Goal: Task Accomplishment & Management: Use online tool/utility

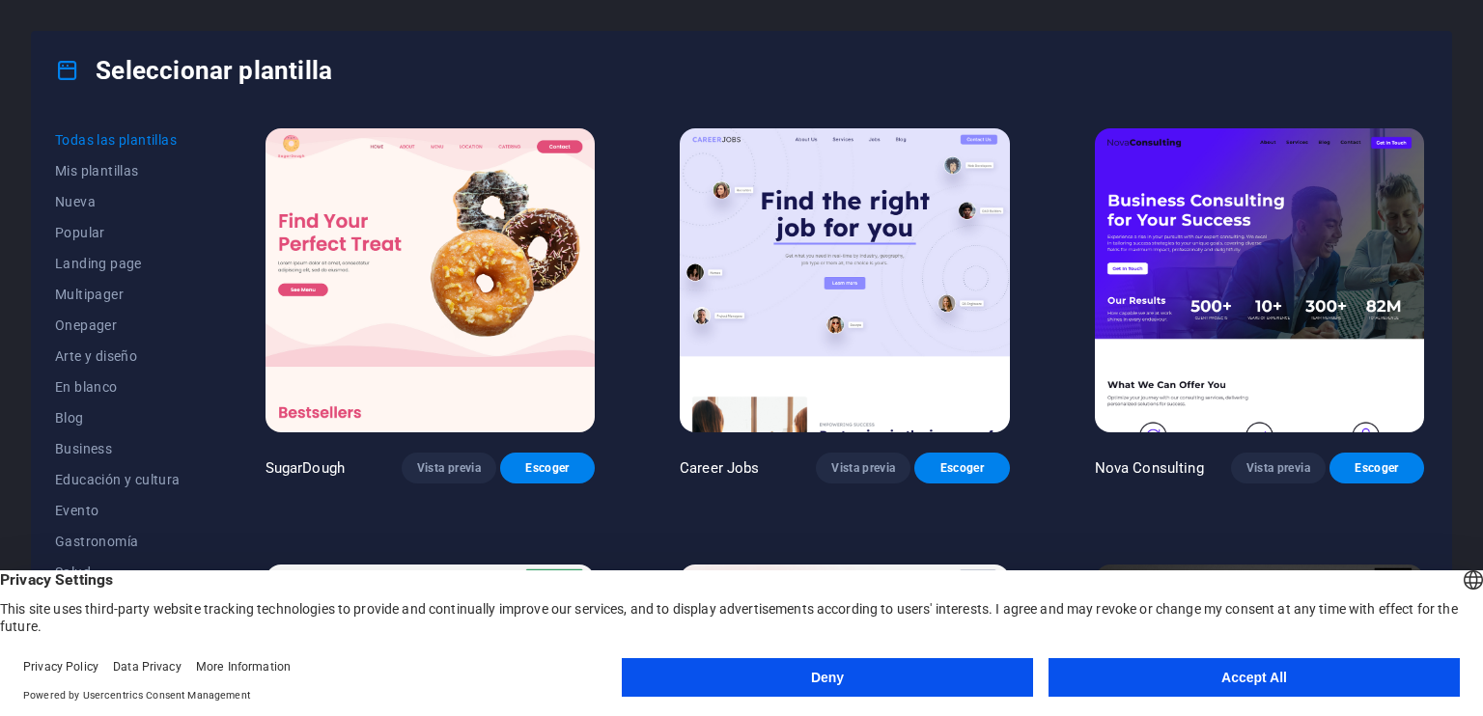
click at [1195, 683] on button "Accept All" at bounding box center [1253, 677] width 411 height 39
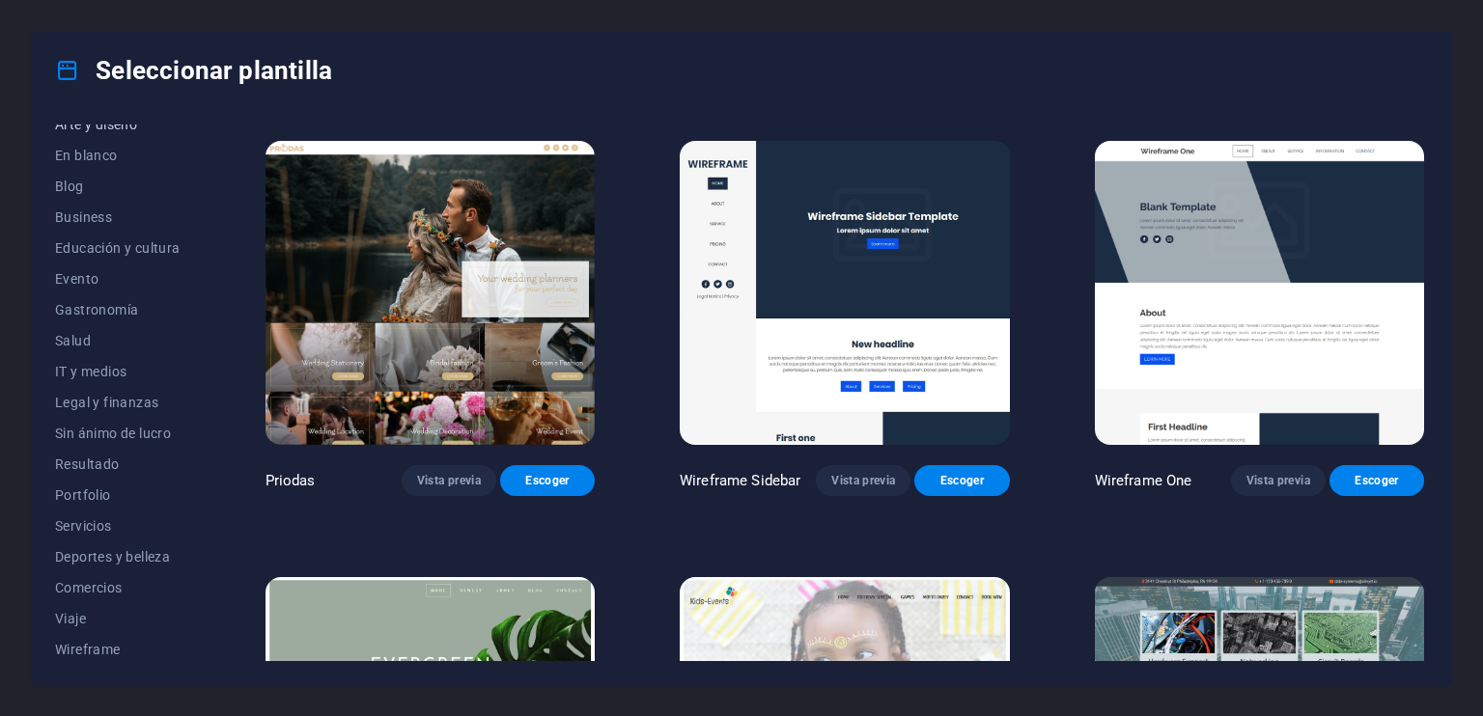
scroll to position [236, 0]
click at [79, 335] on span "Salud" at bounding box center [117, 336] width 125 height 15
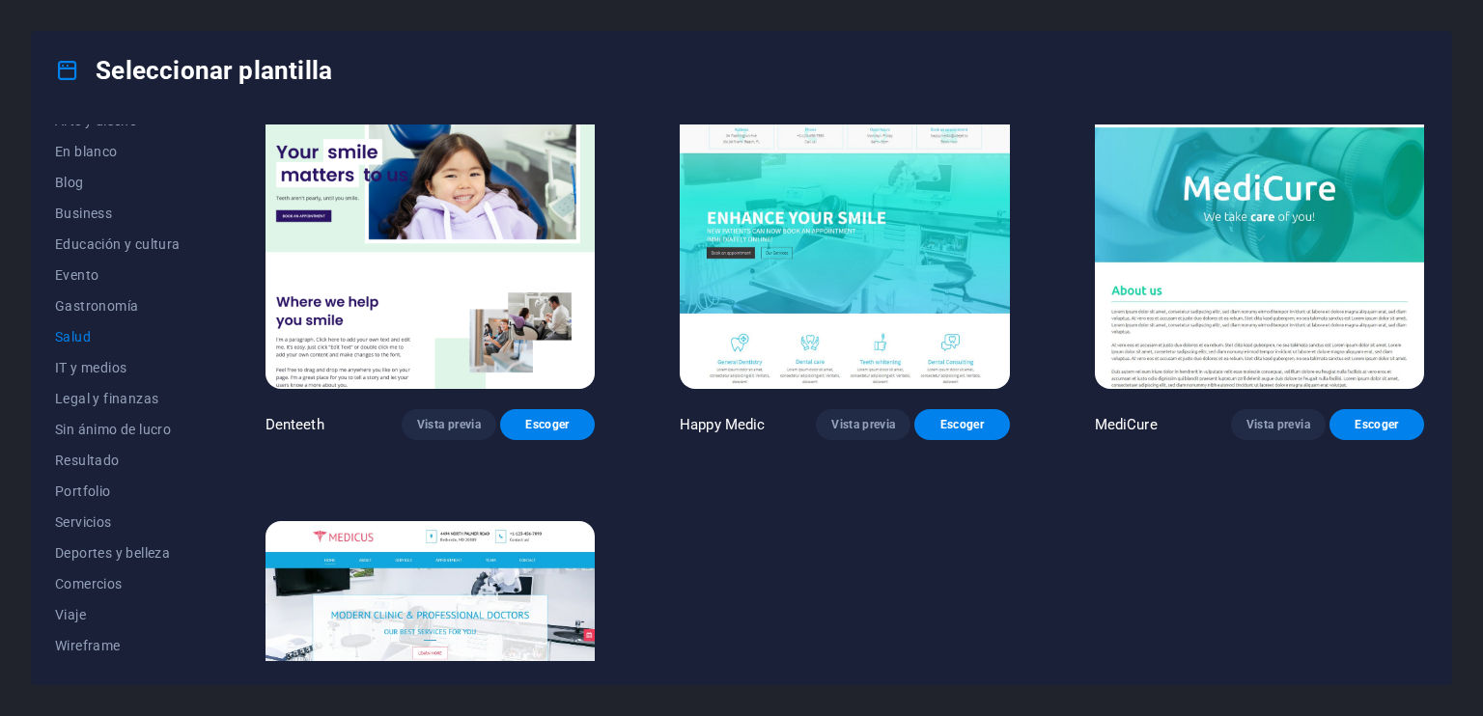
scroll to position [290, 0]
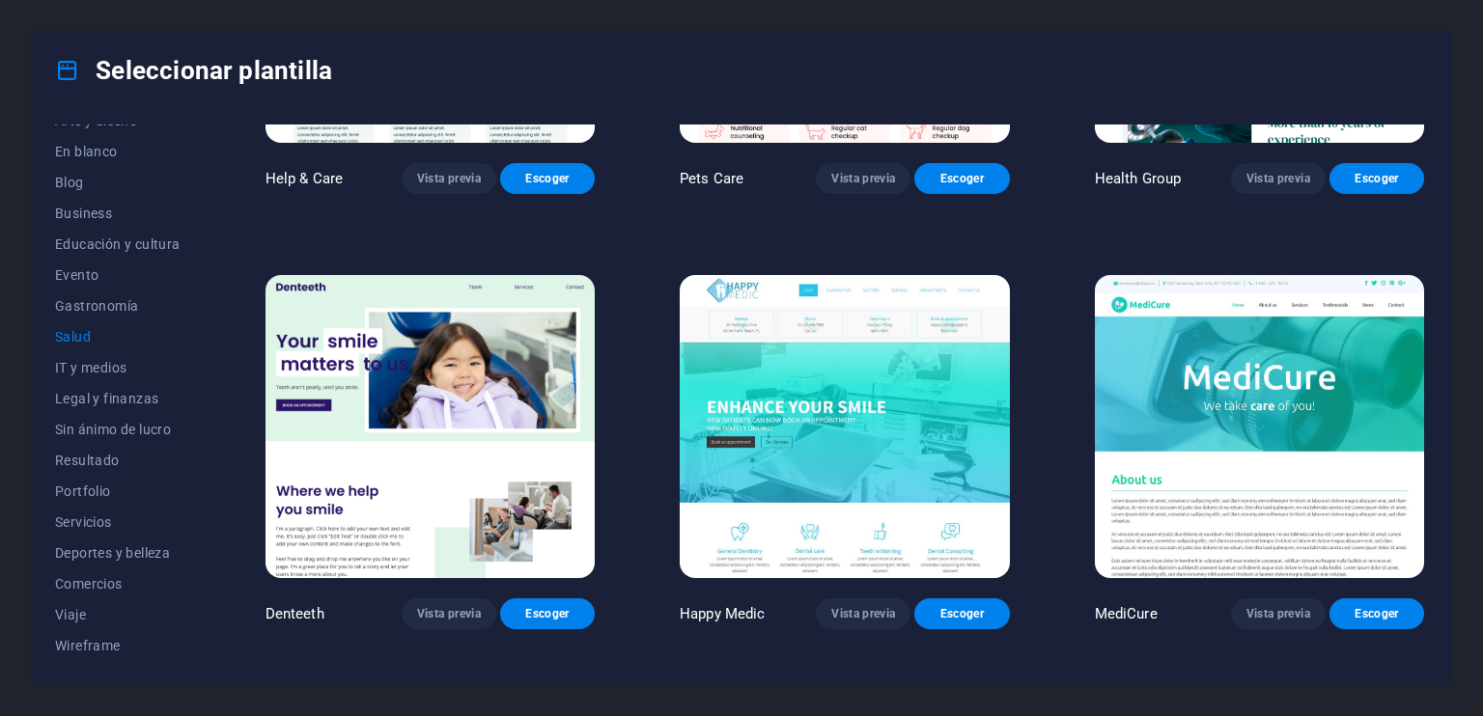
click at [855, 437] on img at bounding box center [844, 427] width 329 height 304
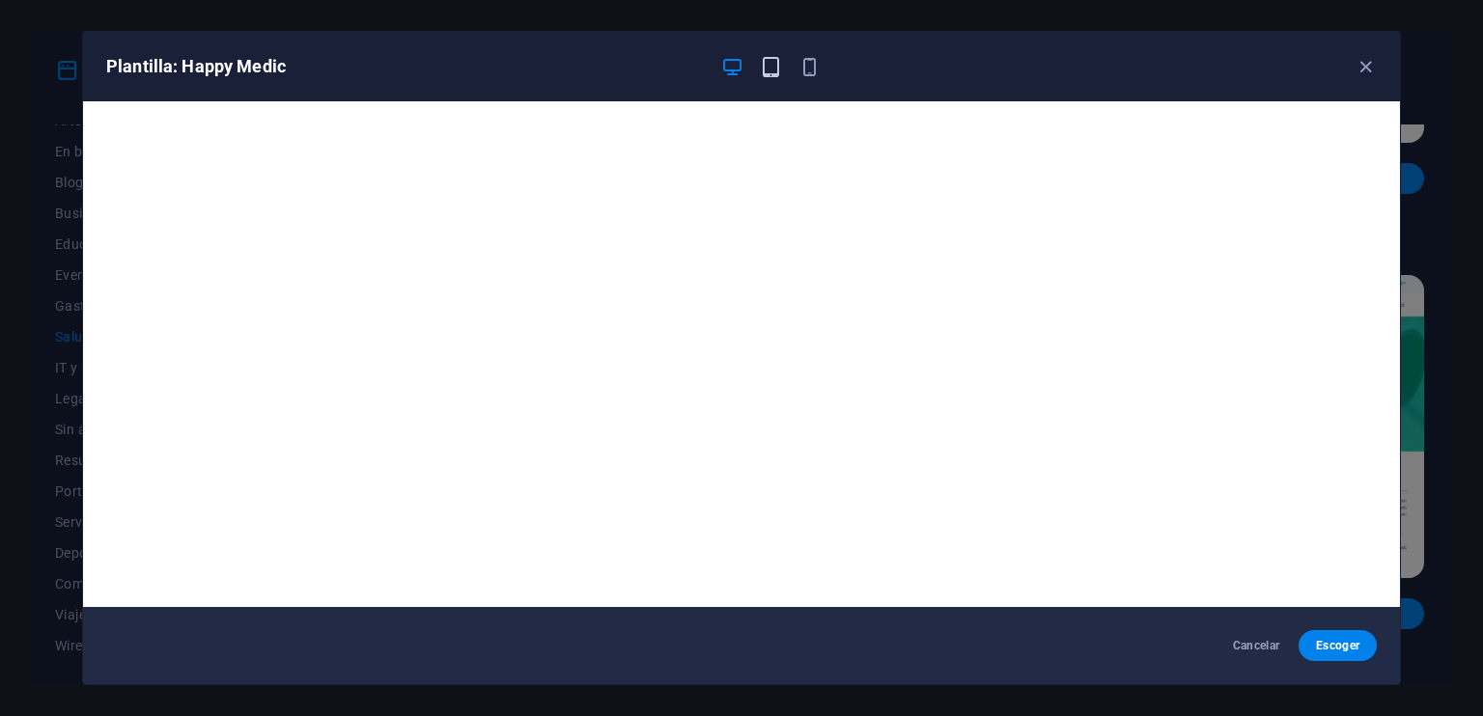
click at [774, 67] on icon "button" at bounding box center [771, 67] width 22 height 22
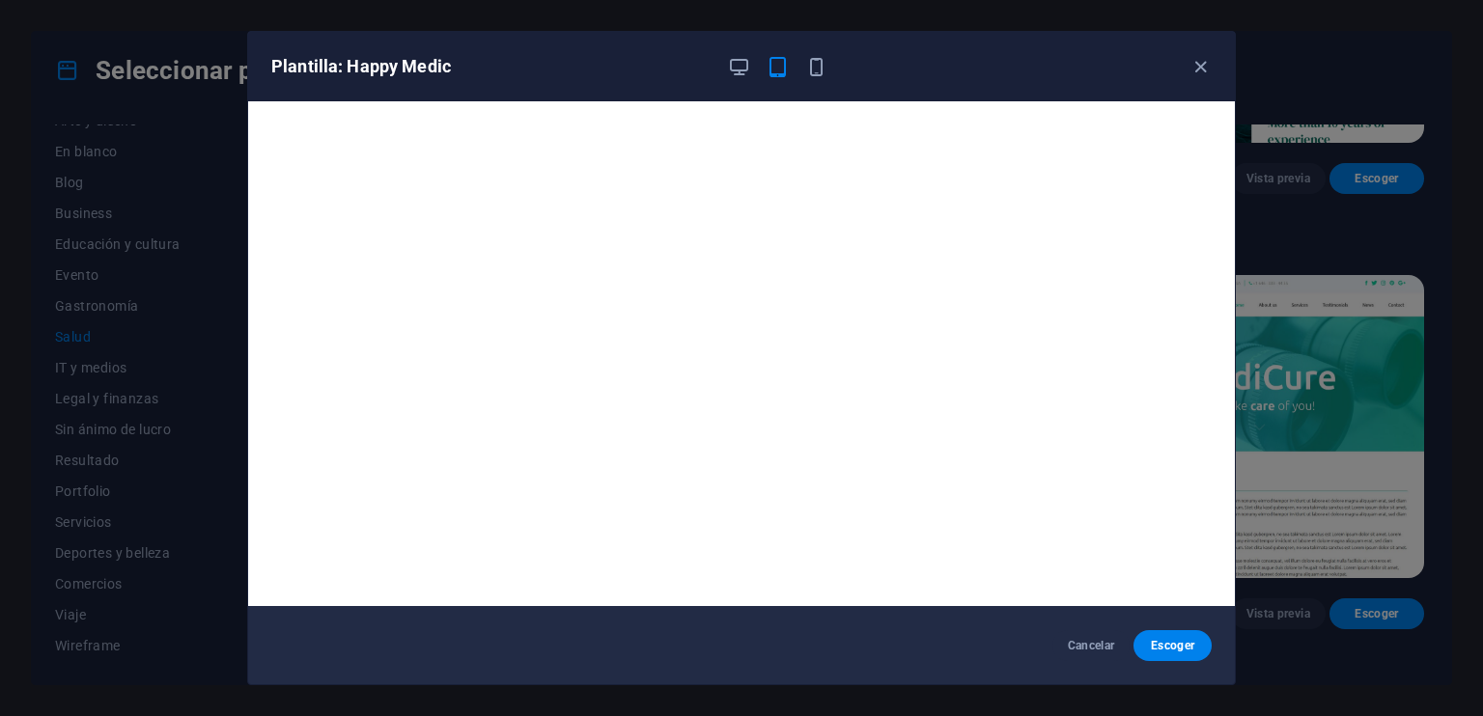
scroll to position [0, 0]
click at [816, 68] on icon "button" at bounding box center [816, 67] width 22 height 22
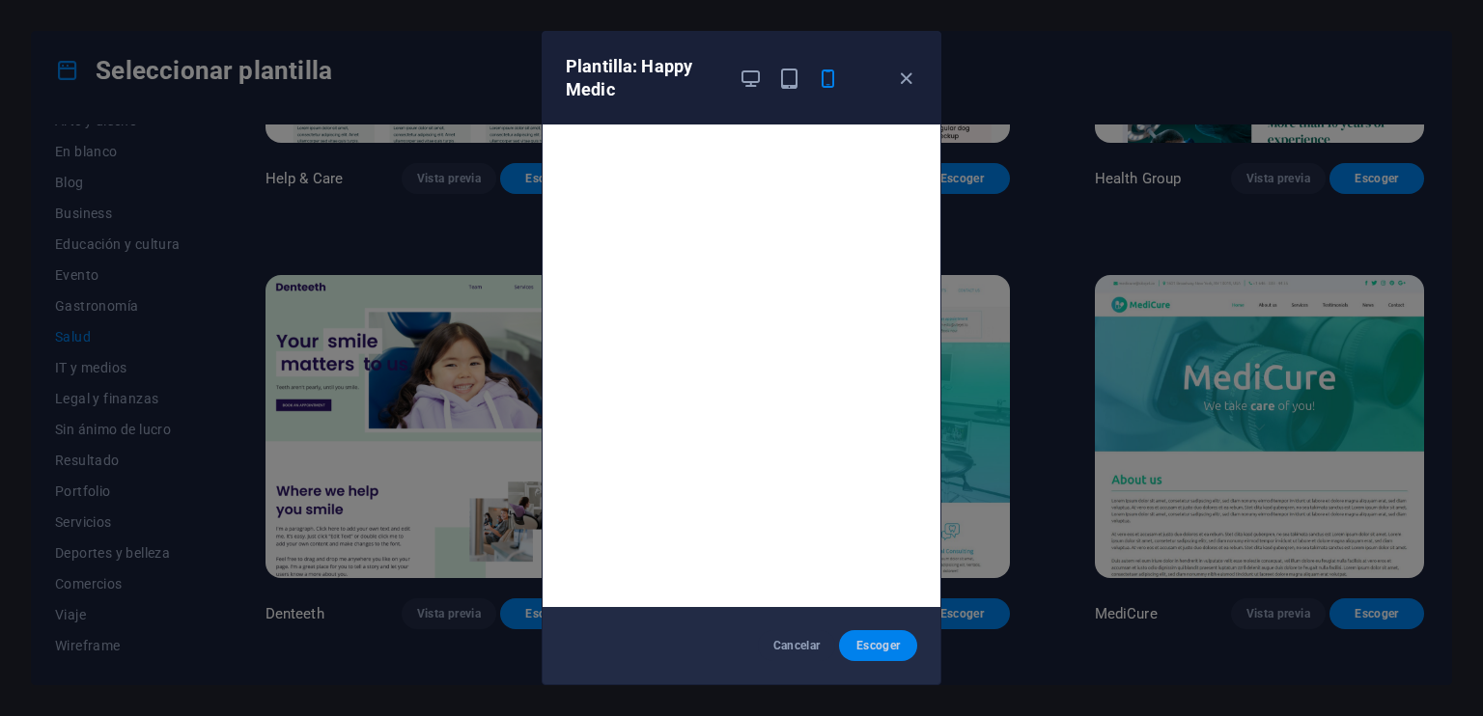
click at [884, 635] on button "Escoger" at bounding box center [878, 645] width 78 height 31
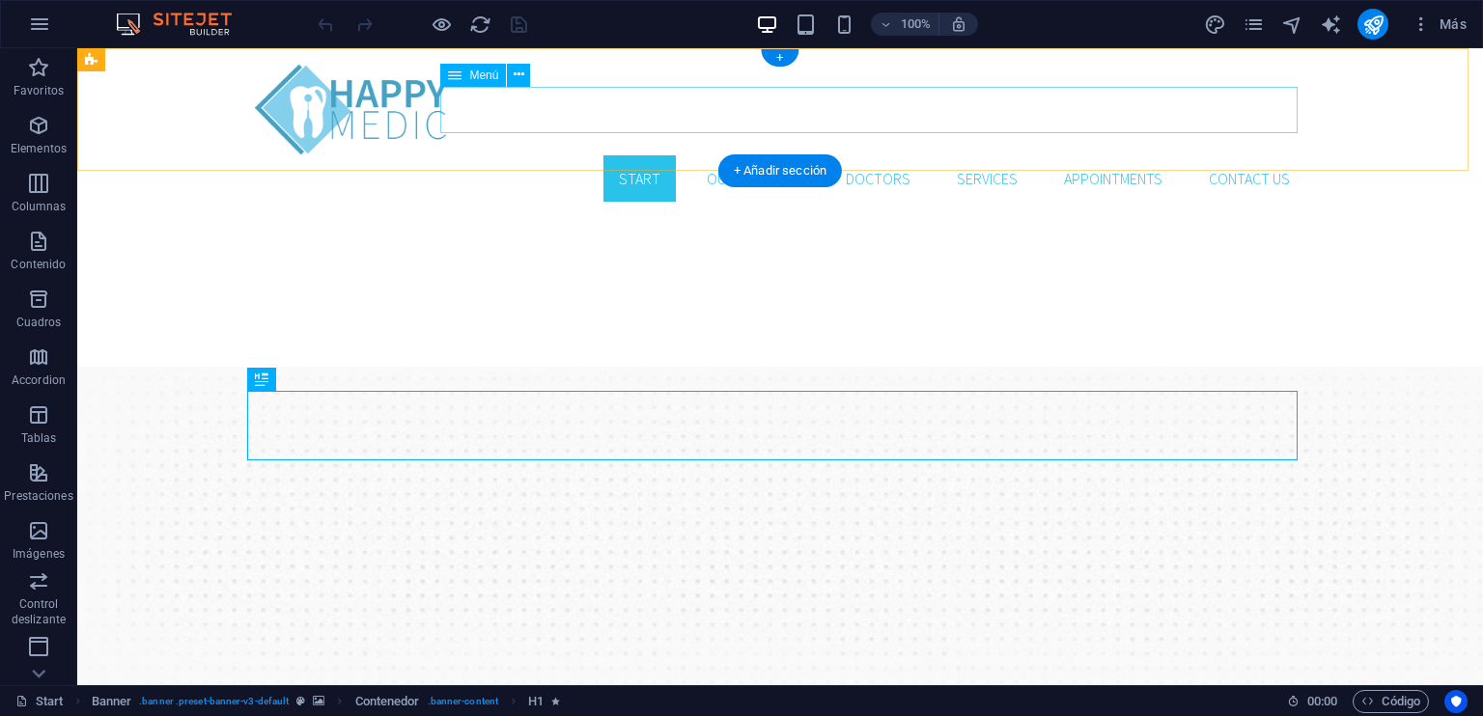
click at [625, 155] on nav "Start Our Practice Doctors Services Appointments Contact us" at bounding box center [780, 178] width 1050 height 46
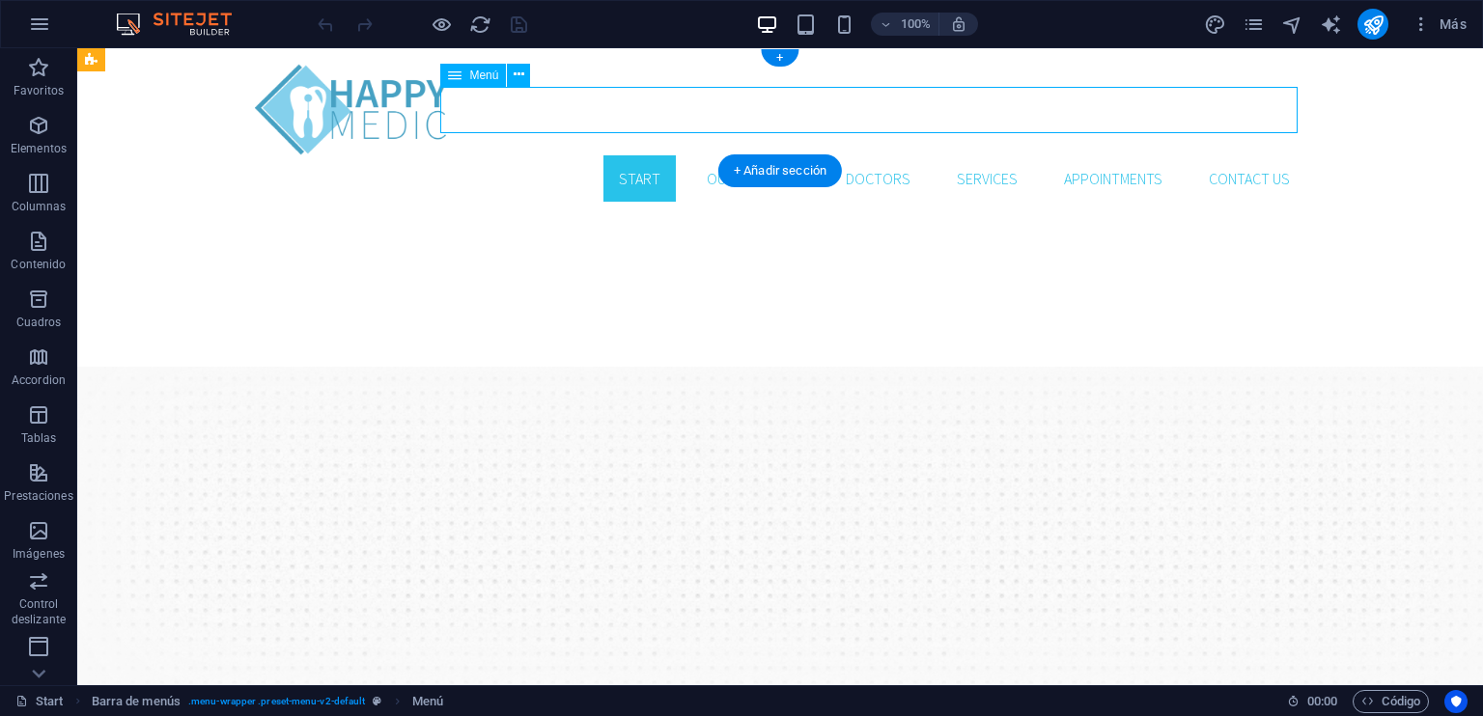
click at [642, 155] on nav "Start Our Practice Doctors Services Appointments Contact us" at bounding box center [780, 178] width 1050 height 46
click at [519, 73] on icon at bounding box center [519, 75] width 11 height 20
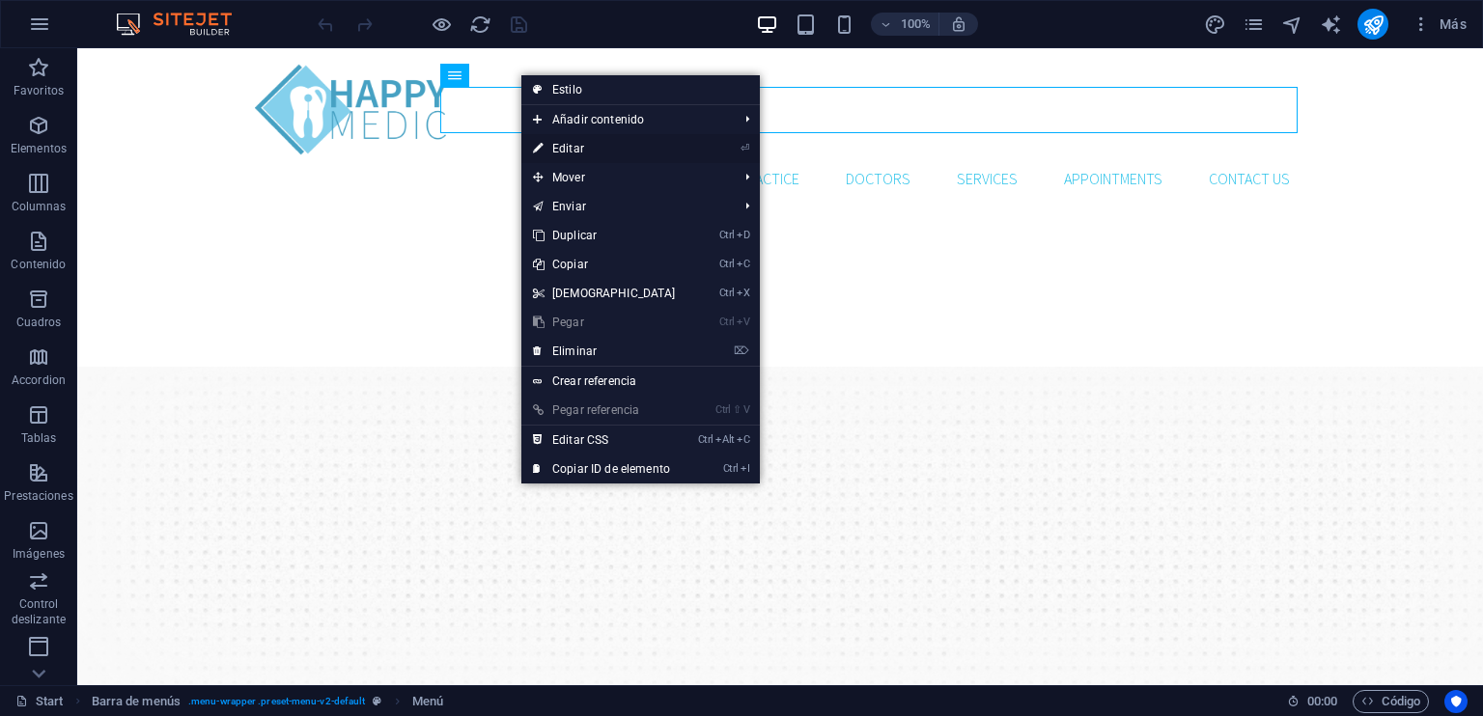
click at [587, 150] on link "⏎ Editar" at bounding box center [604, 148] width 166 height 29
select select
select select "1"
select select
select select "2"
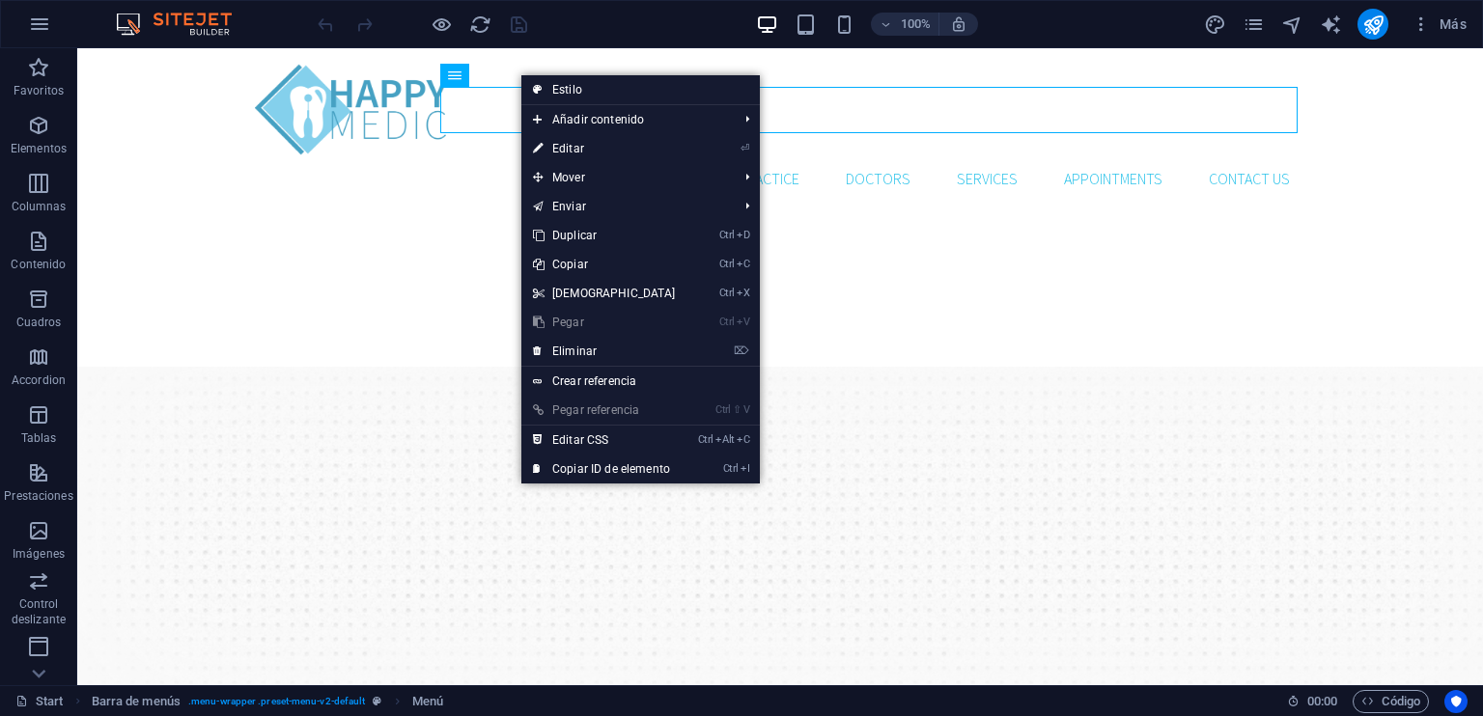
select select
select select "3"
select select
select select "4"
select select
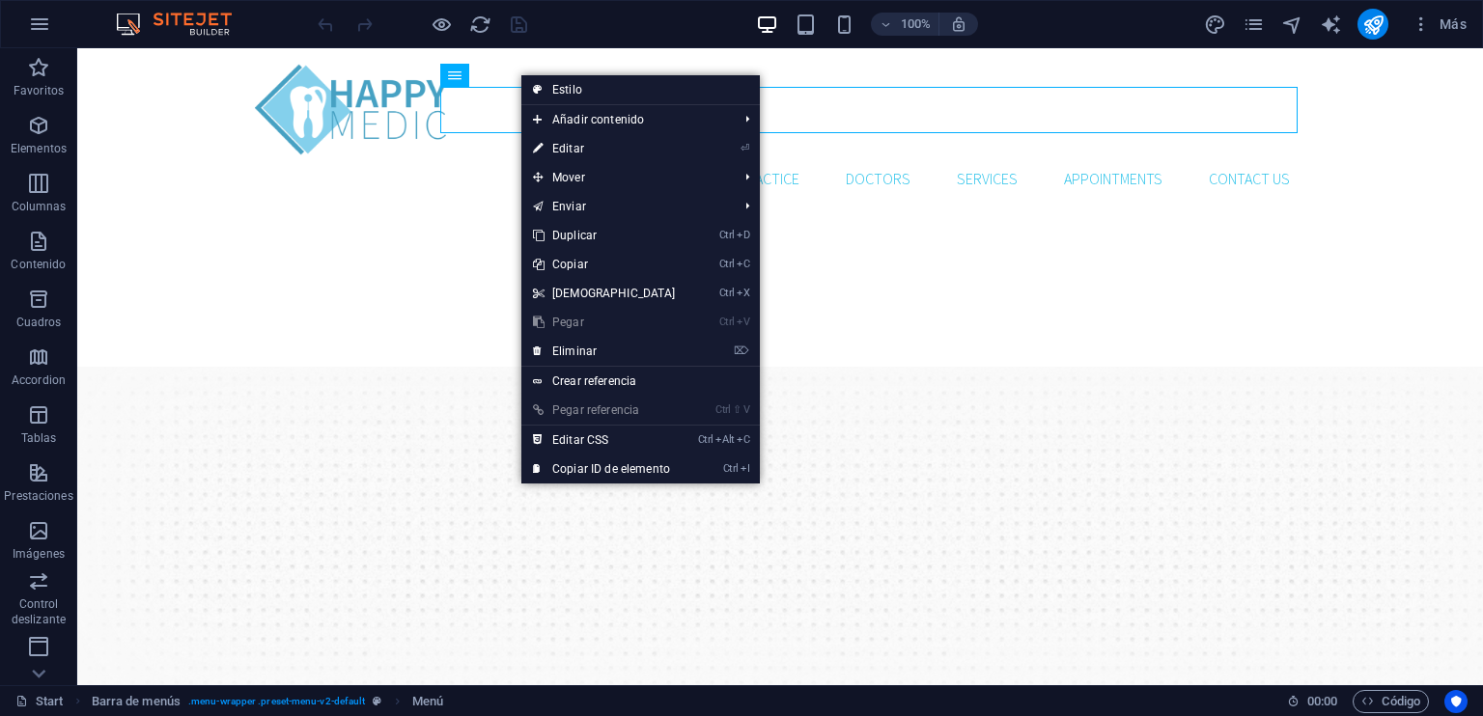
select select
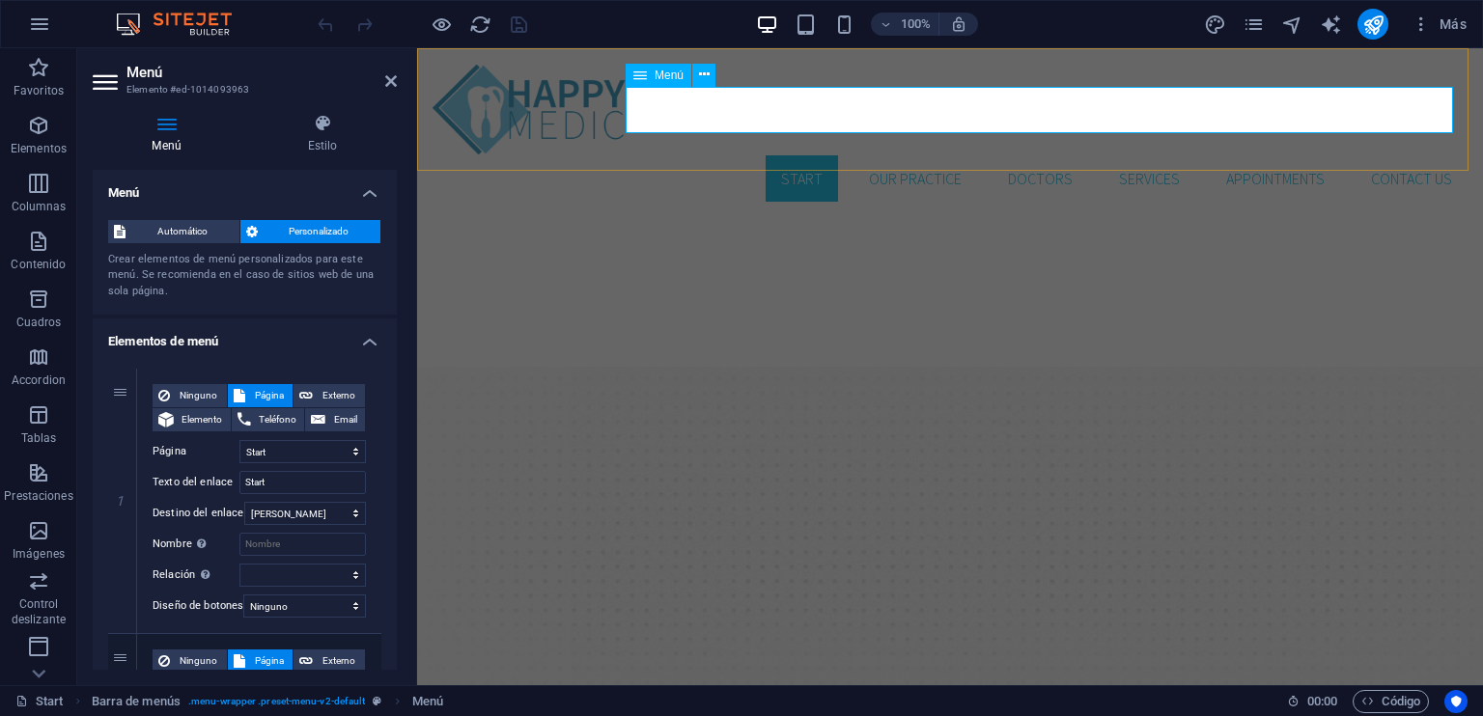
click at [784, 155] on nav "Start Our Practice Doctors Services Appointments Contact us" at bounding box center [949, 178] width 1035 height 46
click at [263, 457] on select "Start Our Practice Doctors Services Appointments Legal Notice Privacy" at bounding box center [302, 451] width 126 height 23
click at [270, 455] on select "Start Our Practice Doctors Services Appointments Legal Notice Privacy" at bounding box center [302, 451] width 126 height 23
click at [275, 484] on input "Start" at bounding box center [302, 482] width 126 height 23
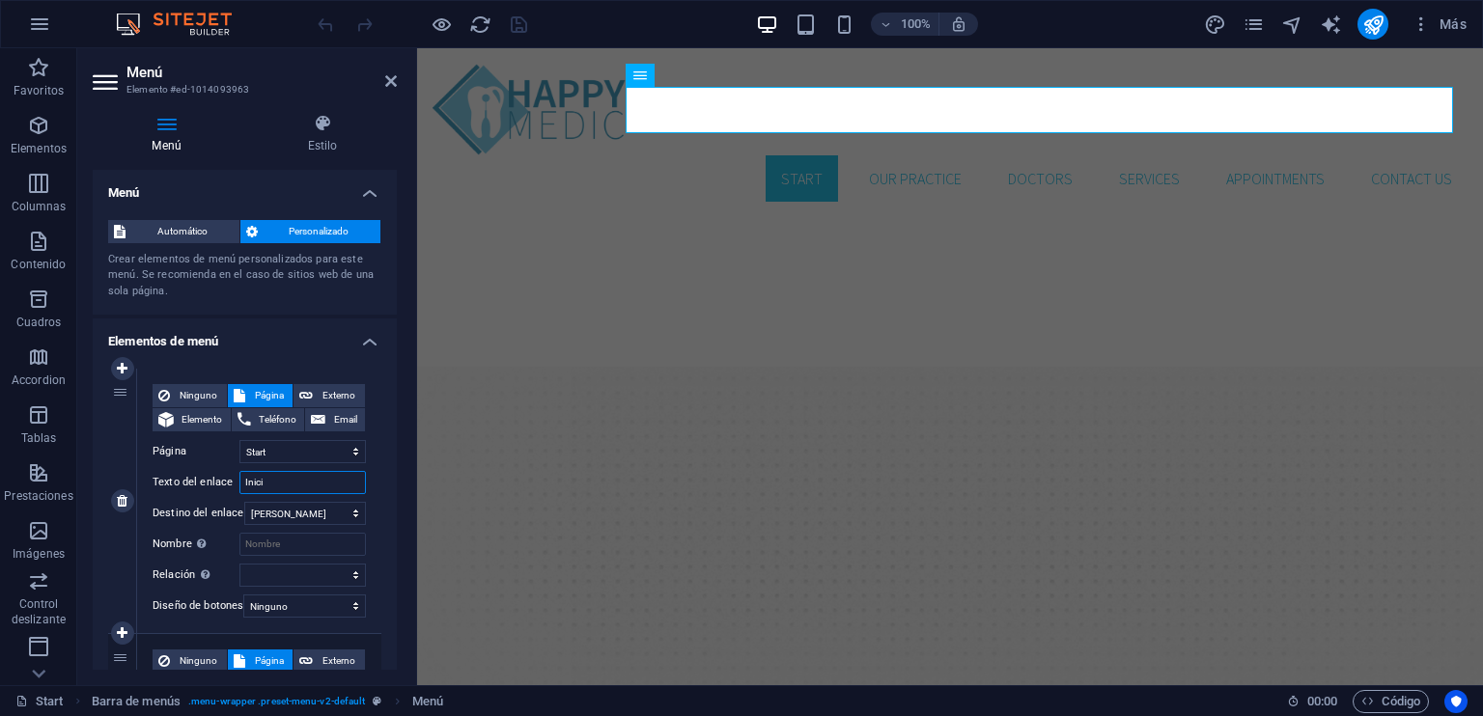
type input "Inicio"
select select
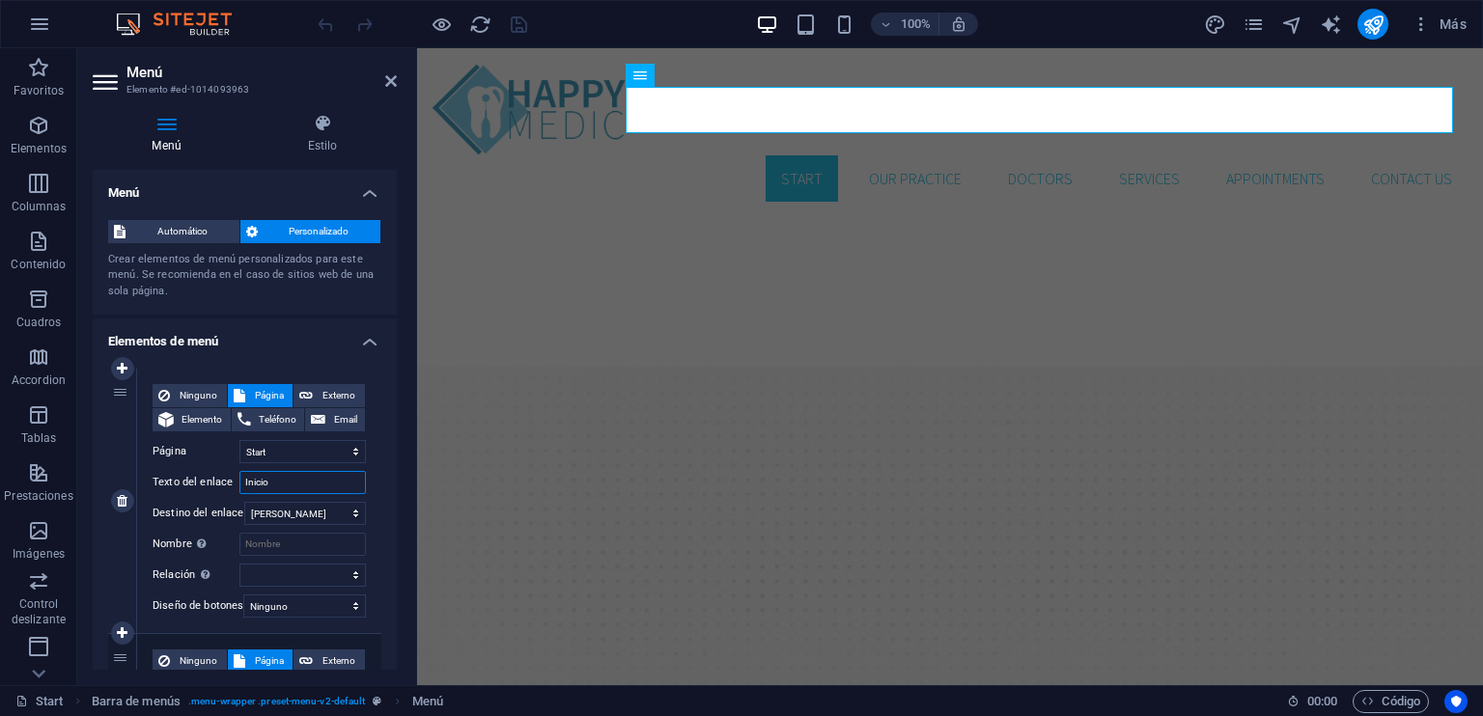
select select
click at [309, 492] on input "Inicio" at bounding box center [302, 482] width 126 height 23
click at [266, 488] on input "Inicio" at bounding box center [302, 482] width 126 height 23
click at [266, 489] on input "Inicio" at bounding box center [302, 482] width 126 height 23
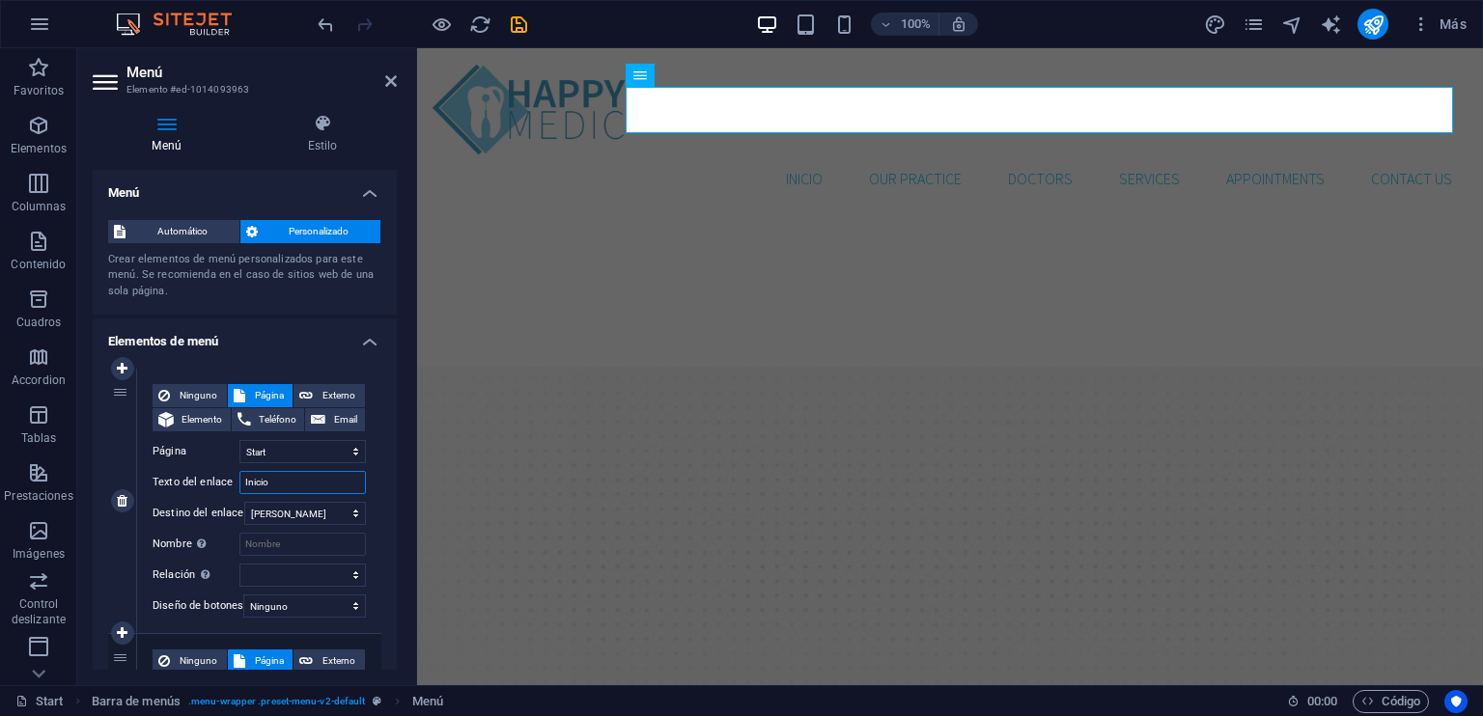
type input "Inicio"
click at [374, 511] on div "Ninguno Página Externo Elemento Teléfono Email Página Start Our Practice Doctor…" at bounding box center [259, 501] width 244 height 265
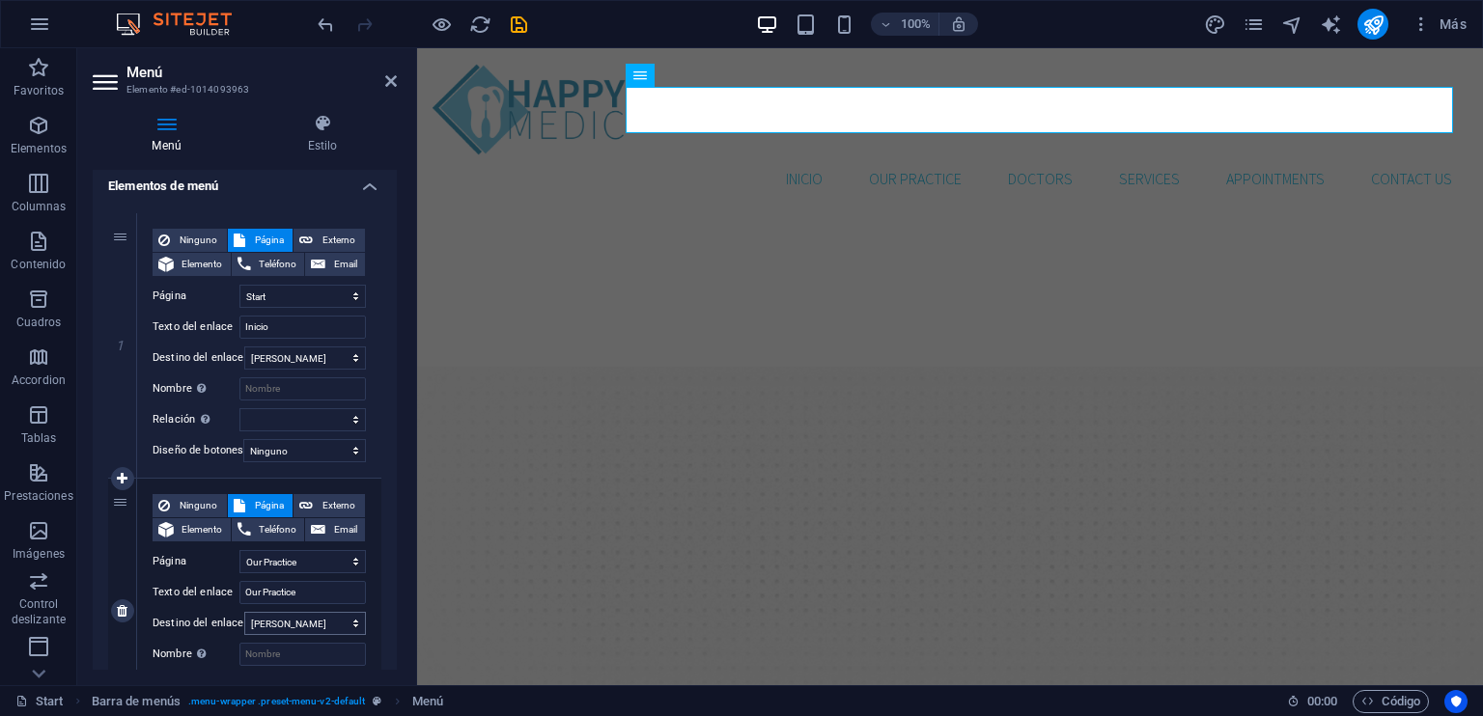
scroll to position [97, 0]
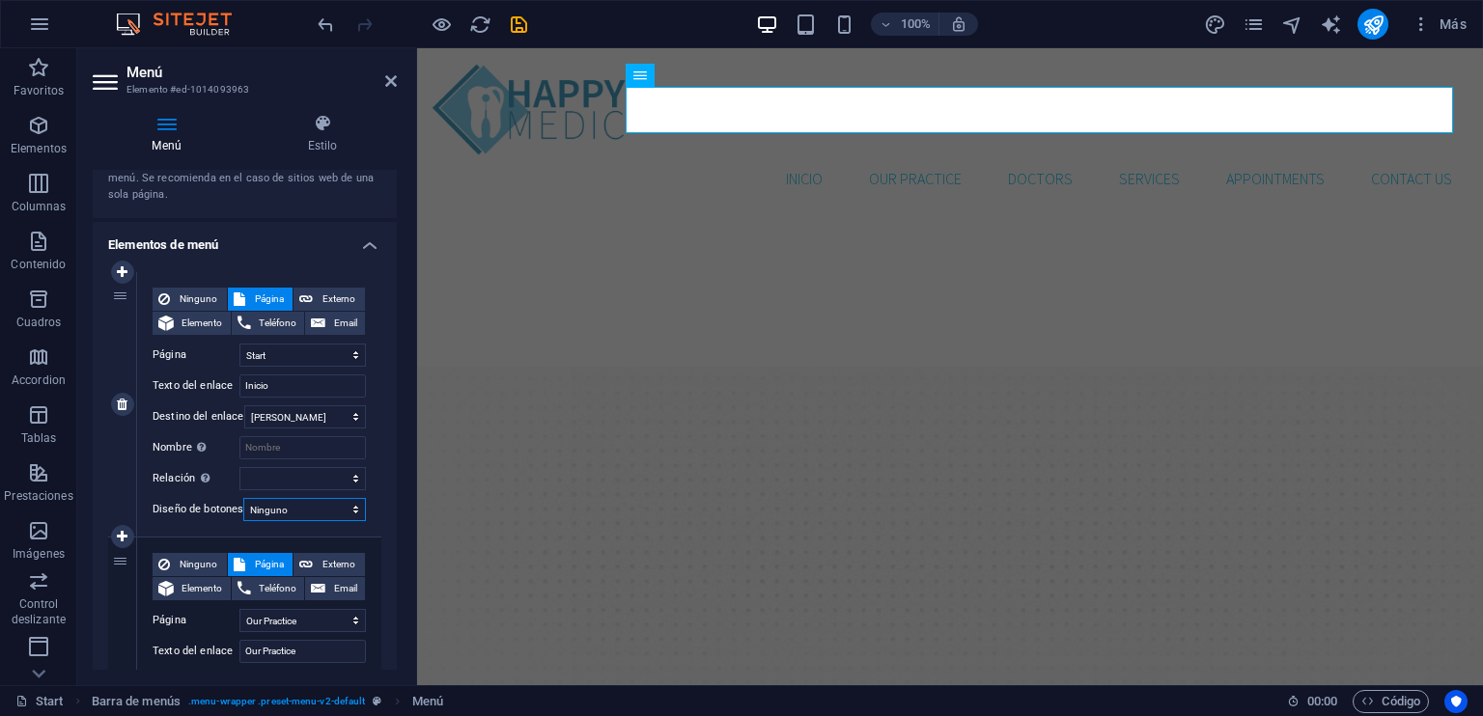
click at [300, 515] on select "Ninguno Predeterminado Principal Secundario" at bounding box center [304, 509] width 123 height 23
click at [301, 513] on select "Ninguno Predeterminado Principal Secundario" at bounding box center [304, 509] width 123 height 23
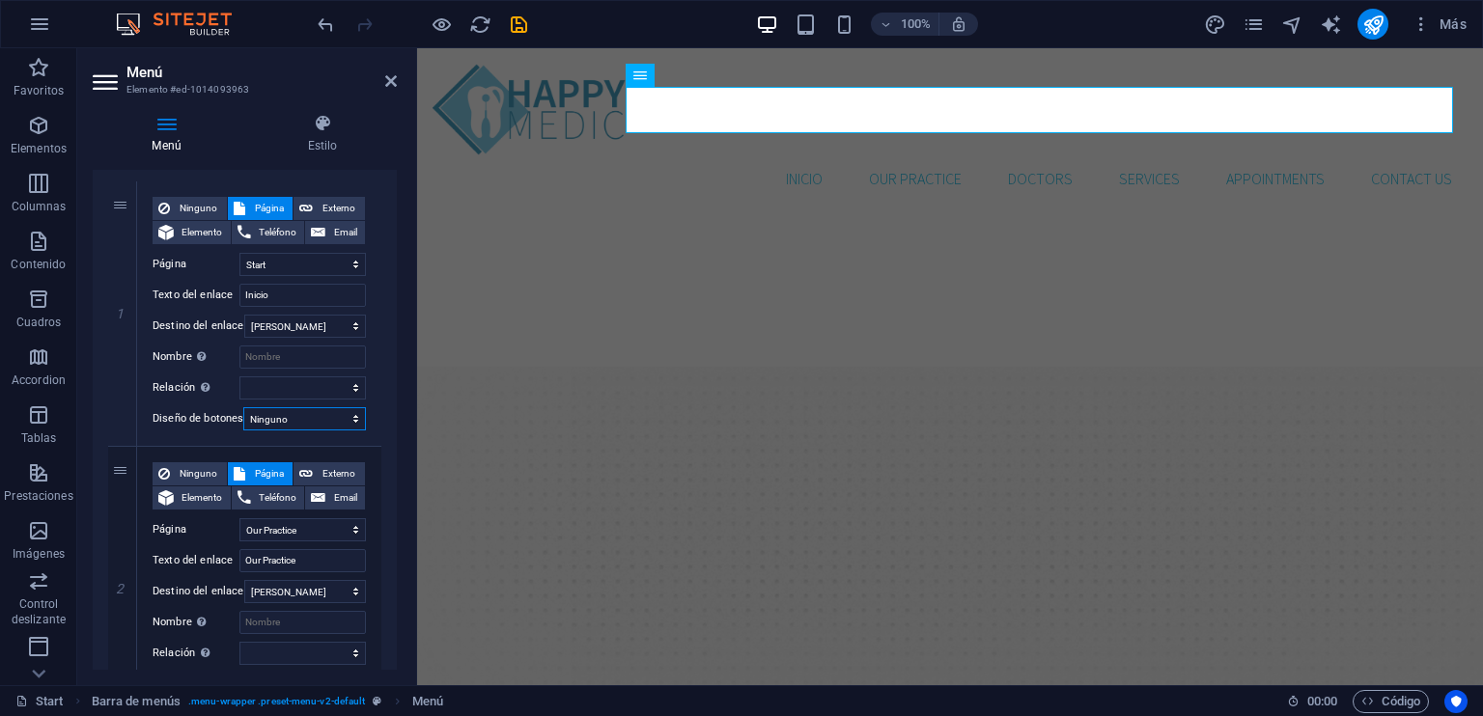
scroll to position [193, 0]
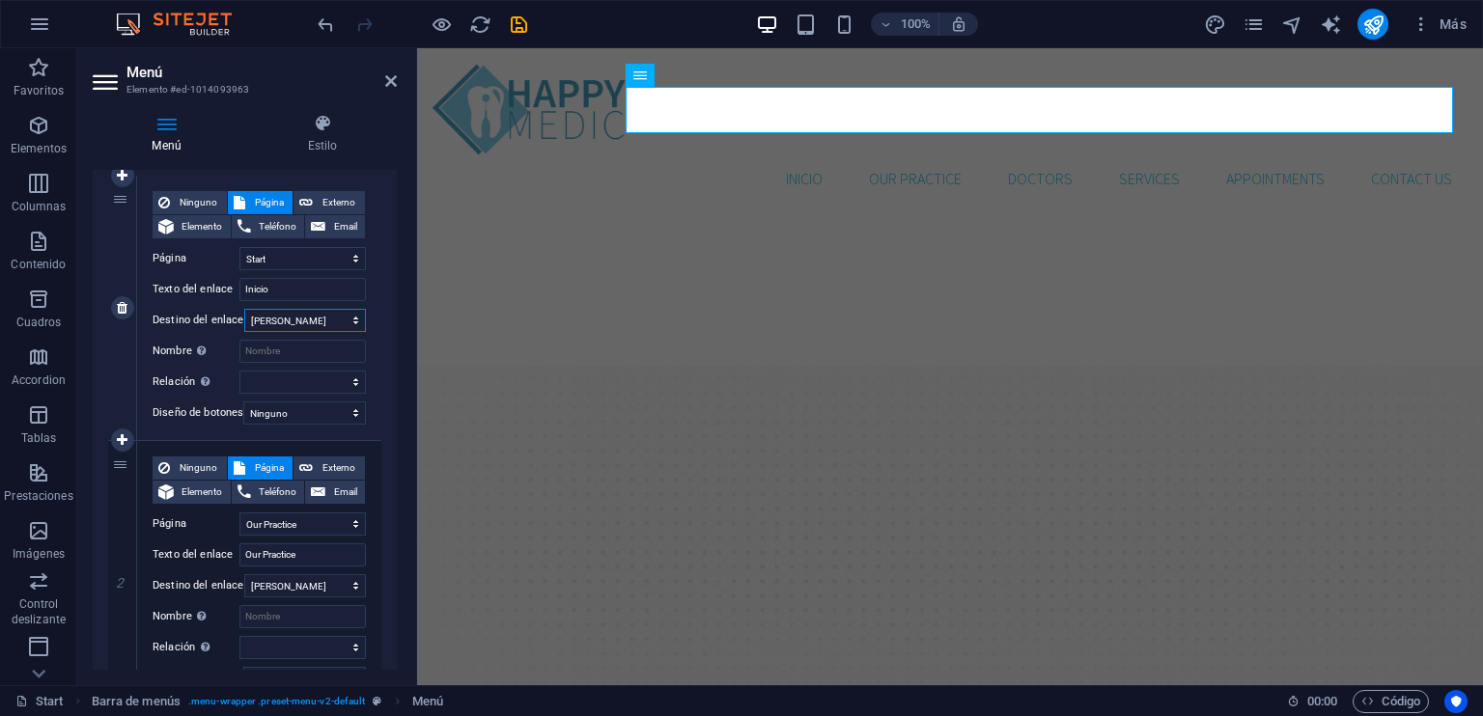
click at [350, 321] on select "Nueva pestaña Misma pestaña Superposición" at bounding box center [305, 320] width 122 height 23
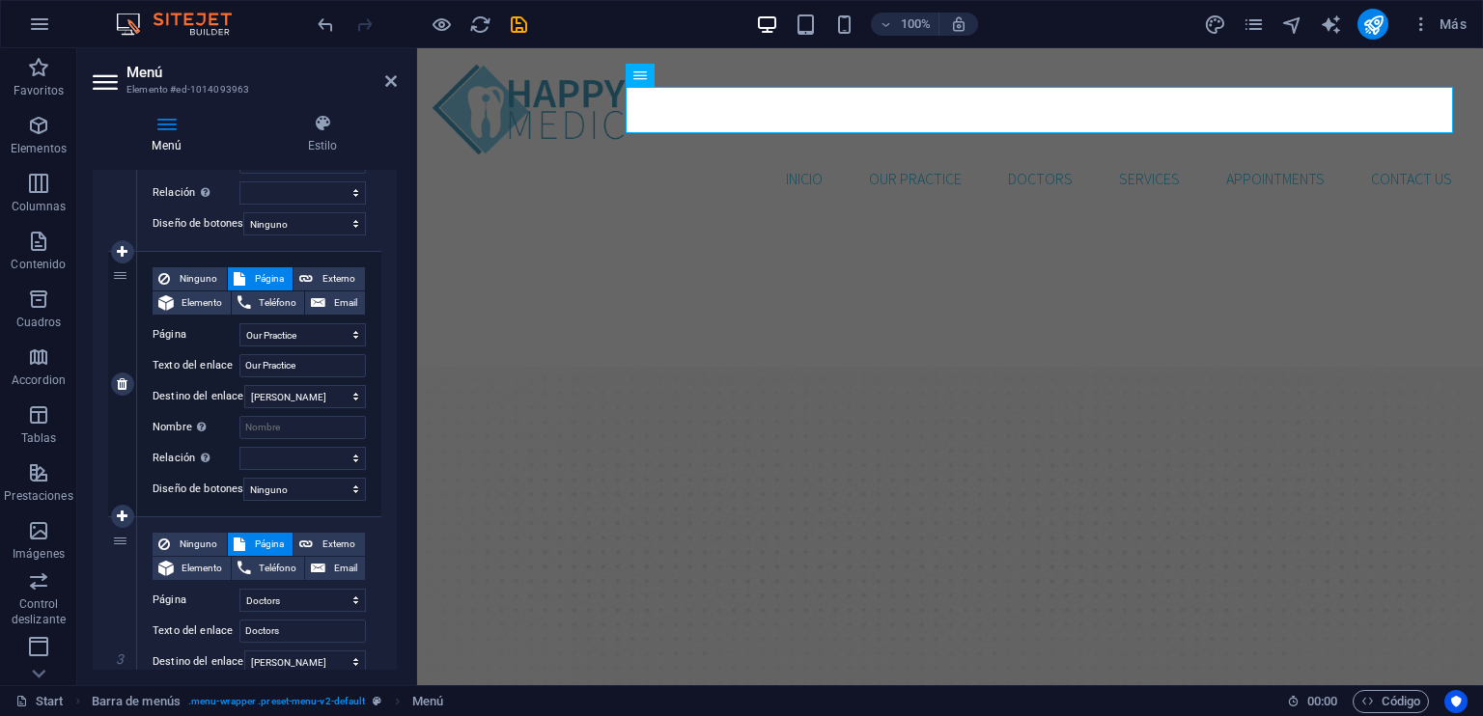
scroll to position [386, 0]
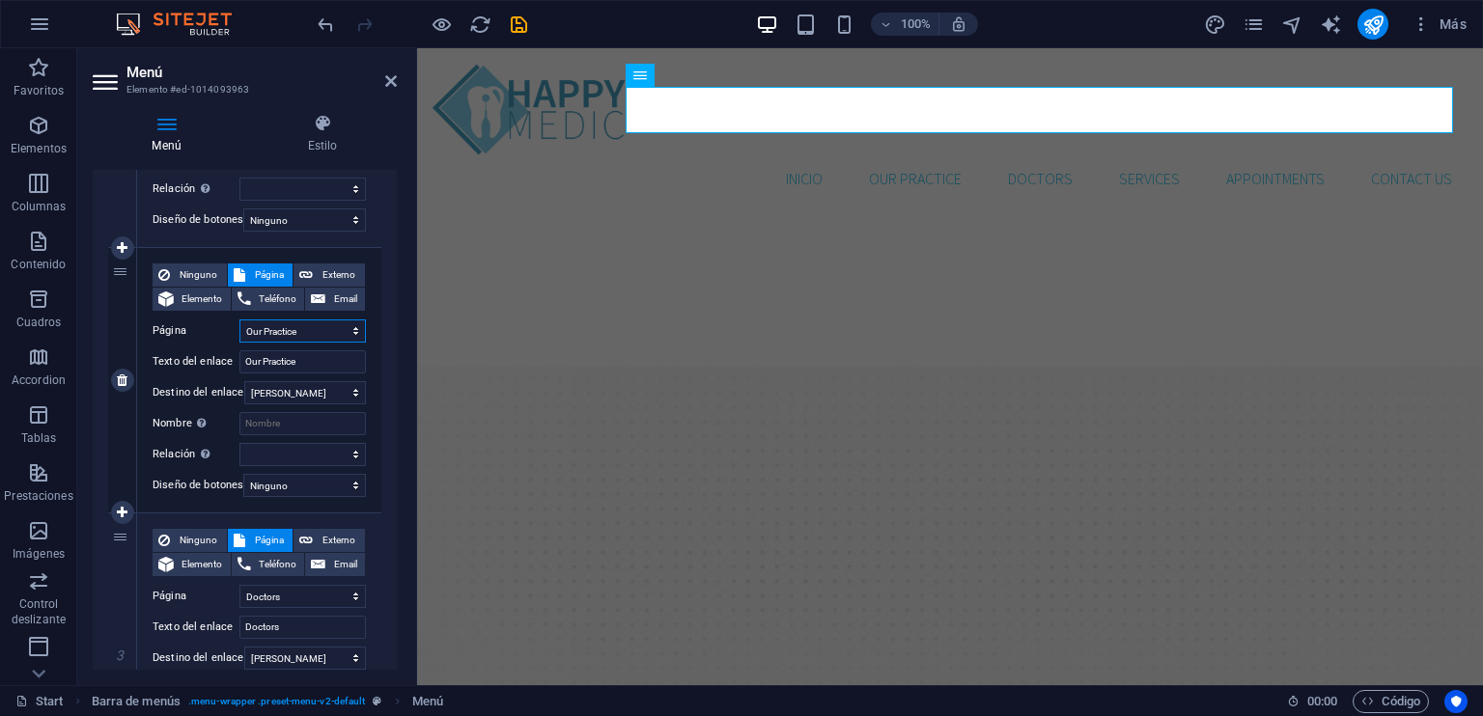
click at [308, 333] on select "Start Our Practice Doctors Services Appointments Legal Notice Privacy" at bounding box center [302, 331] width 126 height 23
click at [302, 366] on input "Our Practice" at bounding box center [302, 361] width 126 height 23
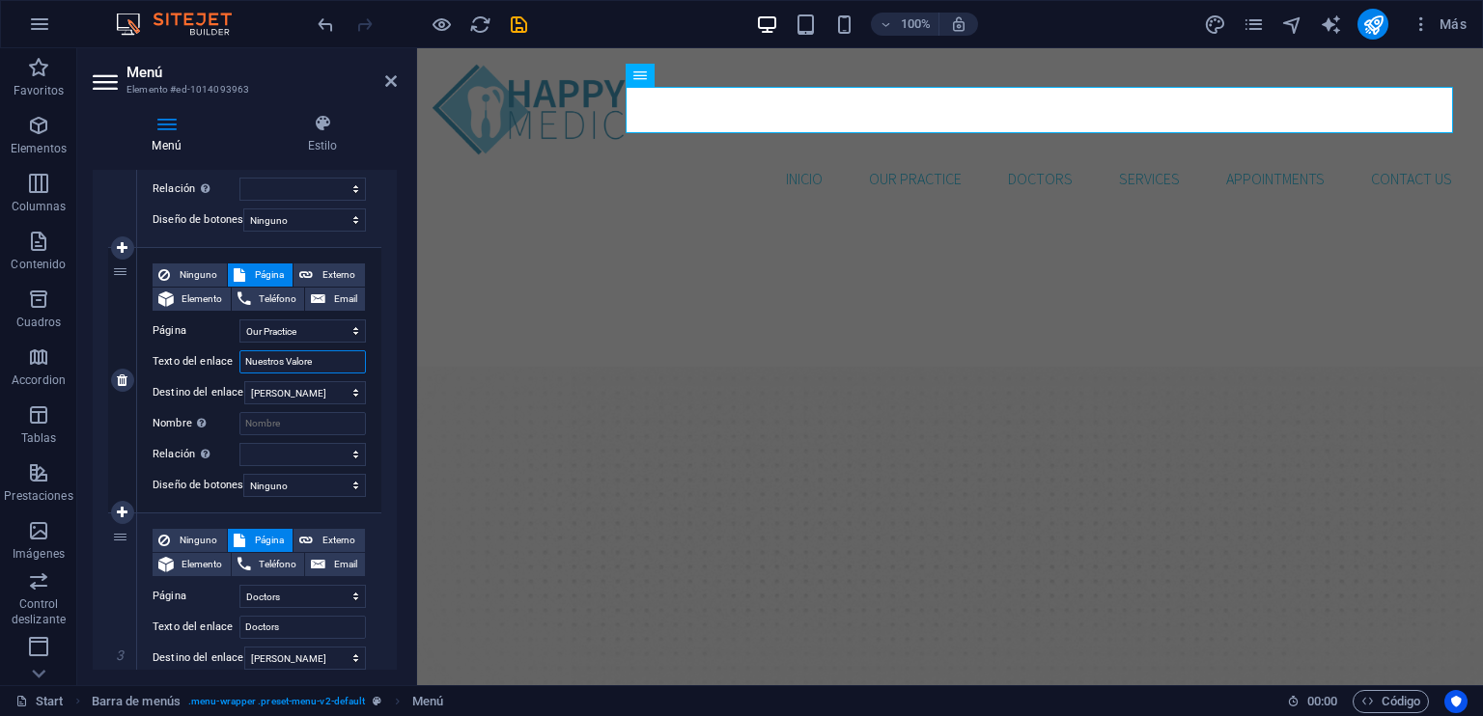
type input "Nuestros Valores"
select select
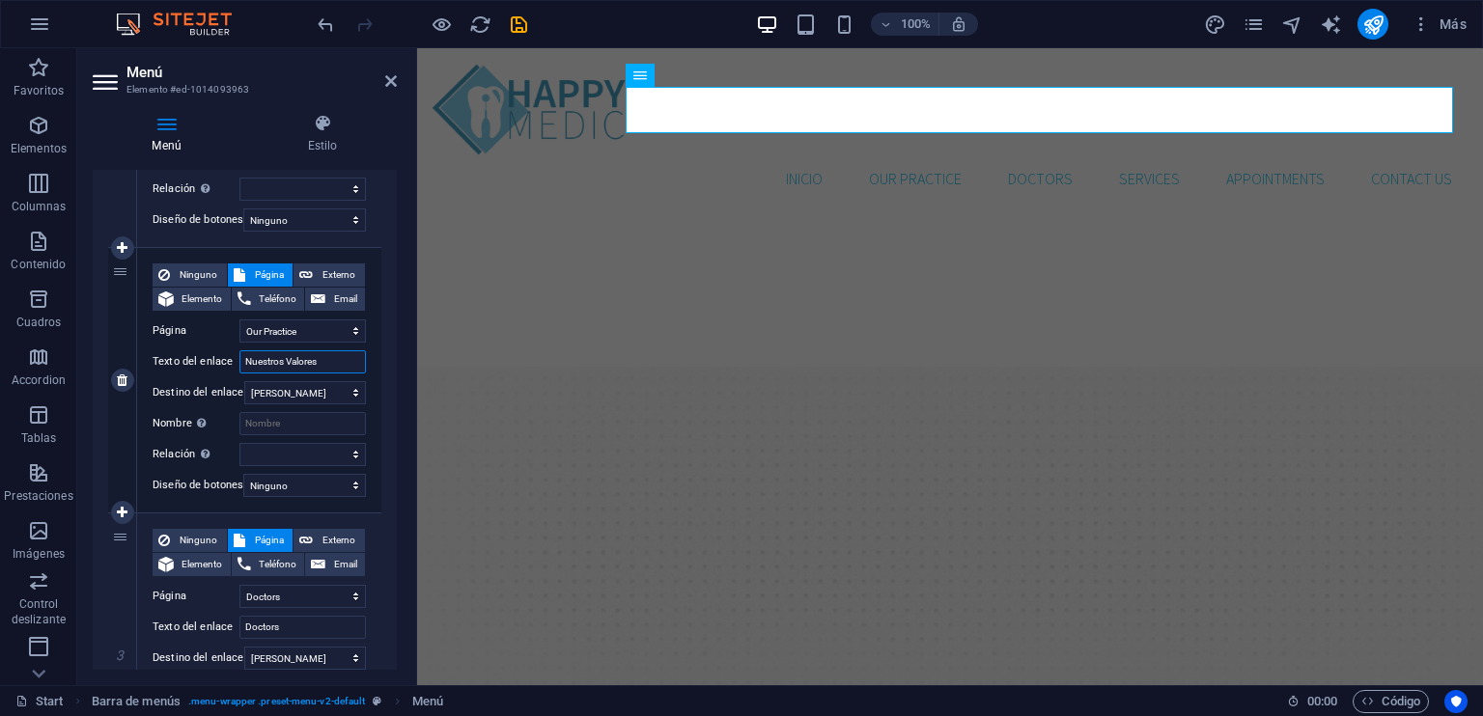
select select
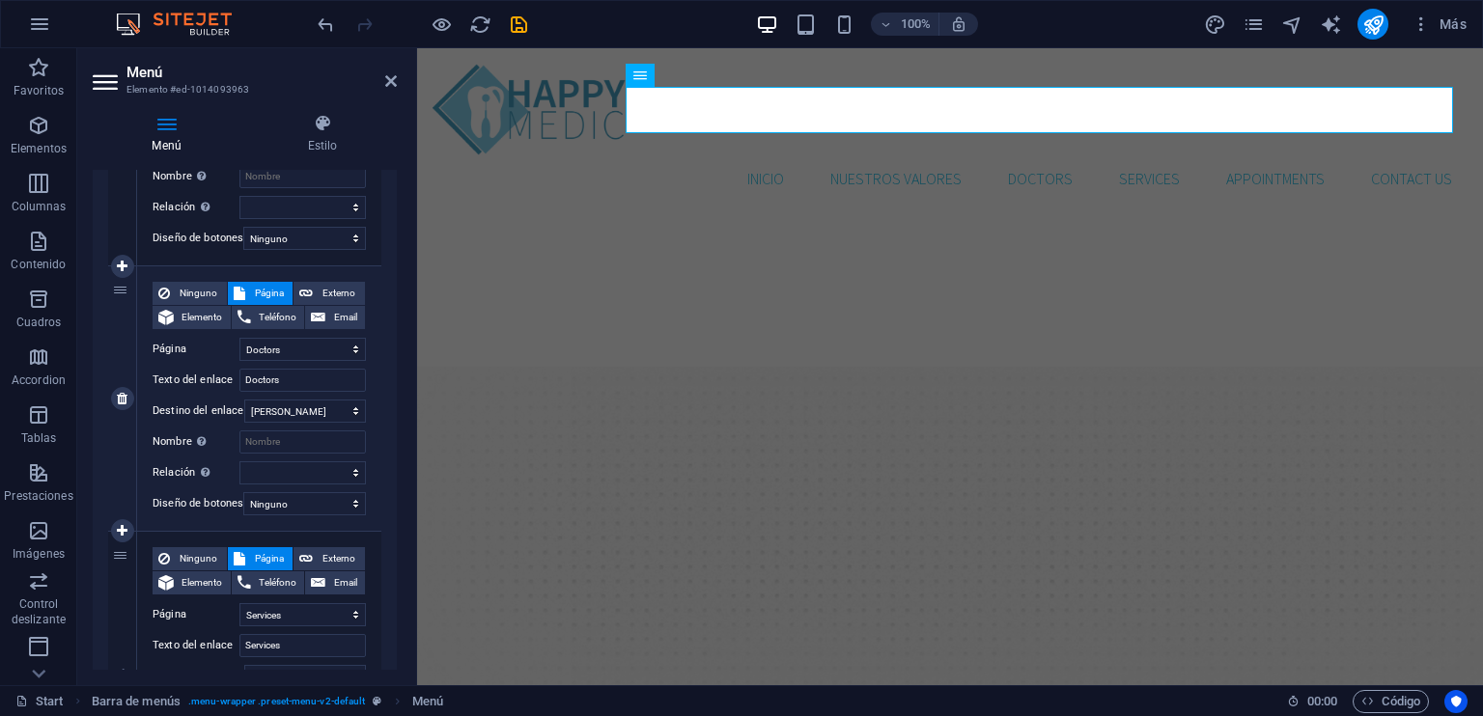
scroll to position [628, 0]
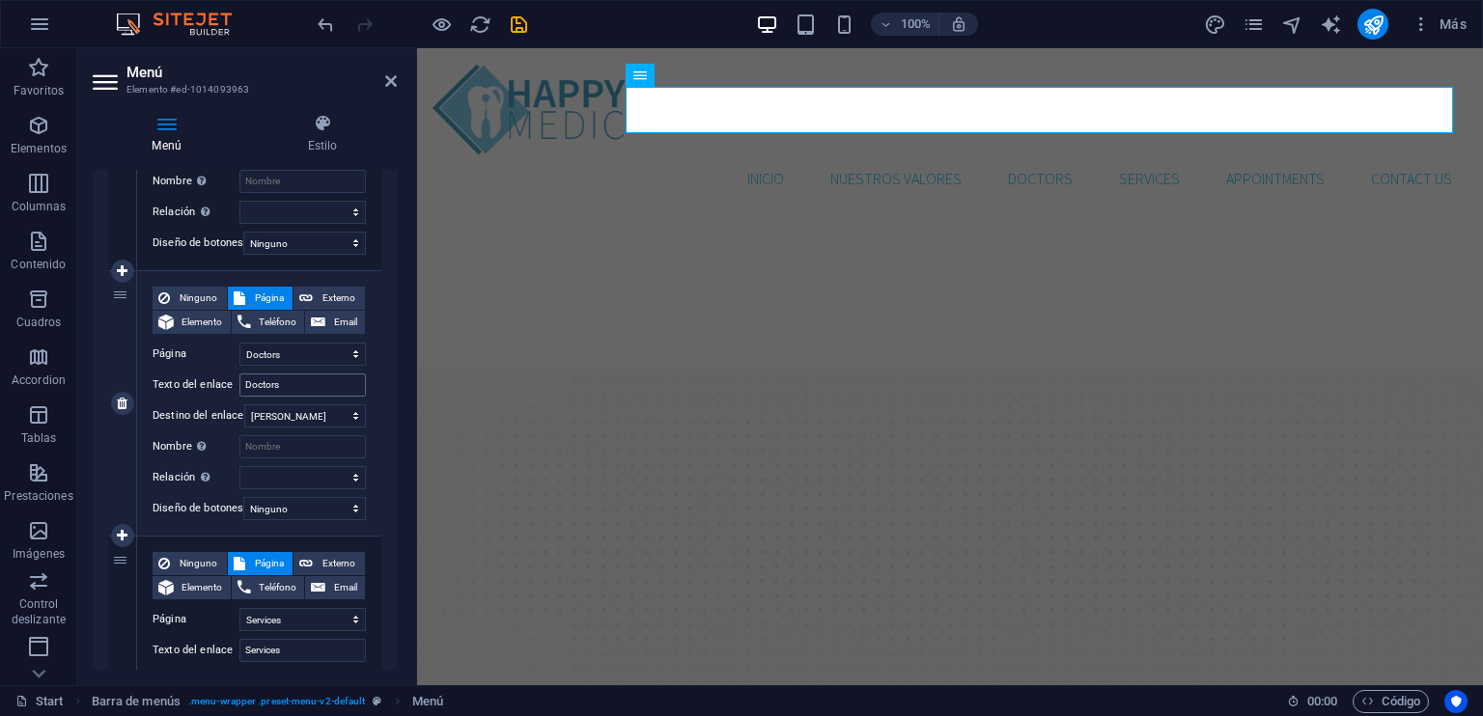
type input "Nuestros Valores"
click at [308, 389] on input "Doctors" at bounding box center [302, 385] width 126 height 23
type input "Profesionales"
select select
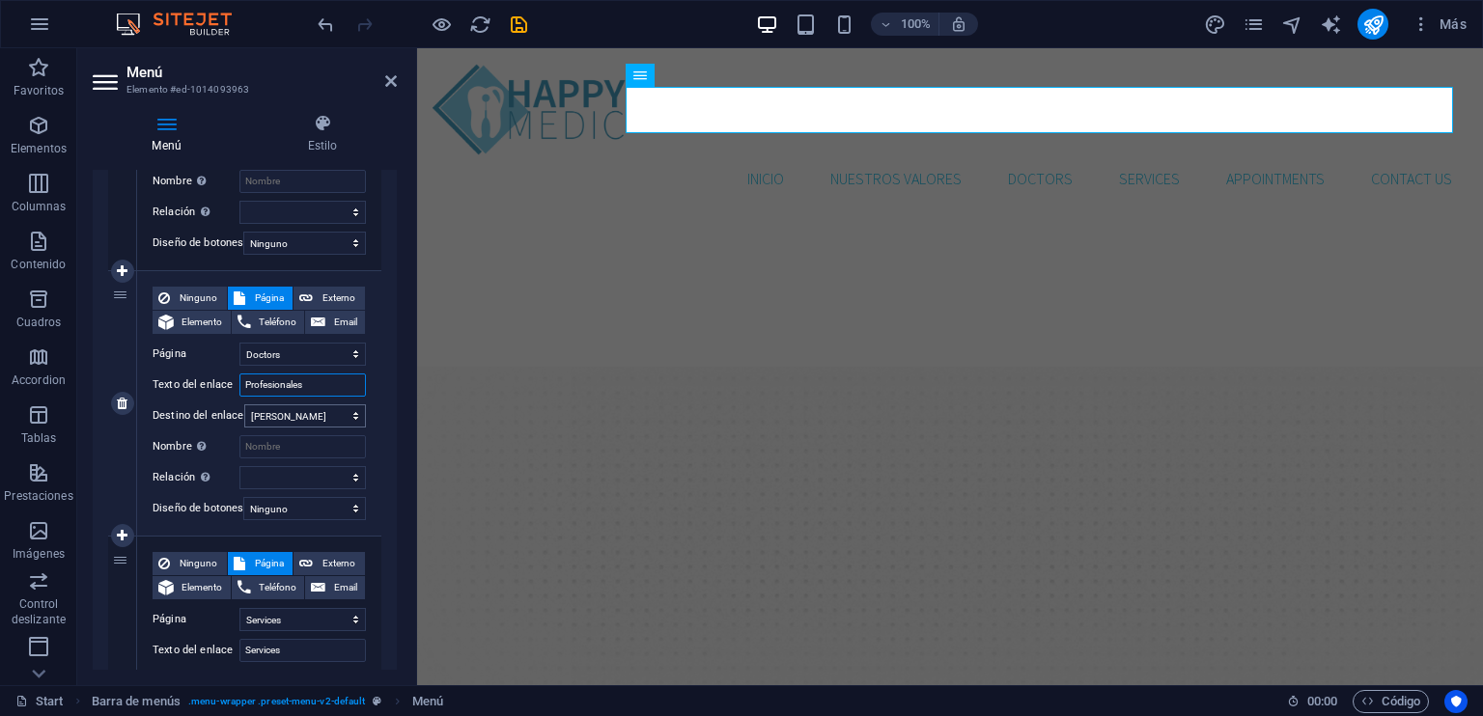
select select
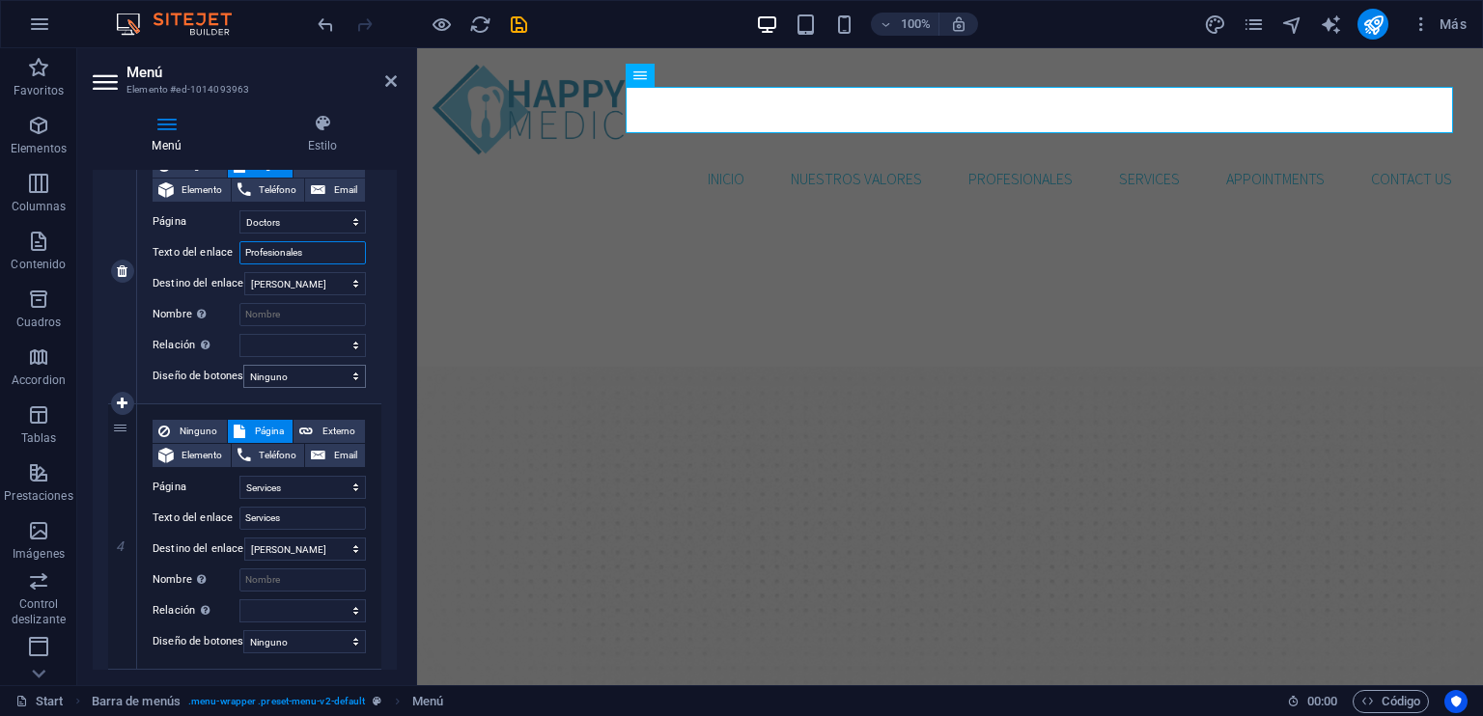
scroll to position [822, 0]
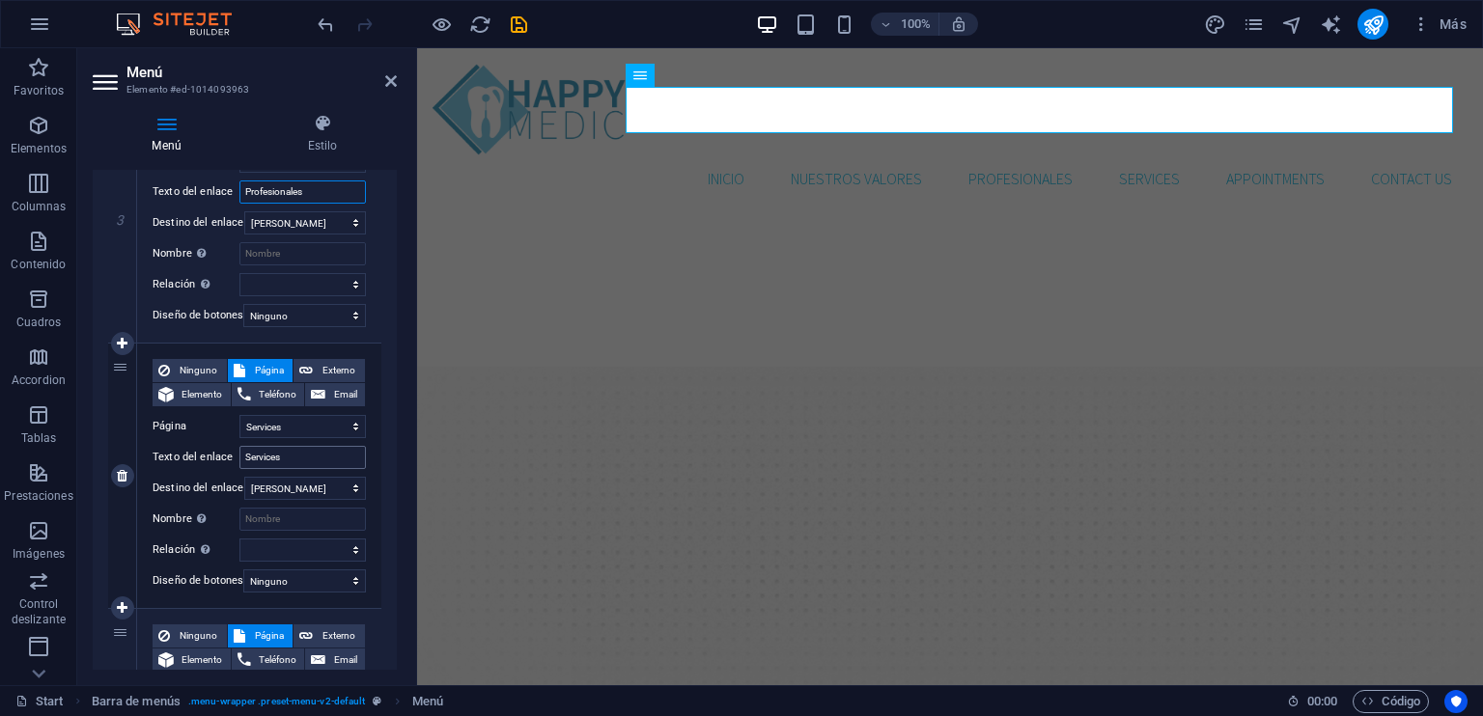
type input "Profesionales"
click at [282, 458] on input "Services" at bounding box center [302, 457] width 126 height 23
type input "Sercicios"
select select
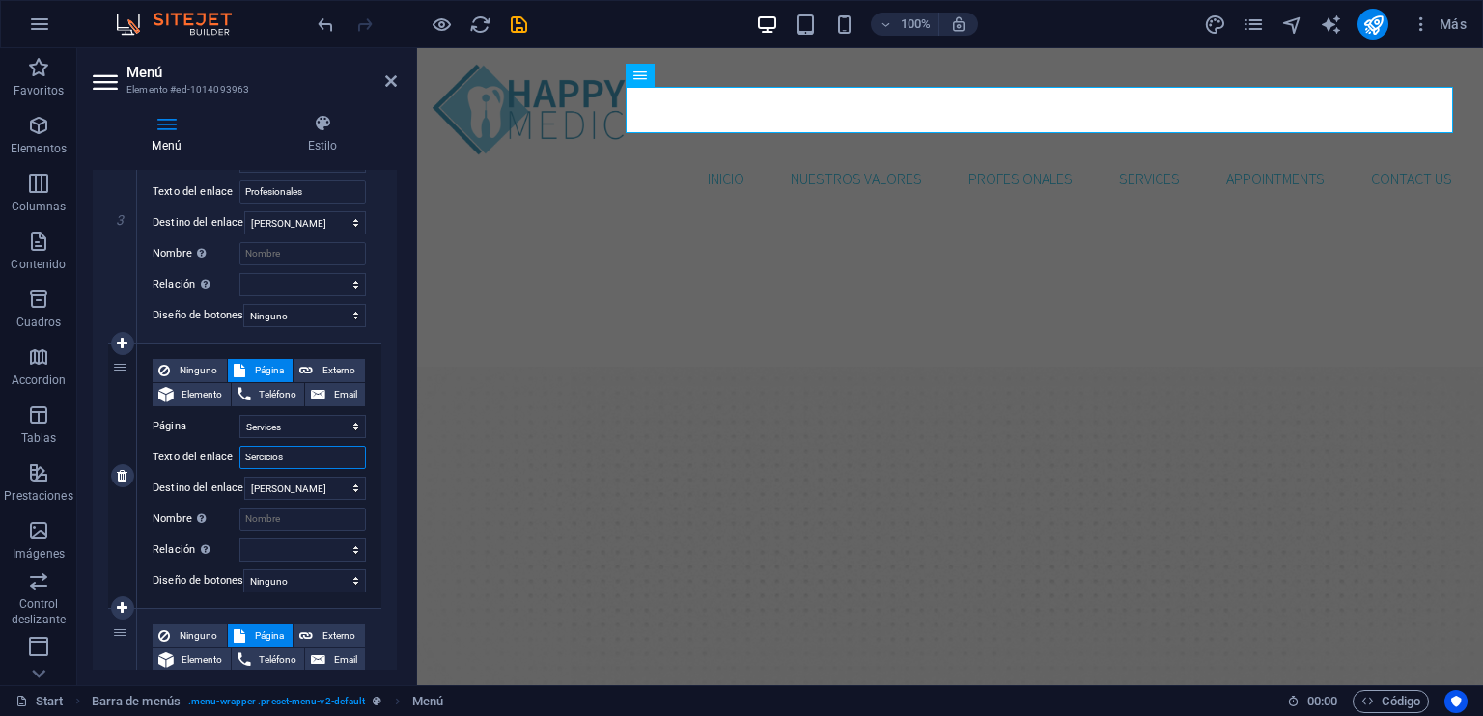
select select
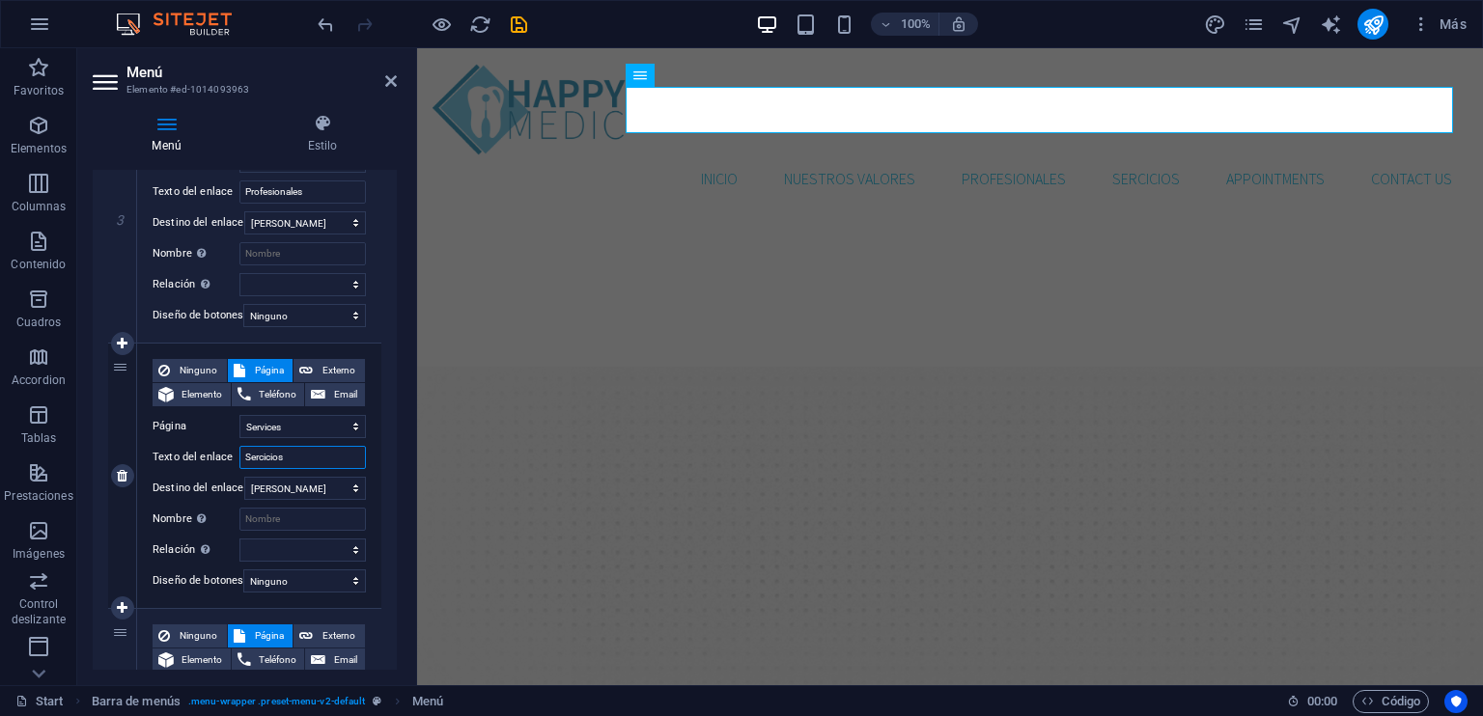
drag, startPoint x: 258, startPoint y: 458, endPoint x: 312, endPoint y: 451, distance: 54.5
click at [312, 451] on input "Sercicios" at bounding box center [302, 457] width 126 height 23
type input "Servicios"
select select
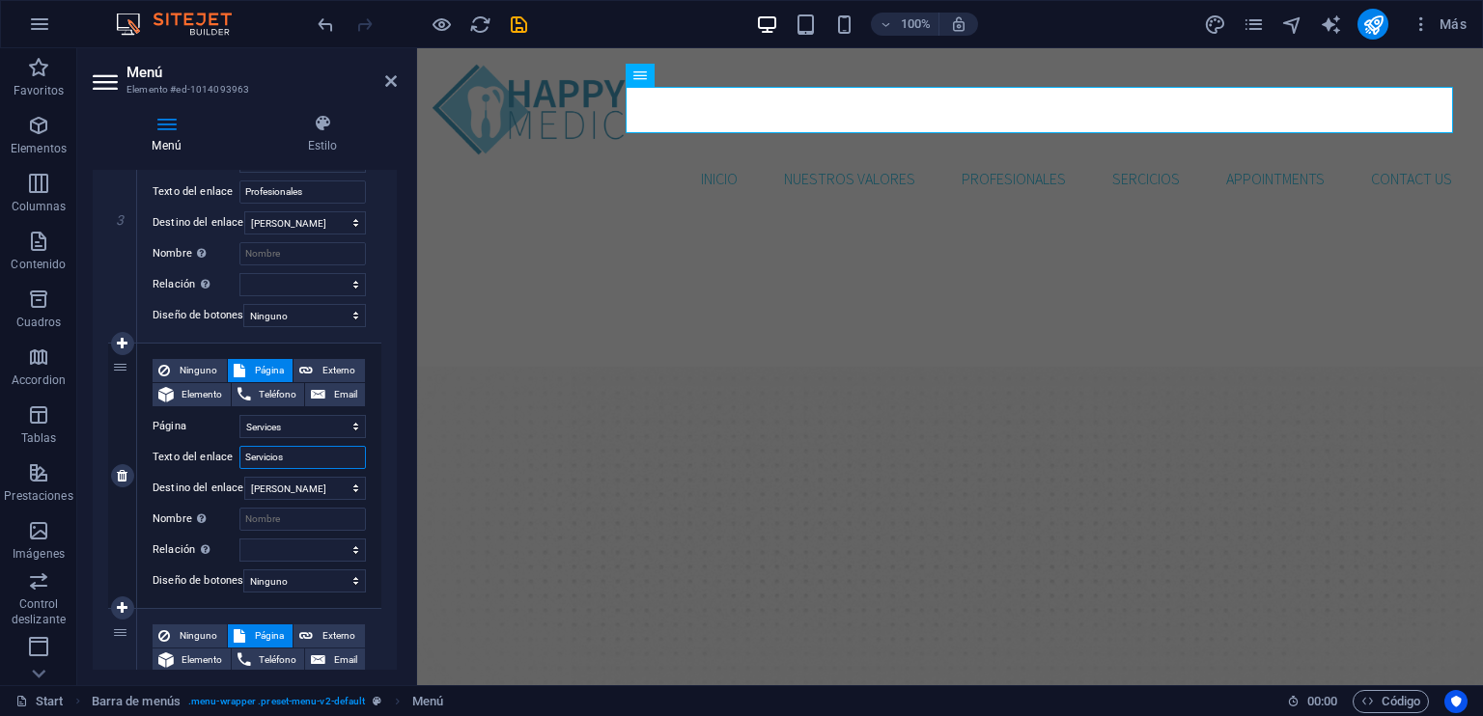
select select
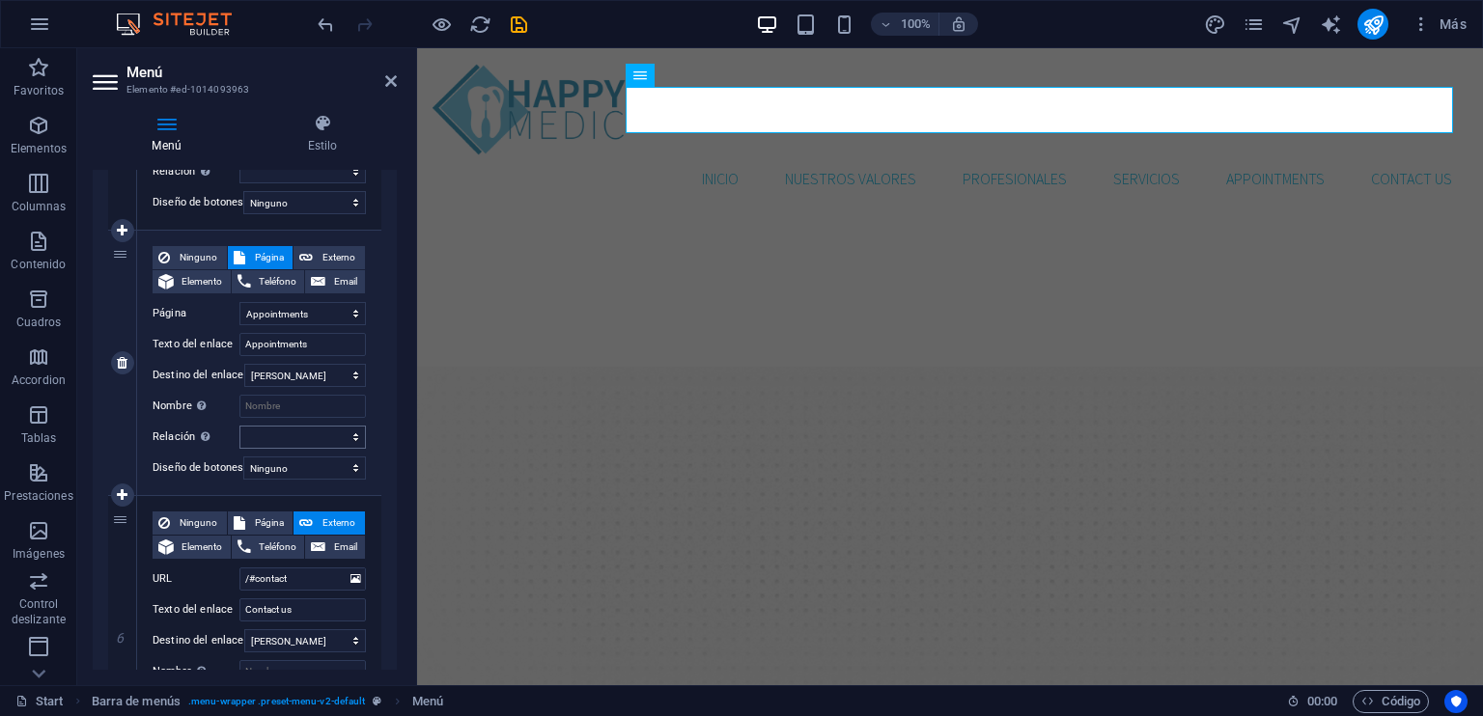
scroll to position [1208, 0]
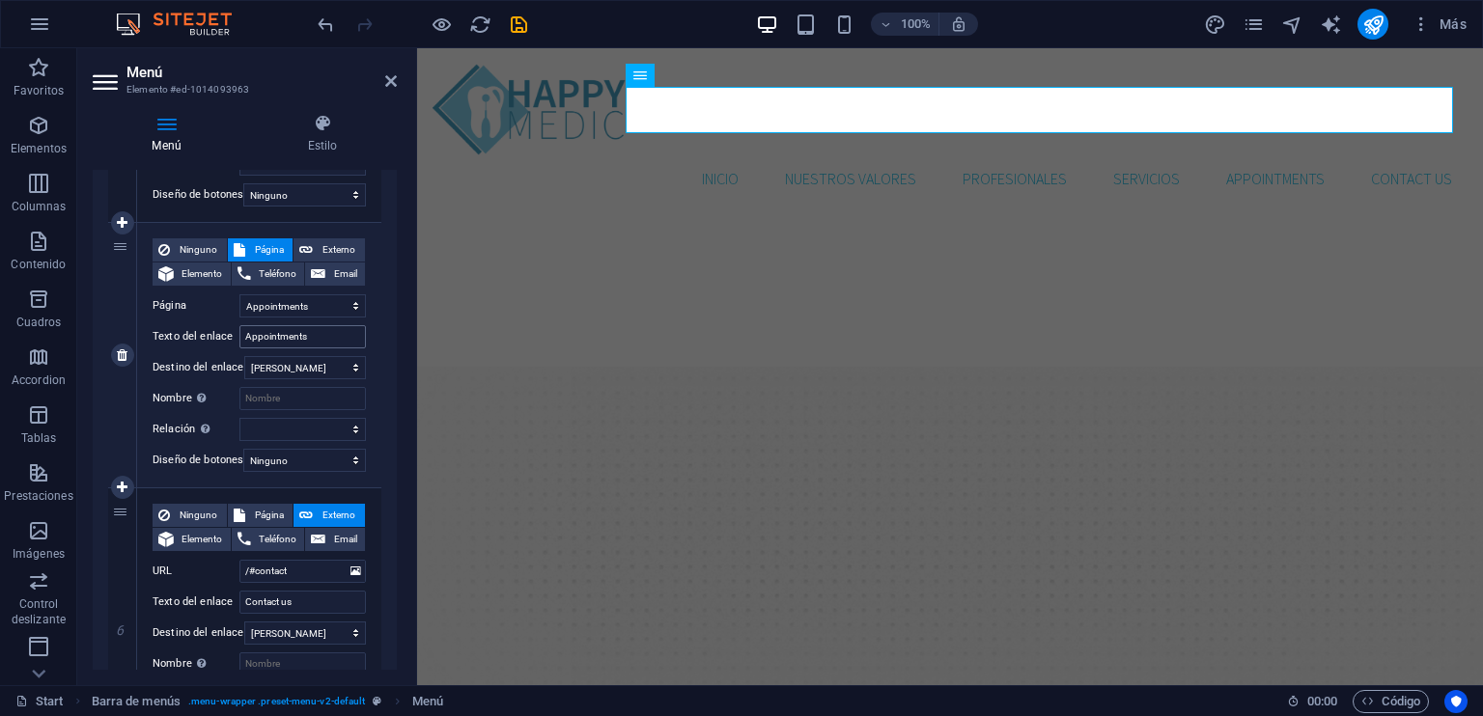
type input "Servicios"
click at [293, 334] on input "Appointments" at bounding box center [302, 336] width 126 height 23
type input "Redes Sociales"
select select
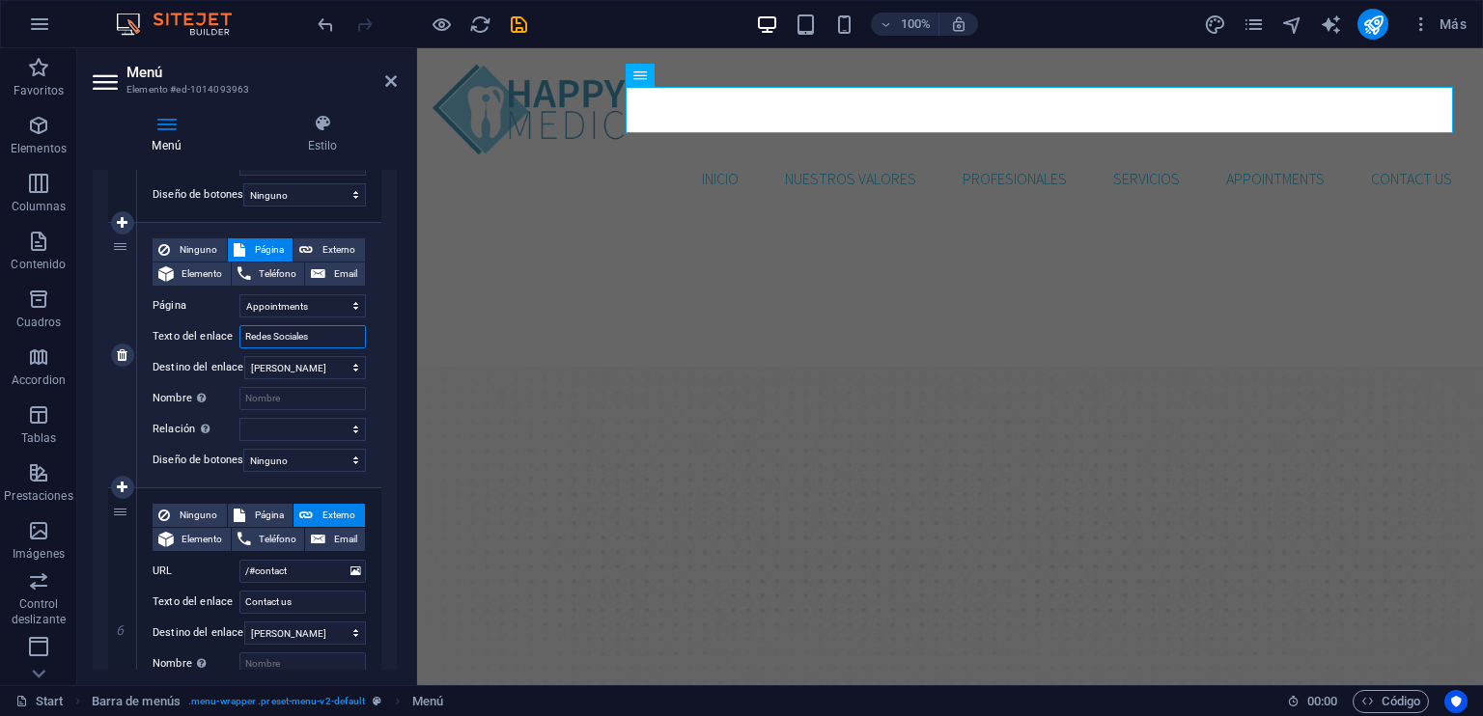
select select
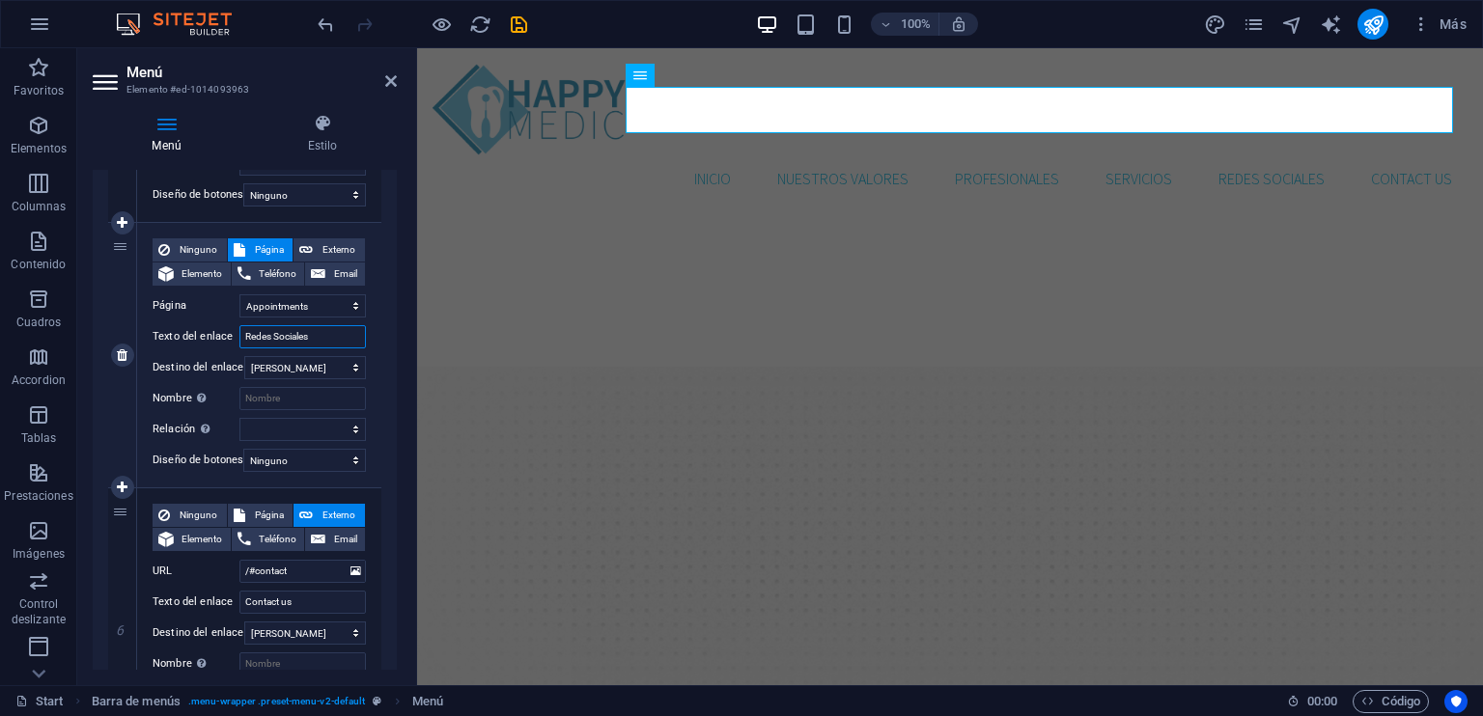
drag, startPoint x: 323, startPoint y: 331, endPoint x: 241, endPoint y: 325, distance: 82.3
click at [241, 325] on input "Redes Sociales" at bounding box center [302, 336] width 126 height 23
type input "Novedades"
select select
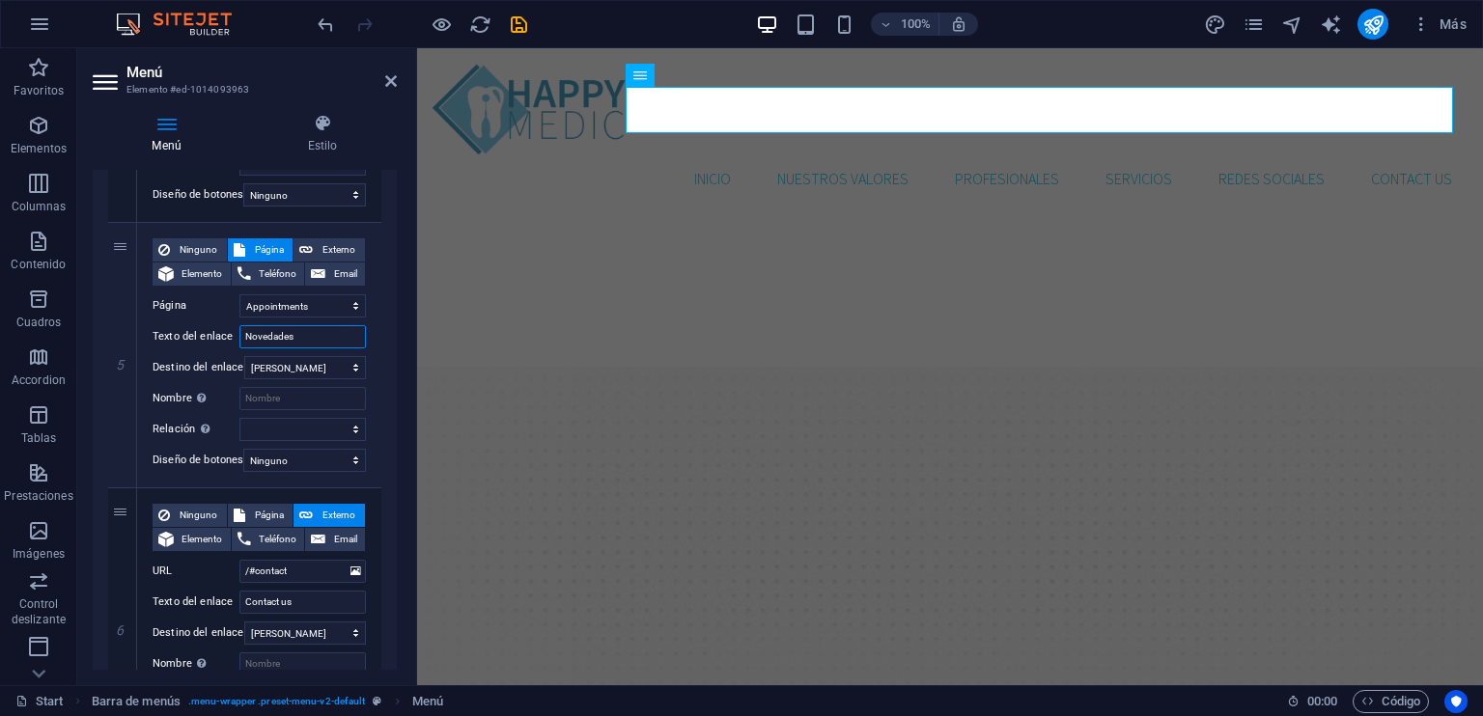
select select
type input "Novedades"
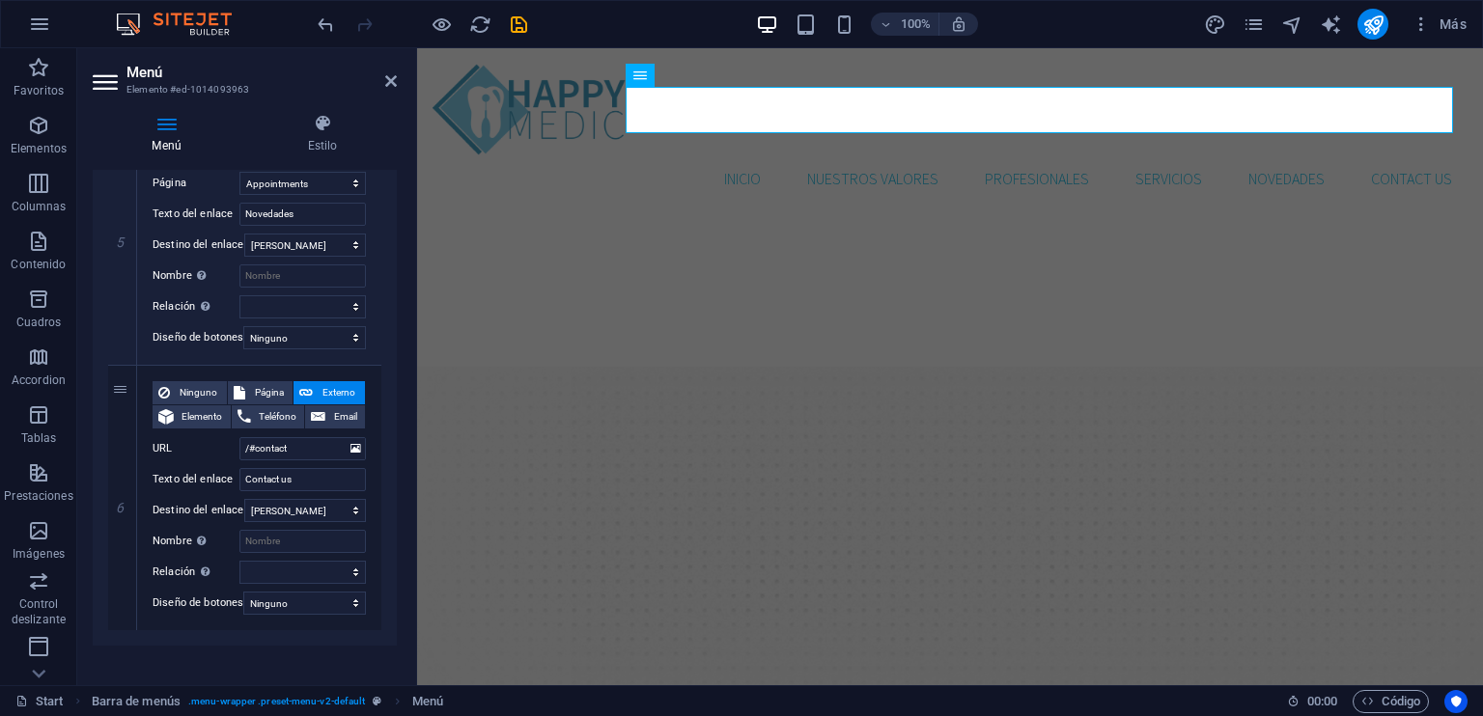
scroll to position [1356, 0]
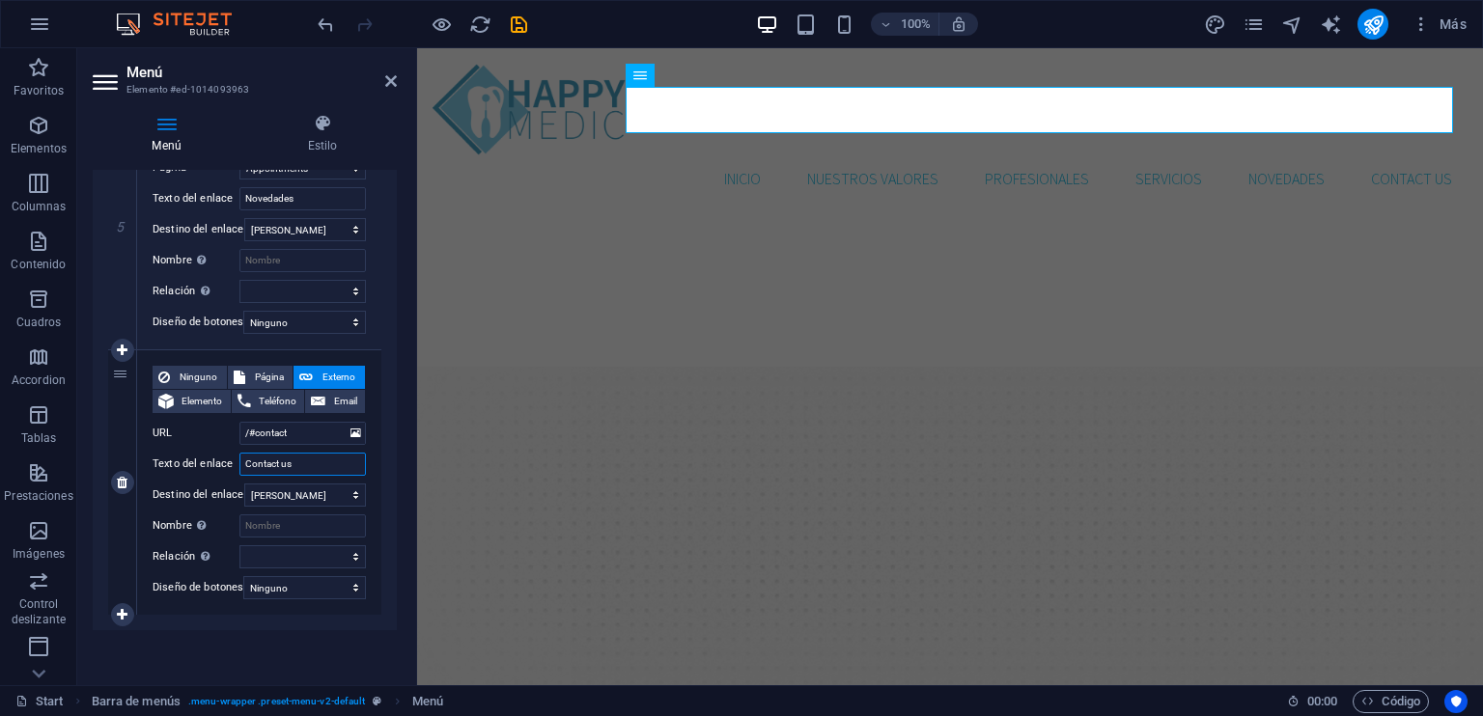
click at [293, 458] on input "Contact us" at bounding box center [302, 464] width 126 height 23
click at [299, 453] on input "Contact us" at bounding box center [302, 464] width 126 height 23
type input "Contactano"
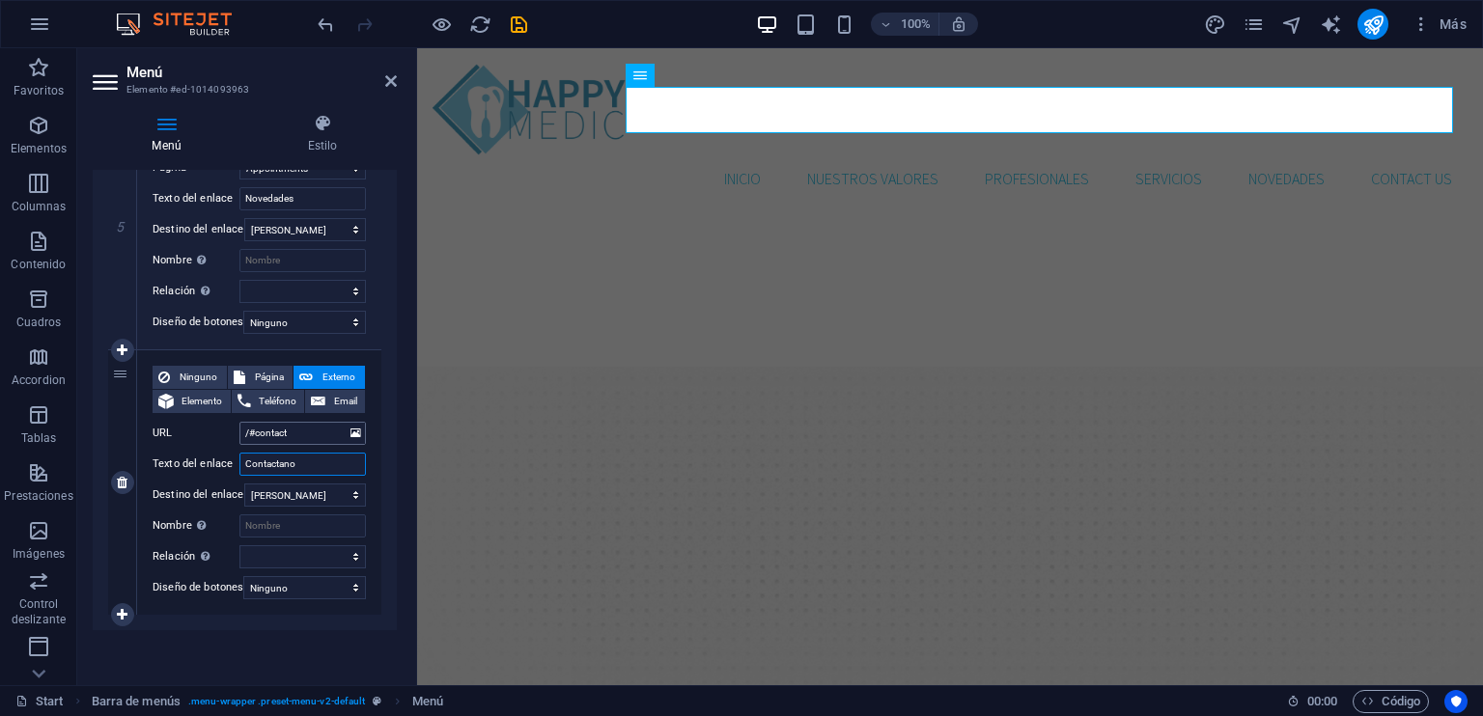
select select
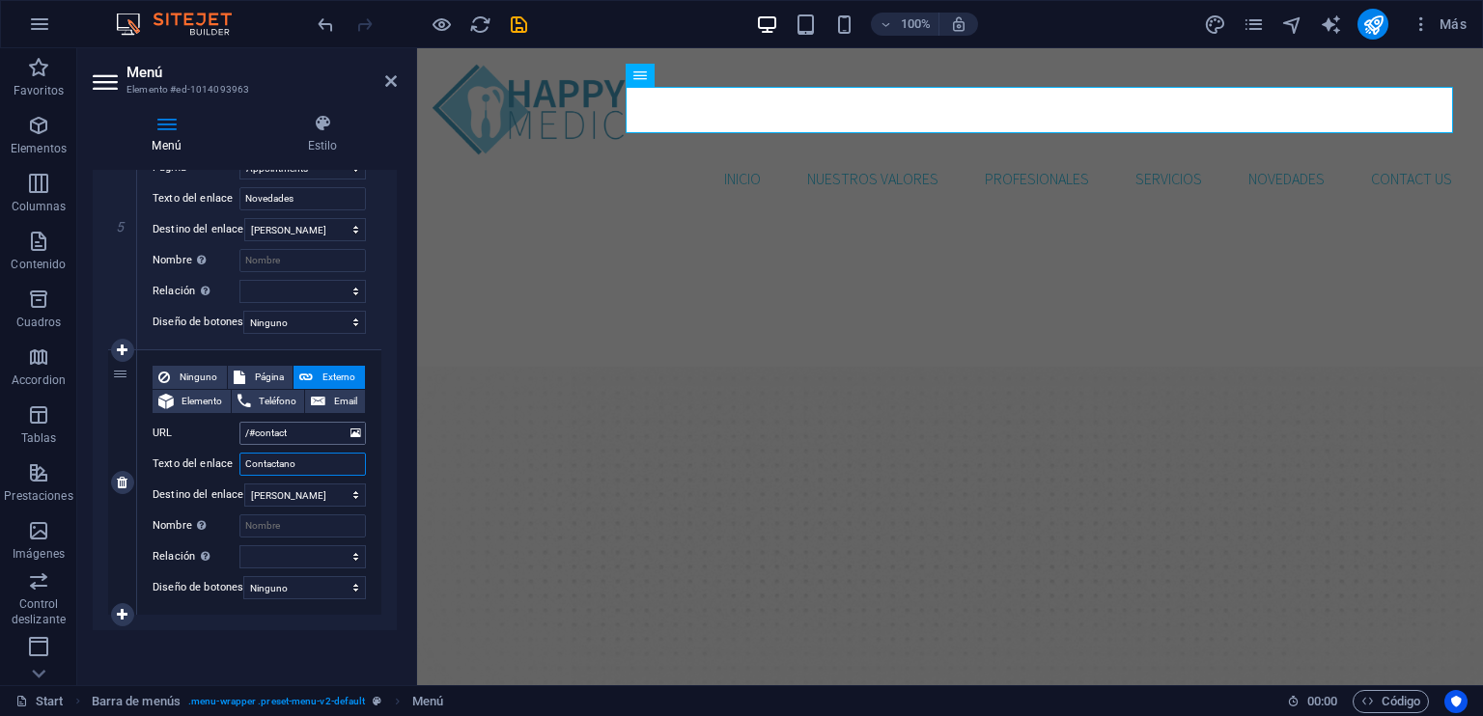
select select
type input "Contactanos"
select select
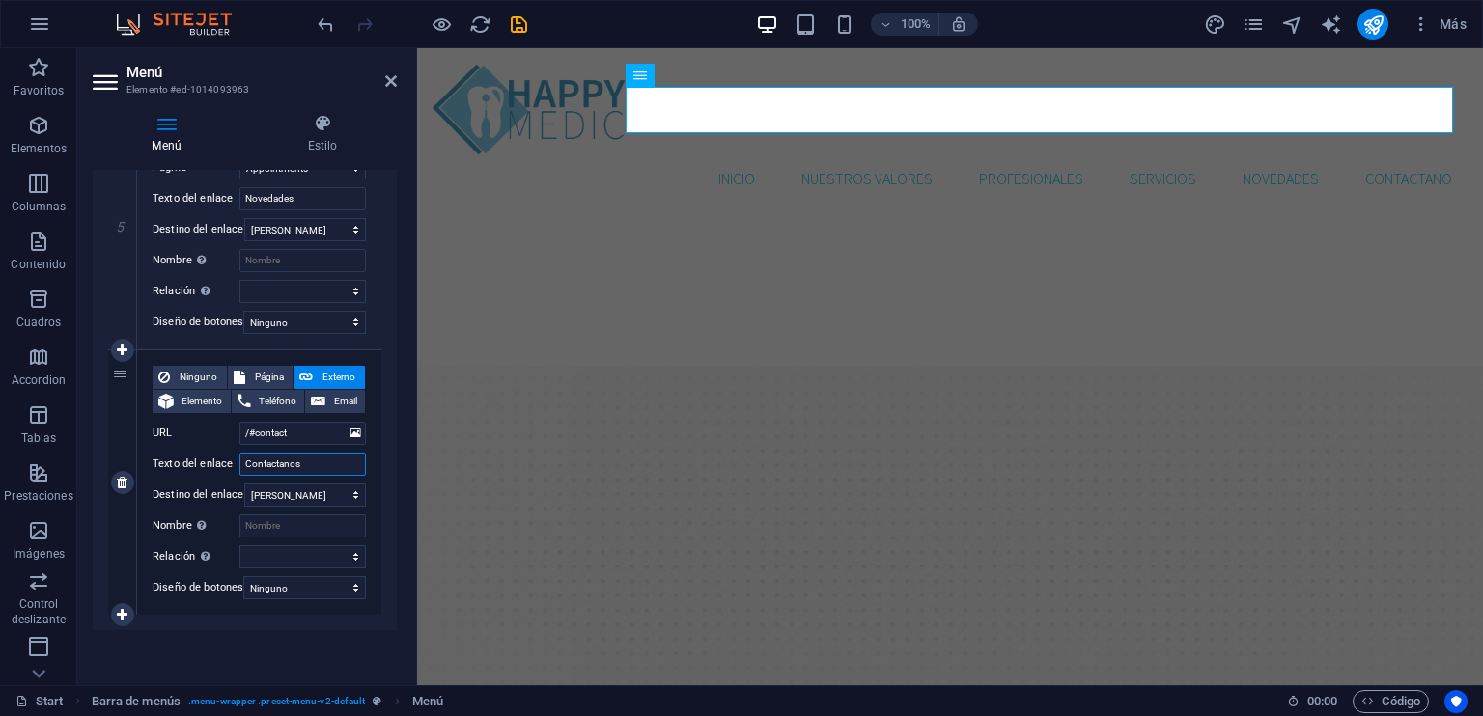
select select
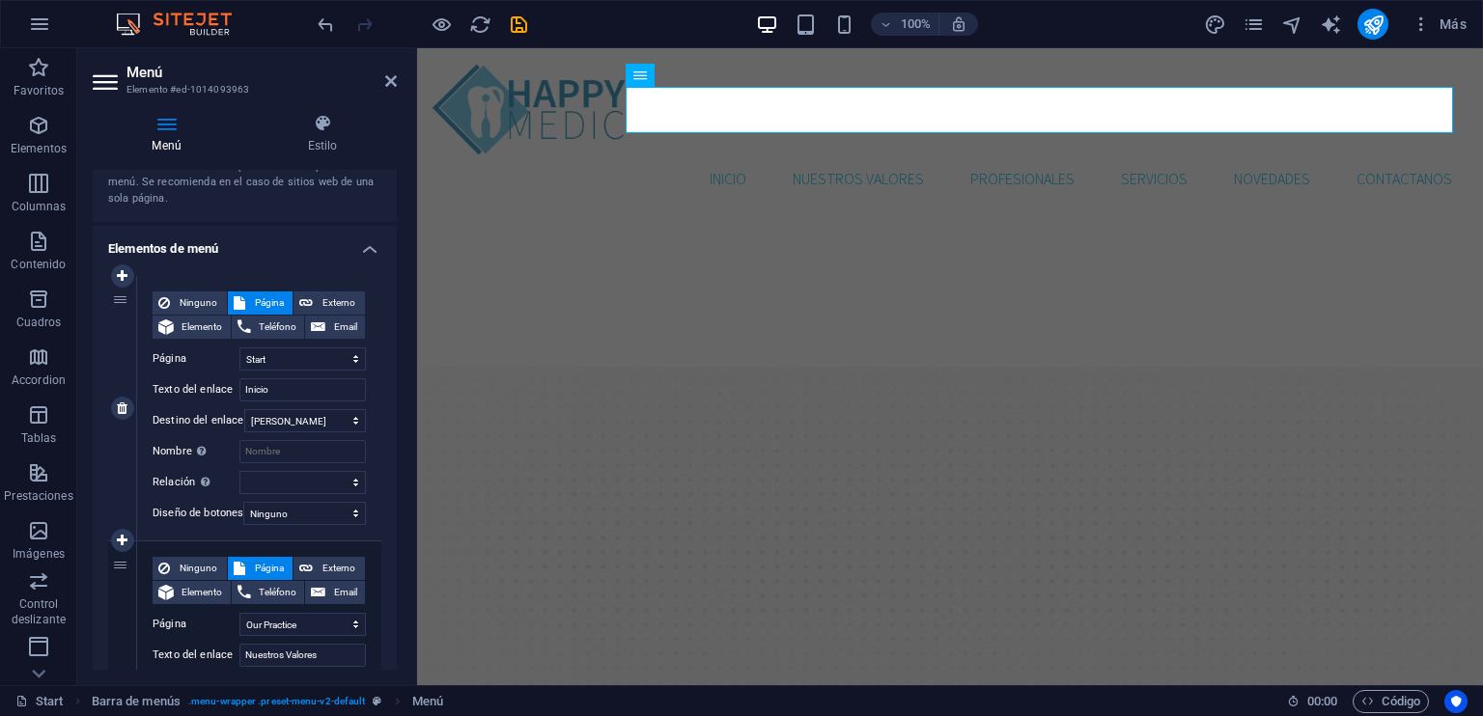
scroll to position [97, 0]
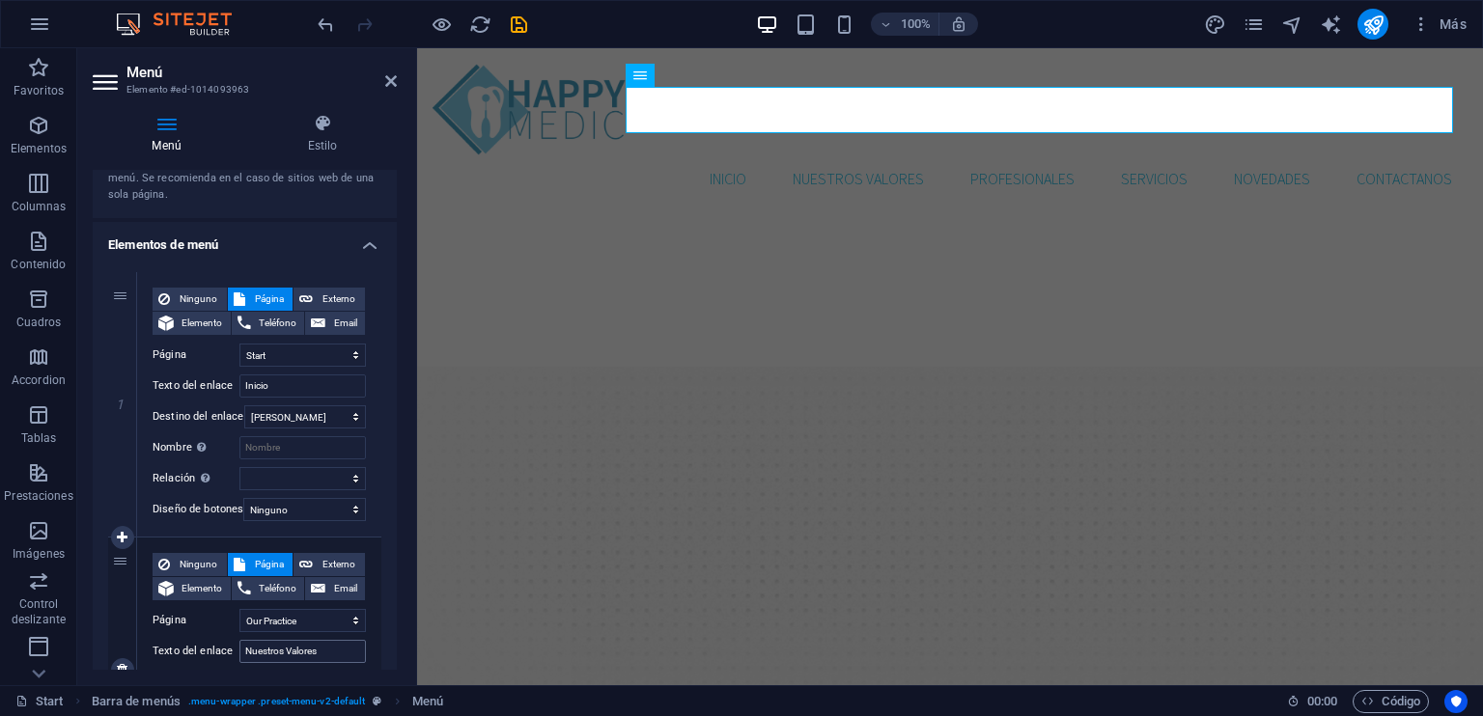
type input "Contáctanos"
select select
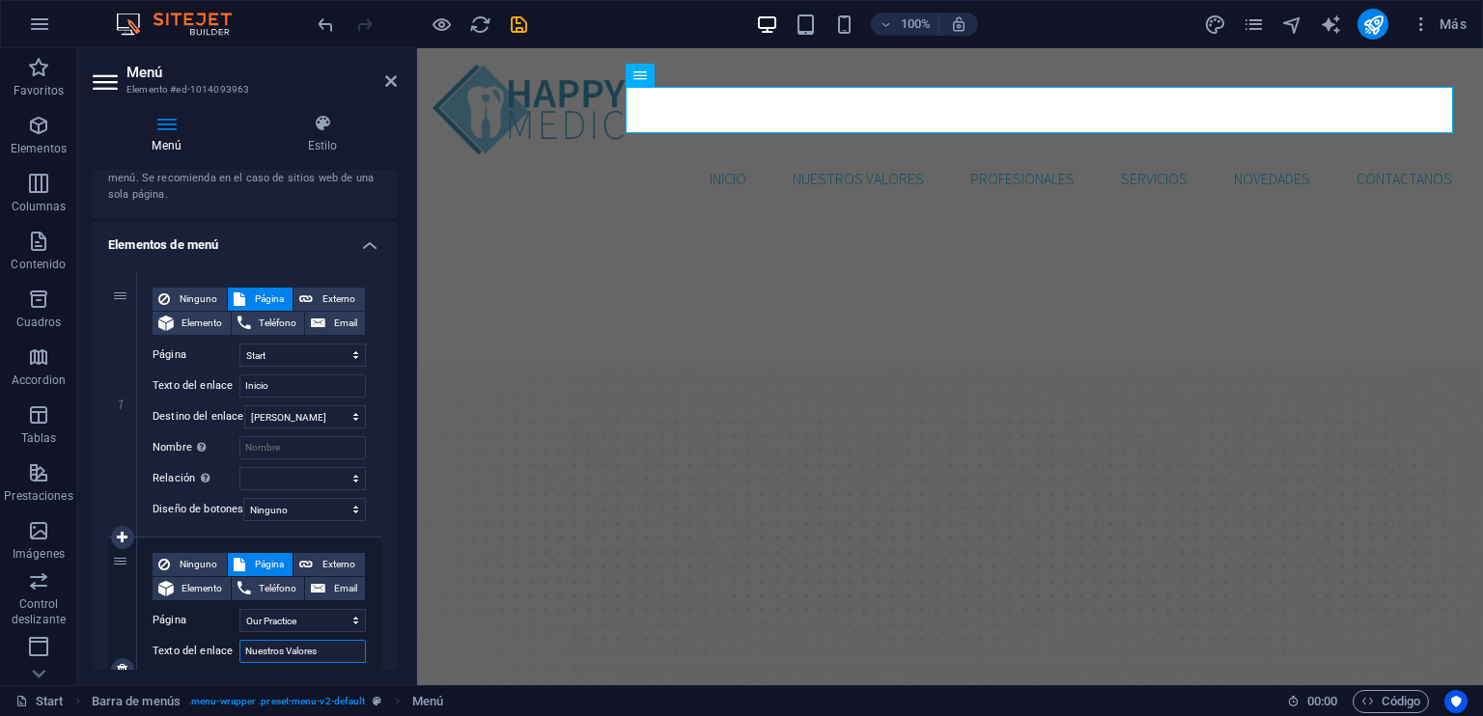
select select
click at [301, 657] on input "Nuestros Valores" at bounding box center [302, 651] width 126 height 23
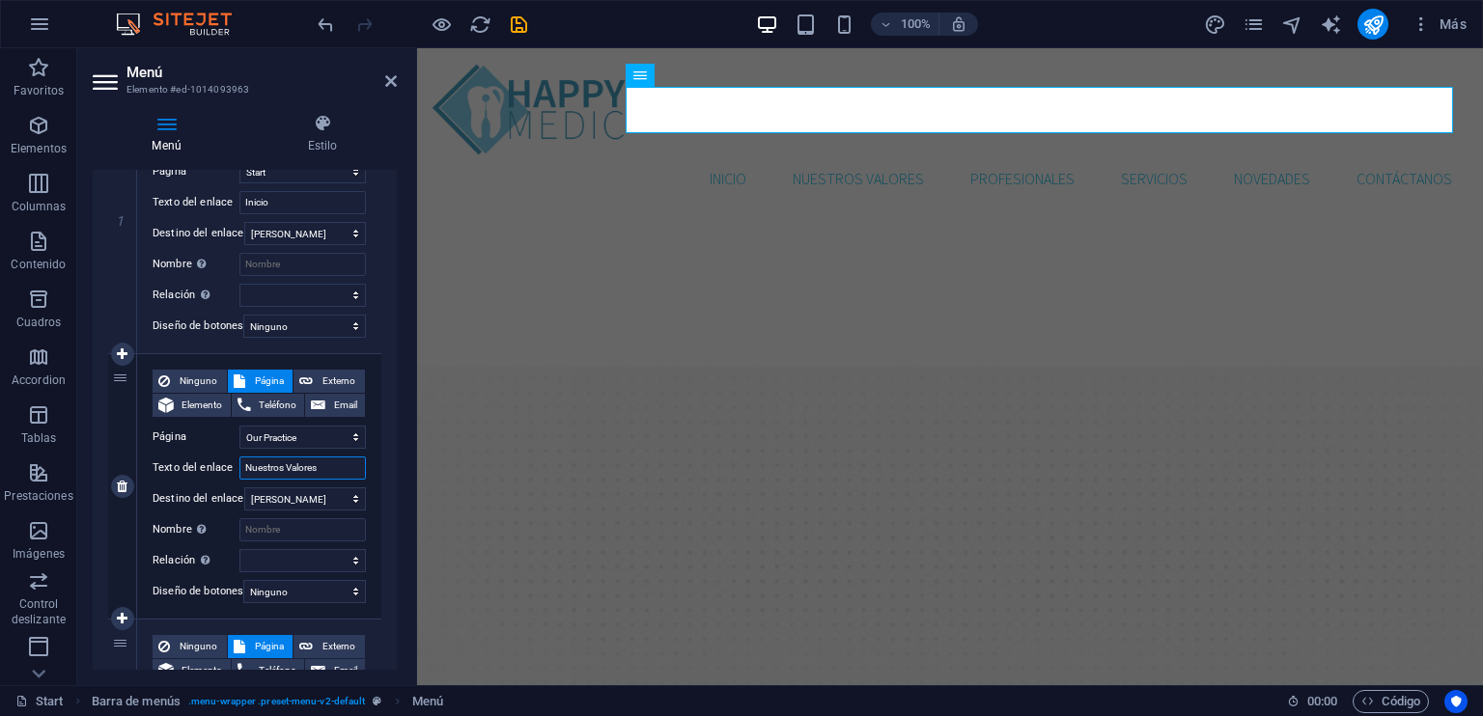
scroll to position [290, 0]
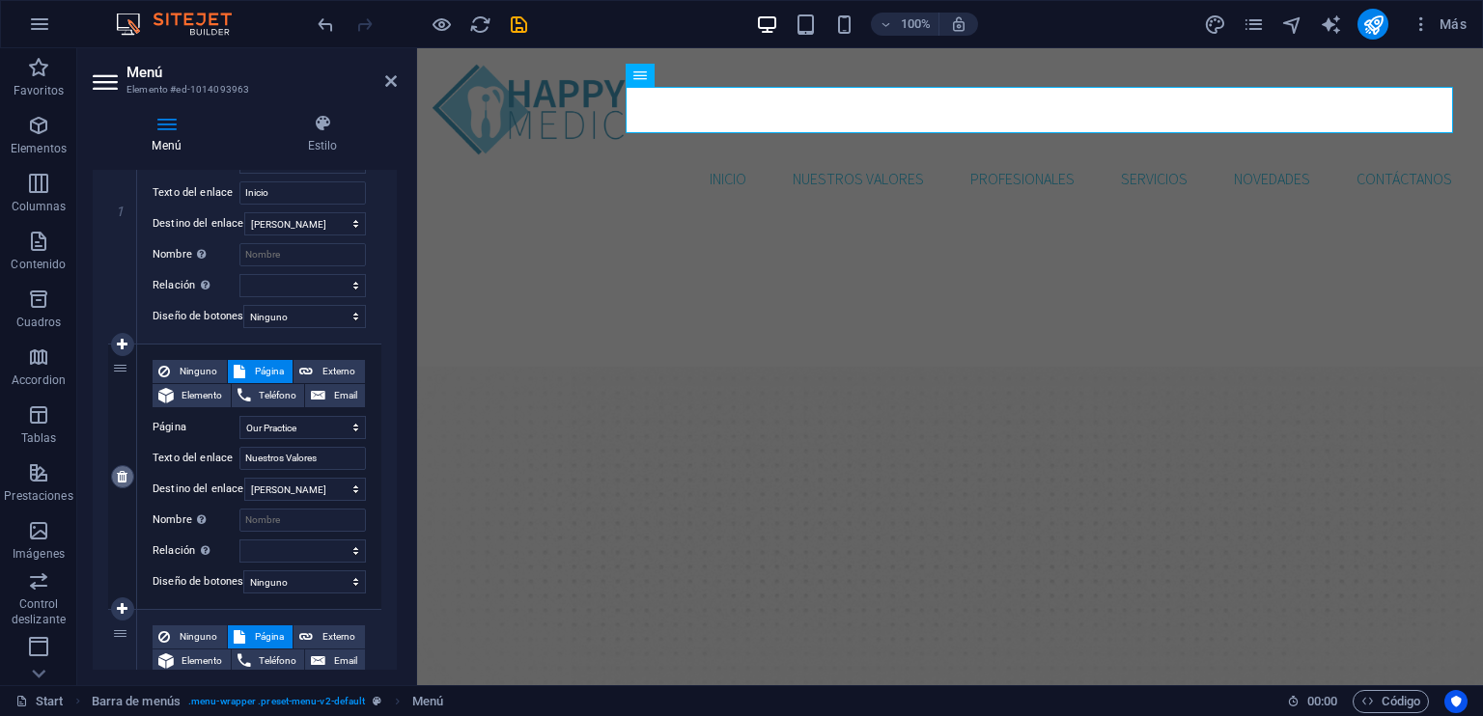
click at [119, 477] on icon at bounding box center [122, 477] width 11 height 14
select select
select select "2"
type input "Profesionales"
select select
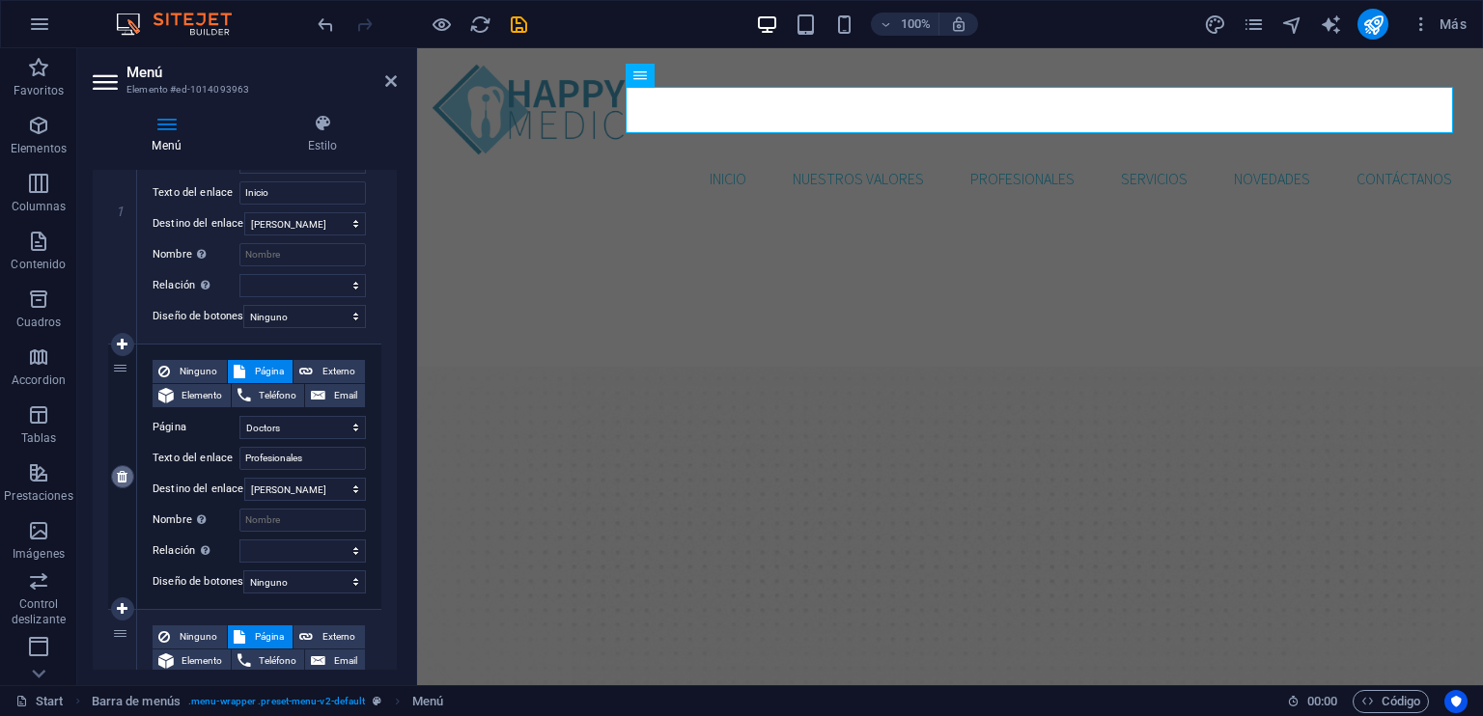
select select "3"
type input "Servicios"
select select
select select "4"
type input "Novedades"
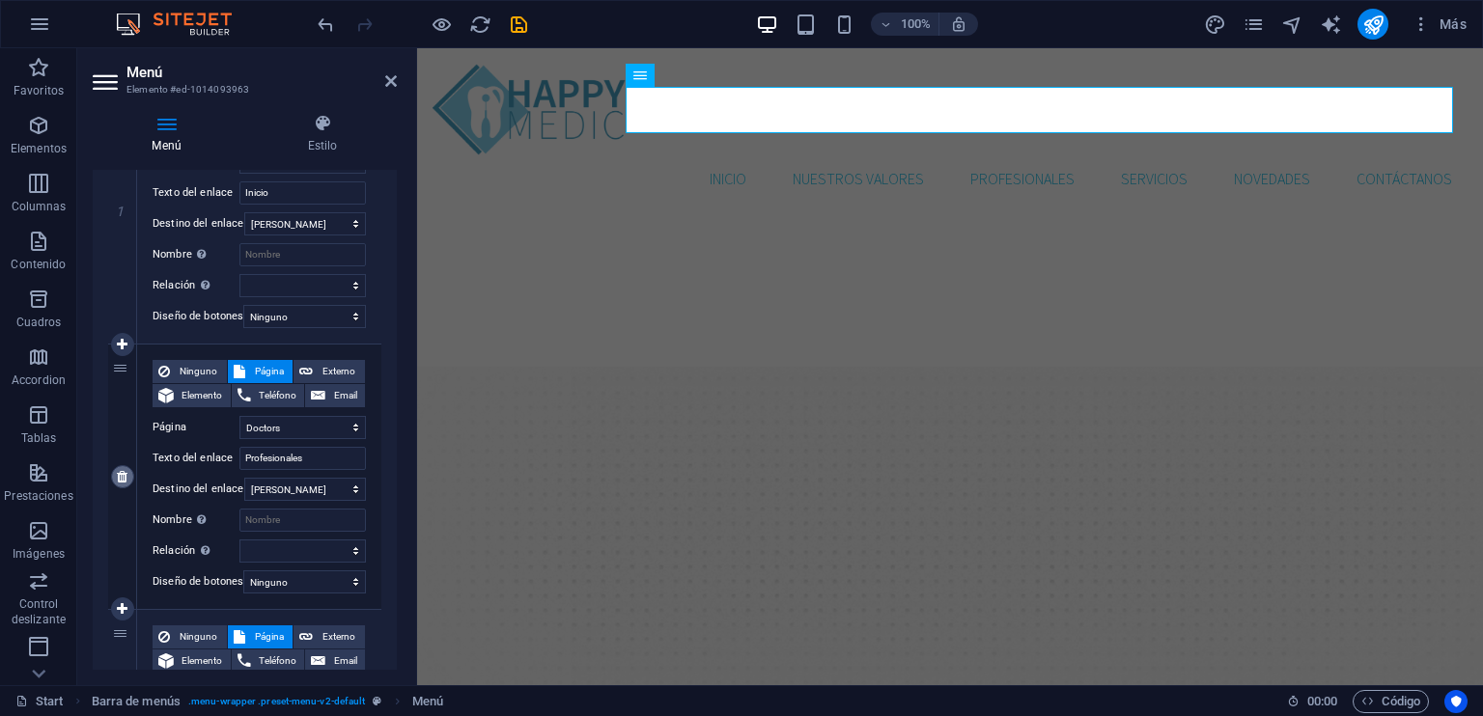
select select
type input "/#contact"
type input "Contáctanos"
select select
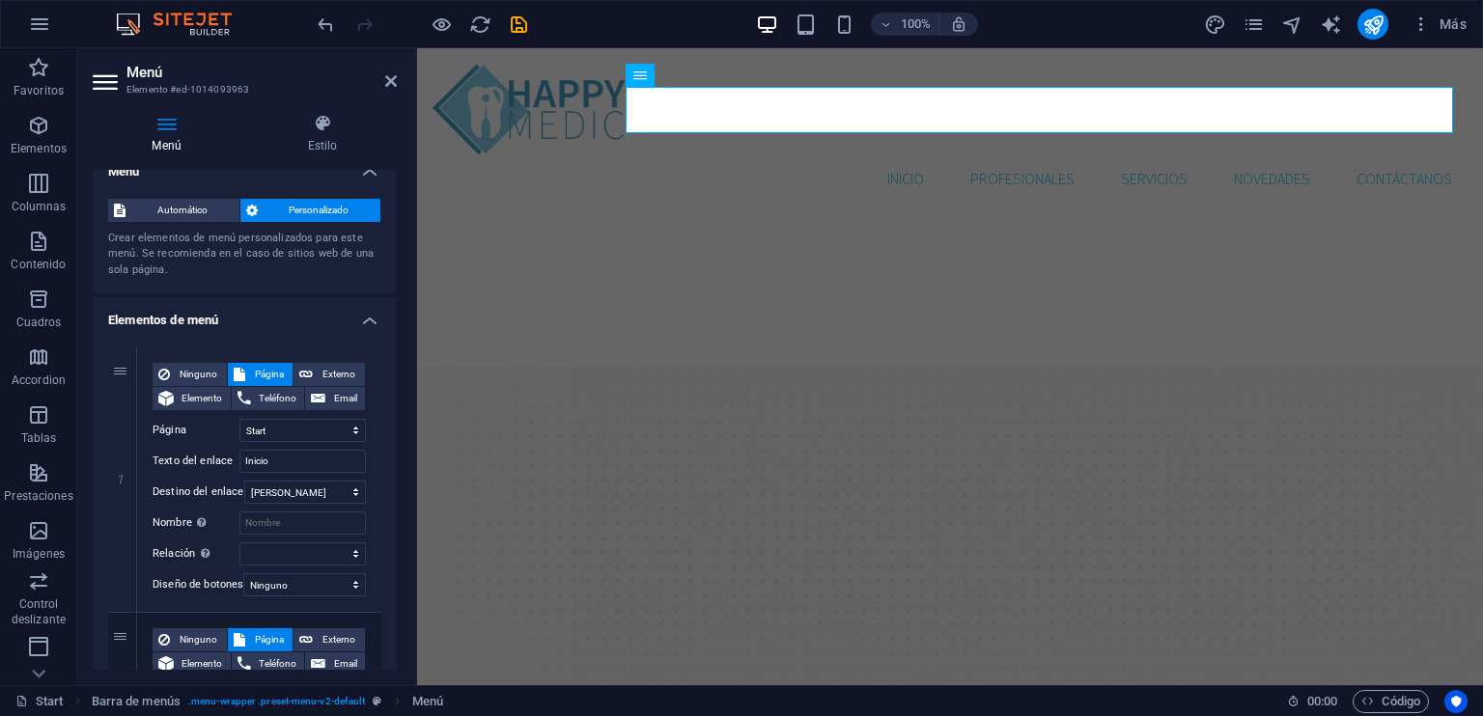
scroll to position [0, 0]
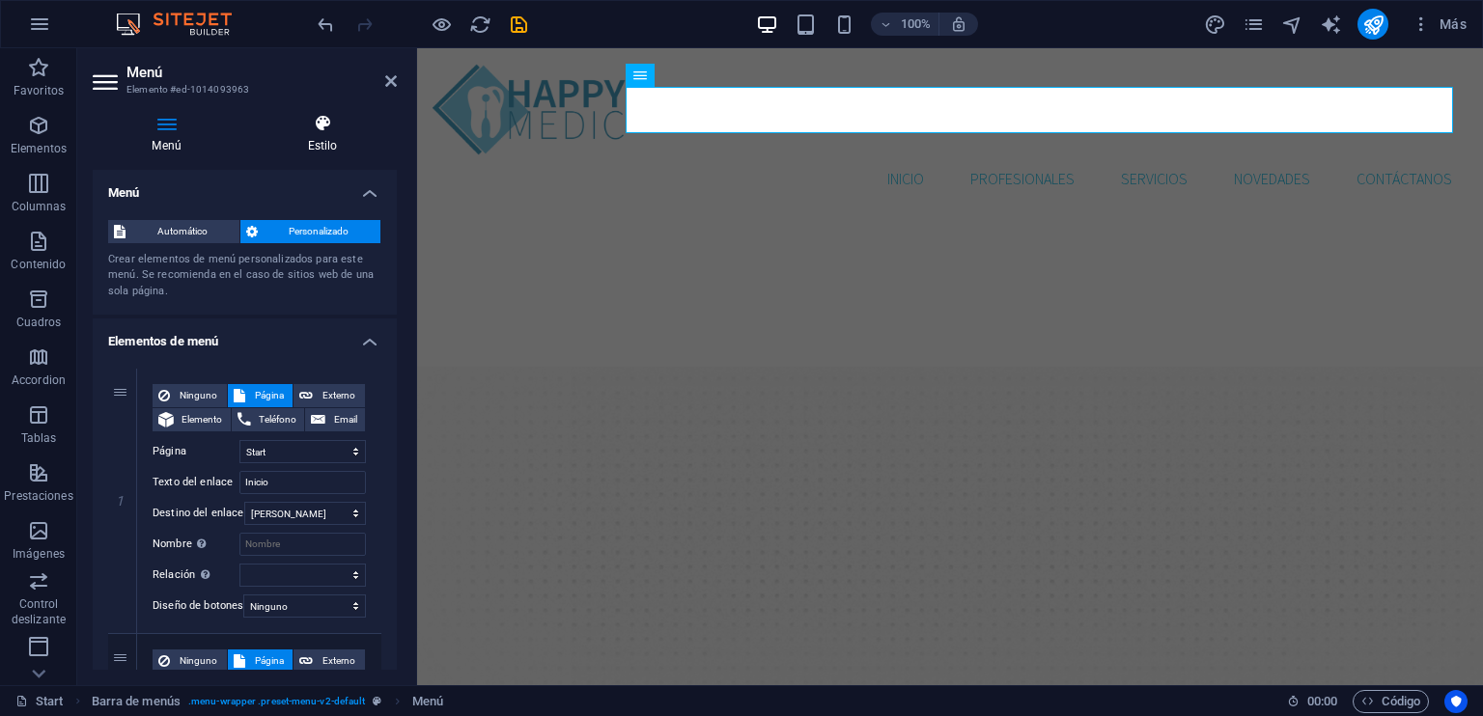
click at [341, 115] on icon at bounding box center [322, 123] width 149 height 19
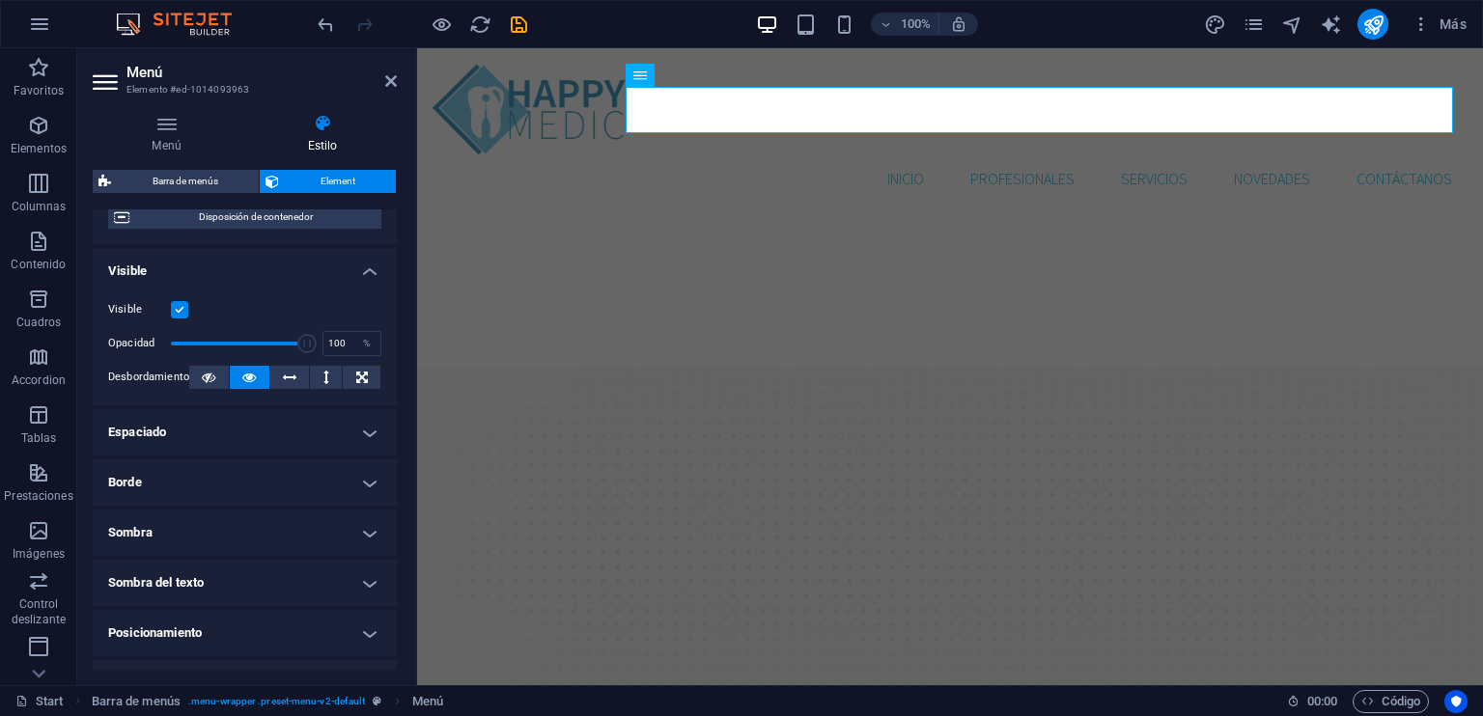
scroll to position [189, 0]
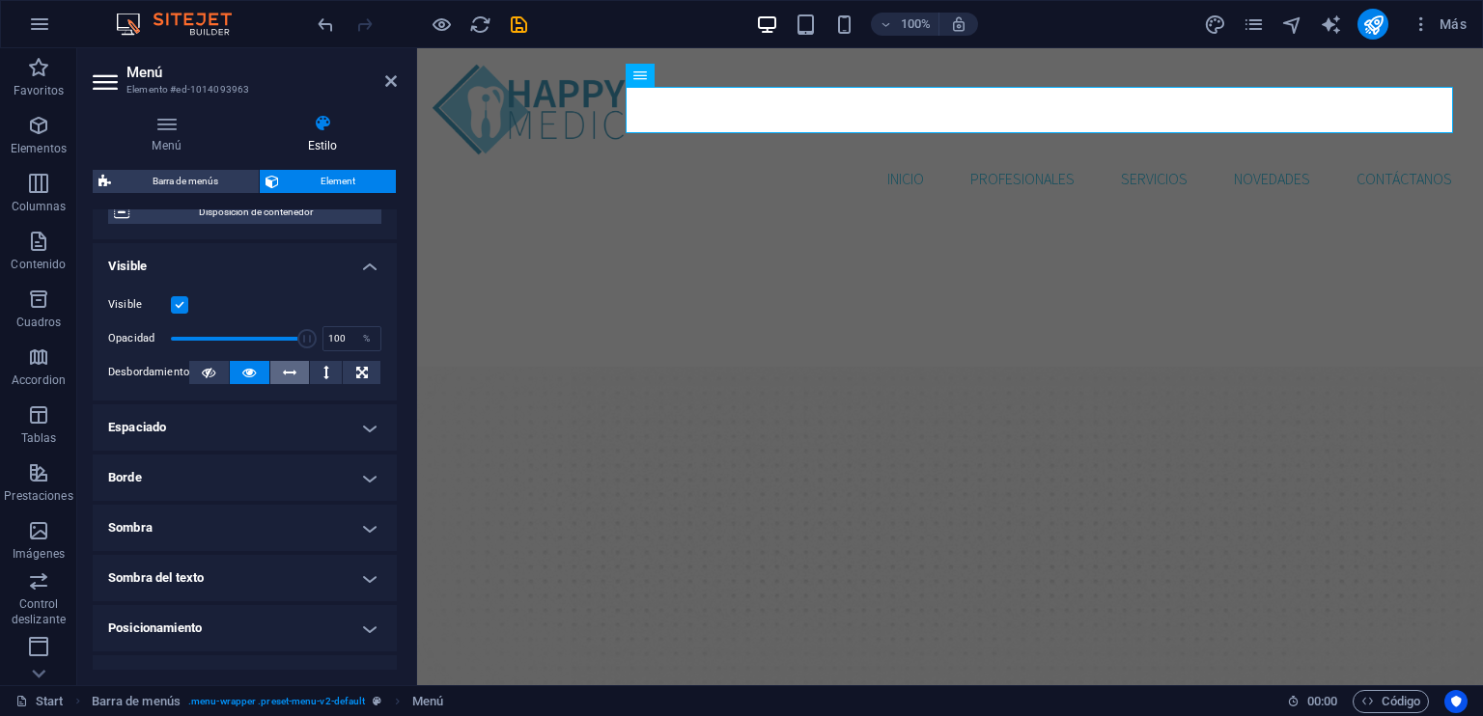
click at [293, 368] on icon at bounding box center [290, 372] width 14 height 23
click at [251, 373] on icon at bounding box center [249, 372] width 14 height 23
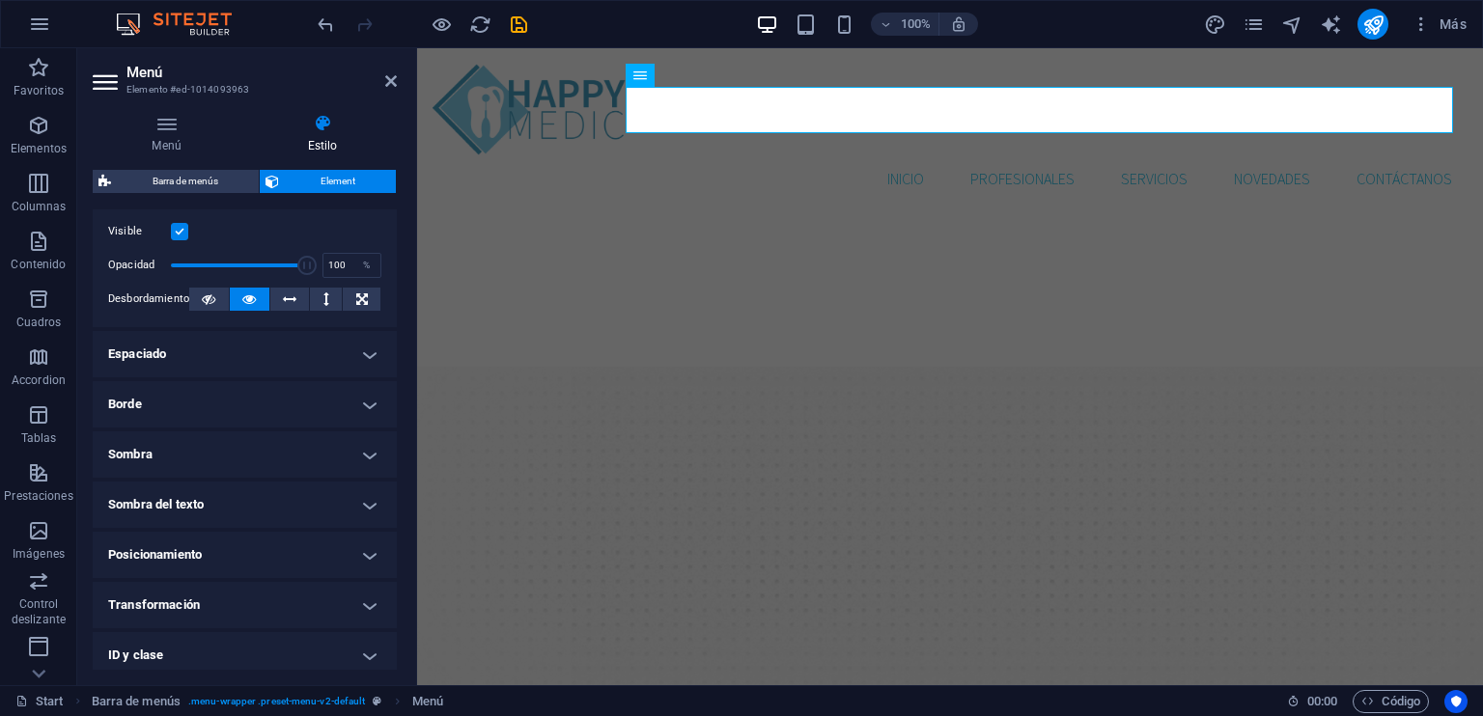
scroll to position [264, 0]
drag, startPoint x: 392, startPoint y: 376, endPoint x: 393, endPoint y: 402, distance: 26.1
click at [393, 402] on div "Diseño La forma en la que este elemento se expande en la disposición (Flexbox).…" at bounding box center [245, 439] width 304 height 460
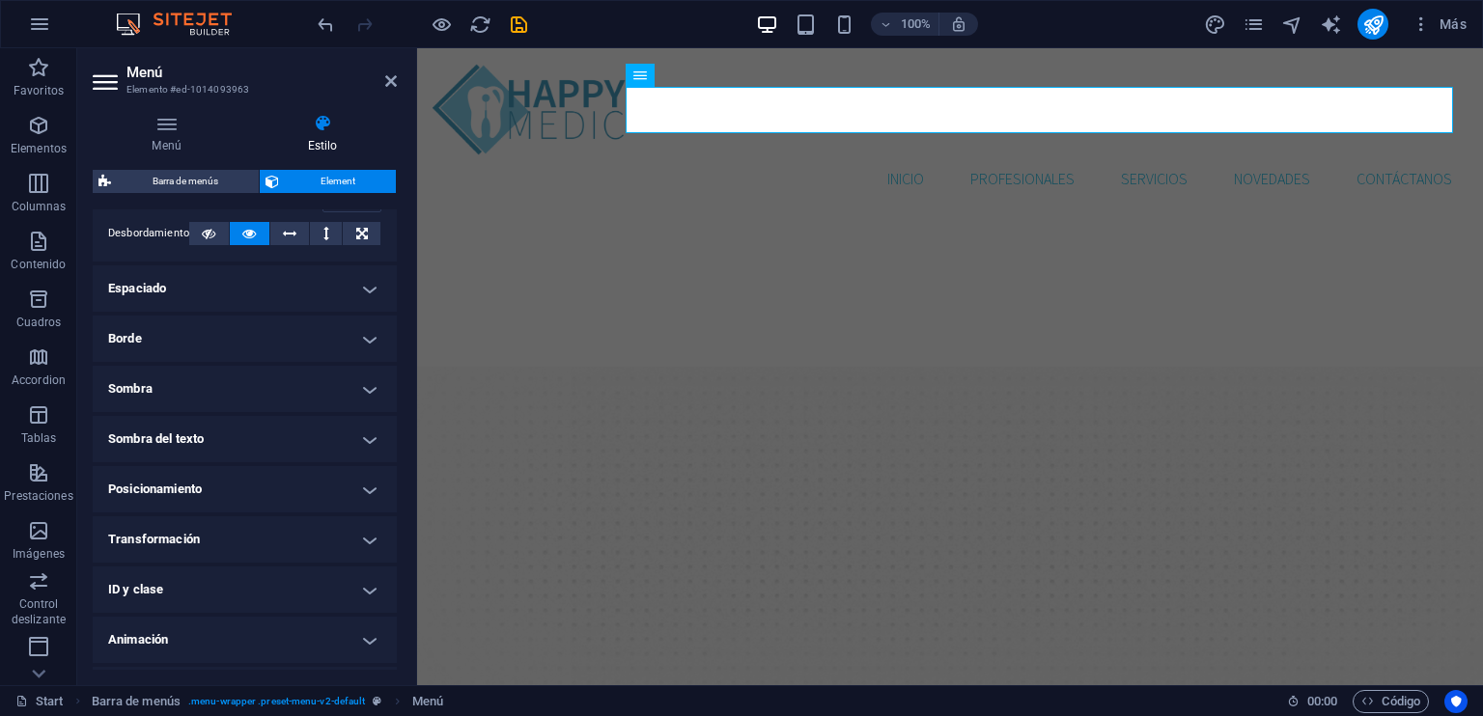
scroll to position [331, 0]
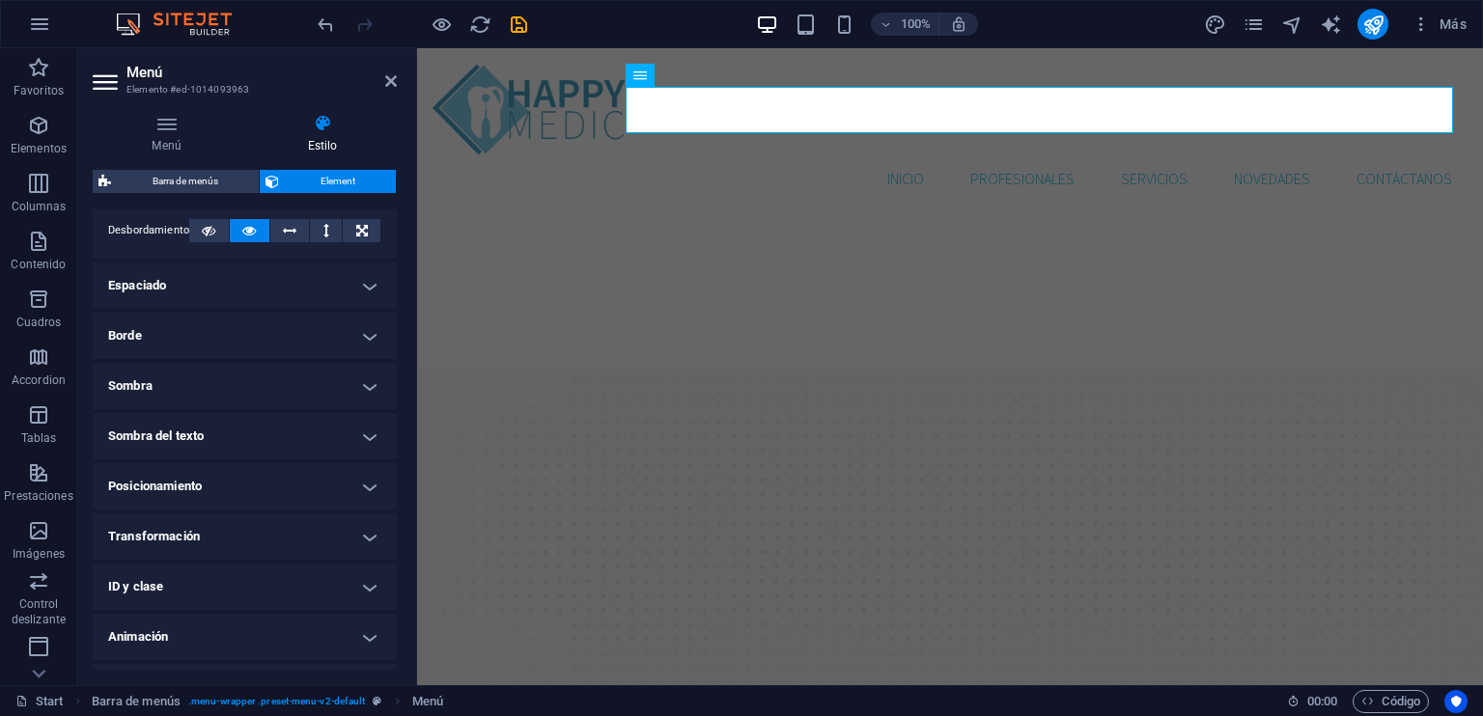
click at [355, 380] on h4 "Sombra" at bounding box center [245, 386] width 304 height 46
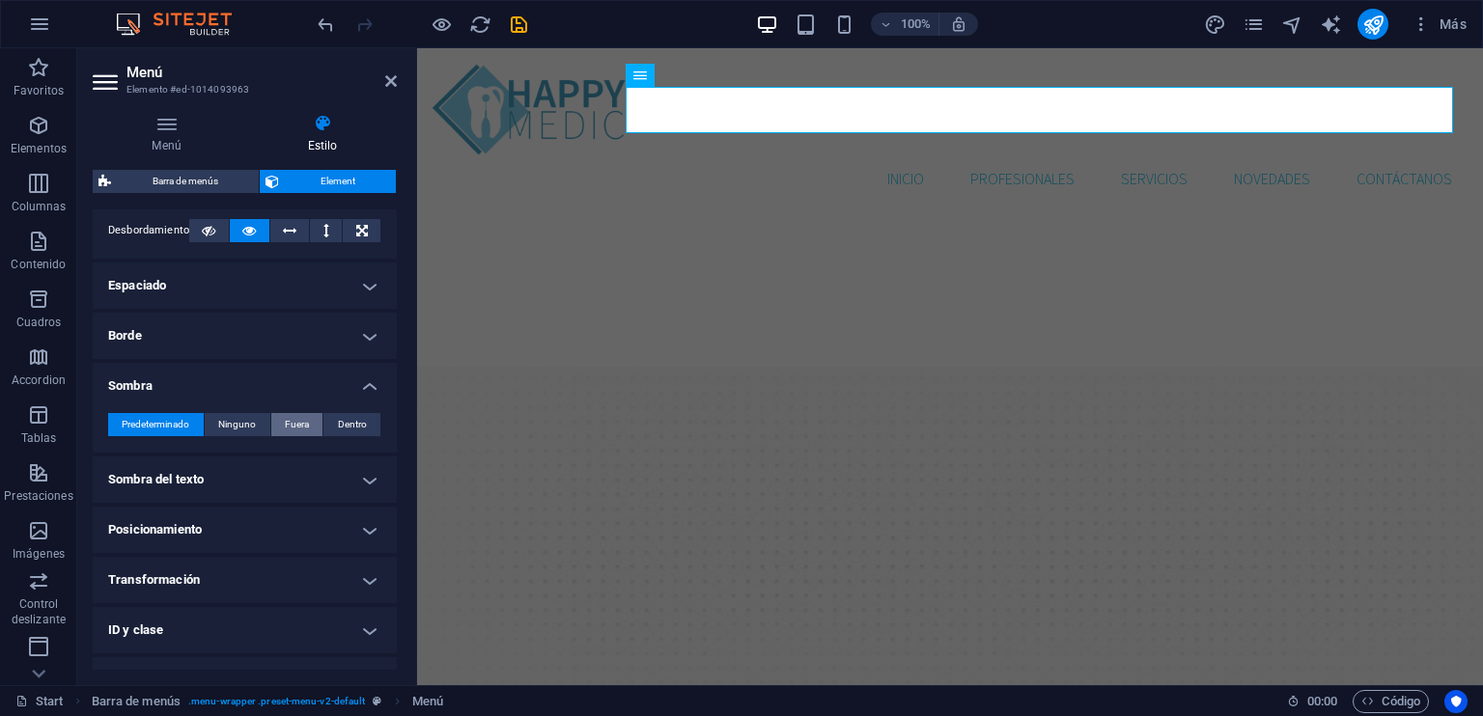
click at [293, 422] on span "Fuera" at bounding box center [297, 424] width 24 height 23
type input "2"
type input "4"
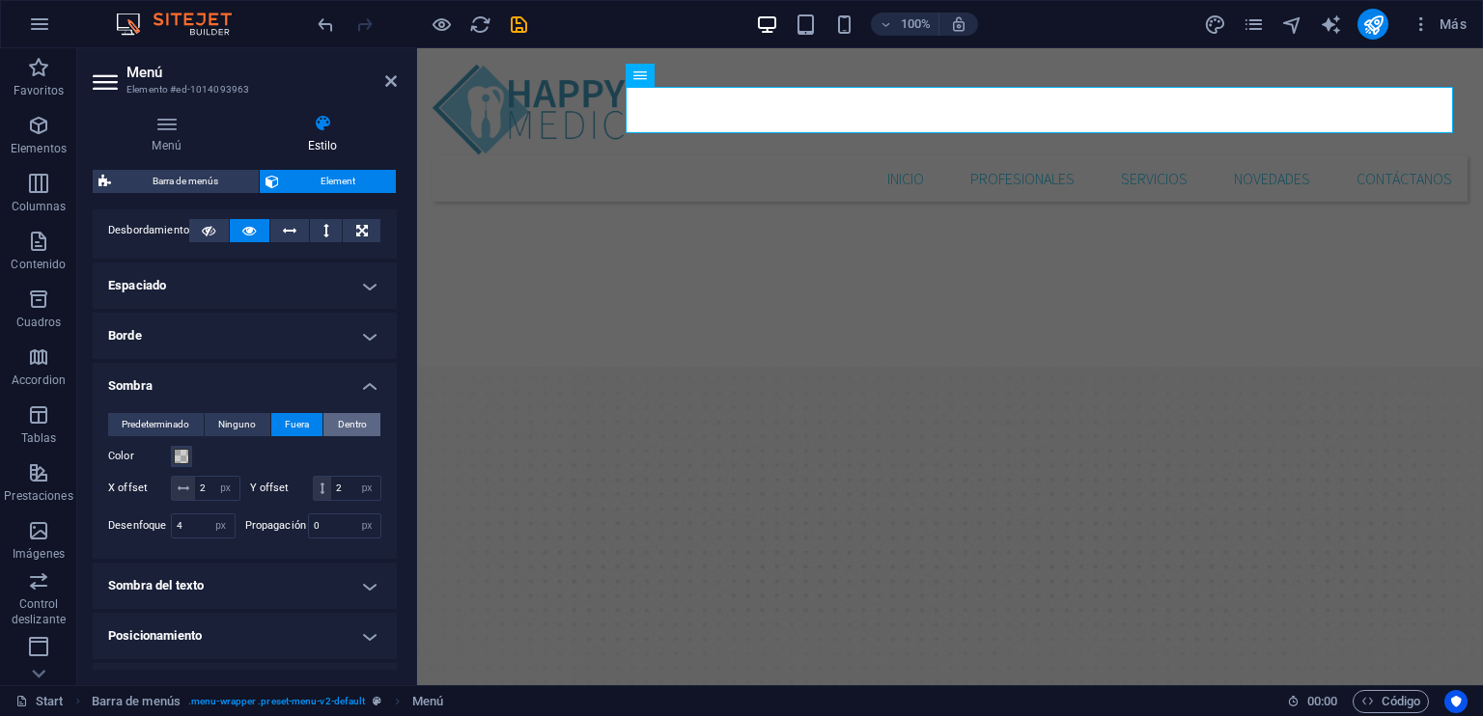
click at [342, 422] on span "Dentro" at bounding box center [352, 424] width 29 height 23
click at [275, 418] on button "Fuera" at bounding box center [297, 424] width 52 height 23
click at [220, 484] on input "2" at bounding box center [217, 488] width 44 height 23
type input "10"
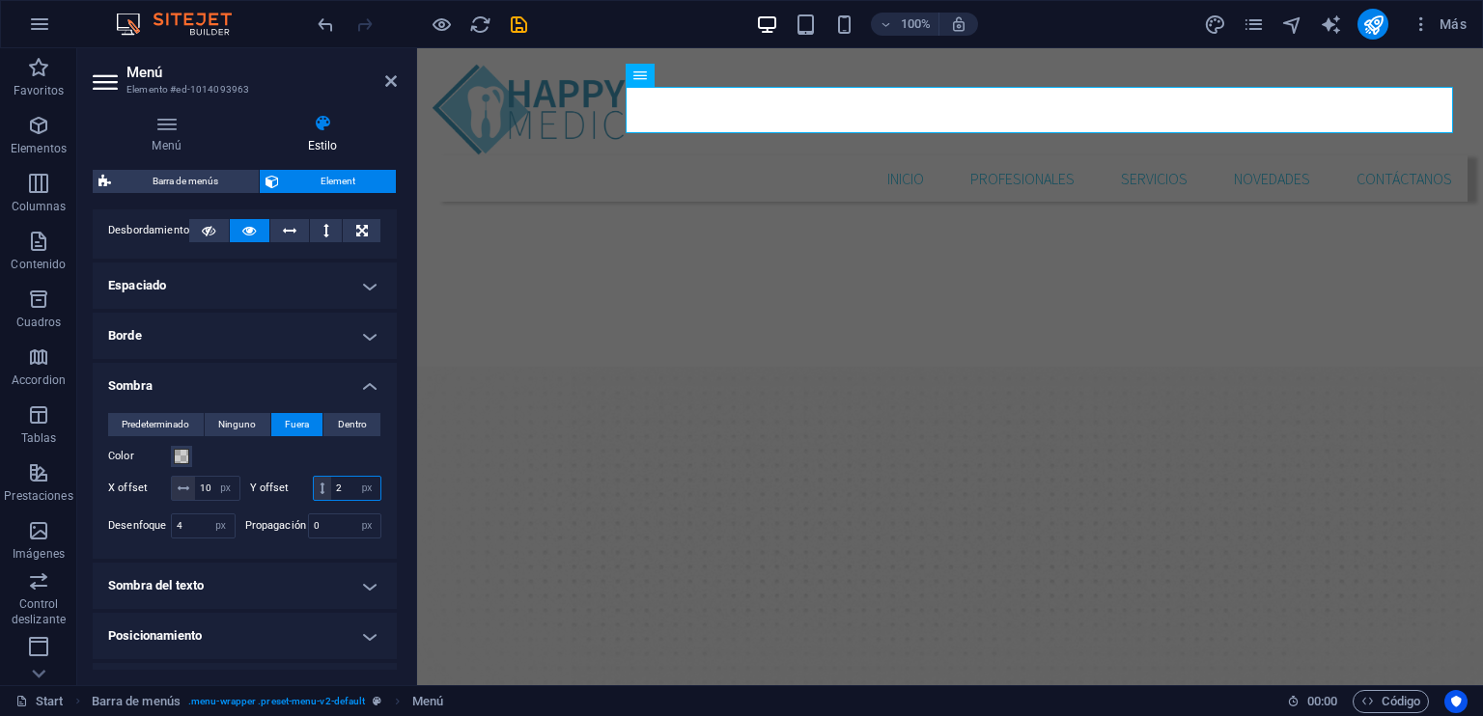
click at [331, 500] on input "2" at bounding box center [355, 488] width 49 height 23
click at [331, 500] on input "10" at bounding box center [355, 488] width 49 height 23
click at [228, 488] on input "10" at bounding box center [217, 488] width 44 height 23
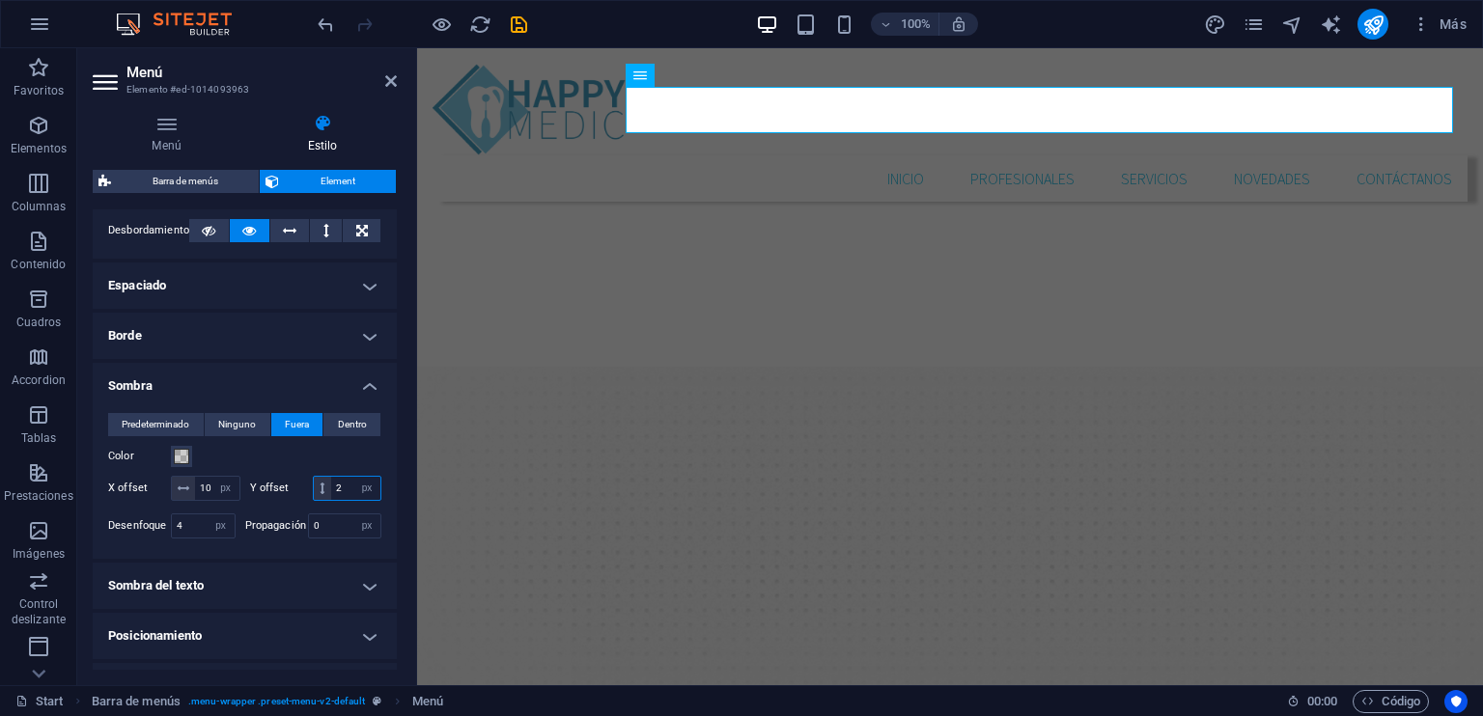
click at [331, 500] on input "2" at bounding box center [355, 488] width 49 height 23
type input "5"
click at [224, 486] on input "10" at bounding box center [217, 488] width 44 height 23
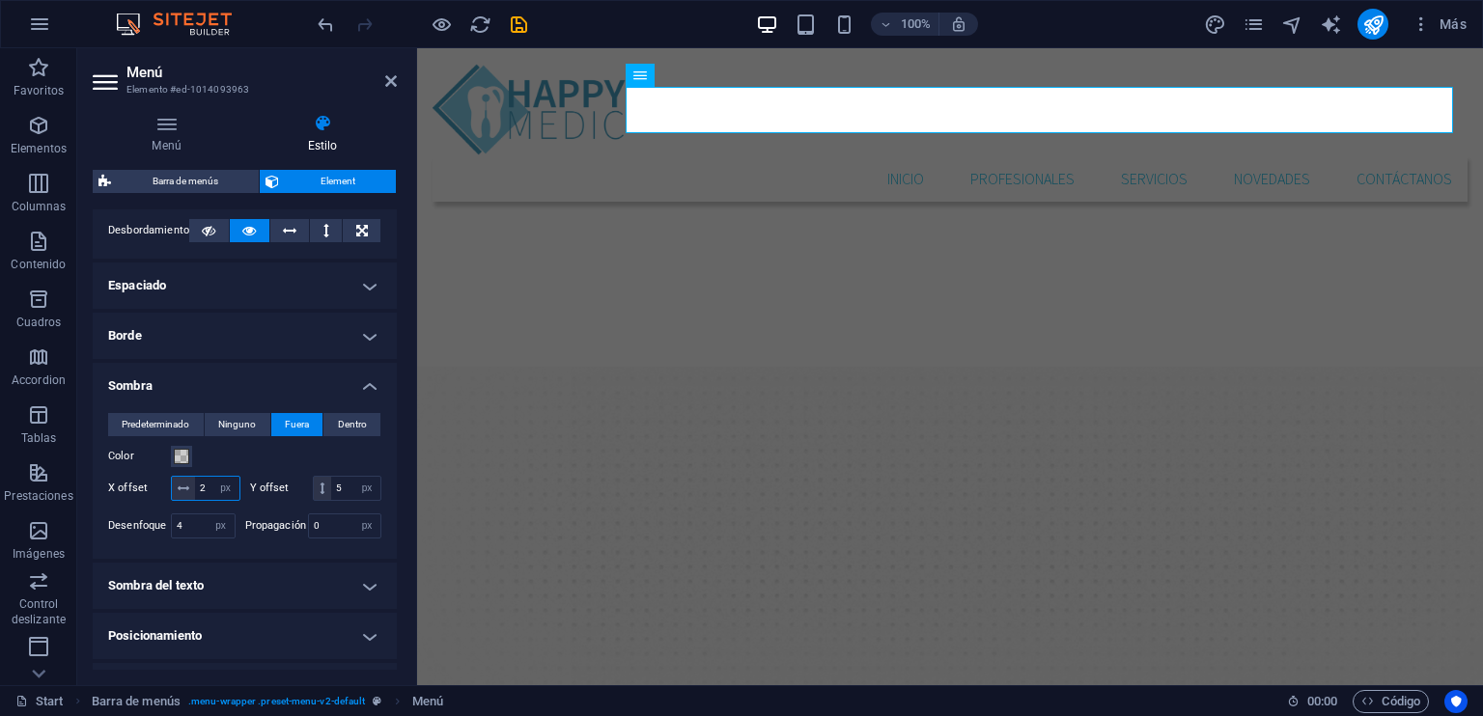
click at [227, 488] on input "2" at bounding box center [217, 488] width 44 height 23
type input "5"
drag, startPoint x: 391, startPoint y: 496, endPoint x: 397, endPoint y: 532, distance: 36.2
click at [397, 532] on div "Menú Estilo Menú Automático Personalizado Crear elementos de menú personalizado…" at bounding box center [244, 391] width 335 height 587
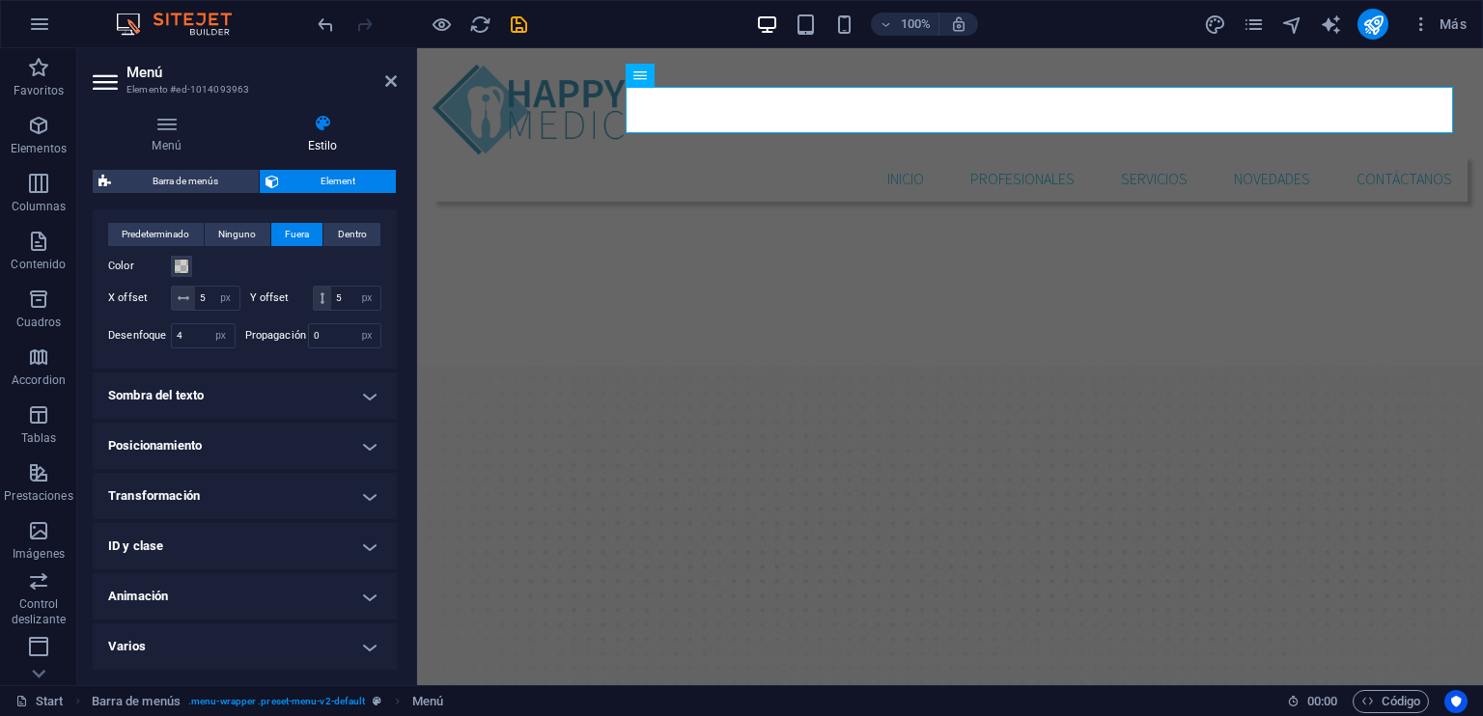
scroll to position [544, 0]
click at [364, 391] on h4 "Sombra del texto" at bounding box center [245, 396] width 304 height 46
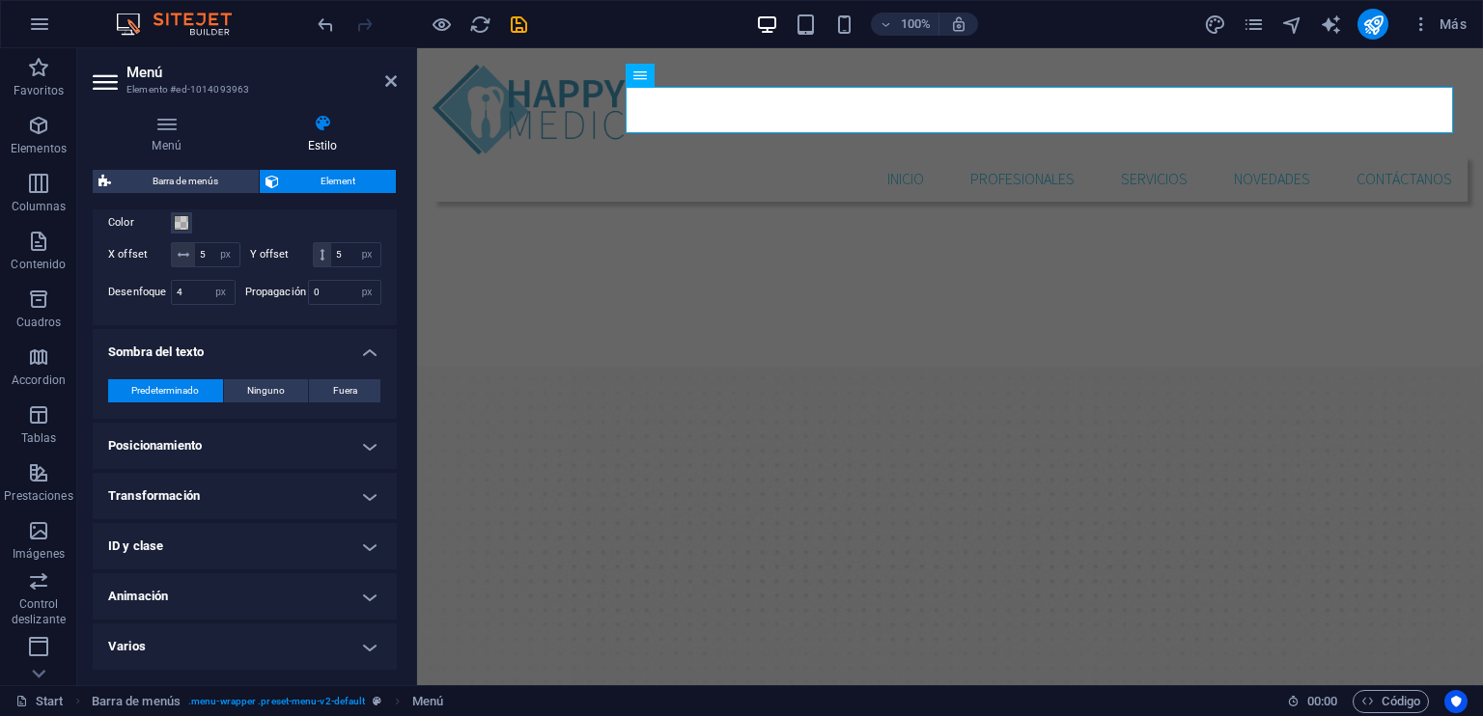
scroll to position [588, 0]
click at [350, 588] on h4 "Animación" at bounding box center [245, 596] width 304 height 46
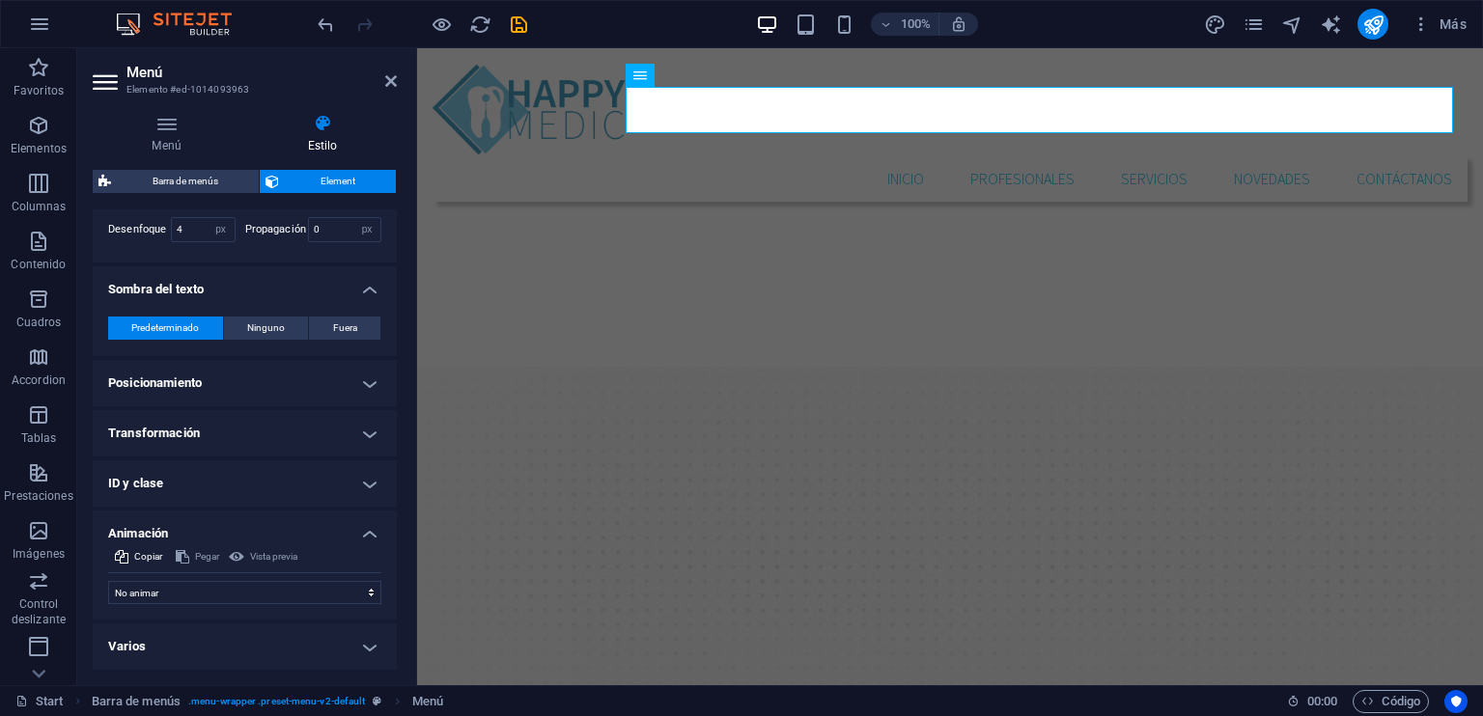
scroll to position [651, 0]
click at [297, 591] on select "No animar Mostrar / Ocultar Subir/bajar Acercar/alejar Deslizar de izquierda a …" at bounding box center [244, 592] width 273 height 23
select select "pulse"
click at [108, 581] on select "No animar Mostrar / Ocultar Subir/bajar Acercar/alejar Deslizar de izquierda a …" at bounding box center [244, 592] width 273 height 23
select select "scroll"
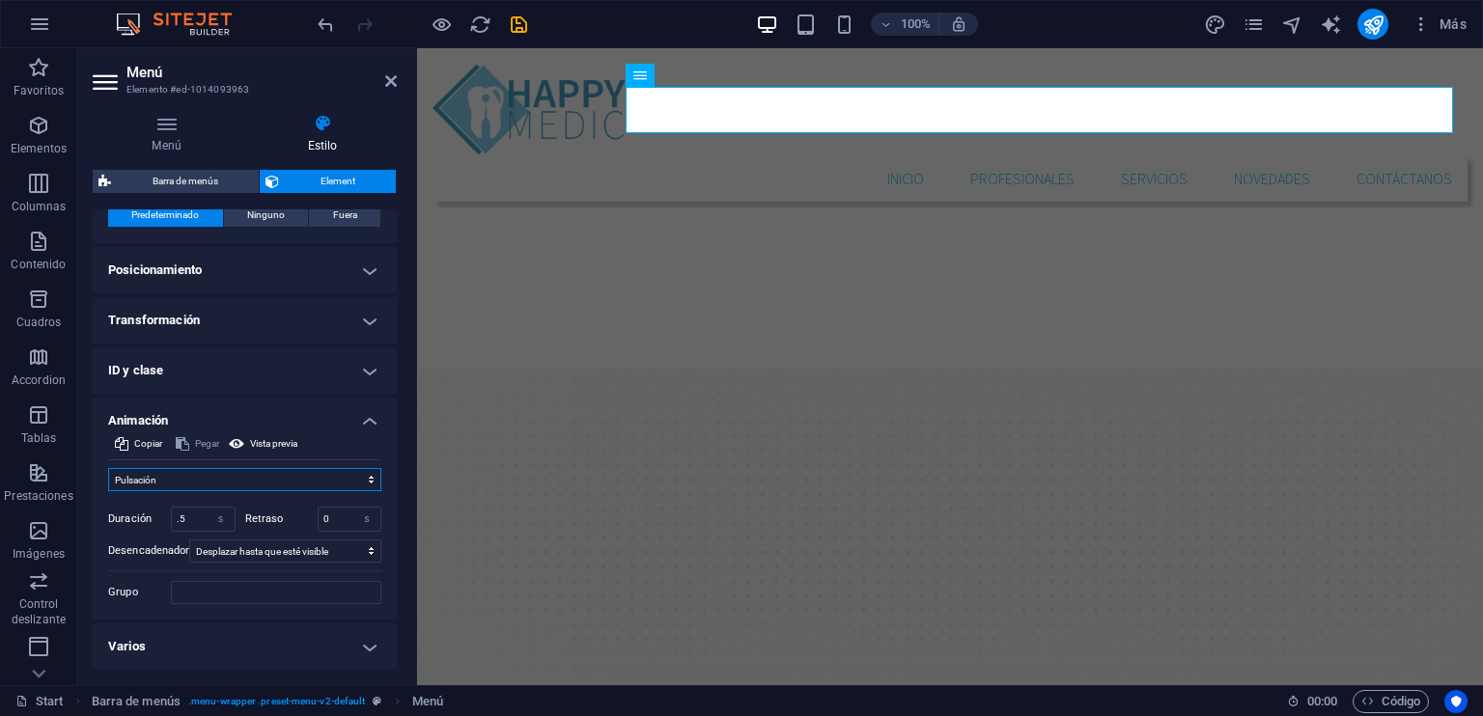
scroll to position [764, 0]
drag, startPoint x: 332, startPoint y: 521, endPoint x: 306, endPoint y: 524, distance: 26.2
click at [306, 524] on div "Retraso 0 s ms" at bounding box center [313, 519] width 137 height 25
type input "1"
drag, startPoint x: 190, startPoint y: 521, endPoint x: 167, endPoint y: 520, distance: 23.2
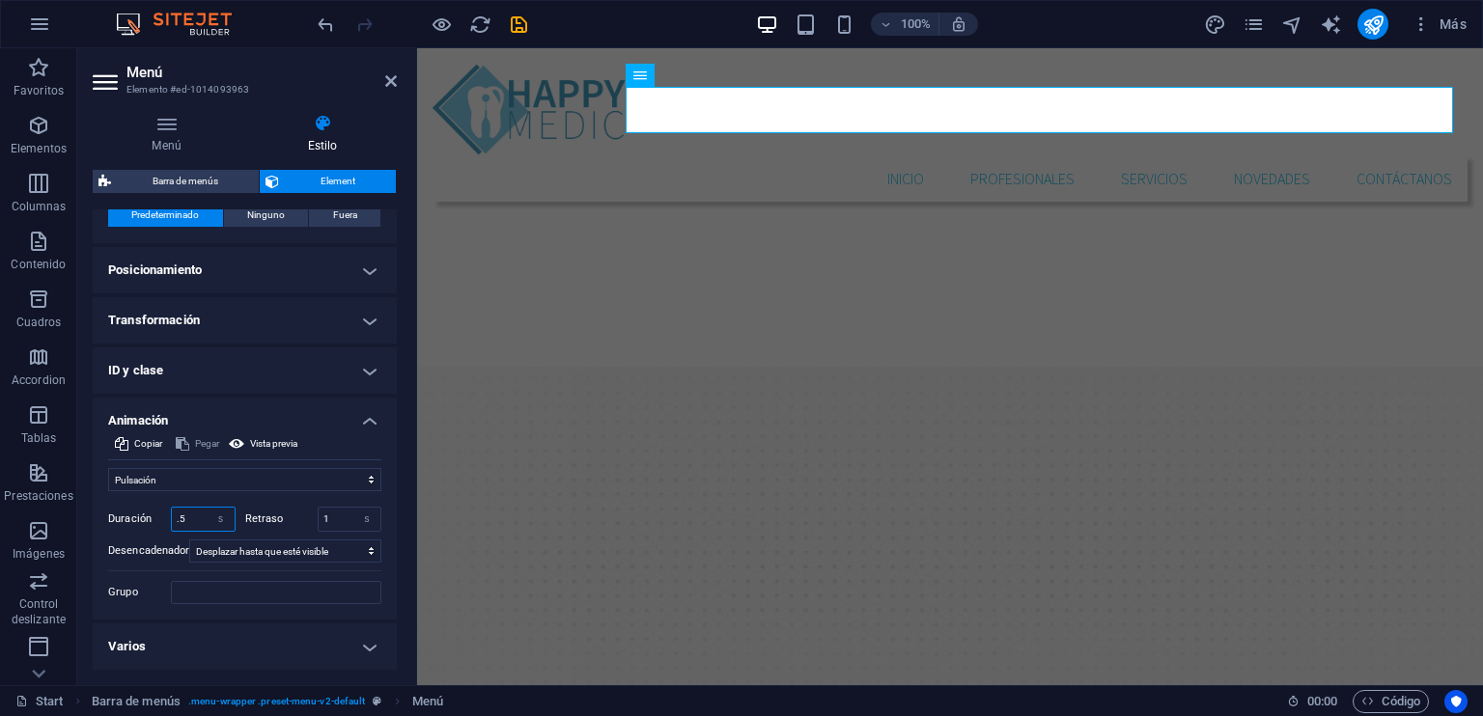
click at [167, 520] on div "Duración .5 s ms" at bounding box center [171, 519] width 127 height 25
type input "1"
drag, startPoint x: 328, startPoint y: 520, endPoint x: 313, endPoint y: 521, distance: 15.5
click at [313, 521] on div "Retraso 1 s ms" at bounding box center [313, 519] width 137 height 25
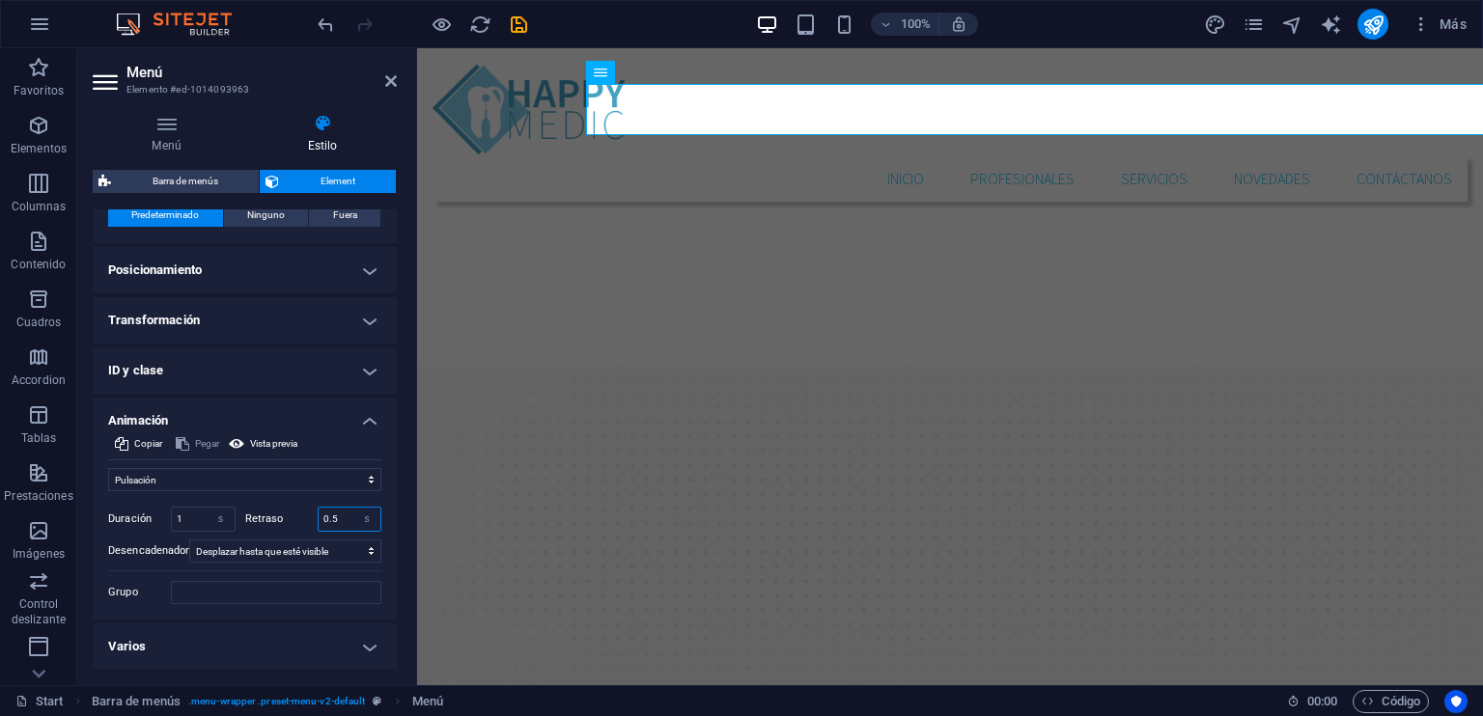
type input "0.5"
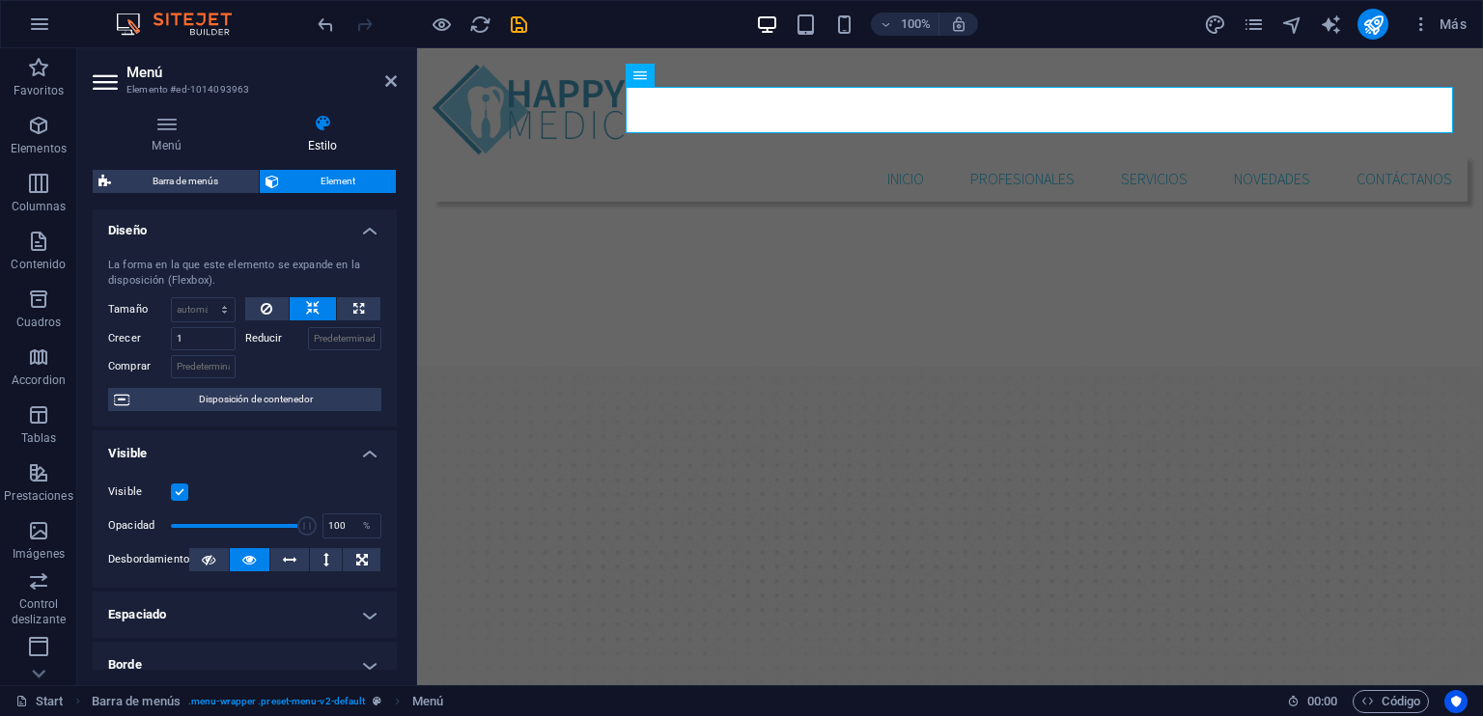
scroll to position [0, 0]
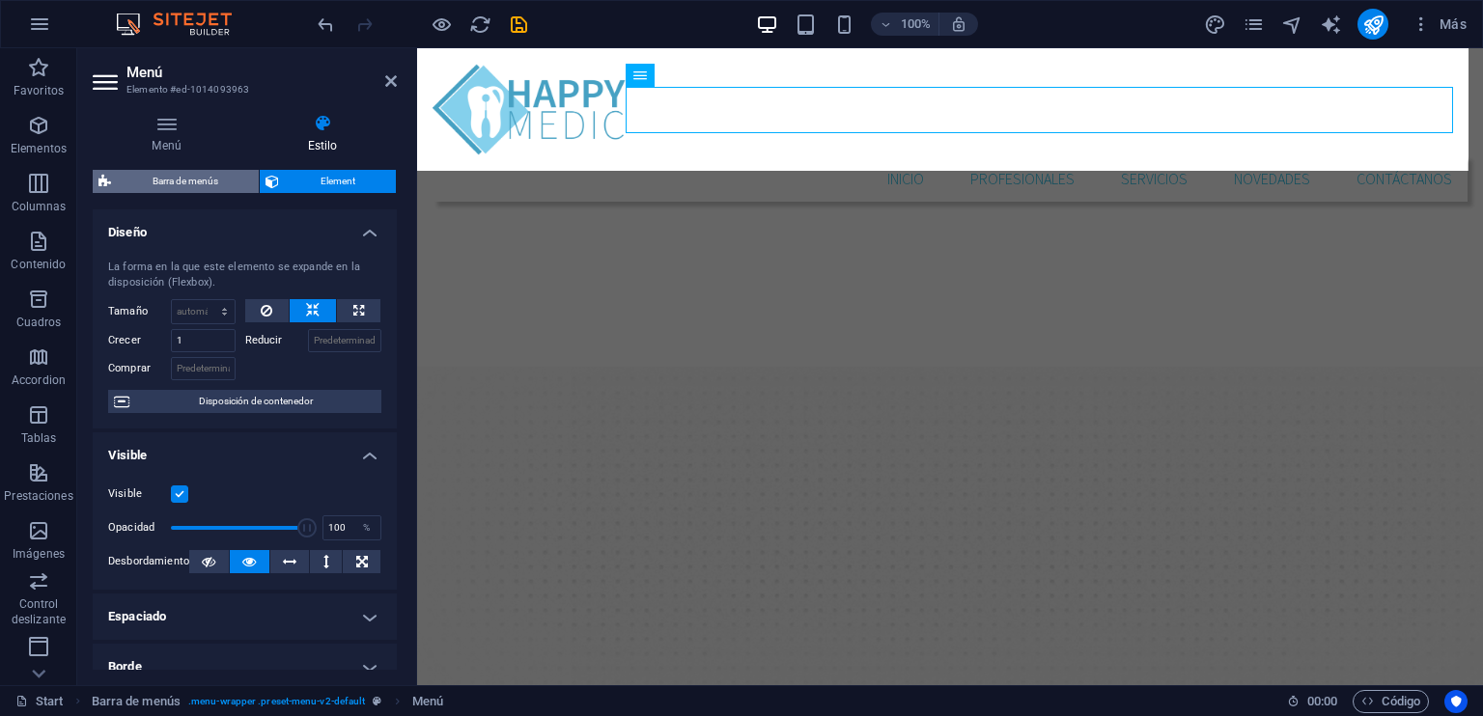
click at [221, 181] on span "Barra de menús" at bounding box center [185, 181] width 136 height 23
select select "rem"
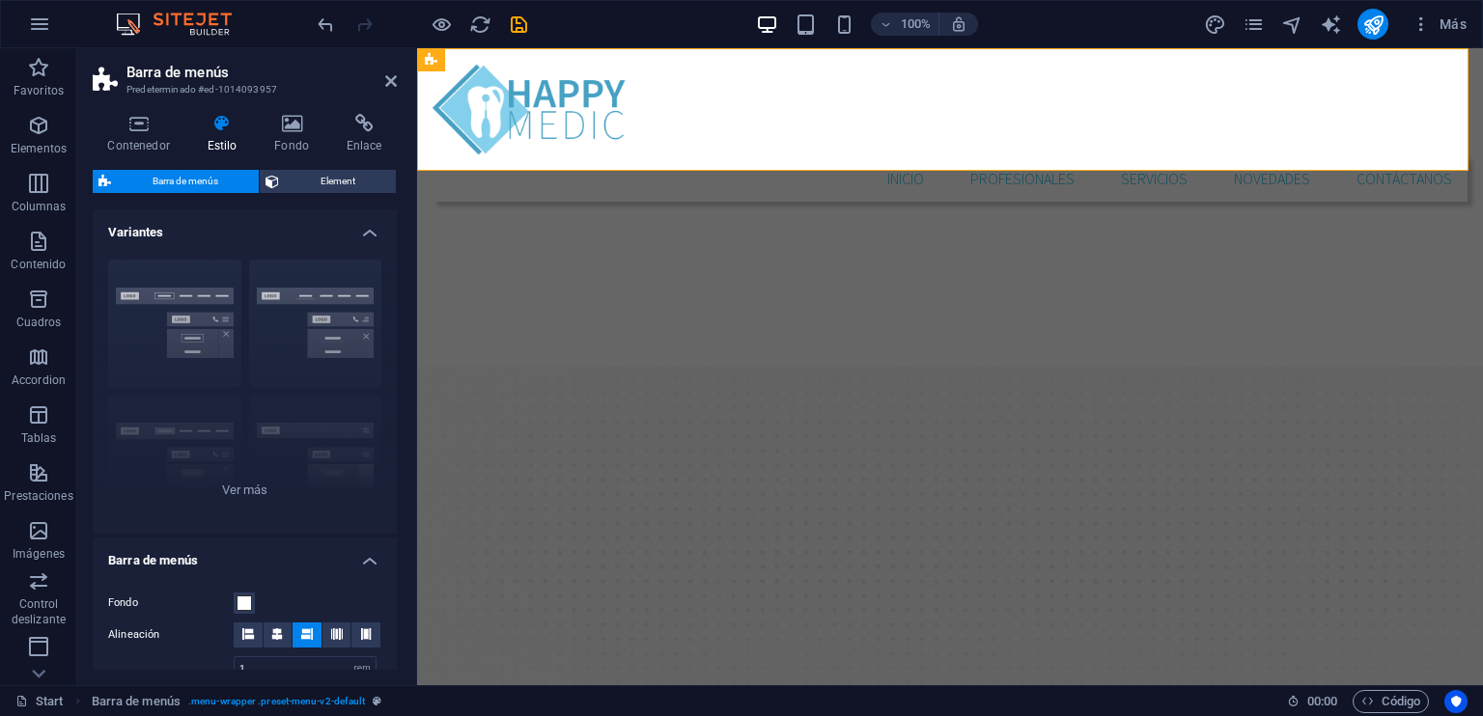
drag, startPoint x: 391, startPoint y: 231, endPoint x: 394, endPoint y: 257, distance: 26.2
click at [394, 257] on div "Variantes Borde Centrado Predeterminado Fijo Loki Desencadenador Ancho XXL Barr…" at bounding box center [245, 439] width 304 height 460
click at [388, 86] on icon at bounding box center [391, 80] width 12 height 15
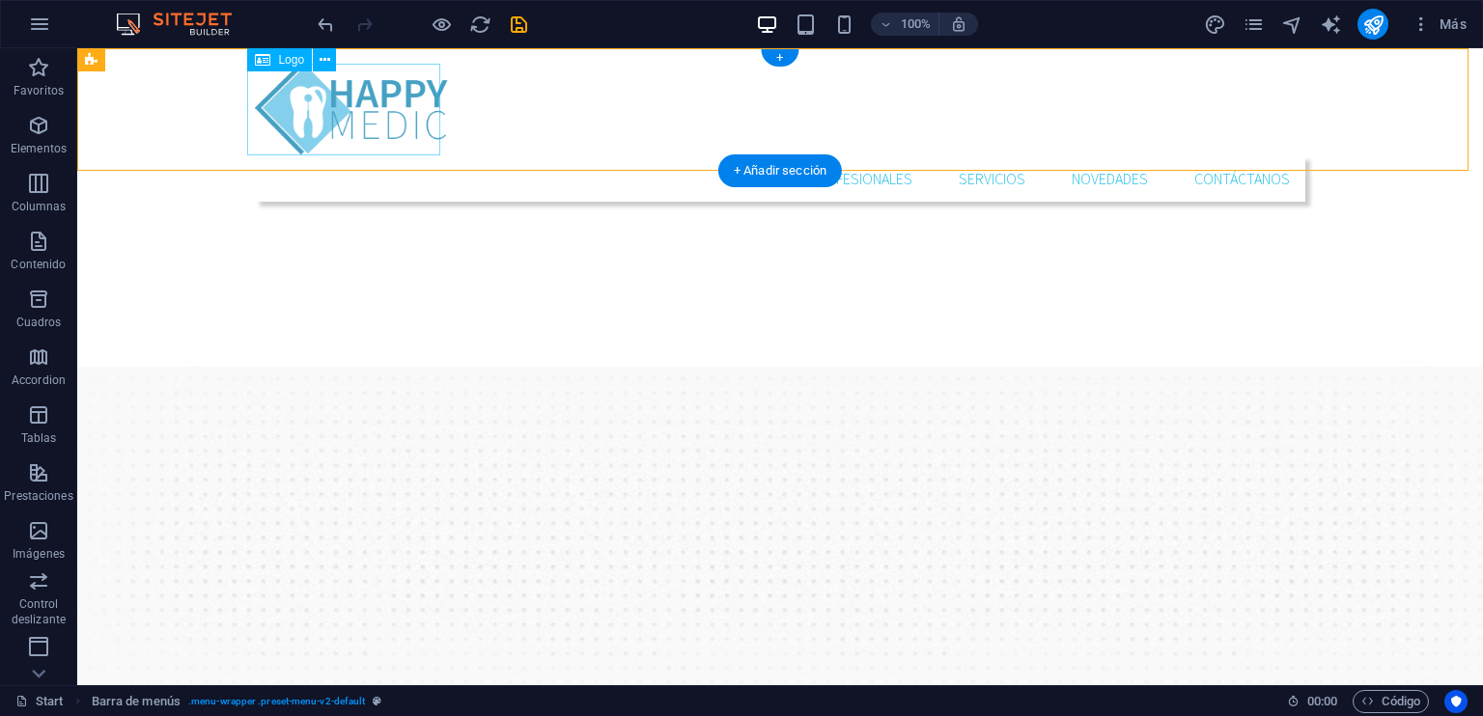
click at [373, 108] on div at bounding box center [780, 110] width 1050 height 92
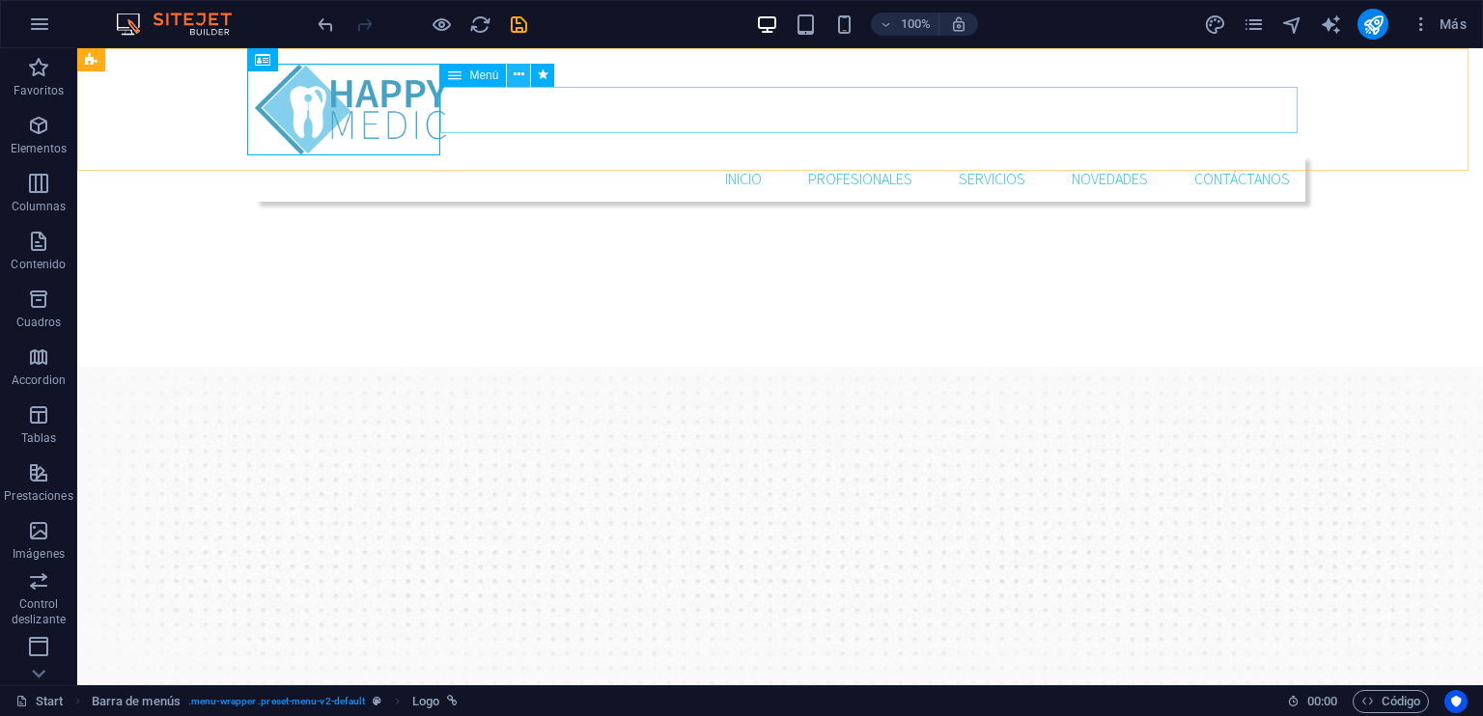
click at [521, 72] on icon at bounding box center [519, 75] width 11 height 20
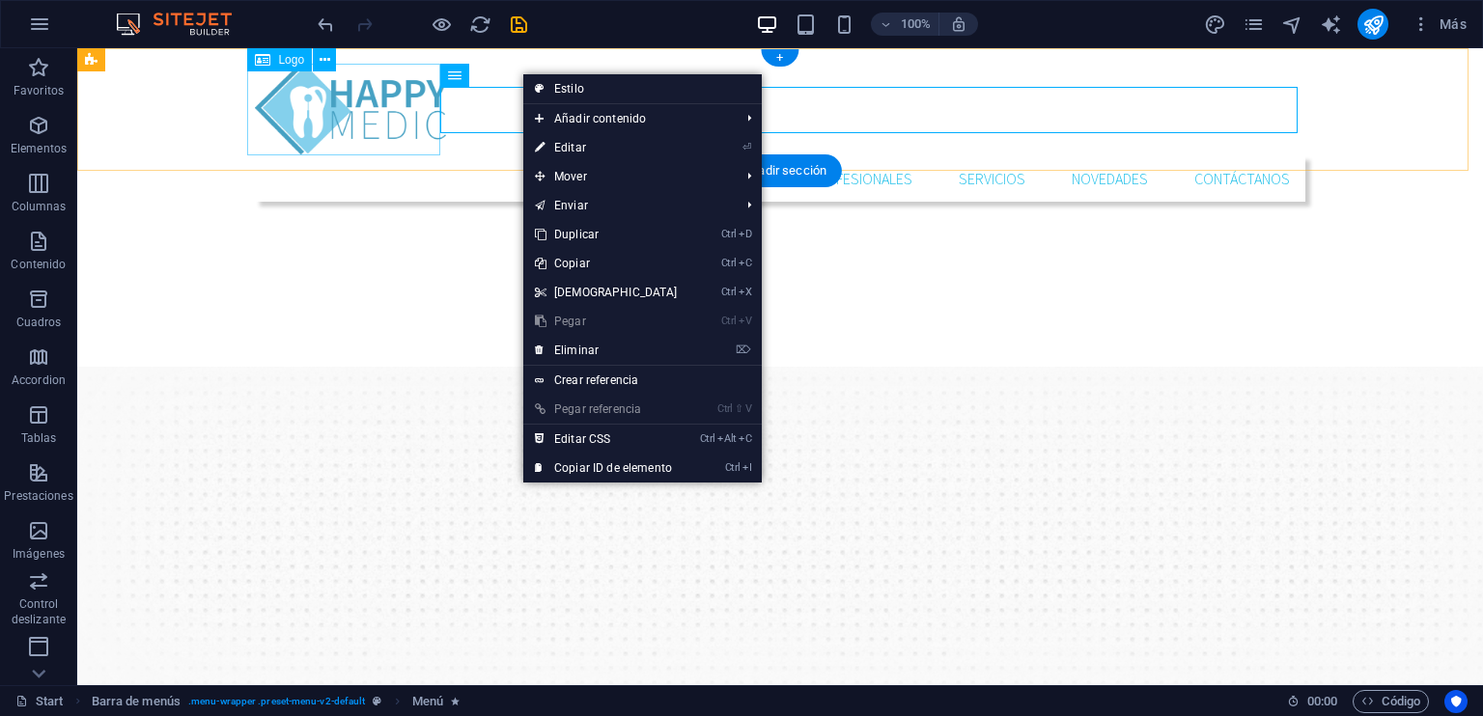
click at [375, 109] on div at bounding box center [780, 110] width 1050 height 92
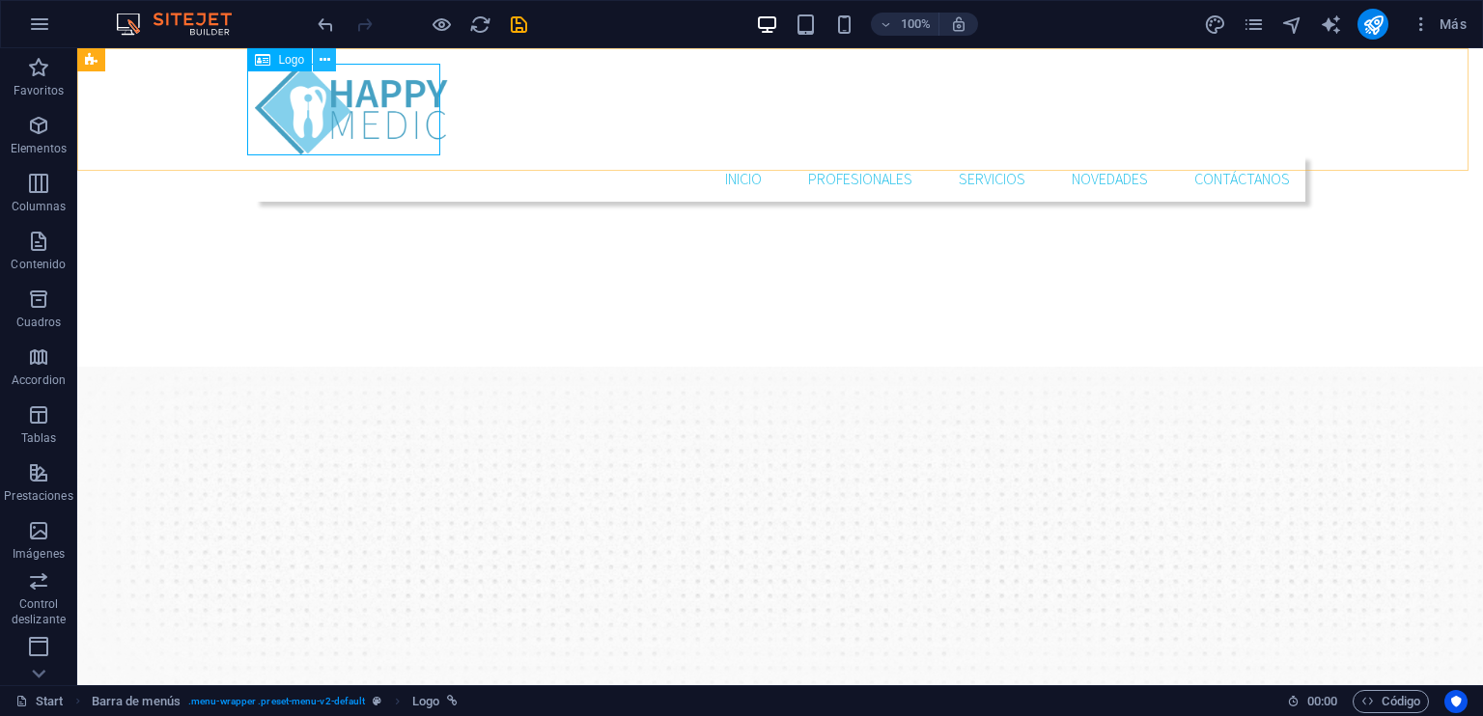
click at [322, 51] on icon at bounding box center [325, 60] width 11 height 20
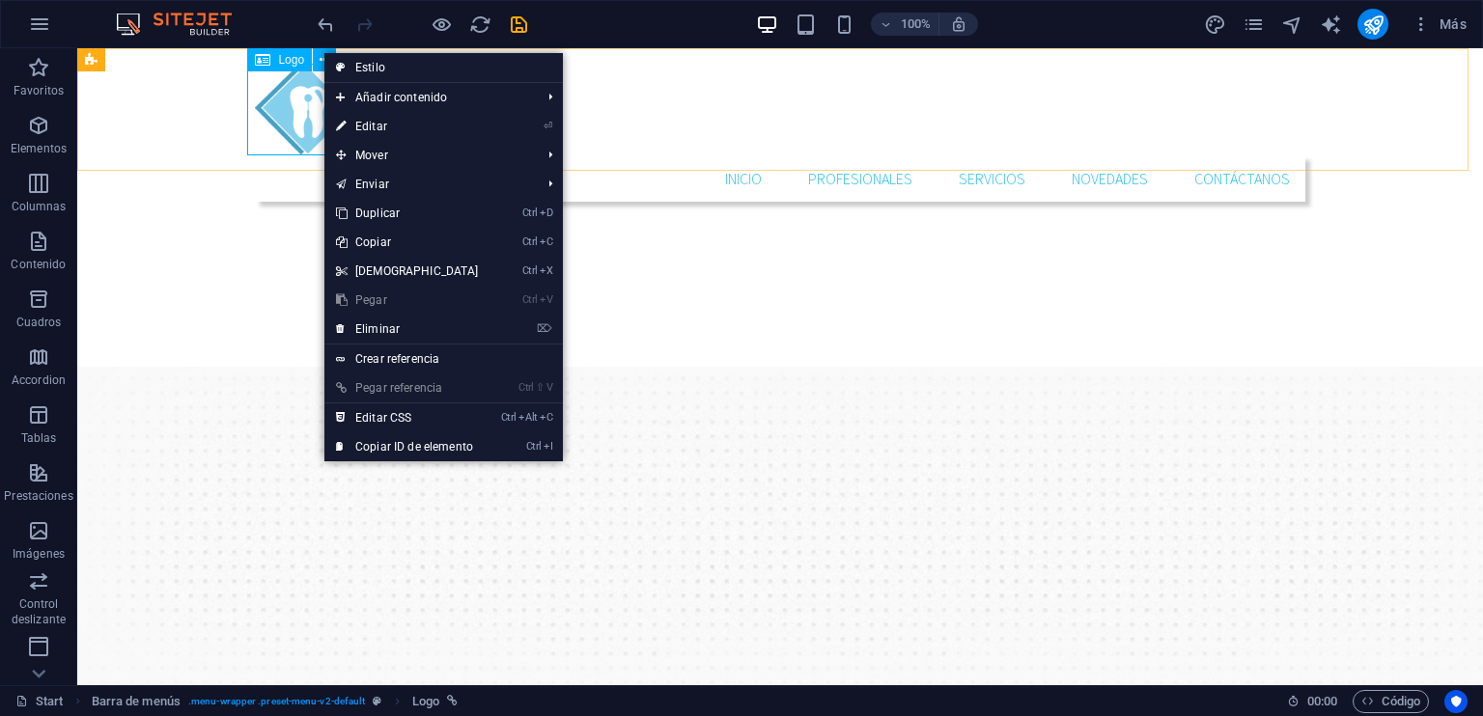
click at [290, 59] on span "Logo" at bounding box center [291, 60] width 26 height 12
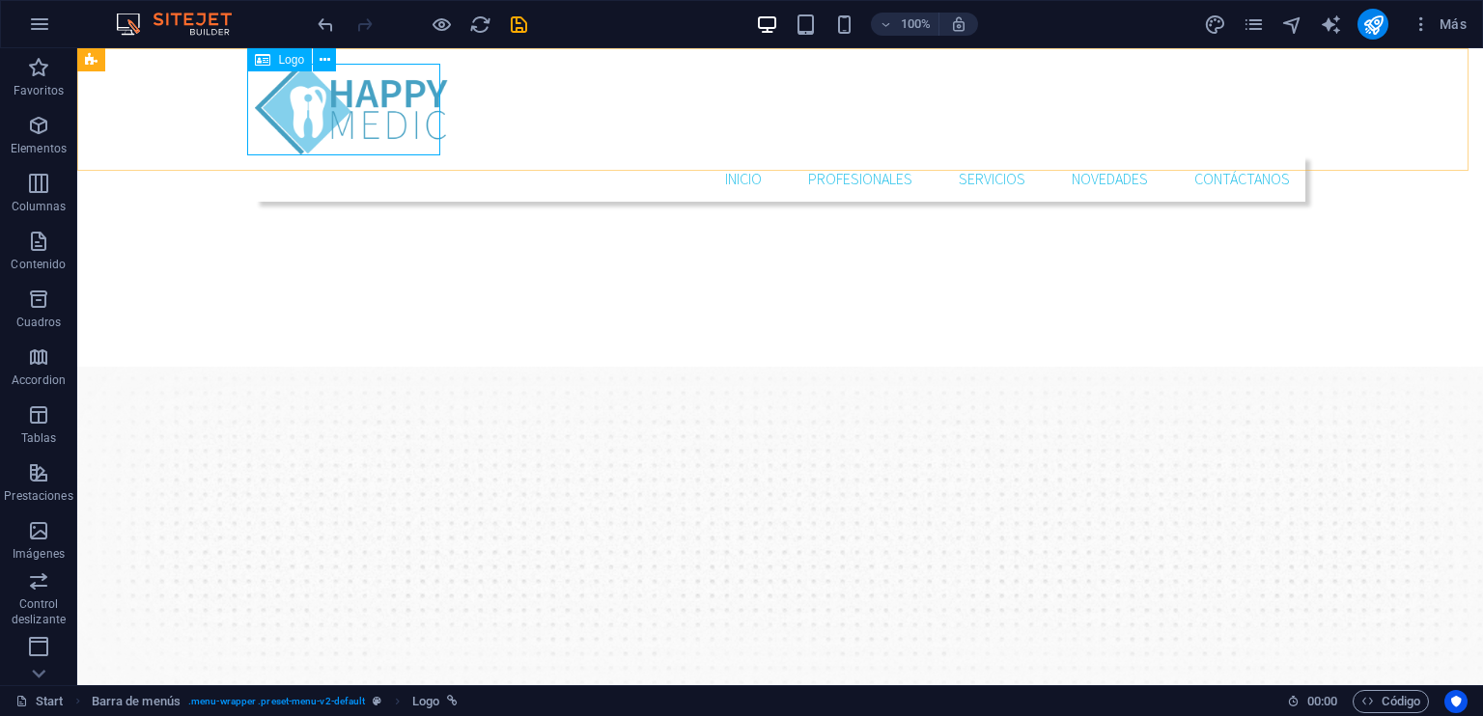
click at [289, 62] on span "Logo" at bounding box center [291, 60] width 26 height 12
click at [320, 62] on icon at bounding box center [325, 60] width 11 height 20
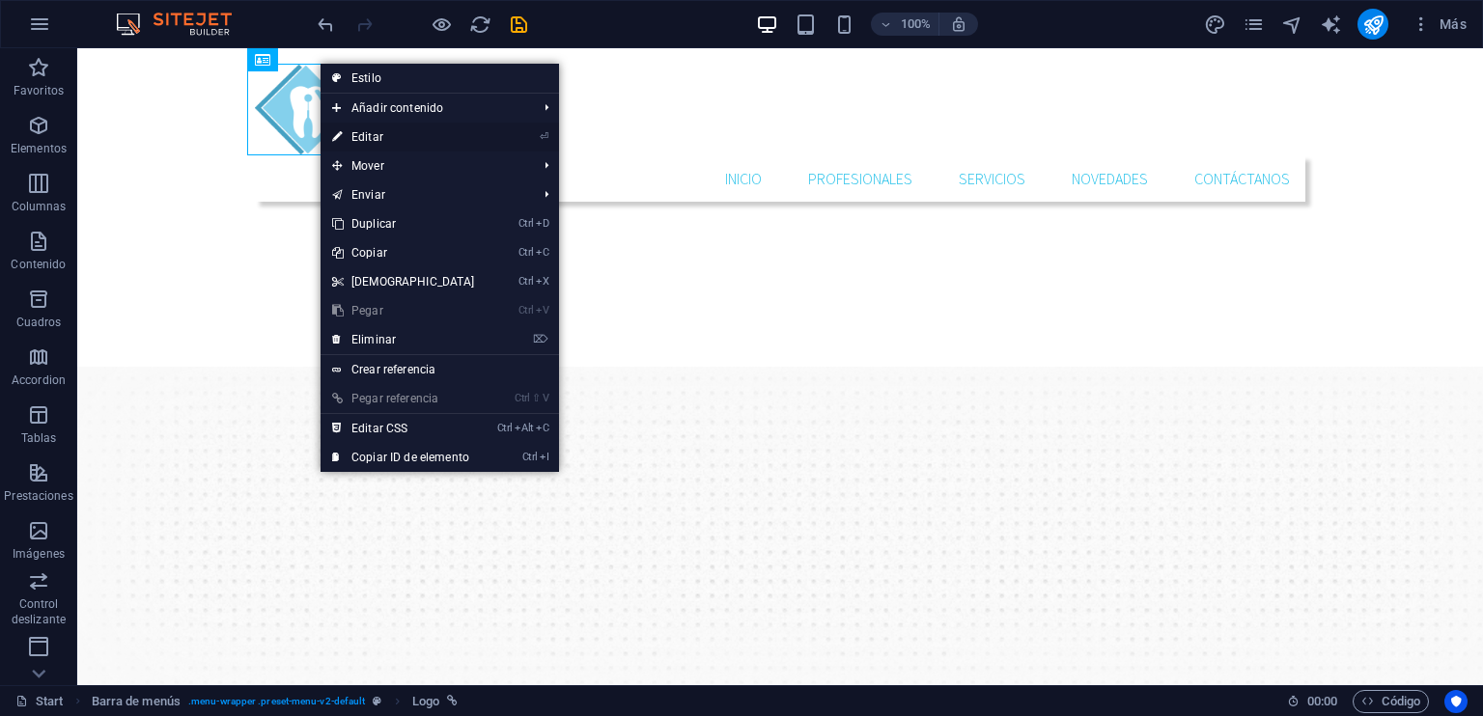
click at [375, 133] on link "⏎ Editar" at bounding box center [404, 137] width 166 height 29
select select "px"
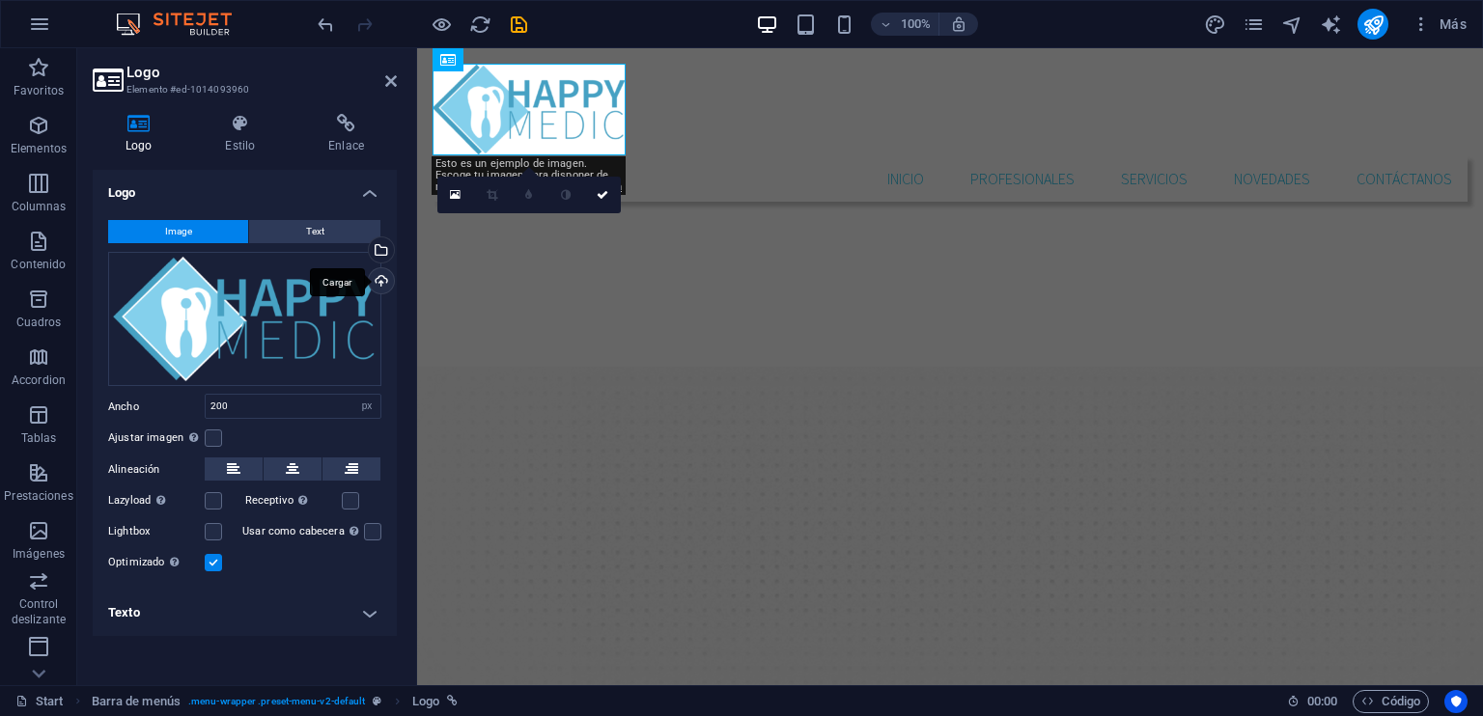
click at [382, 278] on div "Cargar" at bounding box center [379, 282] width 29 height 29
click at [457, 197] on icon at bounding box center [455, 195] width 11 height 14
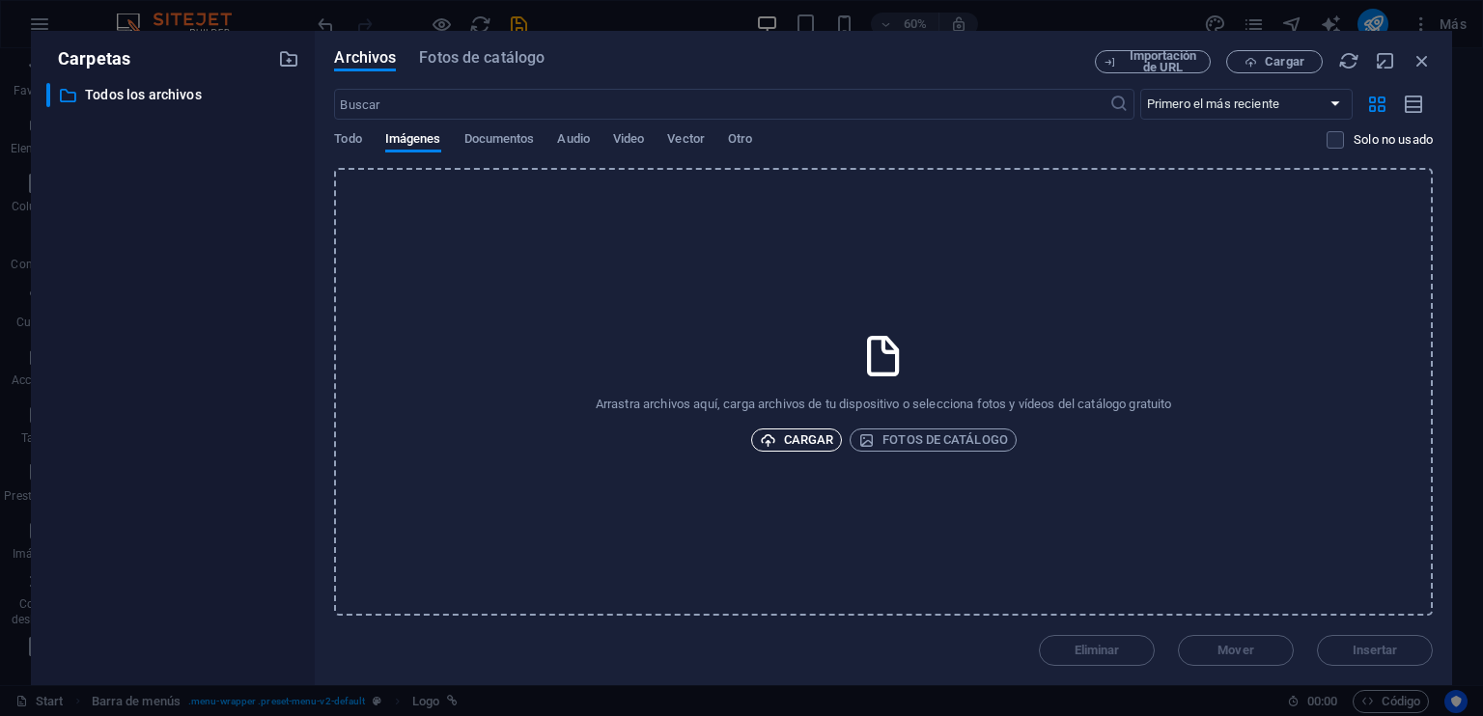
click at [818, 442] on span "Cargar" at bounding box center [797, 440] width 74 height 23
click at [1415, 64] on icon "button" at bounding box center [1421, 60] width 21 height 21
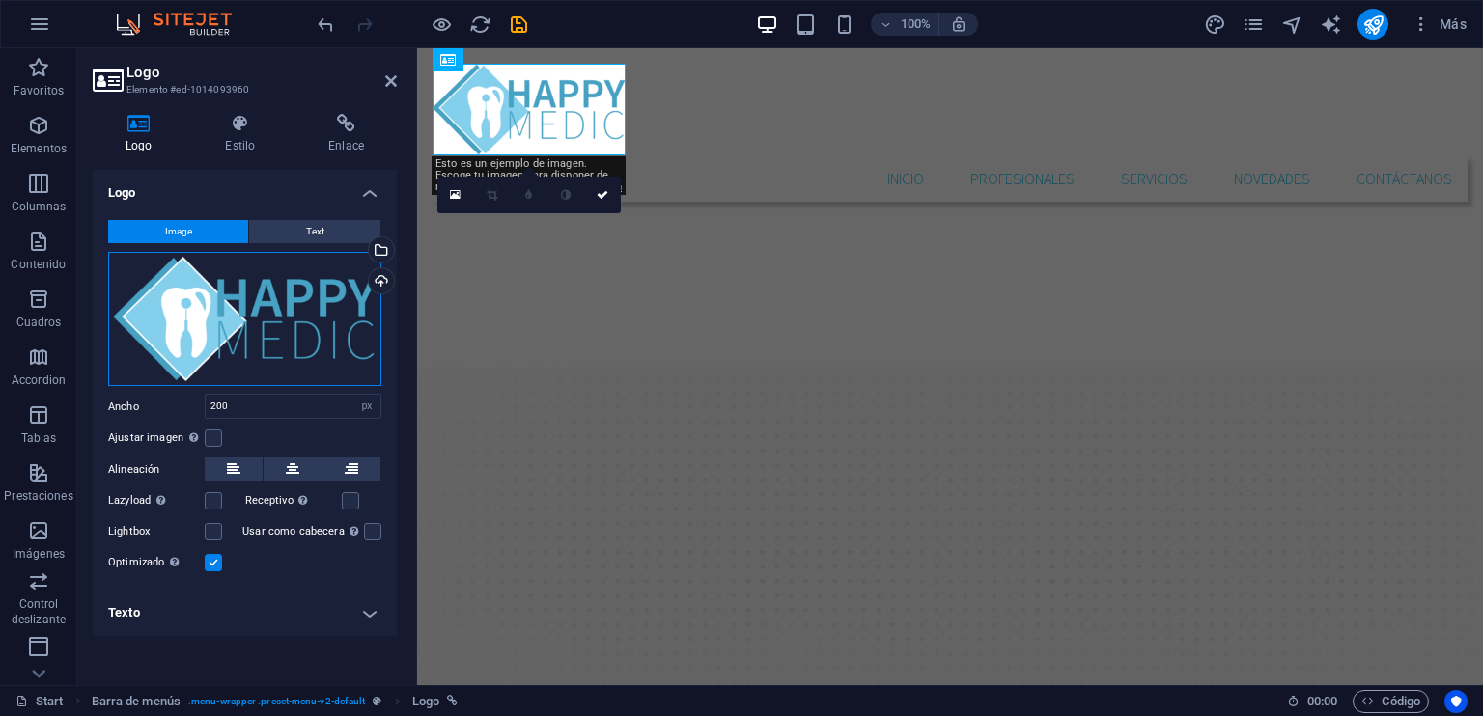
click at [264, 325] on div "Arrastra archivos aquí, haz clic para escoger archivos o selecciona archivos de…" at bounding box center [244, 319] width 273 height 135
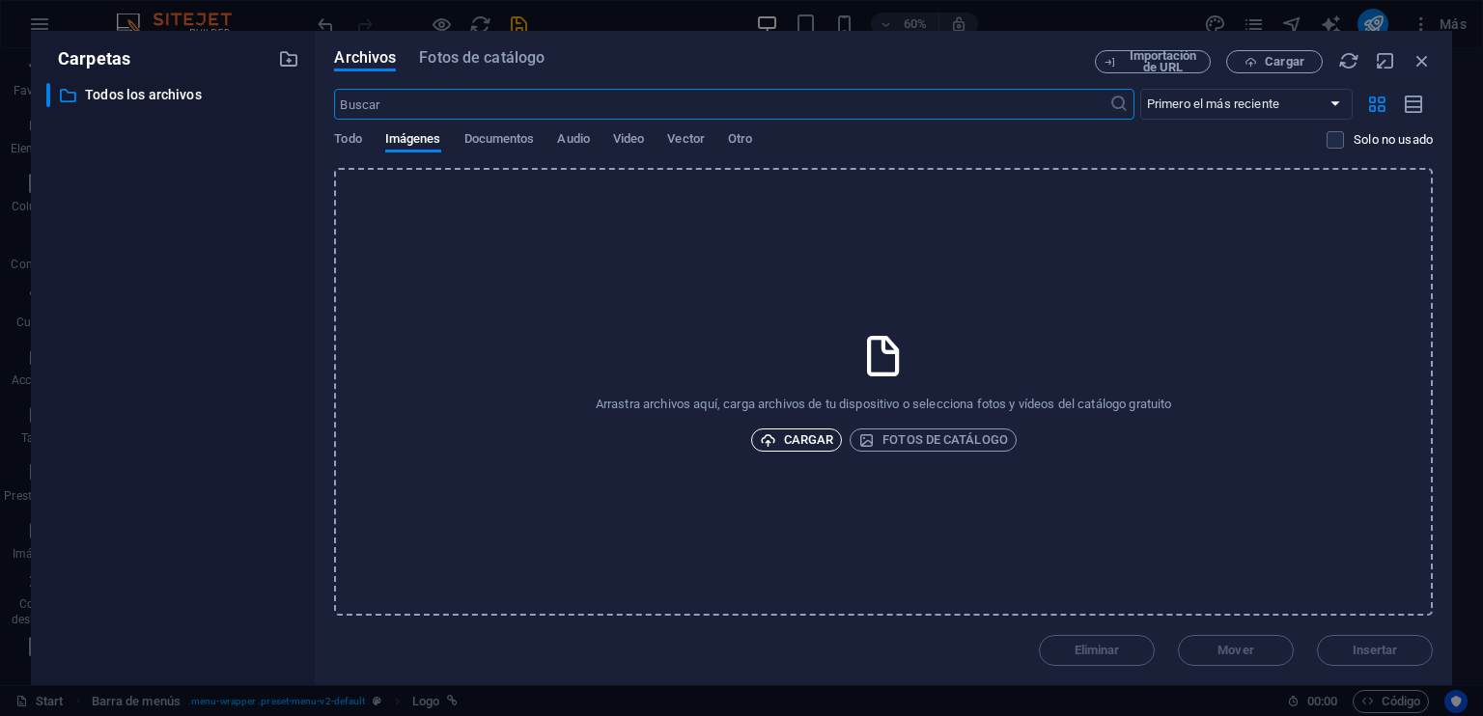
click at [815, 446] on span "Cargar" at bounding box center [797, 440] width 74 height 23
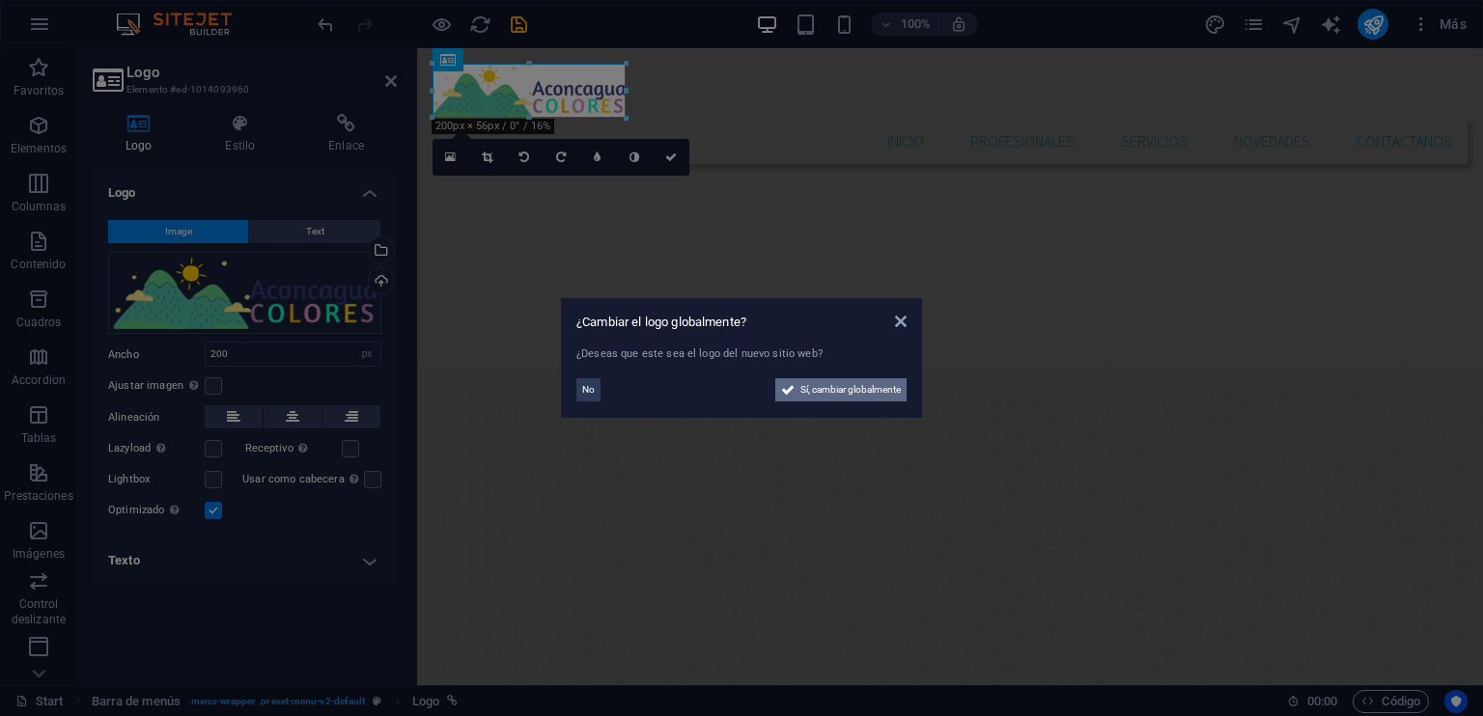
click at [840, 399] on span "Sí, cambiar globalmente" at bounding box center [850, 389] width 100 height 23
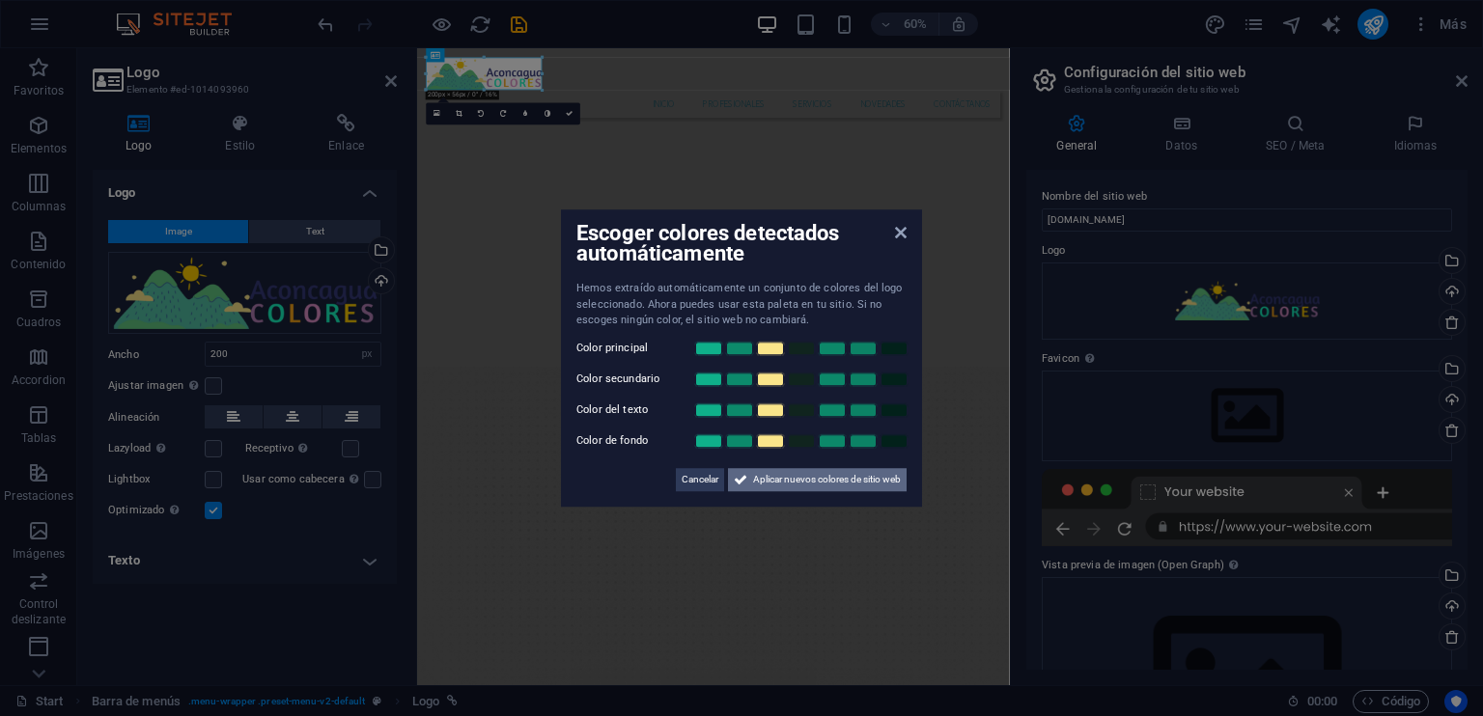
click at [851, 484] on span "Aplicar nuevos colores de sitio web" at bounding box center [827, 479] width 148 height 23
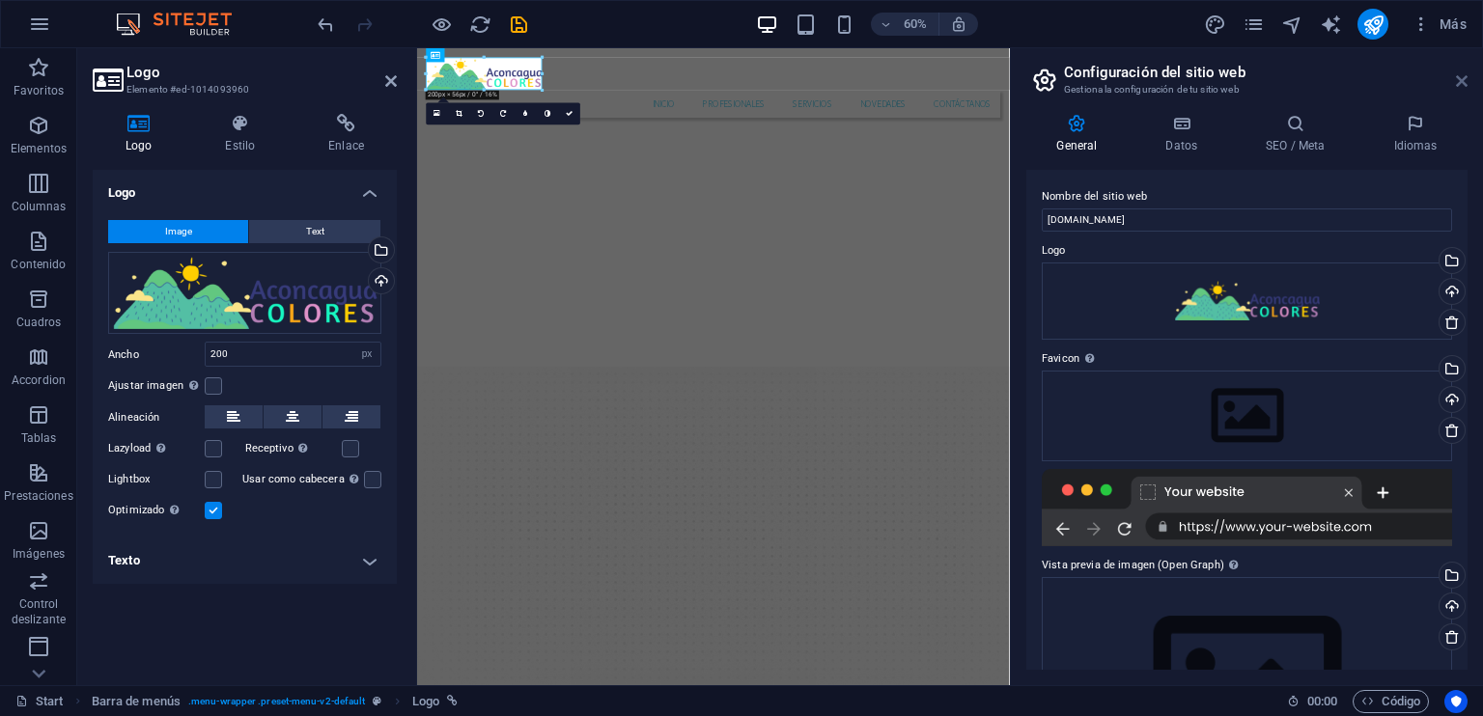
click at [1464, 84] on icon at bounding box center [1462, 80] width 12 height 15
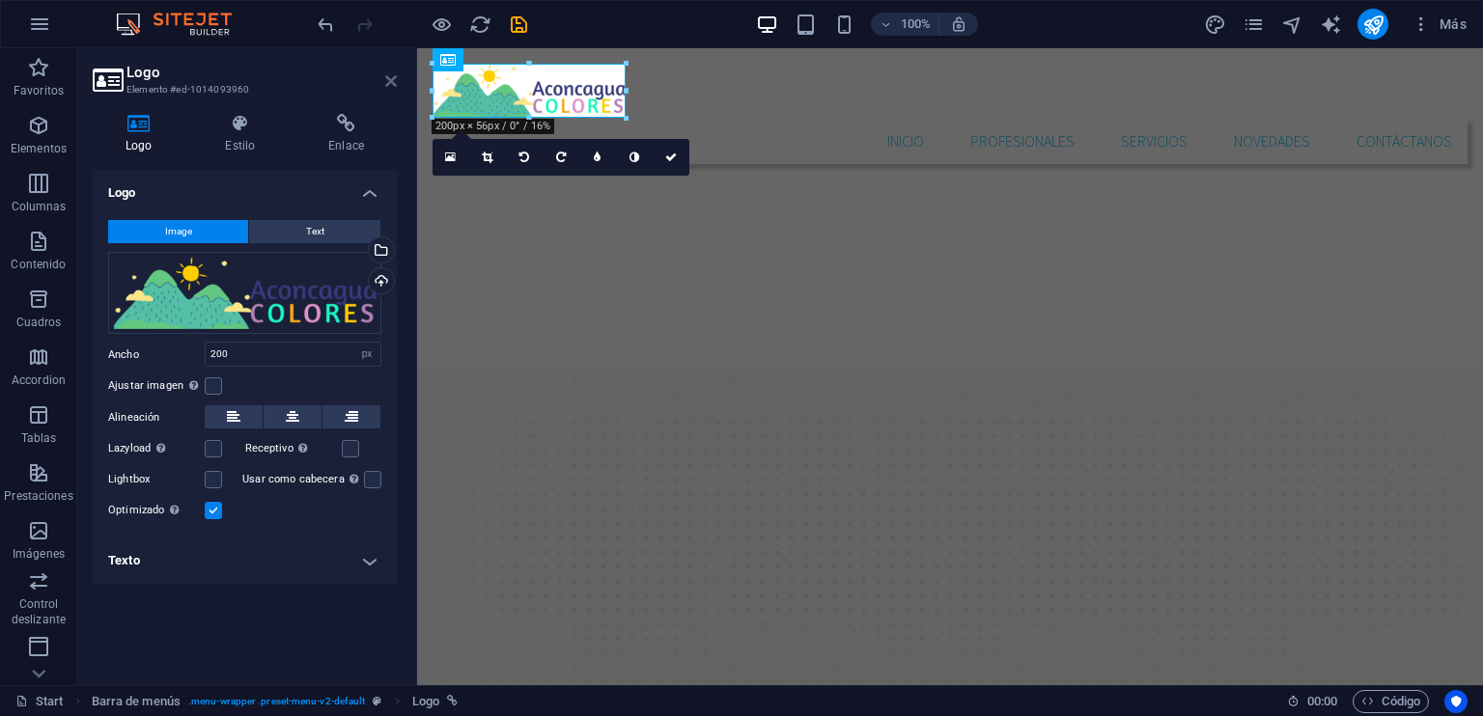
click at [388, 86] on icon at bounding box center [391, 80] width 12 height 15
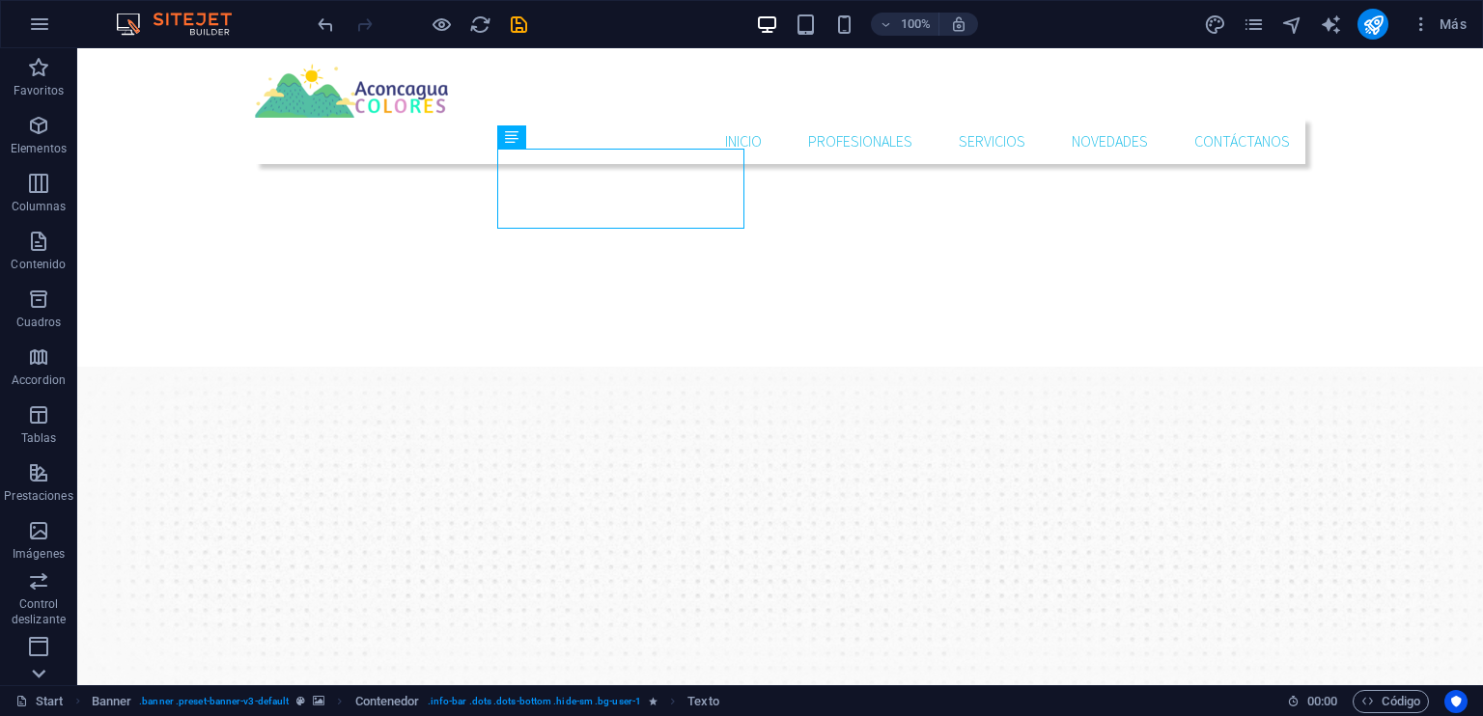
click at [40, 680] on icon at bounding box center [38, 673] width 27 height 27
click at [41, 16] on icon "button" at bounding box center [39, 24] width 23 height 23
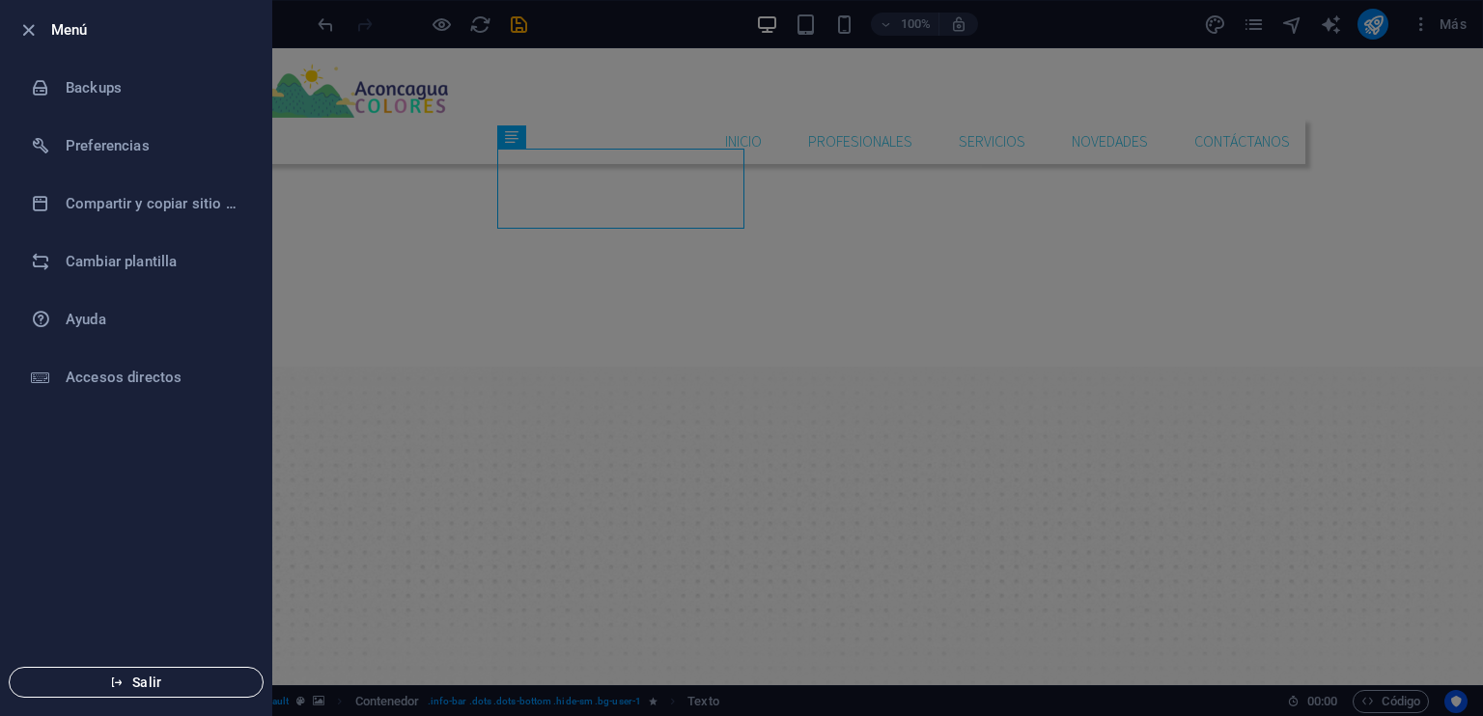
click at [143, 682] on span "Salir" at bounding box center [136, 682] width 222 height 15
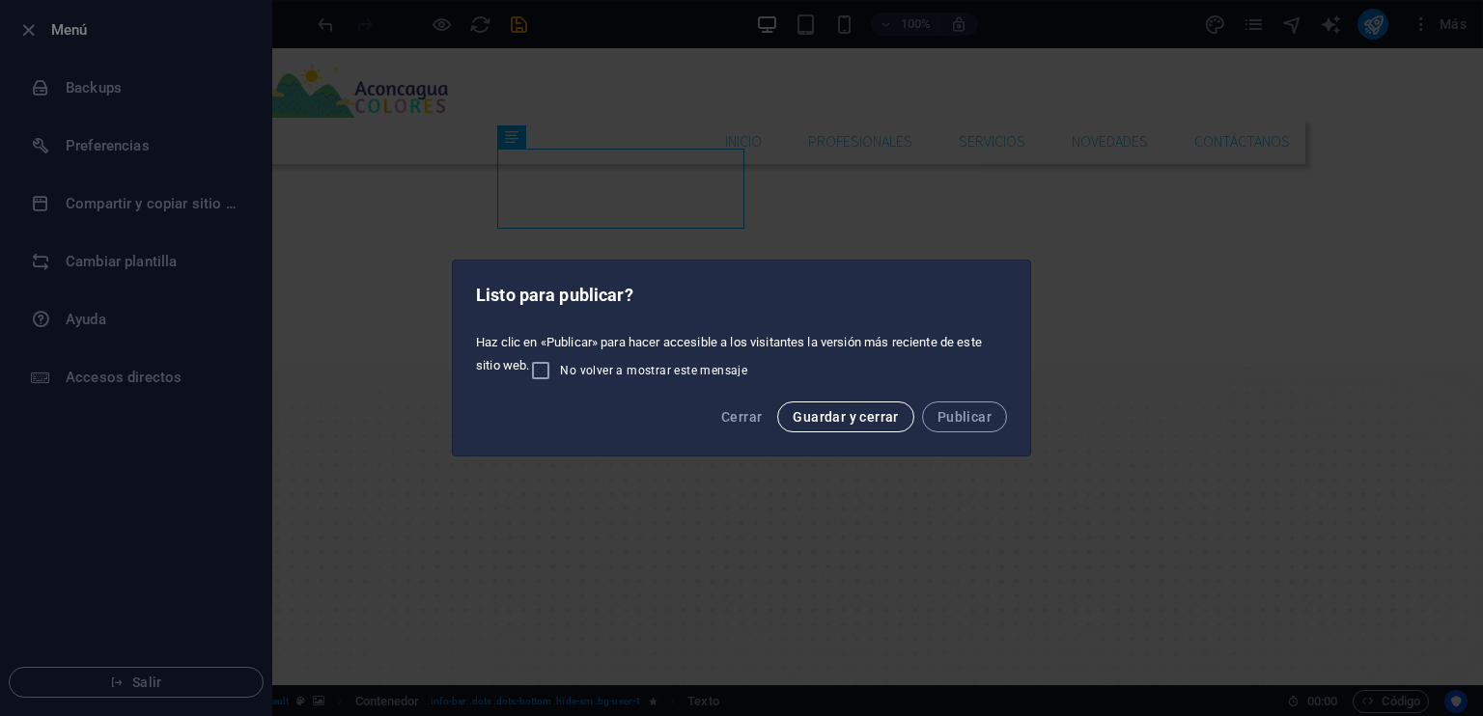
click at [853, 422] on span "Guardar y cerrar" at bounding box center [845, 416] width 105 height 15
checkbox input "false"
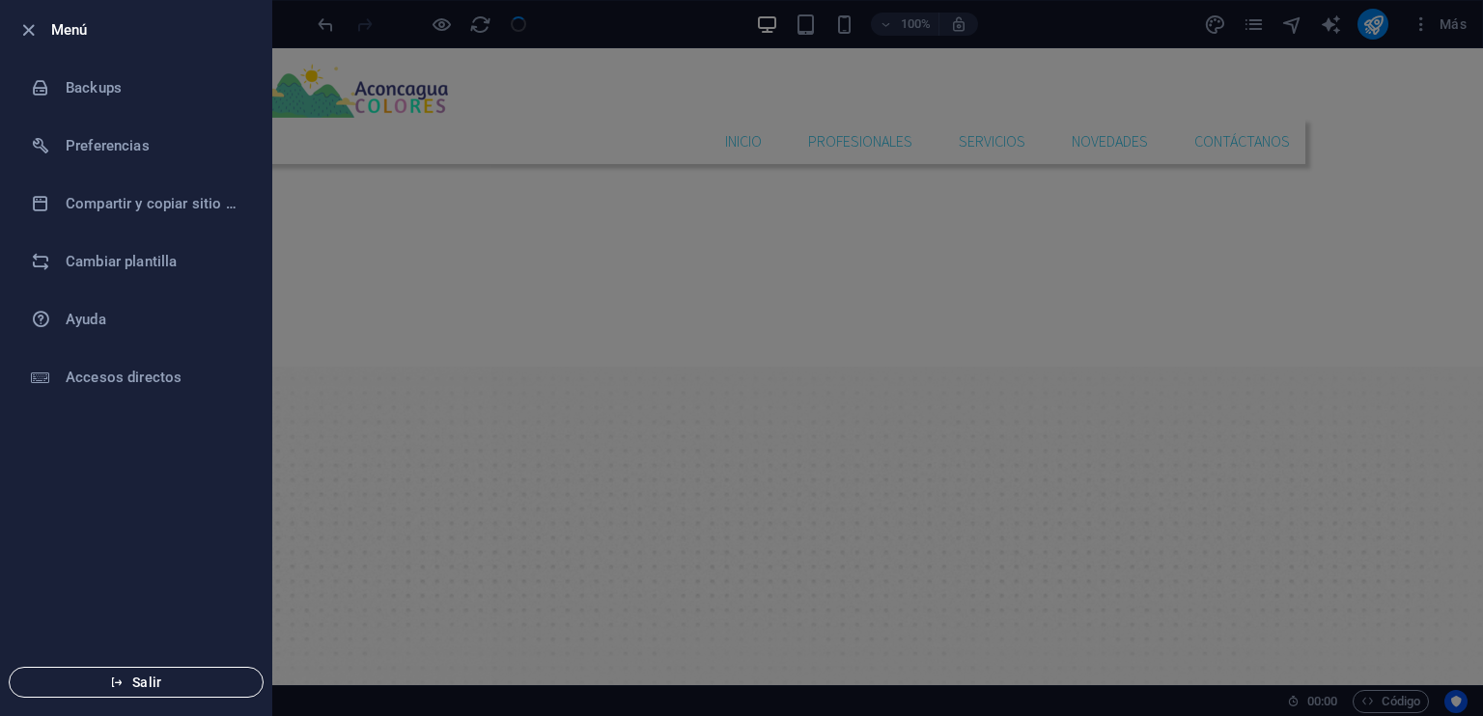
click at [175, 682] on span "Salir" at bounding box center [136, 682] width 222 height 15
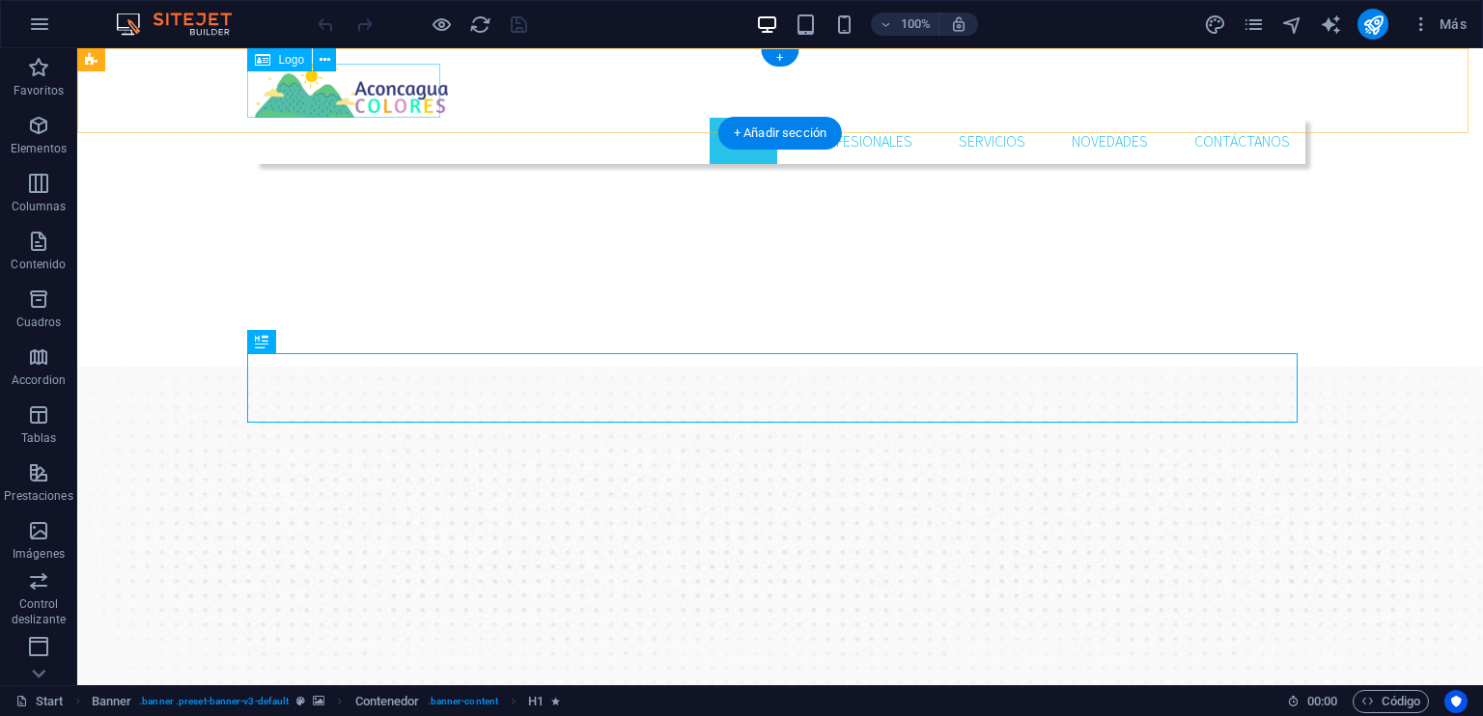
click at [344, 85] on div at bounding box center [780, 91] width 1050 height 54
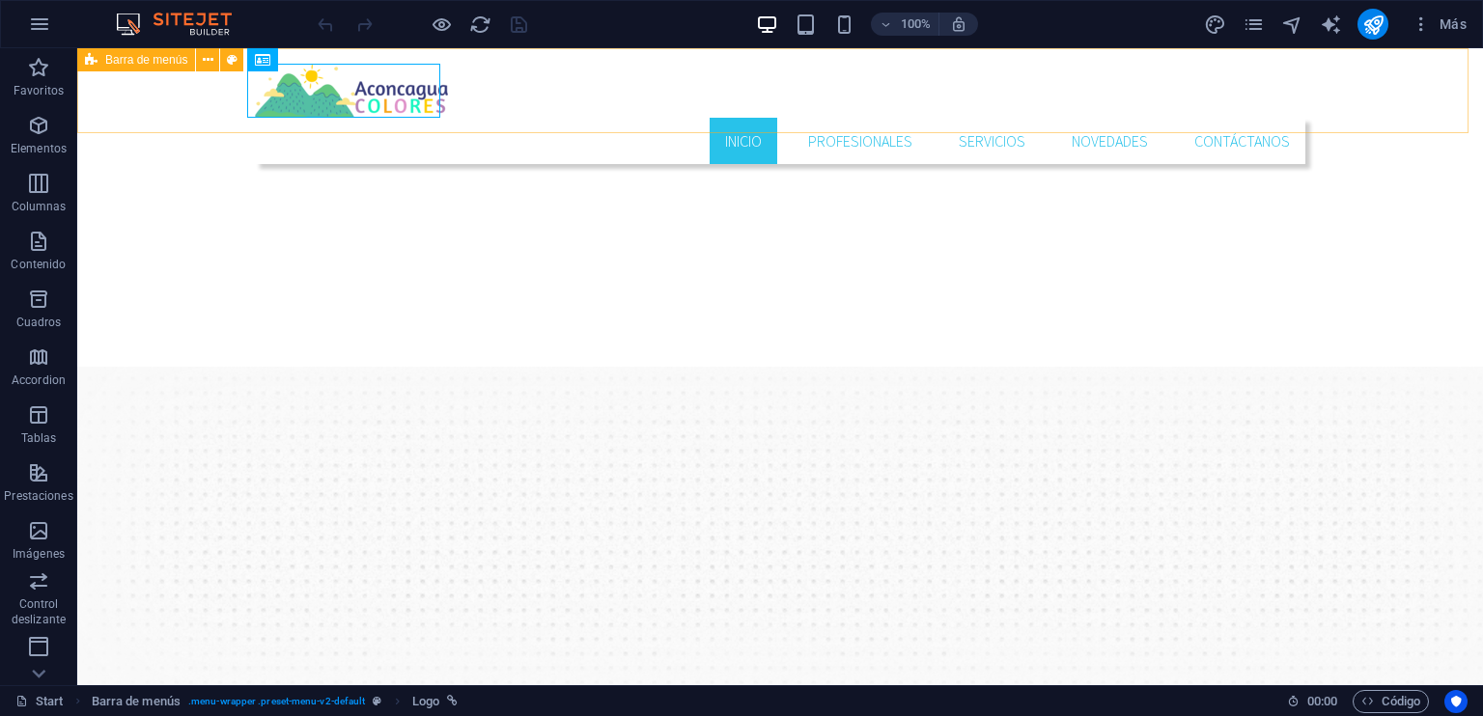
click at [155, 59] on span "Barra de menús" at bounding box center [146, 60] width 82 height 12
click at [208, 59] on icon at bounding box center [208, 60] width 11 height 20
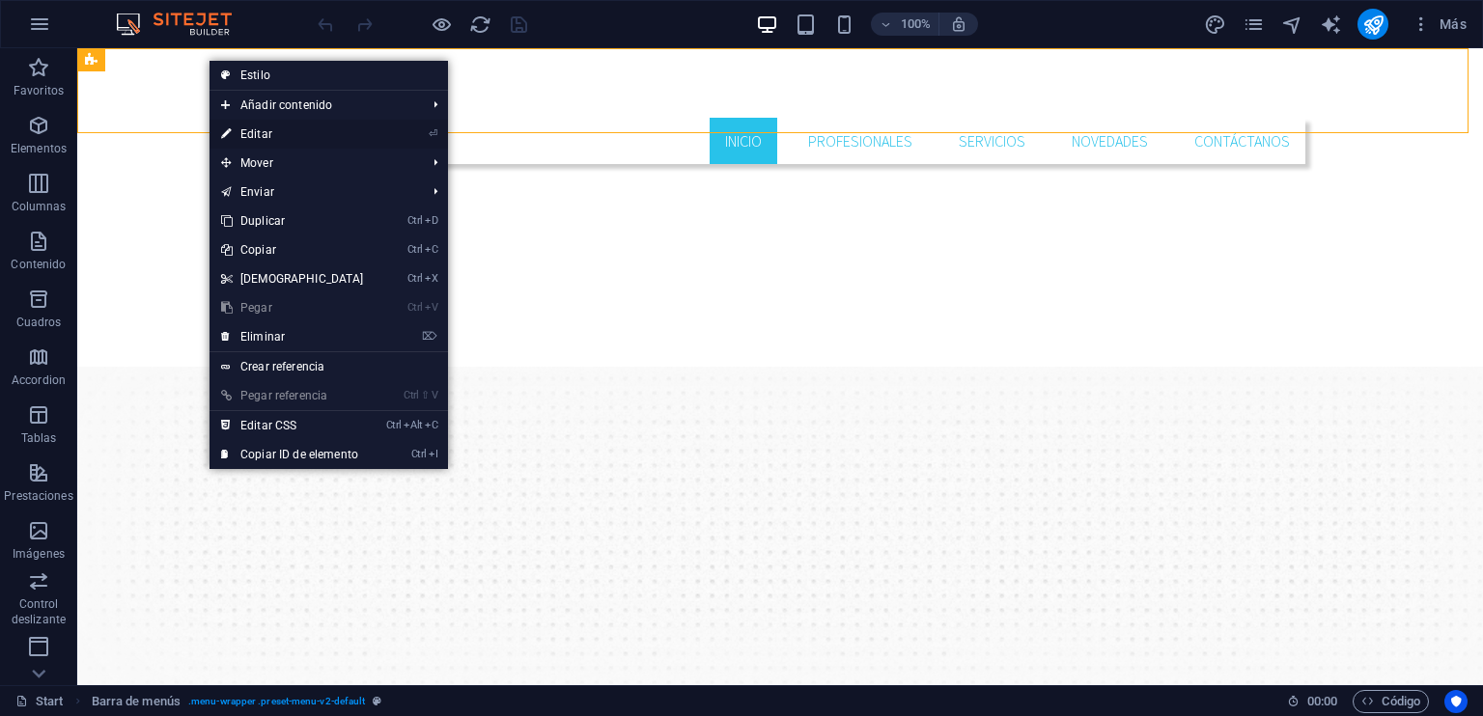
click at [278, 138] on link "⏎ Editar" at bounding box center [292, 134] width 166 height 29
select select "header"
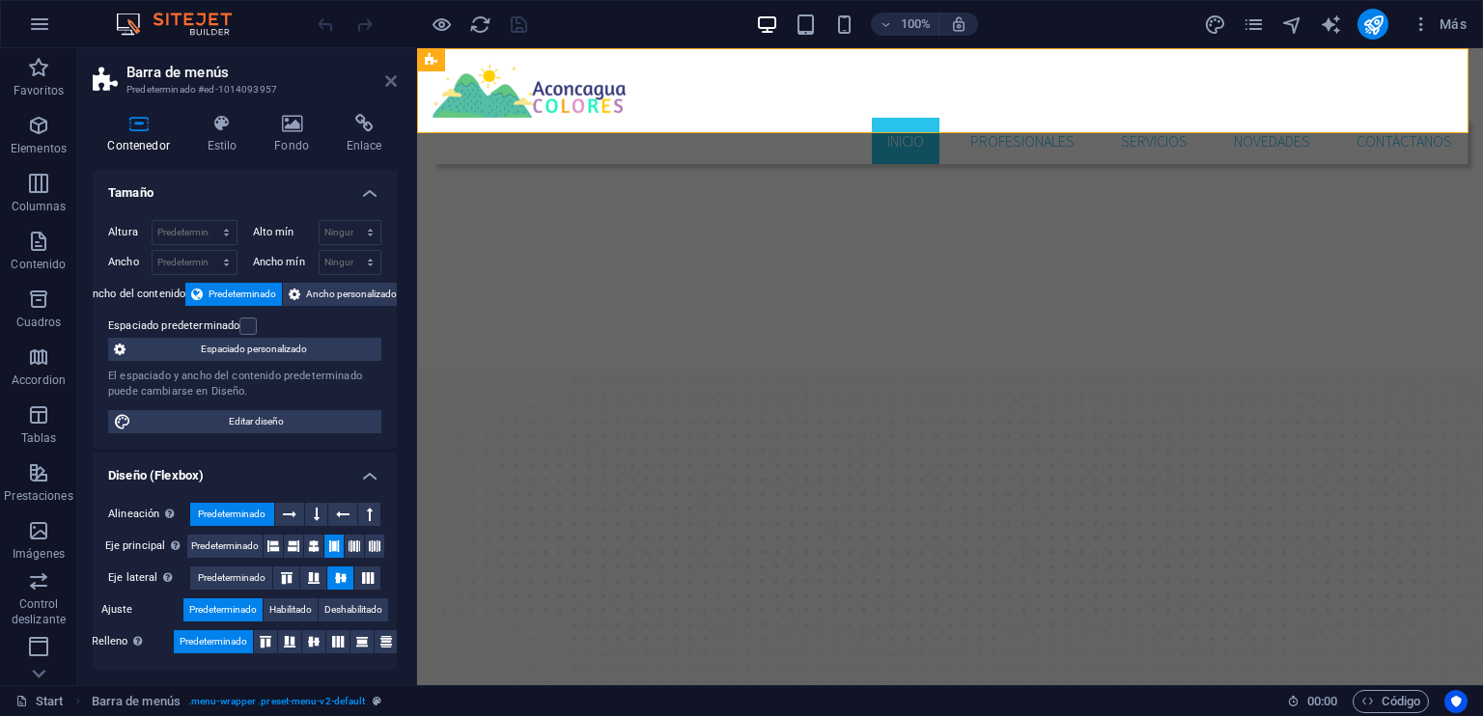
drag, startPoint x: 384, startPoint y: 78, endPoint x: 305, endPoint y: 30, distance: 92.7
click at [385, 78] on icon at bounding box center [391, 80] width 12 height 15
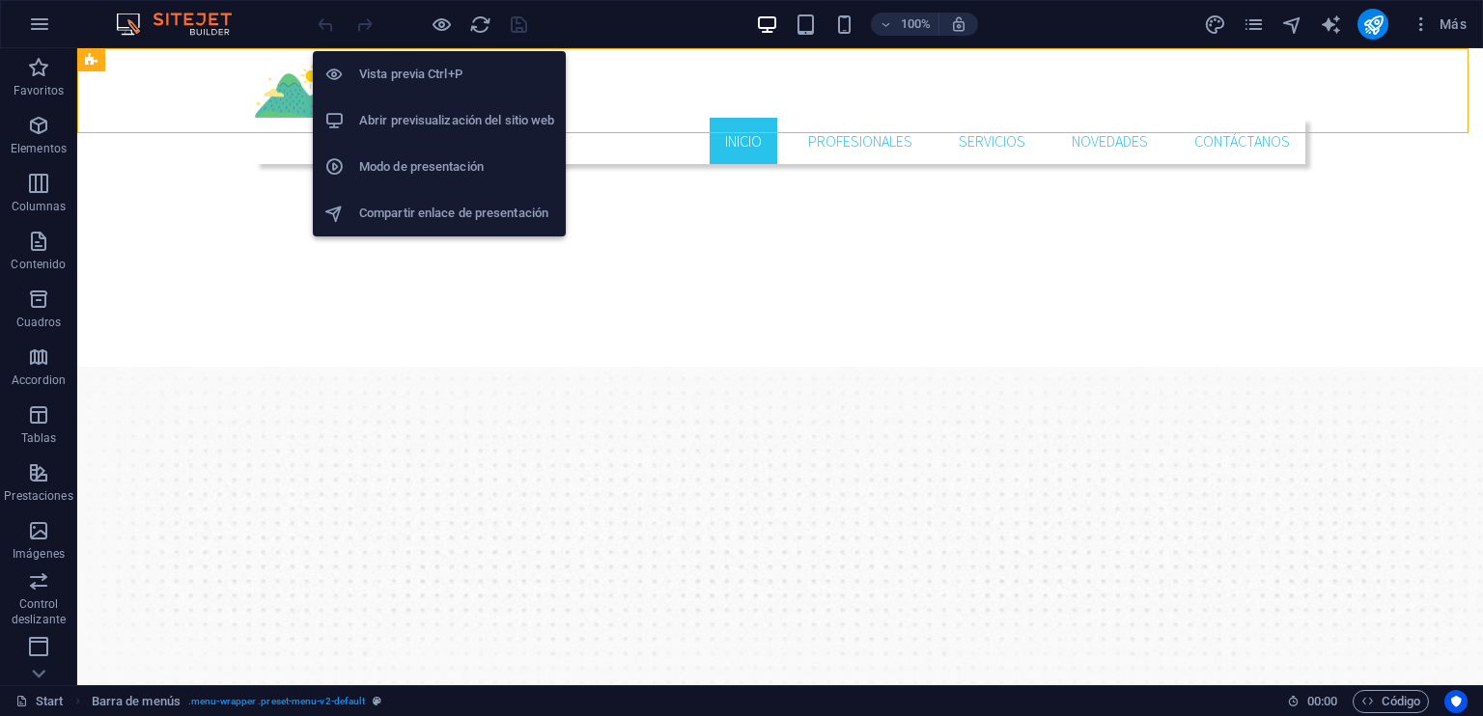
click at [447, 72] on h6 "Vista previa Ctrl+P" at bounding box center [456, 74] width 195 height 23
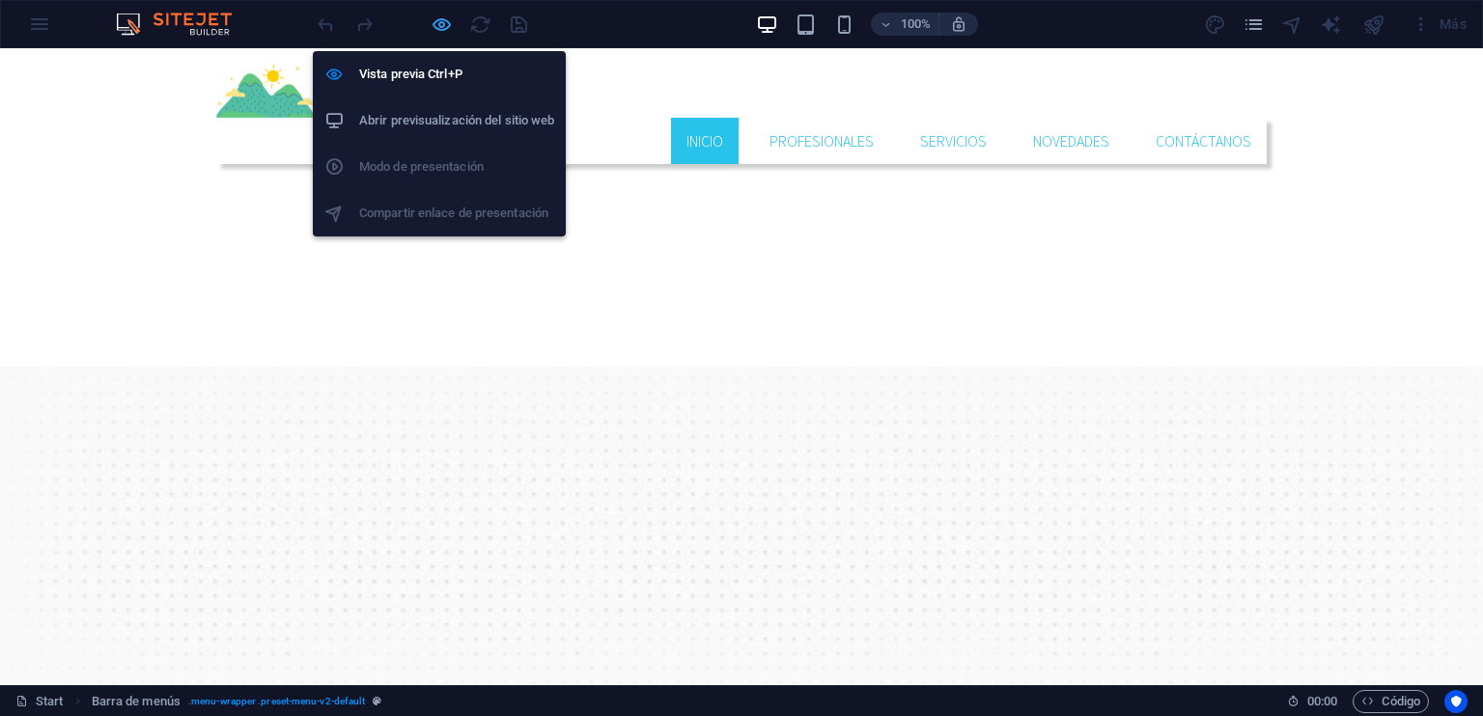
click at [438, 24] on icon "button" at bounding box center [442, 25] width 22 height 22
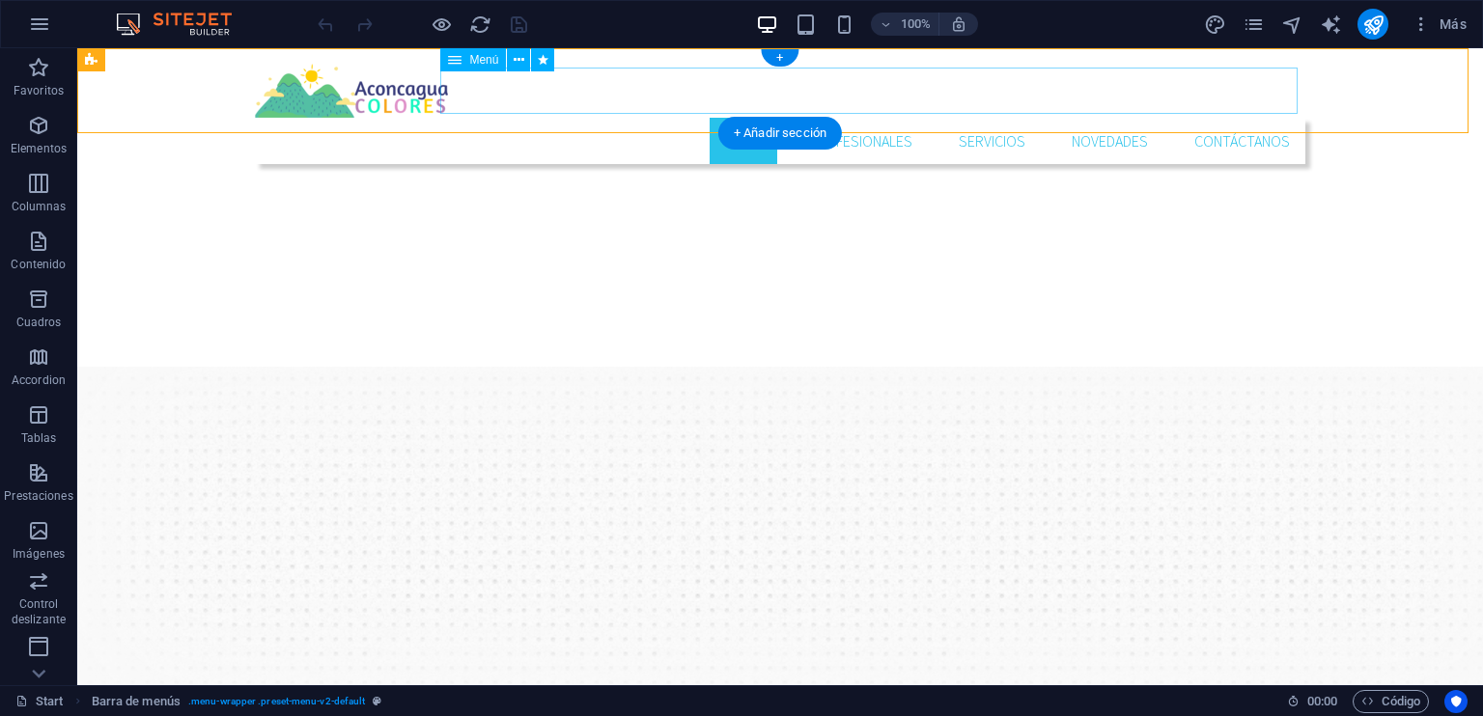
click at [804, 118] on nav "Inicio Profesionales Servicios Novedades Contáctanos" at bounding box center [780, 141] width 1050 height 46
click at [511, 63] on button at bounding box center [518, 59] width 23 height 23
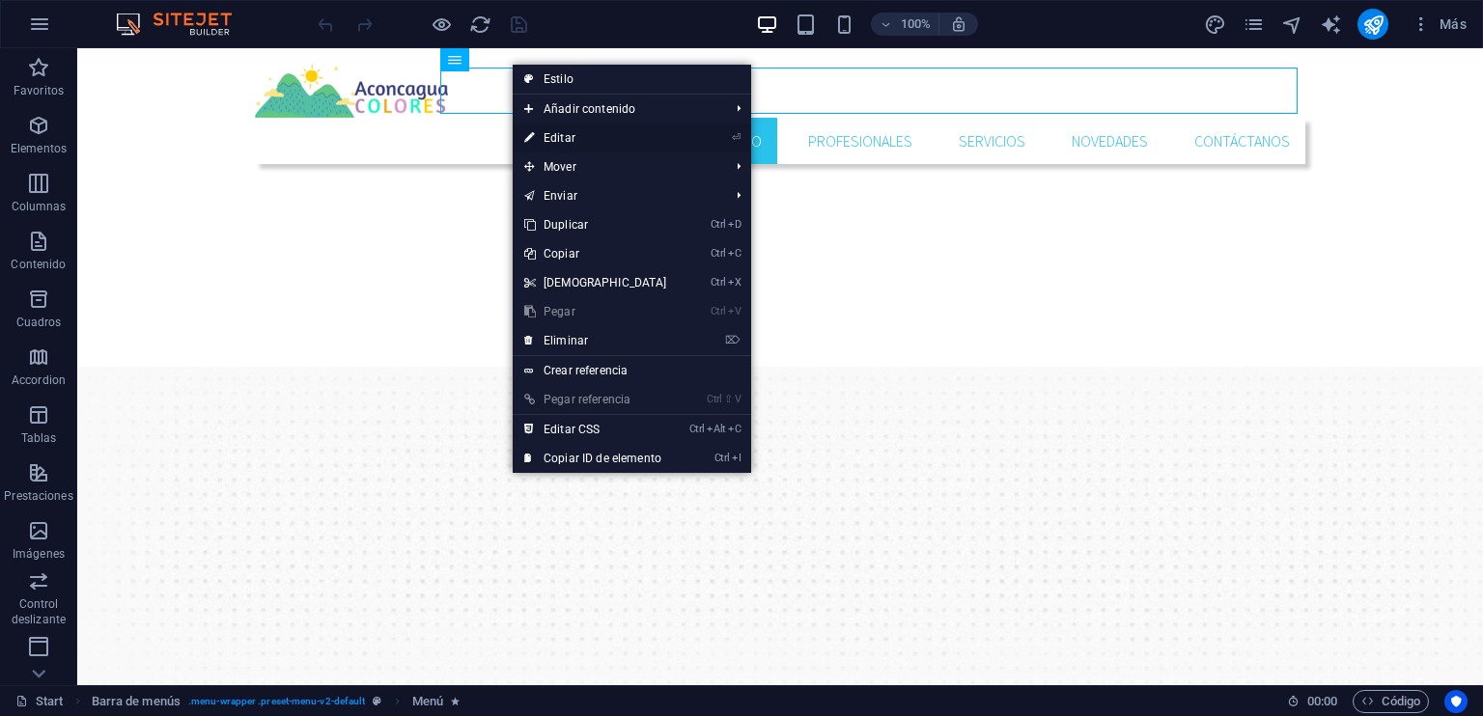
click at [572, 135] on link "⏎ Editar" at bounding box center [596, 138] width 166 height 29
select select
select select "2"
select select
select select "3"
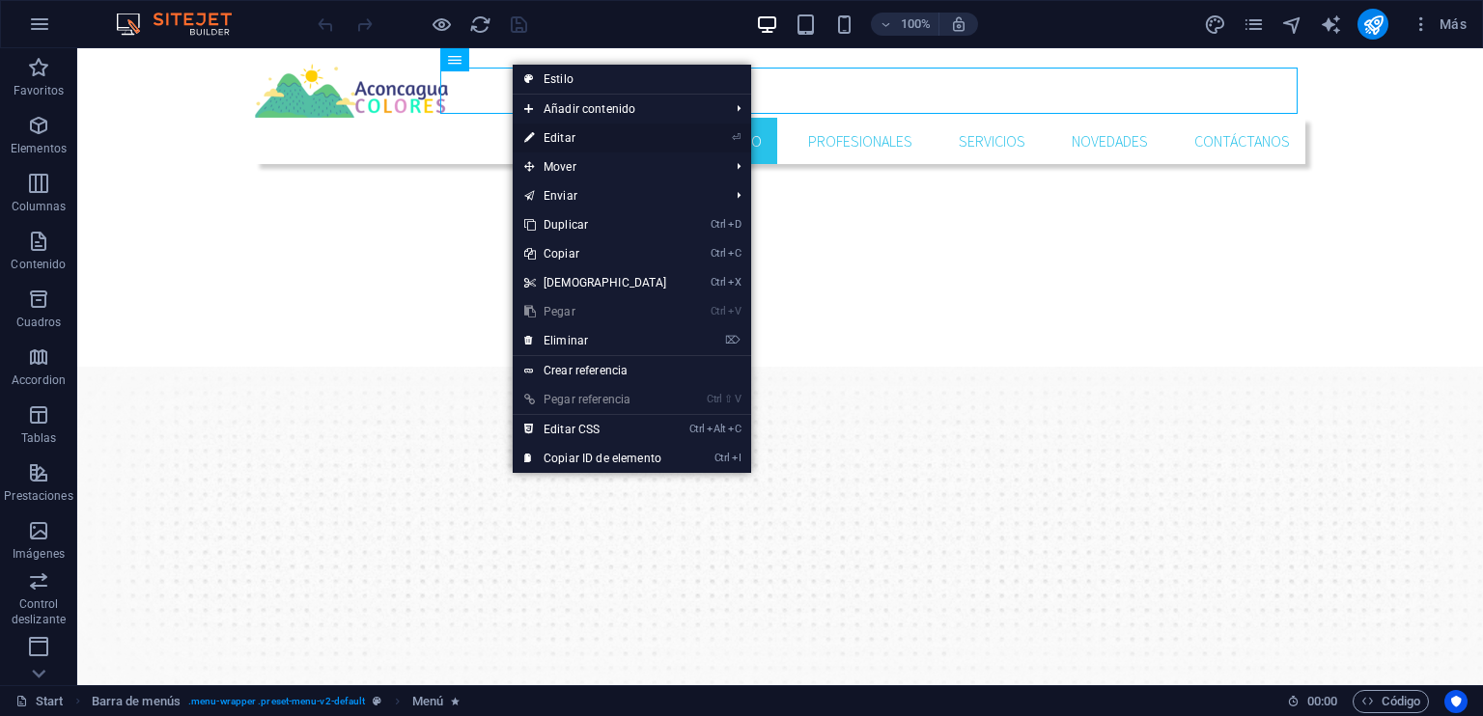
select select
select select "4"
select select
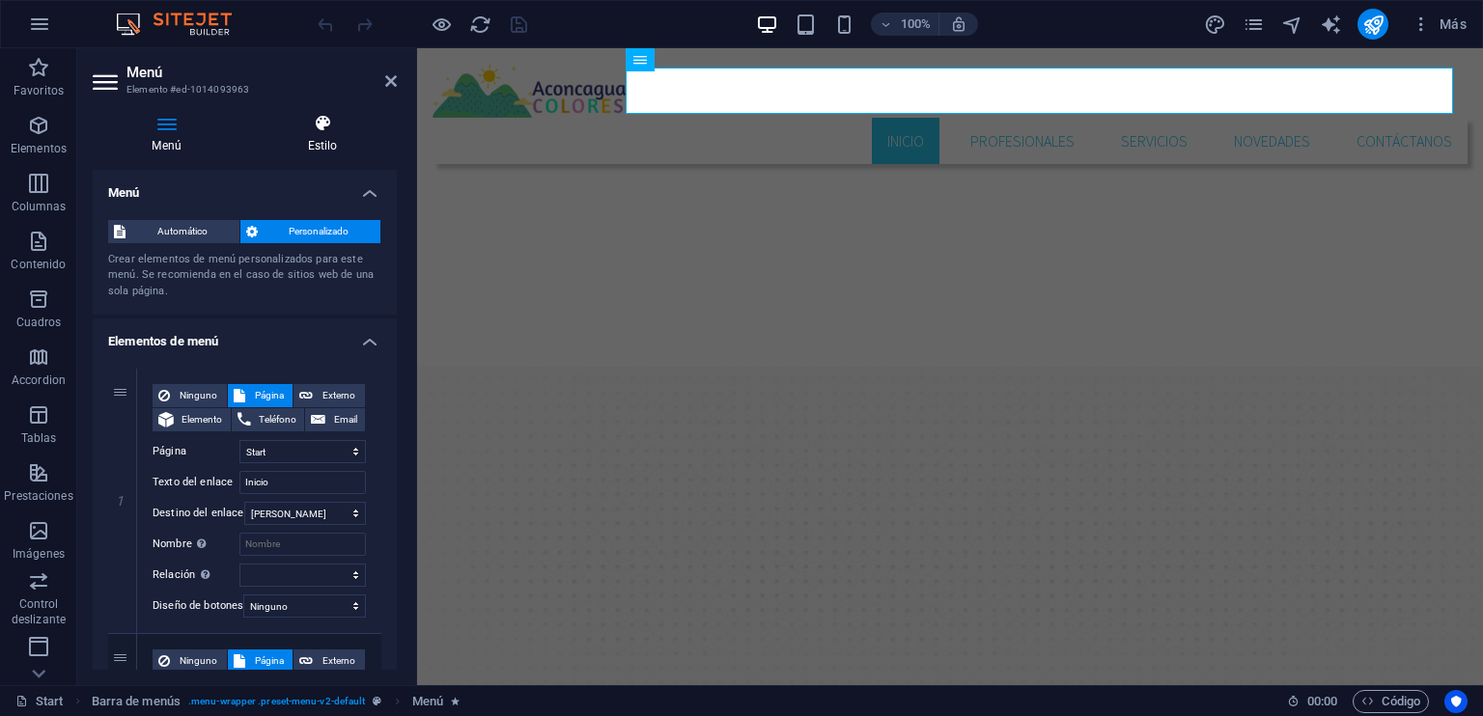
click at [311, 128] on icon at bounding box center [322, 123] width 149 height 19
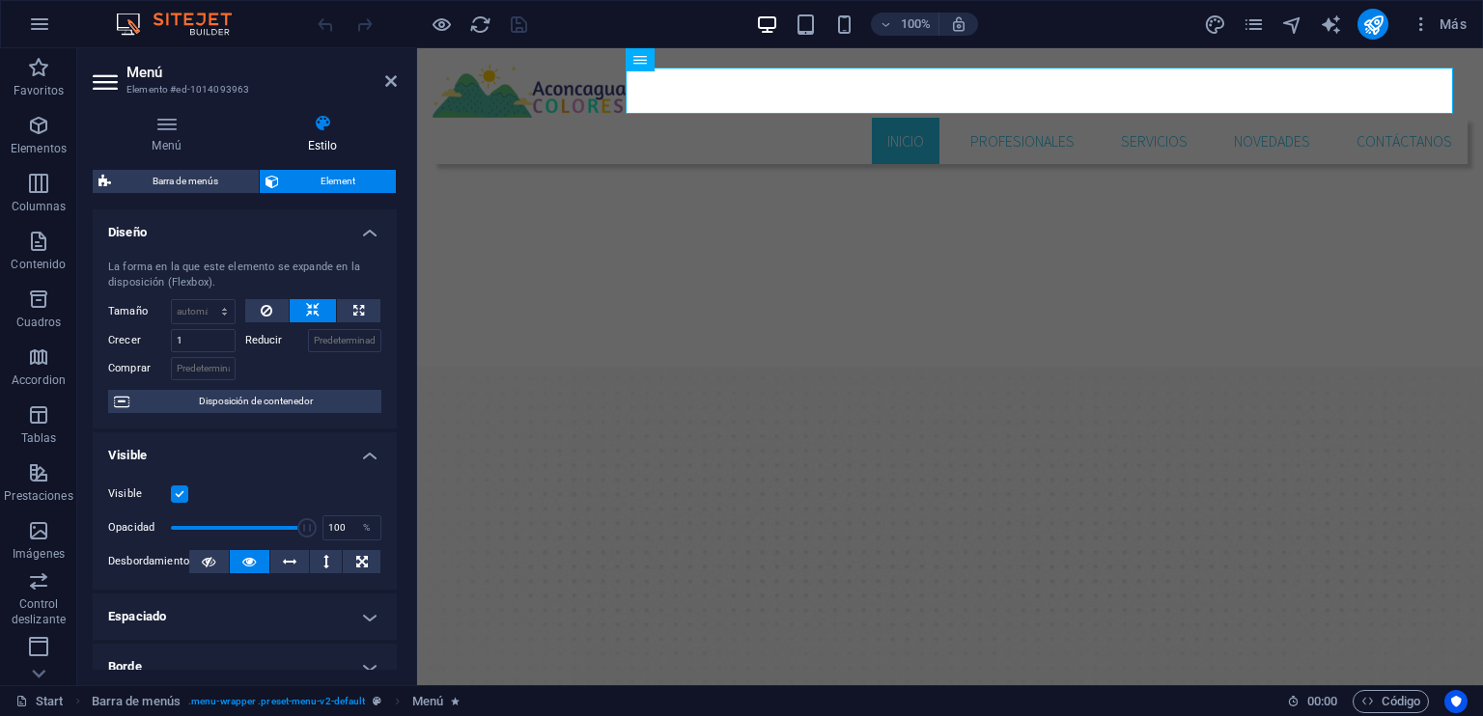
drag, startPoint x: 392, startPoint y: 273, endPoint x: 396, endPoint y: 312, distance: 38.8
click at [396, 312] on div "Diseño La forma en la que este elemento se expande en la disposición (Flexbox).…" at bounding box center [245, 439] width 304 height 460
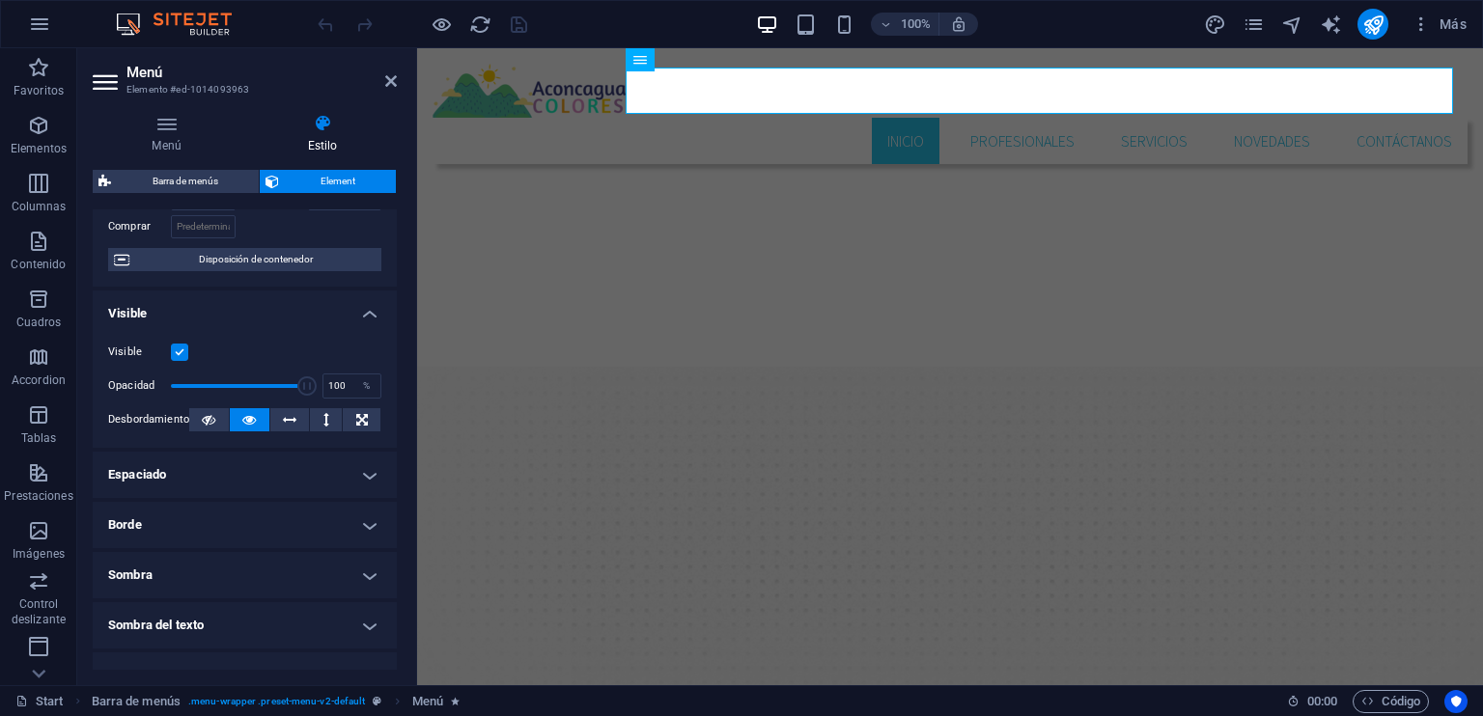
scroll to position [290, 0]
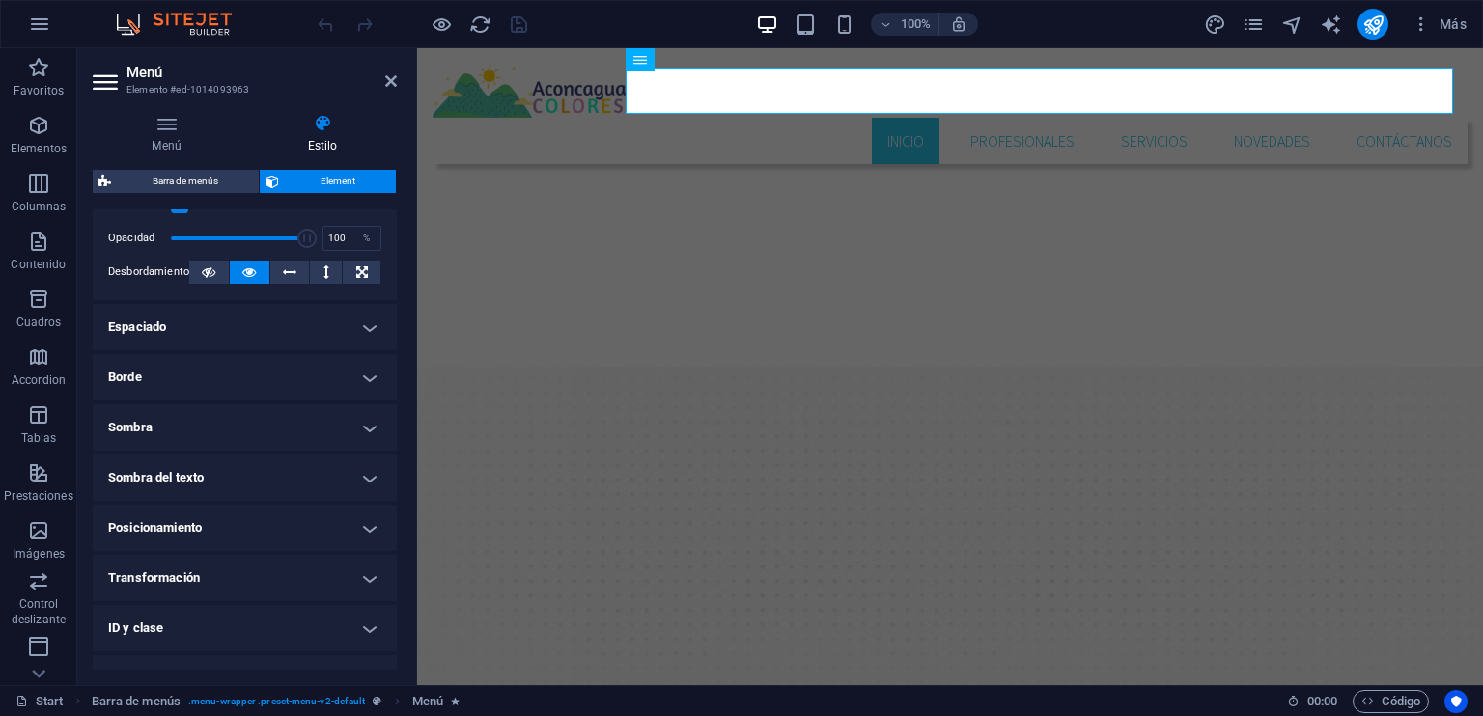
click at [354, 423] on h4 "Sombra" at bounding box center [245, 427] width 304 height 46
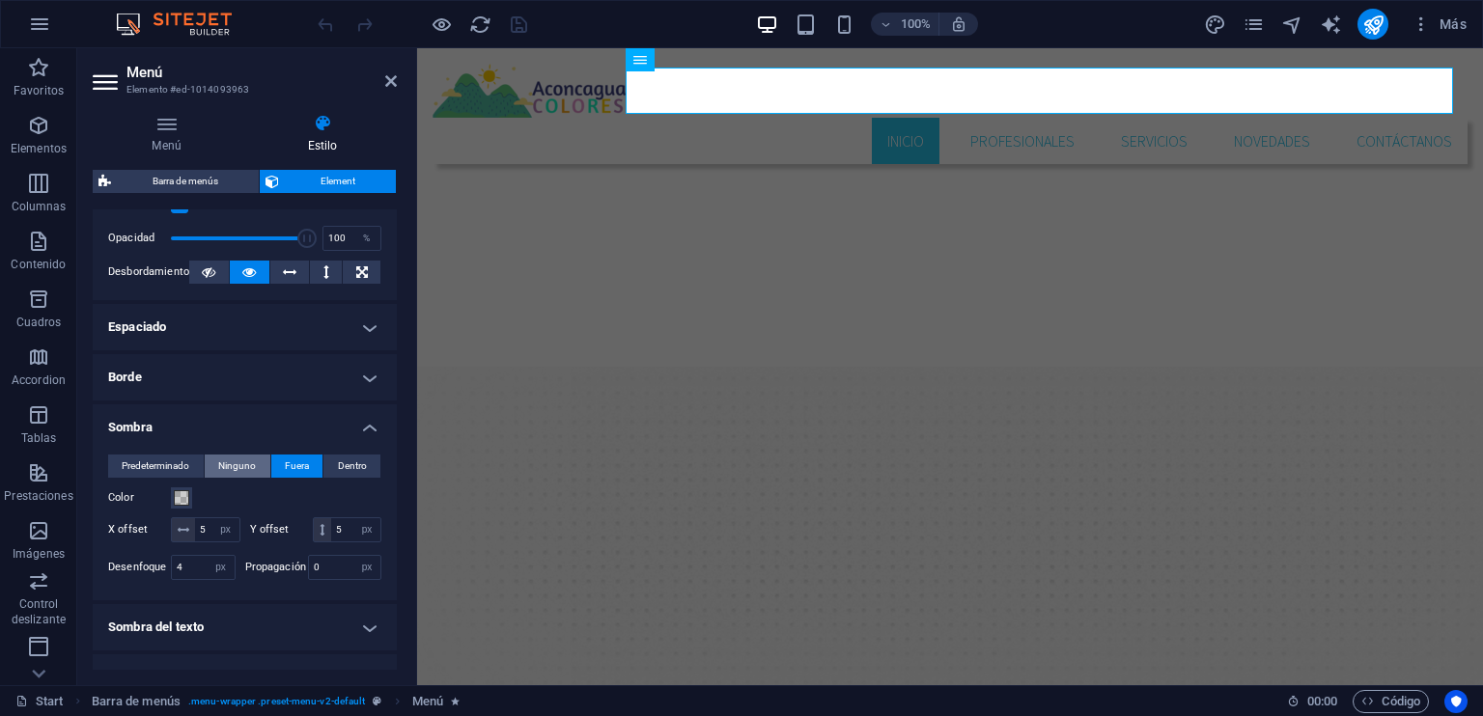
click at [230, 460] on span "Ninguno" at bounding box center [237, 466] width 38 height 23
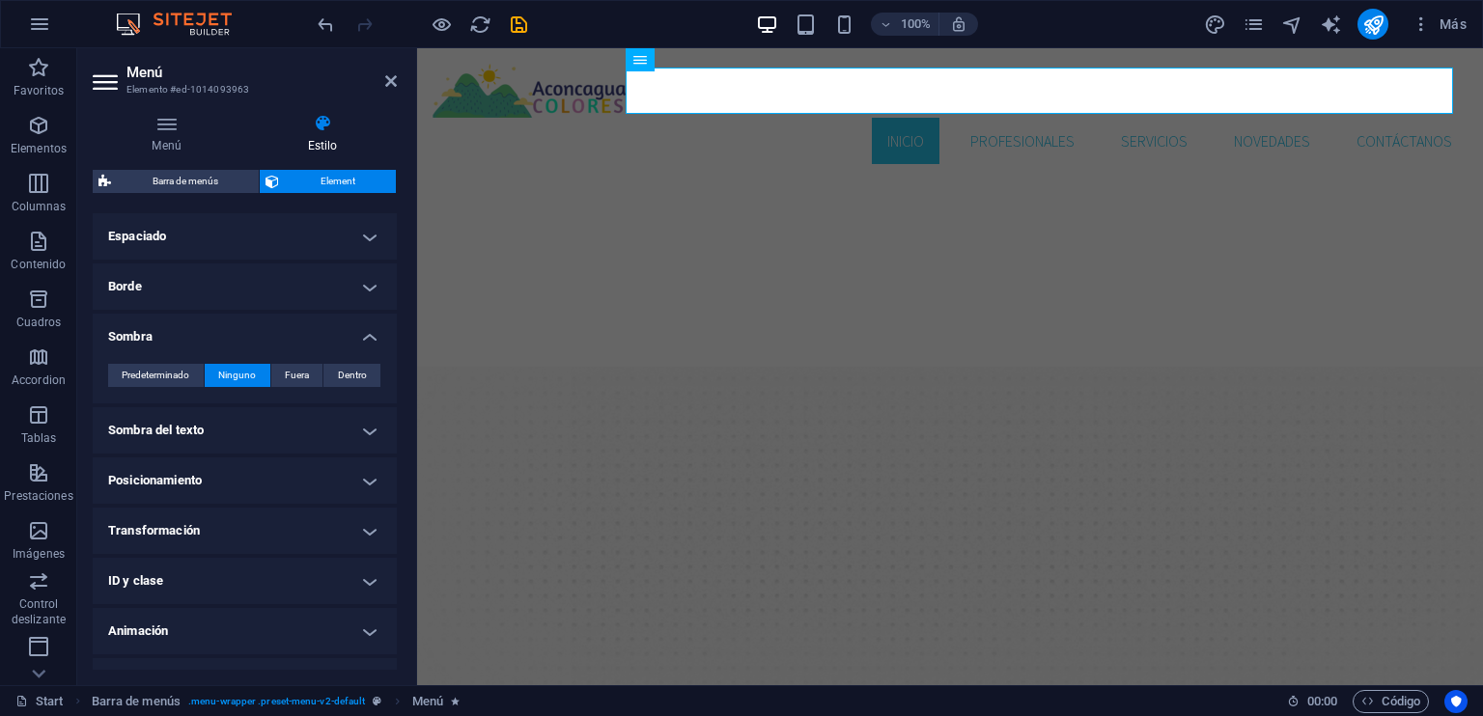
scroll to position [386, 0]
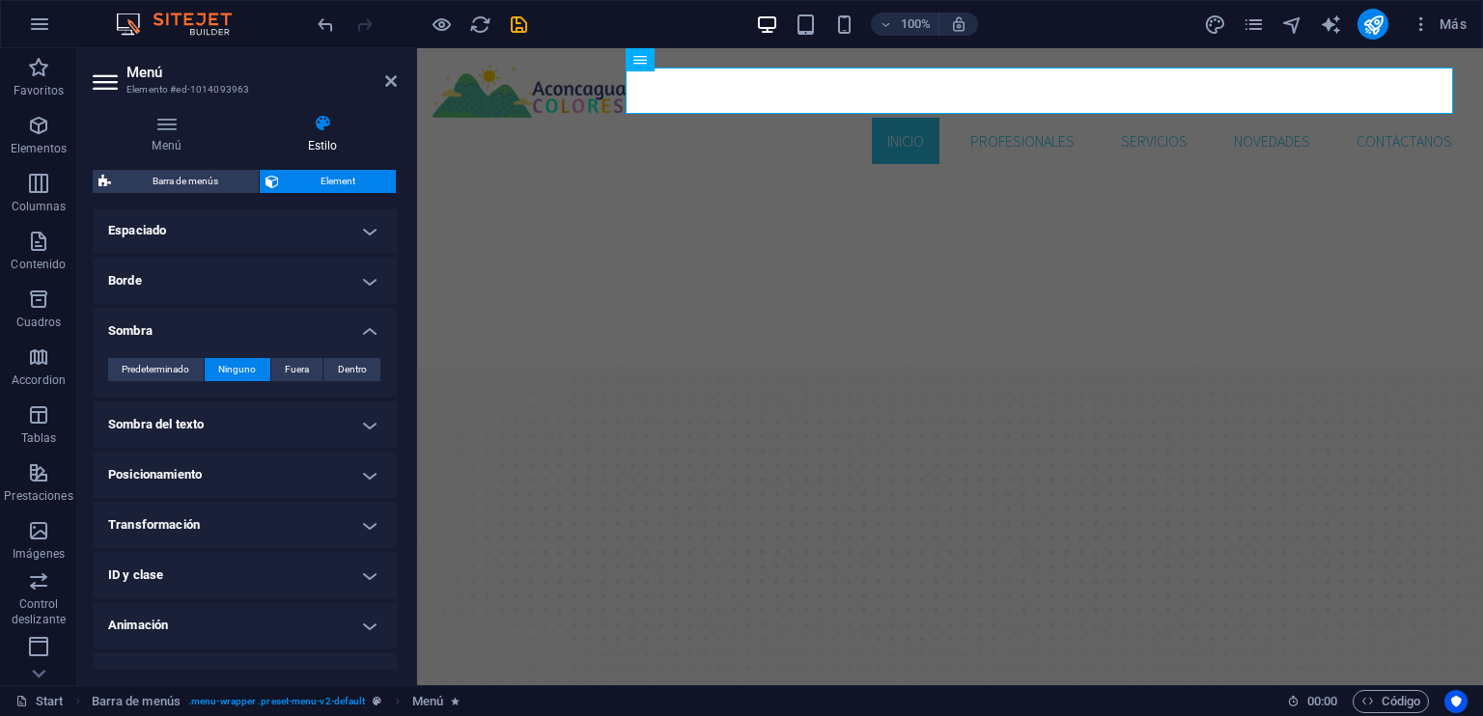
click at [249, 421] on h4 "Sombra del texto" at bounding box center [245, 425] width 304 height 46
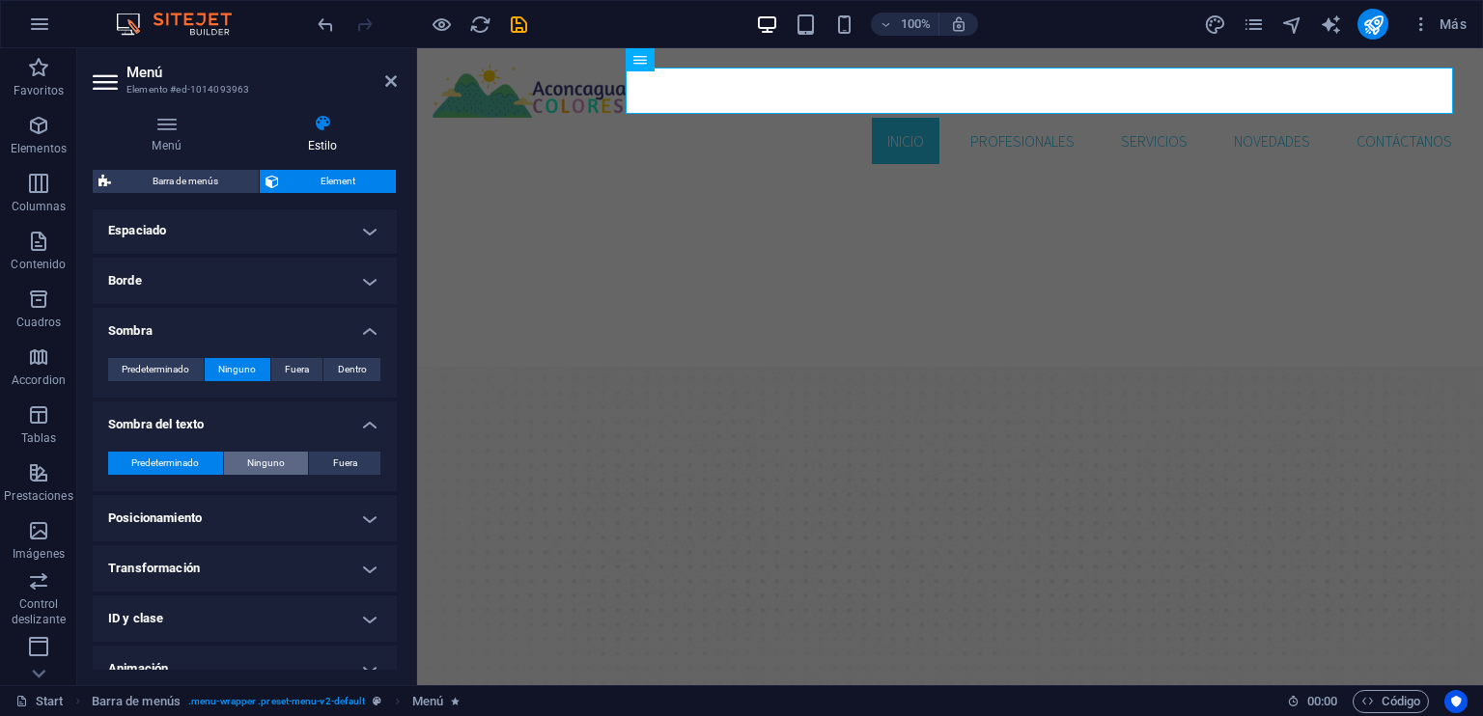
click at [253, 460] on span "Ninguno" at bounding box center [266, 463] width 38 height 23
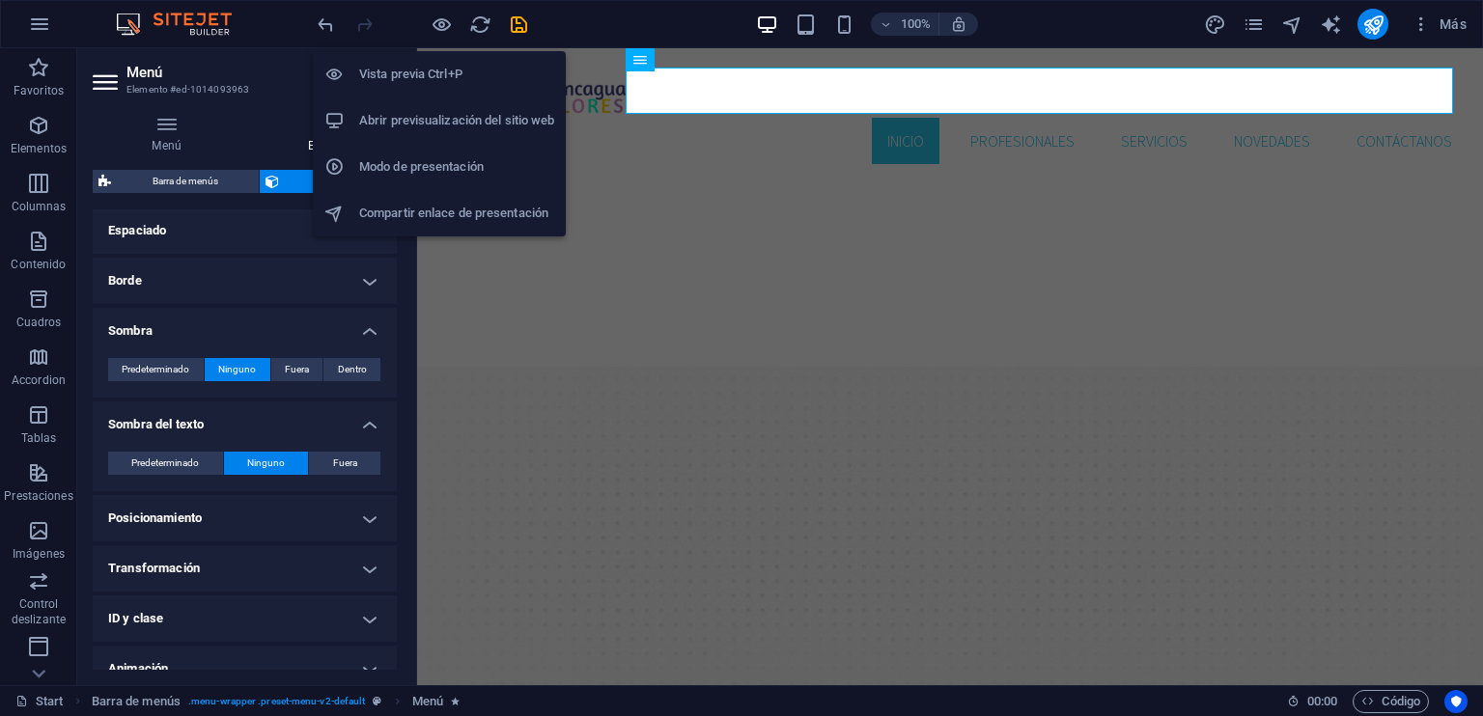
click at [422, 80] on h6 "Vista previa Ctrl+P" at bounding box center [456, 74] width 195 height 23
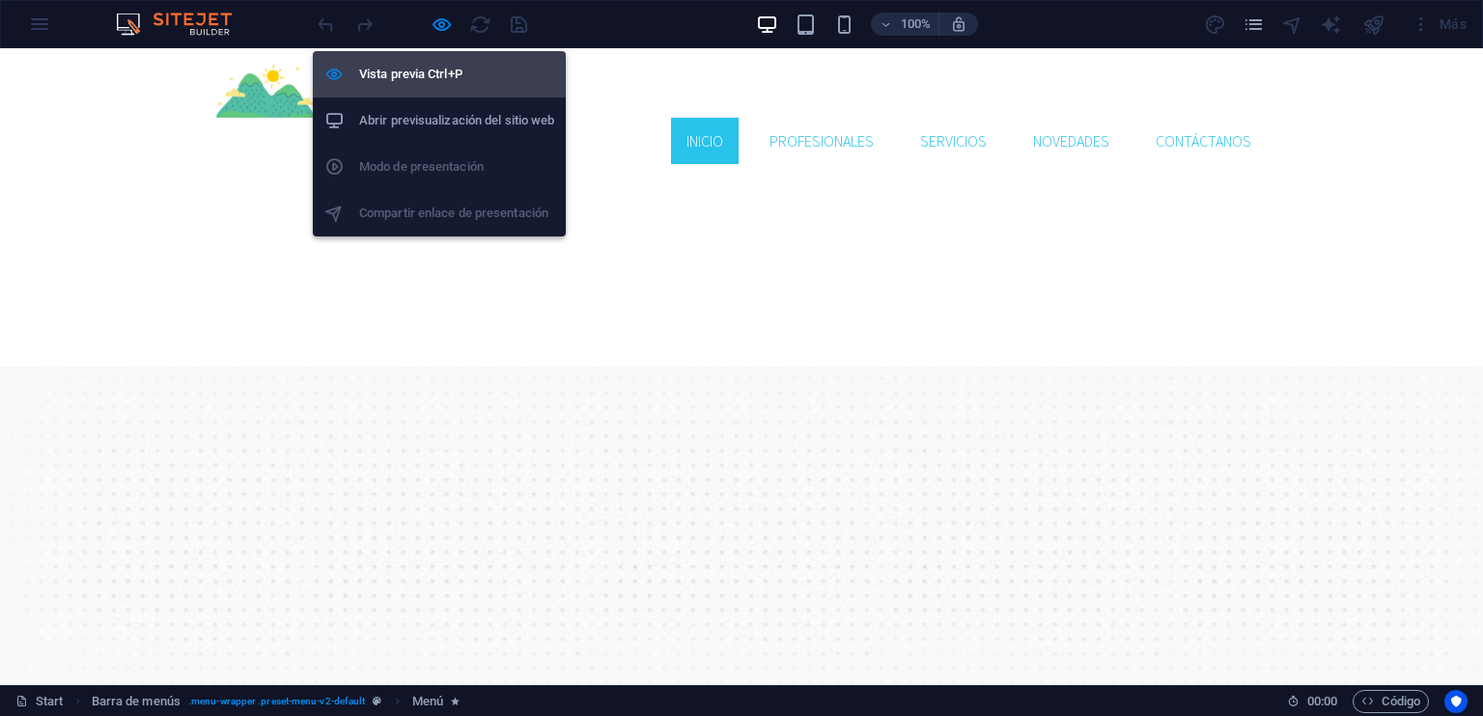
click at [436, 82] on h6 "Vista previa Ctrl+P" at bounding box center [456, 74] width 195 height 23
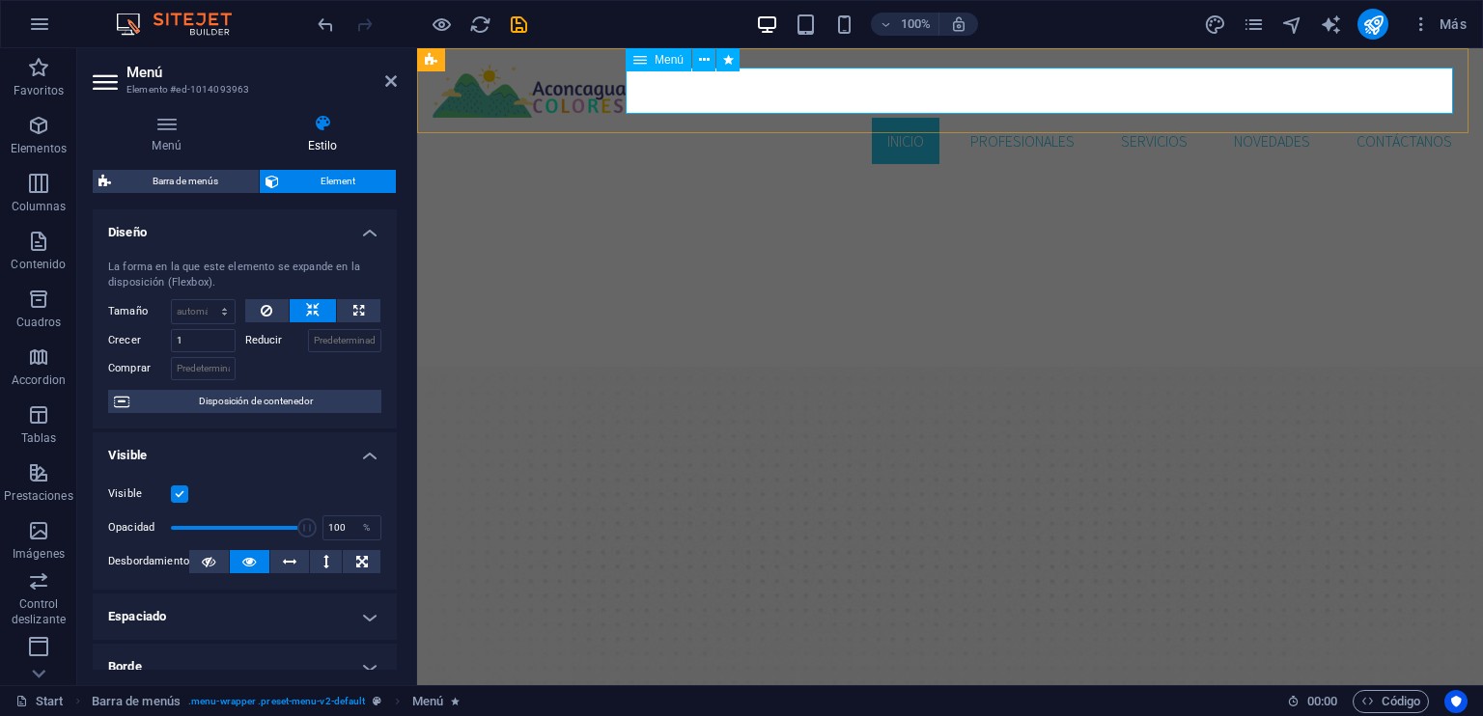
click at [776, 118] on nav "Inicio Profesionales Servicios Novedades Contáctanos" at bounding box center [949, 141] width 1035 height 46
click at [703, 66] on icon at bounding box center [704, 60] width 11 height 20
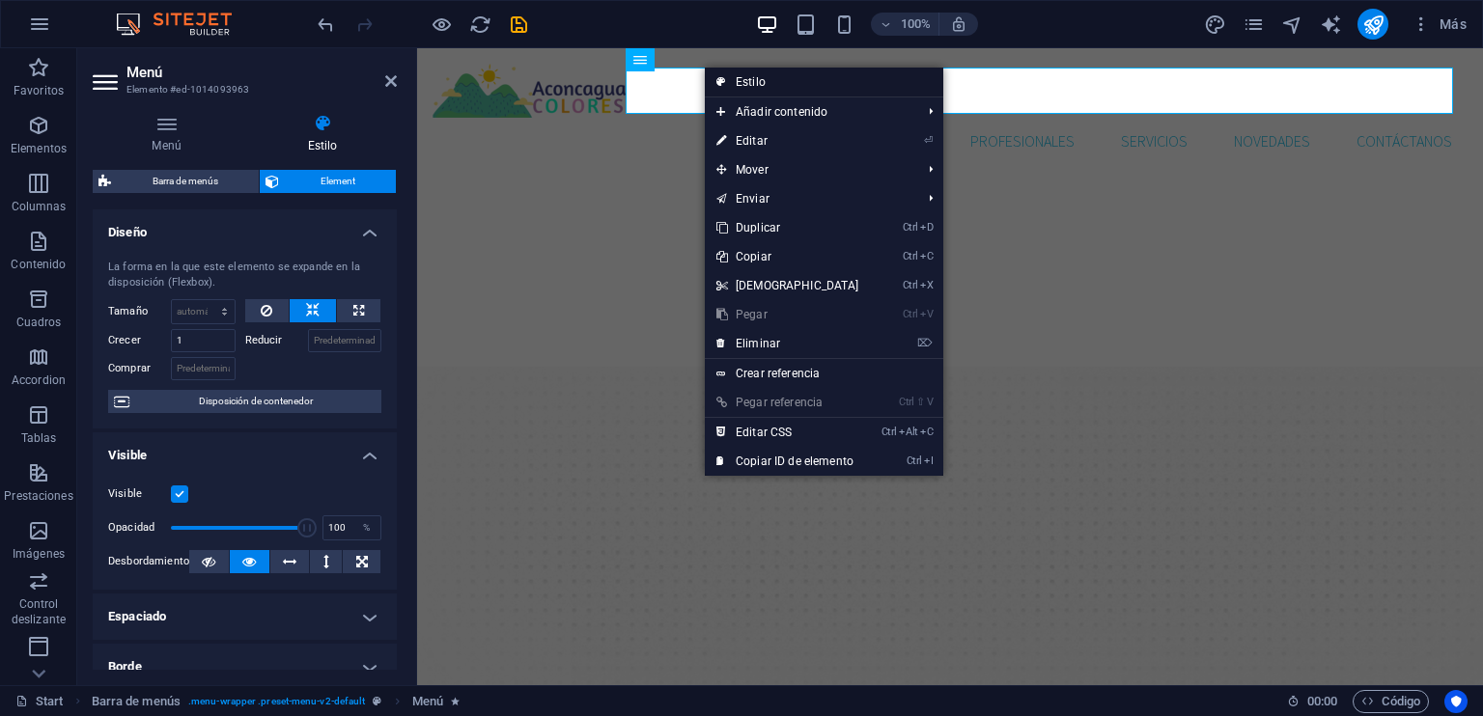
click at [755, 85] on link "Estilo" at bounding box center [824, 82] width 238 height 29
select select "rem"
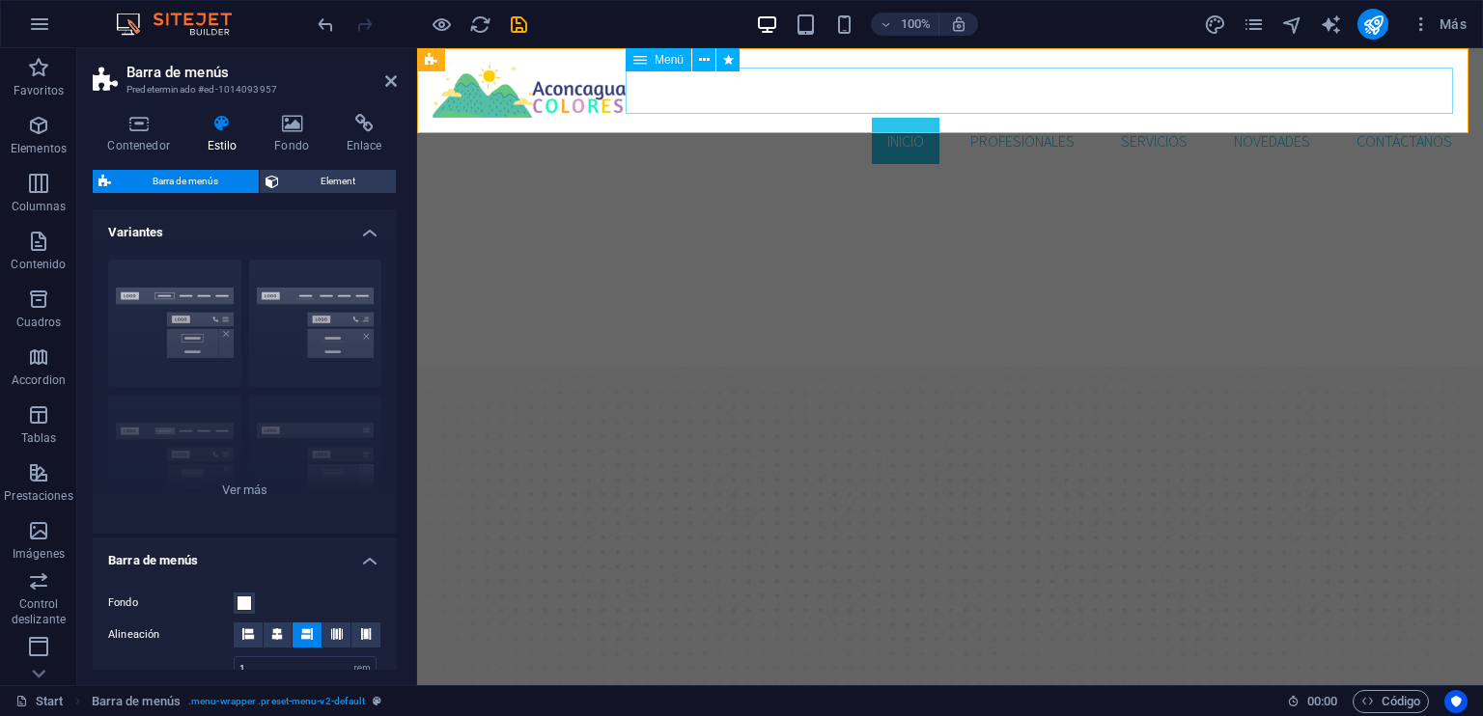
click at [891, 118] on nav "Inicio Profesionales Servicios Novedades Contáctanos" at bounding box center [949, 141] width 1035 height 46
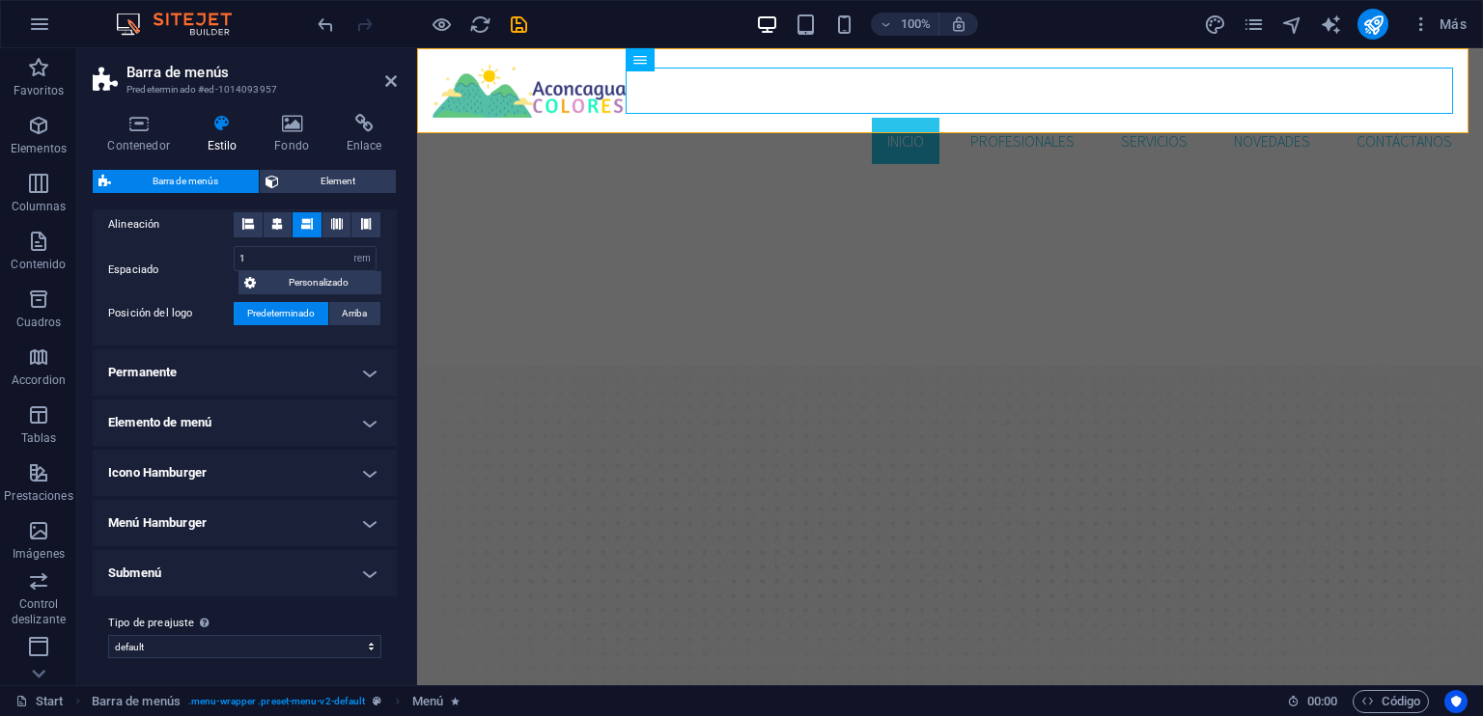
scroll to position [413, 0]
click at [367, 419] on h4 "Elemento de menú" at bounding box center [245, 420] width 304 height 46
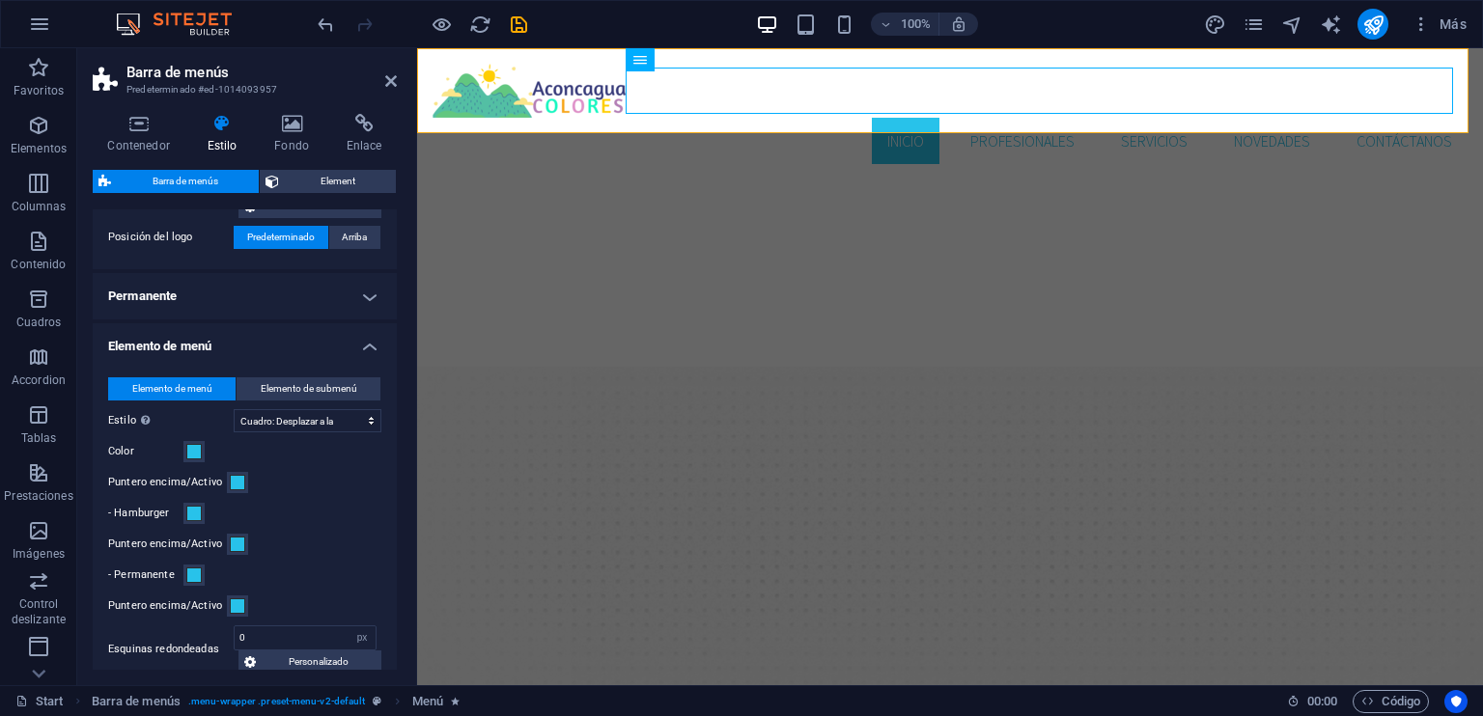
scroll to position [476, 0]
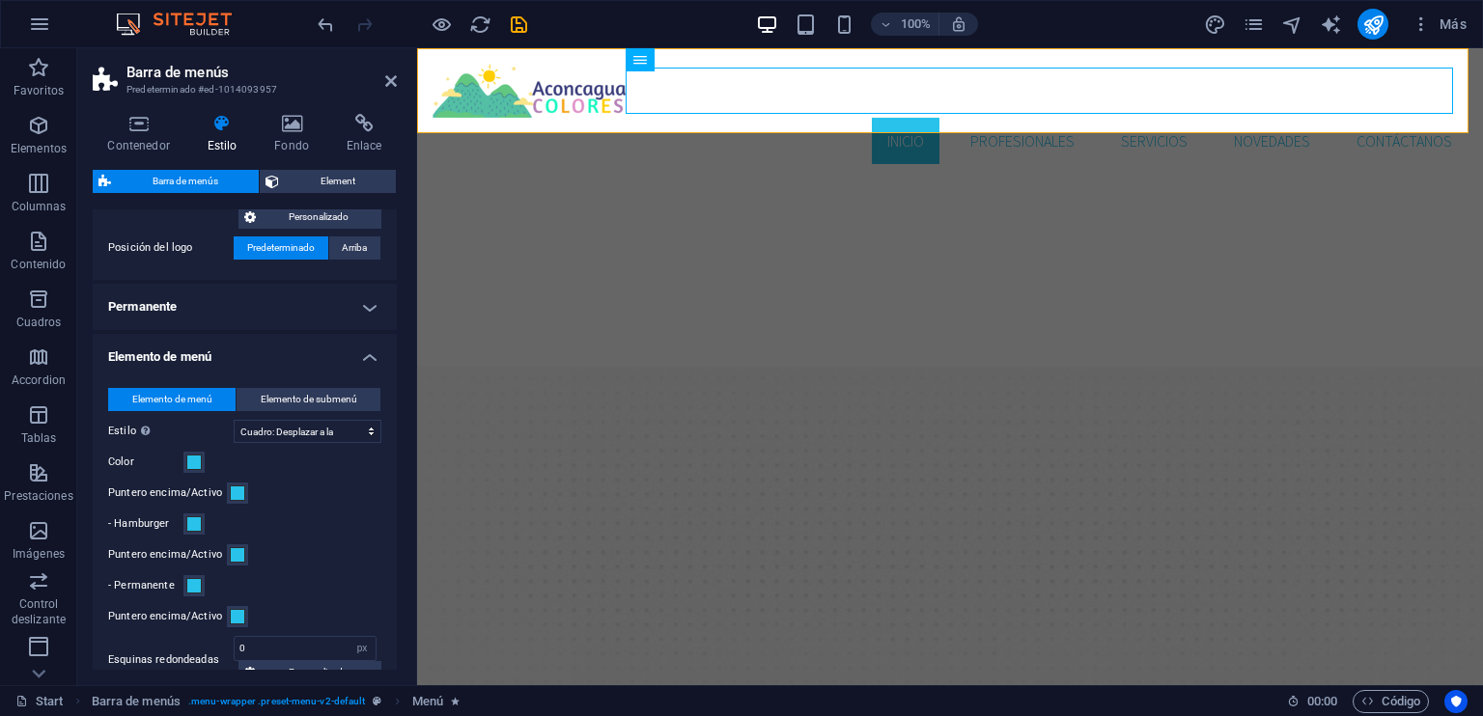
click at [375, 315] on h4 "Permanente" at bounding box center [245, 307] width 304 height 46
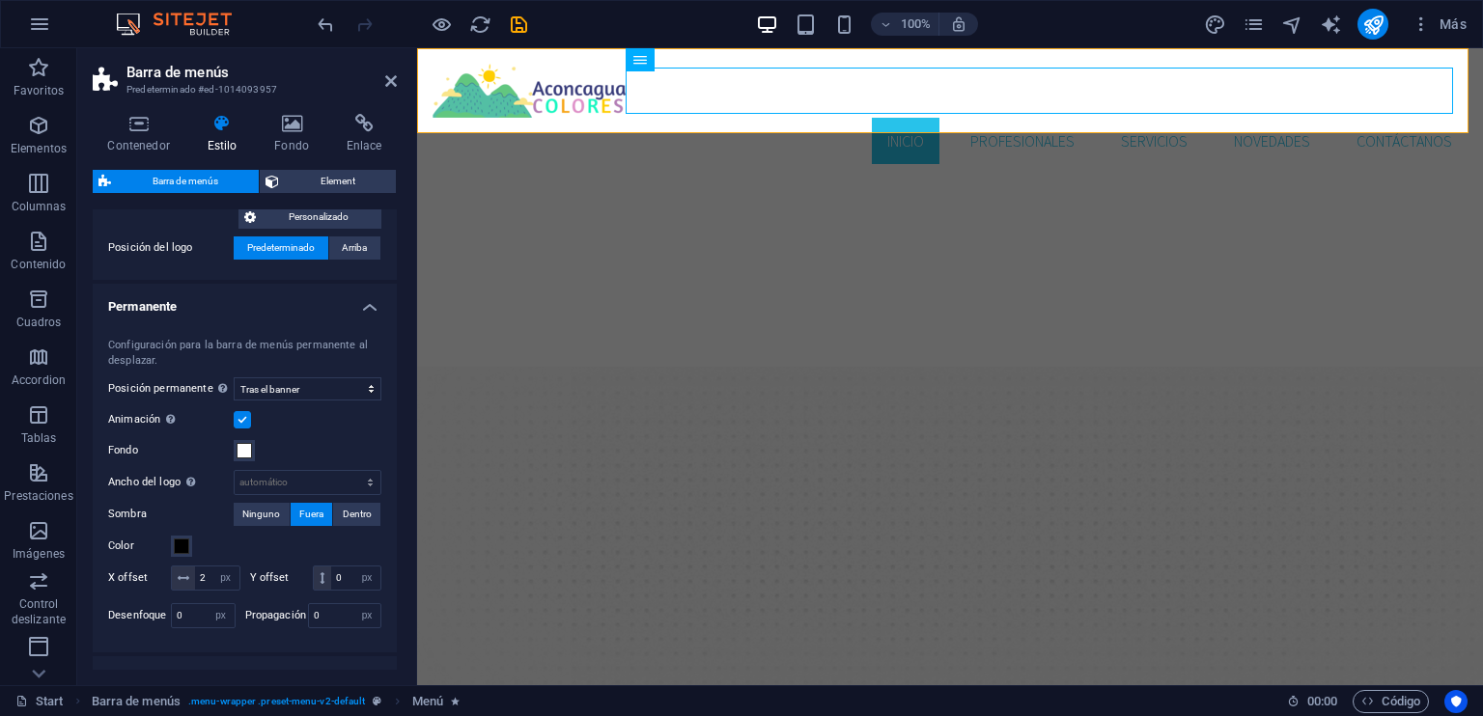
click at [369, 306] on h4 "Permanente" at bounding box center [245, 301] width 304 height 35
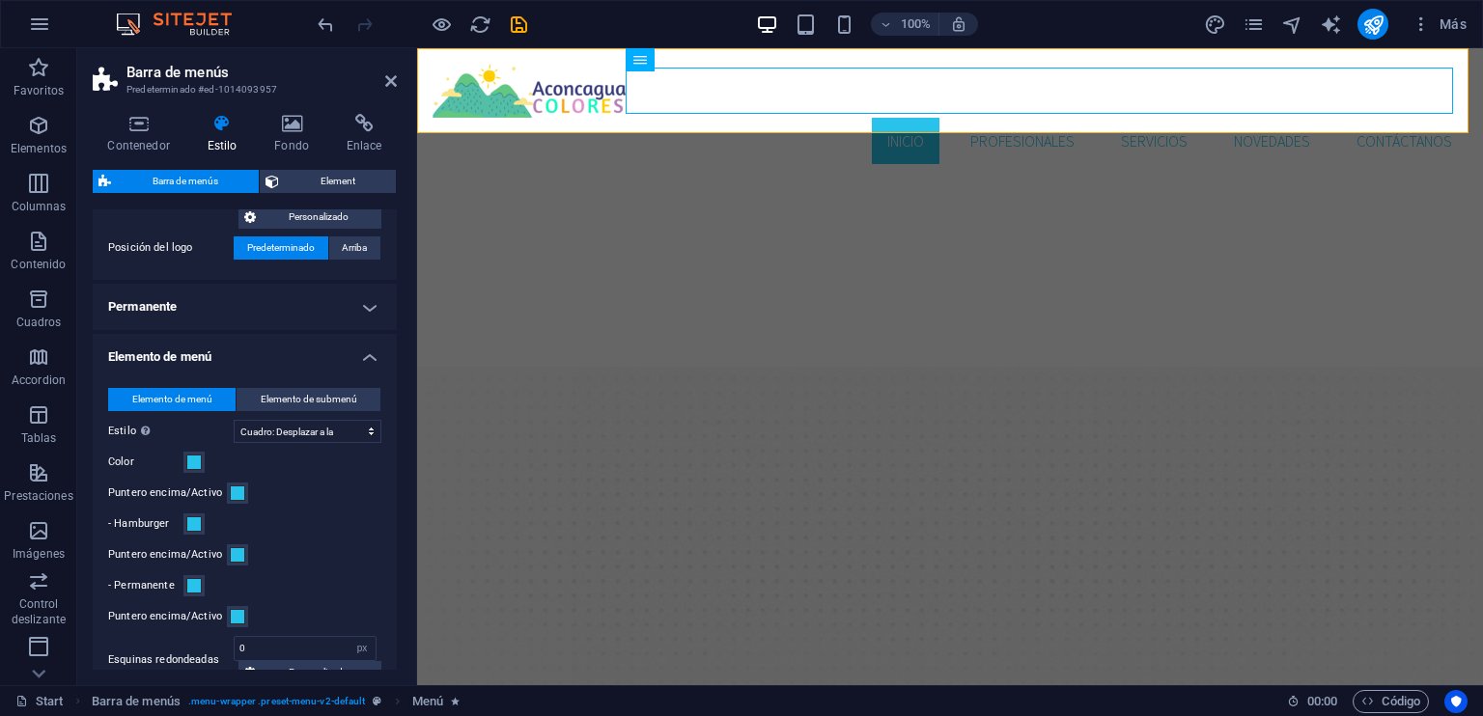
click at [371, 358] on h4 "Elemento de menú" at bounding box center [245, 351] width 304 height 35
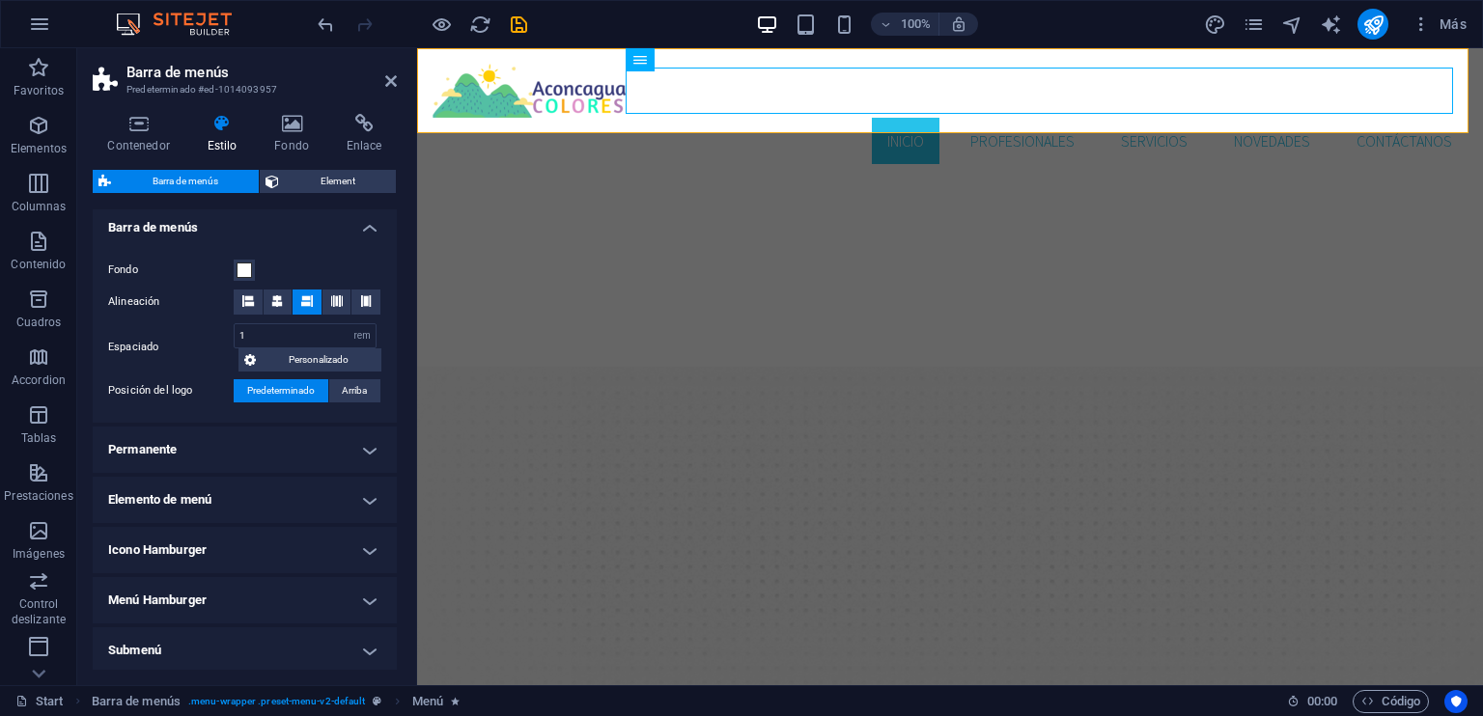
scroll to position [27, 0]
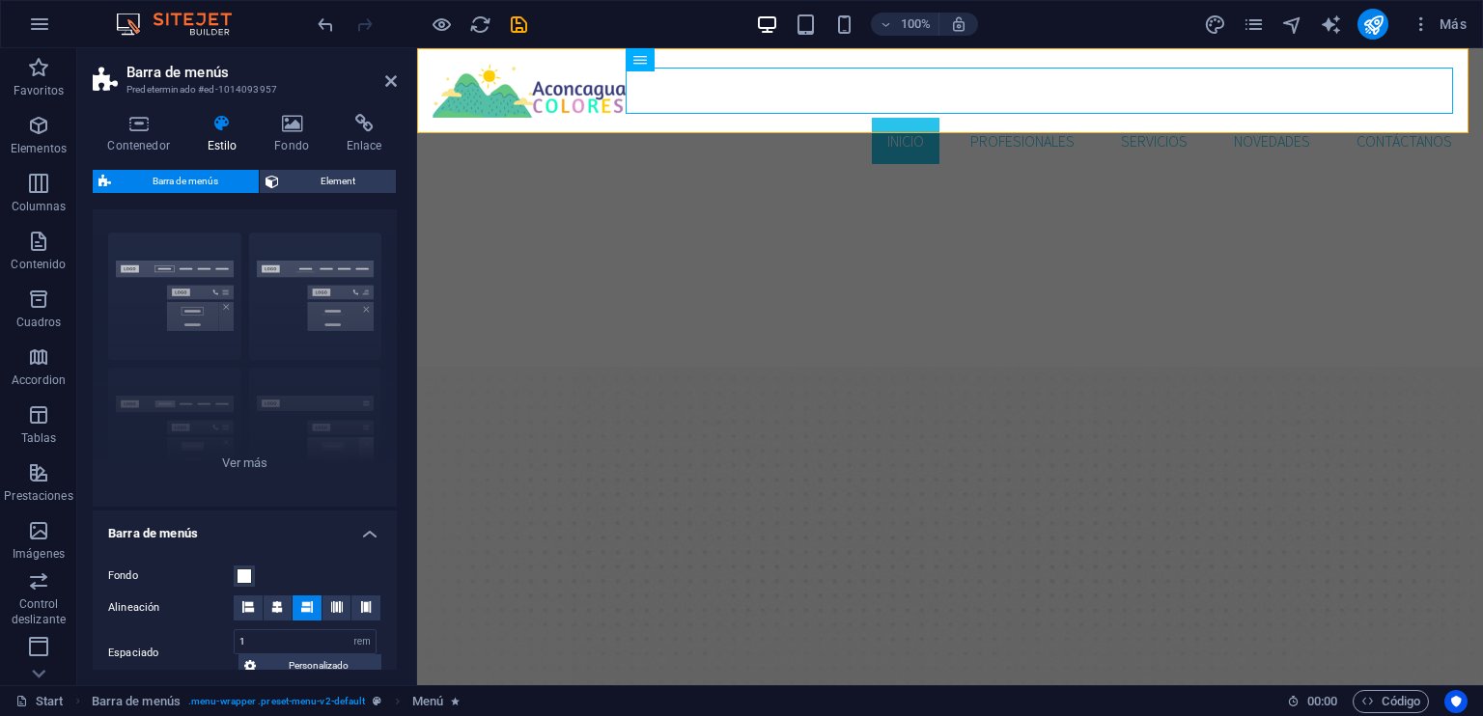
click at [371, 530] on h4 "Barra de menús" at bounding box center [245, 528] width 304 height 35
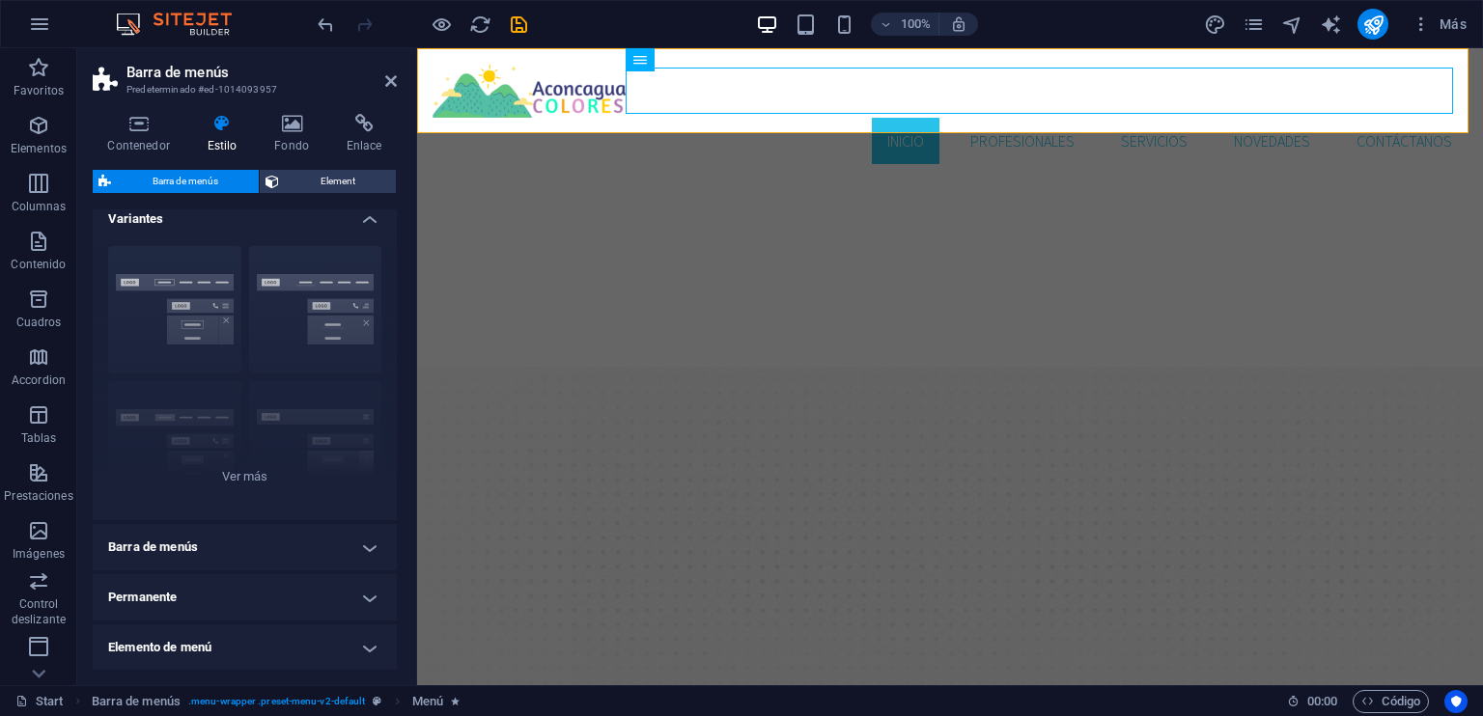
scroll to position [0, 0]
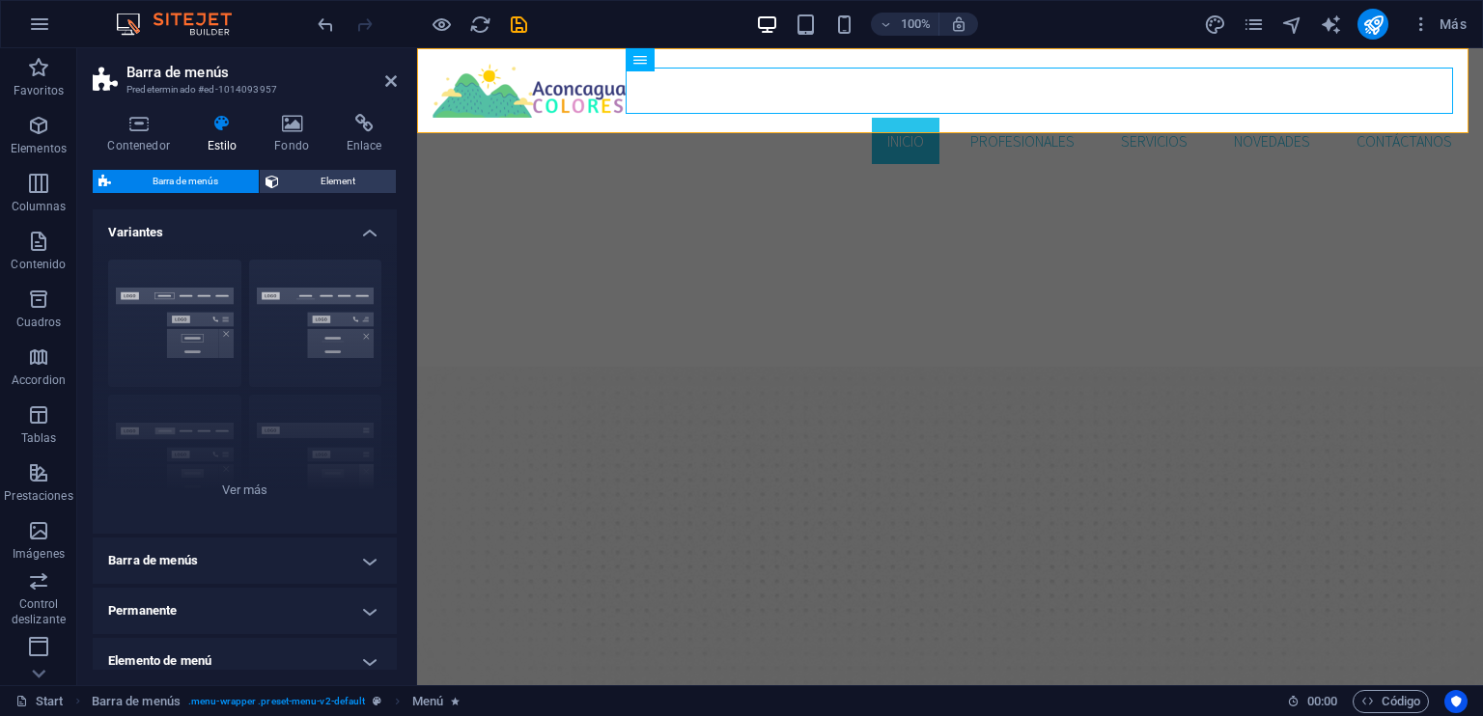
click at [369, 232] on h4 "Variantes" at bounding box center [245, 226] width 304 height 35
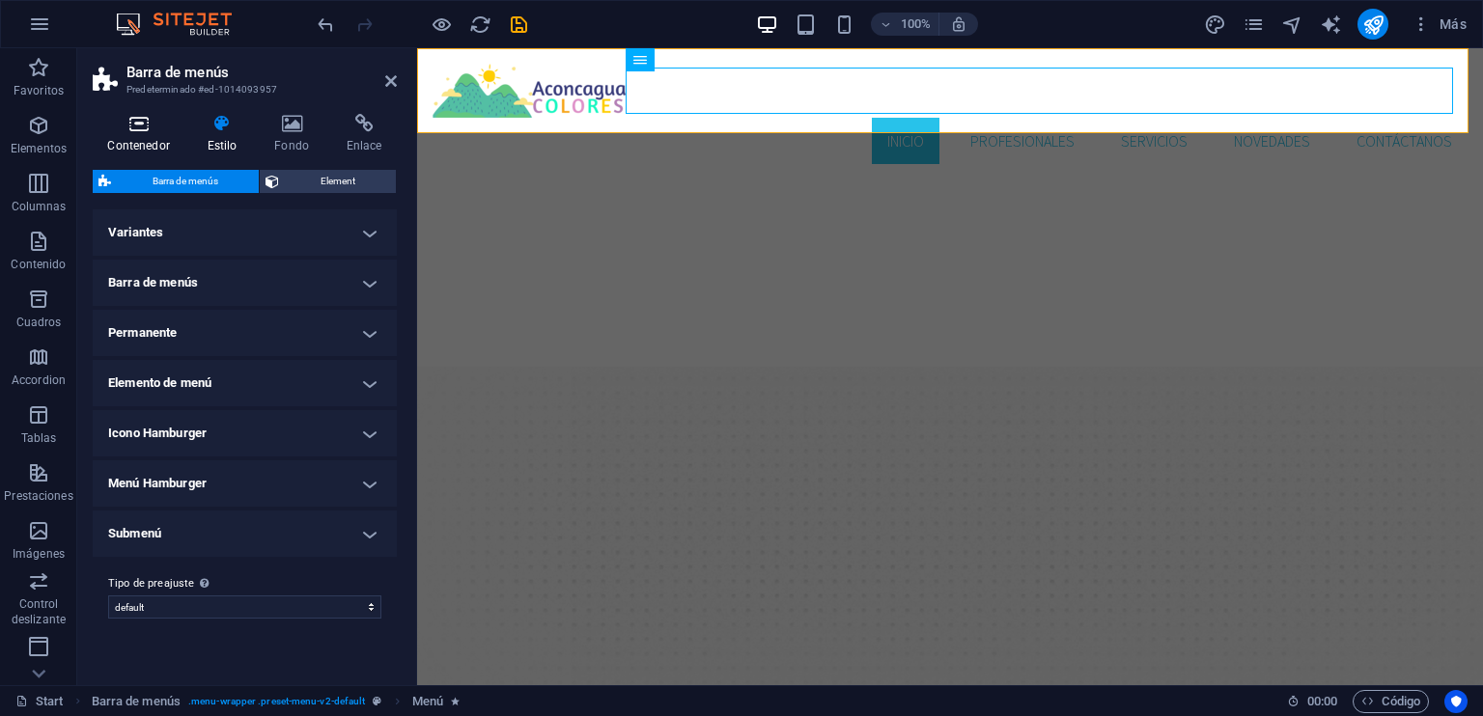
click at [151, 133] on h4 "Contenedor" at bounding box center [142, 134] width 99 height 41
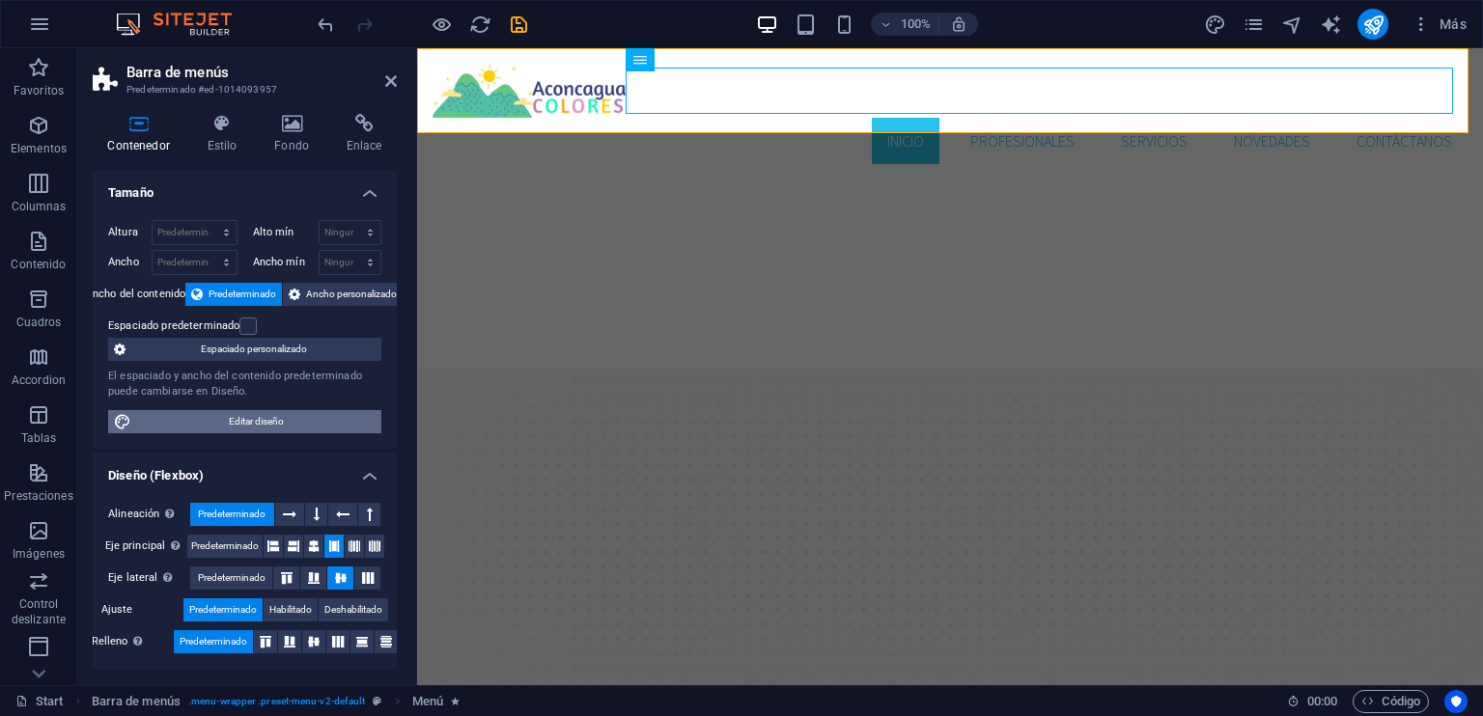
drag, startPoint x: 274, startPoint y: 427, endPoint x: 462, endPoint y: 142, distance: 341.4
click at [274, 427] on span "Editar diseño" at bounding box center [256, 421] width 238 height 23
select select "rem"
select select "ease-in-out"
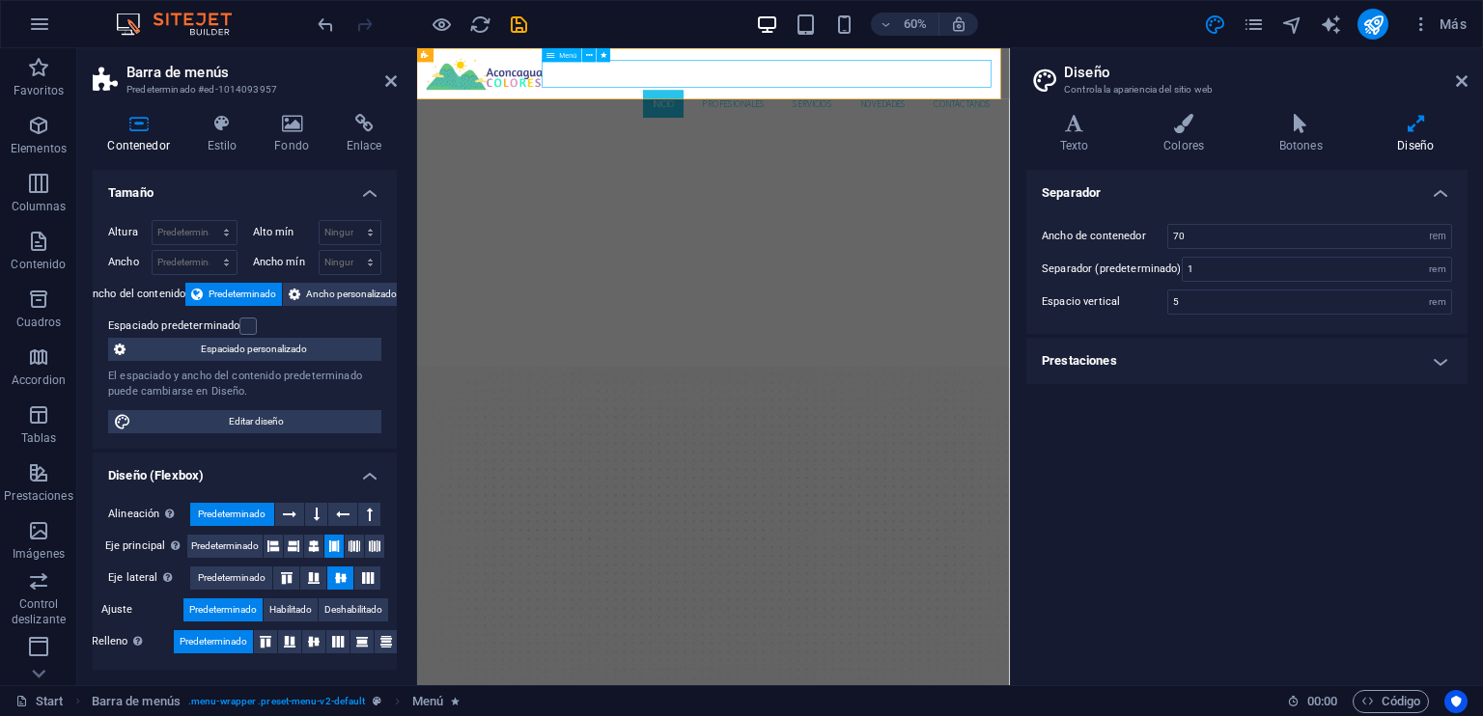
click at [813, 118] on nav "Inicio Profesionales Servicios Novedades Contáctanos" at bounding box center [910, 141] width 957 height 46
click at [1436, 356] on h4 "Prestaciones" at bounding box center [1246, 361] width 441 height 46
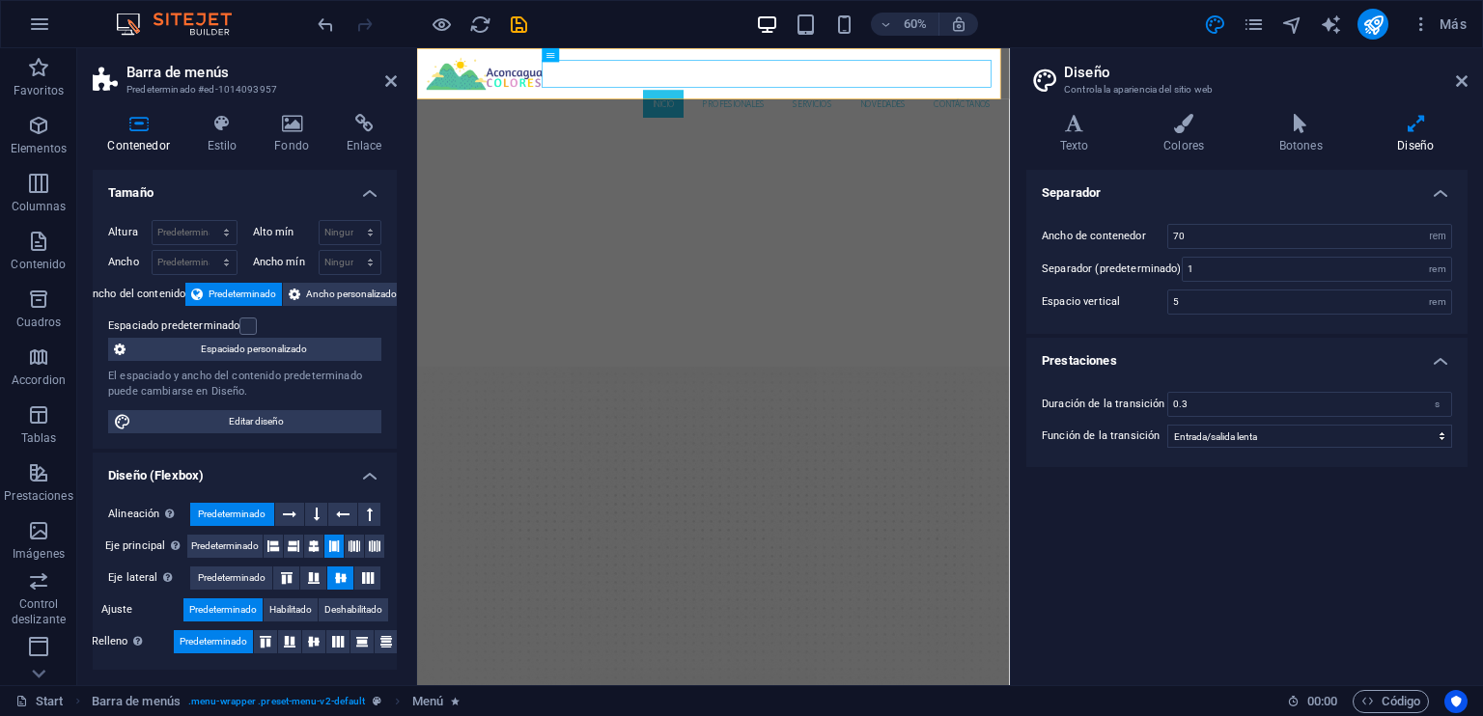
click at [1435, 352] on h4 "Prestaciones" at bounding box center [1246, 355] width 441 height 35
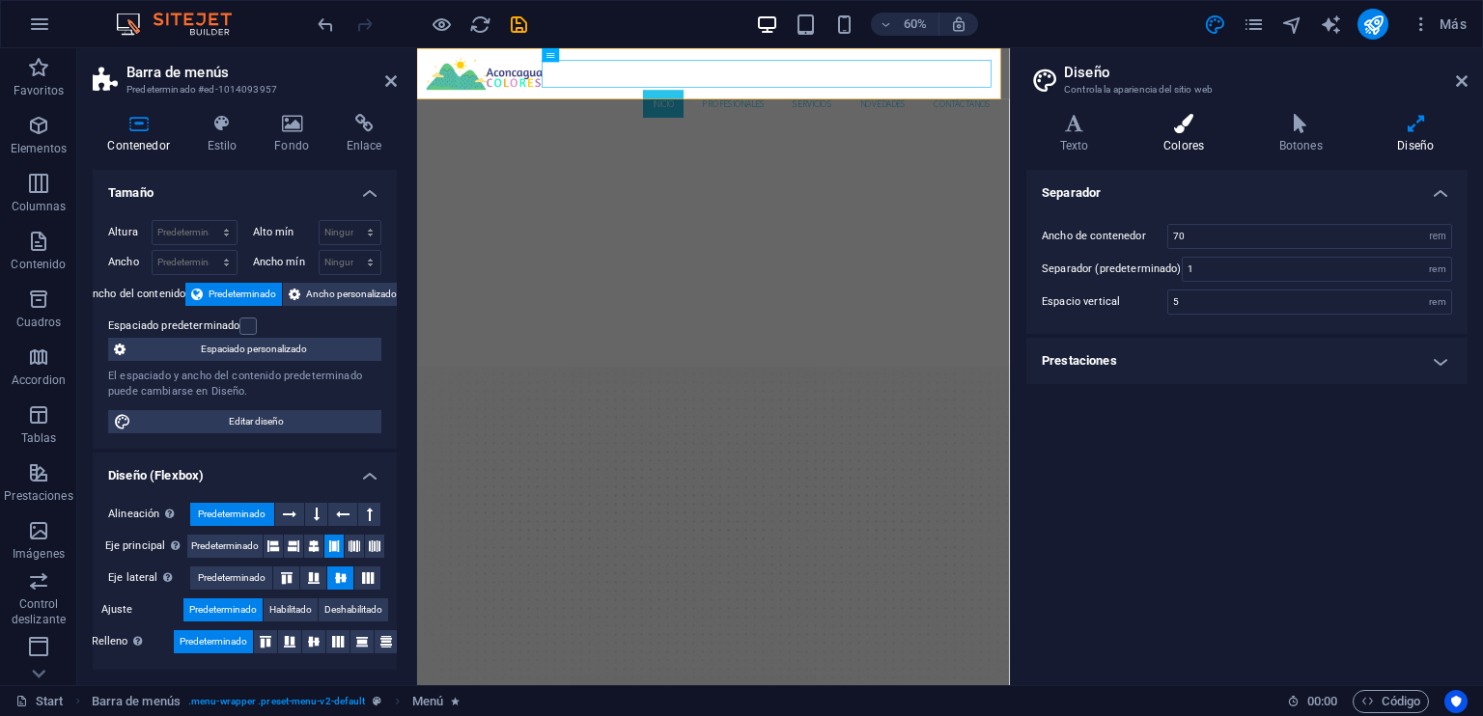
click at [1194, 135] on h4 "Colores" at bounding box center [1187, 134] width 116 height 41
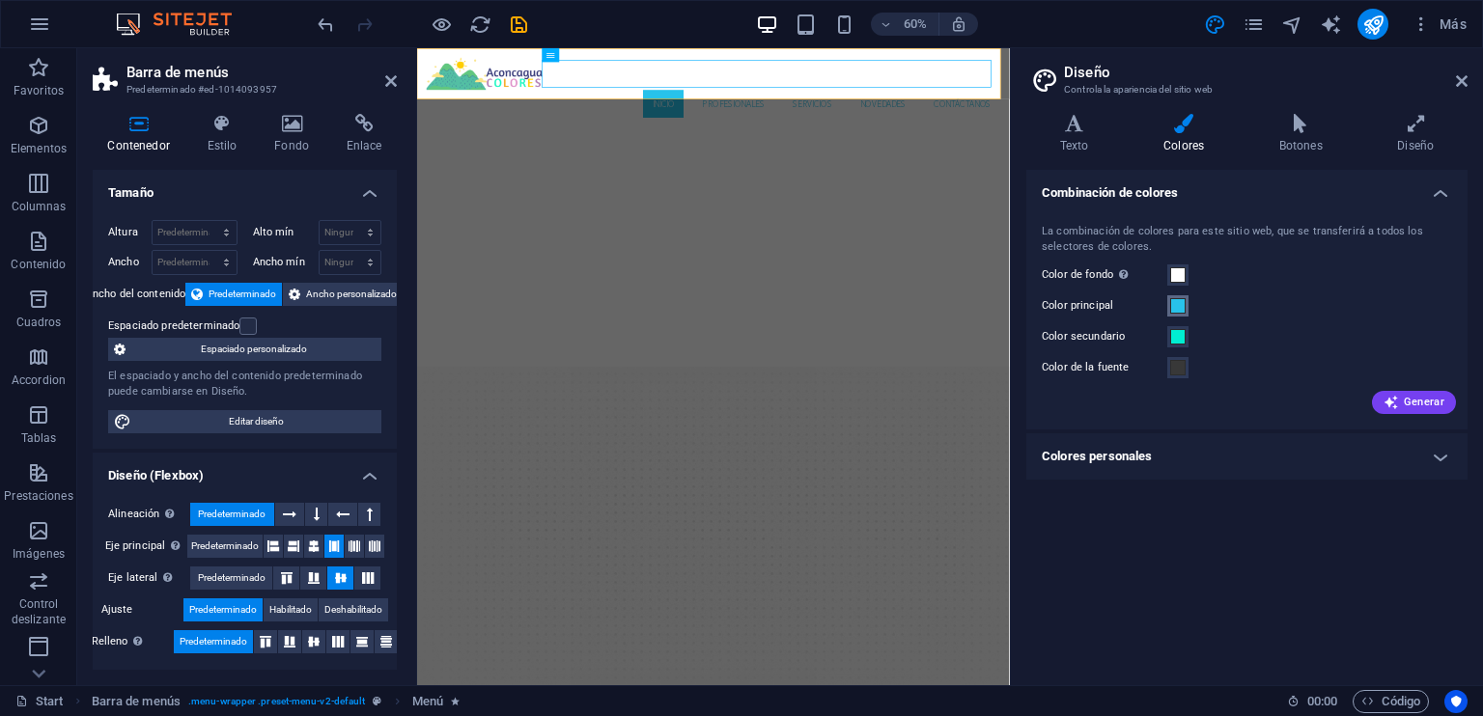
click at [1176, 314] on button "Color principal" at bounding box center [1177, 305] width 21 height 21
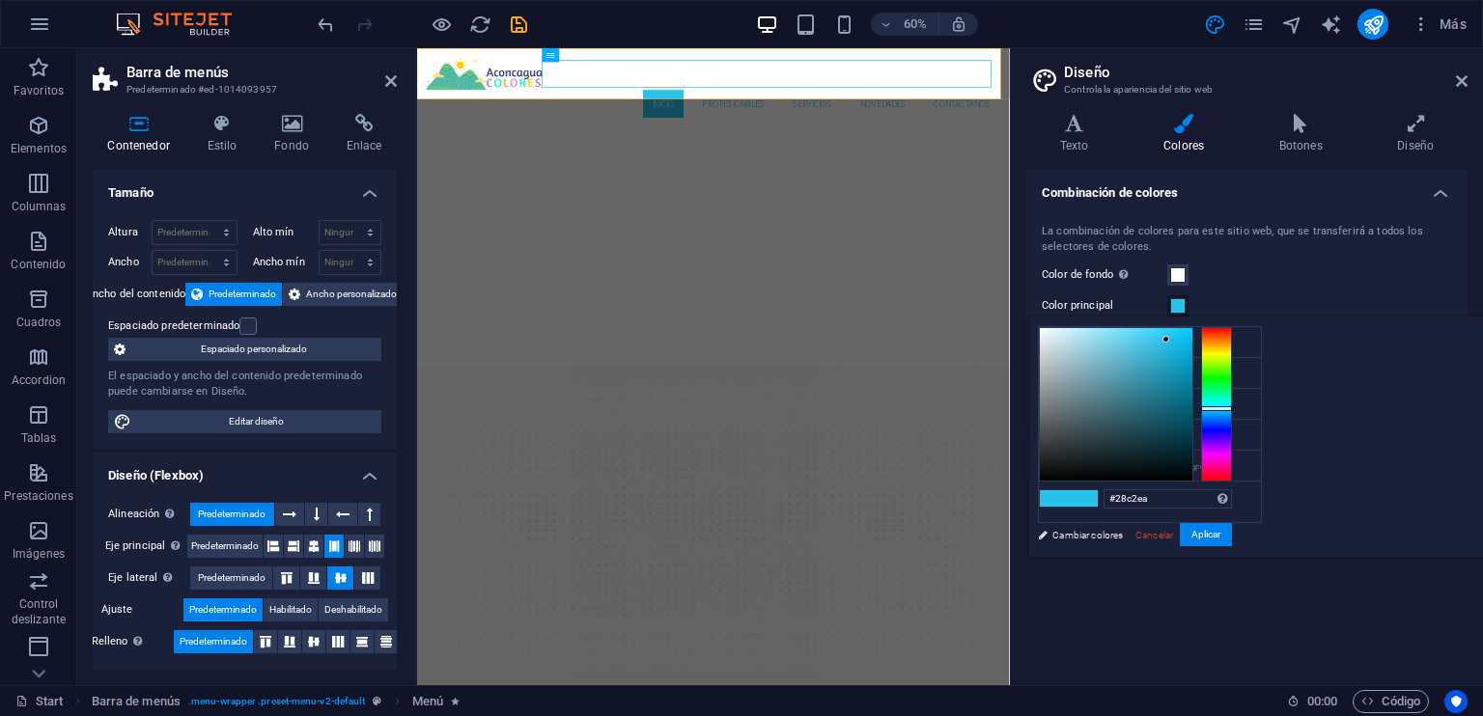
click at [1215, 302] on div "Color principal" at bounding box center [1247, 305] width 410 height 23
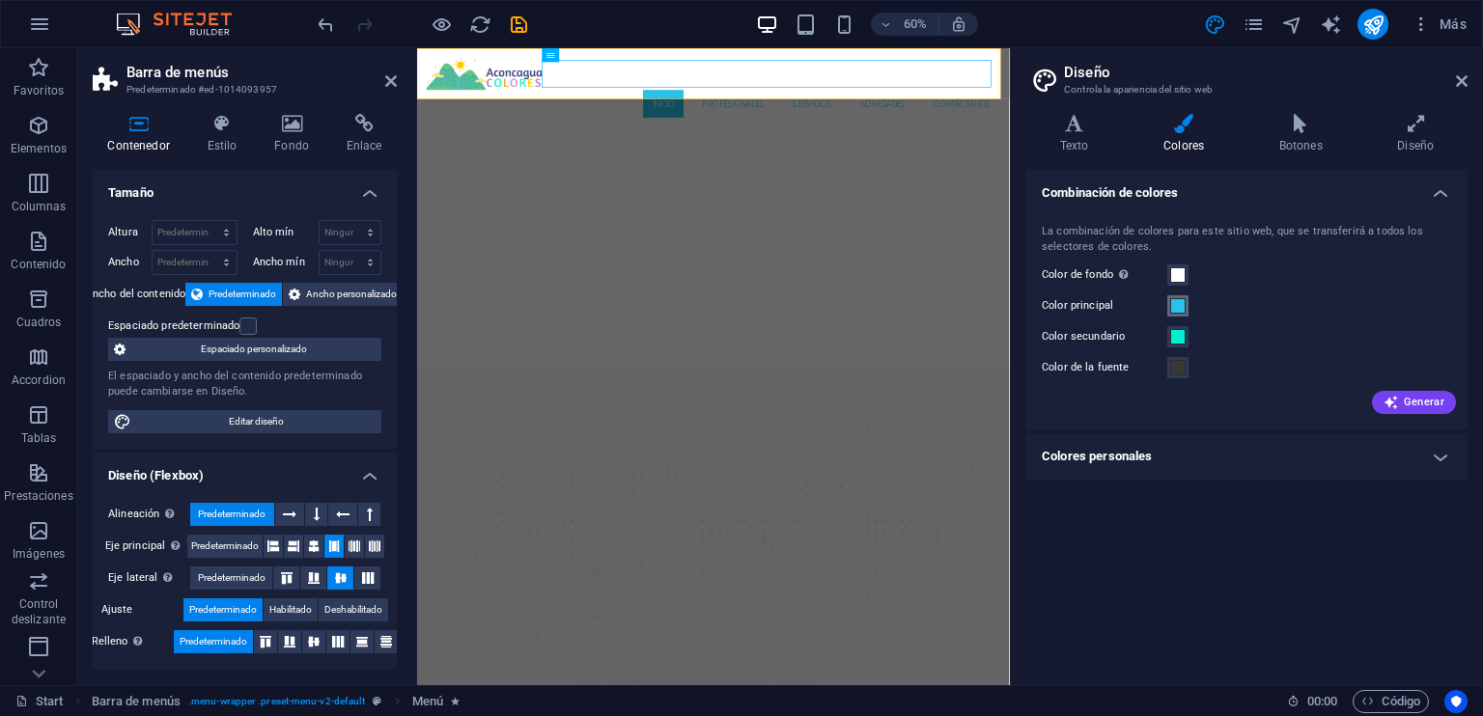
click at [1181, 311] on span at bounding box center [1177, 305] width 15 height 15
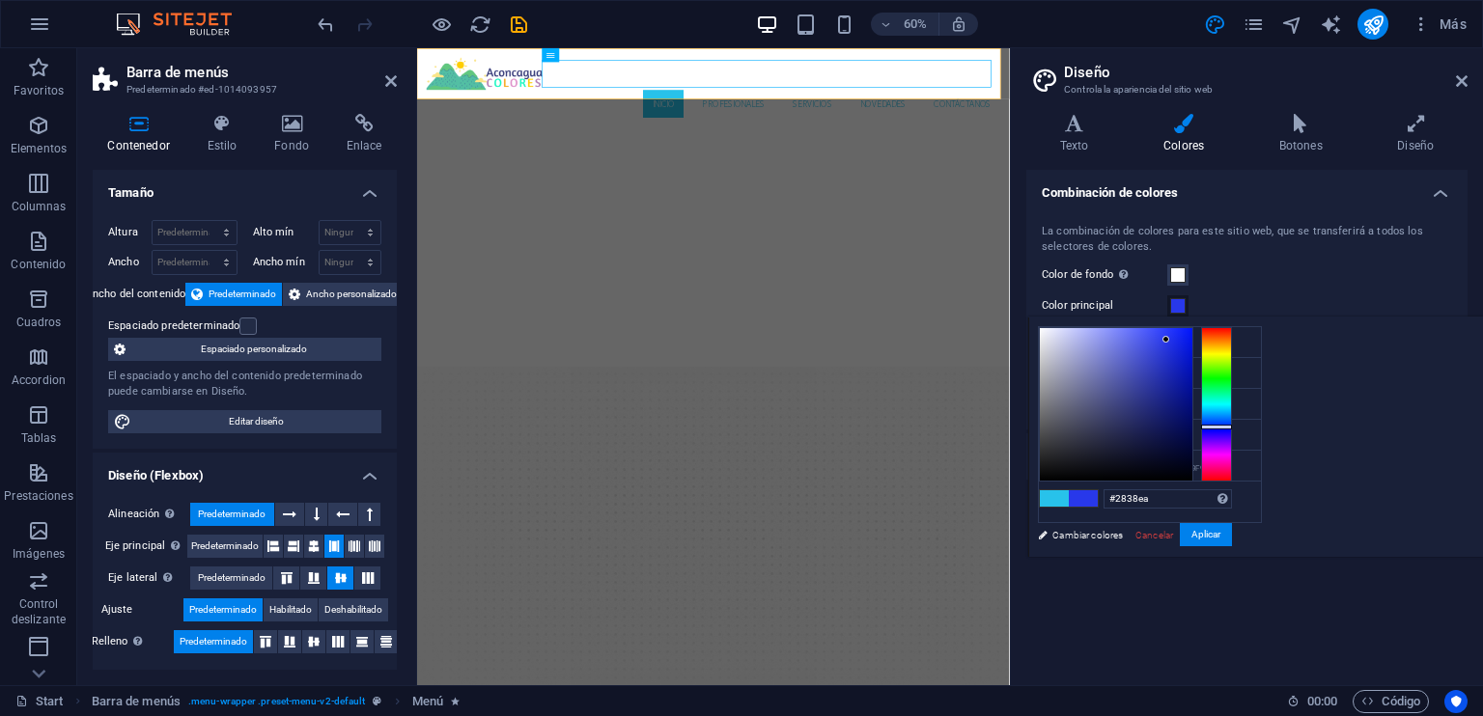
click at [1232, 426] on div at bounding box center [1216, 404] width 31 height 154
drag, startPoint x: 1395, startPoint y: 348, endPoint x: 1411, endPoint y: 346, distance: 16.5
click at [1192, 346] on div at bounding box center [1116, 404] width 153 height 153
click at [1232, 531] on button "Aplicar" at bounding box center [1206, 534] width 52 height 23
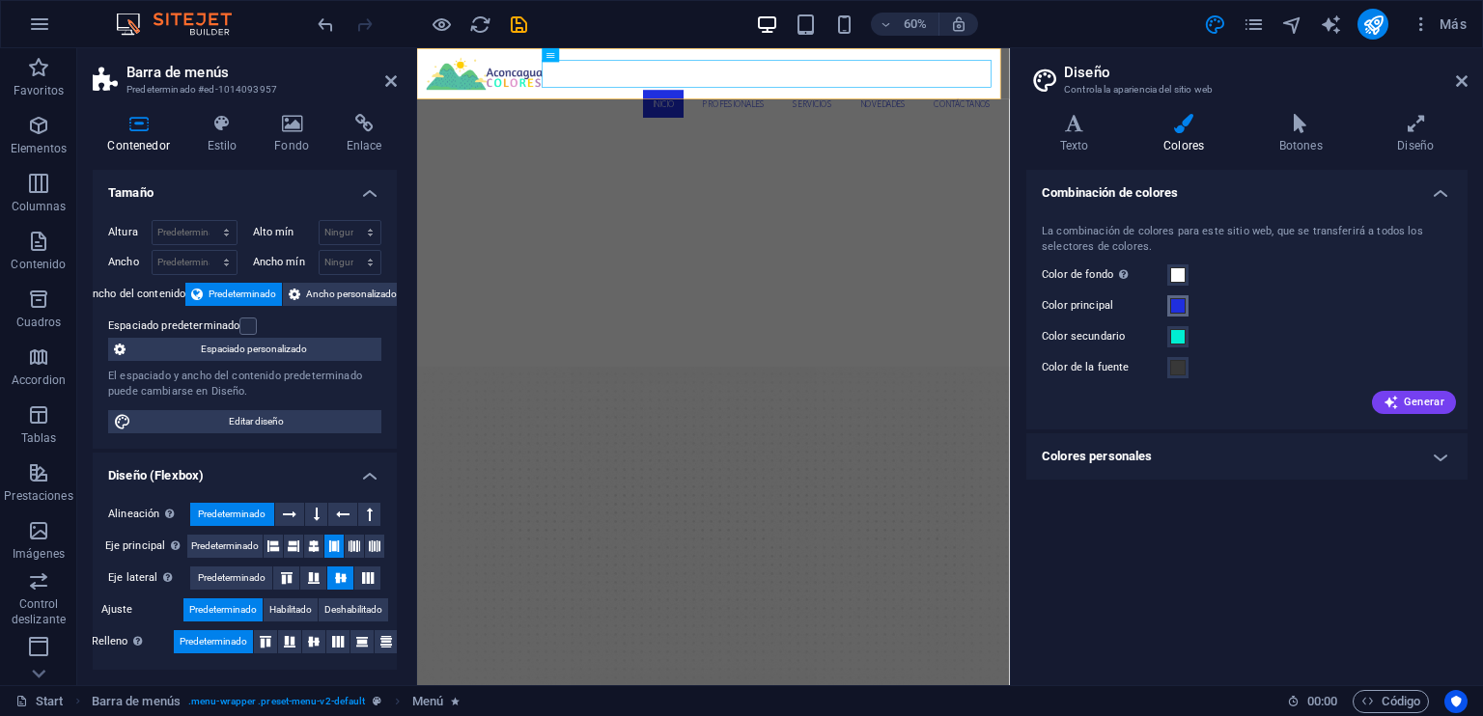
click at [1178, 302] on span at bounding box center [1177, 305] width 15 height 15
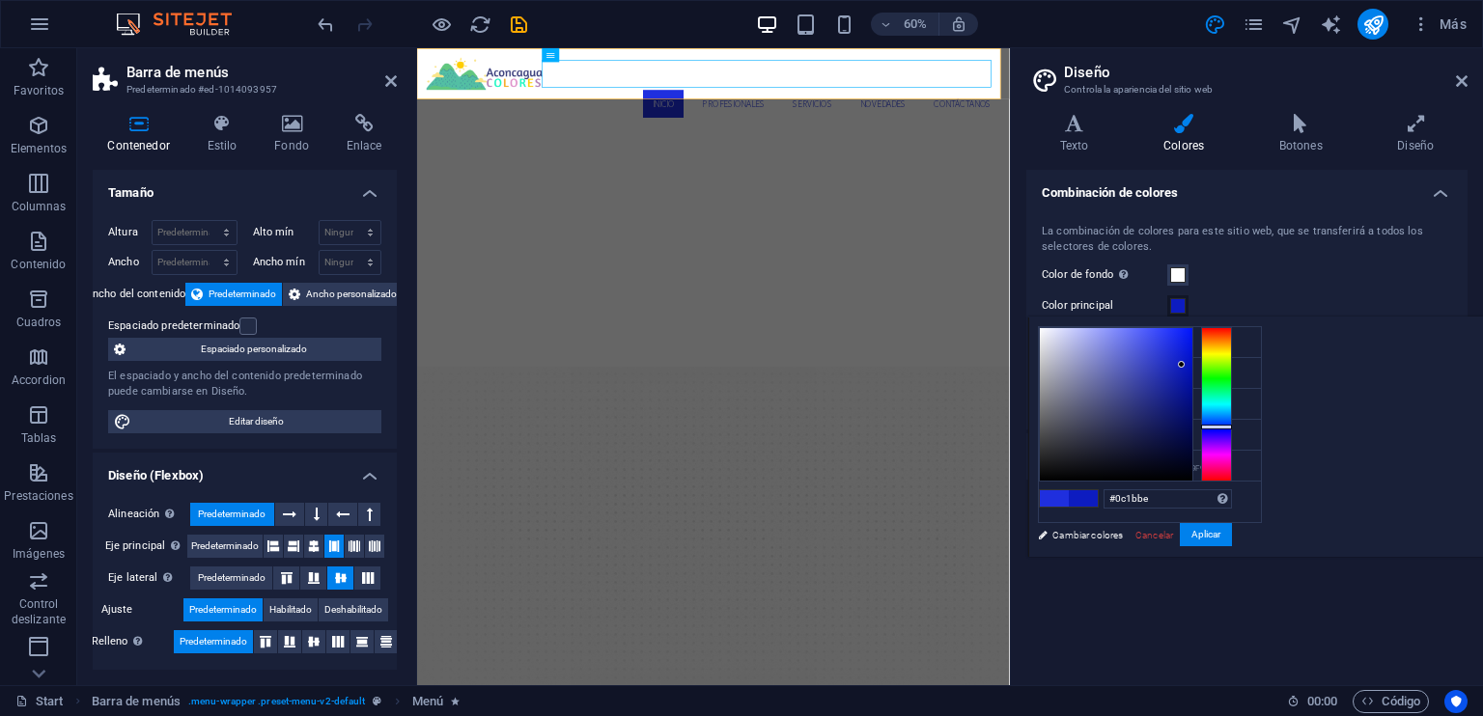
drag, startPoint x: 1171, startPoint y: 345, endPoint x: 1182, endPoint y: 383, distance: 40.0
click at [1182, 366] on div at bounding box center [1181, 364] width 7 height 7
click at [1201, 532] on button "Aplicar" at bounding box center [1206, 534] width 52 height 23
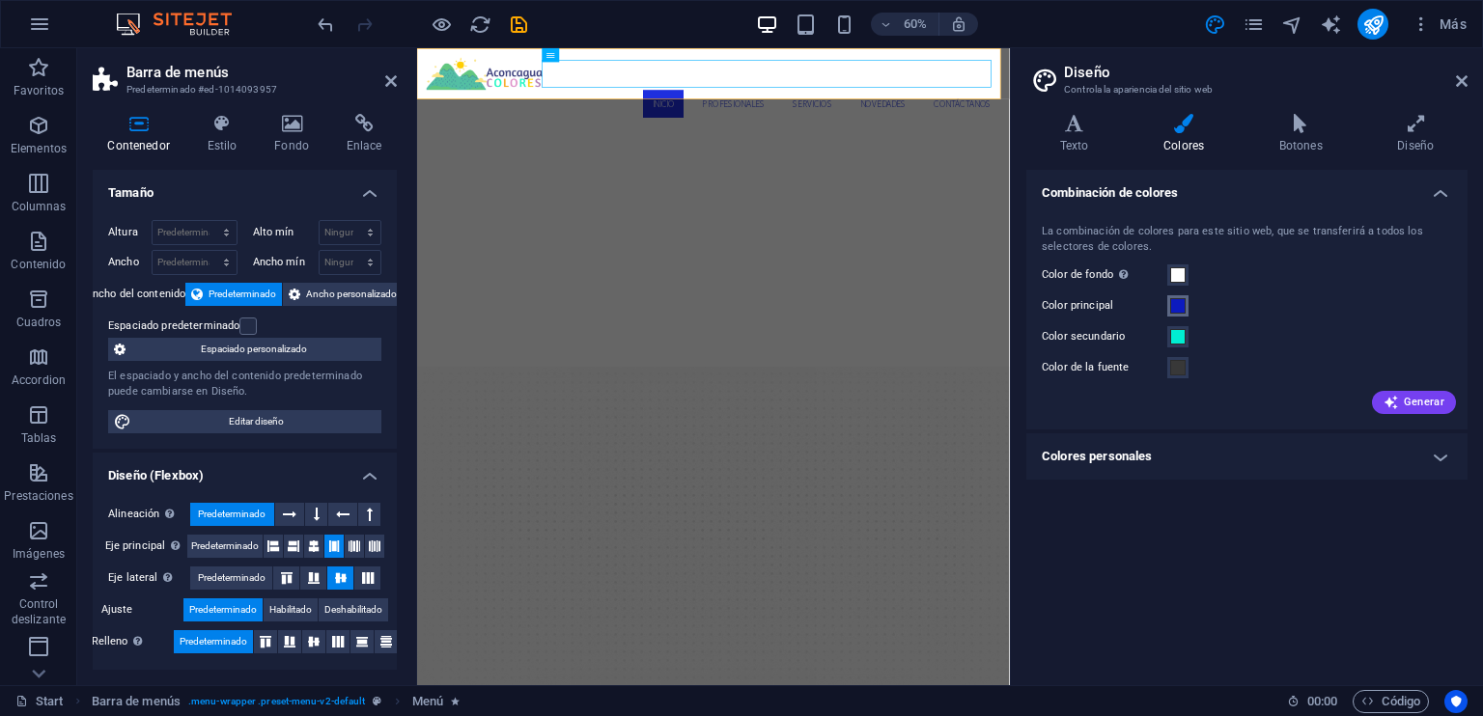
click at [1171, 299] on span at bounding box center [1177, 305] width 15 height 15
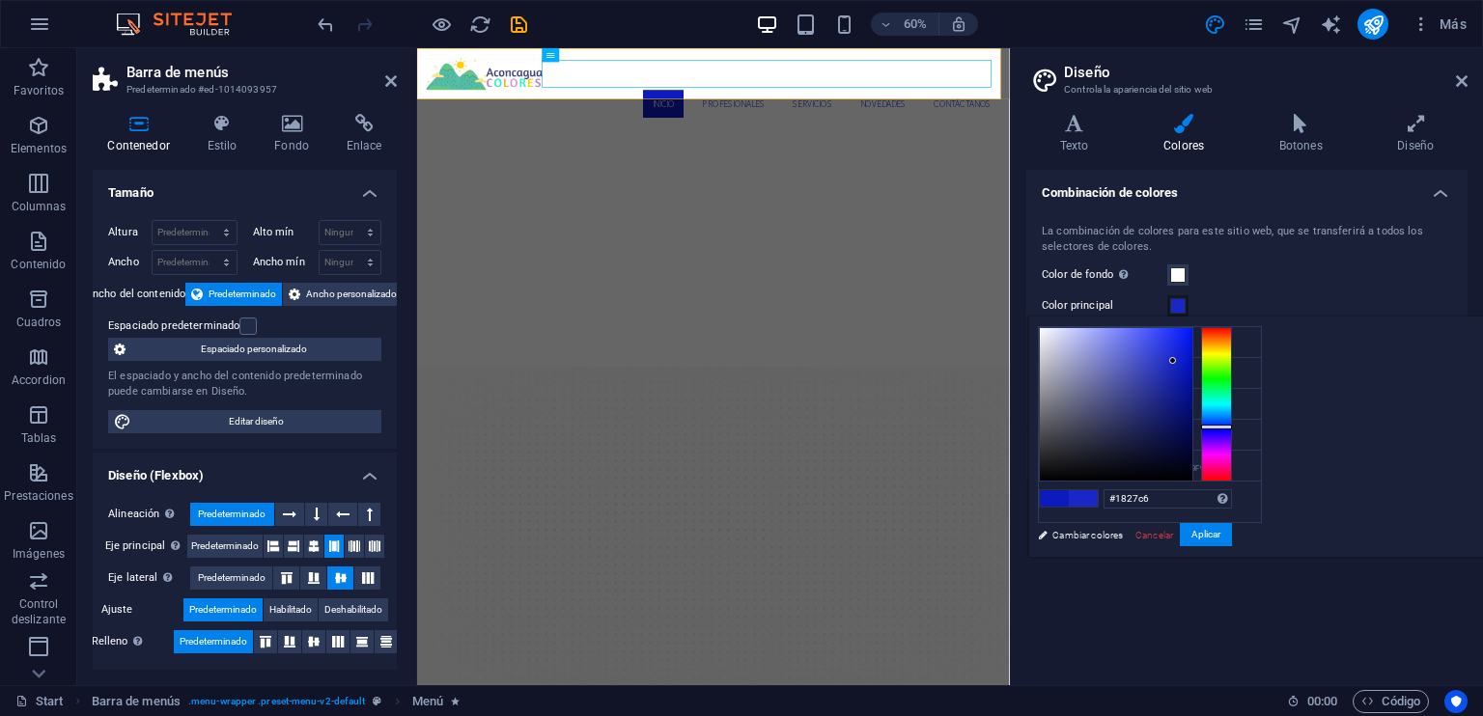
click at [1176, 360] on div at bounding box center [1172, 360] width 7 height 7
click at [1232, 530] on button "Aplicar" at bounding box center [1206, 534] width 52 height 23
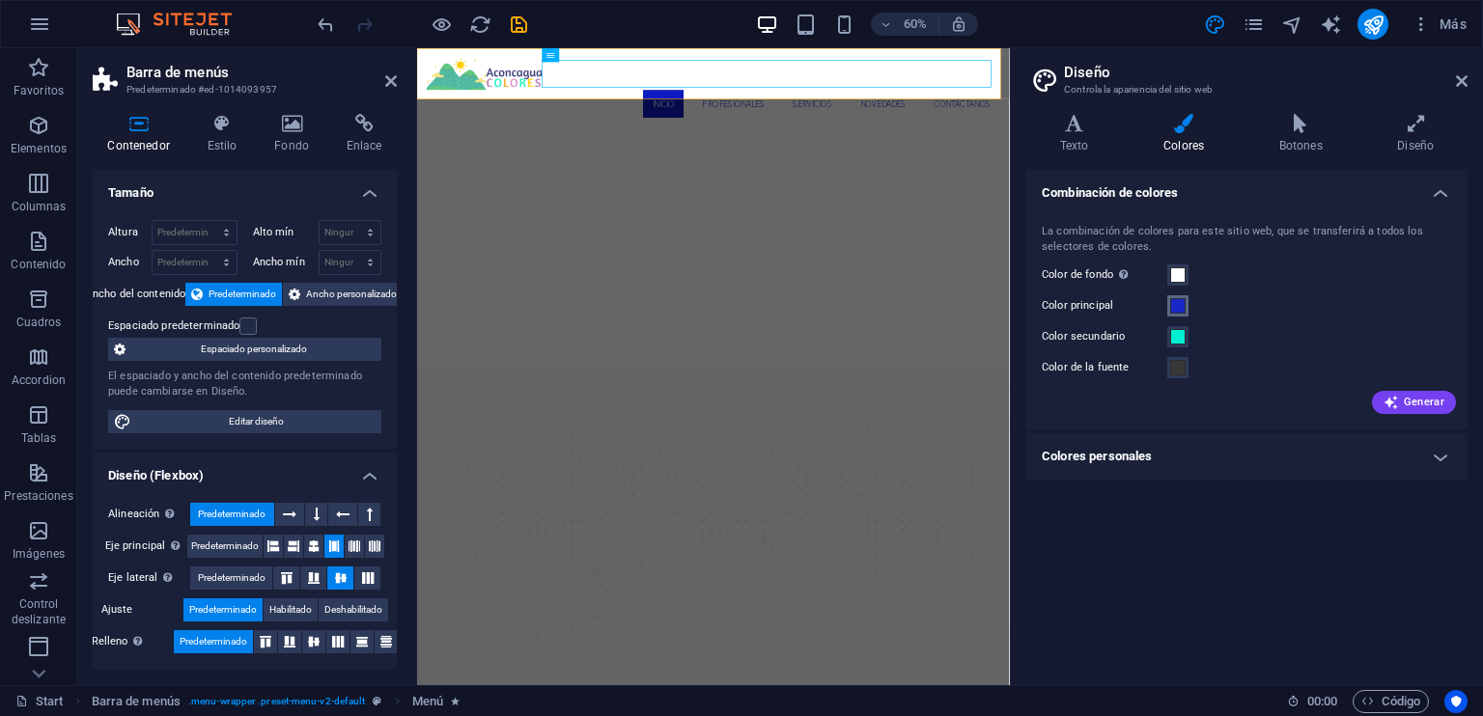
click at [1179, 302] on span at bounding box center [1177, 305] width 15 height 15
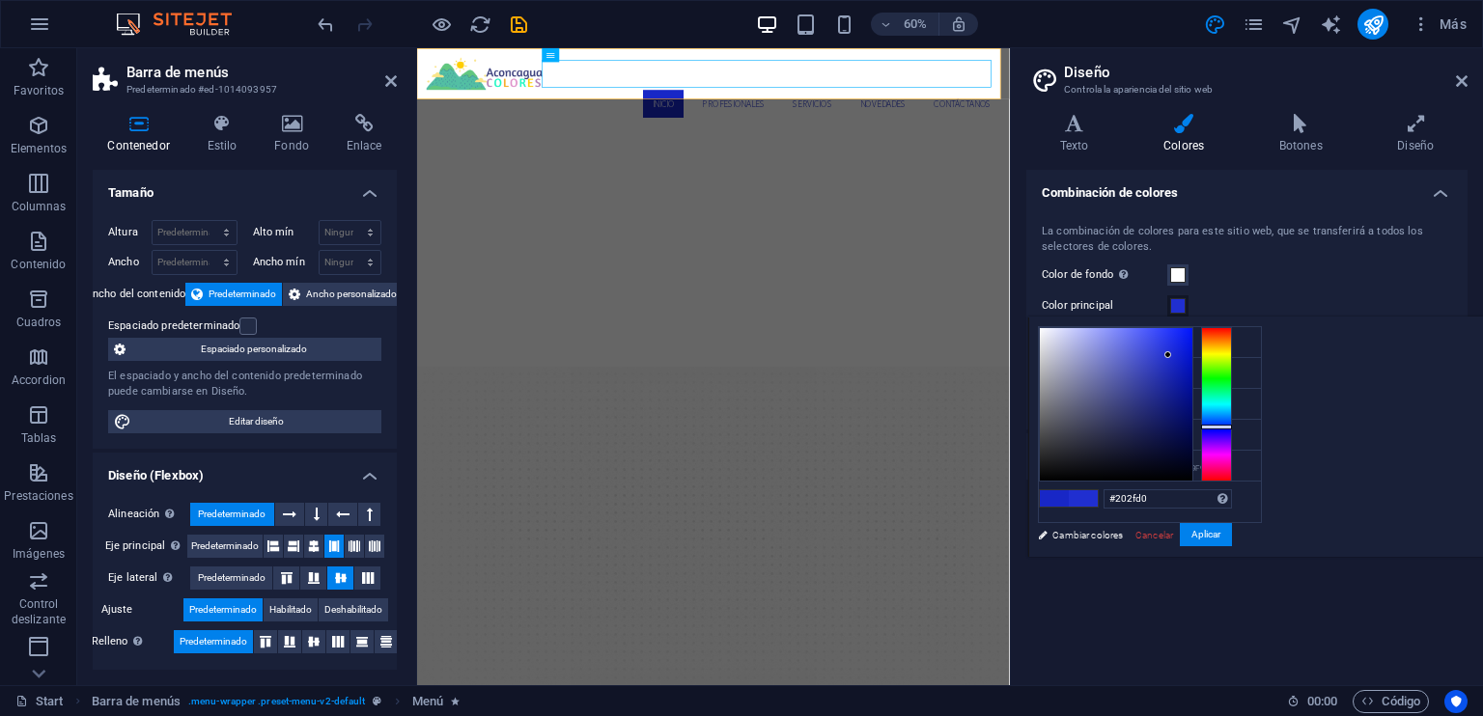
type input "#202ece"
click at [1192, 355] on div at bounding box center [1116, 404] width 153 height 153
click at [1232, 530] on button "Aplicar" at bounding box center [1206, 534] width 52 height 23
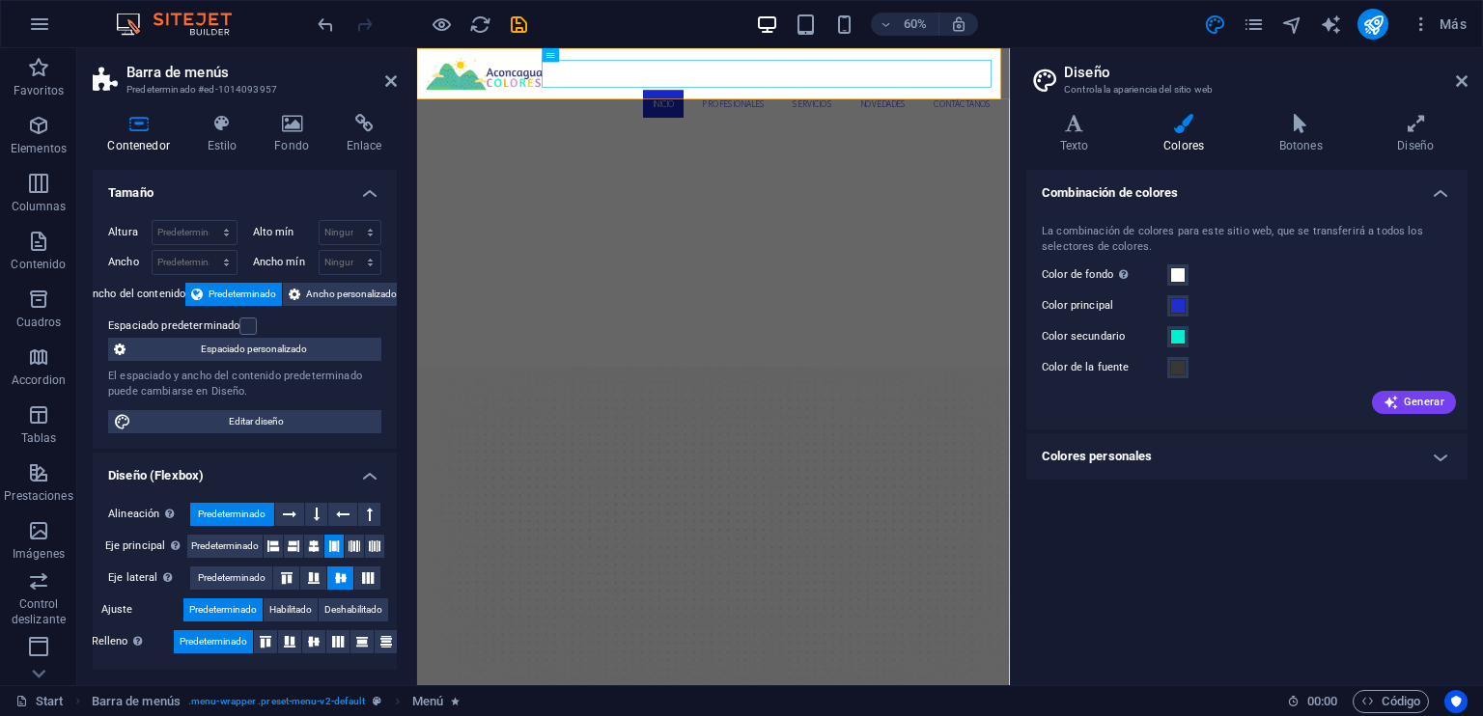
click at [1278, 296] on div "Color principal" at bounding box center [1247, 305] width 410 height 23
click at [1172, 333] on span at bounding box center [1177, 336] width 15 height 15
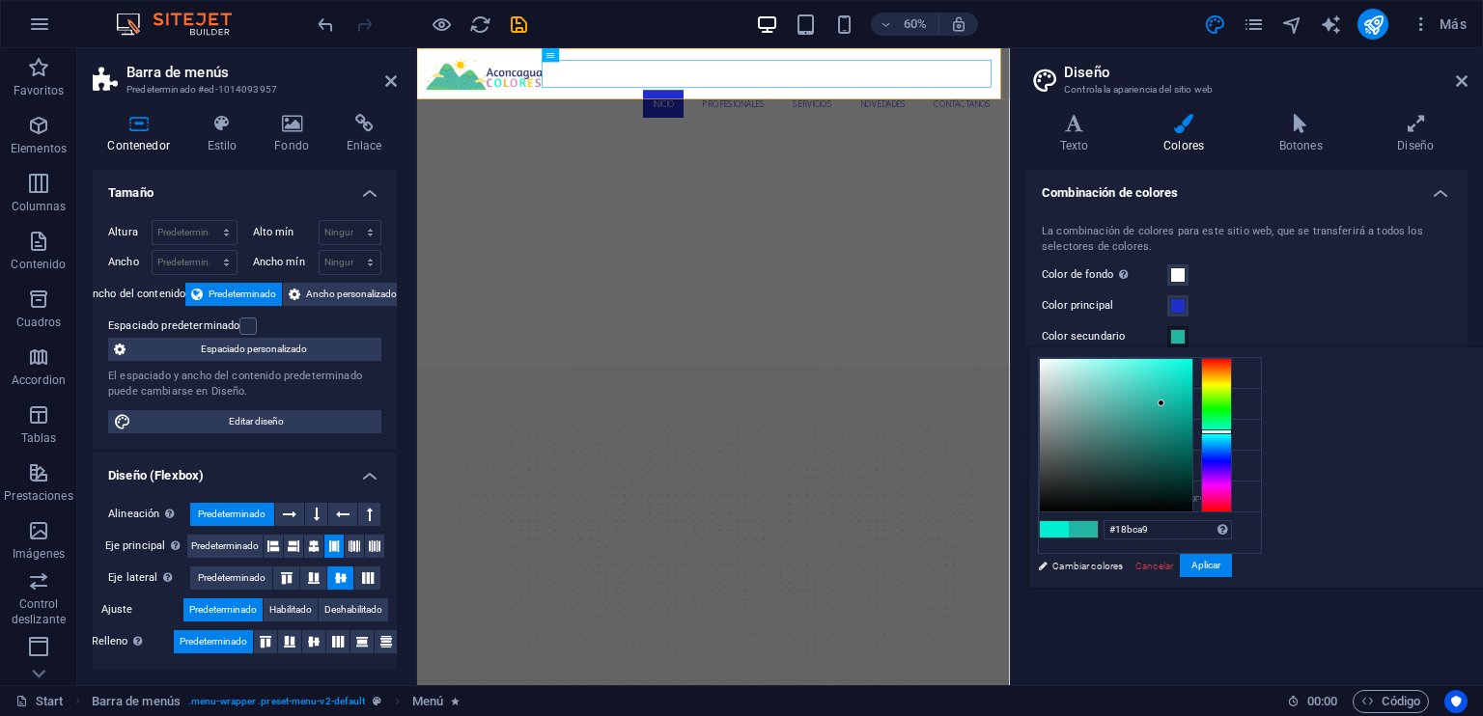
drag, startPoint x: 1407, startPoint y: 386, endPoint x: 1413, endPoint y: 397, distance: 12.6
click at [1192, 397] on div at bounding box center [1116, 435] width 153 height 153
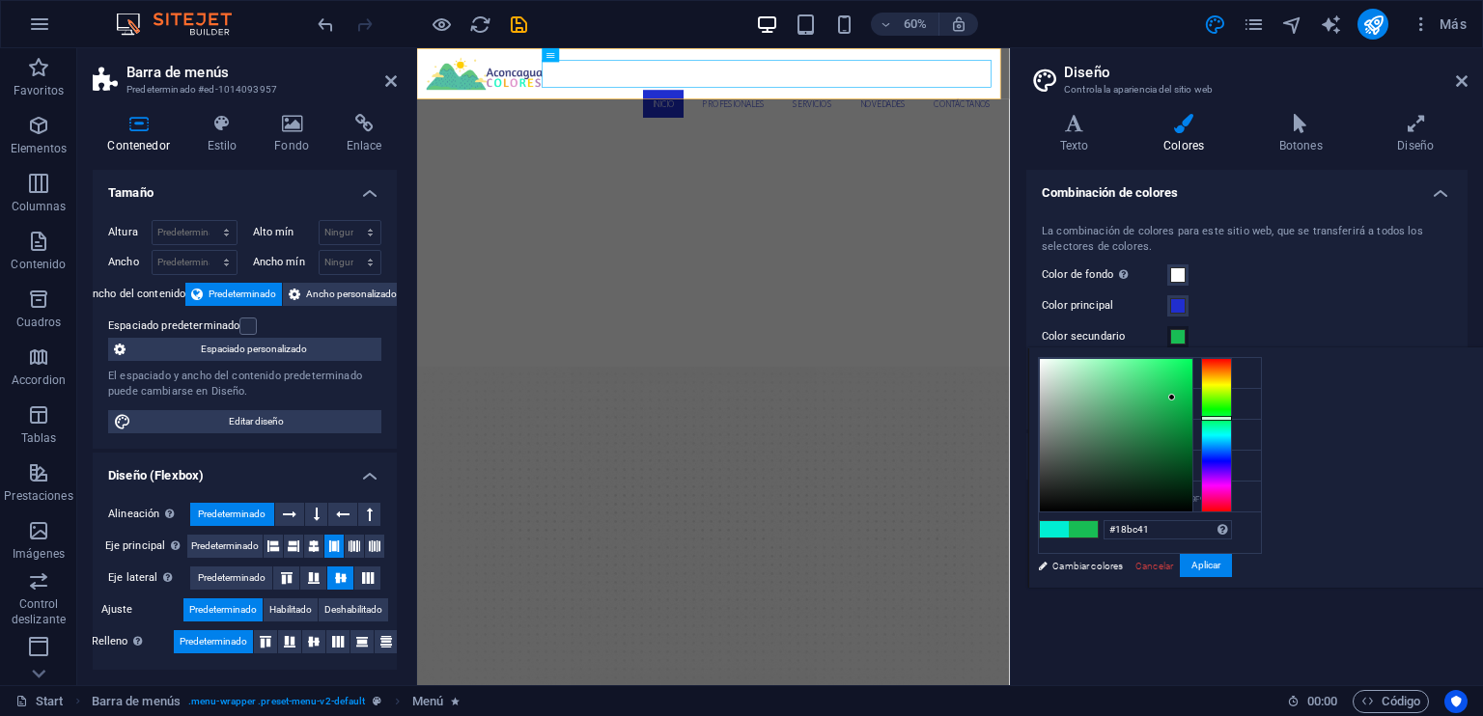
click at [1232, 414] on div at bounding box center [1216, 435] width 31 height 154
type input "#22c04a"
drag, startPoint x: 1394, startPoint y: 387, endPoint x: 1406, endPoint y: 395, distance: 13.9
click at [1192, 395] on div at bounding box center [1116, 435] width 153 height 153
click at [1232, 560] on button "Aplicar" at bounding box center [1206, 565] width 52 height 23
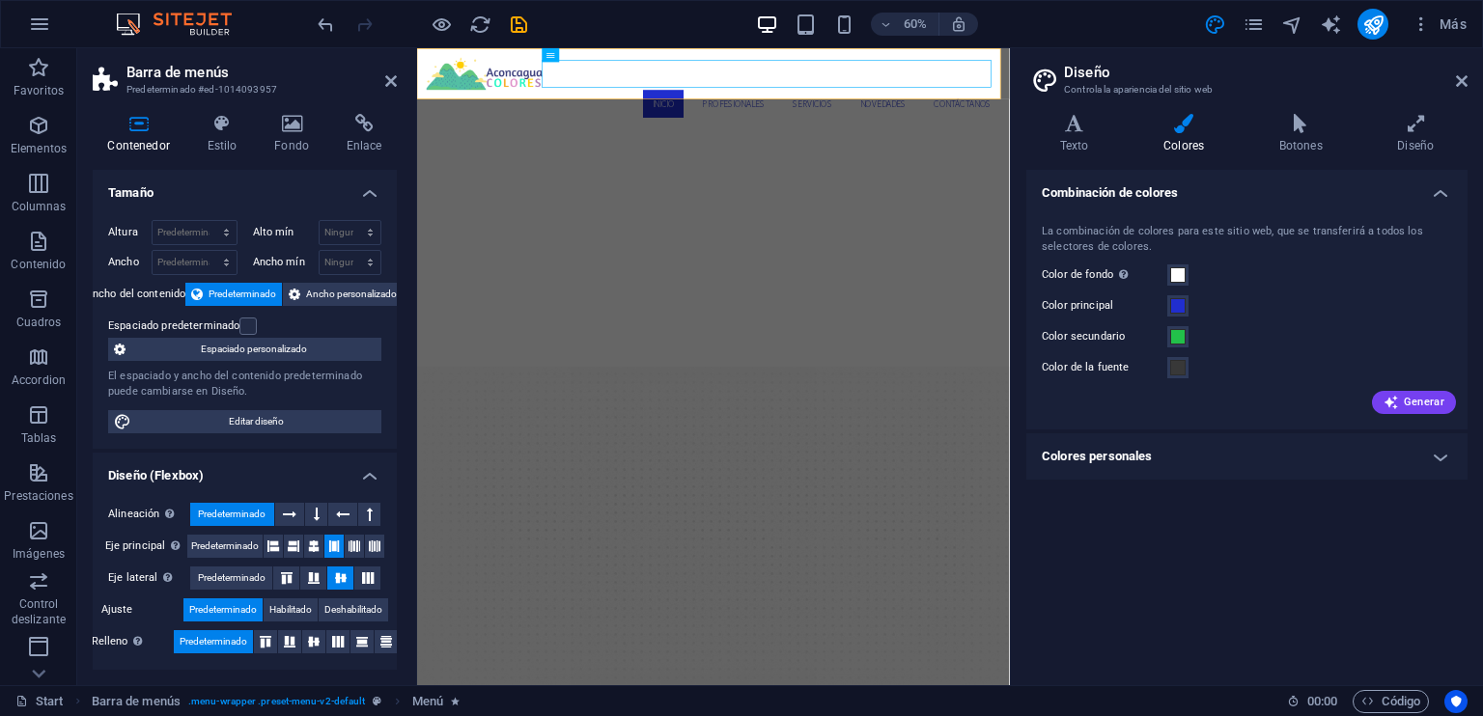
click at [1277, 345] on div "Color secundario" at bounding box center [1247, 336] width 410 height 23
click at [1184, 367] on span at bounding box center [1177, 367] width 15 height 15
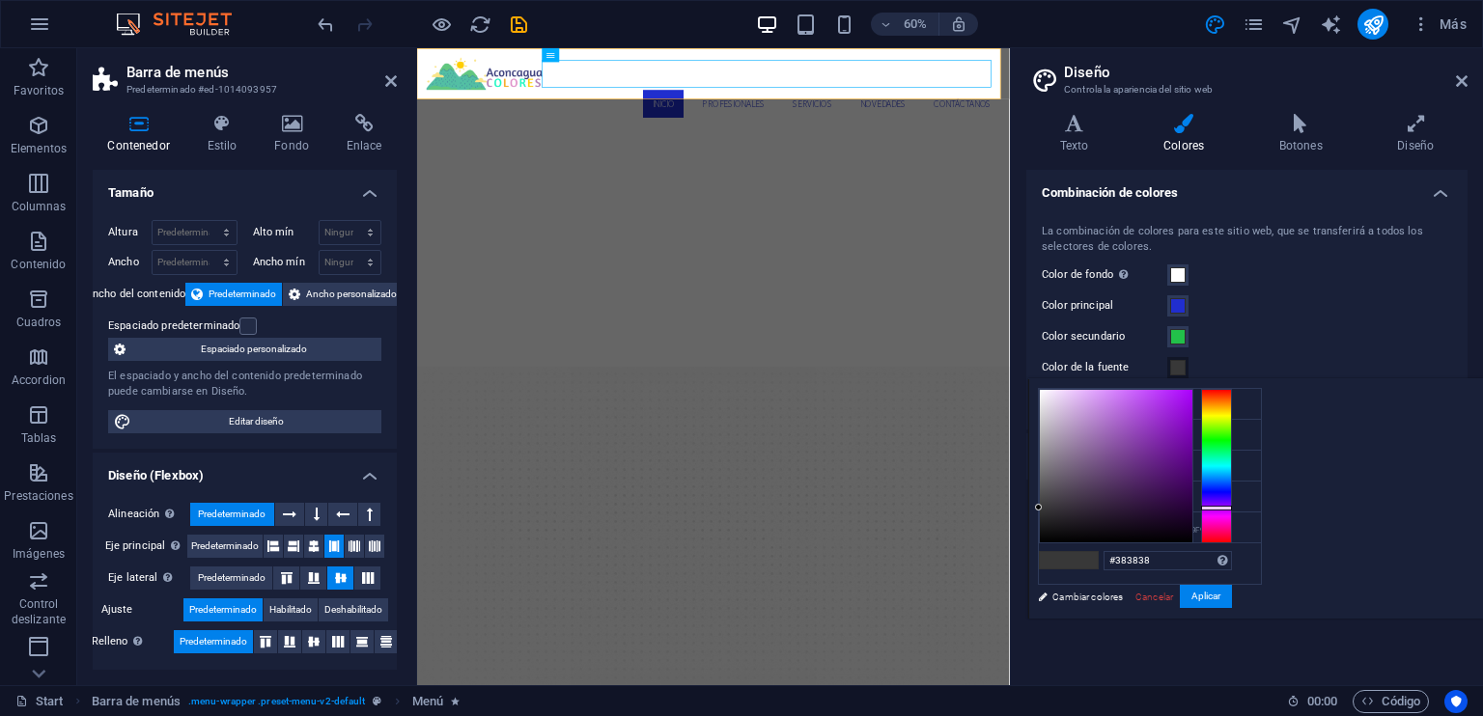
click at [1232, 507] on div at bounding box center [1216, 466] width 31 height 154
drag, startPoint x: 1401, startPoint y: 436, endPoint x: 1401, endPoint y: 402, distance: 34.8
click at [1192, 402] on div at bounding box center [1116, 466] width 153 height 153
type input "#a442d3"
click at [1192, 414] on div at bounding box center [1116, 466] width 153 height 153
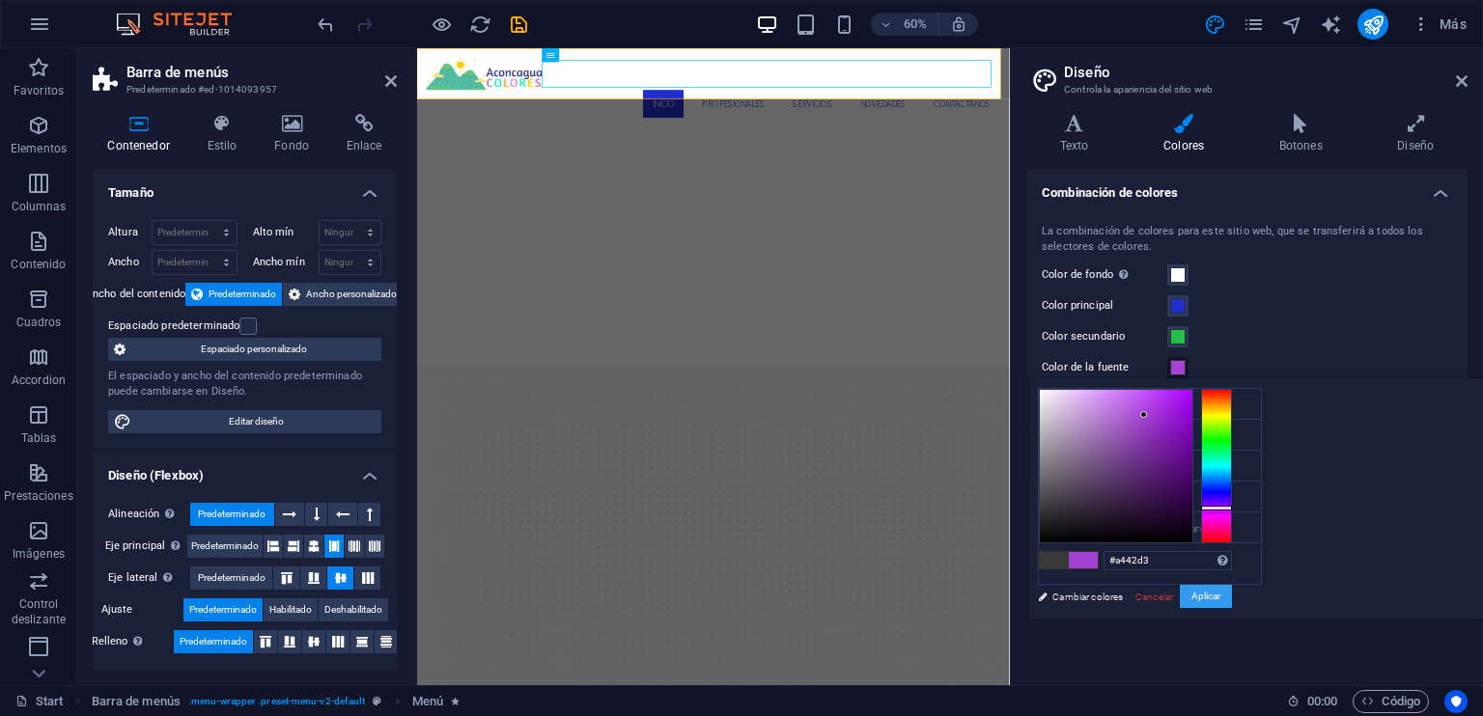
click at [1232, 589] on button "Aplicar" at bounding box center [1206, 596] width 52 height 23
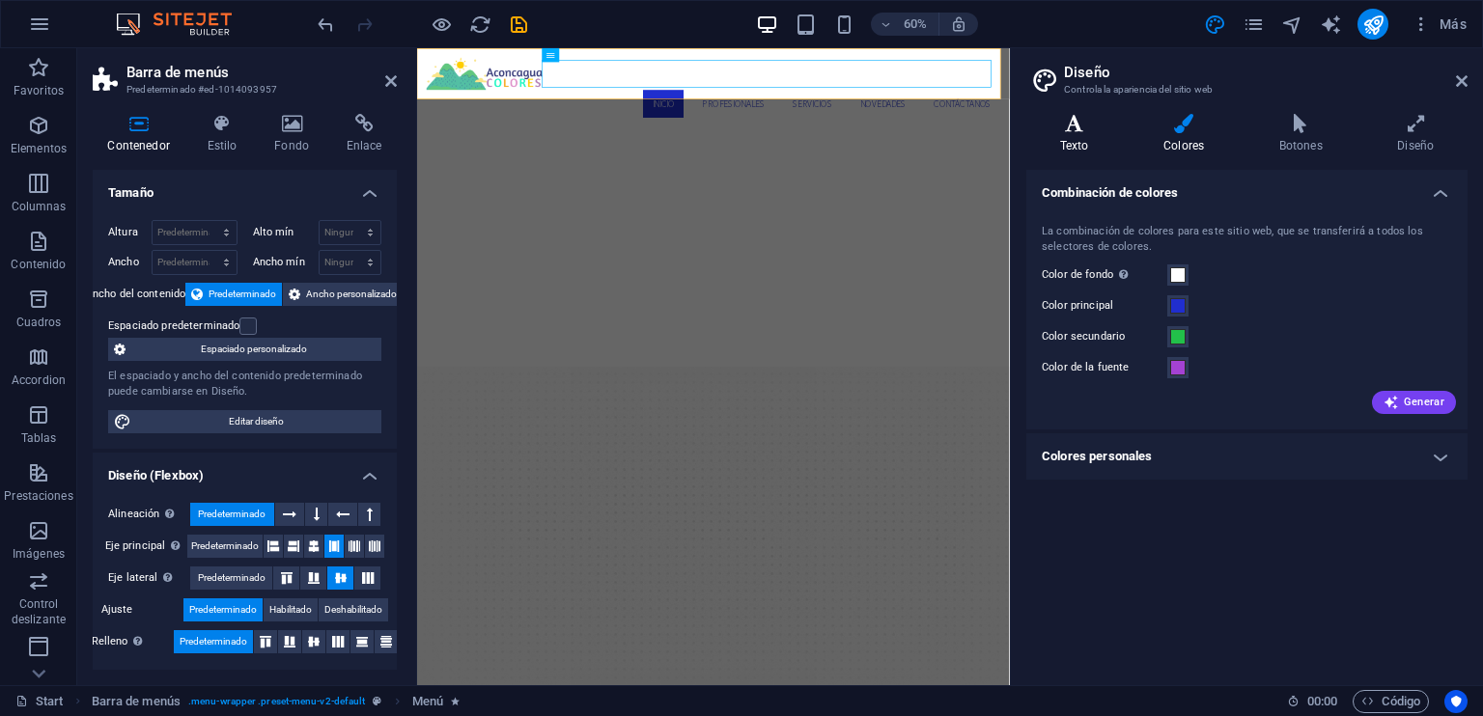
click at [1070, 136] on h4 "Texto" at bounding box center [1077, 134] width 103 height 41
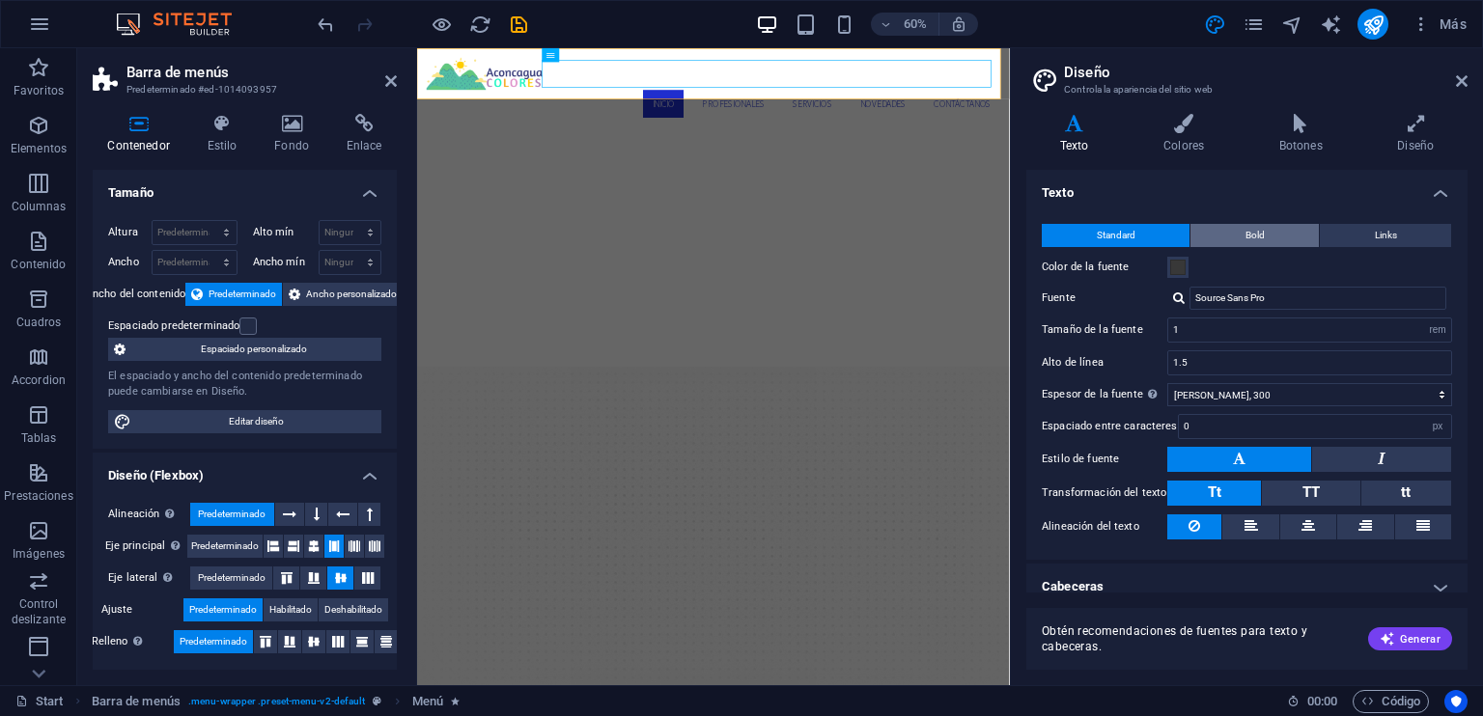
click at [1258, 237] on span "Bold" at bounding box center [1254, 235] width 19 height 23
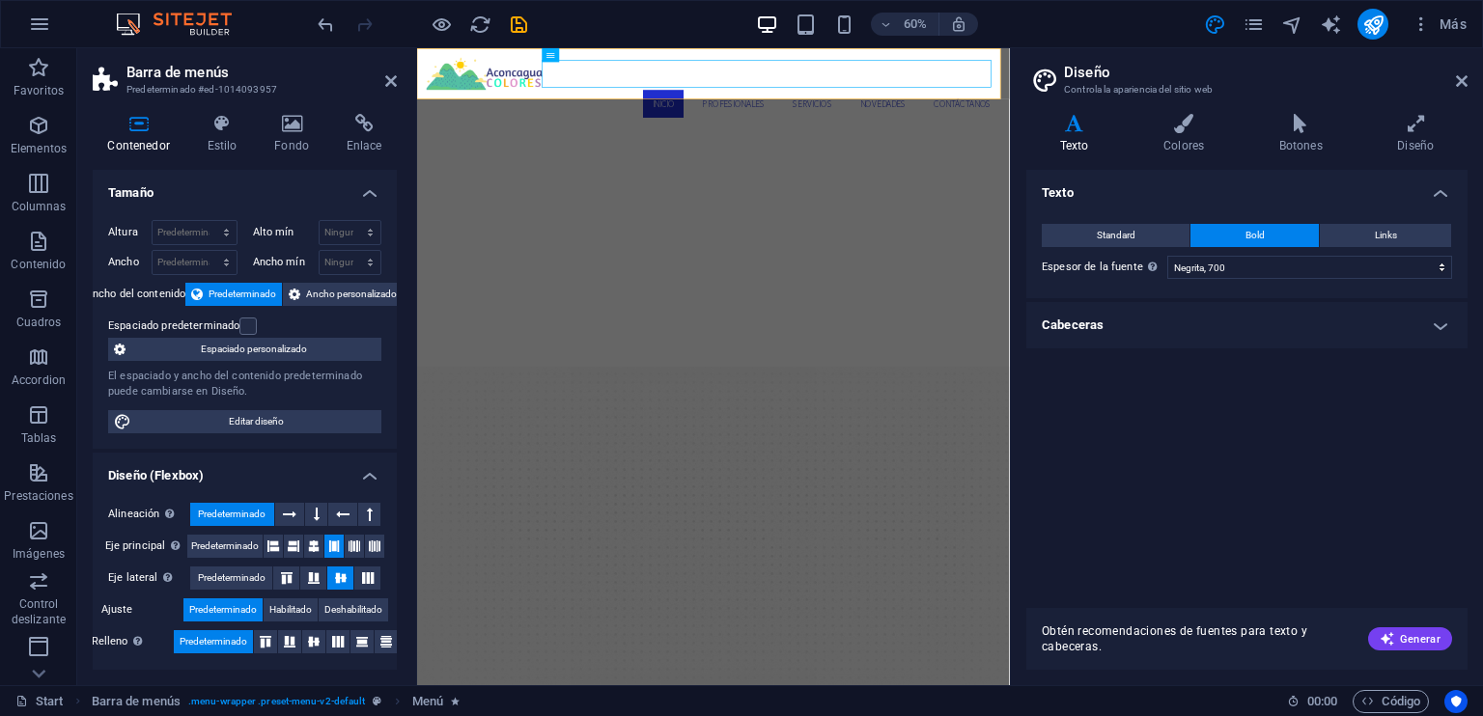
click at [1420, 314] on h4 "Cabeceras" at bounding box center [1246, 325] width 441 height 46
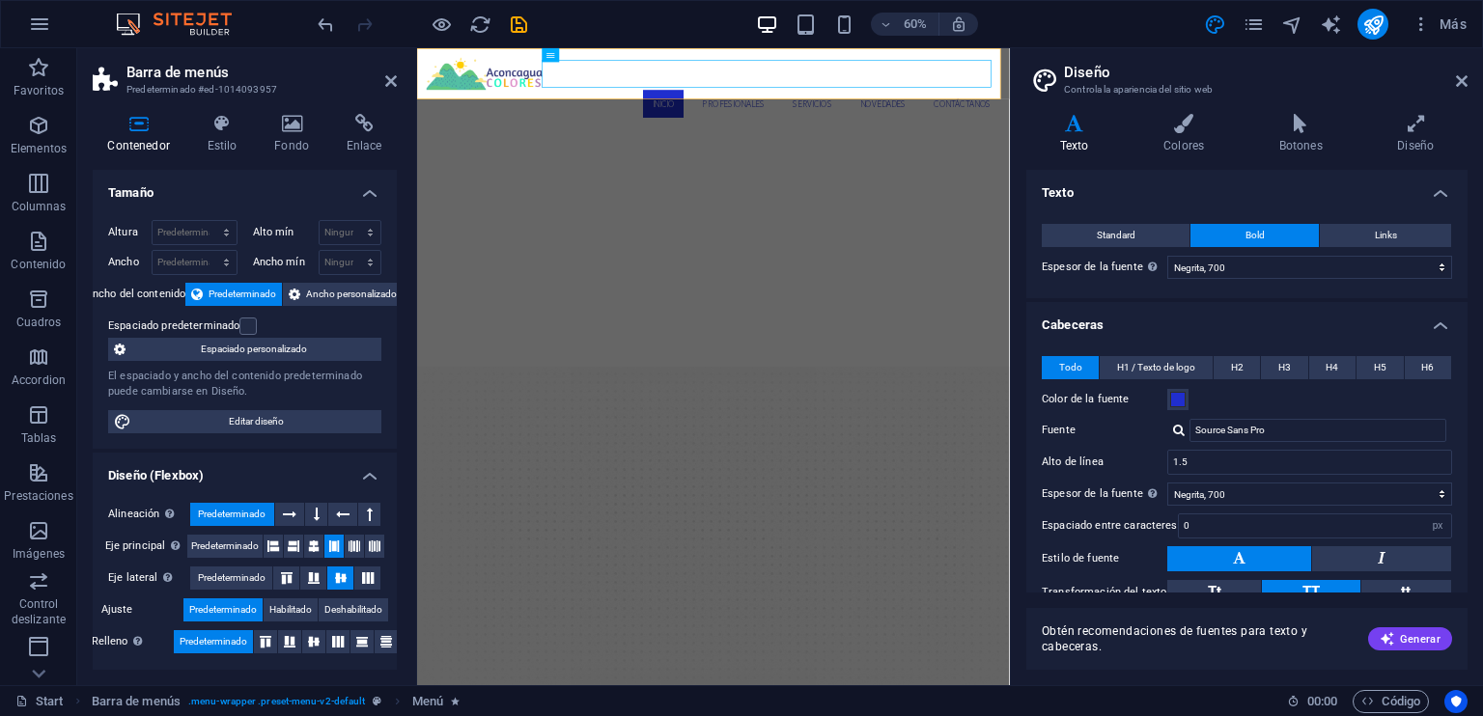
click at [1416, 322] on h4 "Cabeceras" at bounding box center [1246, 319] width 441 height 35
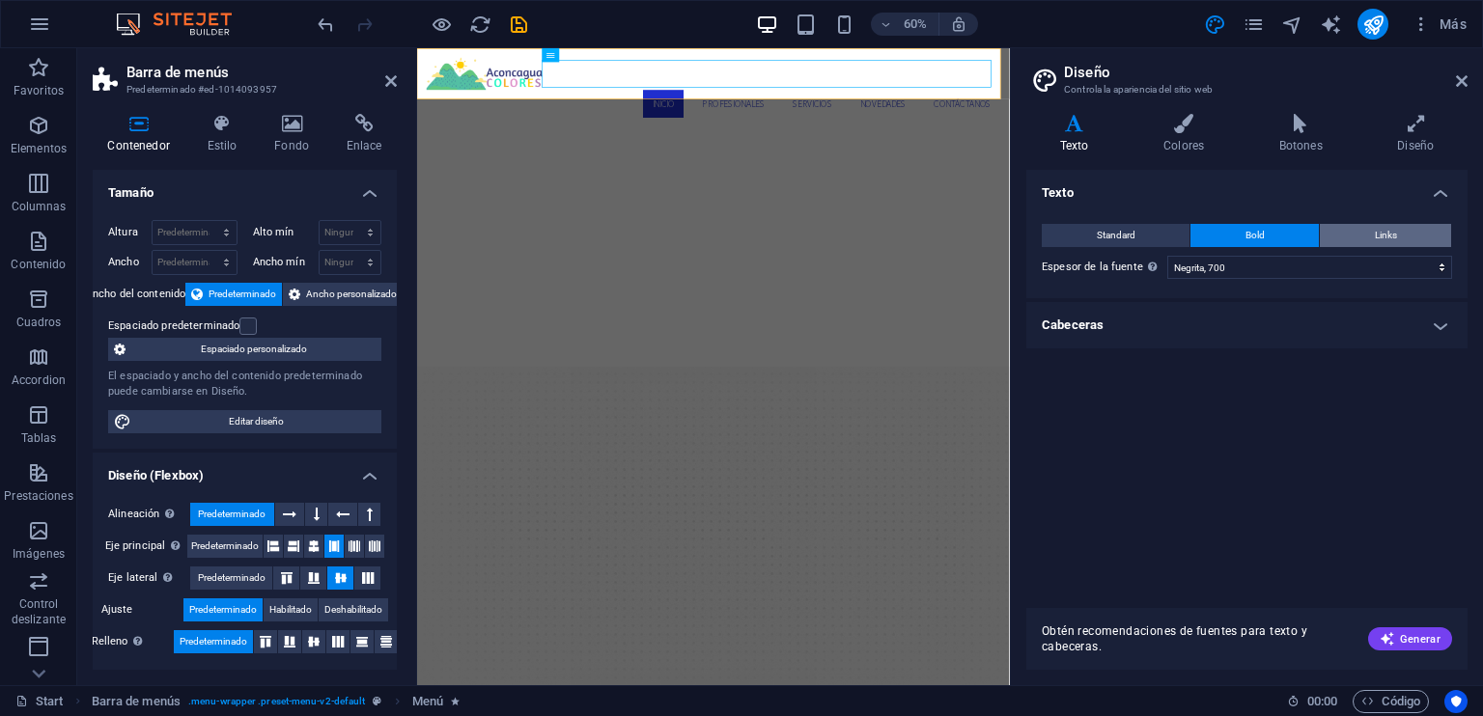
click at [1402, 239] on button "Links" at bounding box center [1385, 235] width 131 height 23
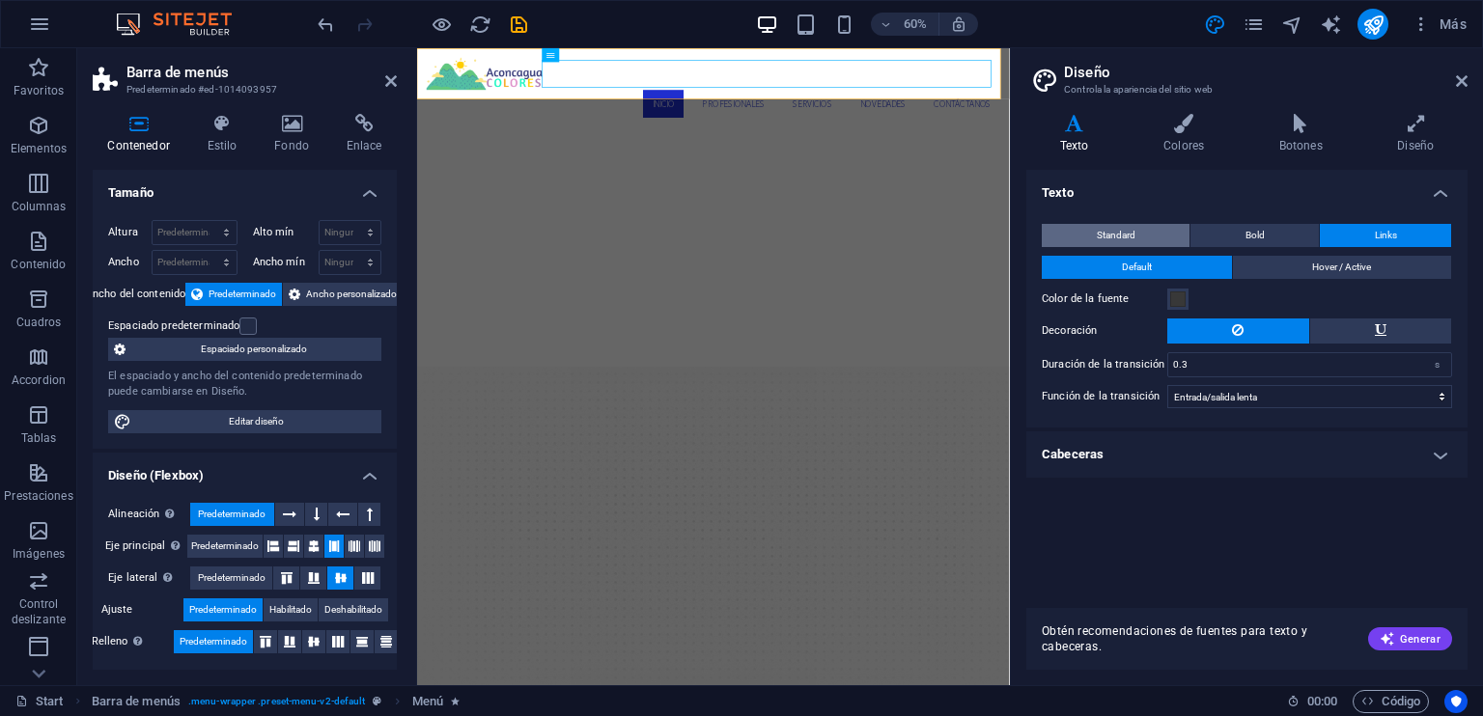
click at [1137, 229] on button "Standard" at bounding box center [1116, 235] width 148 height 23
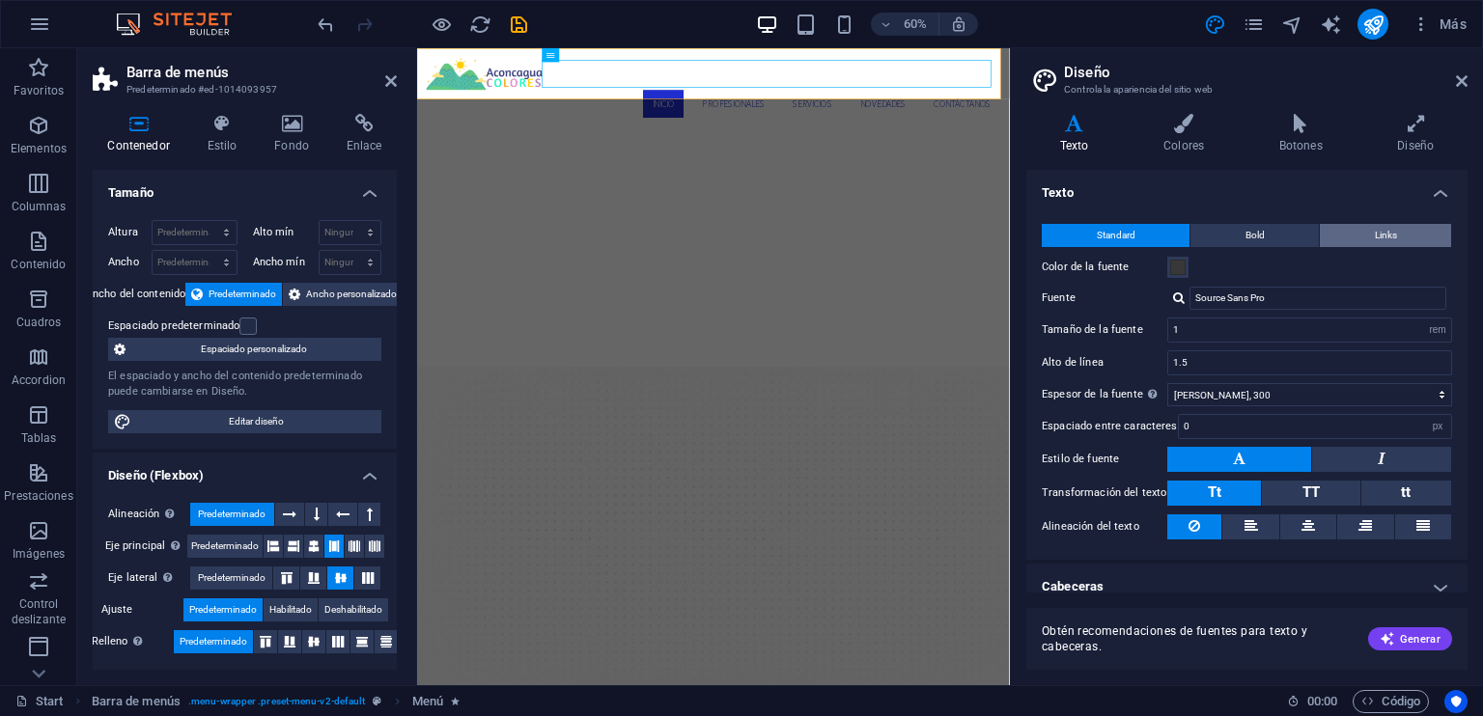
click at [1325, 233] on button "Links" at bounding box center [1385, 235] width 131 height 23
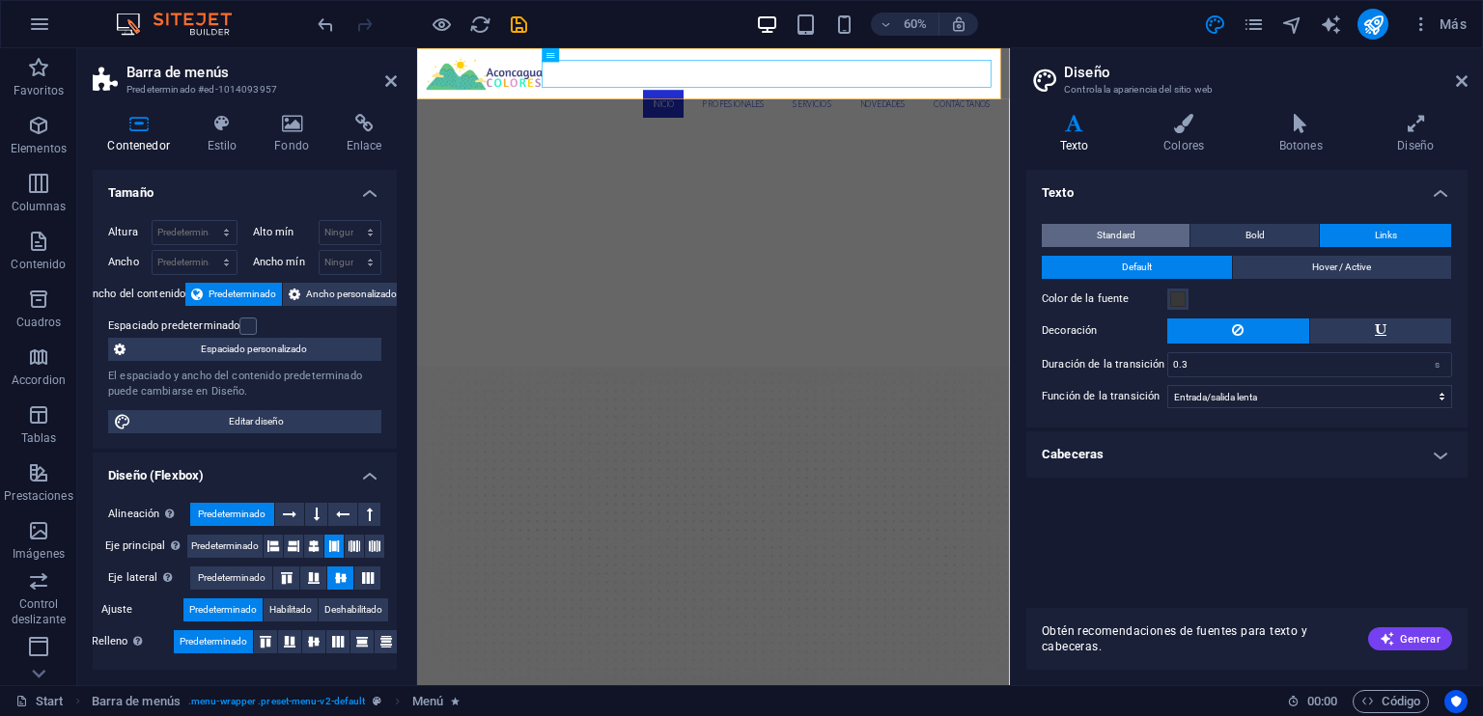
click at [1151, 229] on button "Standard" at bounding box center [1116, 235] width 148 height 23
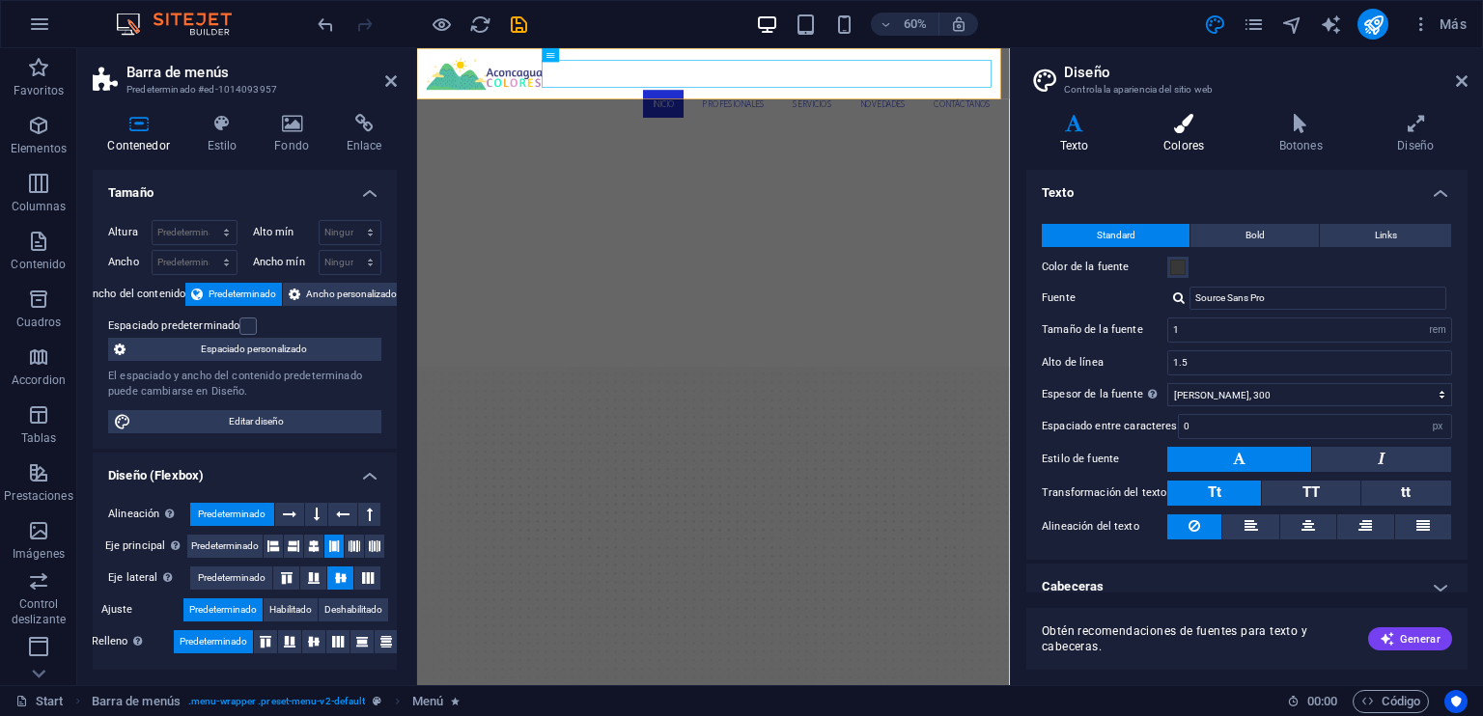
click at [1186, 135] on h4 "Colores" at bounding box center [1187, 134] width 116 height 41
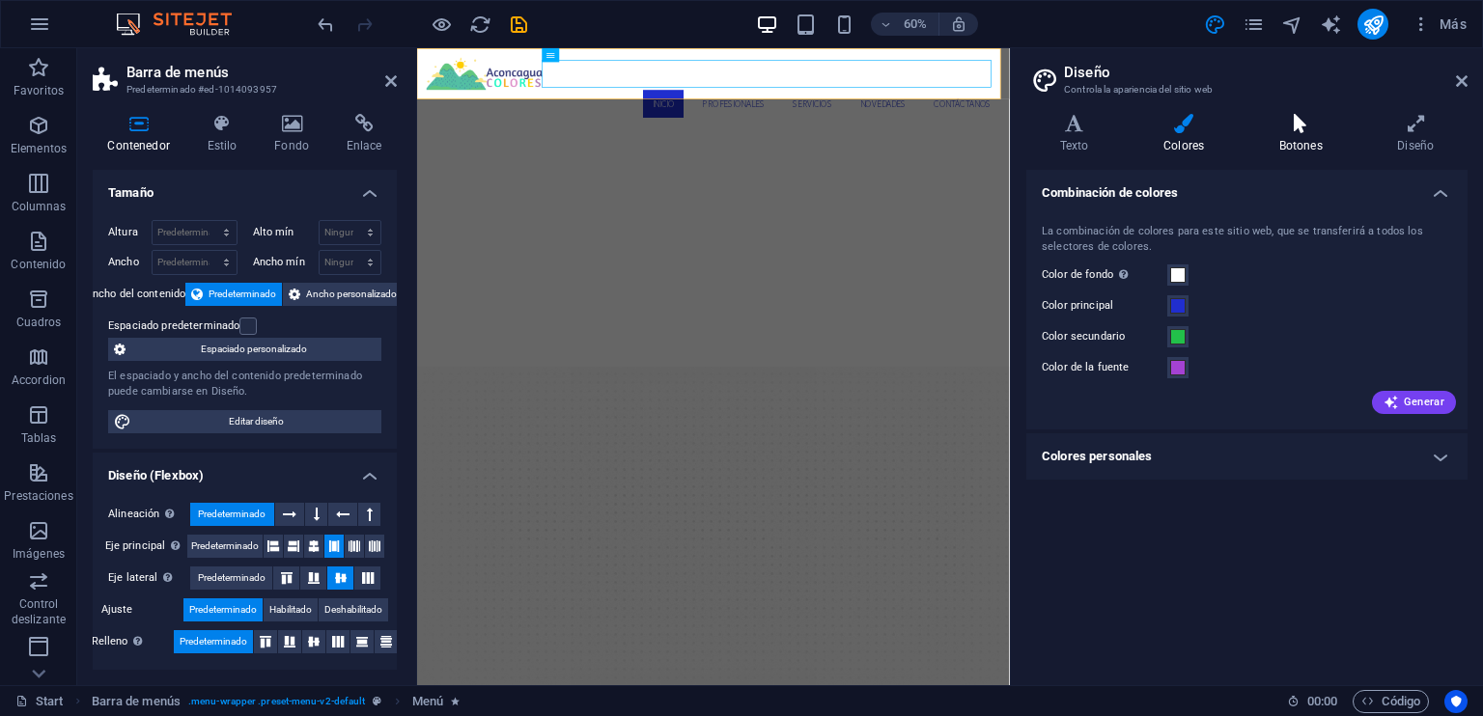
click at [1301, 130] on icon at bounding box center [1300, 123] width 111 height 19
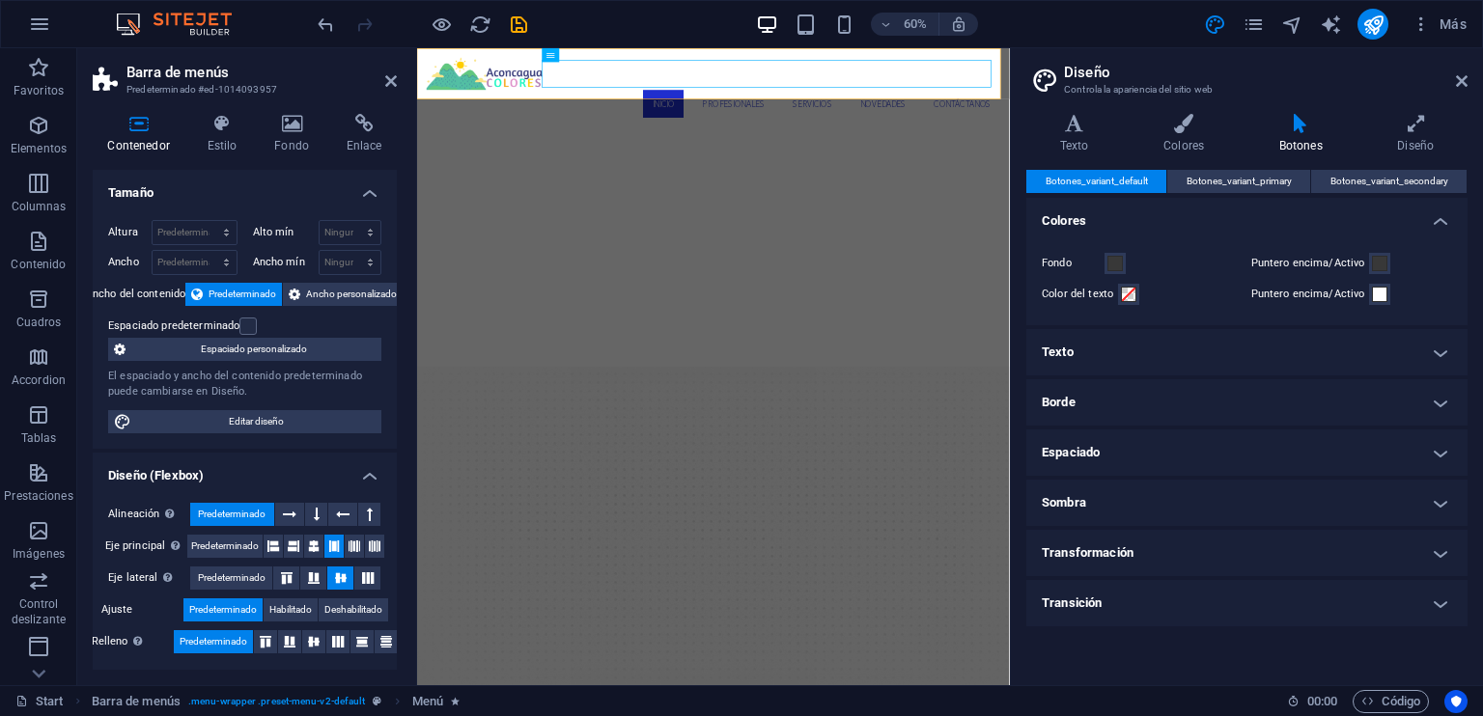
click at [1321, 333] on h4 "Texto" at bounding box center [1246, 352] width 441 height 46
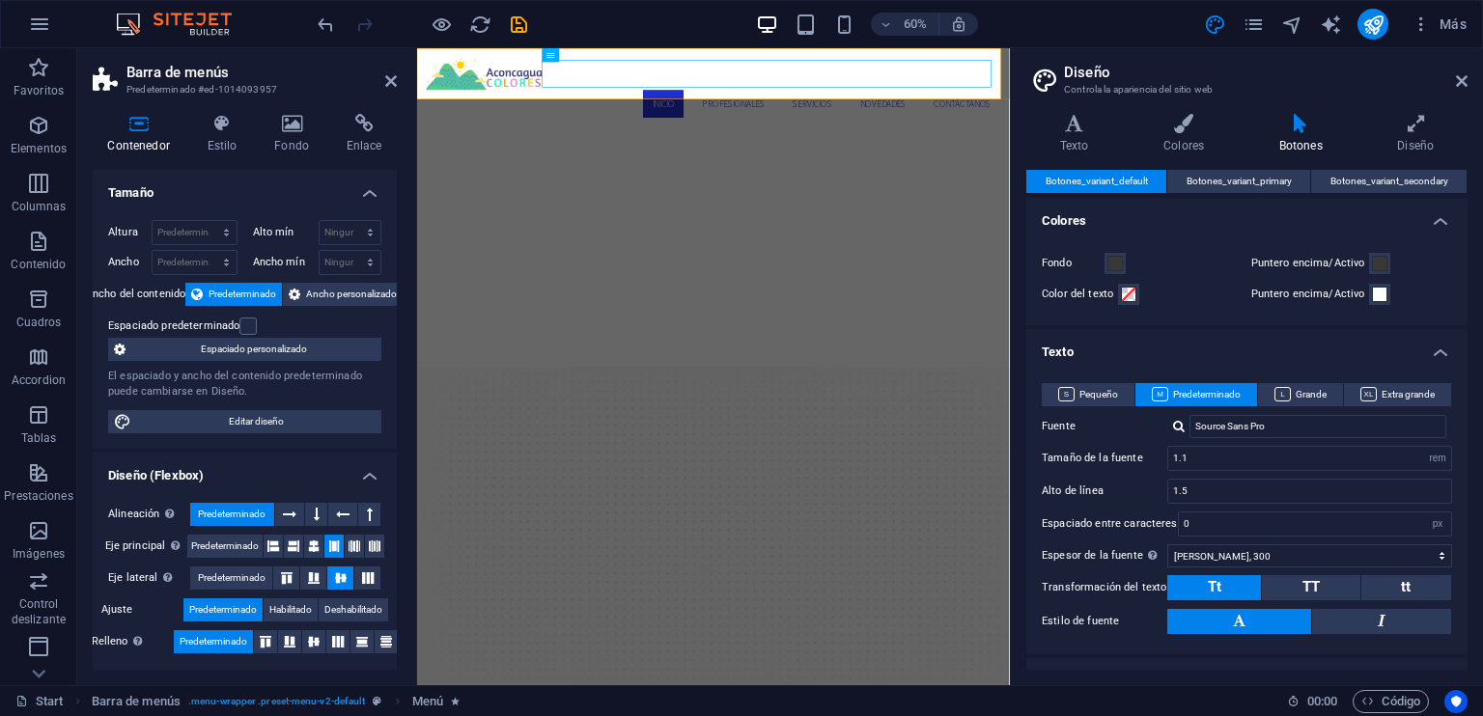
click at [1263, 341] on h4 "Texto" at bounding box center [1246, 346] width 441 height 35
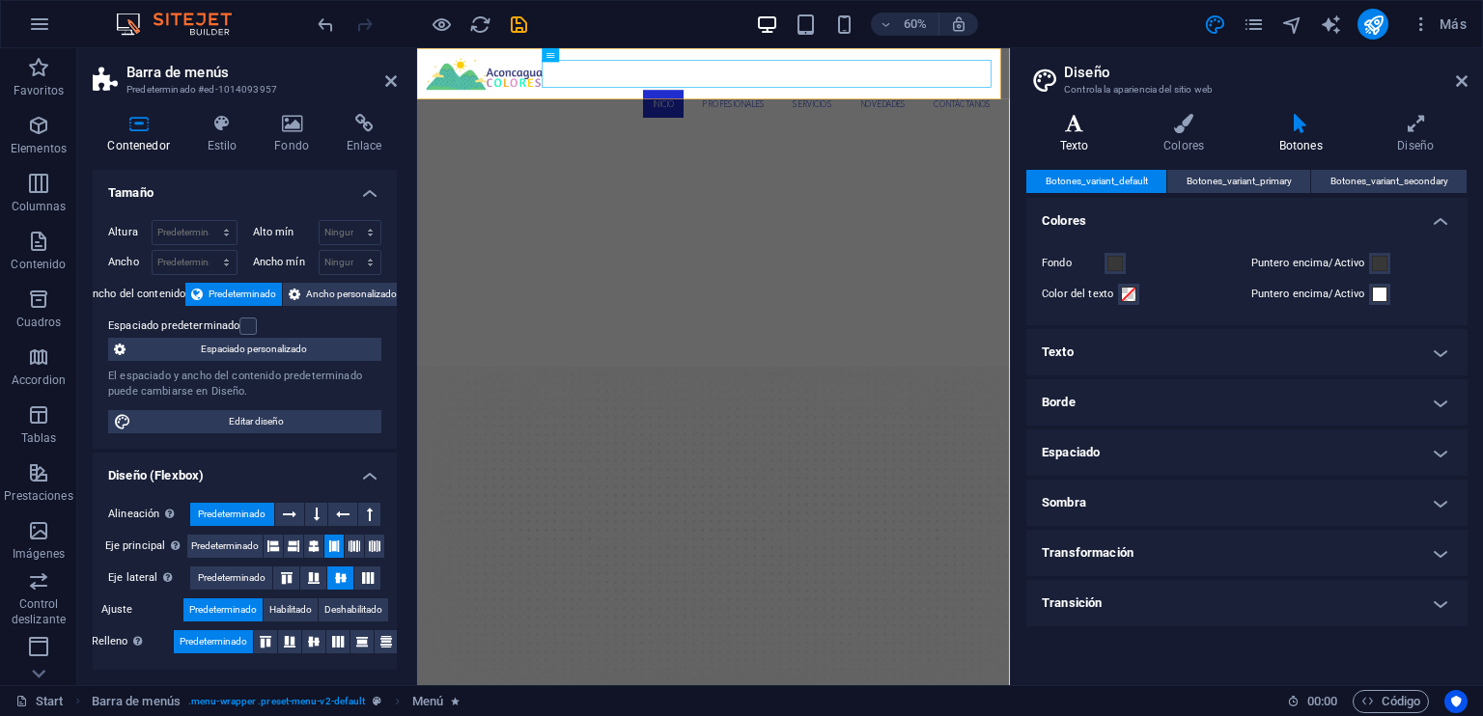
click at [1084, 132] on icon at bounding box center [1074, 123] width 96 height 19
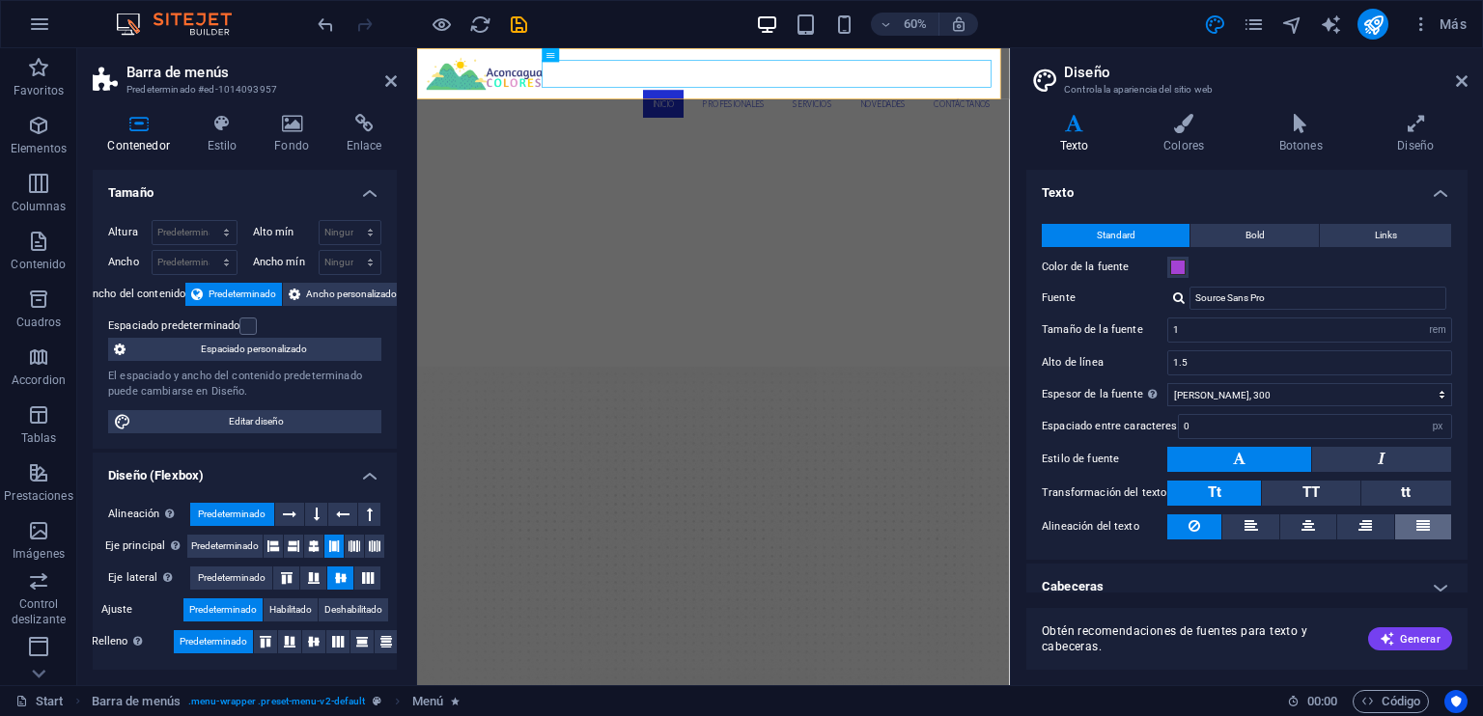
scroll to position [14, 0]
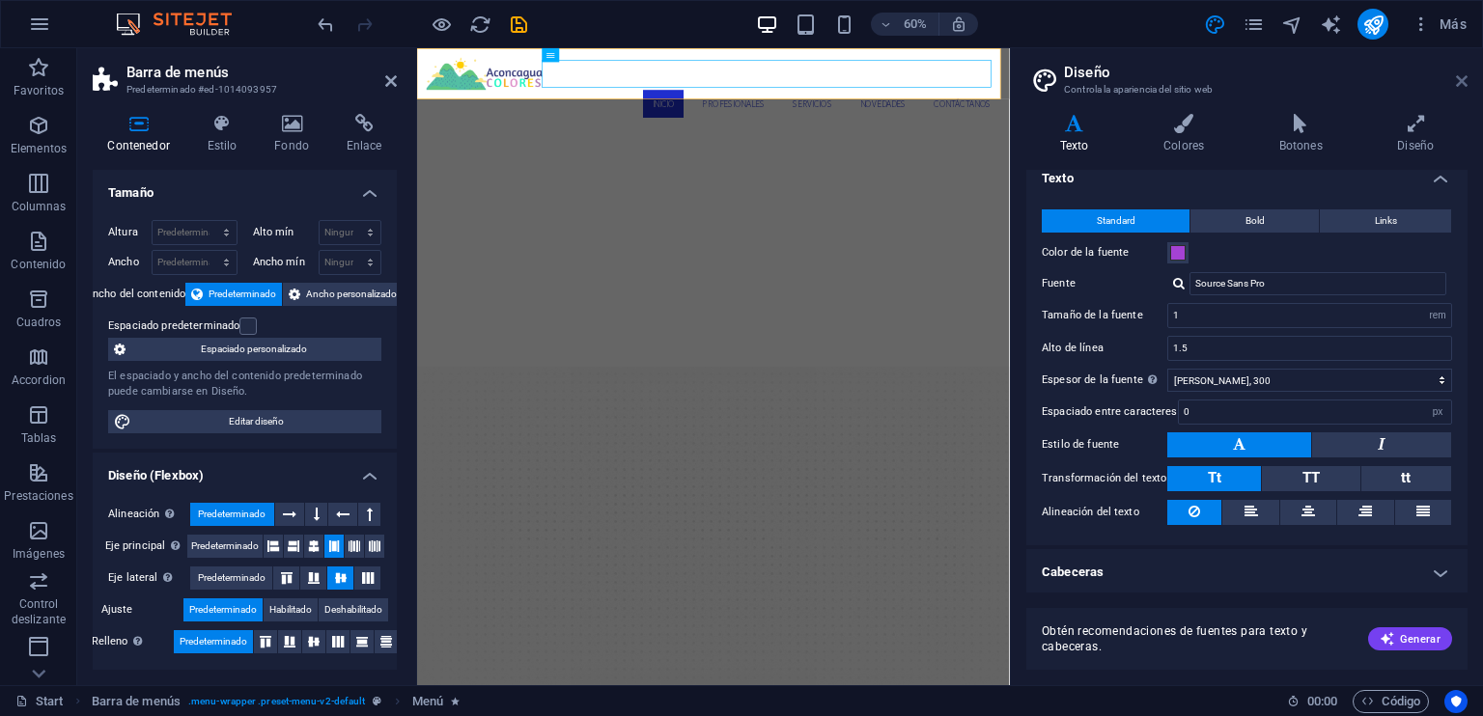
click at [1458, 73] on icon at bounding box center [1462, 80] width 12 height 15
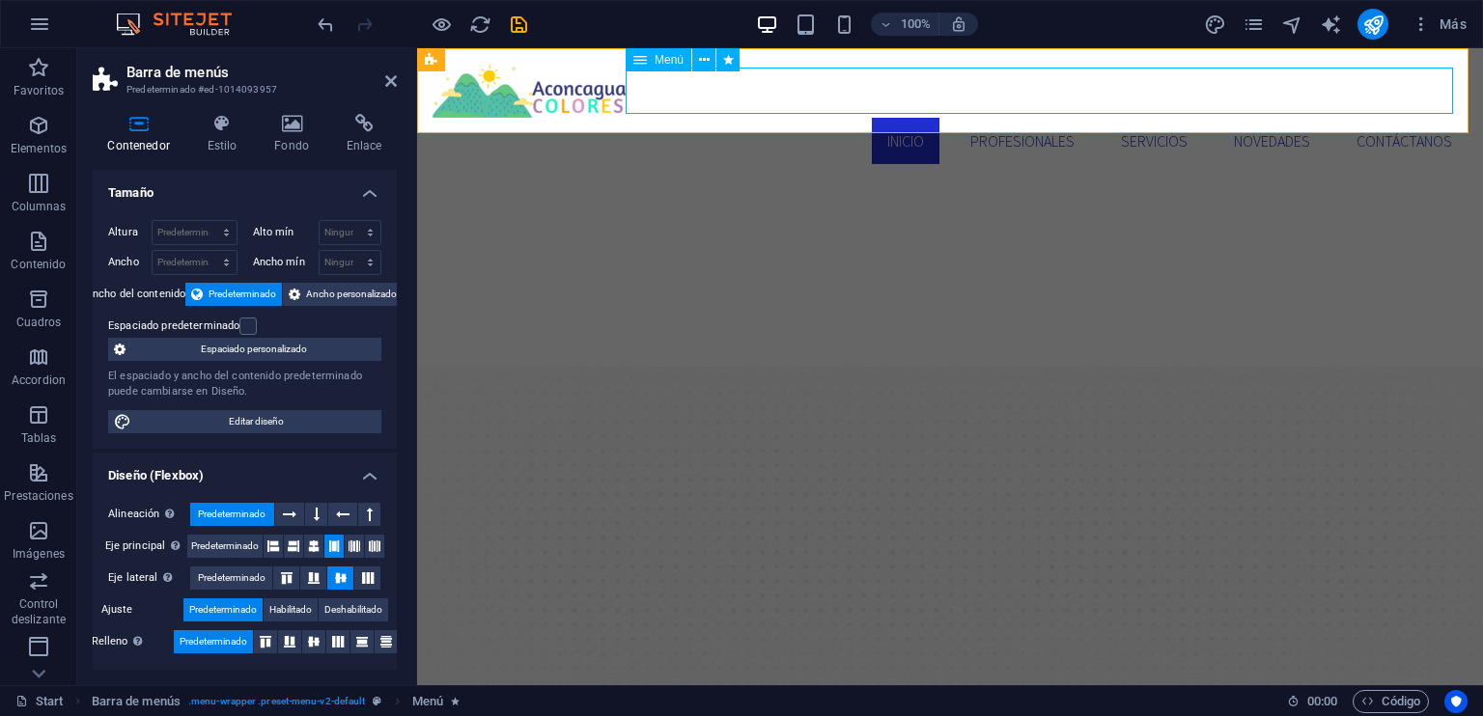
click at [892, 118] on nav "Inicio Profesionales Servicios Novedades Contáctanos" at bounding box center [949, 141] width 1035 height 46
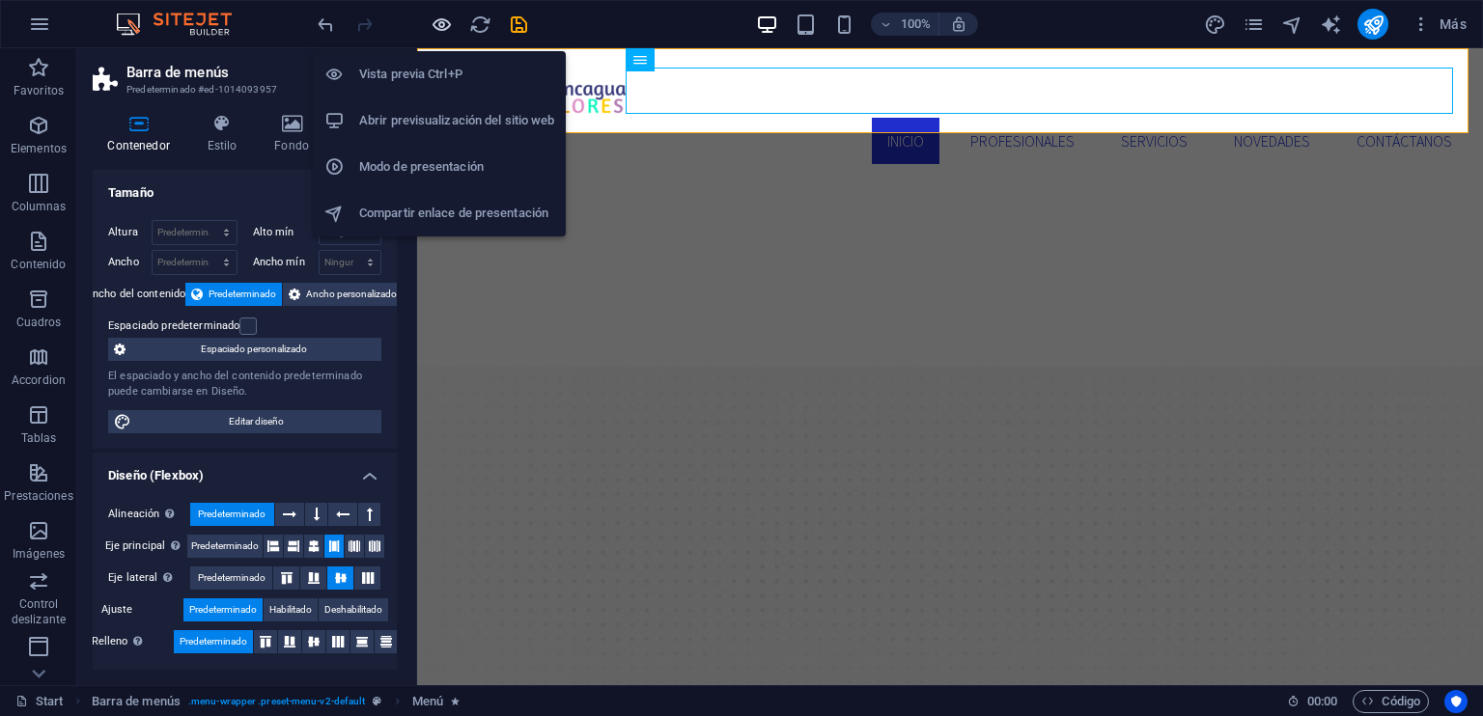
click at [438, 21] on icon "button" at bounding box center [442, 25] width 22 height 22
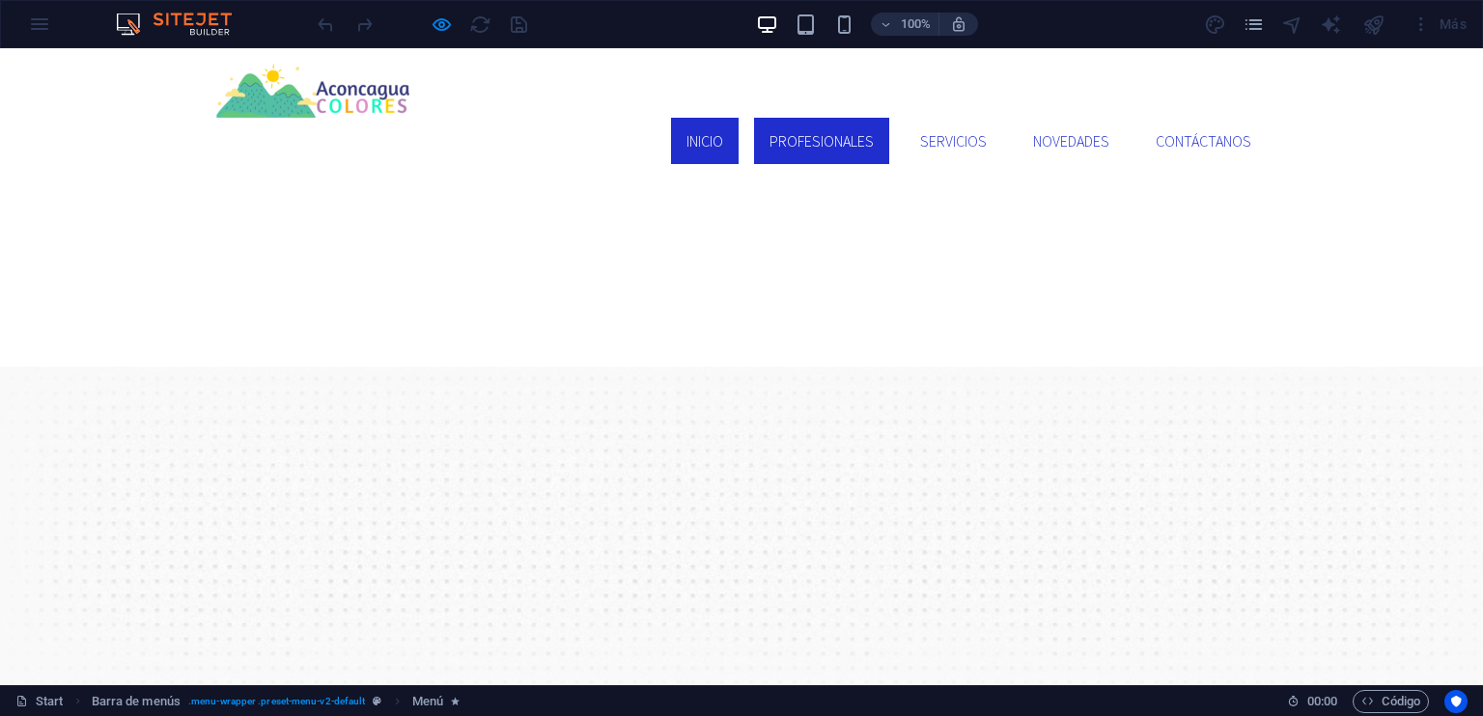
click at [830, 118] on link "Profesionales" at bounding box center [821, 141] width 135 height 46
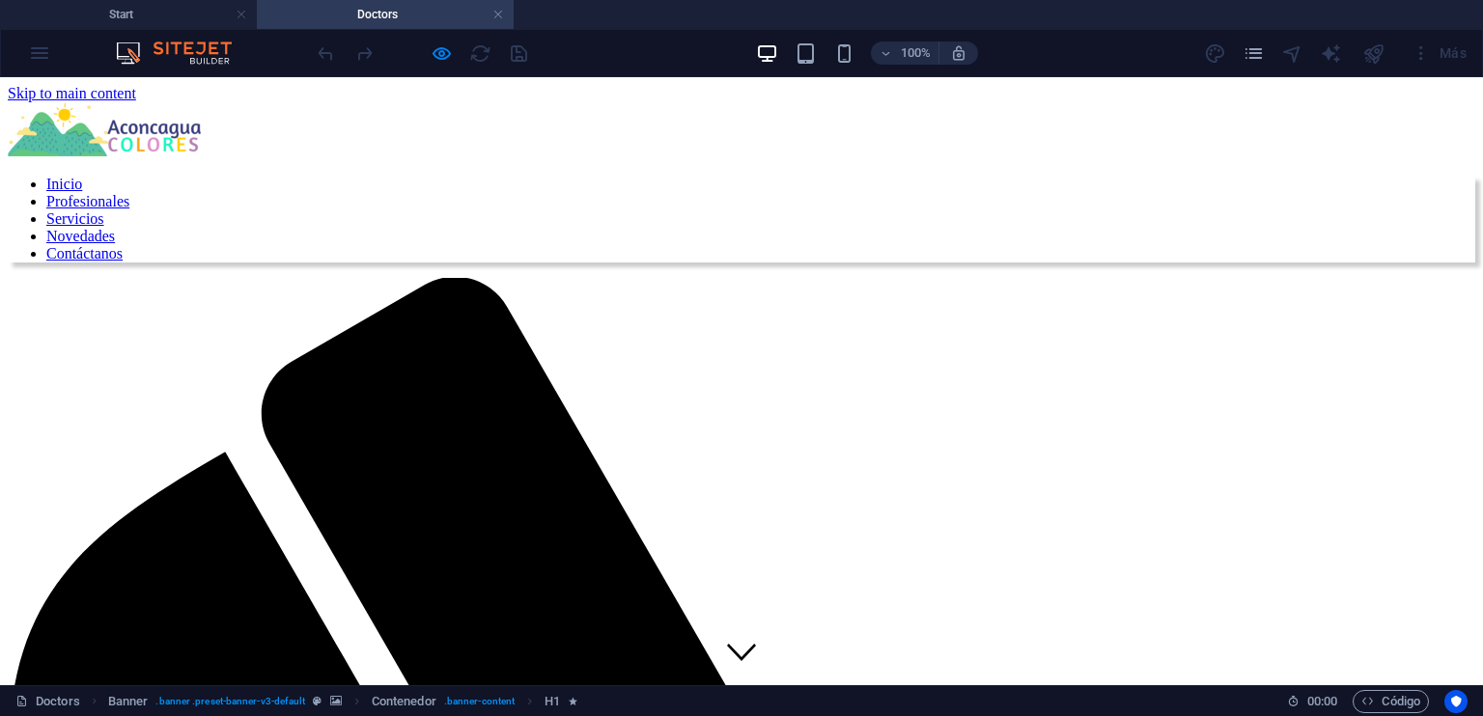
scroll to position [0, 0]
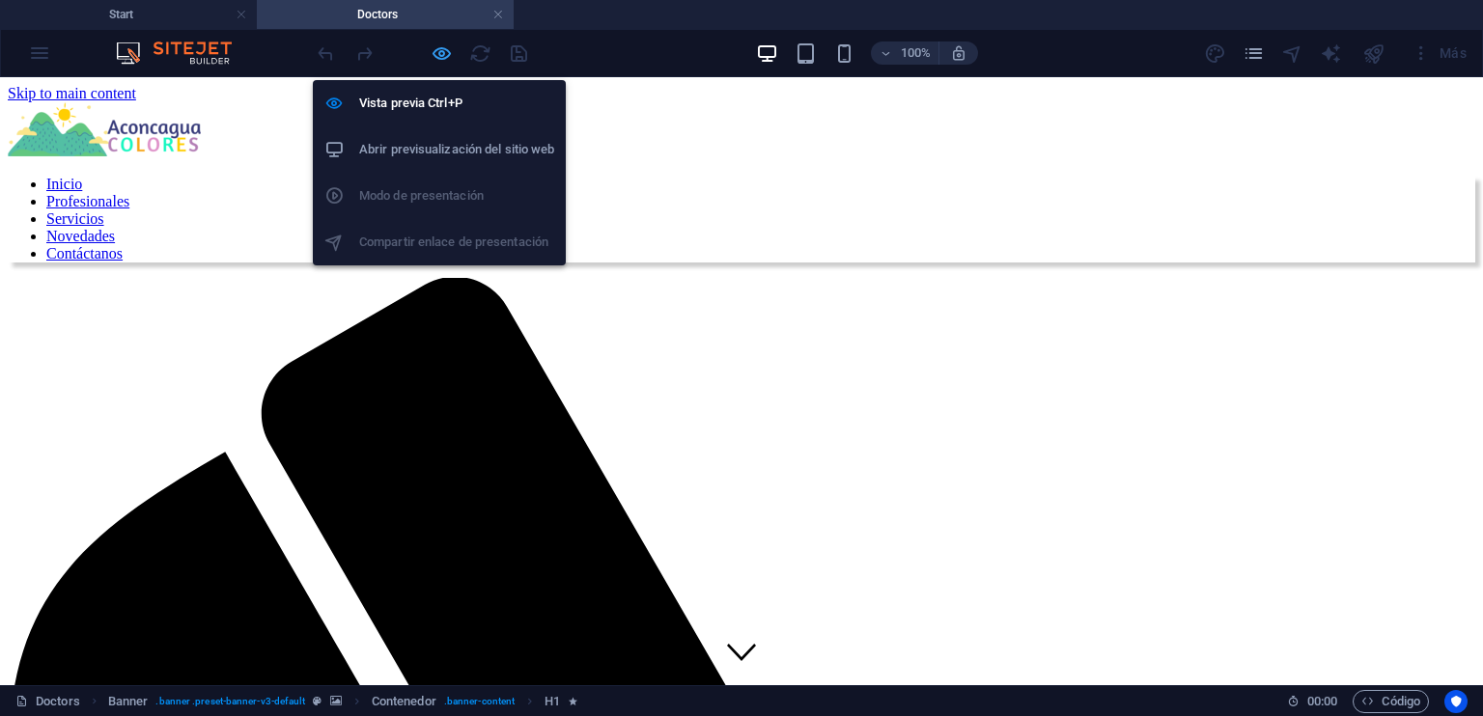
click at [447, 55] on icon "button" at bounding box center [442, 53] width 22 height 22
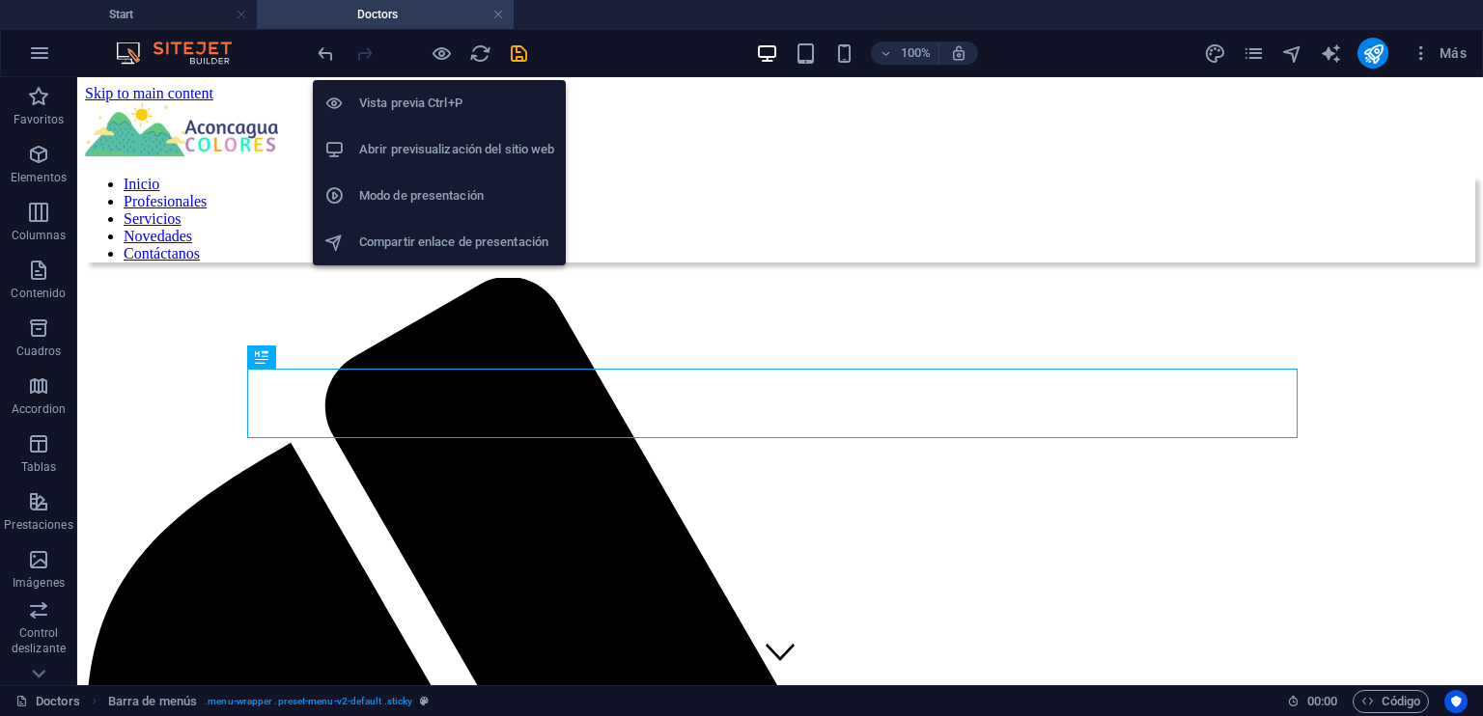
click at [445, 98] on h6 "Vista previa Ctrl+P" at bounding box center [456, 103] width 195 height 23
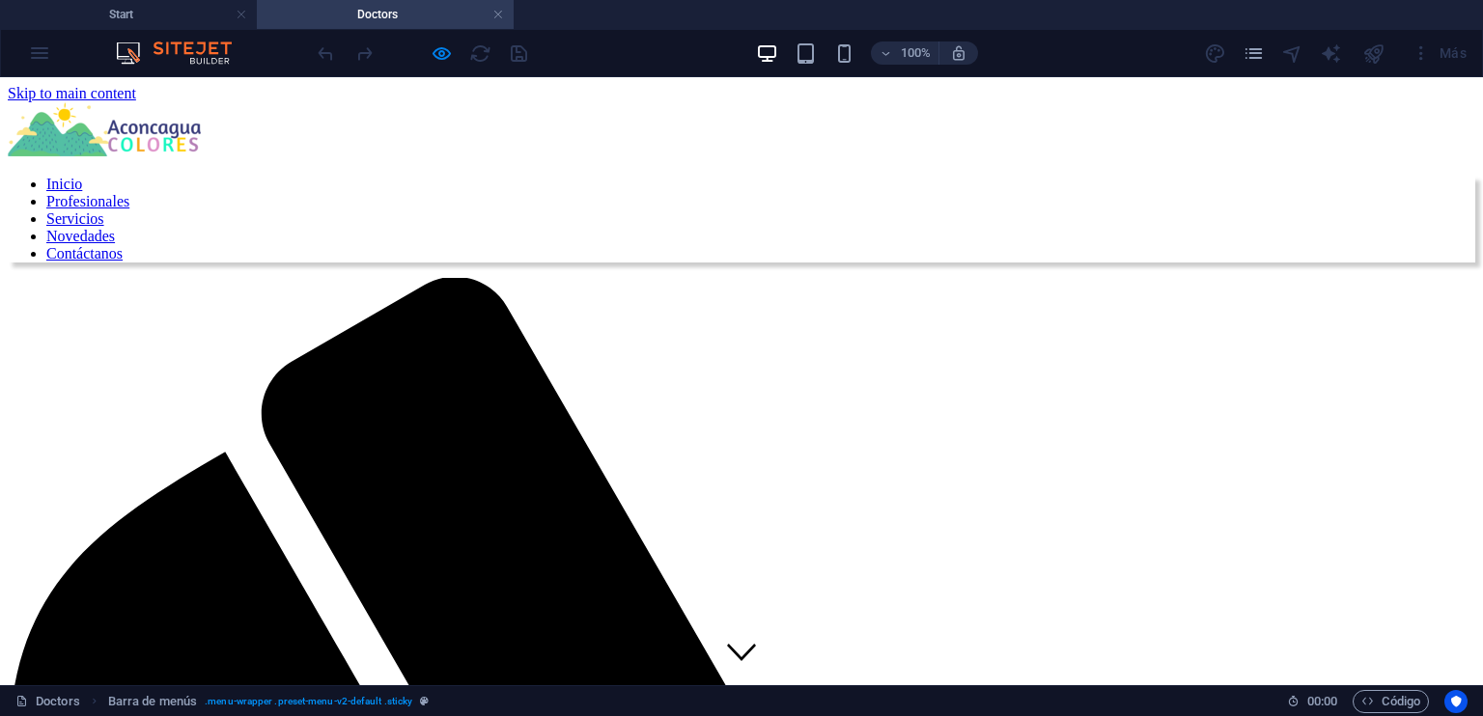
click at [82, 176] on link "Inicio" at bounding box center [64, 184] width 36 height 16
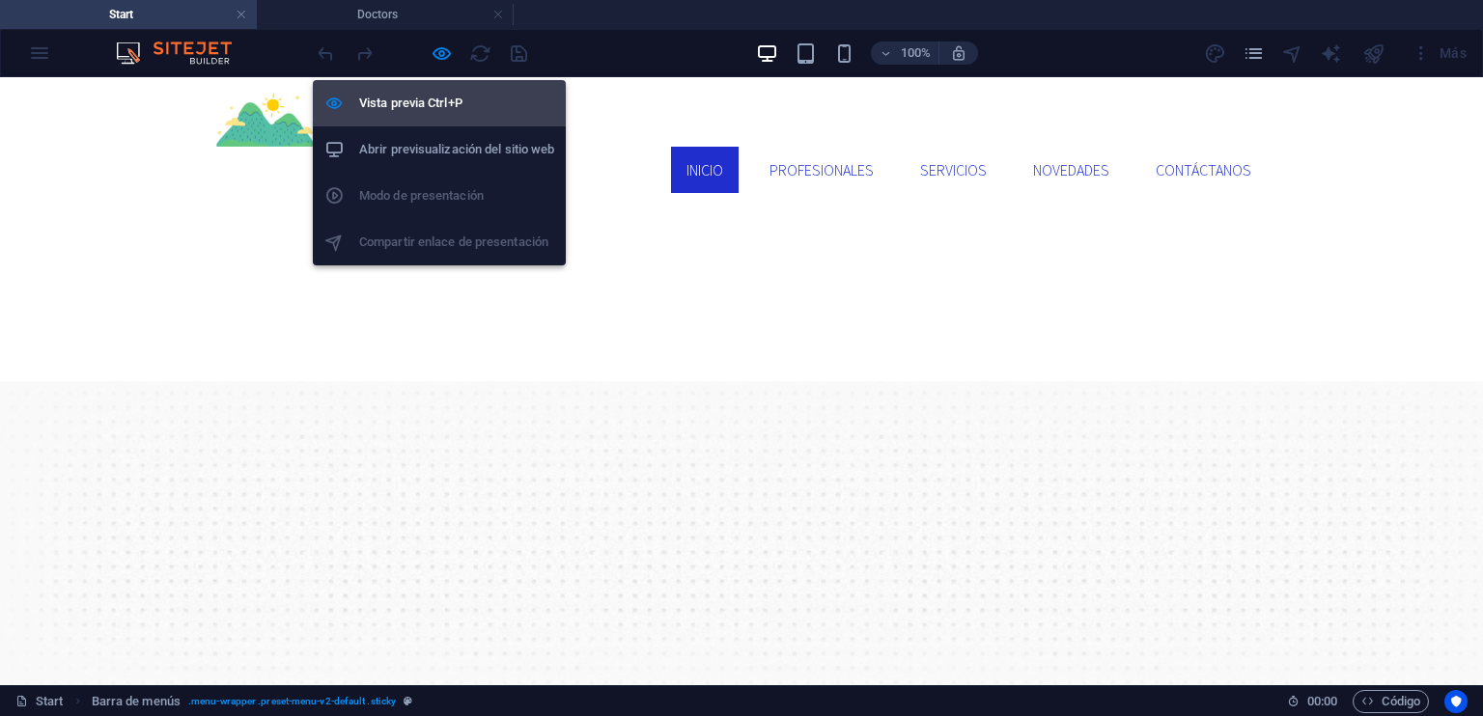
click at [429, 97] on h6 "Vista previa Ctrl+P" at bounding box center [456, 103] width 195 height 23
select select "header"
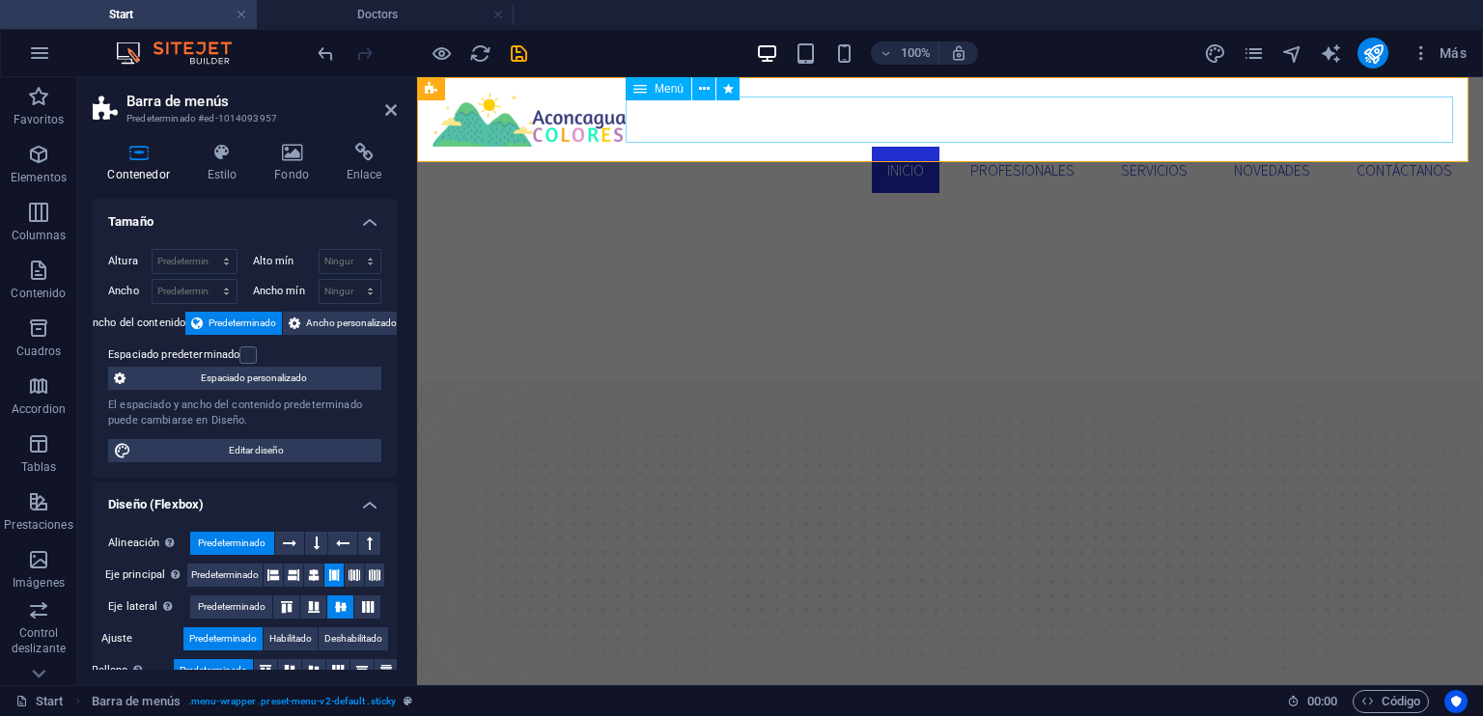
click at [892, 147] on nav "Inicio Profesionales Servicios Novedades Contáctanos" at bounding box center [949, 170] width 1035 height 46
click at [707, 87] on icon at bounding box center [704, 89] width 11 height 20
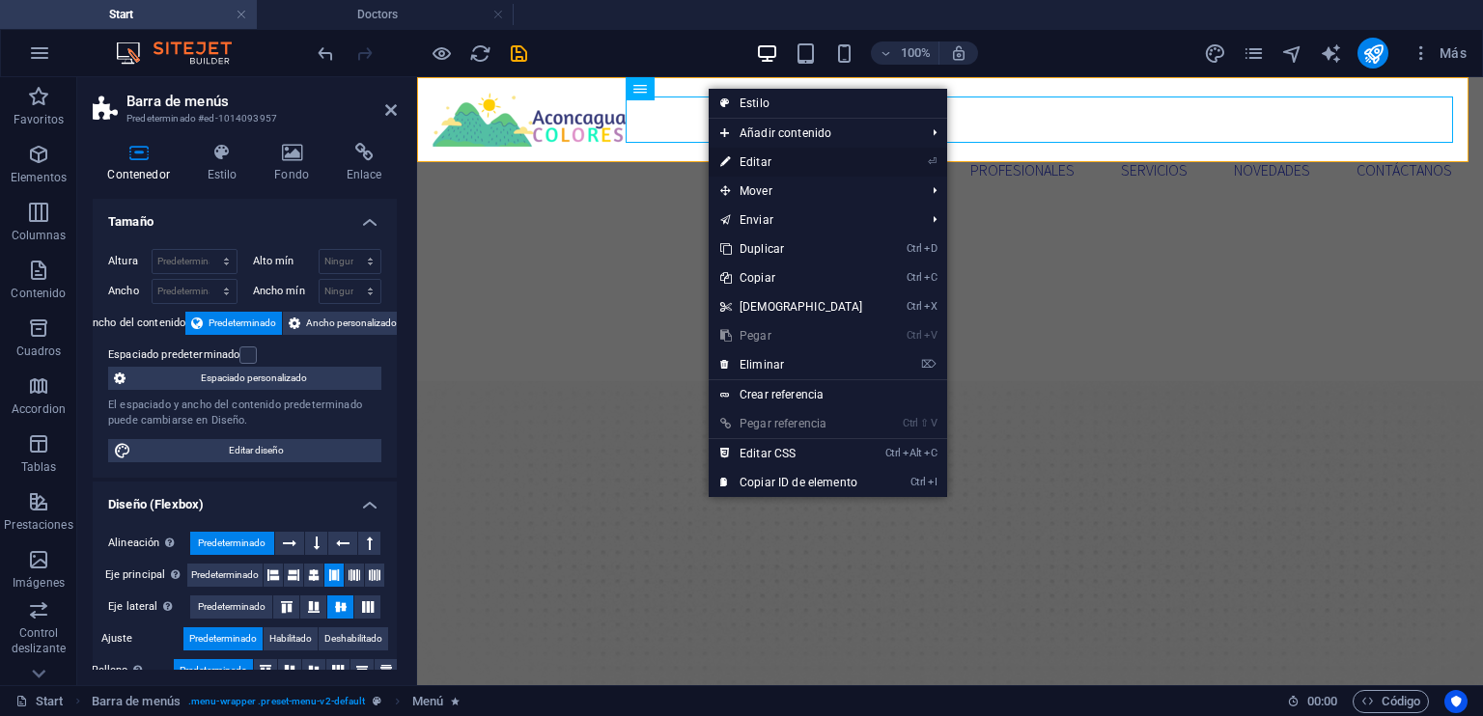
click at [754, 155] on link "⏎ Editar" at bounding box center [792, 162] width 166 height 29
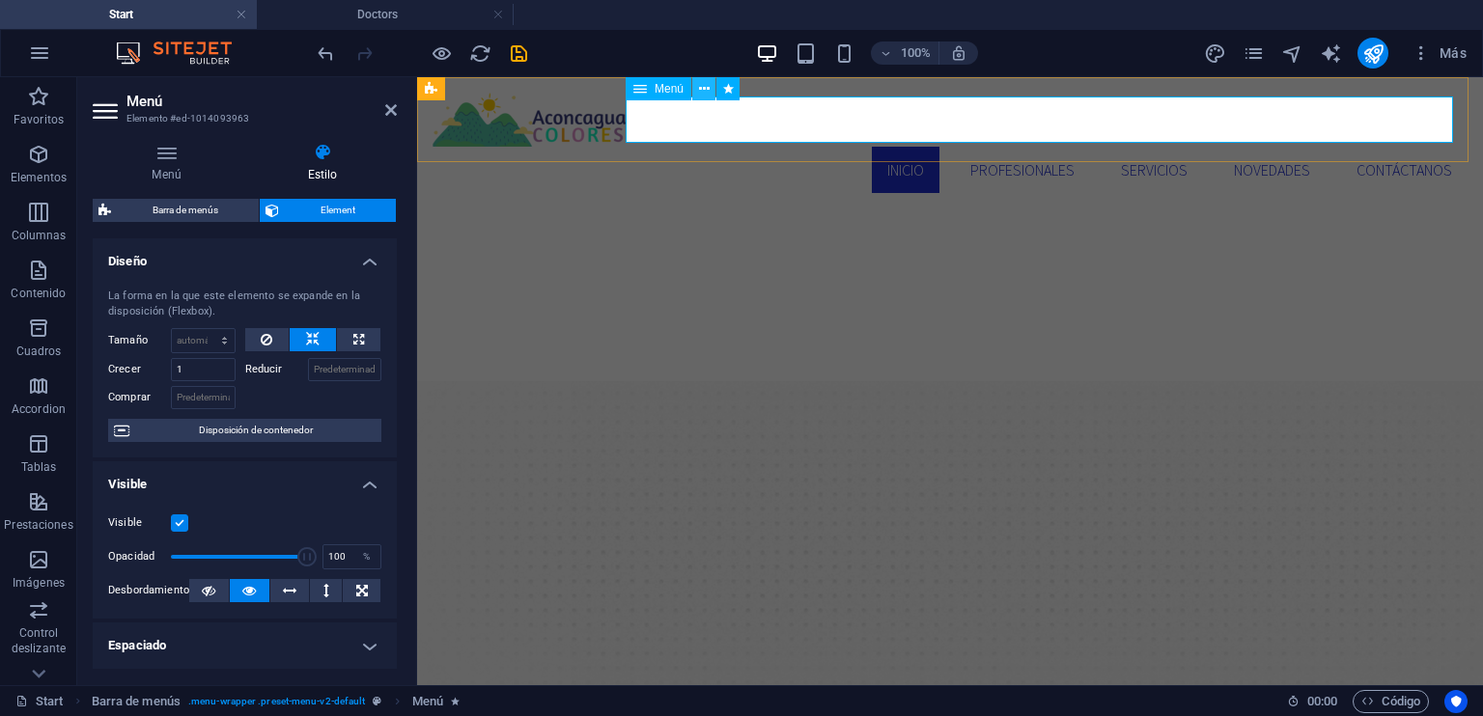
click at [703, 87] on icon at bounding box center [704, 89] width 11 height 20
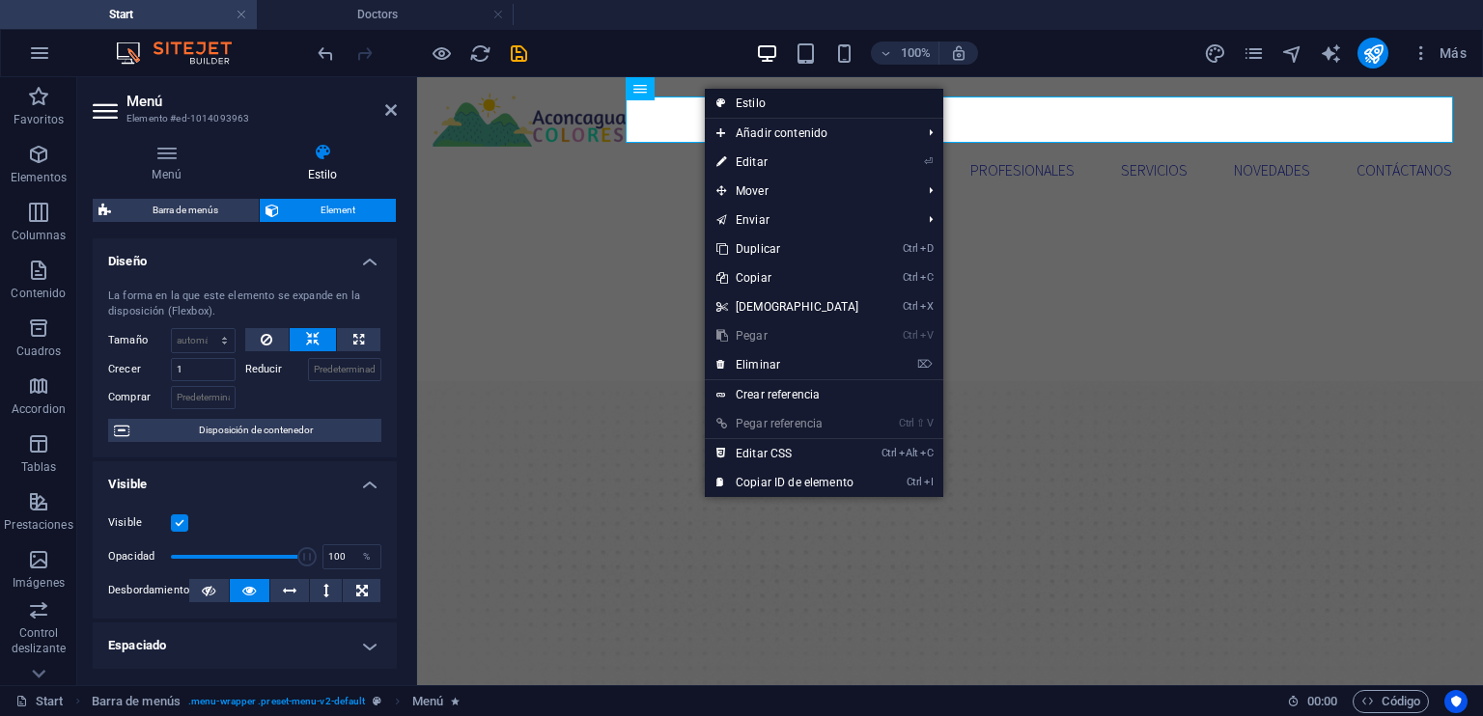
click at [736, 105] on link "Estilo" at bounding box center [824, 103] width 238 height 29
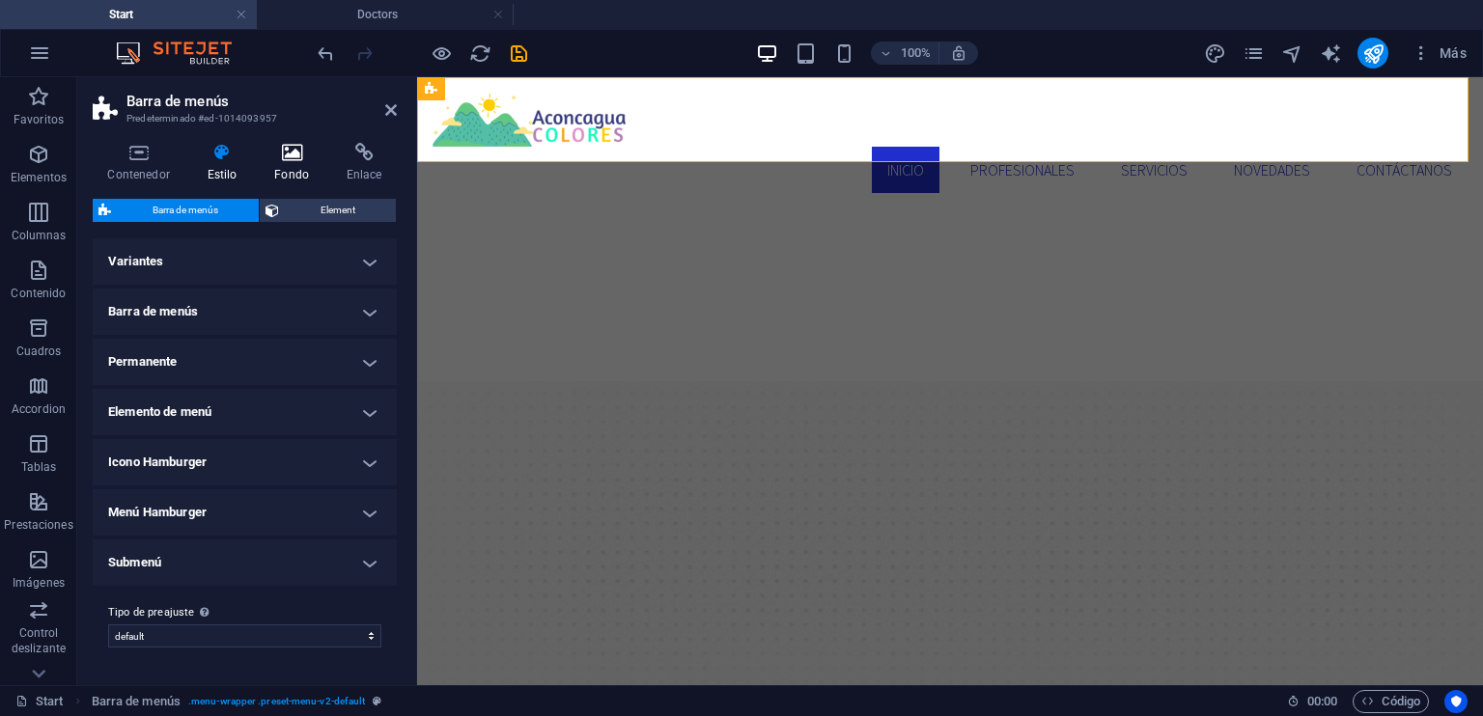
click at [300, 158] on icon at bounding box center [292, 152] width 65 height 19
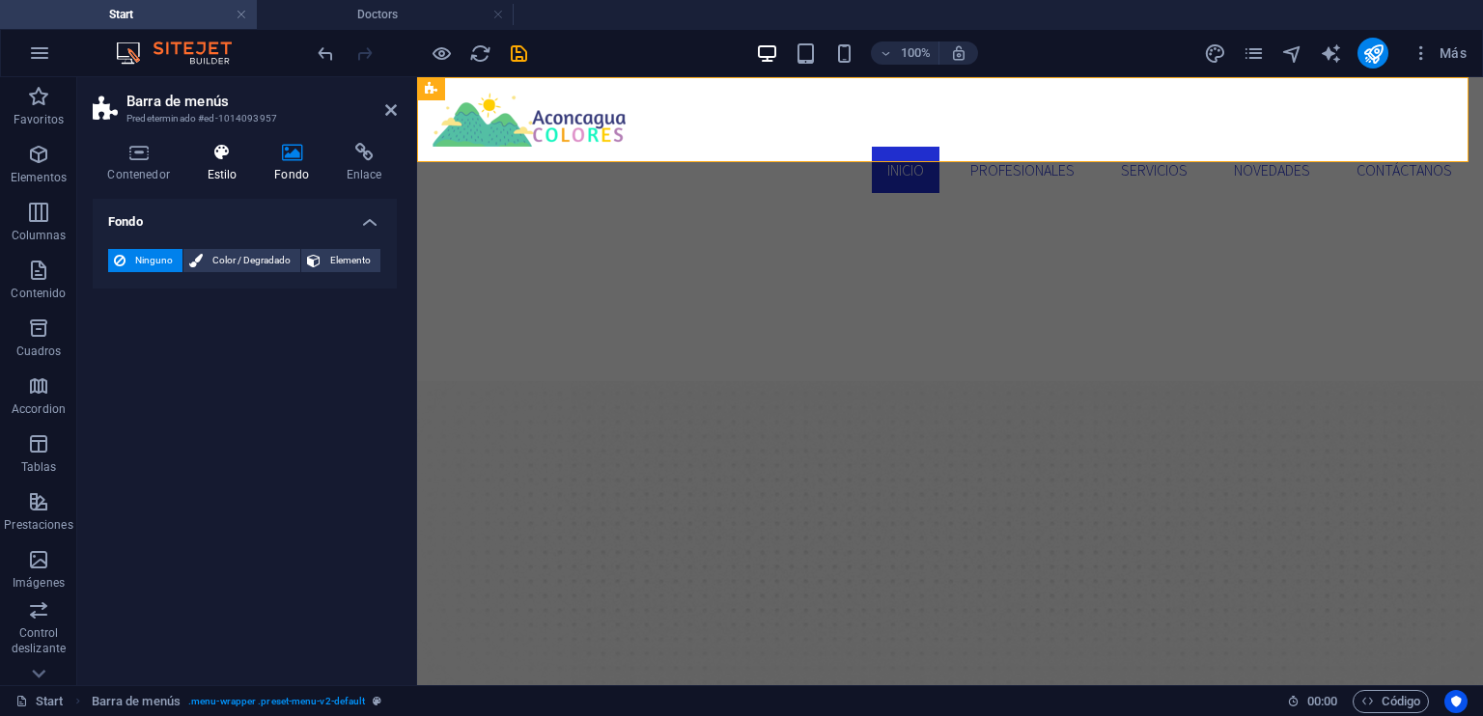
click at [241, 156] on icon at bounding box center [222, 152] width 60 height 19
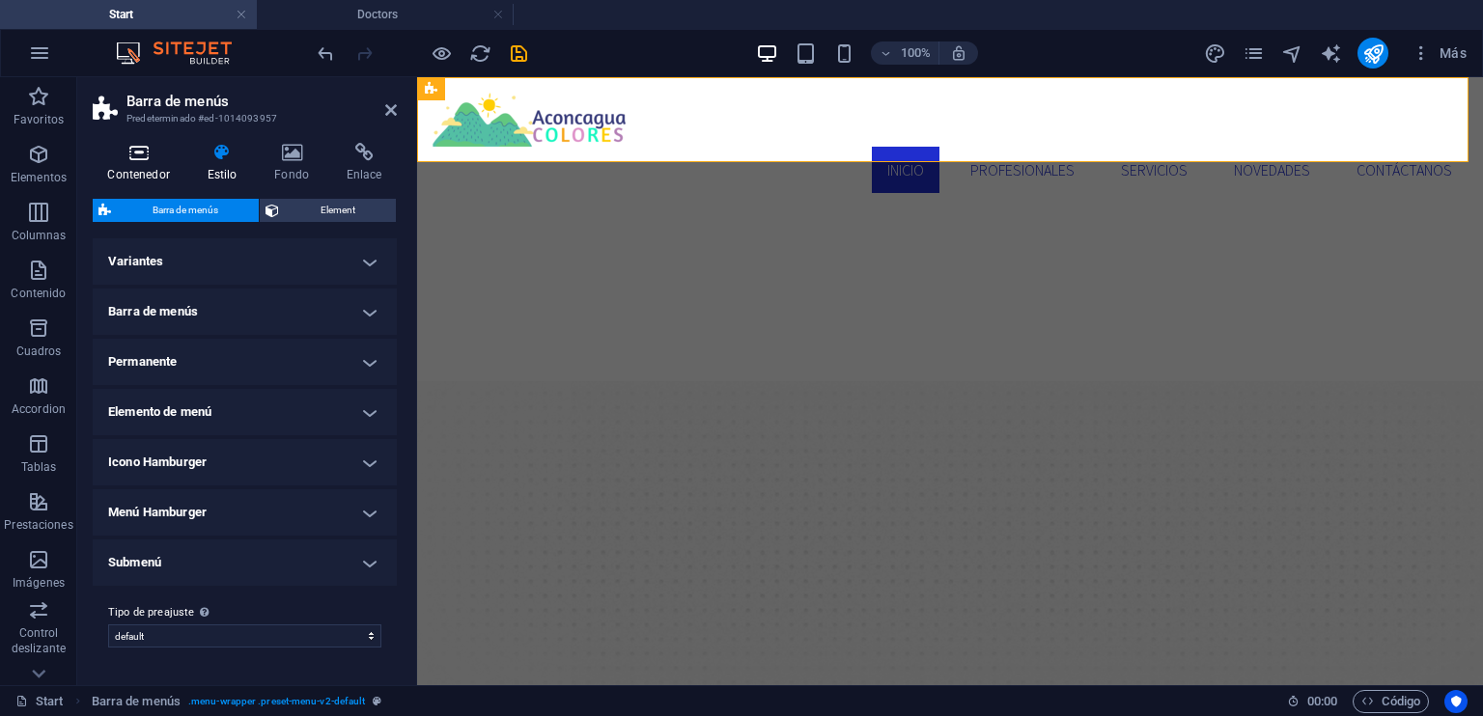
click at [150, 159] on icon at bounding box center [139, 152] width 92 height 19
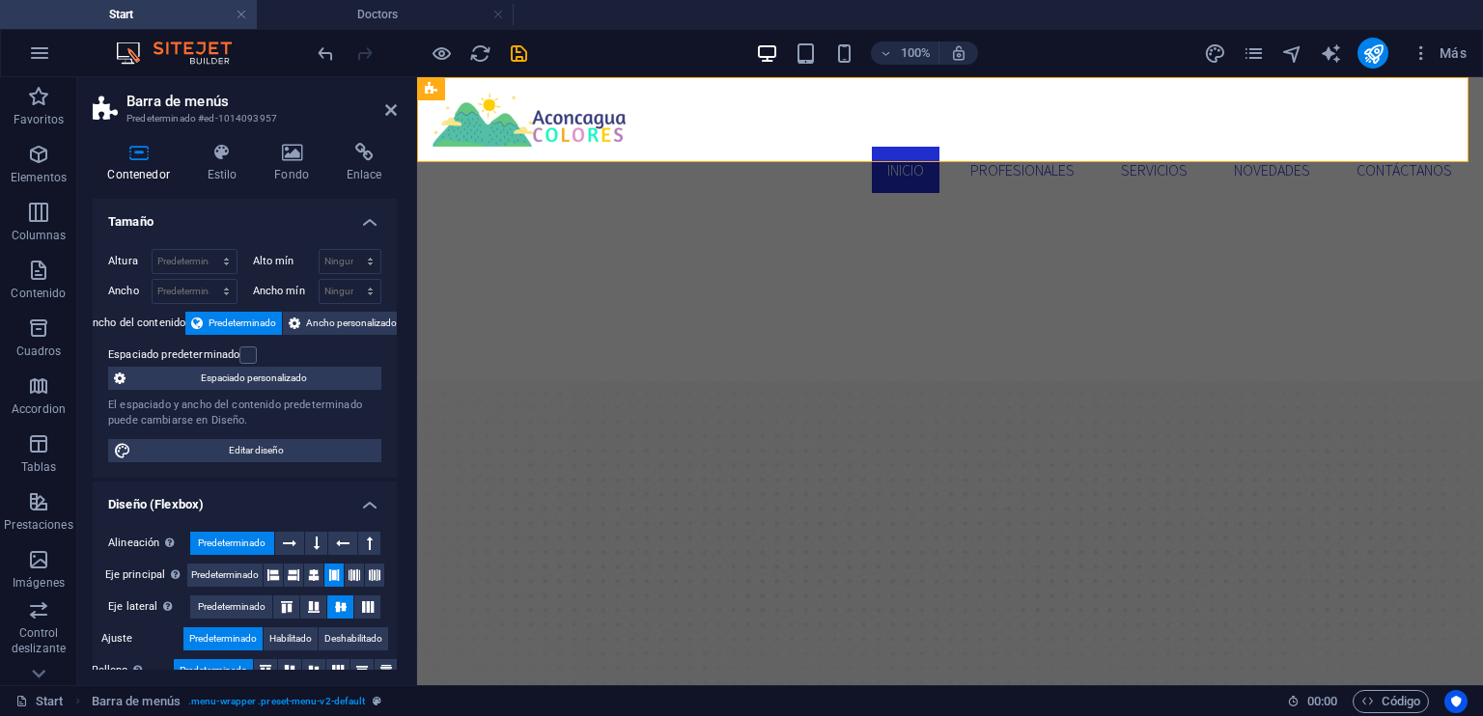
drag, startPoint x: 392, startPoint y: 286, endPoint x: 394, endPoint y: 321, distance: 35.8
click at [394, 321] on div "Tamaño Altura Predeterminado px rem % vh vw Alto mín Ninguno px rem % vh vw Anc…" at bounding box center [245, 434] width 304 height 471
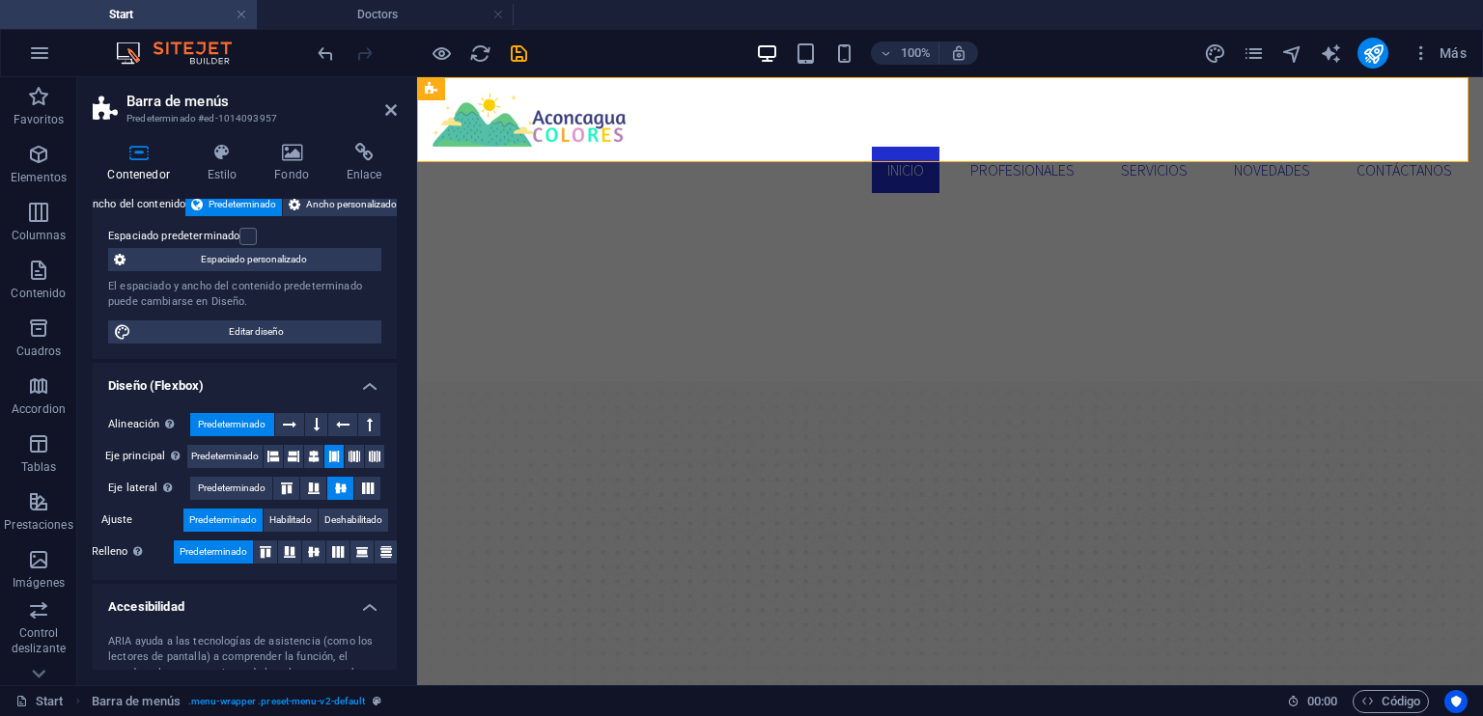
scroll to position [106, 0]
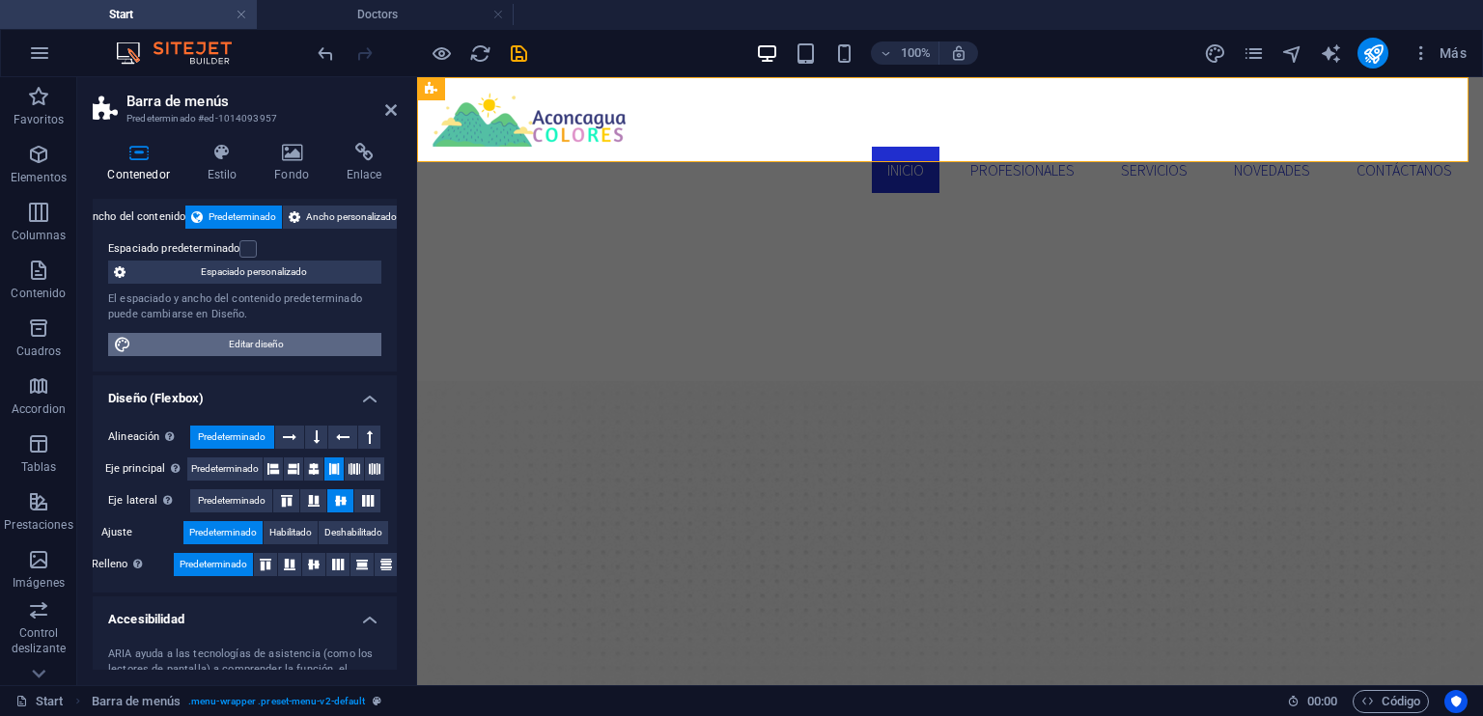
click at [255, 347] on span "Editar diseño" at bounding box center [256, 344] width 238 height 23
select select "rem"
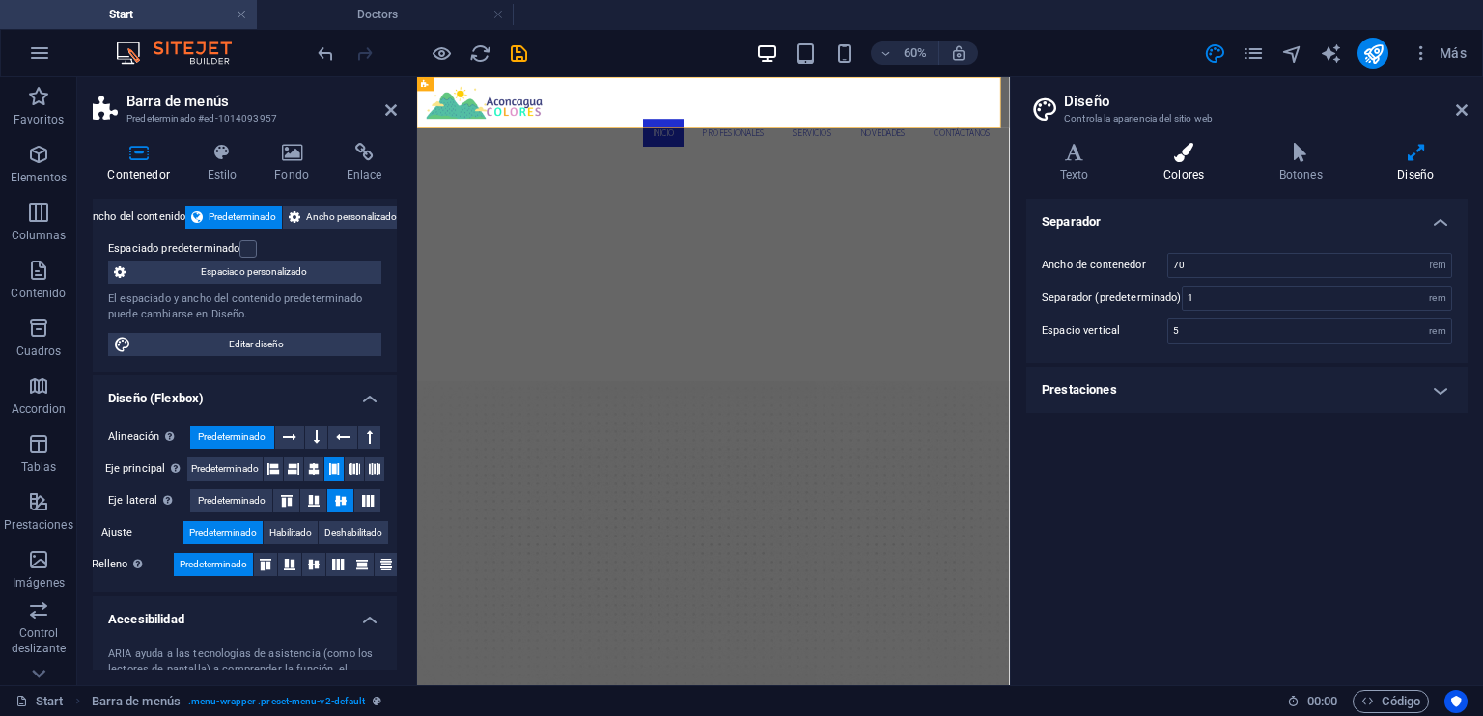
click at [1192, 170] on h4 "Colores" at bounding box center [1187, 163] width 116 height 41
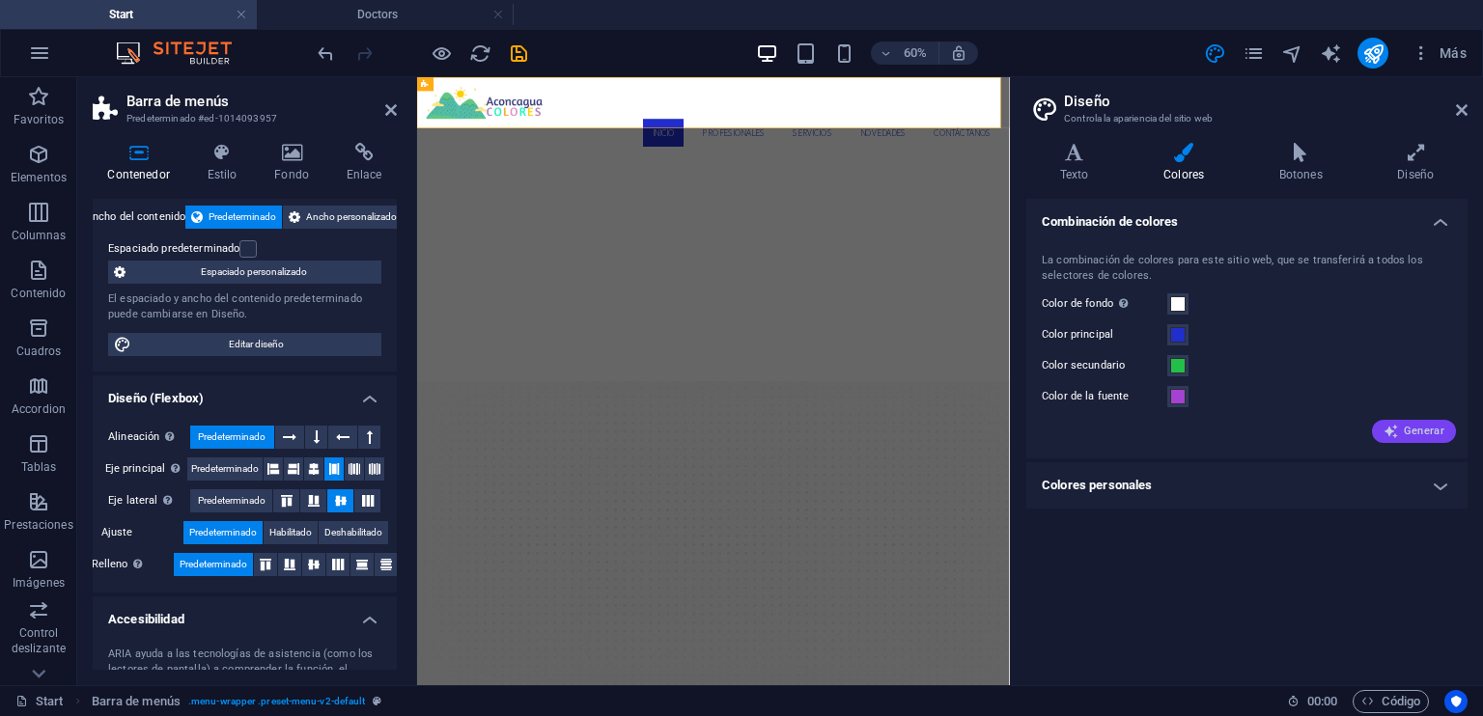
click at [1407, 432] on span "Generar" at bounding box center [1413, 431] width 61 height 15
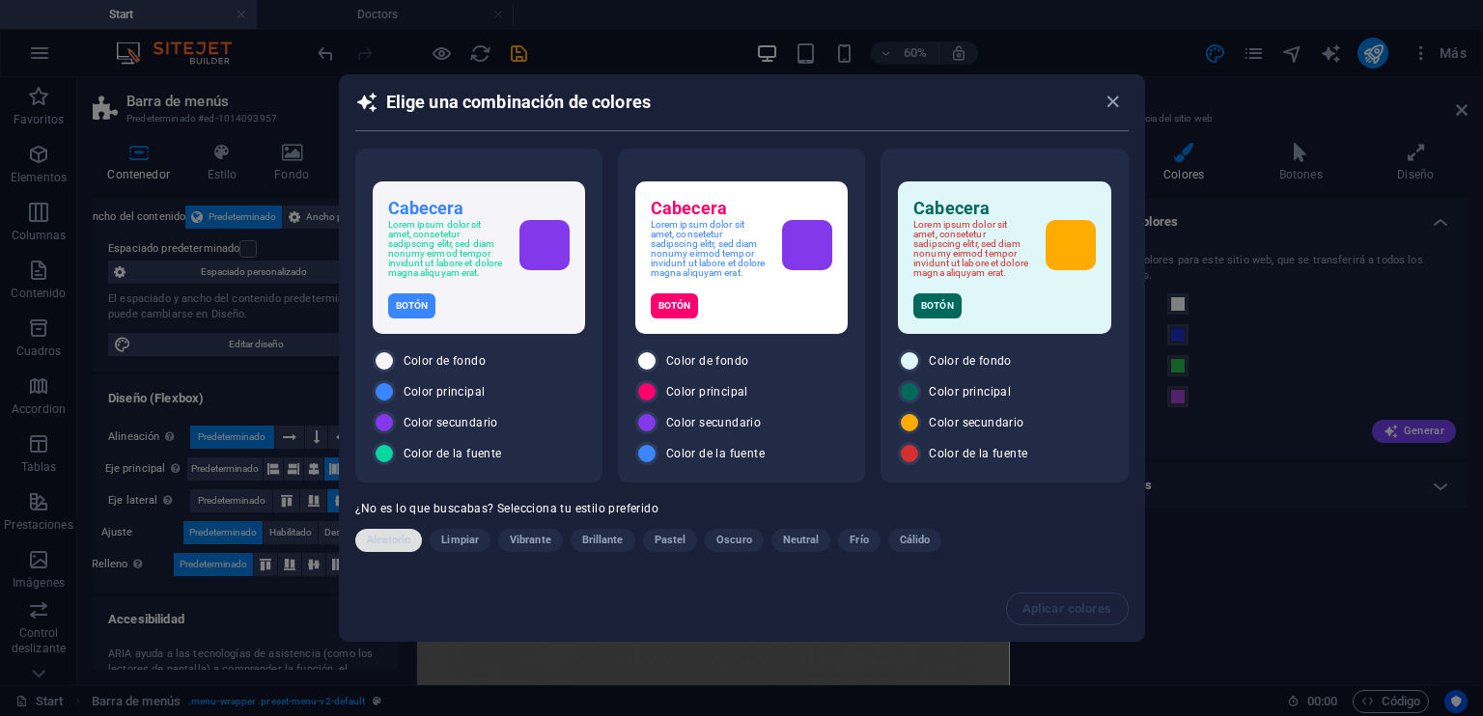
click at [417, 535] on button "Aleatorio" at bounding box center [389, 540] width 68 height 23
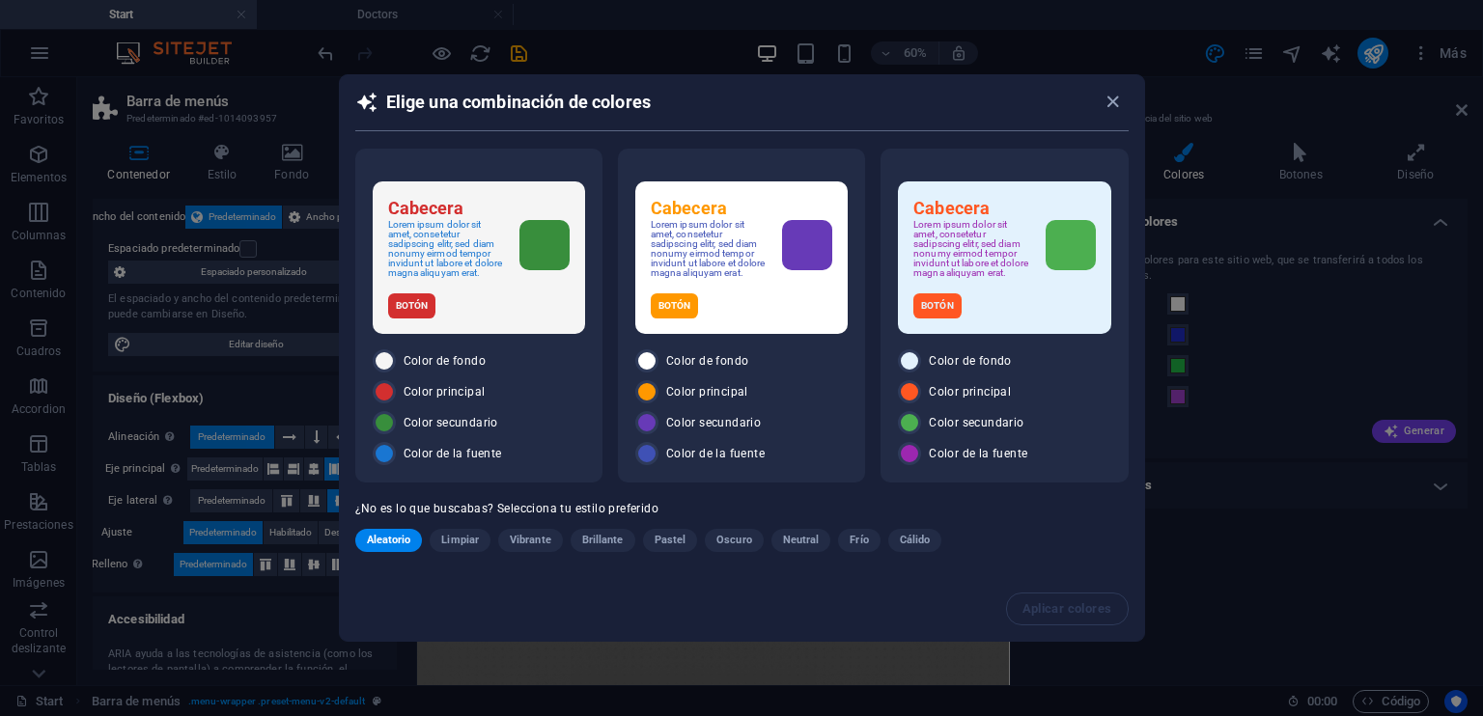
click at [407, 541] on span "Aleatorio" at bounding box center [389, 540] width 44 height 23
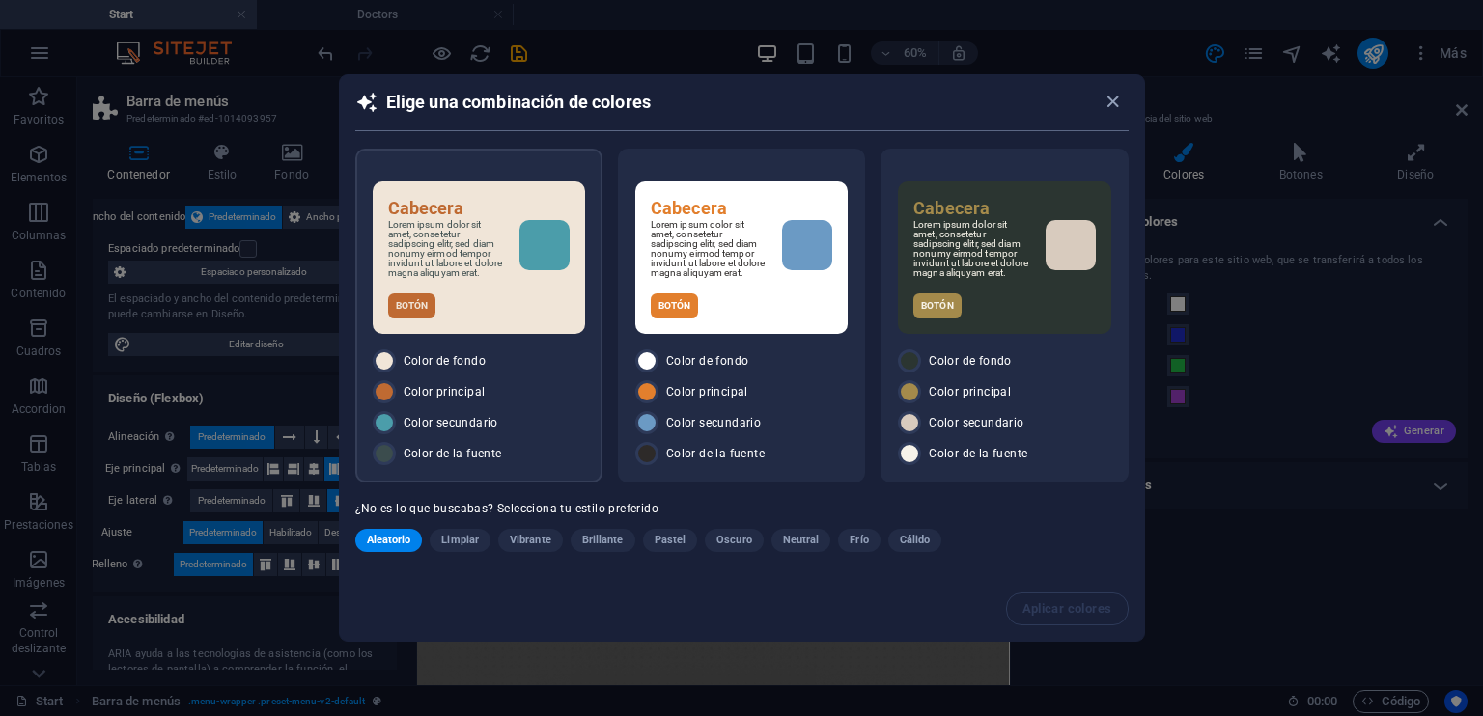
click at [518, 387] on div "Color principal" at bounding box center [479, 391] width 212 height 23
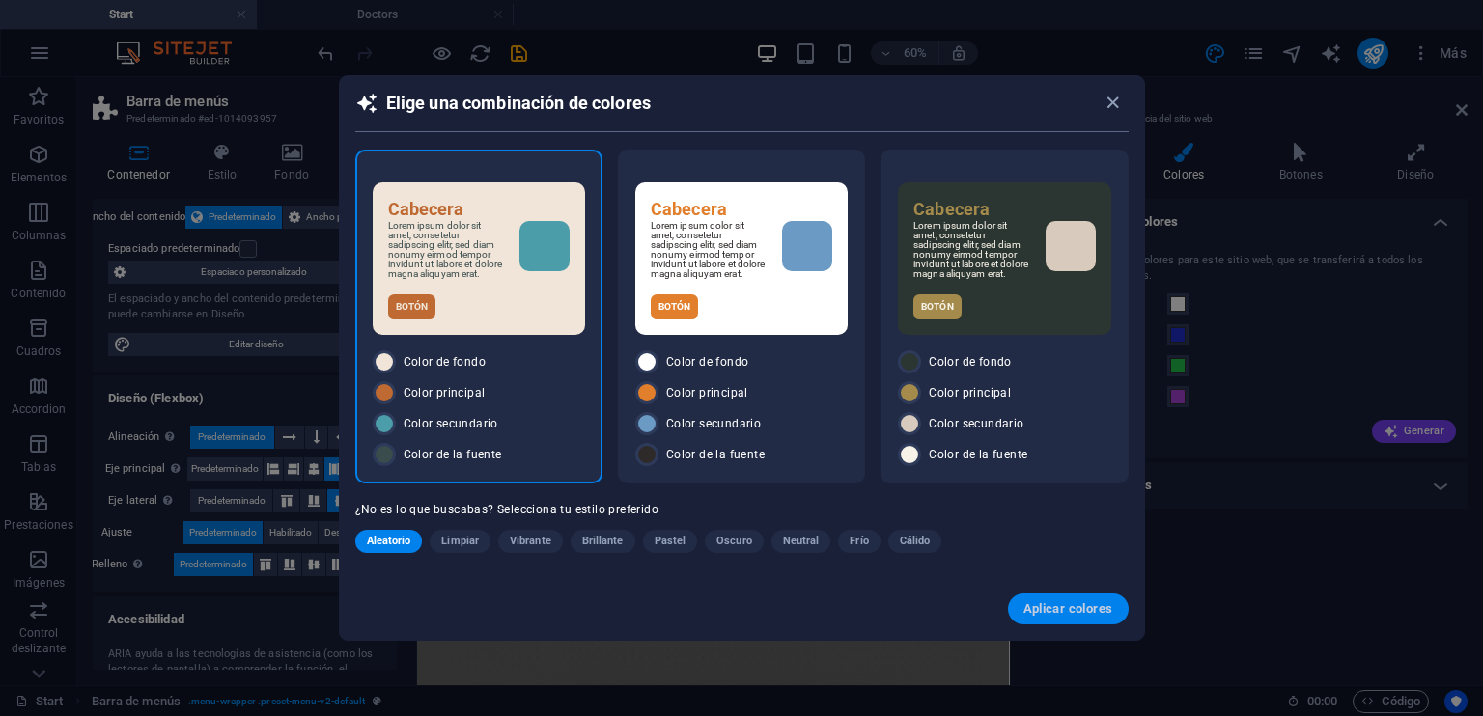
click at [1091, 606] on span "Aplicar colores" at bounding box center [1068, 608] width 90 height 15
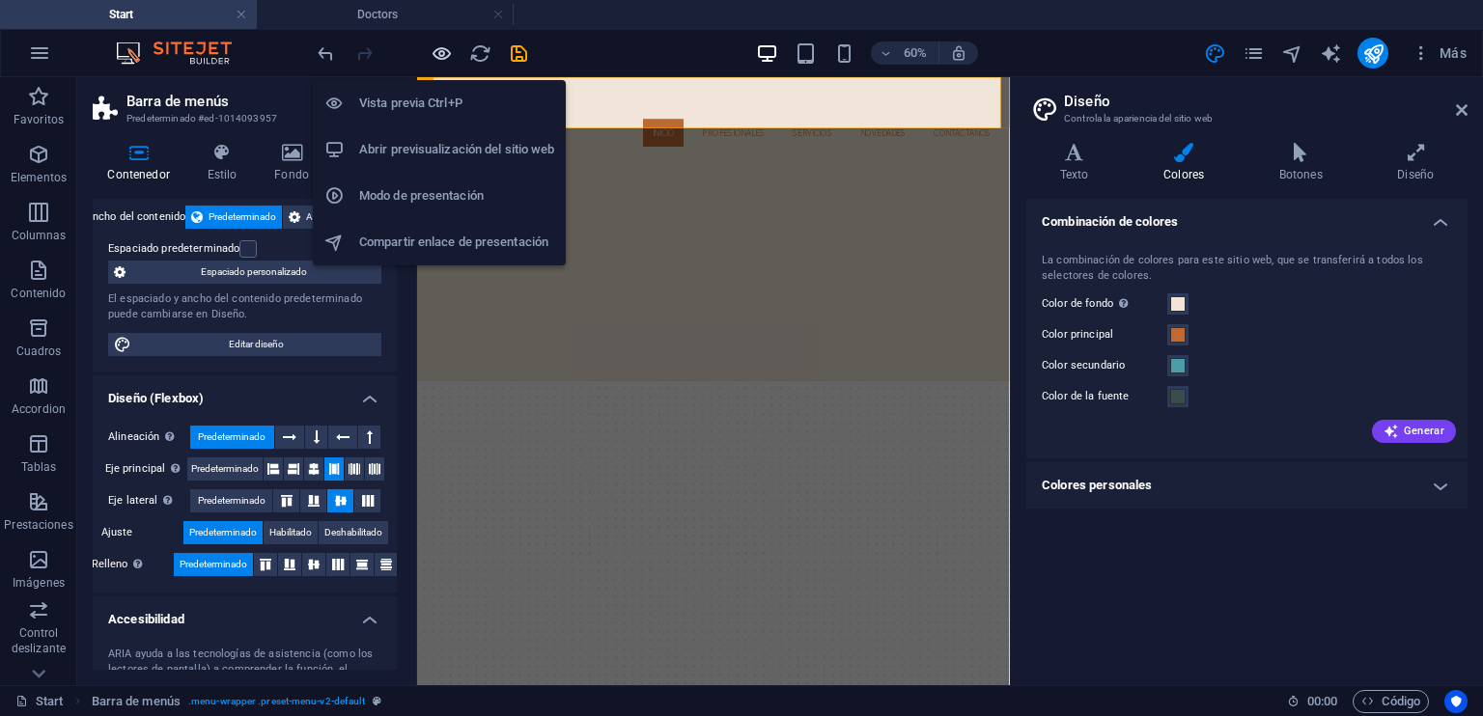
click at [433, 59] on icon "button" at bounding box center [442, 53] width 22 height 22
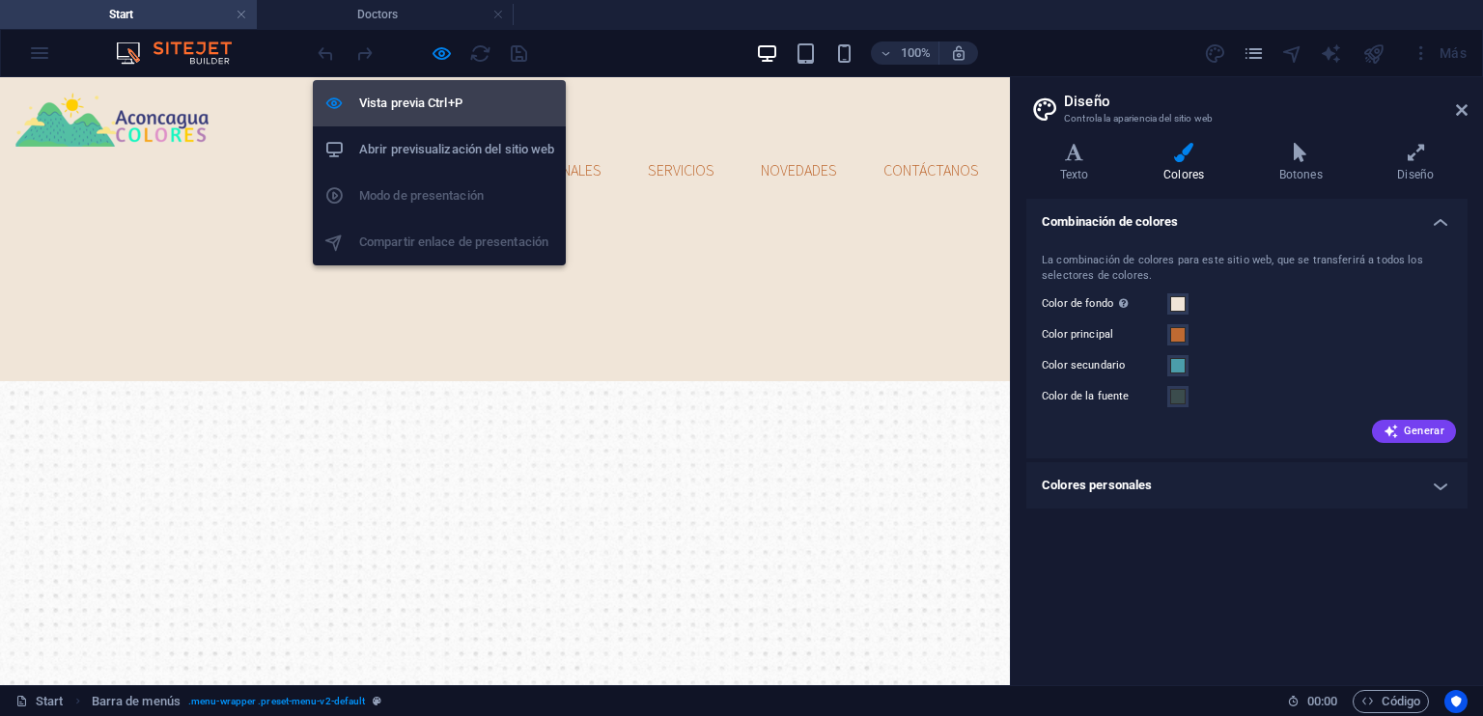
click at [421, 101] on h6 "Vista previa Ctrl+P" at bounding box center [456, 103] width 195 height 23
select select "header"
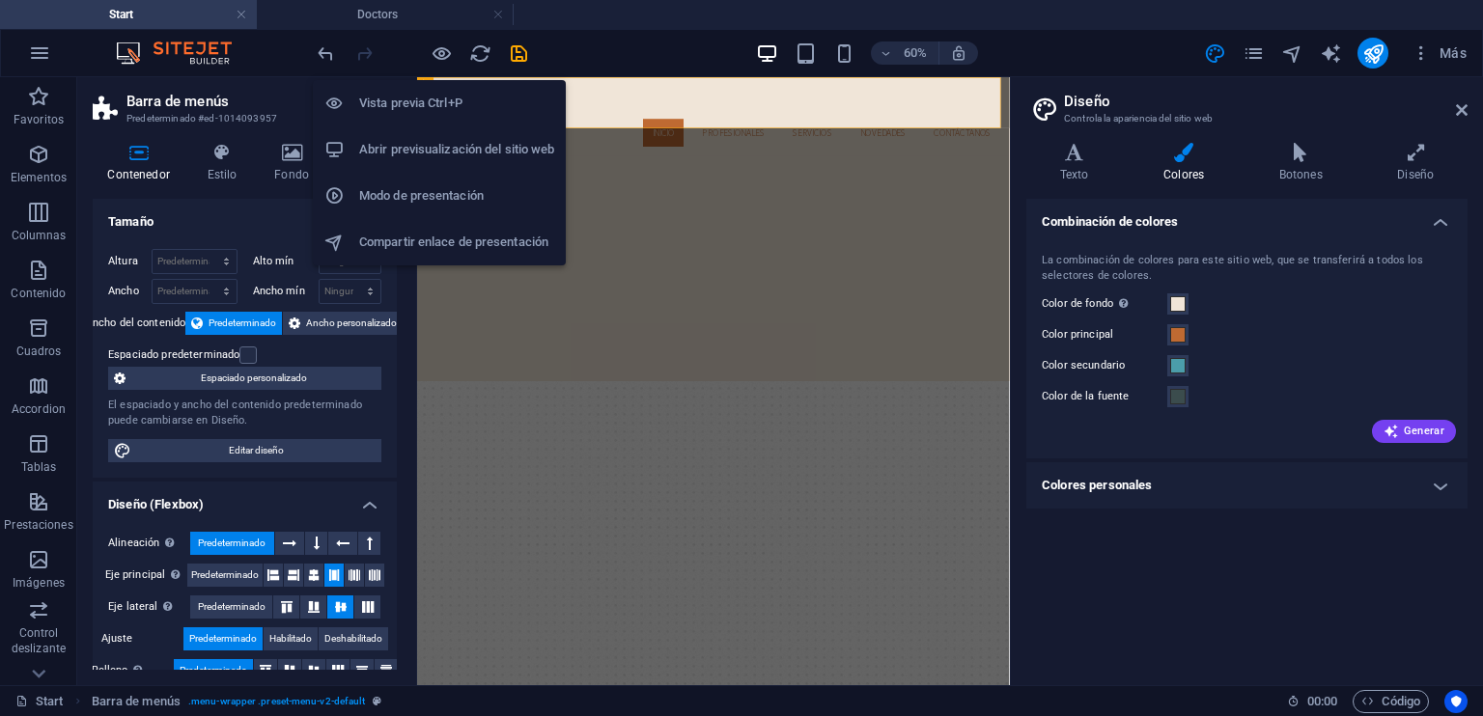
click at [418, 100] on h6 "Vista previa Ctrl+P" at bounding box center [456, 103] width 195 height 23
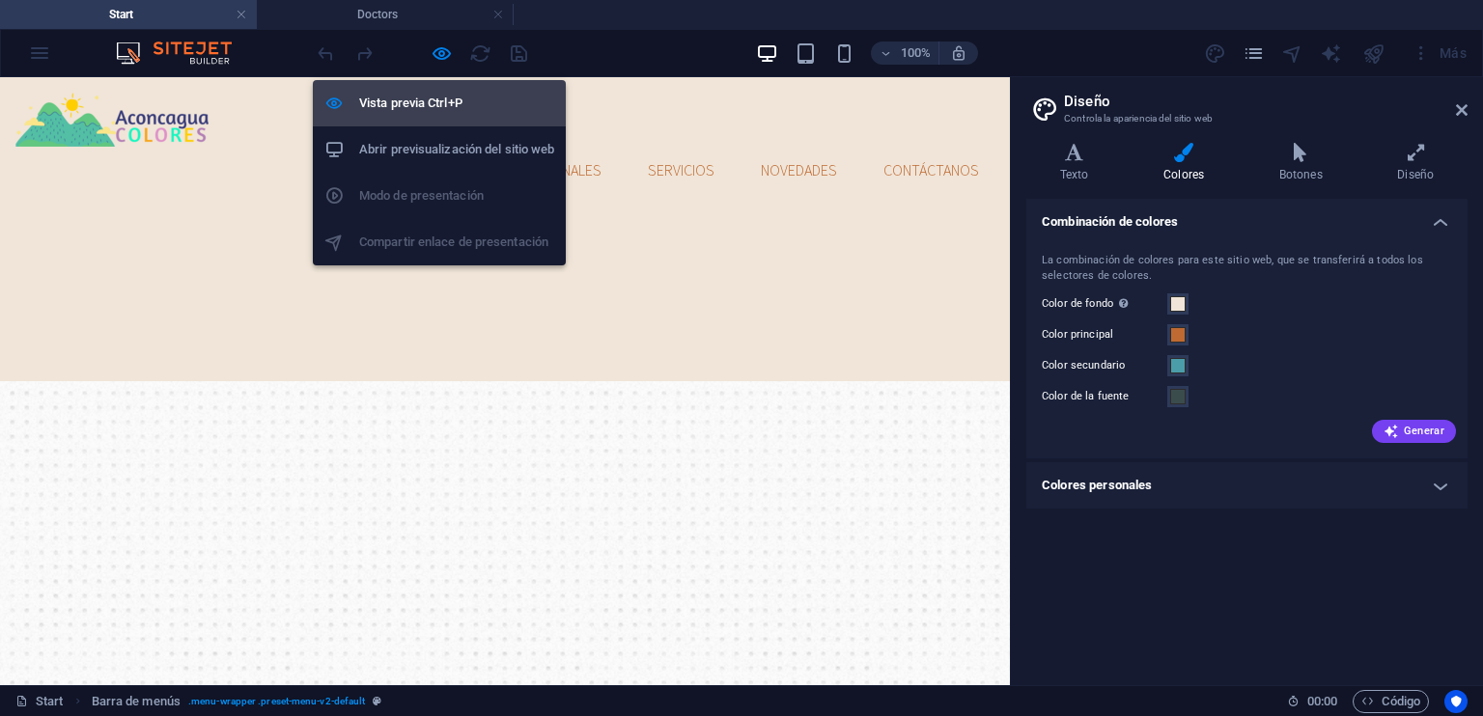
click at [432, 98] on h6 "Vista previa Ctrl+P" at bounding box center [456, 103] width 195 height 23
select select "header"
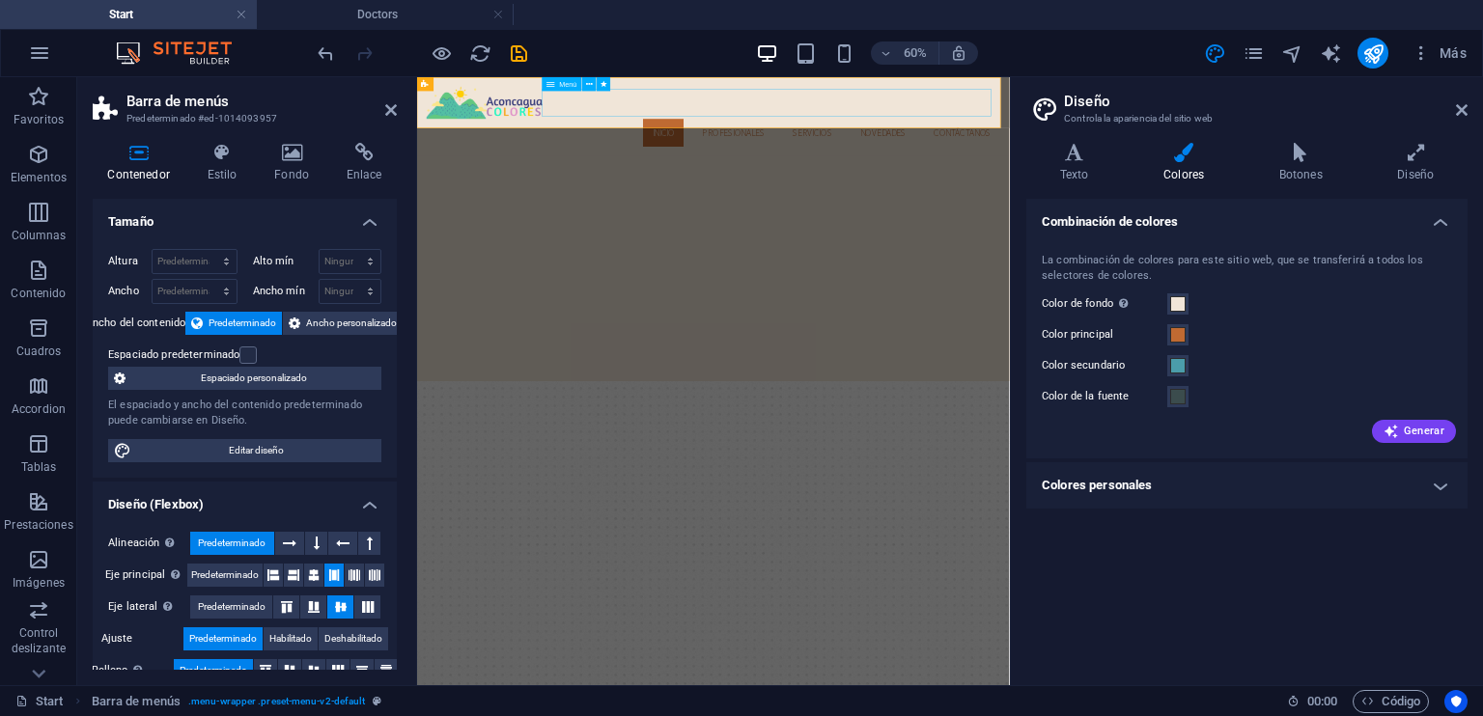
click at [737, 147] on nav "Inicio Profesionales Servicios Novedades Contáctanos" at bounding box center [910, 170] width 957 height 46
click at [588, 78] on icon at bounding box center [589, 84] width 7 height 13
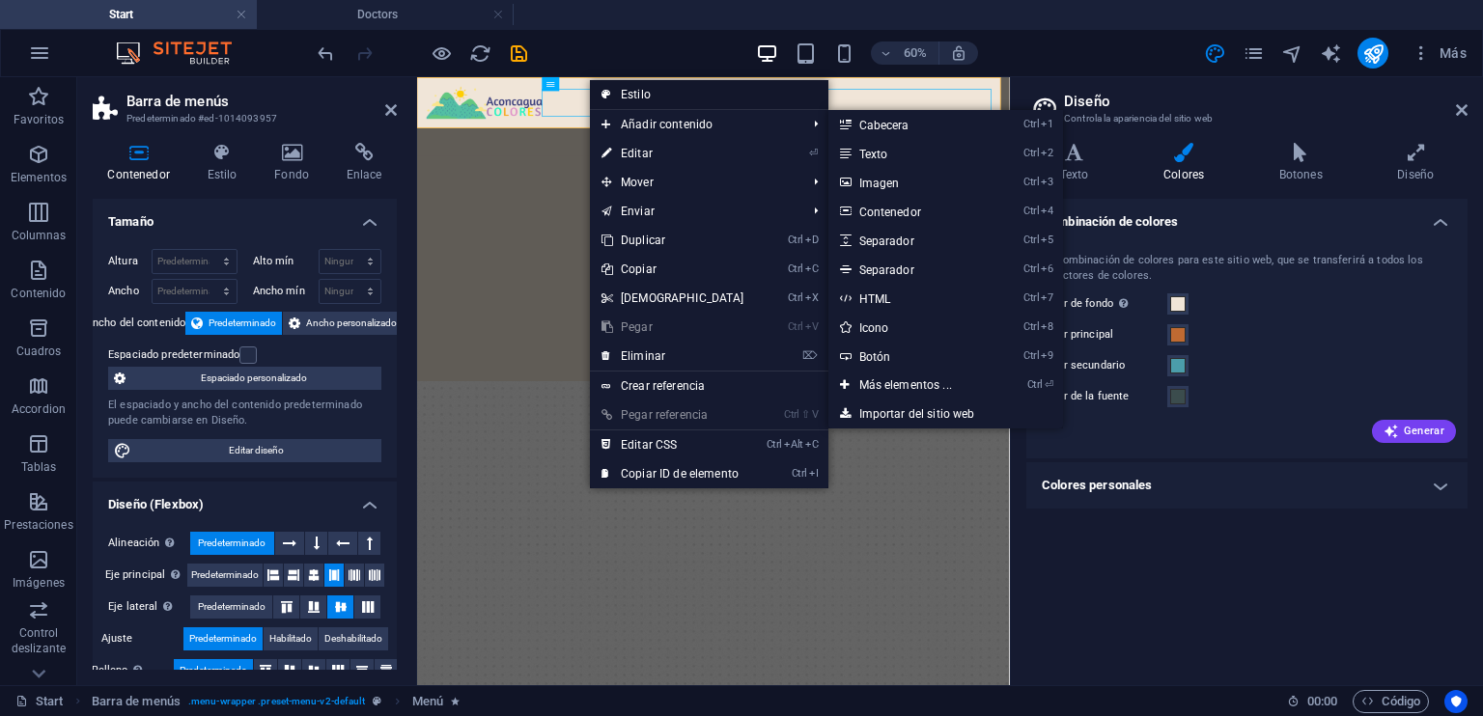
click at [649, 101] on link "Estilo" at bounding box center [709, 94] width 238 height 29
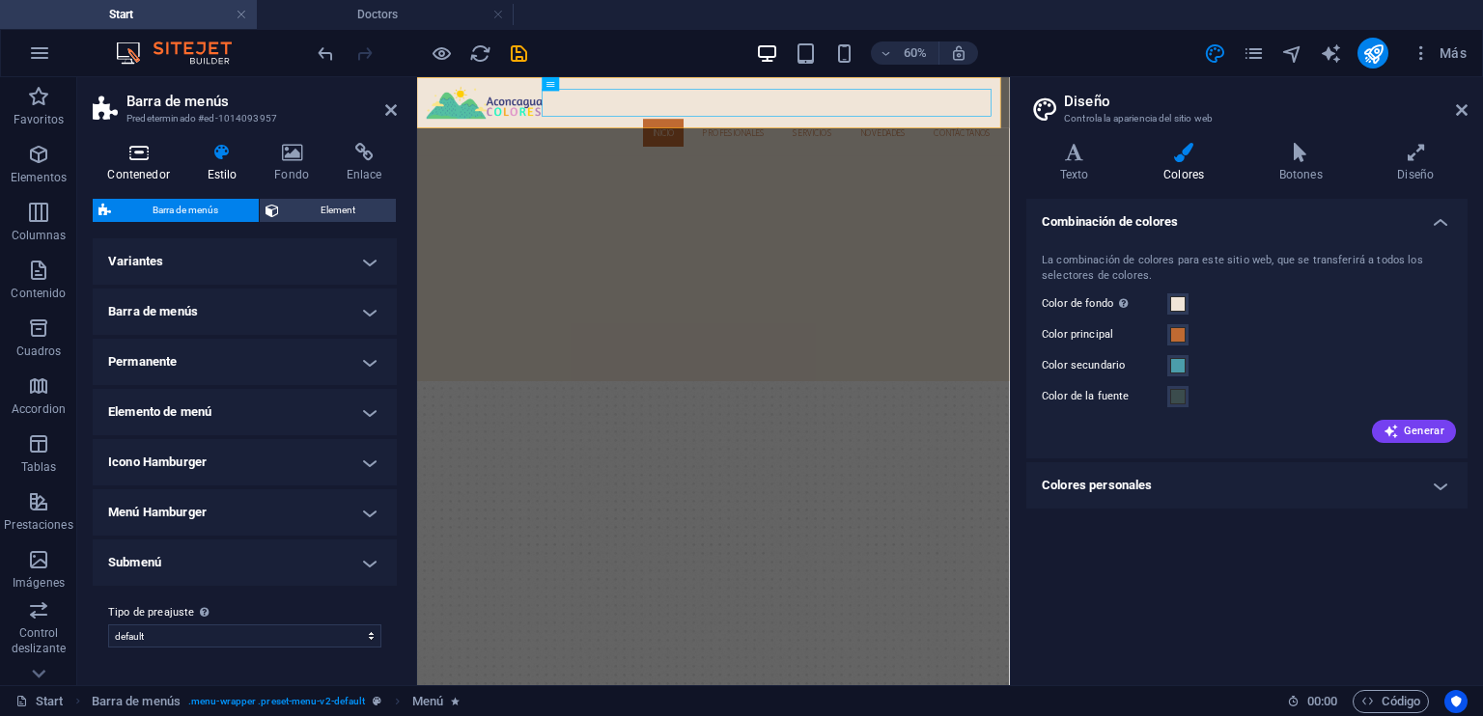
click at [121, 157] on icon at bounding box center [139, 152] width 92 height 19
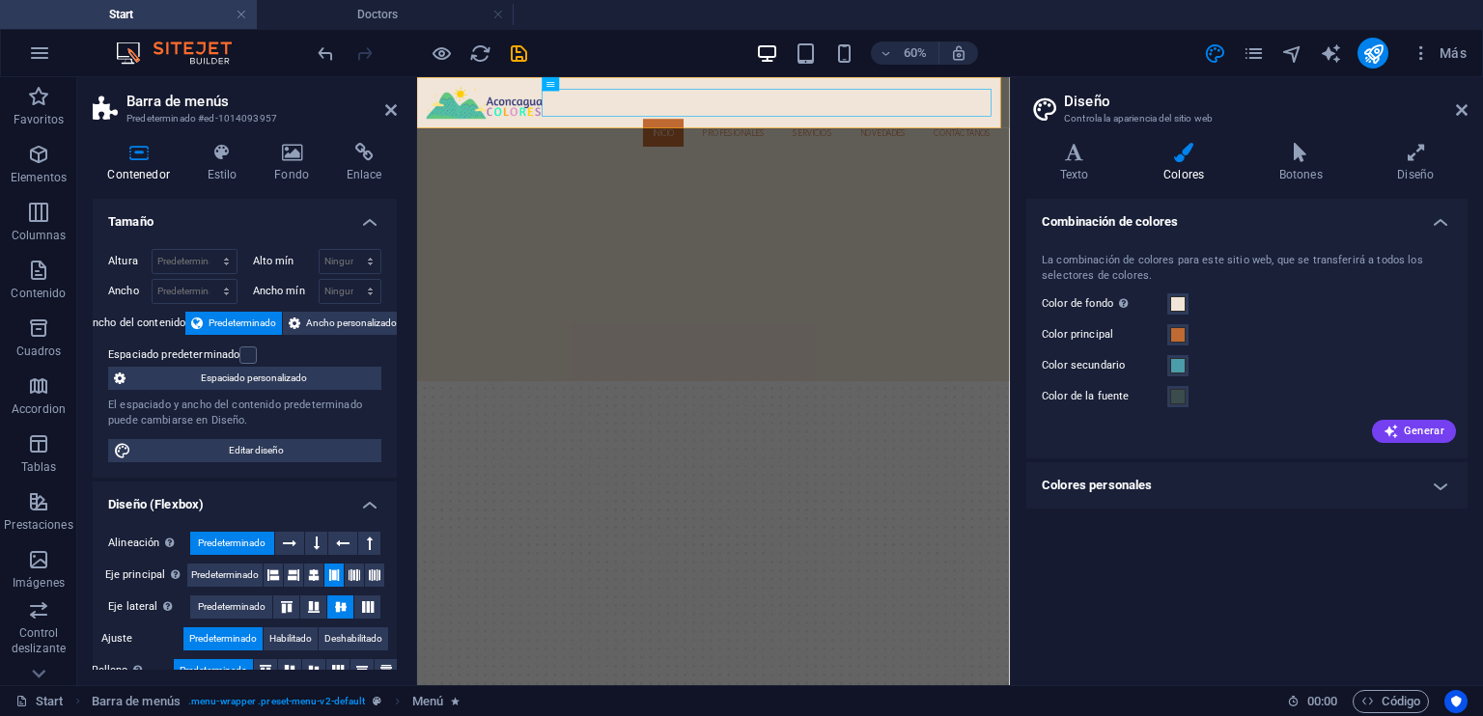
drag, startPoint x: 398, startPoint y: 394, endPoint x: 394, endPoint y: 437, distance: 43.6
click at [394, 437] on div "Contenedor Estilo Fondo Enlace Tamaño Altura Predeterminado px rem % vh vw Alto…" at bounding box center [244, 406] width 335 height 558
drag, startPoint x: 342, startPoint y: 431, endPoint x: 318, endPoint y: 463, distance: 40.7
click at [341, 432] on div "Altura Predeterminado px rem % vh vw Alto mín Ninguno px rem % vh vw Ancho Pred…" at bounding box center [245, 356] width 304 height 244
click at [319, 447] on span "Editar diseño" at bounding box center [256, 450] width 238 height 23
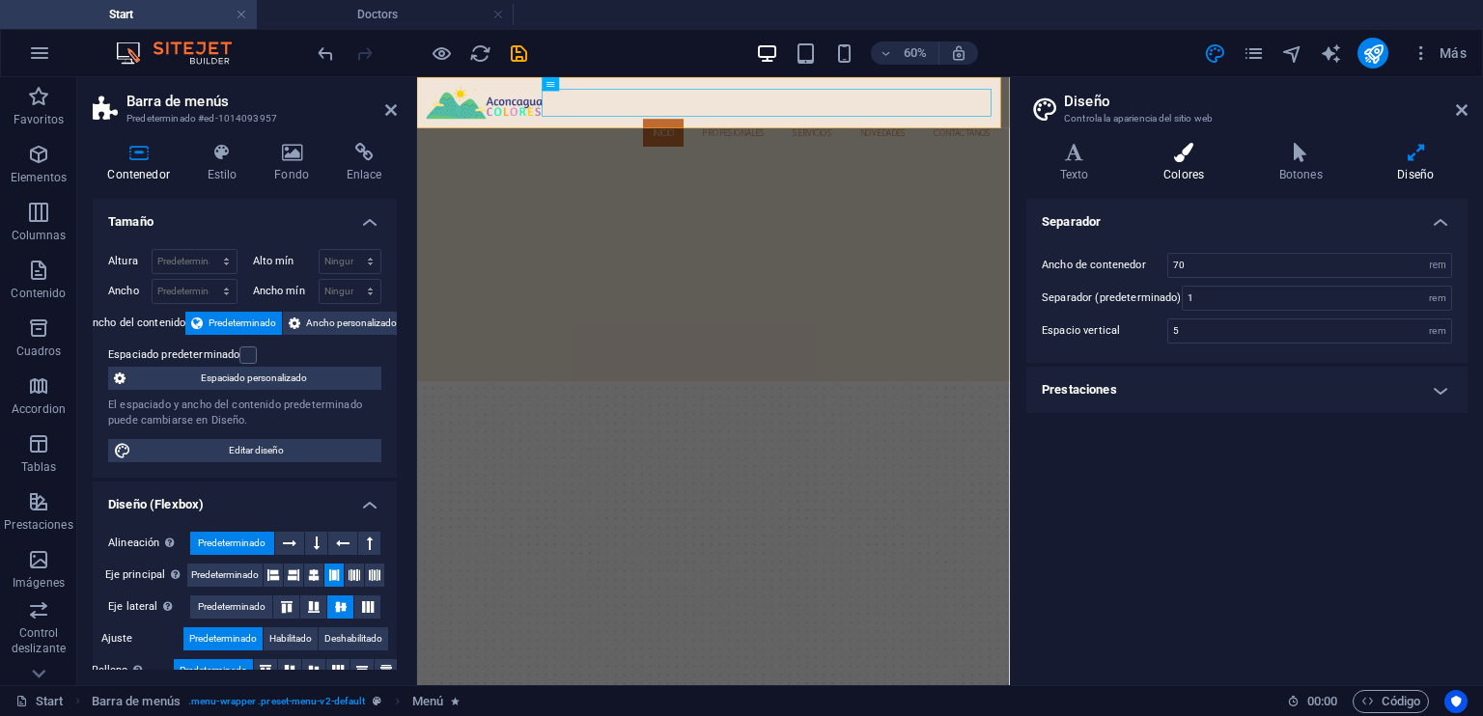
click at [1205, 161] on icon at bounding box center [1183, 152] width 108 height 19
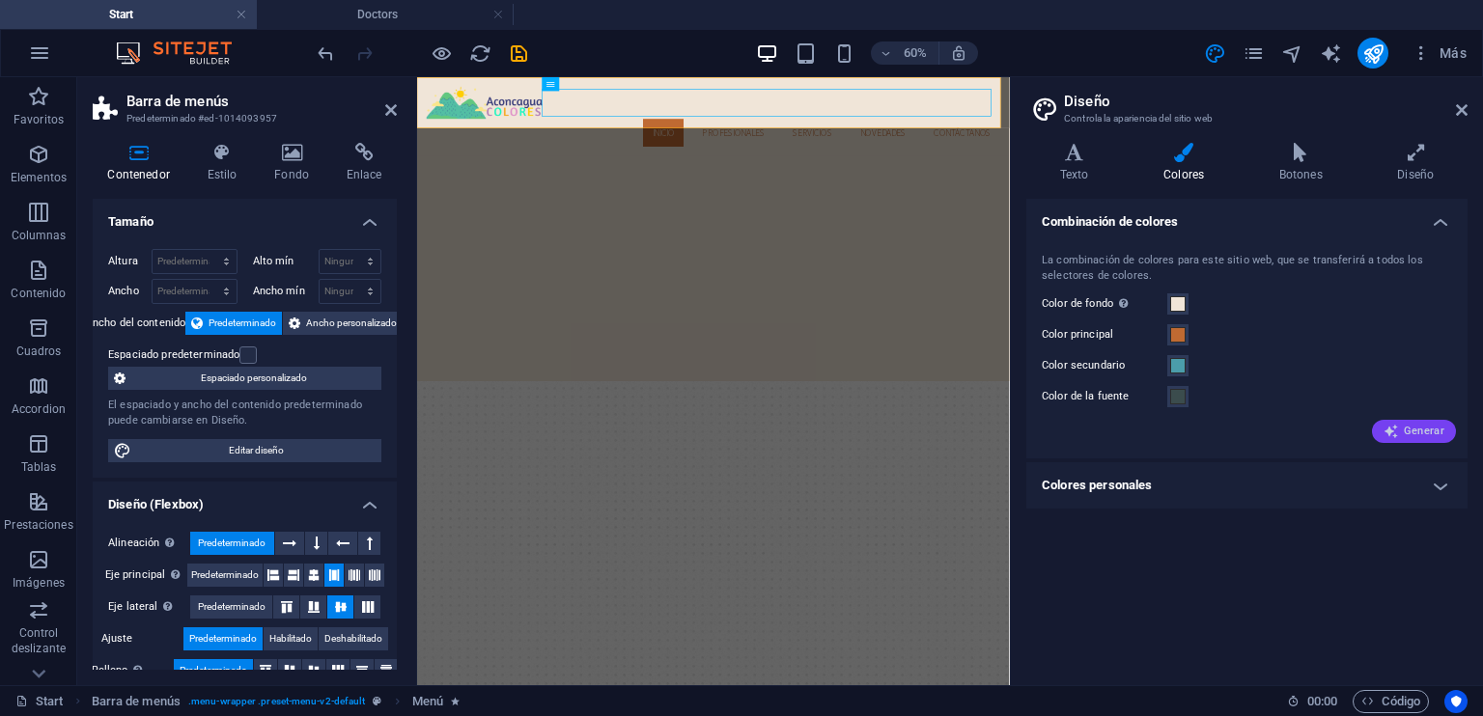
click at [1408, 431] on span "Generar" at bounding box center [1413, 431] width 61 height 15
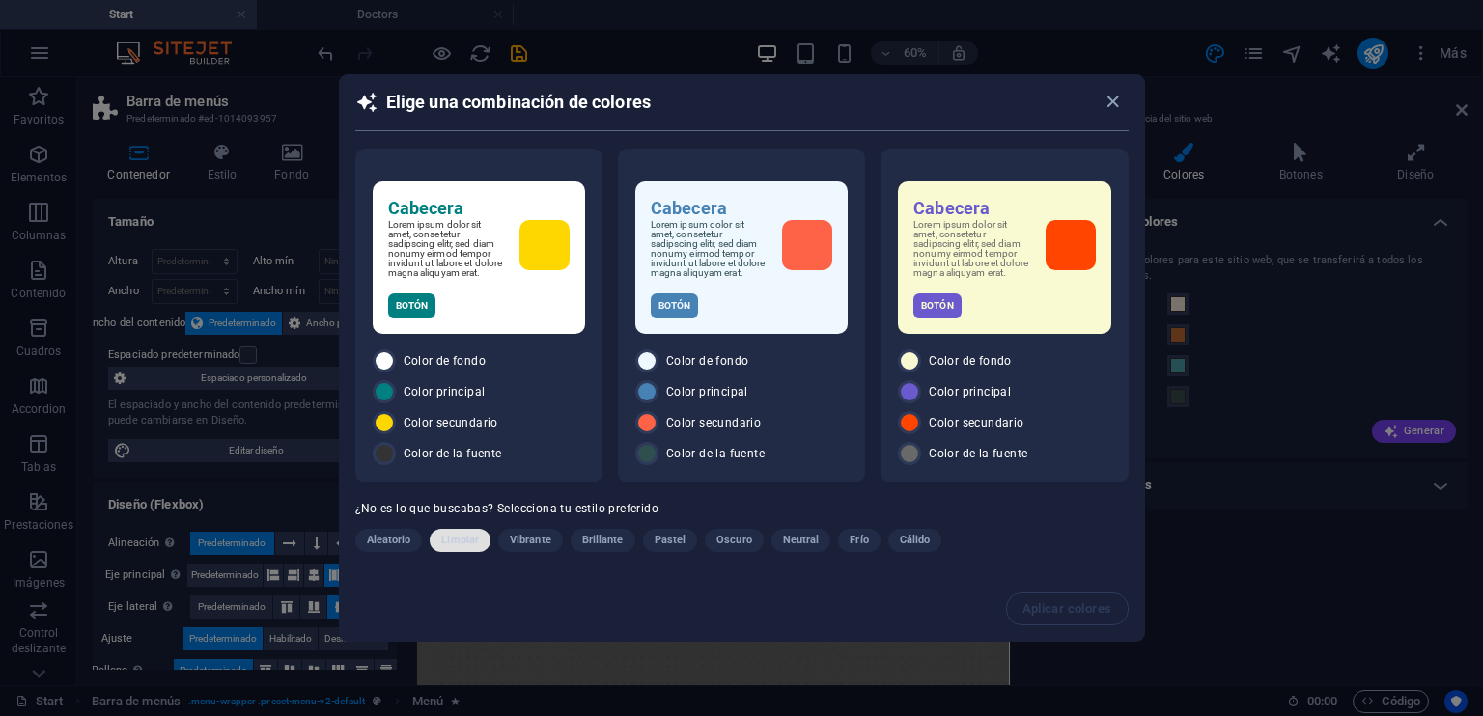
click at [470, 538] on span "Limpiar" at bounding box center [460, 540] width 38 height 23
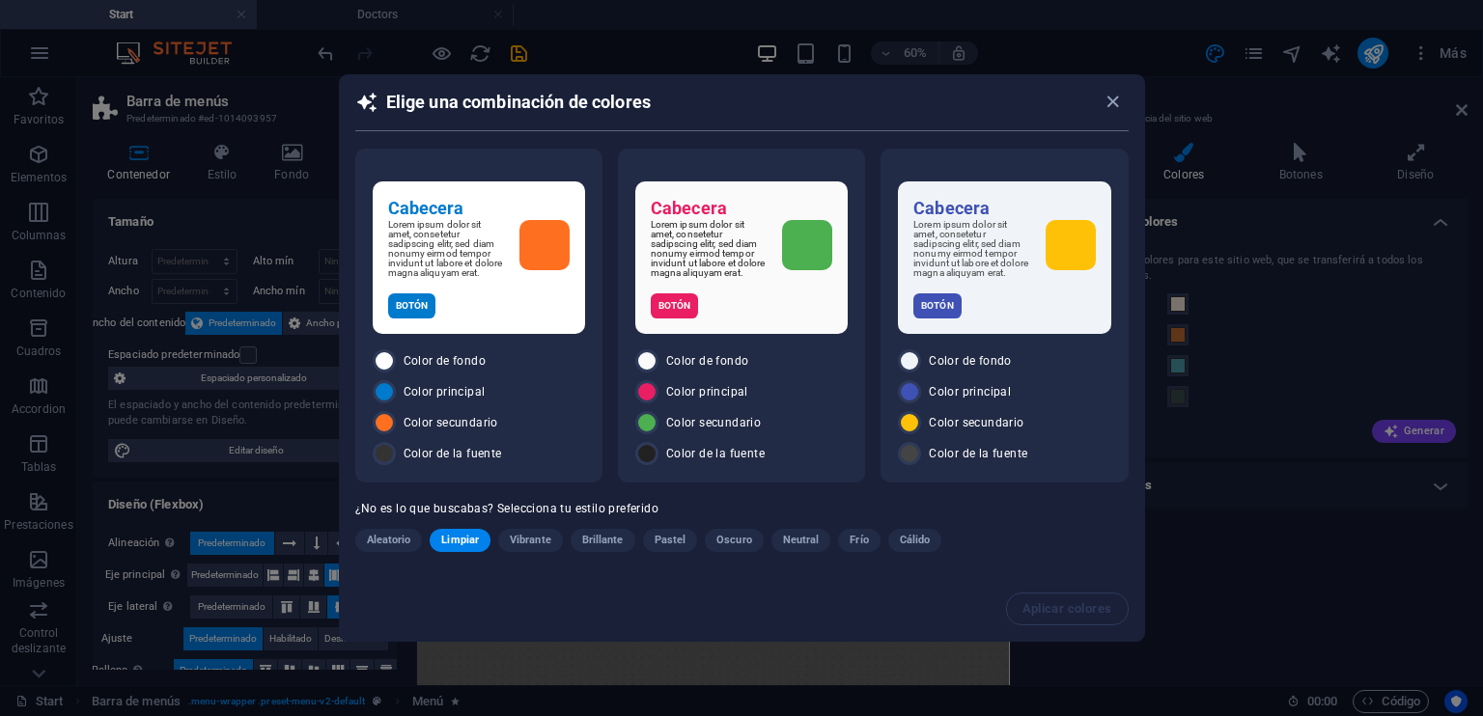
click at [464, 539] on span "Limpiar" at bounding box center [460, 540] width 38 height 23
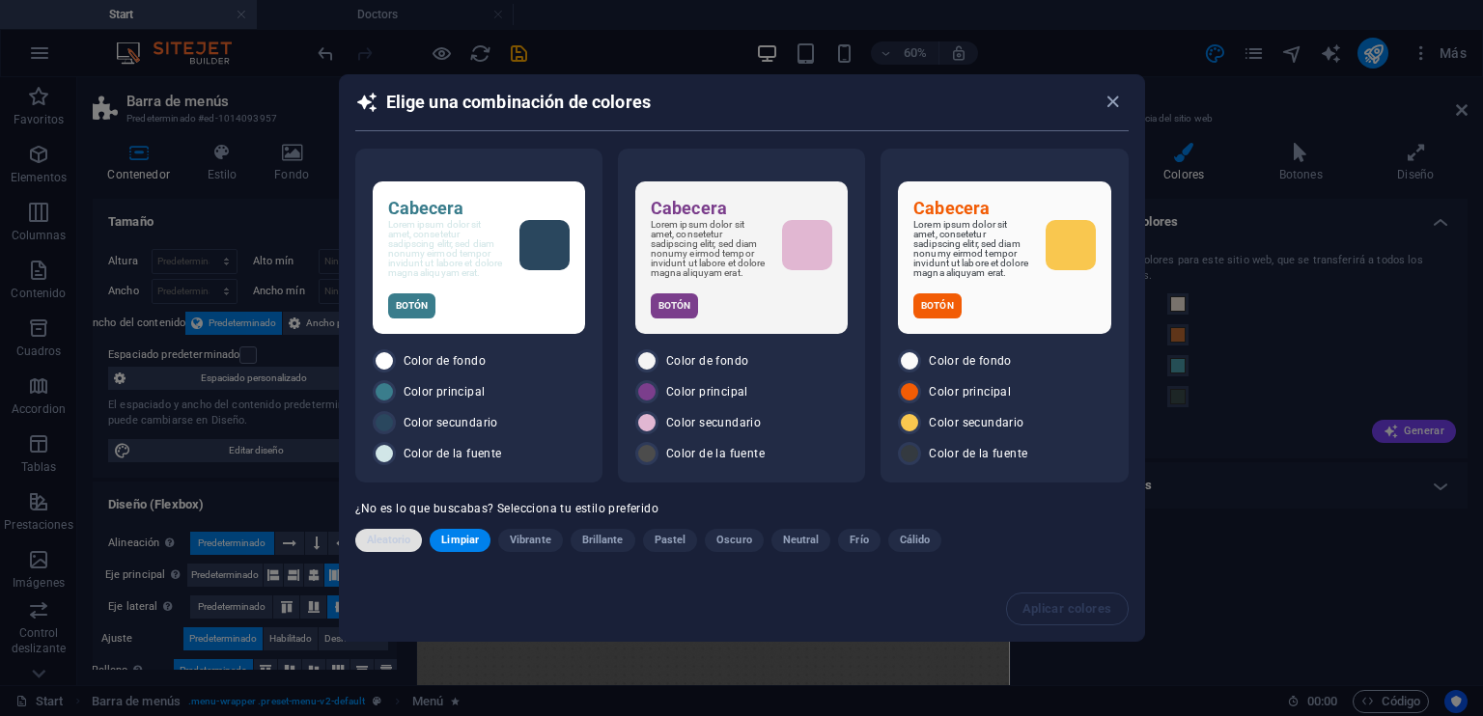
click at [374, 538] on span "Aleatorio" at bounding box center [389, 540] width 44 height 23
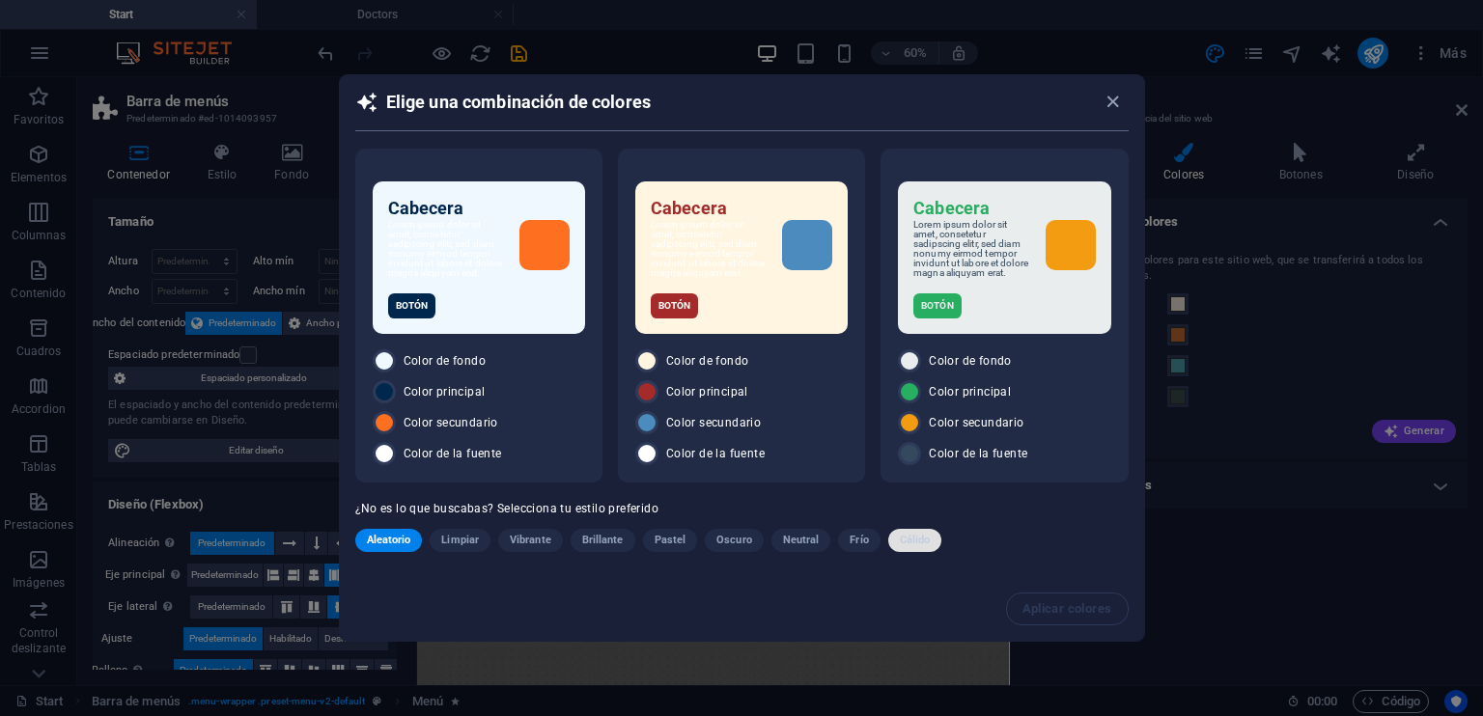
click at [923, 540] on span "Cálido" at bounding box center [915, 540] width 31 height 23
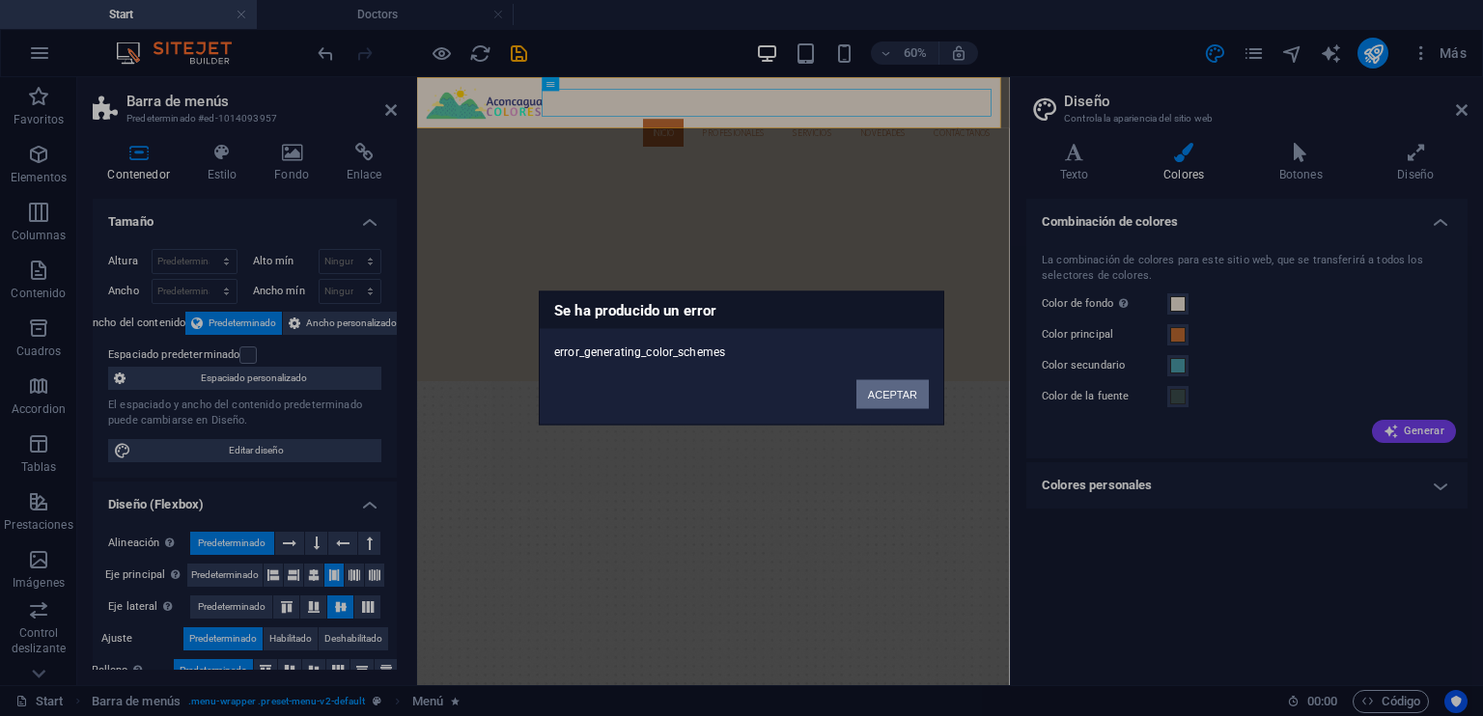
click at [888, 399] on button "ACEPTAR" at bounding box center [892, 394] width 72 height 29
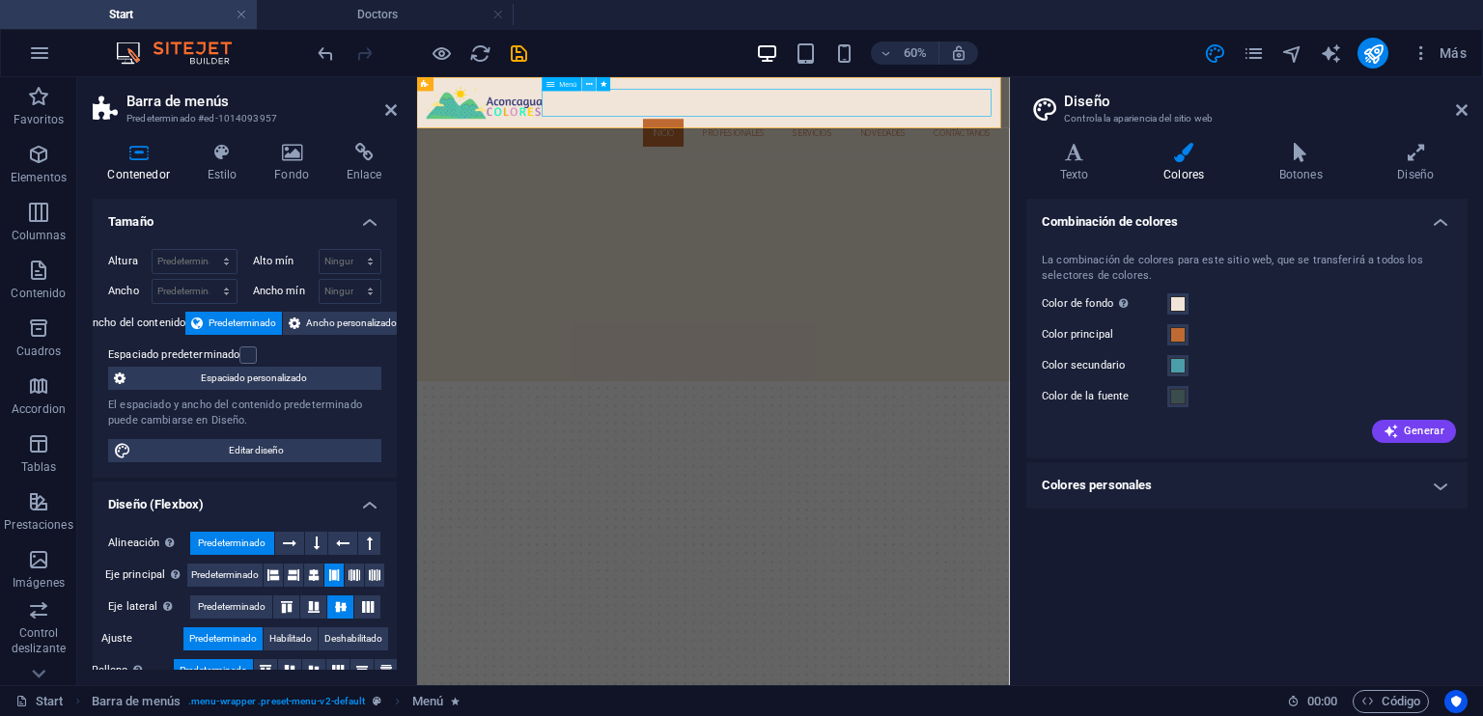
click at [586, 83] on icon at bounding box center [589, 84] width 7 height 13
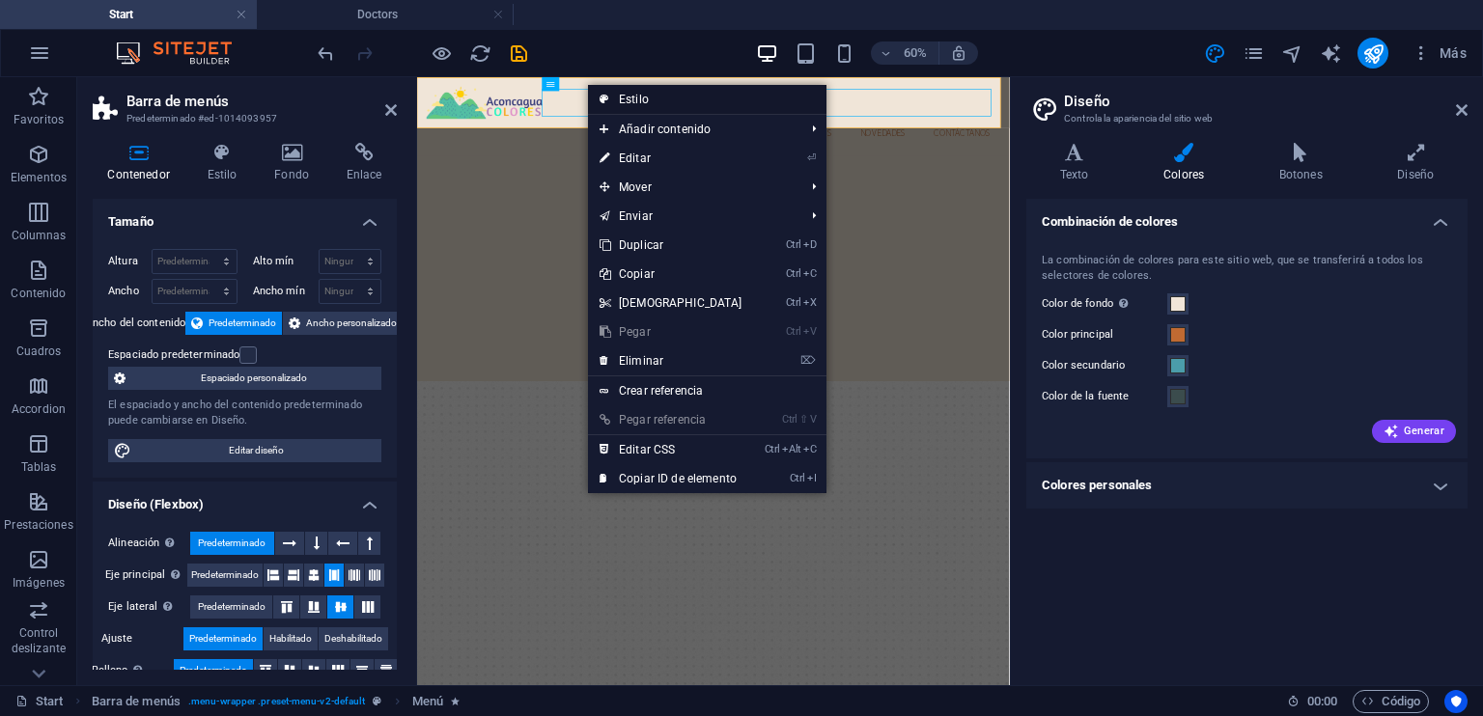
click at [646, 101] on link "Estilo" at bounding box center [707, 99] width 238 height 29
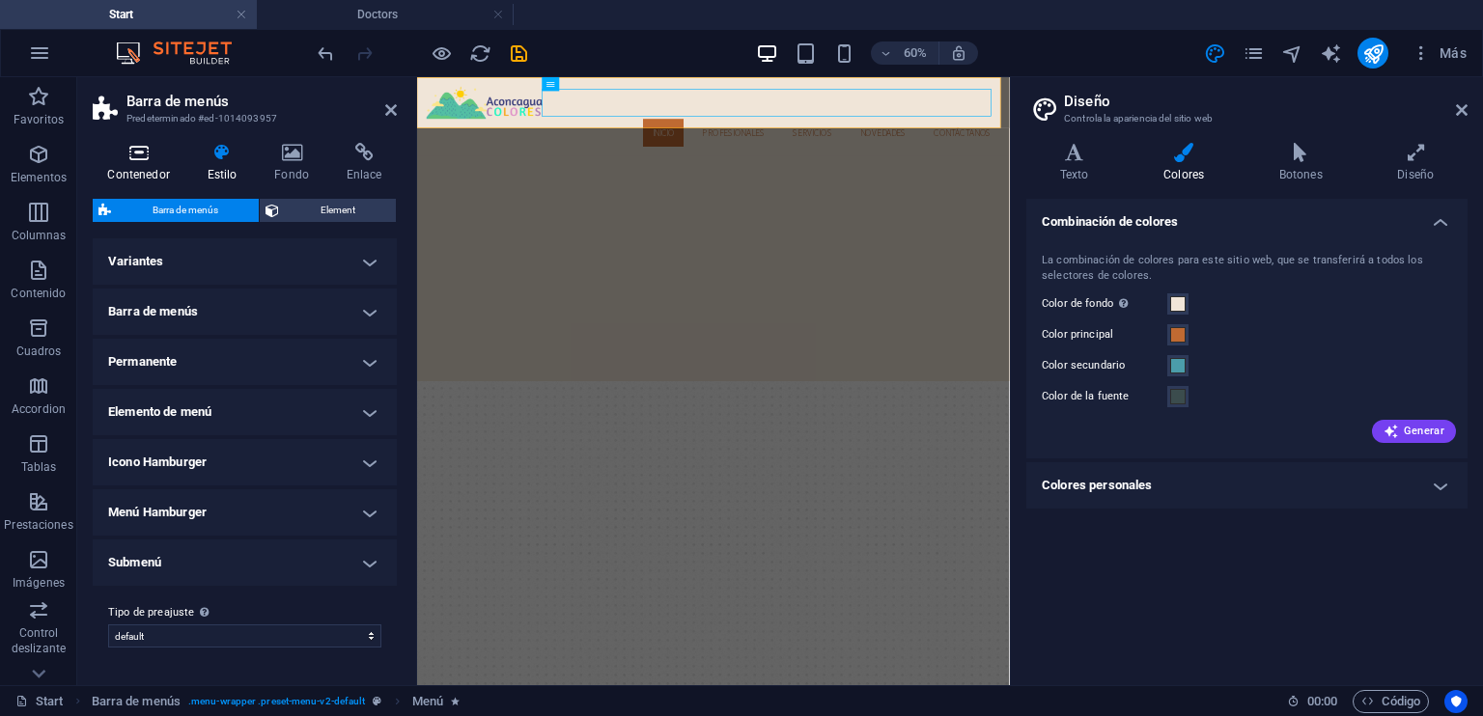
click at [125, 146] on icon at bounding box center [139, 152] width 92 height 19
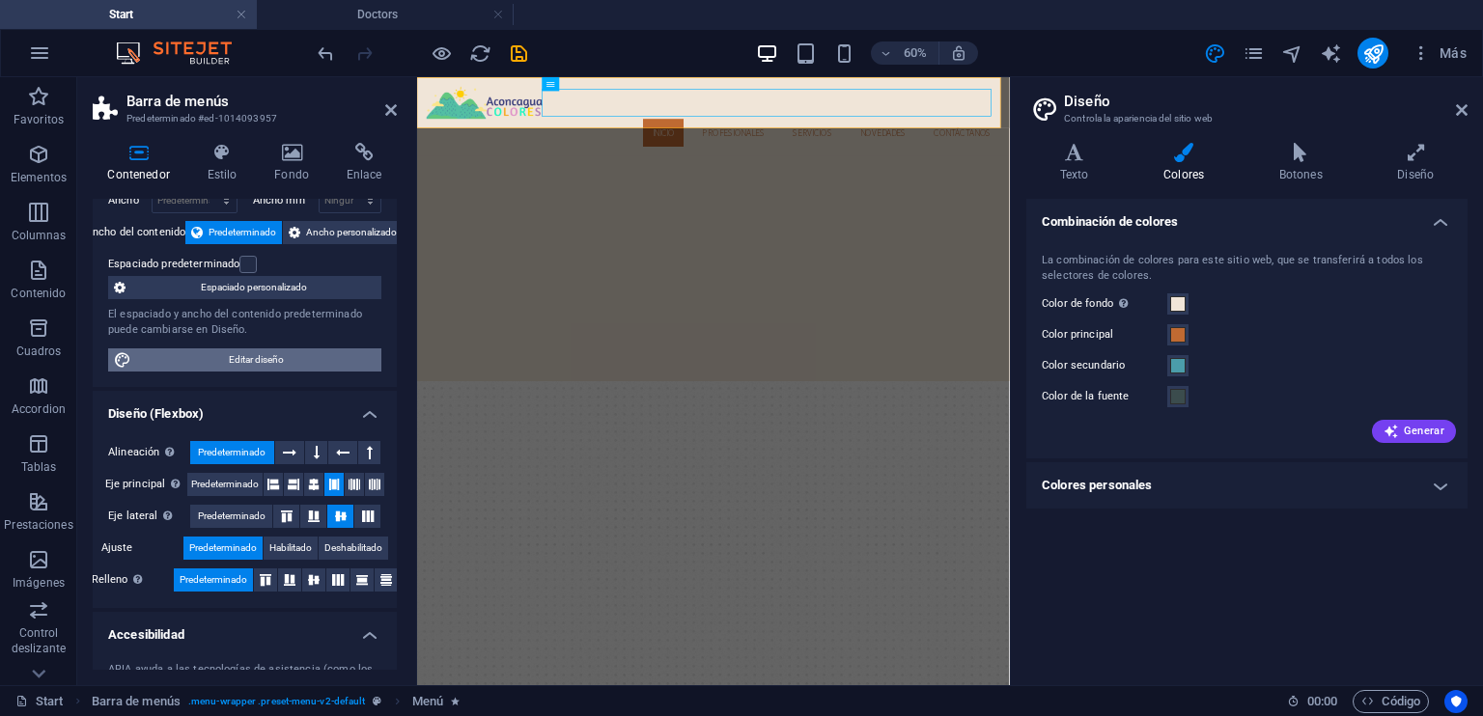
scroll to position [97, 0]
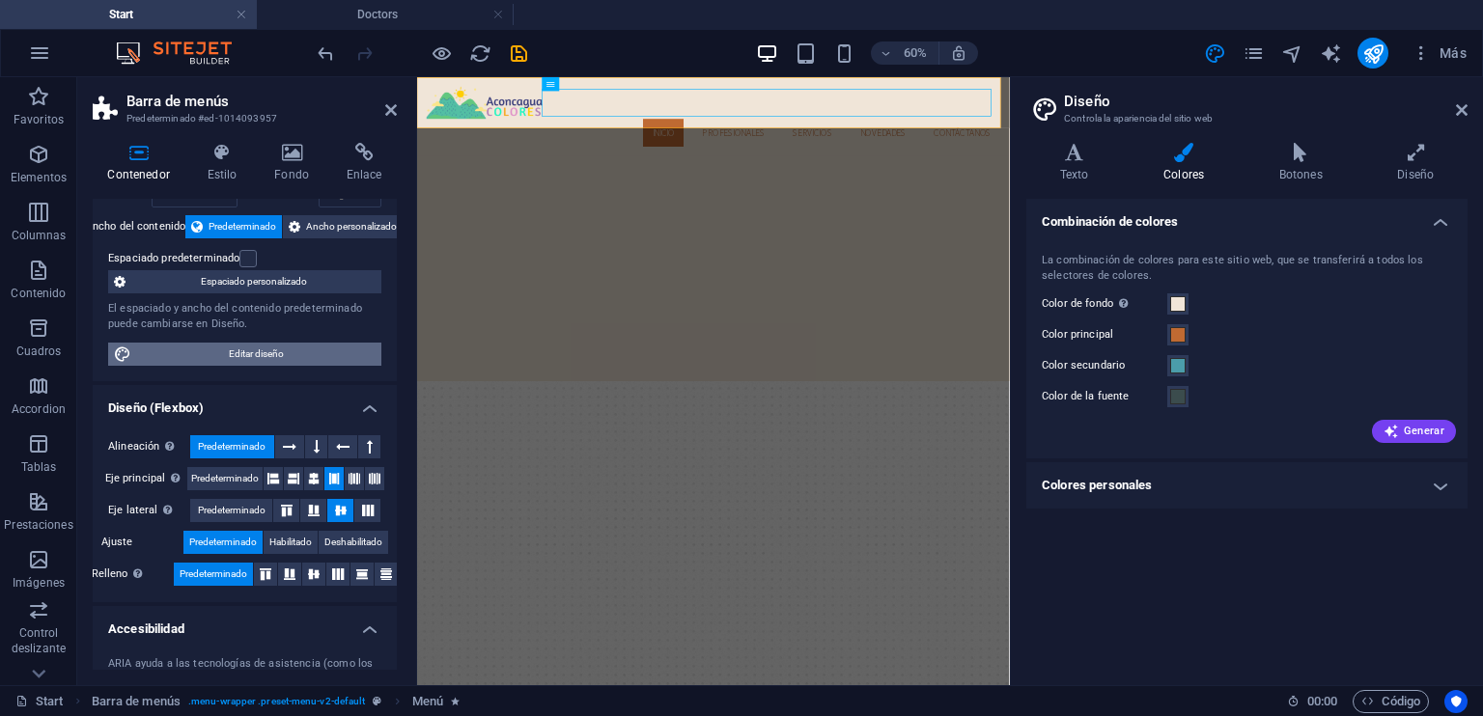
click at [301, 345] on span "Editar diseño" at bounding box center [256, 354] width 238 height 23
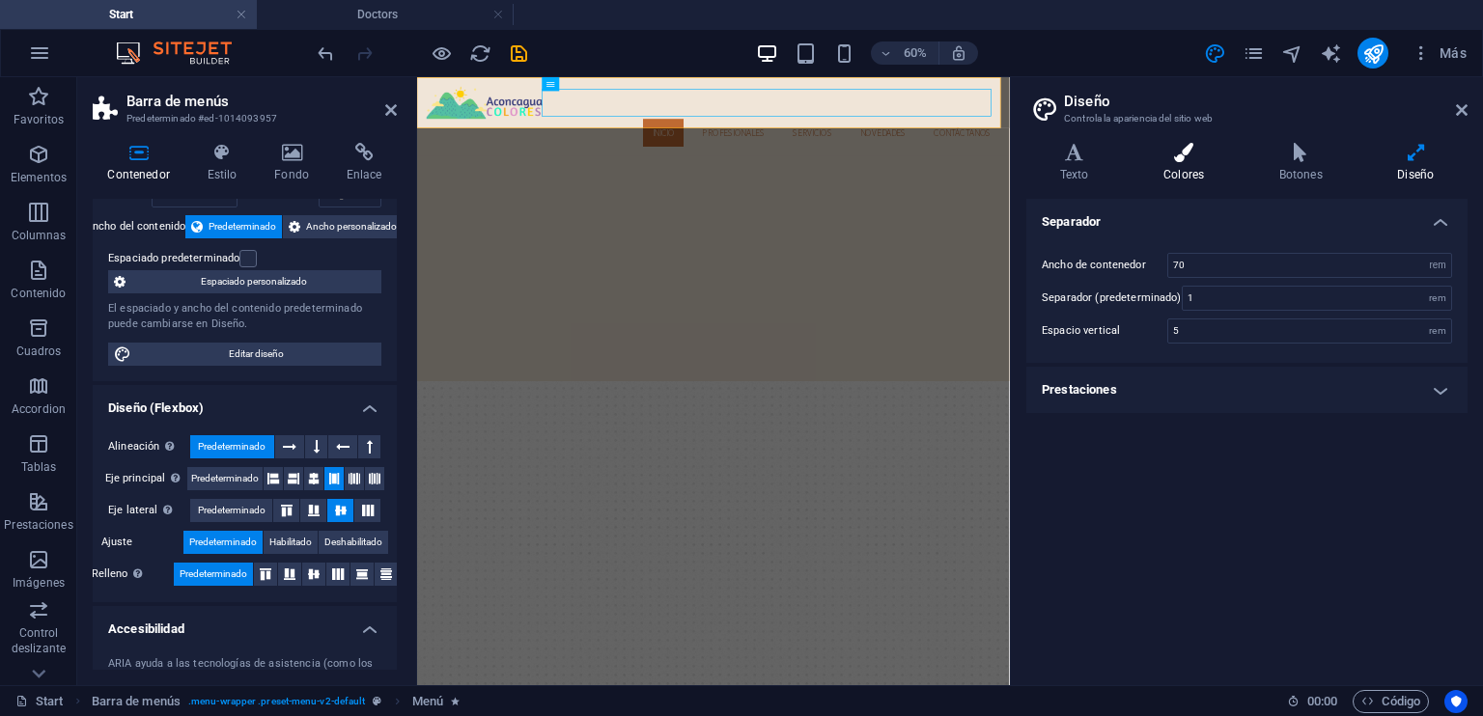
click at [1167, 150] on icon at bounding box center [1183, 152] width 108 height 19
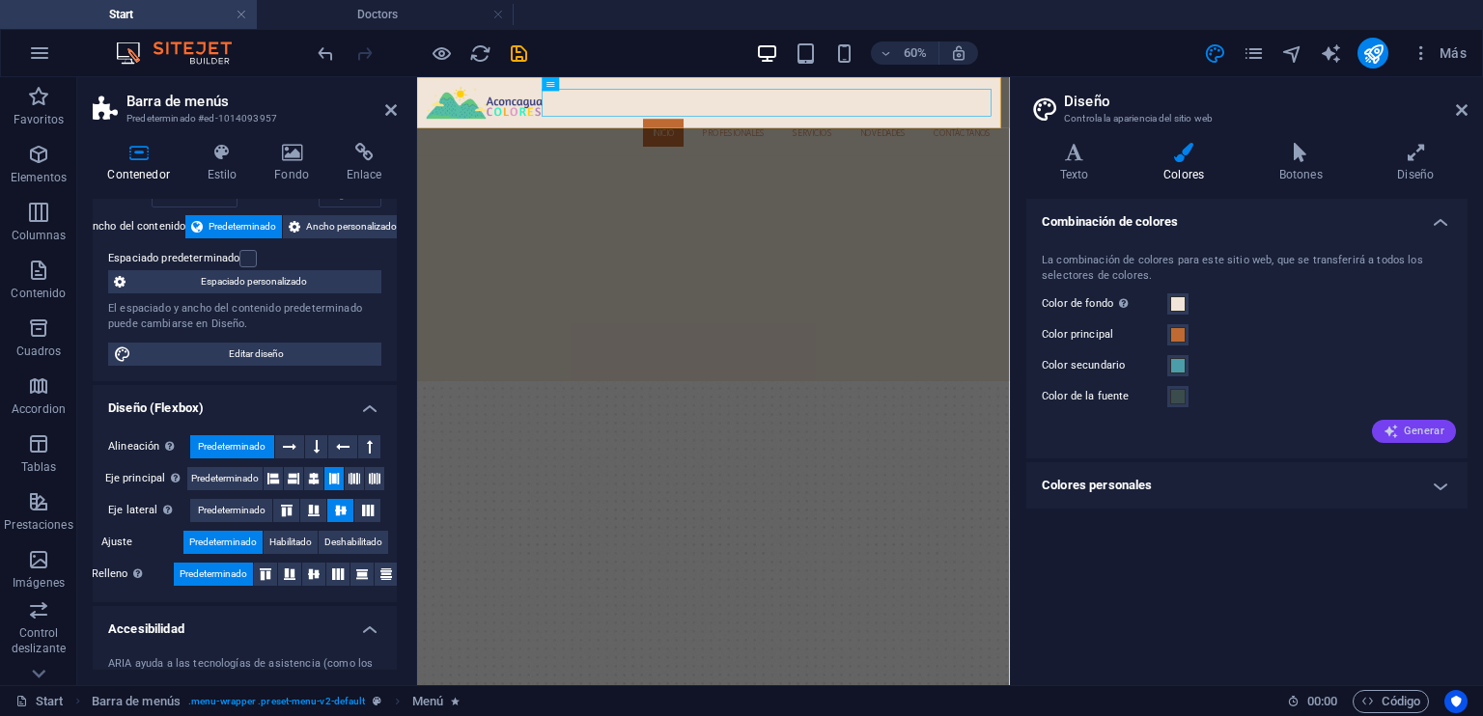
click at [1425, 432] on span "Generar" at bounding box center [1413, 431] width 61 height 15
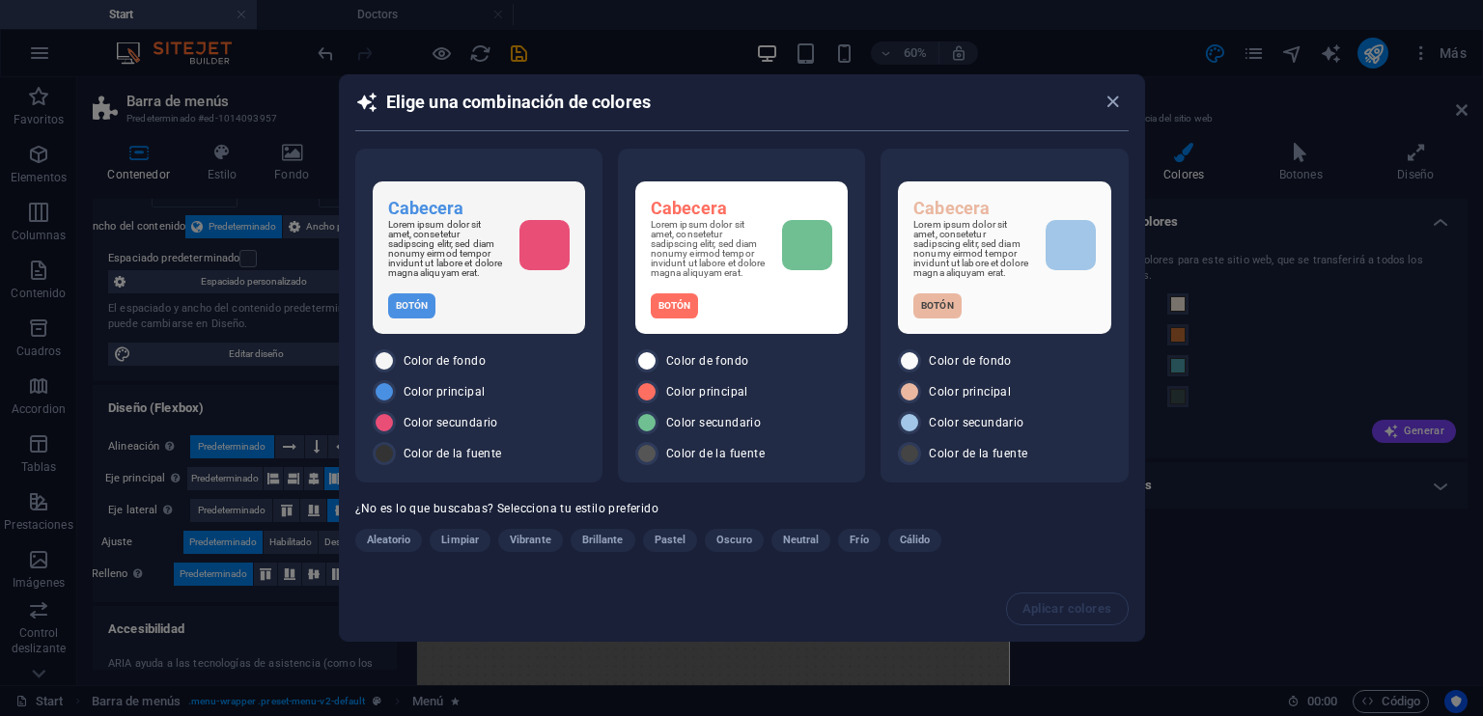
click at [392, 537] on span "Aleatorio" at bounding box center [389, 540] width 44 height 23
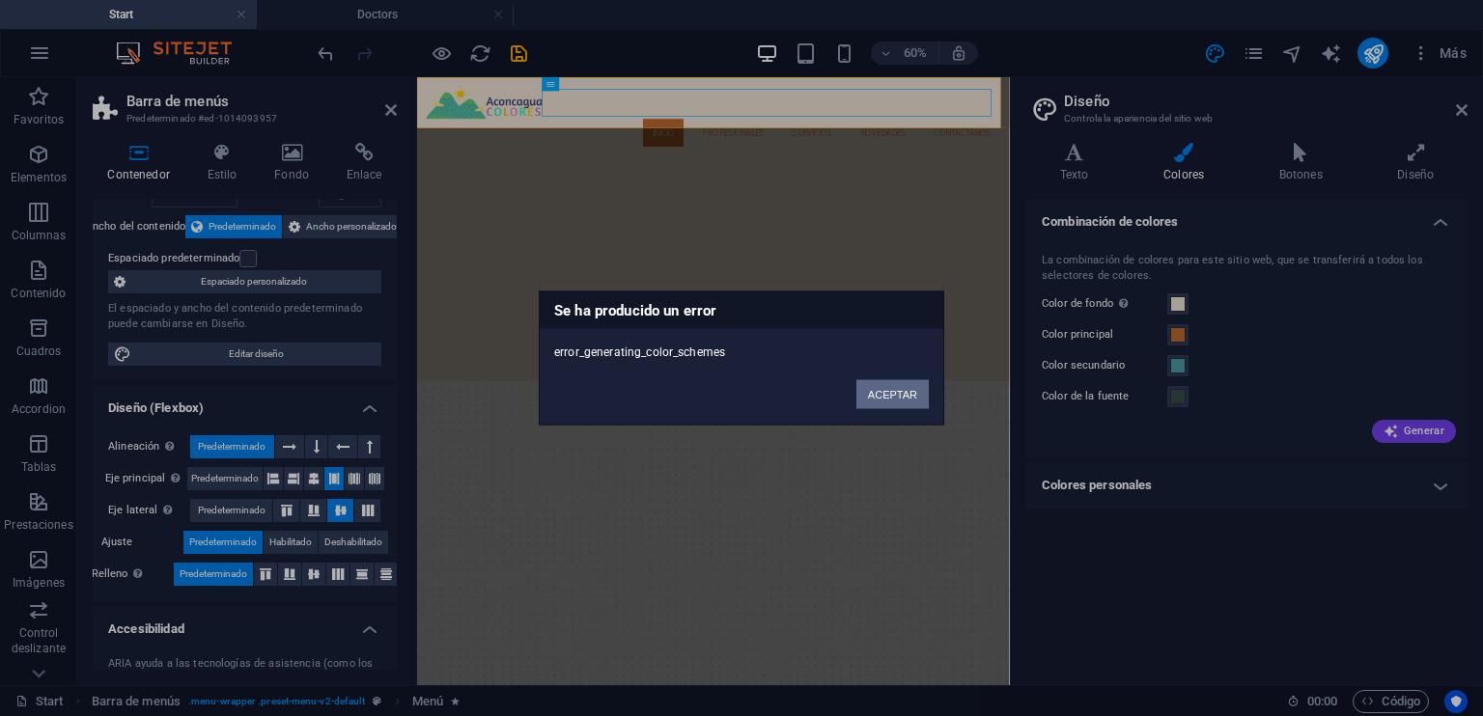
drag, startPoint x: 877, startPoint y: 392, endPoint x: 760, endPoint y: 523, distance: 175.7
click at [877, 392] on button "ACEPTAR" at bounding box center [892, 394] width 72 height 29
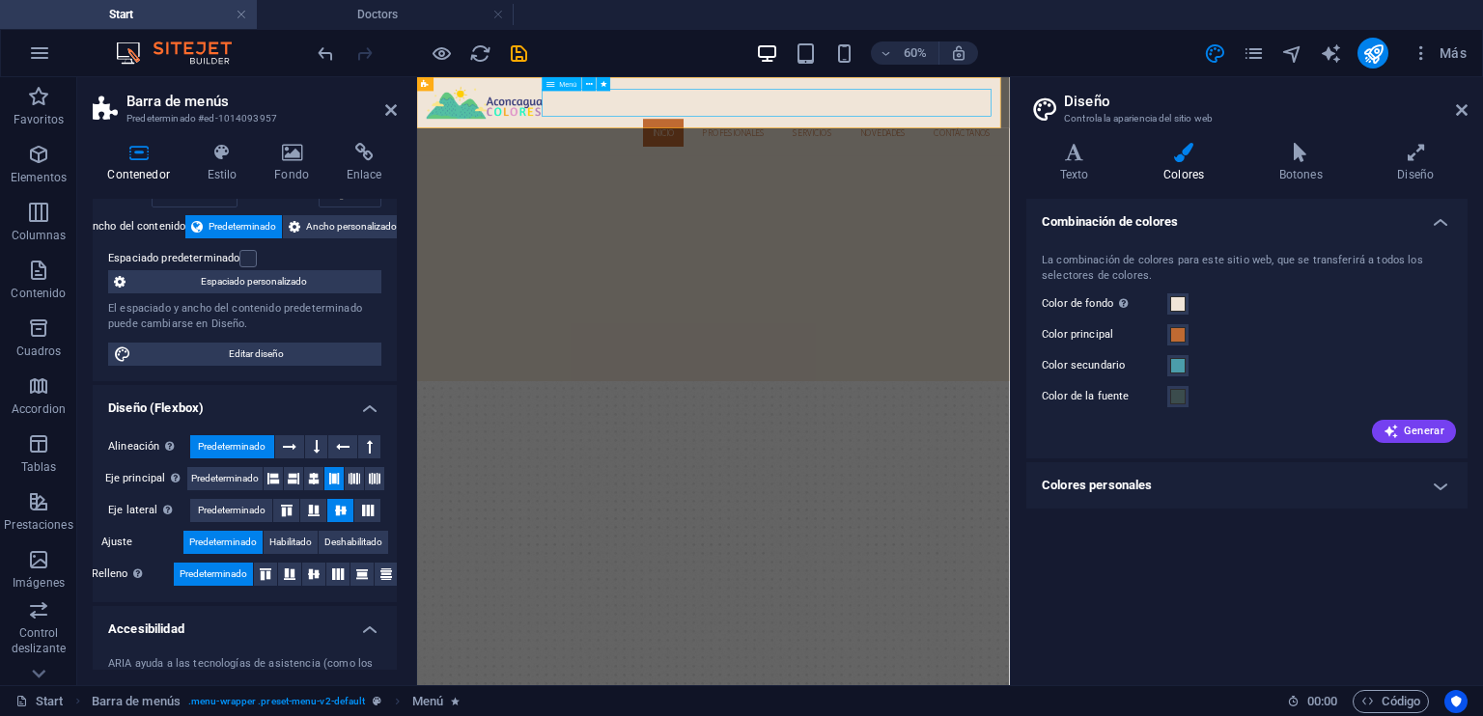
click at [570, 79] on div "Menú" at bounding box center [563, 84] width 40 height 14
click at [582, 80] on button at bounding box center [589, 84] width 14 height 14
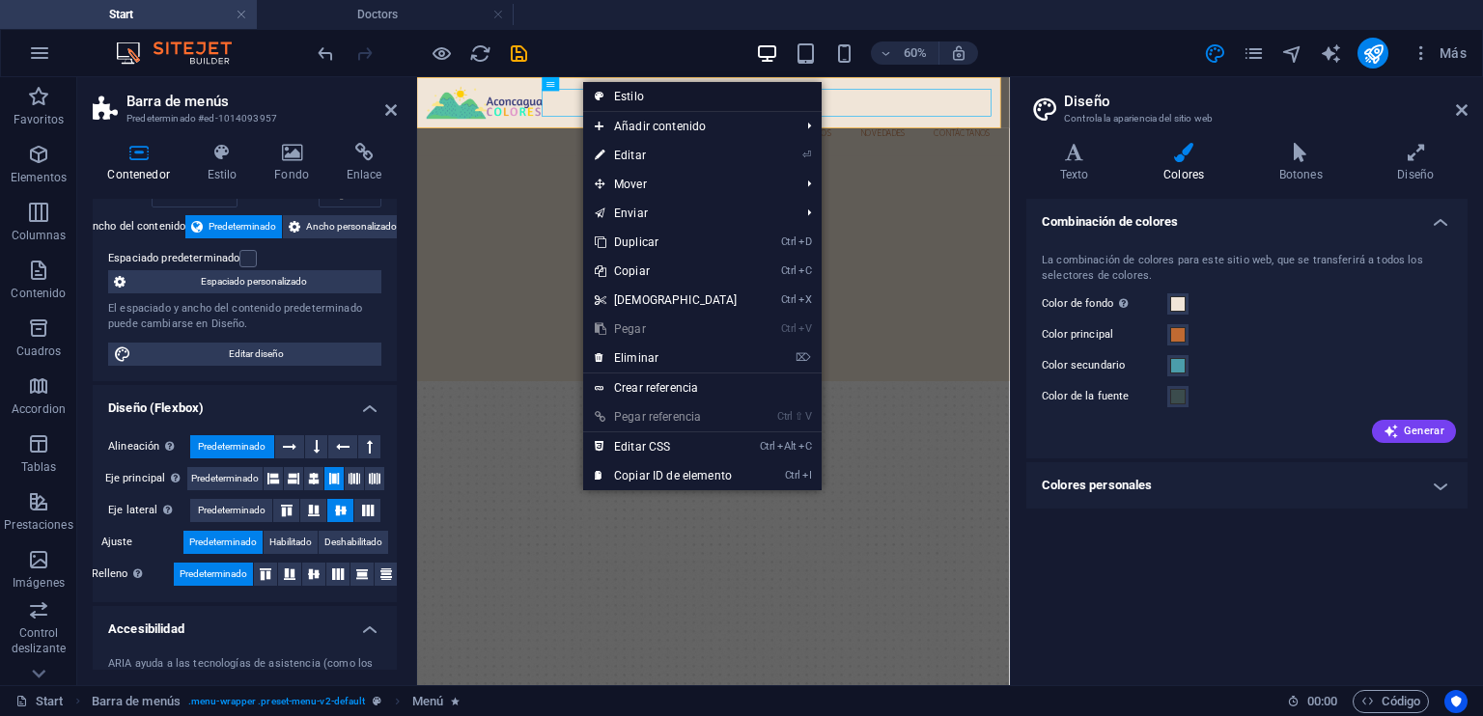
click at [621, 100] on link "Estilo" at bounding box center [702, 96] width 238 height 29
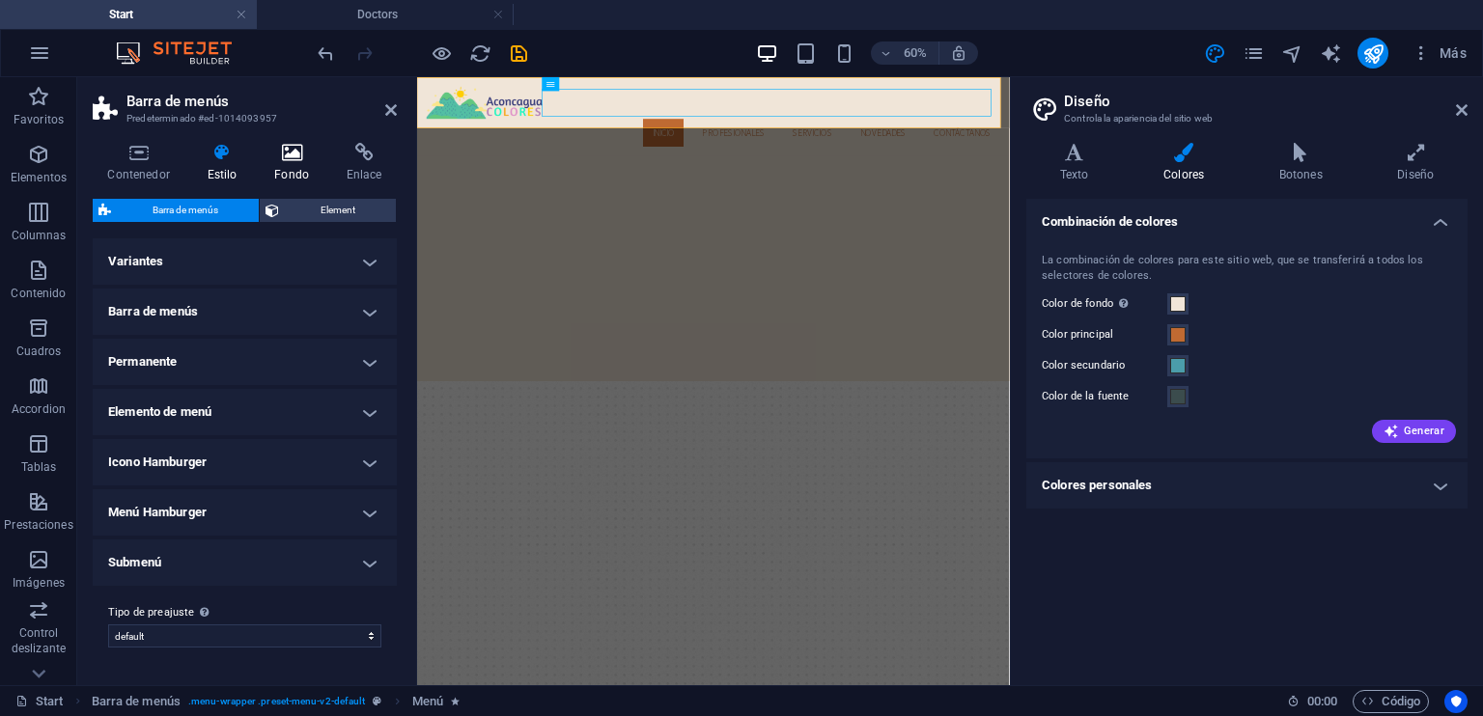
click at [299, 159] on icon at bounding box center [292, 152] width 65 height 19
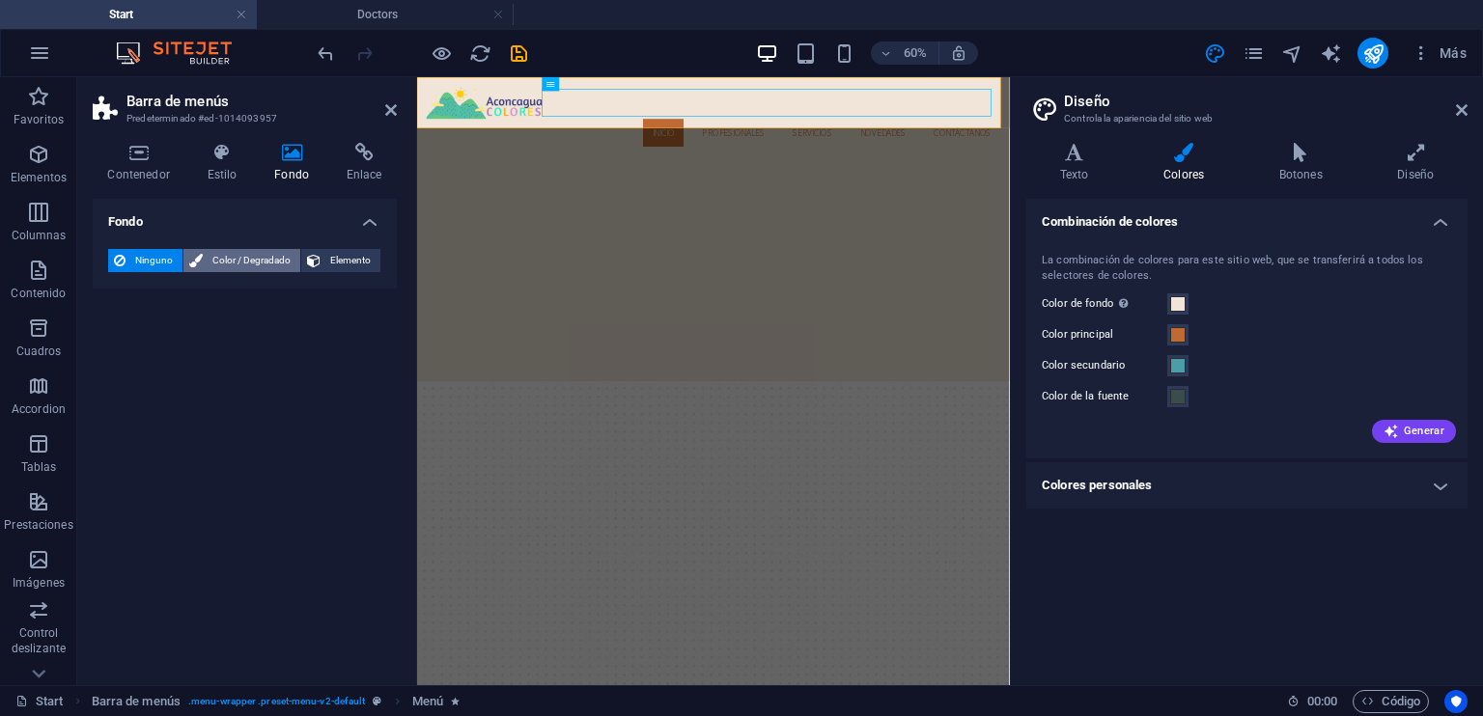
click at [269, 258] on span "Color / Degradado" at bounding box center [252, 260] width 86 height 23
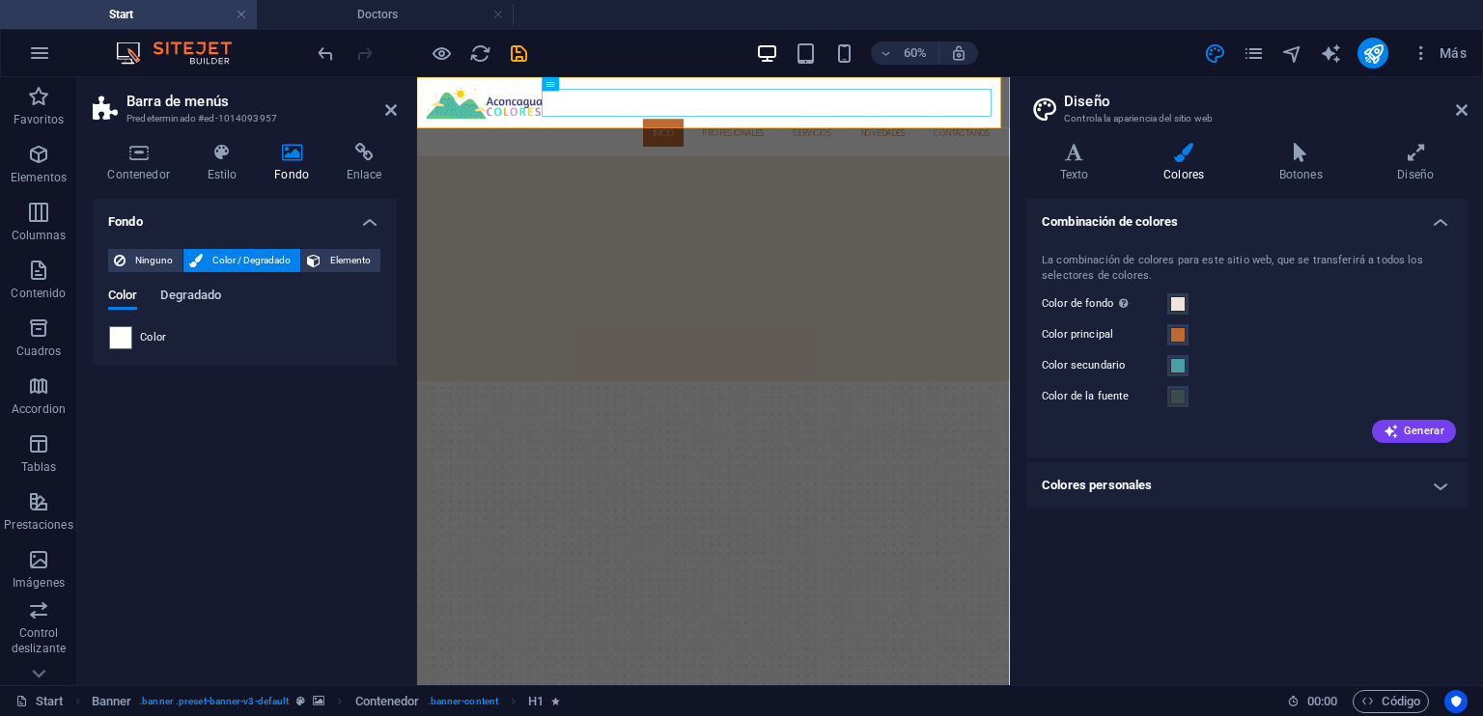
click at [189, 298] on span "Degradado" at bounding box center [190, 297] width 61 height 27
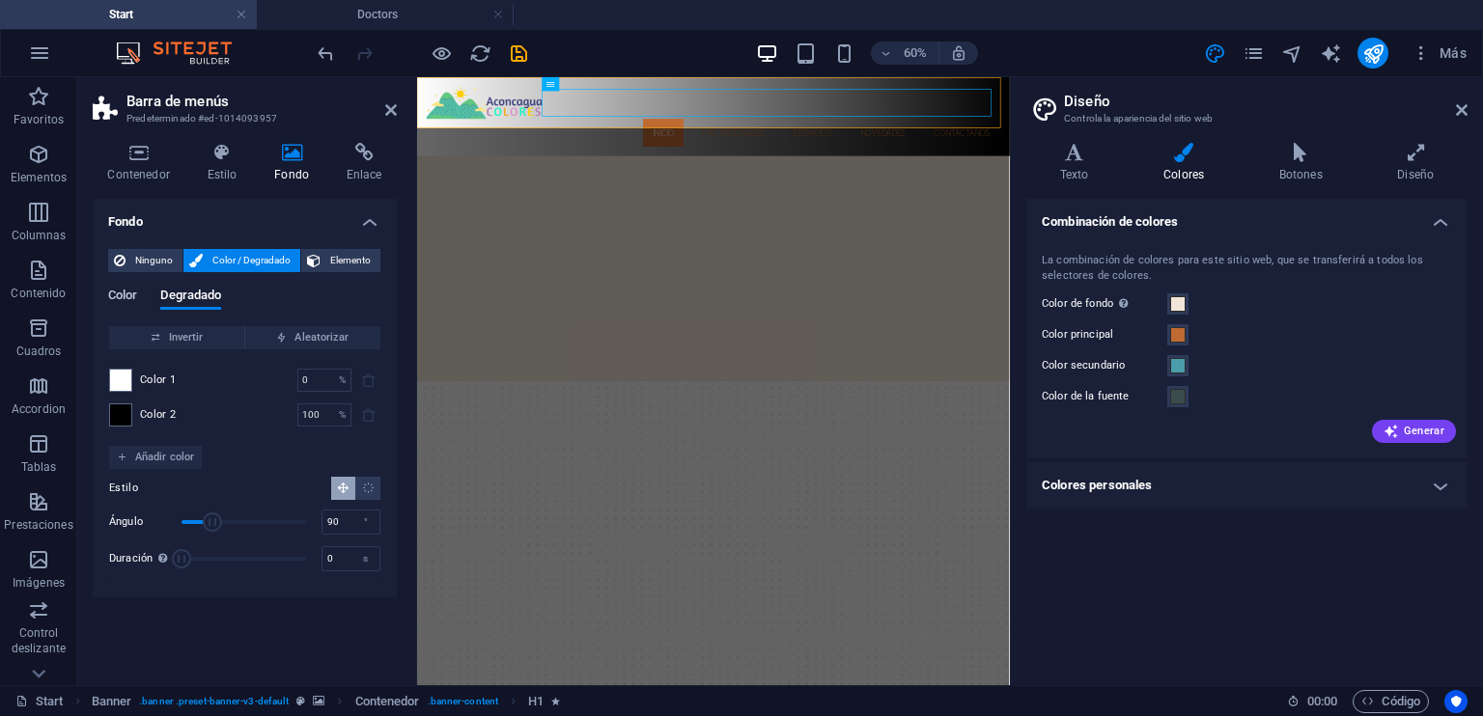
click at [121, 293] on span "Color" at bounding box center [122, 297] width 29 height 27
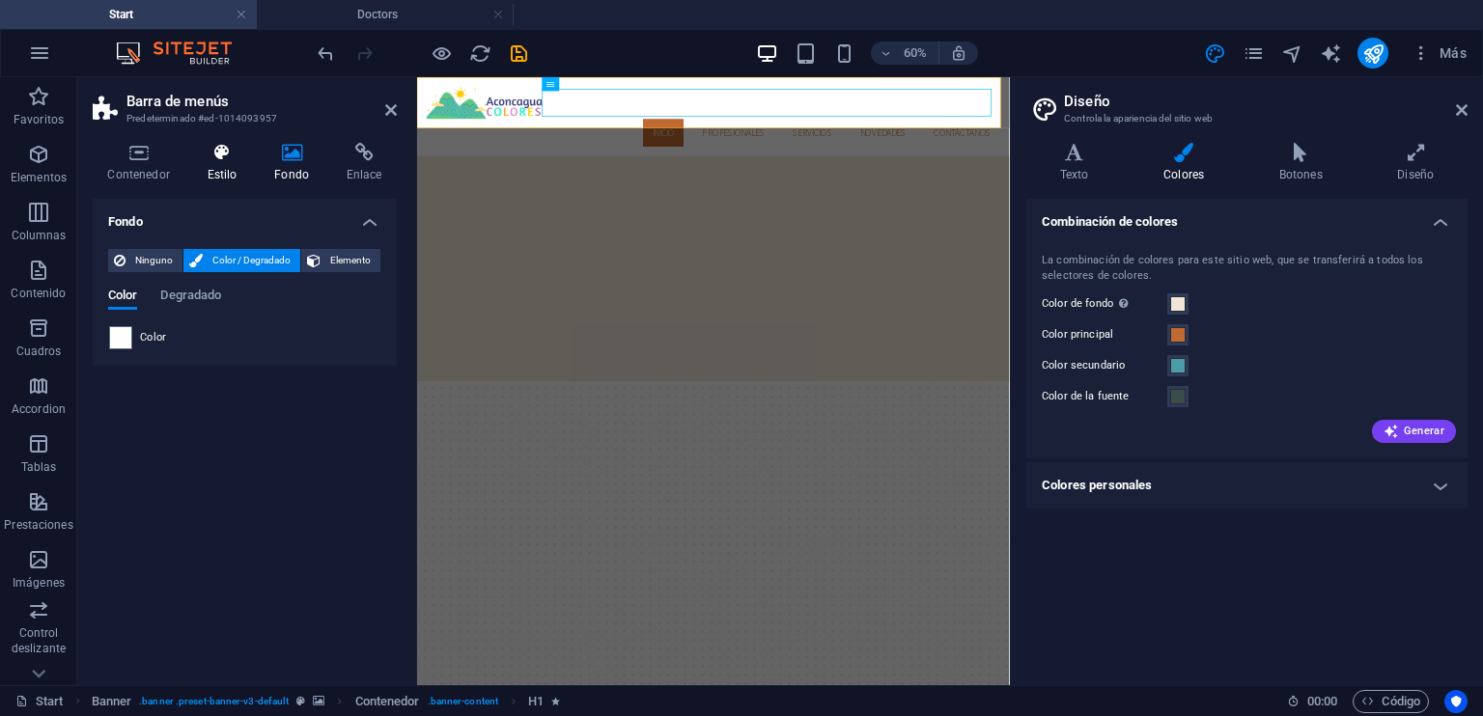
click at [241, 167] on h4 "Estilo" at bounding box center [226, 163] width 68 height 41
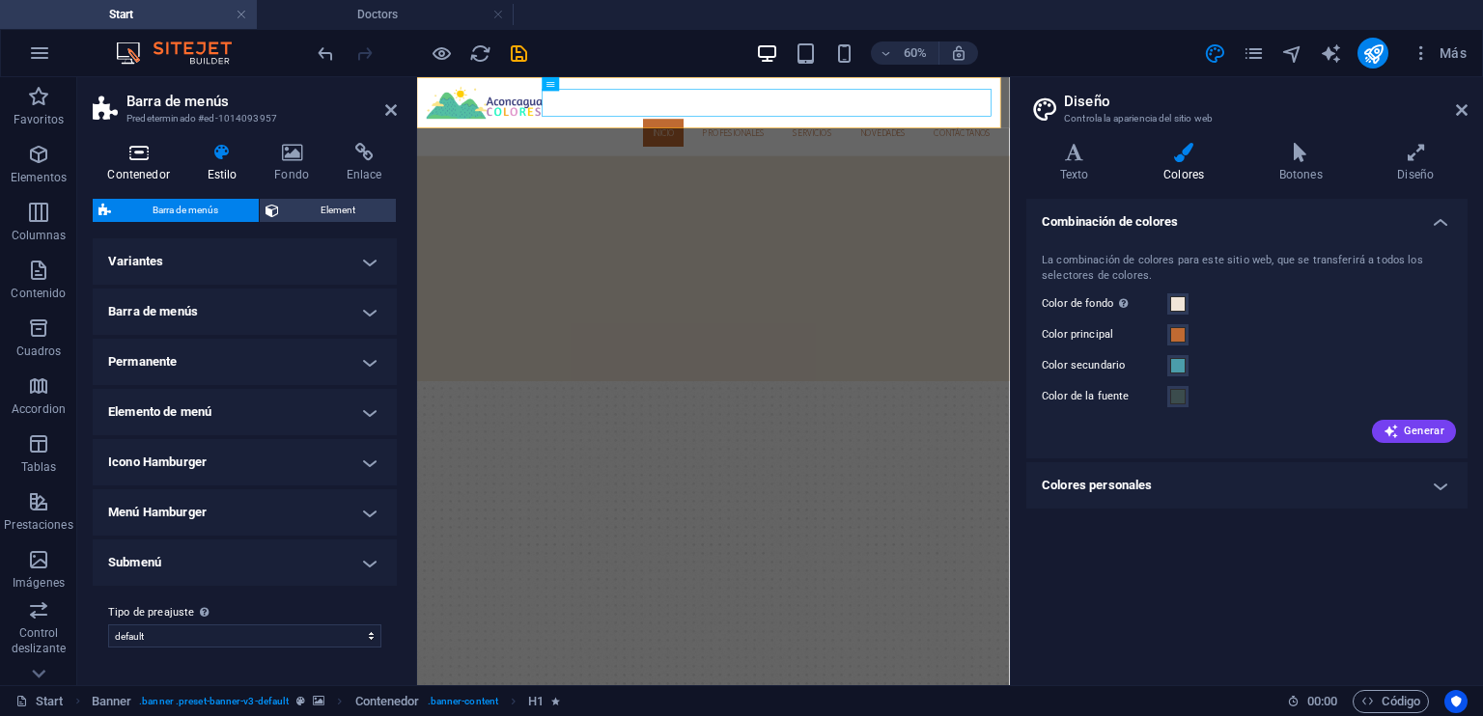
click at [147, 169] on h4 "Contenedor" at bounding box center [142, 163] width 99 height 41
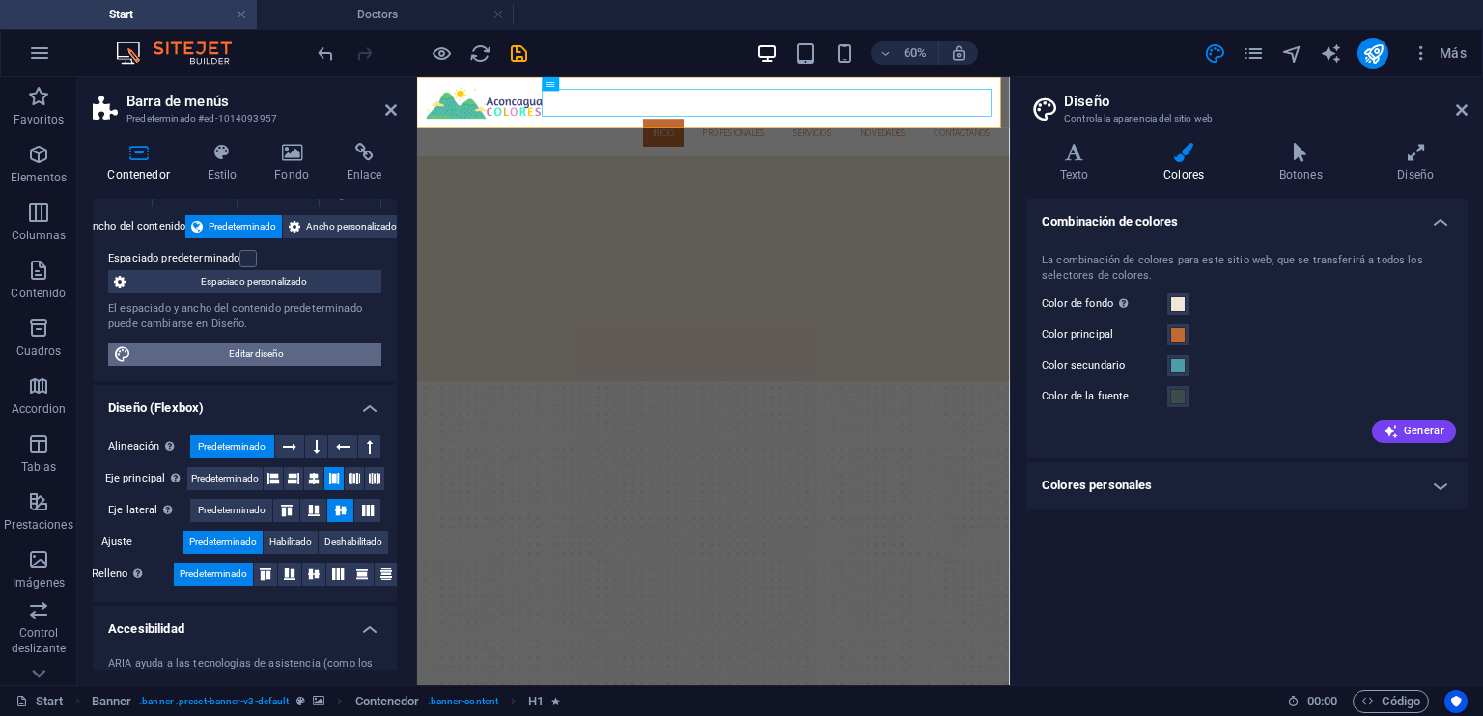
click at [298, 355] on span "Editar diseño" at bounding box center [256, 354] width 238 height 23
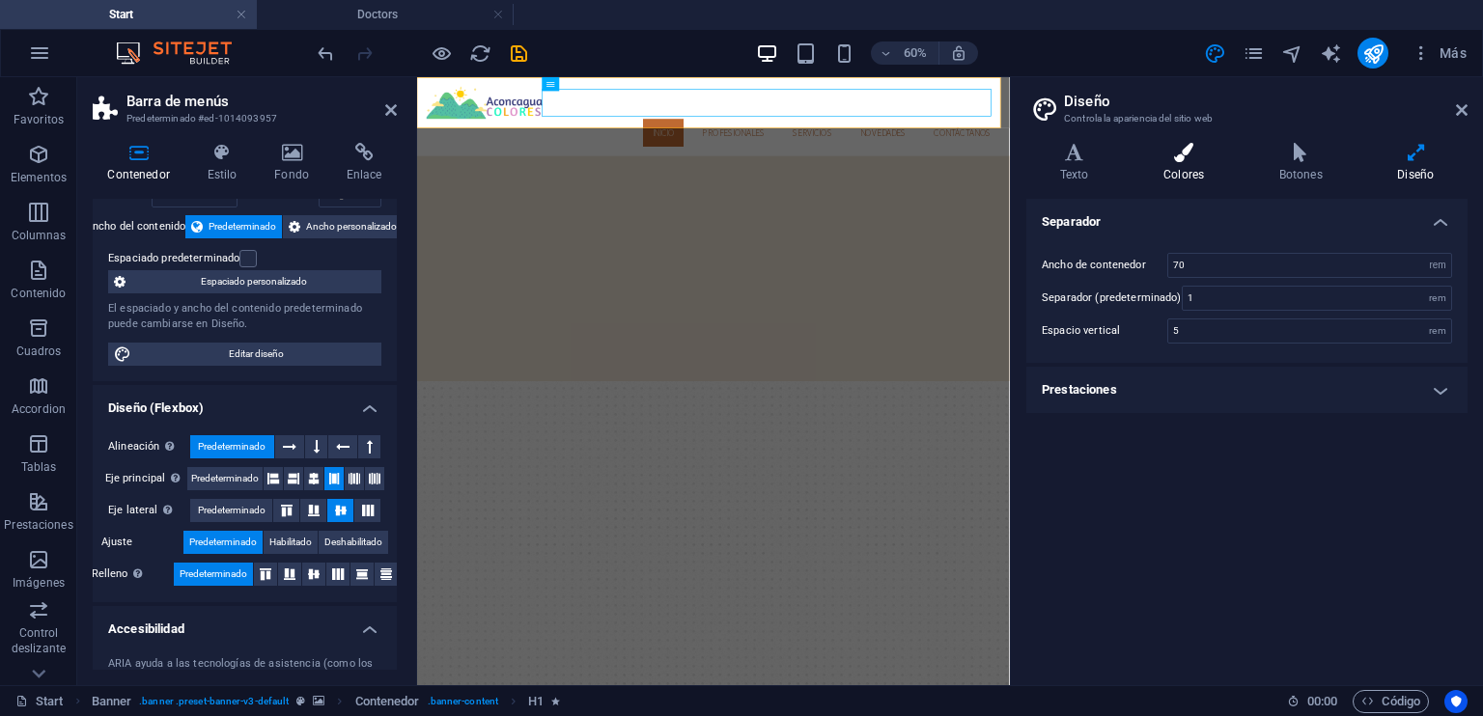
click at [1181, 160] on icon at bounding box center [1183, 152] width 108 height 19
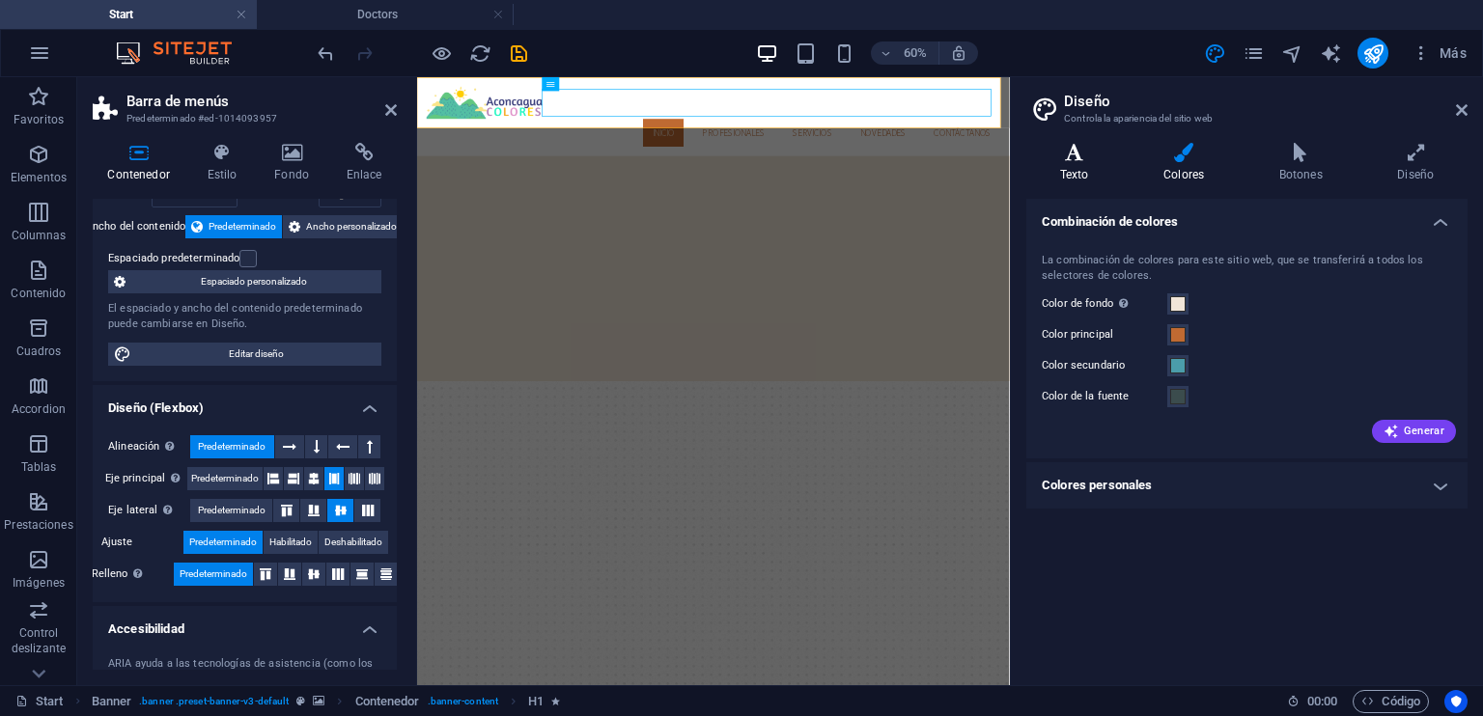
click at [1087, 162] on h4 "Texto" at bounding box center [1077, 163] width 103 height 41
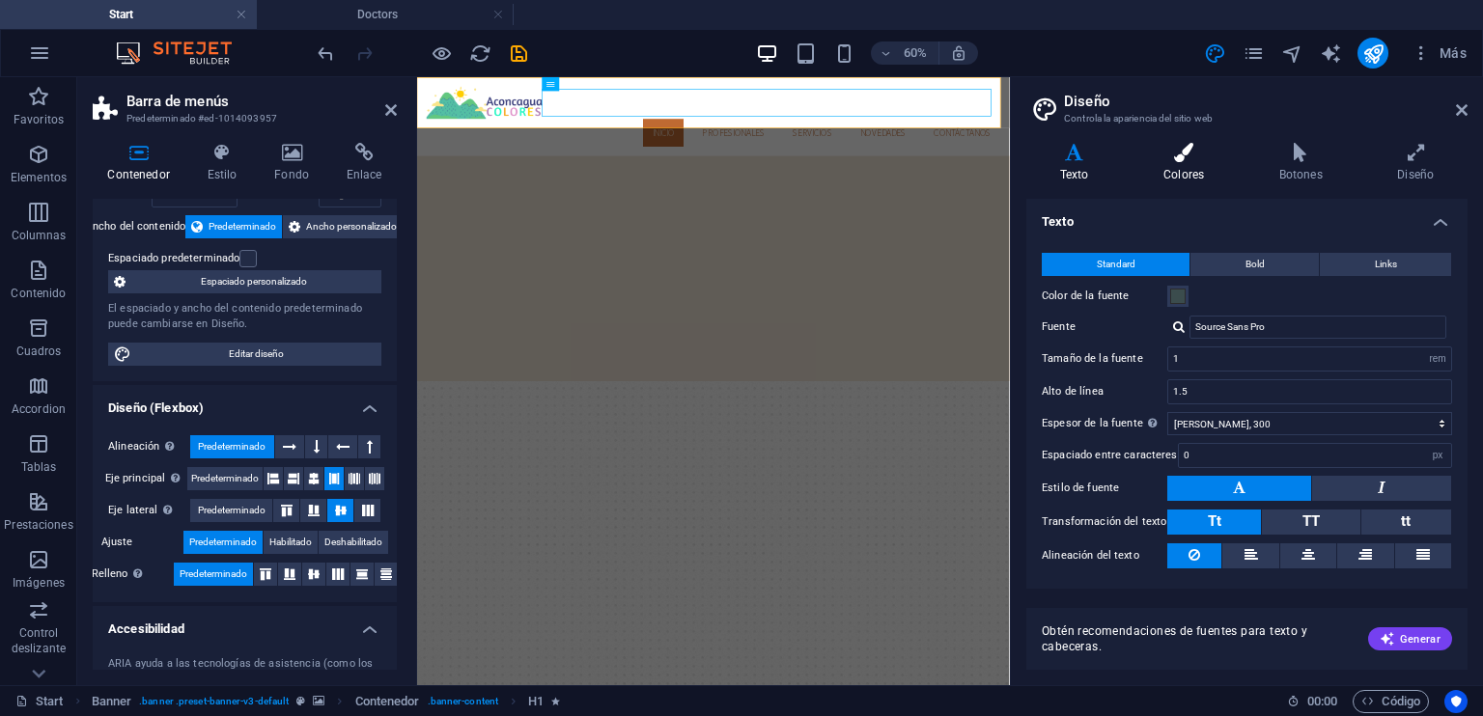
click at [1164, 163] on h4 "Colores" at bounding box center [1187, 163] width 116 height 41
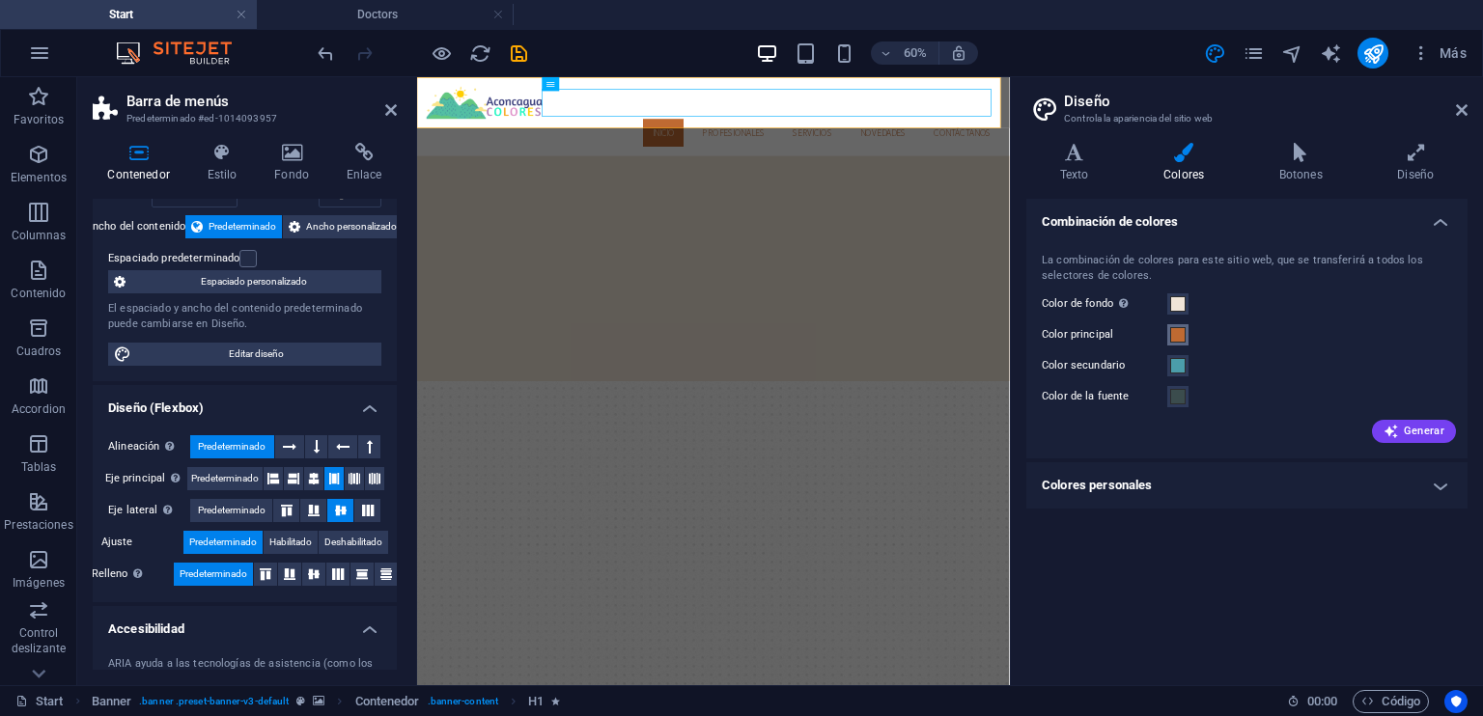
click at [1182, 333] on span at bounding box center [1177, 334] width 15 height 15
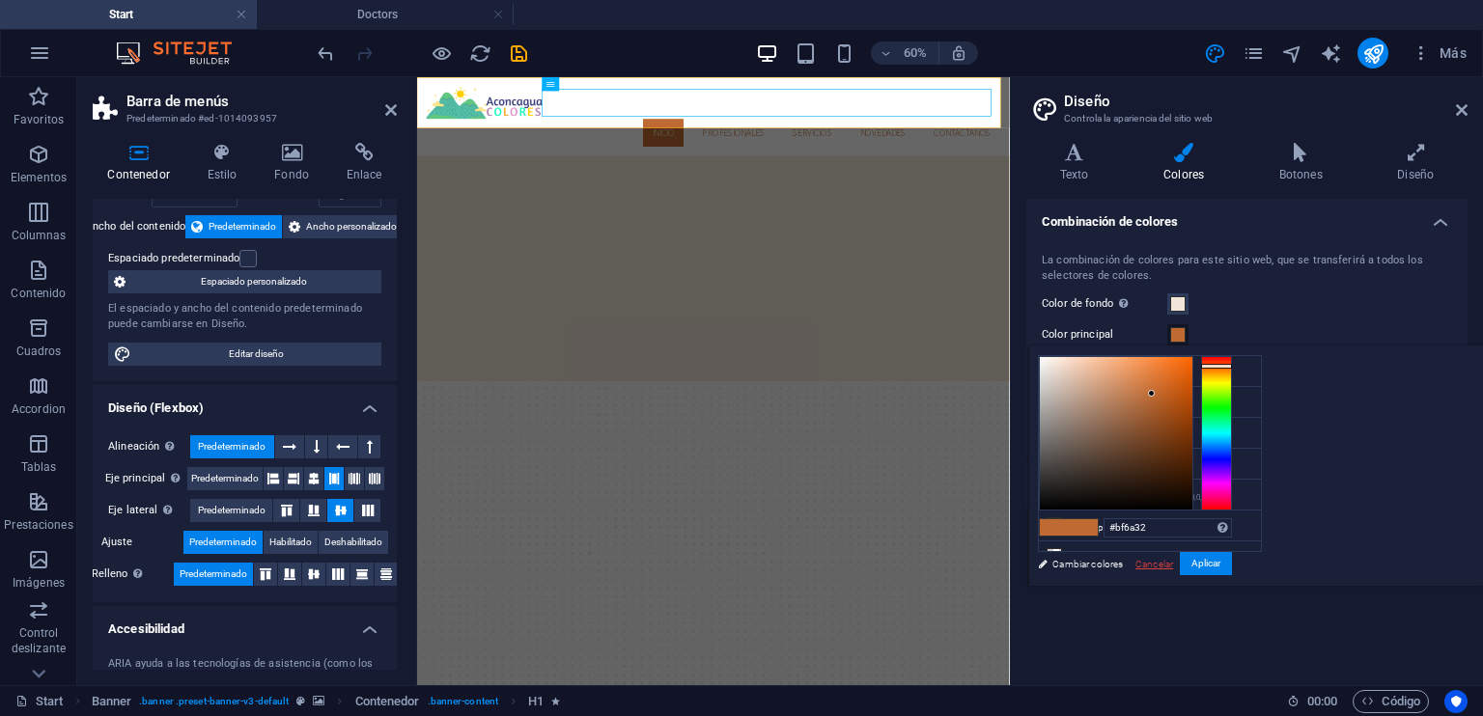
click at [1175, 561] on link "Cancelar" at bounding box center [1154, 564] width 42 height 14
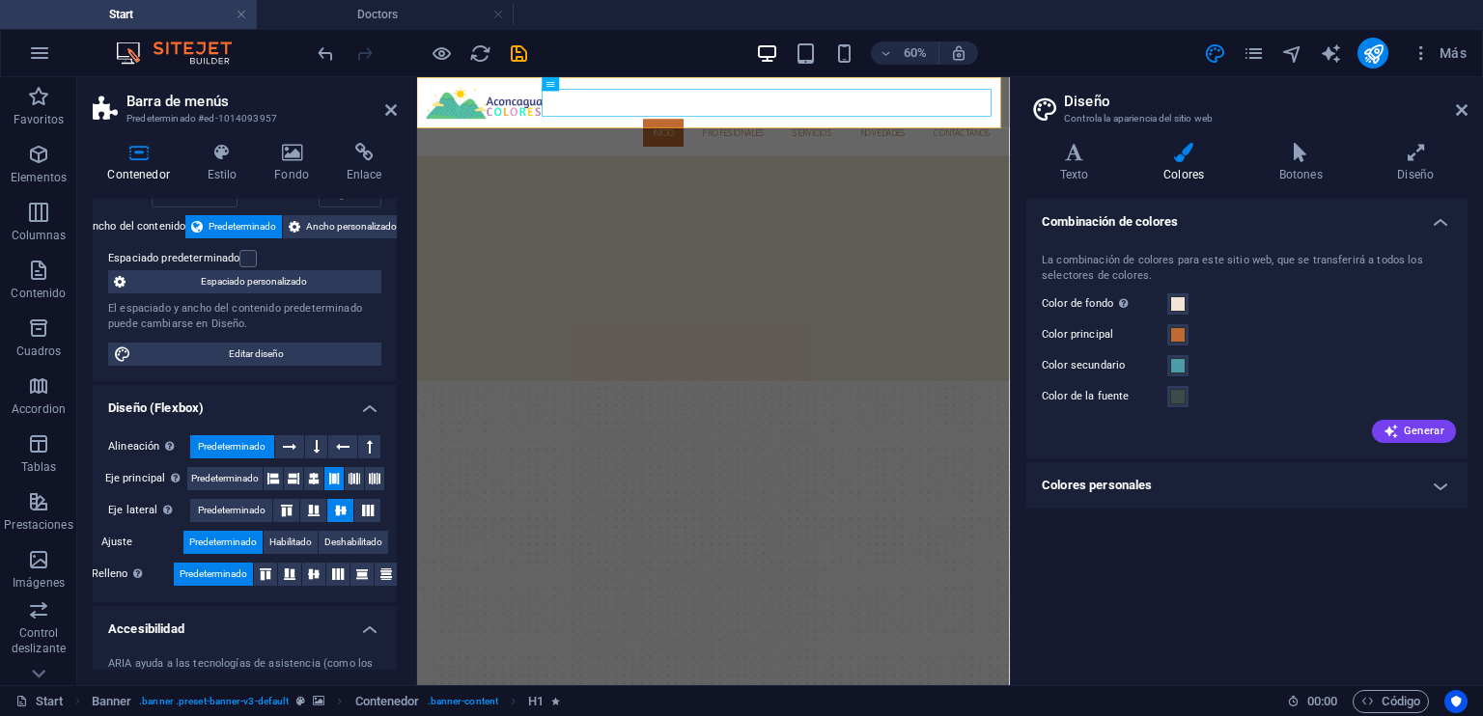
click at [1276, 511] on div "Combinación de colores La combinación de colores para este sitio web, que se tr…" at bounding box center [1246, 434] width 441 height 471
click at [1178, 331] on span at bounding box center [1177, 334] width 15 height 15
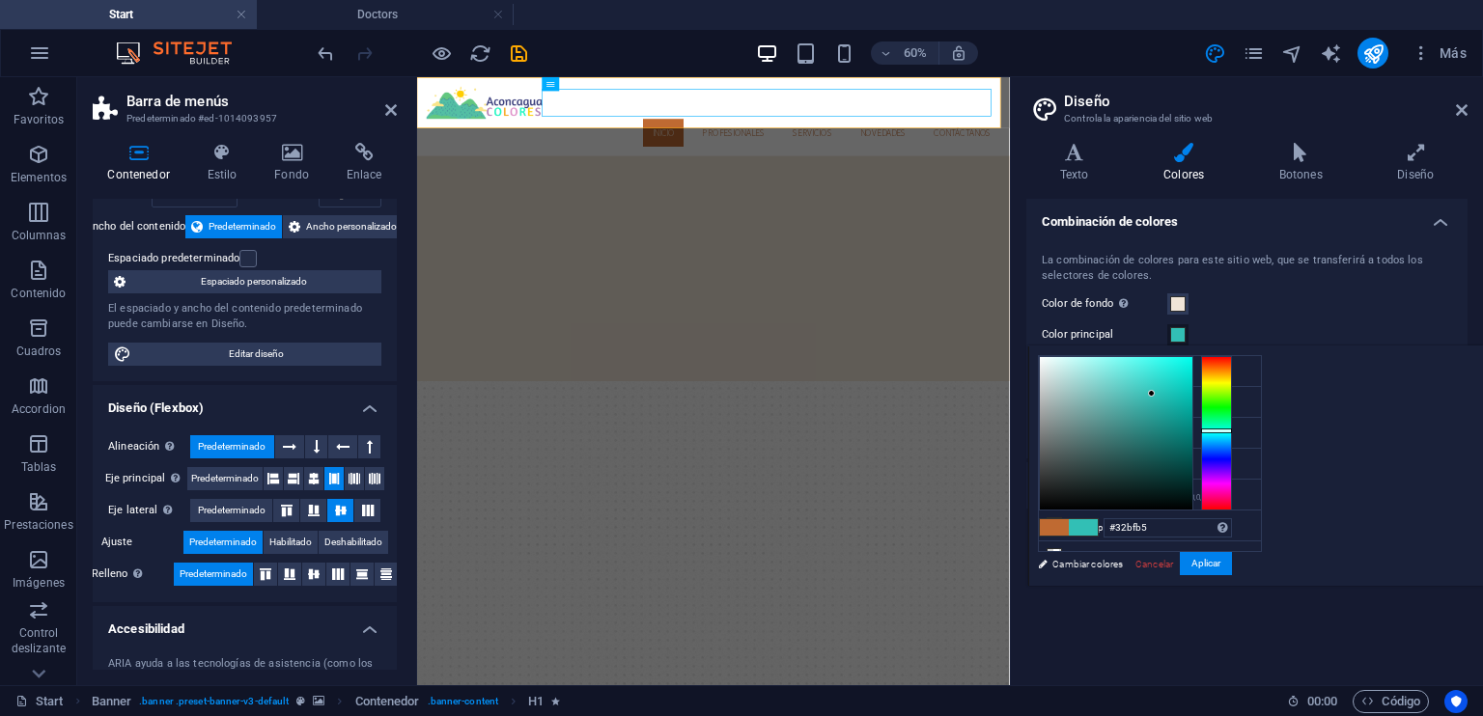
click at [1232, 430] on div at bounding box center [1216, 433] width 31 height 154
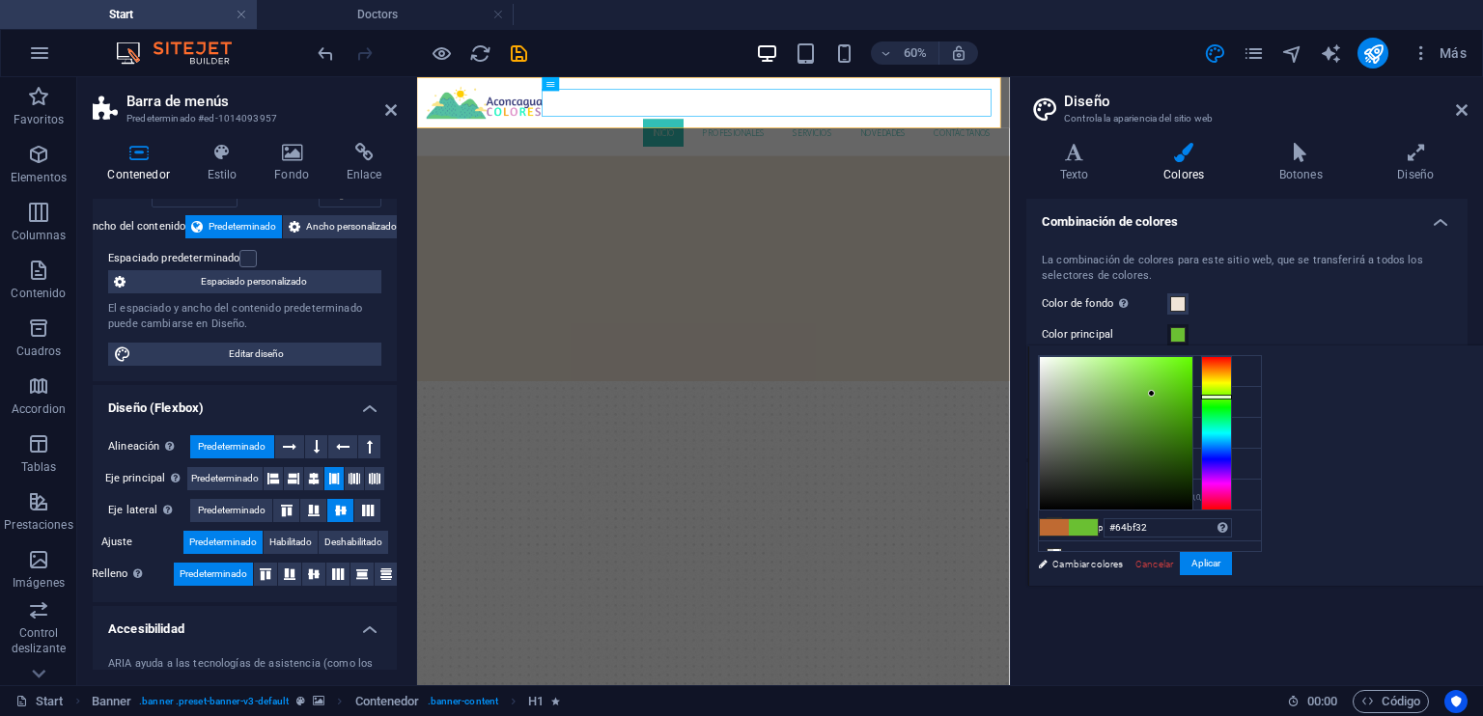
click at [1232, 397] on div at bounding box center [1216, 433] width 31 height 154
click at [1192, 383] on div at bounding box center [1116, 433] width 153 height 153
click at [1192, 391] on div at bounding box center [1116, 433] width 153 height 153
drag, startPoint x: 1386, startPoint y: 408, endPoint x: 1400, endPoint y: 420, distance: 17.8
click at [1192, 420] on div at bounding box center [1116, 433] width 153 height 153
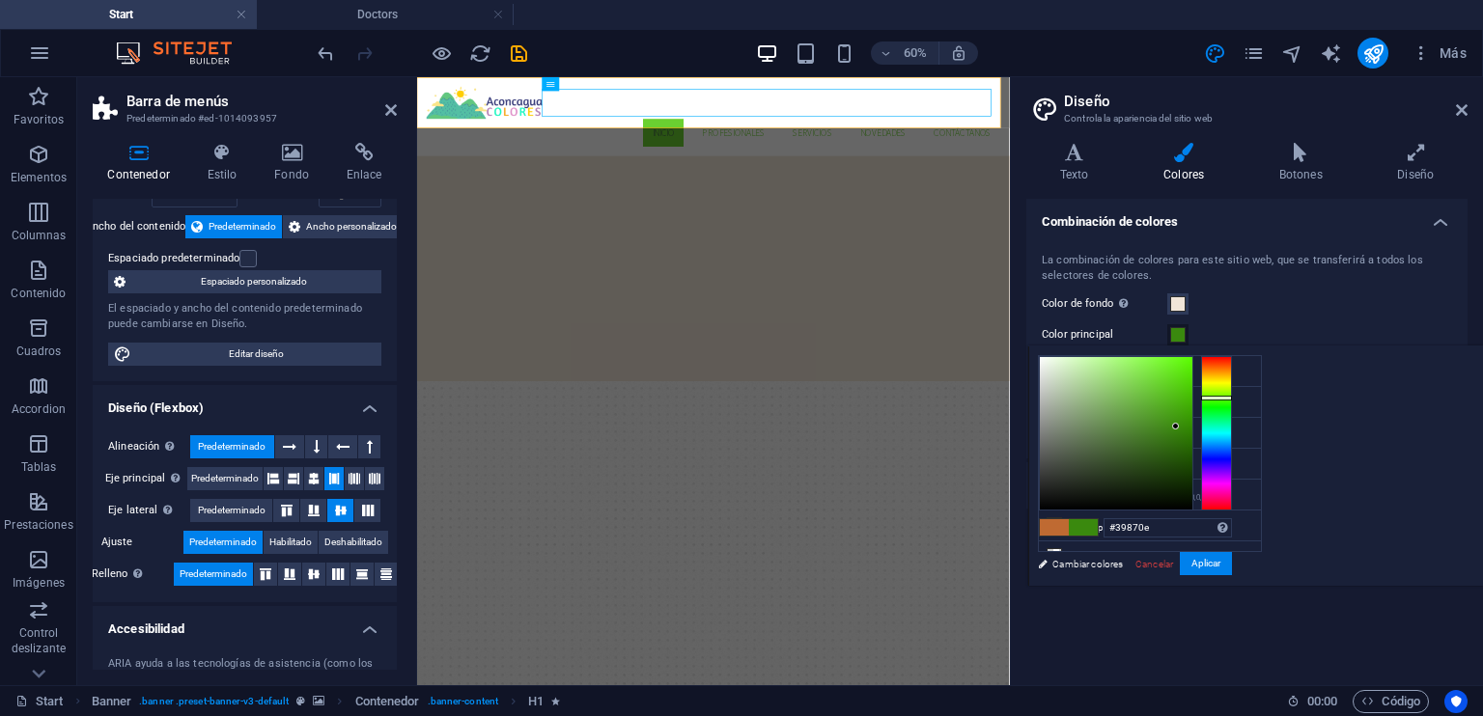
click at [1192, 427] on div at bounding box center [1116, 433] width 153 height 153
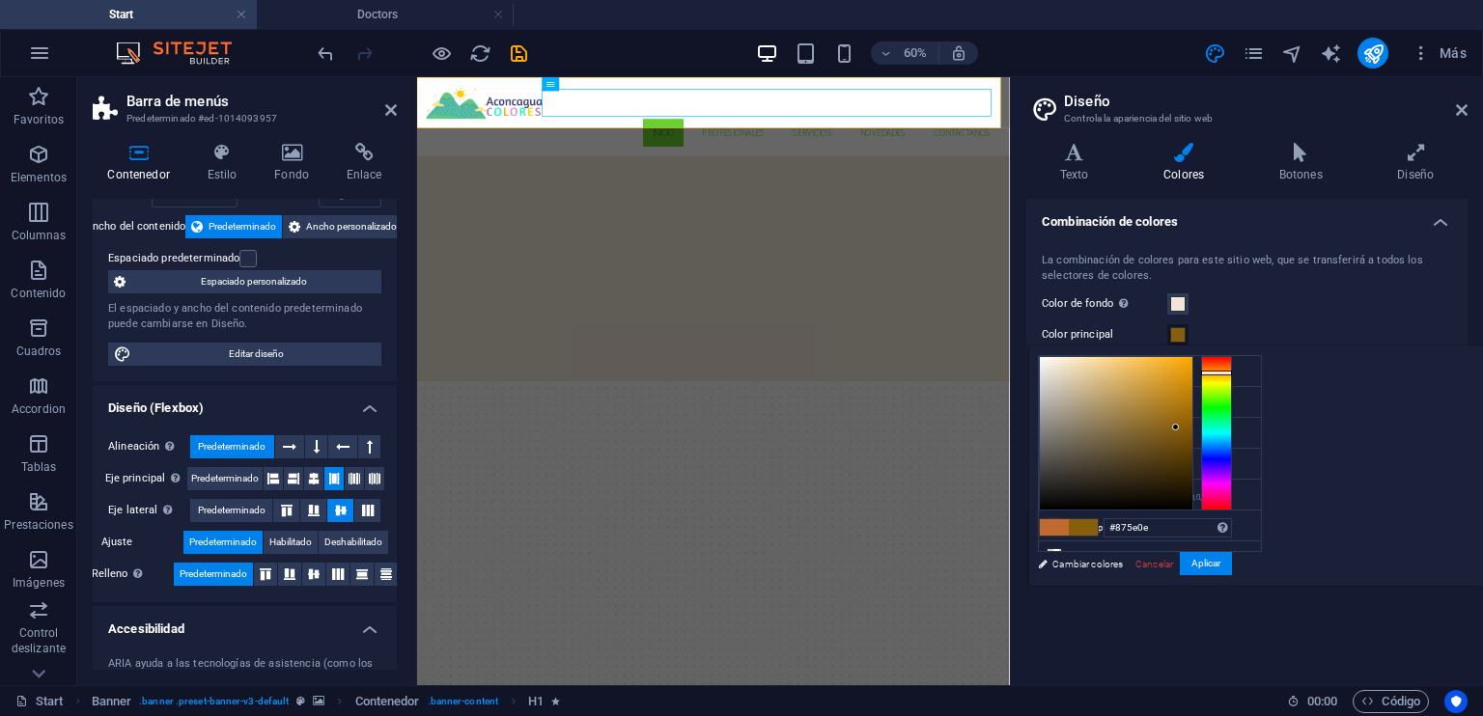
click at [1232, 372] on div at bounding box center [1216, 433] width 31 height 154
click at [1192, 421] on div at bounding box center [1116, 433] width 153 height 153
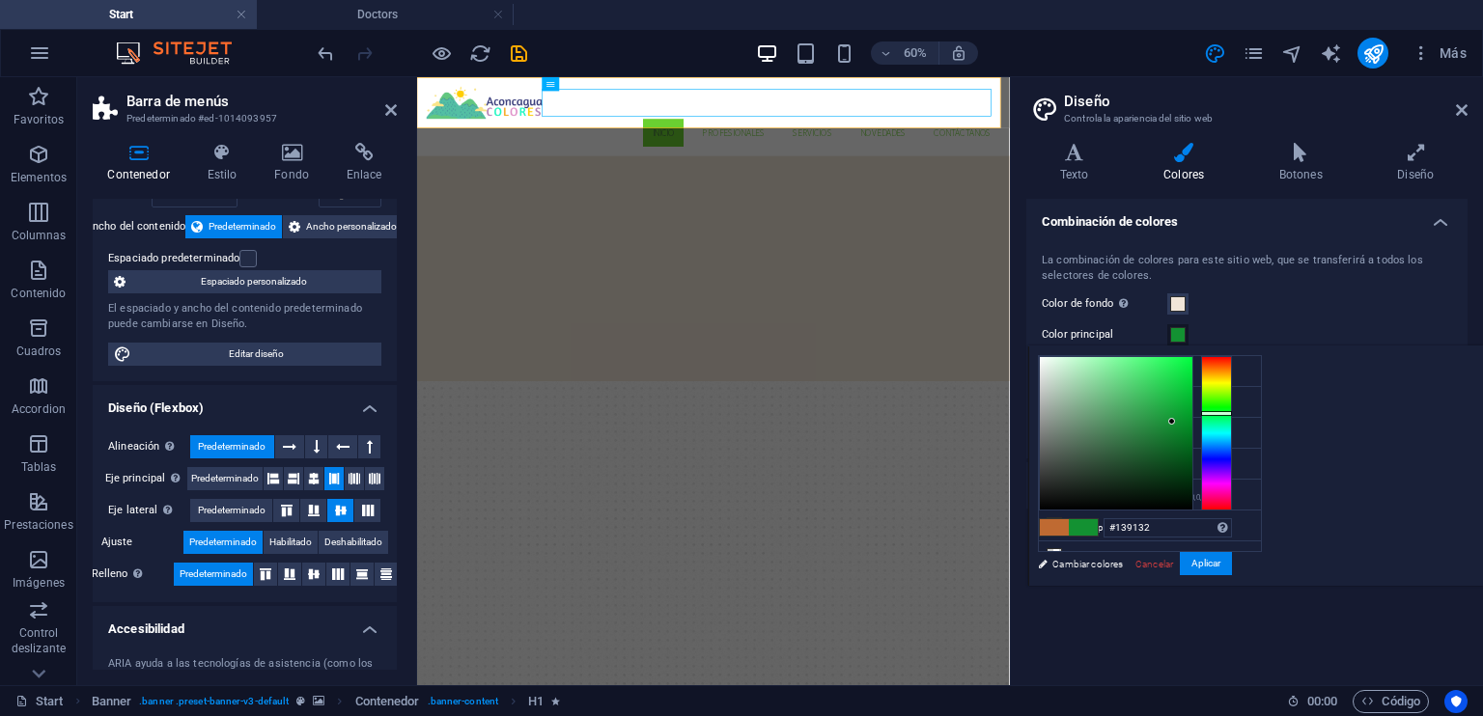
click at [1232, 412] on div at bounding box center [1216, 433] width 31 height 154
type input "#128f32"
click at [1175, 422] on div at bounding box center [1171, 422] width 7 height 7
click at [1232, 569] on button "Aplicar" at bounding box center [1206, 563] width 52 height 23
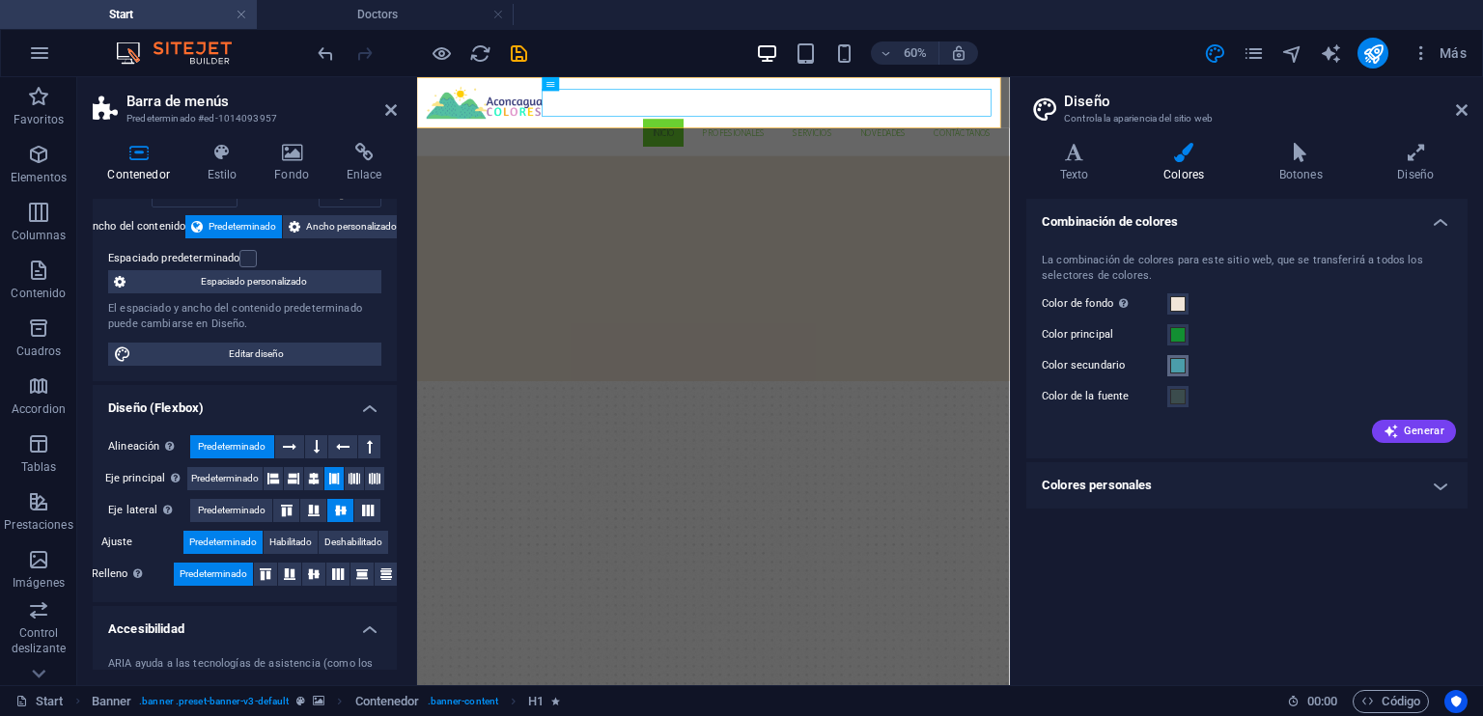
click at [1179, 369] on span at bounding box center [1177, 365] width 15 height 15
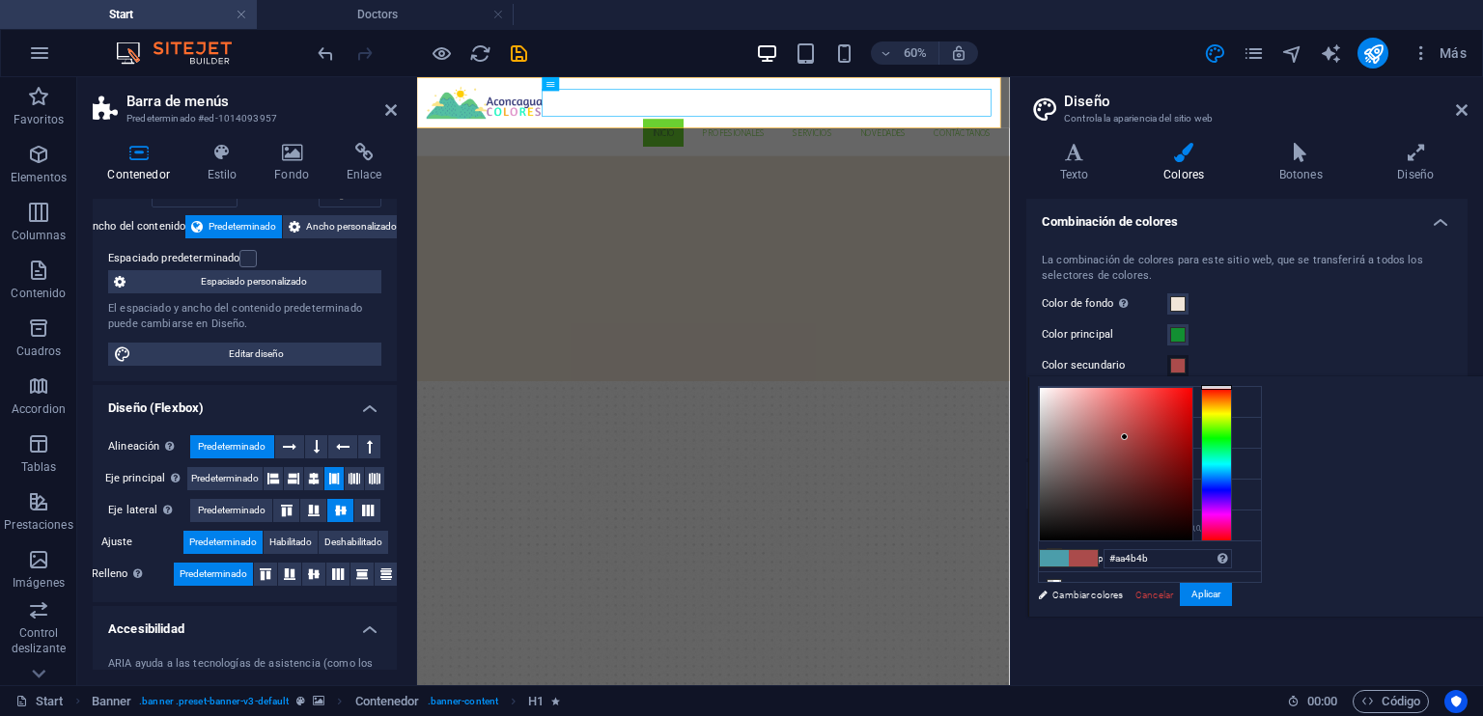
drag, startPoint x: 1456, startPoint y: 400, endPoint x: 1464, endPoint y: 368, distance: 32.8
click at [1464, 368] on body "[DOMAIN_NAME] Start Doctors Favoritos Elementos Columnas Contenido [PERSON_NAME…" at bounding box center [741, 358] width 1483 height 716
type input "#000000"
drag, startPoint x: 1359, startPoint y: 495, endPoint x: 1464, endPoint y: 540, distance: 114.2
click at [1232, 540] on div at bounding box center [1135, 464] width 193 height 154
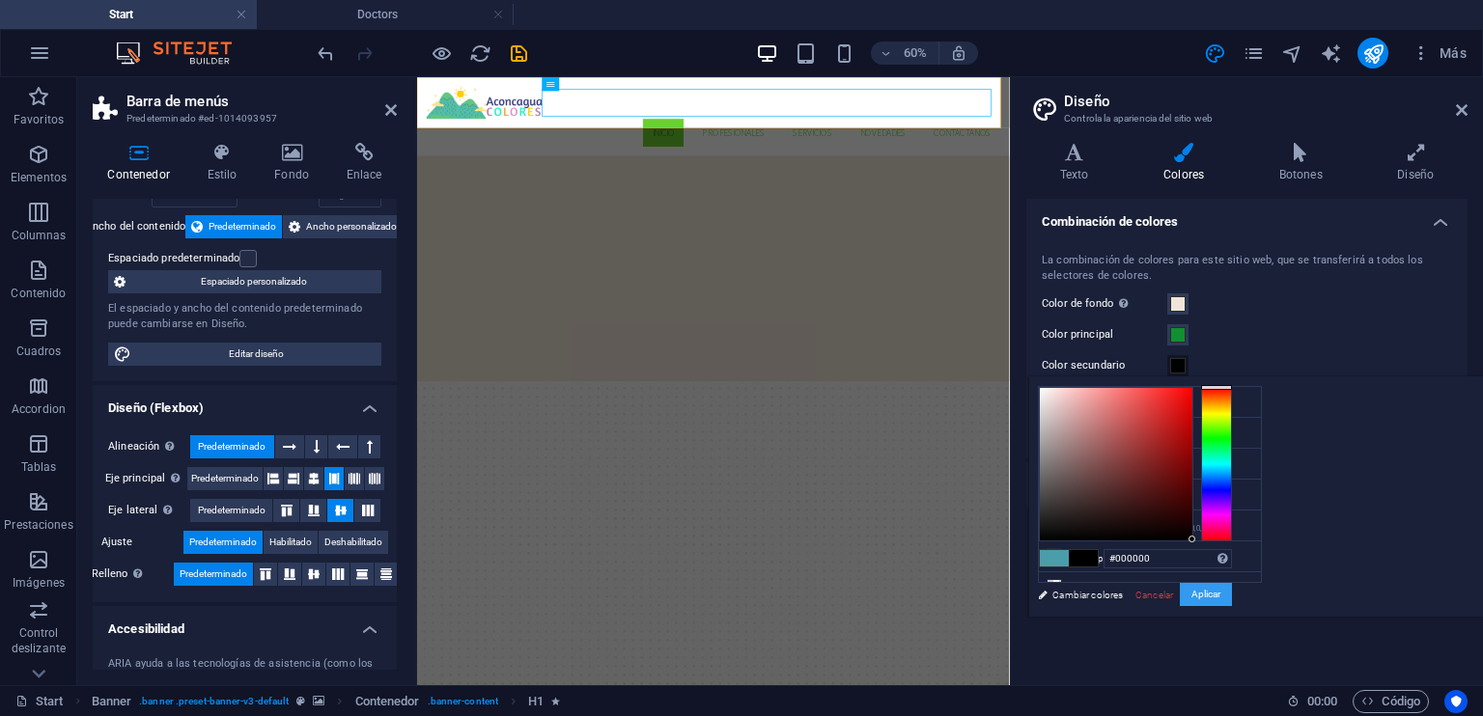
click at [1232, 591] on button "Aplicar" at bounding box center [1206, 594] width 52 height 23
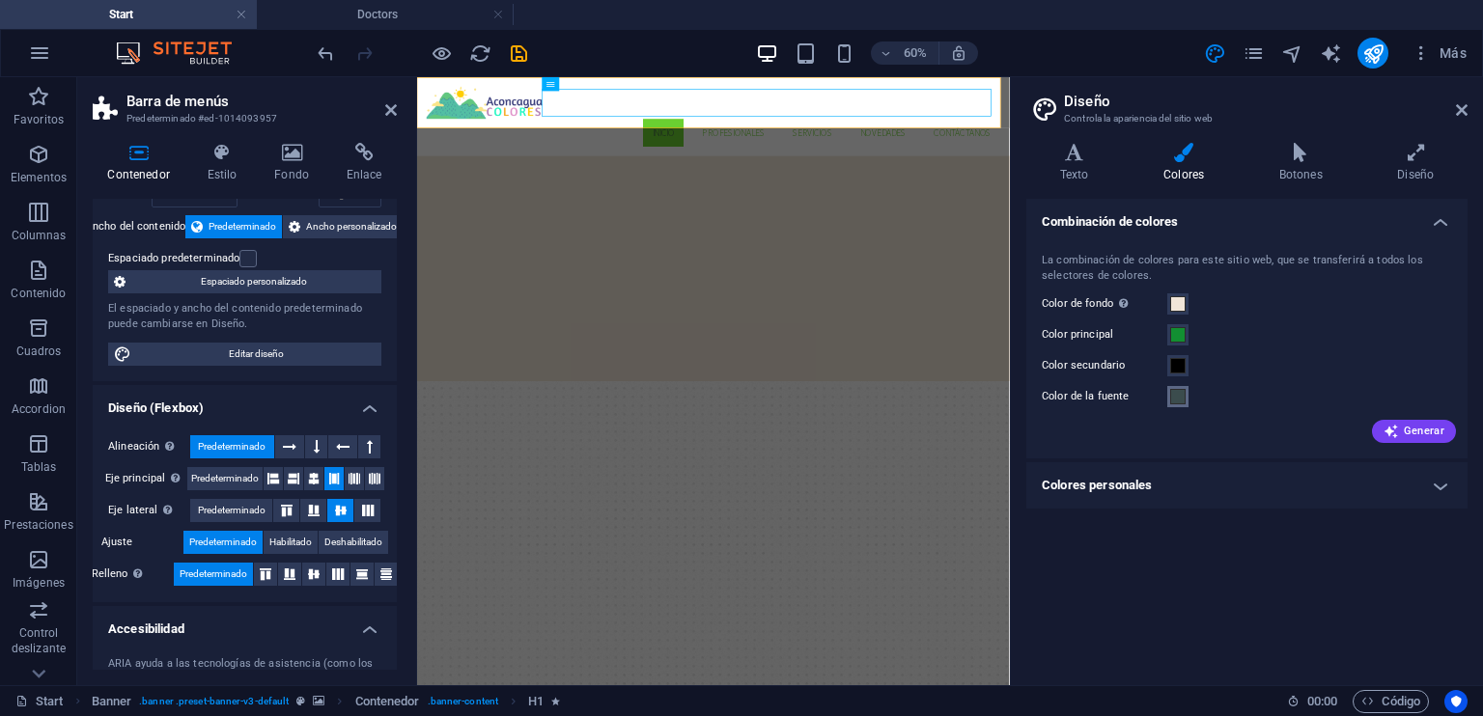
click at [1178, 398] on span at bounding box center [1177, 396] width 15 height 15
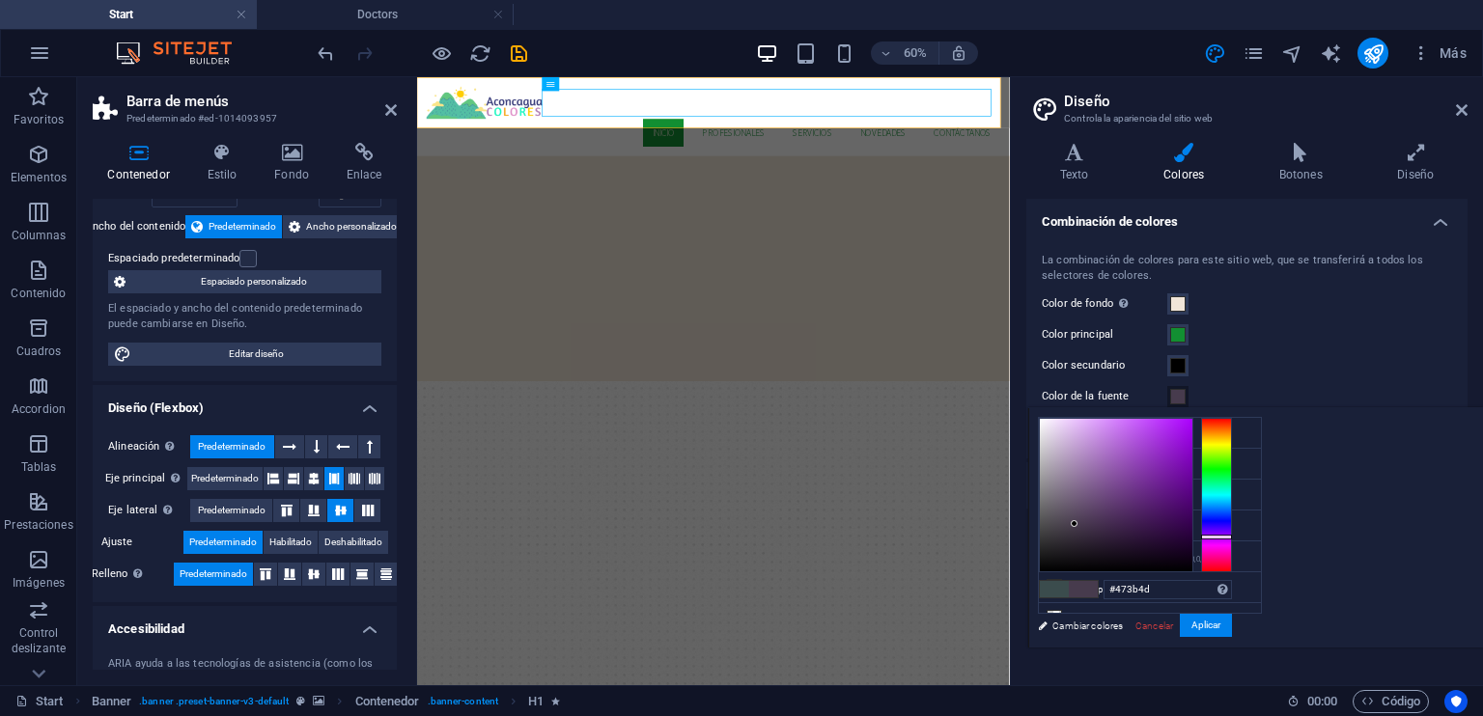
click at [1232, 536] on div at bounding box center [1216, 495] width 31 height 154
type input "#ac00ff"
drag, startPoint x: 1344, startPoint y: 440, endPoint x: 1469, endPoint y: 414, distance: 128.2
click at [1241, 414] on div "#ac00ff Formatos soportados #0852ed rgb(8, 82, 237) rgba(8, 82, 237, 90%) hsv(2…" at bounding box center [1134, 667] width 213 height 519
click at [1232, 619] on button "Aplicar" at bounding box center [1206, 625] width 52 height 23
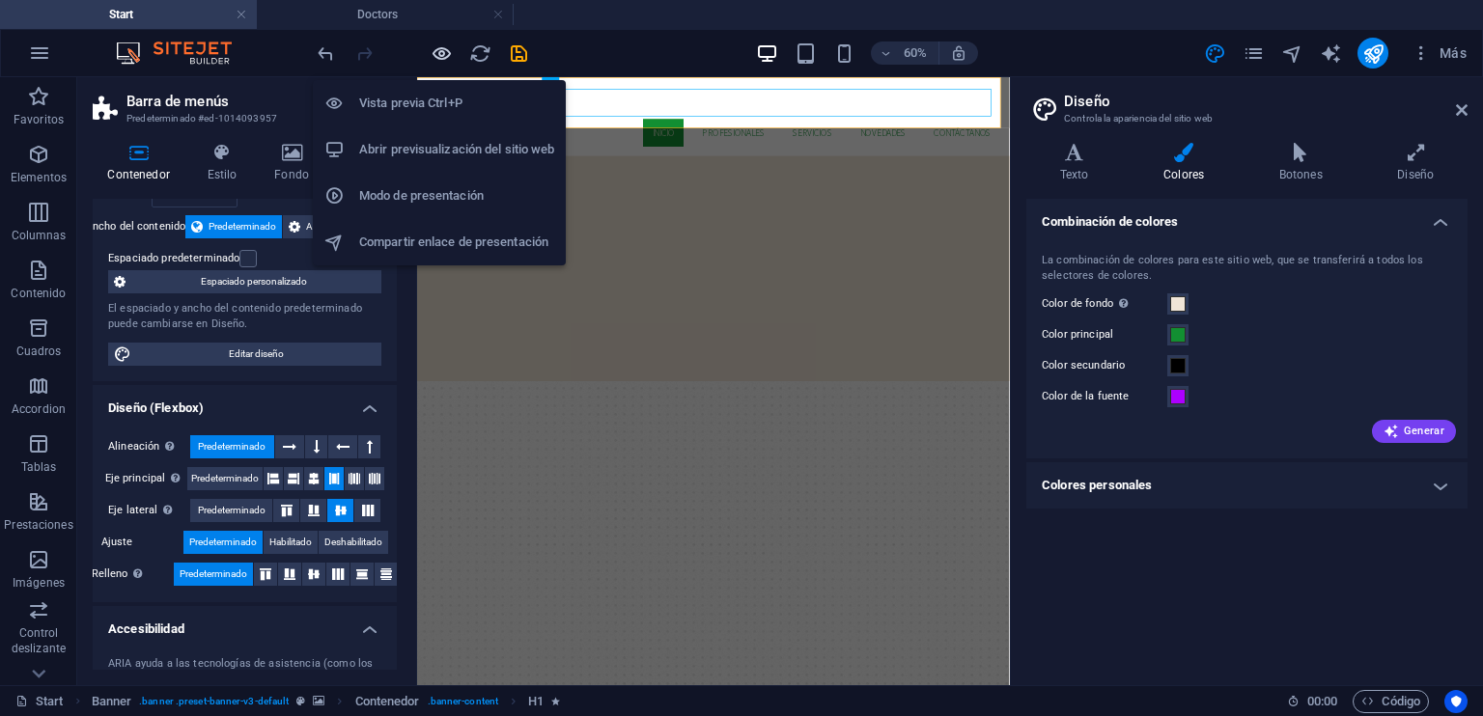
click at [446, 49] on icon "button" at bounding box center [442, 53] width 22 height 22
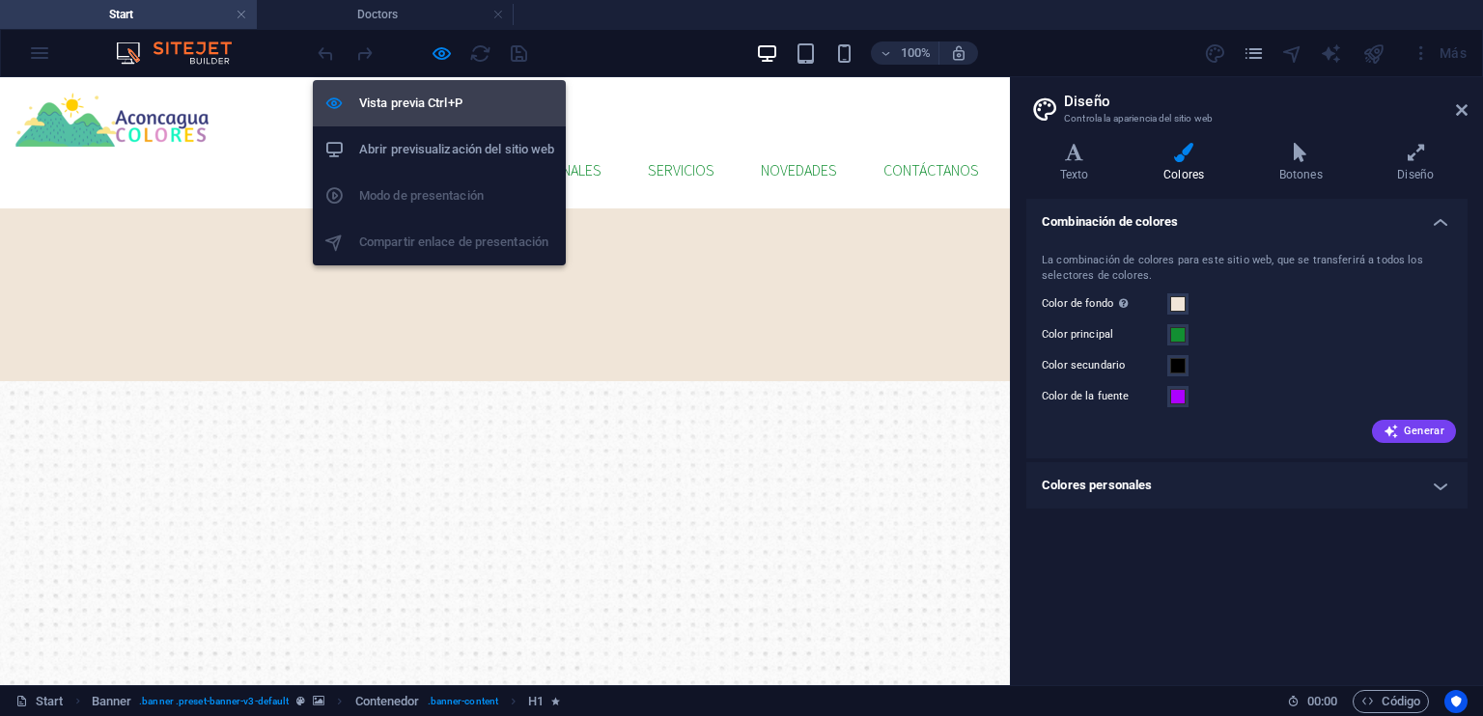
click at [432, 94] on h6 "Vista previa Ctrl+P" at bounding box center [456, 103] width 195 height 23
select select "header"
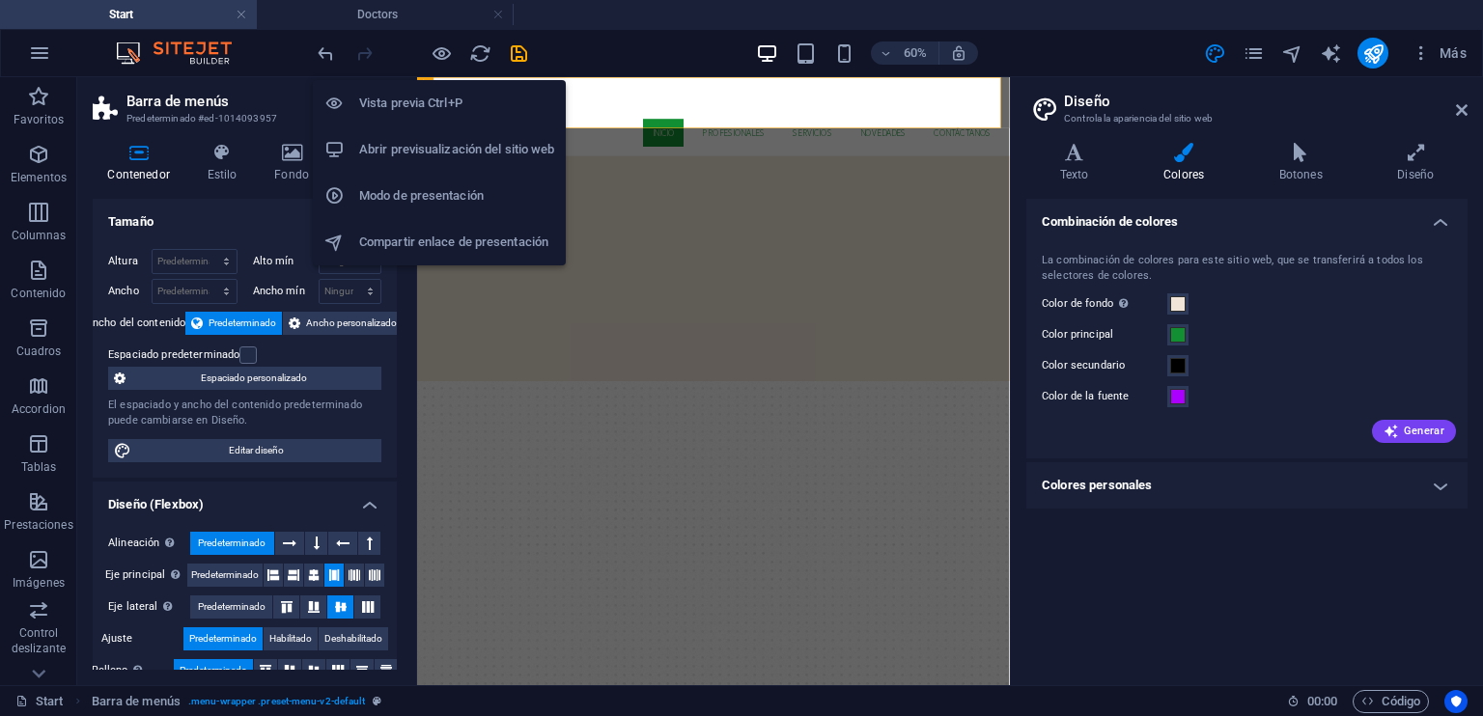
click at [461, 109] on h6 "Vista previa Ctrl+P" at bounding box center [456, 103] width 195 height 23
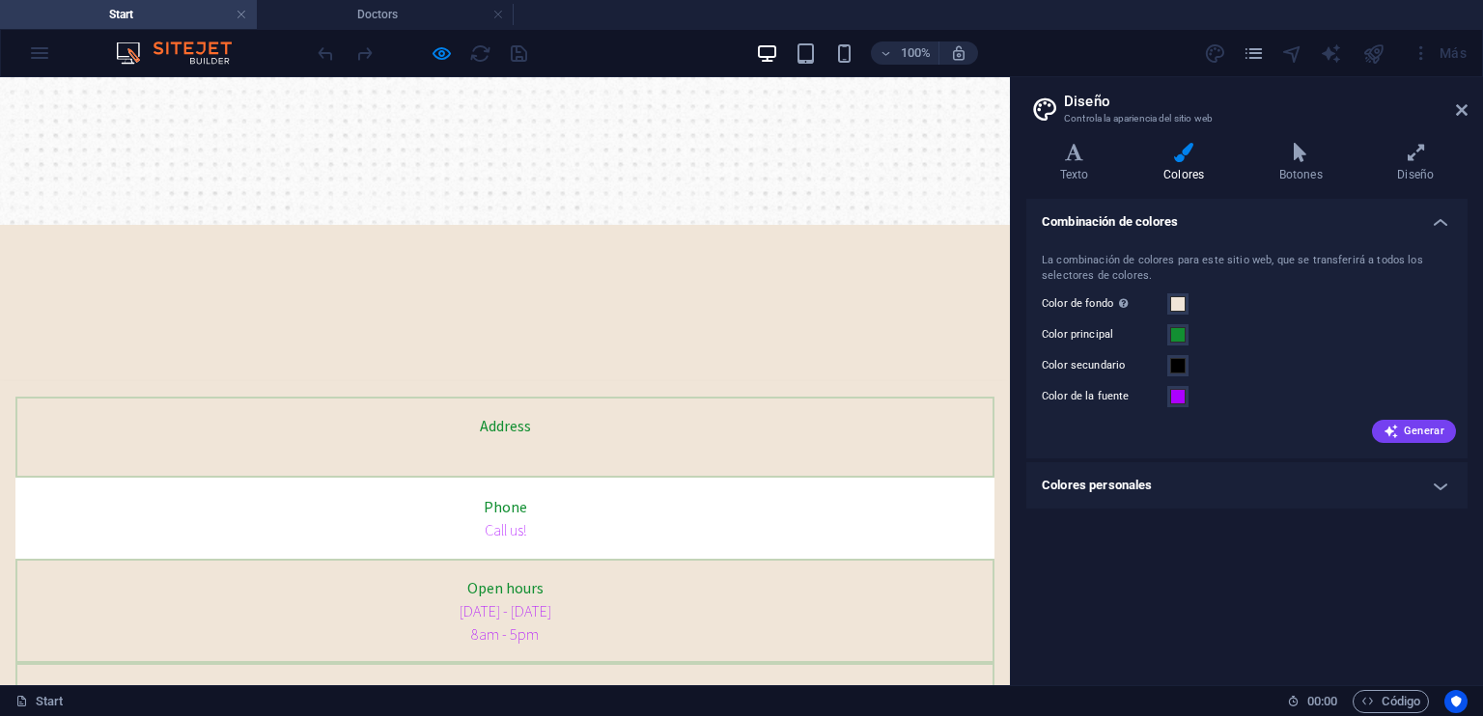
scroll to position [483, 0]
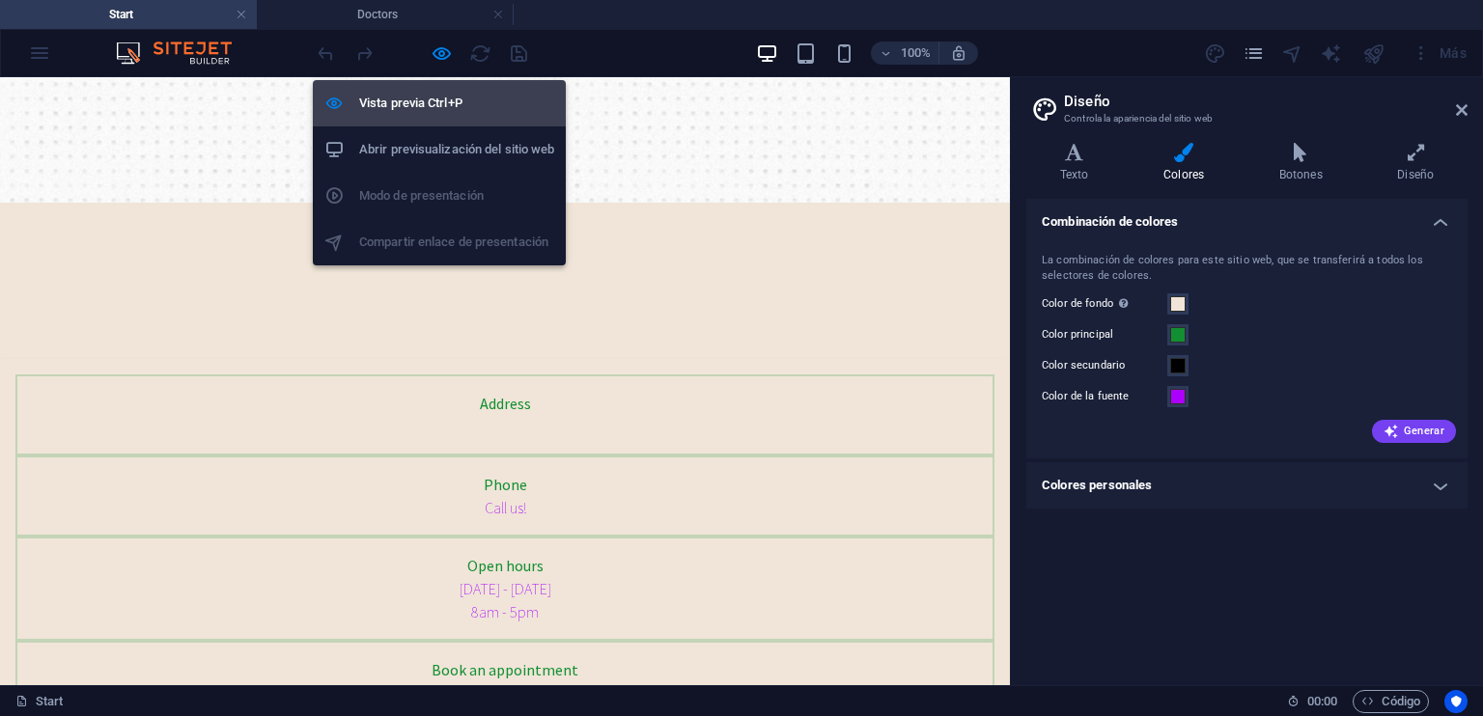
click at [429, 106] on h6 "Vista previa Ctrl+P" at bounding box center [456, 103] width 195 height 23
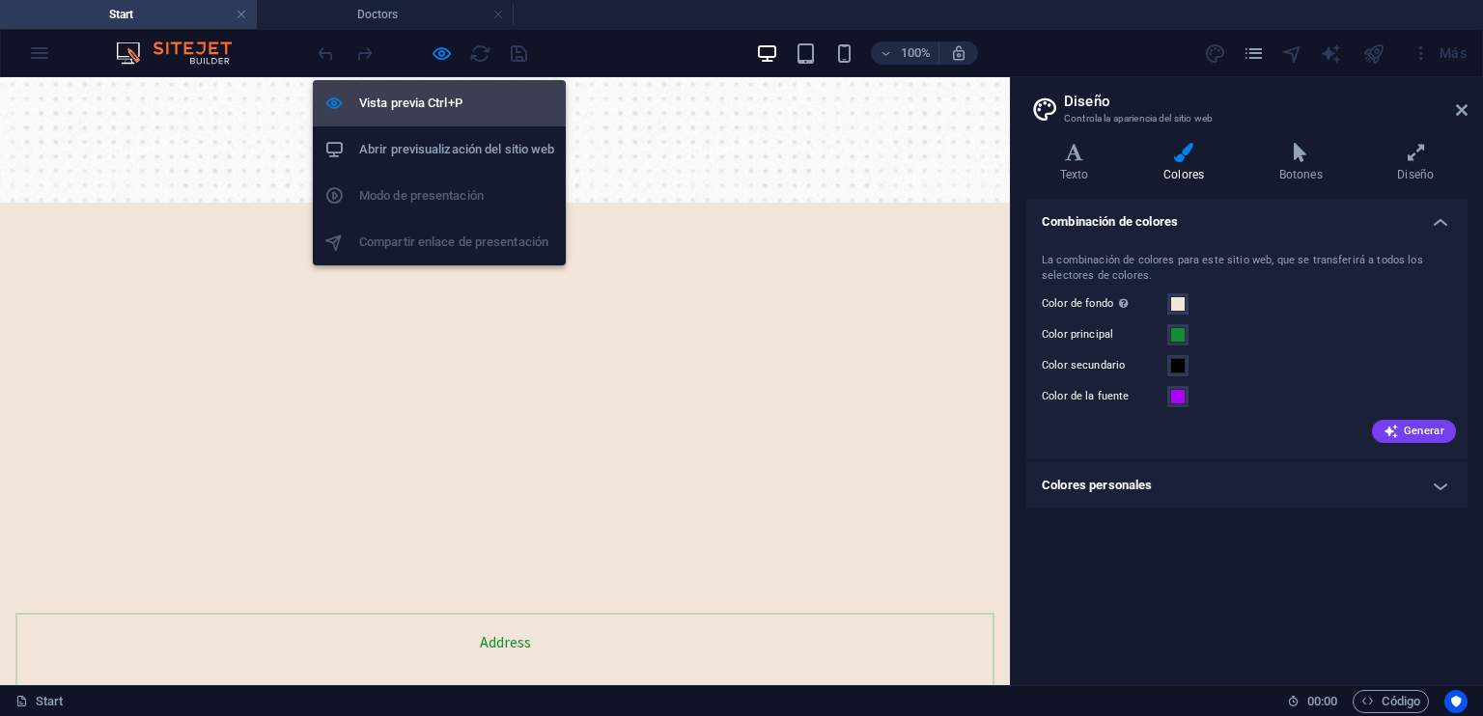
select select "header"
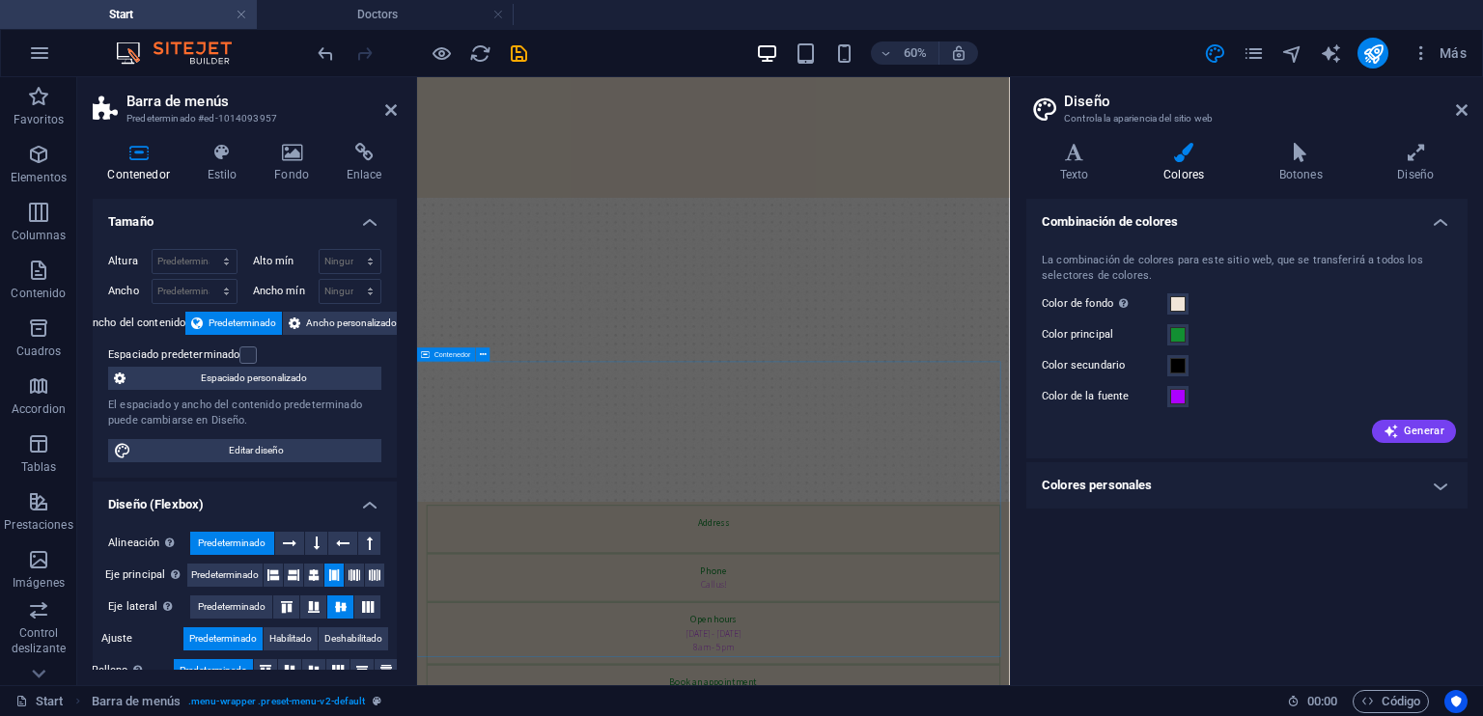
scroll to position [0, 0]
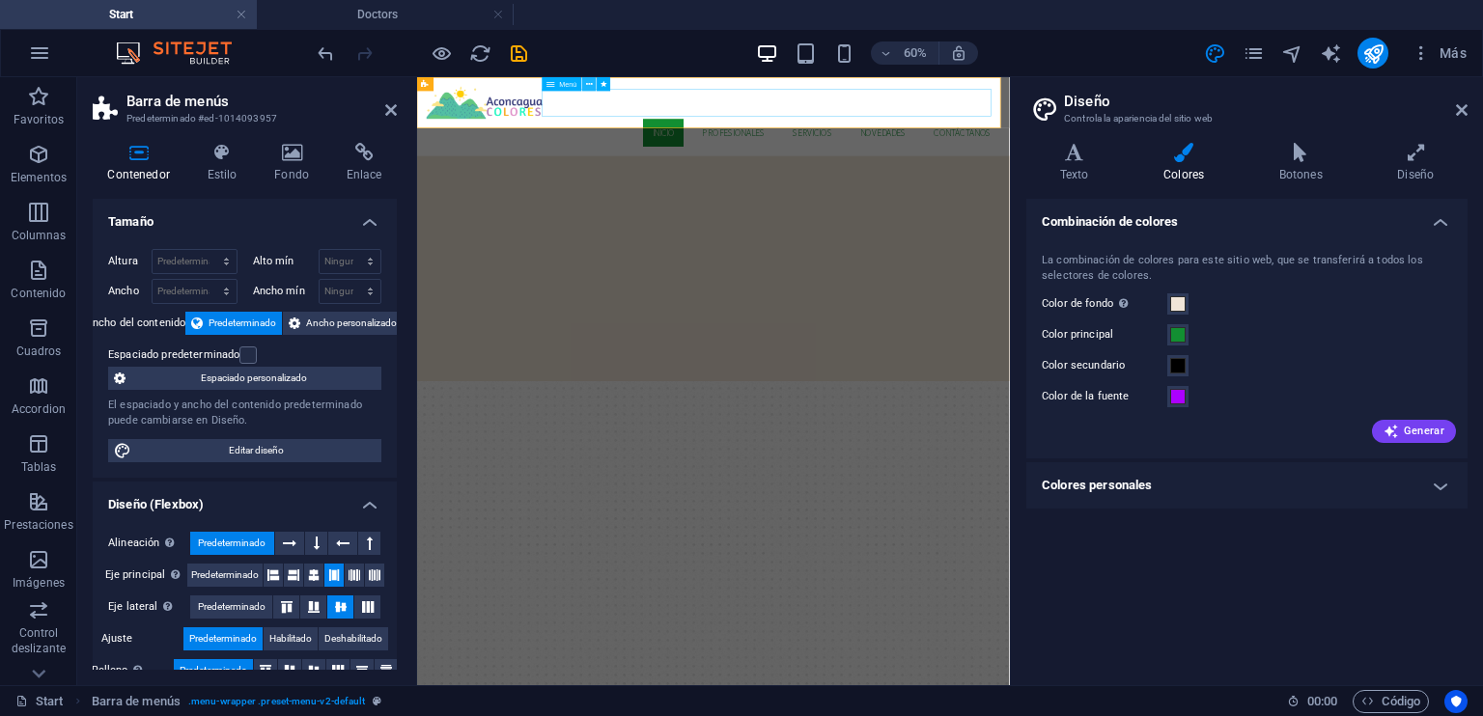
click at [586, 83] on icon at bounding box center [589, 84] width 7 height 13
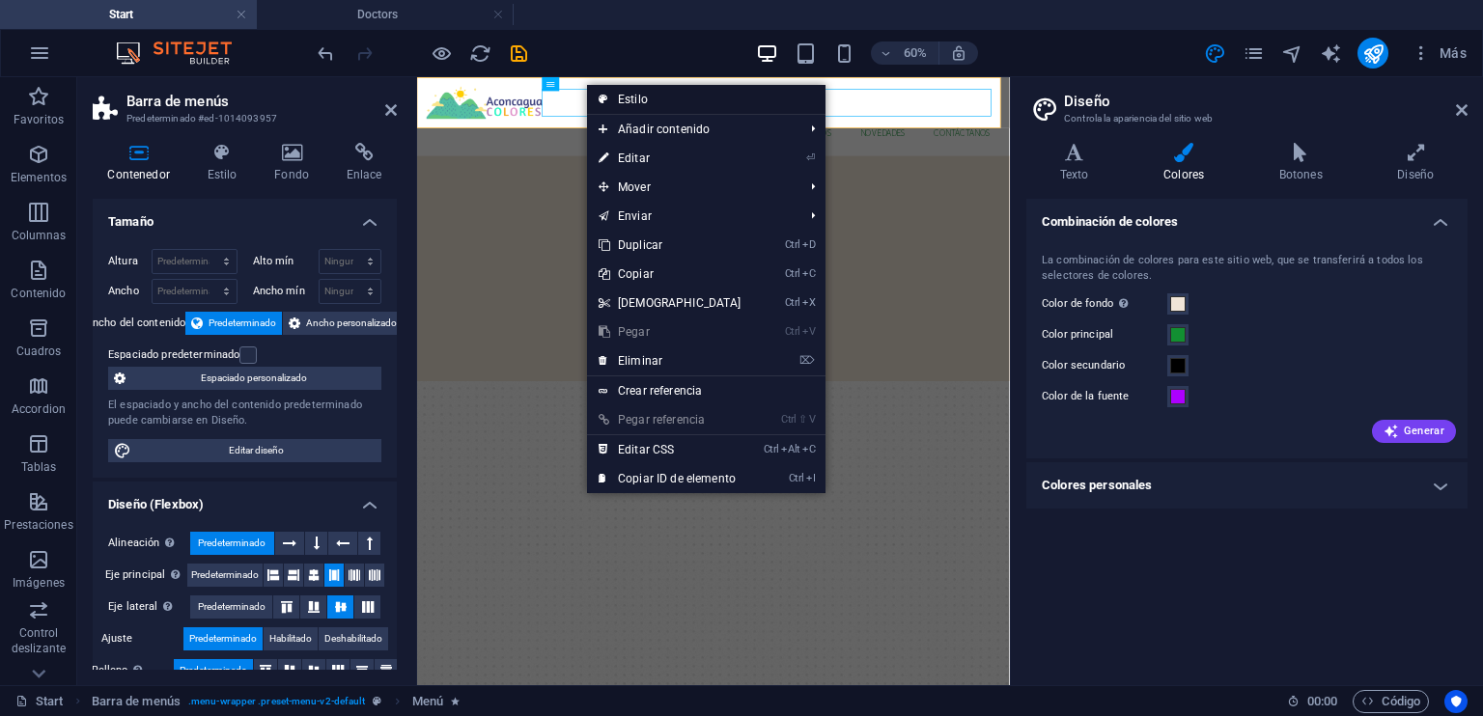
click at [617, 105] on link "Estilo" at bounding box center [706, 99] width 238 height 29
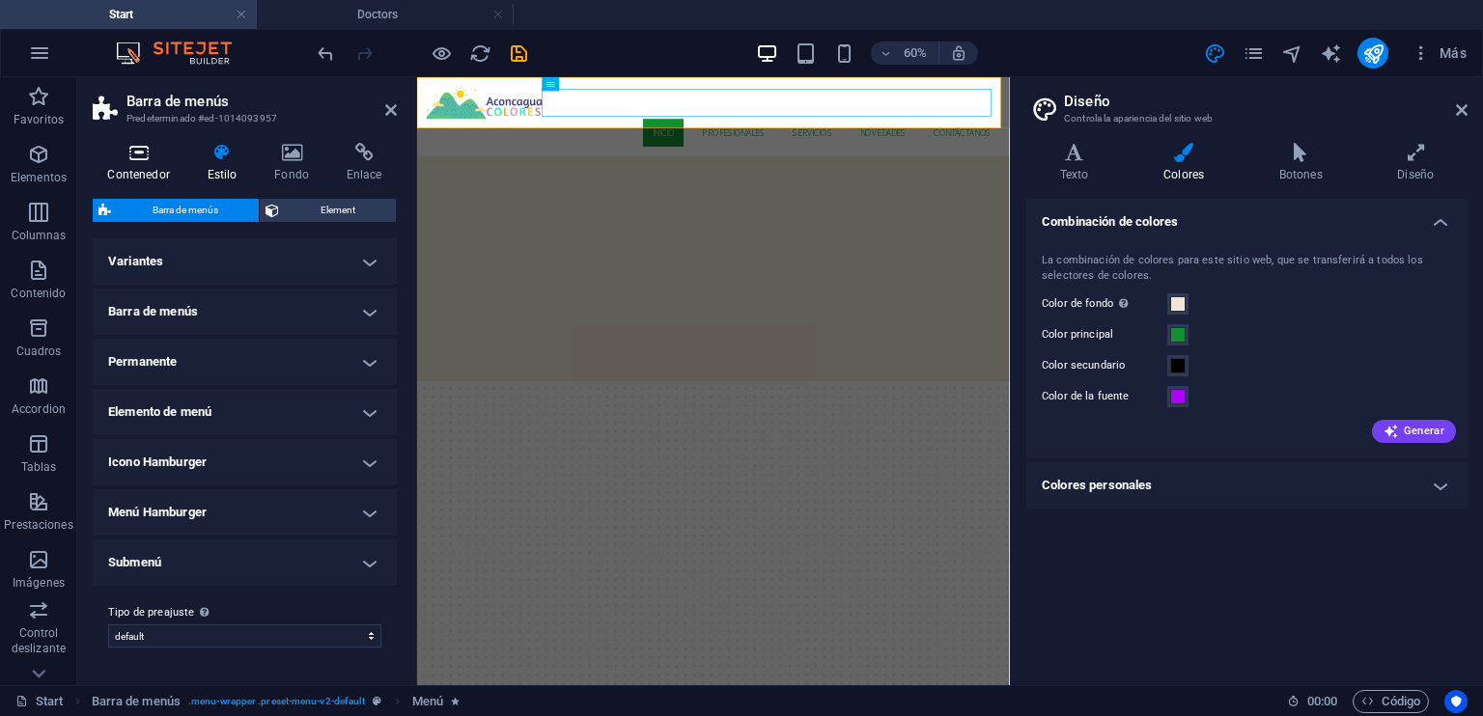
click at [154, 163] on h4 "Contenedor" at bounding box center [142, 163] width 99 height 41
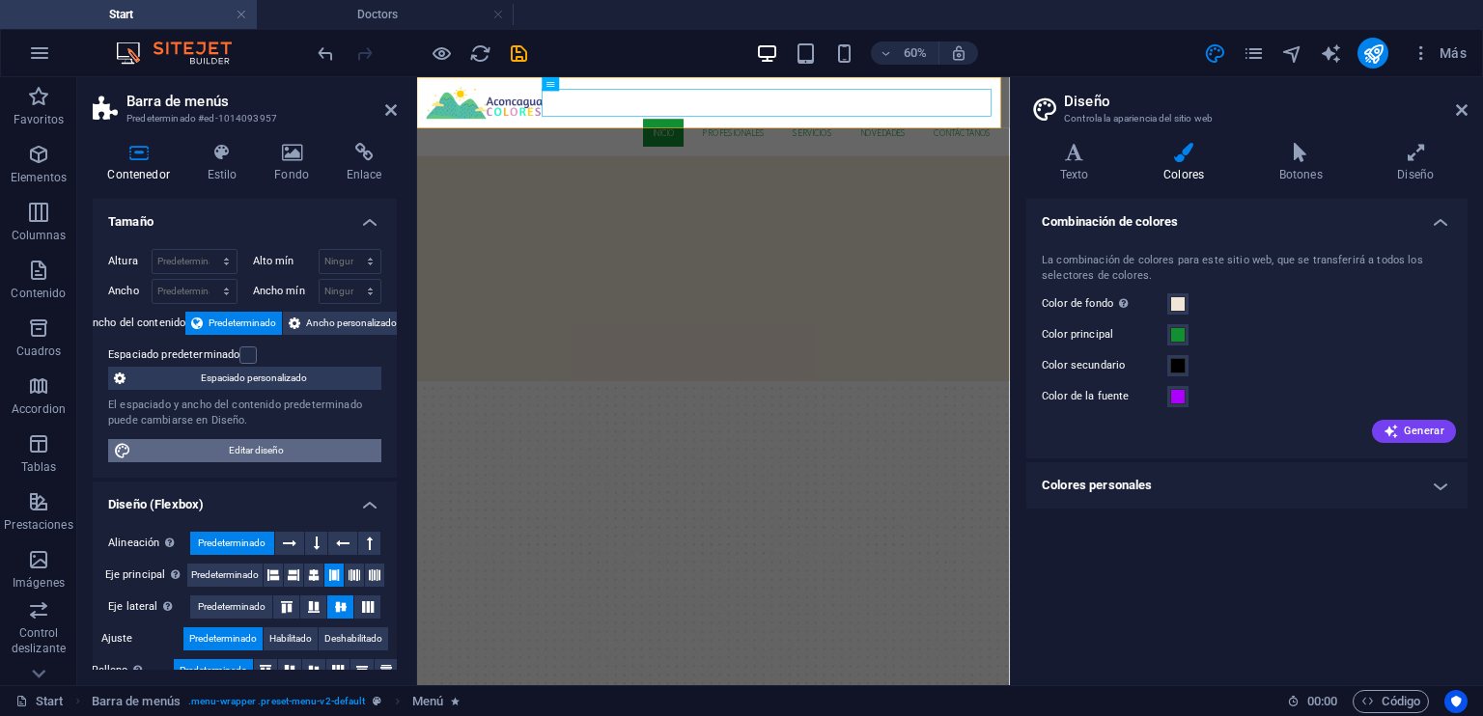
click at [302, 445] on span "Editar diseño" at bounding box center [256, 450] width 238 height 23
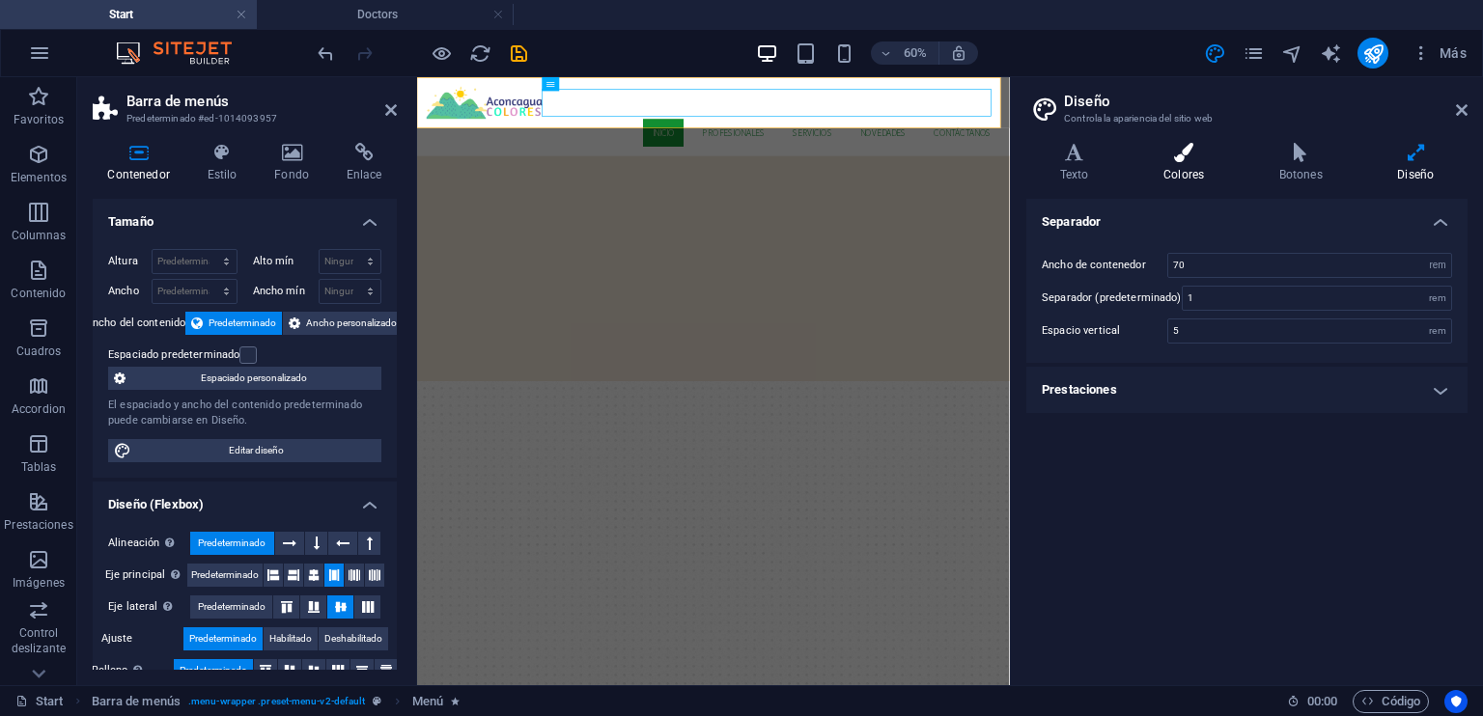
click at [1189, 167] on h4 "Colores" at bounding box center [1187, 163] width 116 height 41
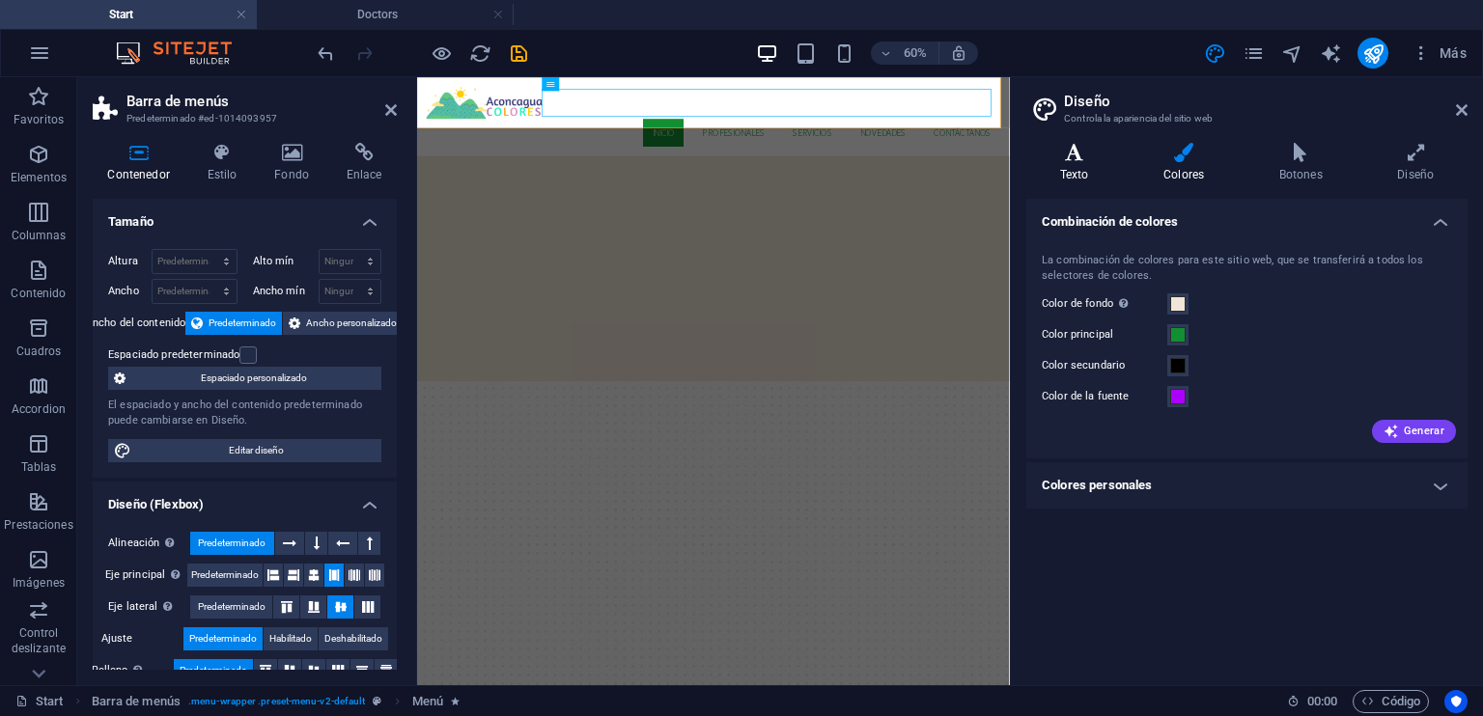
click at [1070, 175] on h4 "Texto" at bounding box center [1077, 163] width 103 height 41
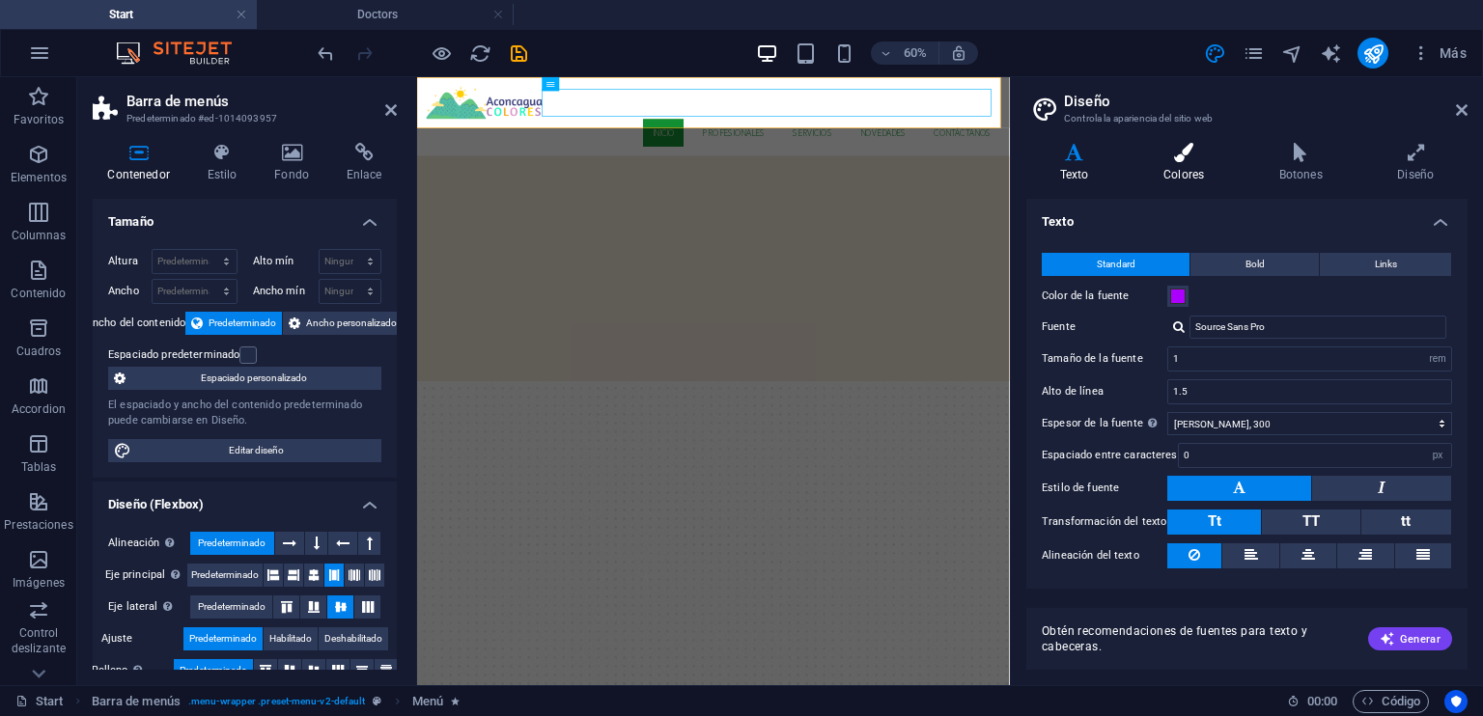
click at [1181, 146] on icon at bounding box center [1183, 152] width 108 height 19
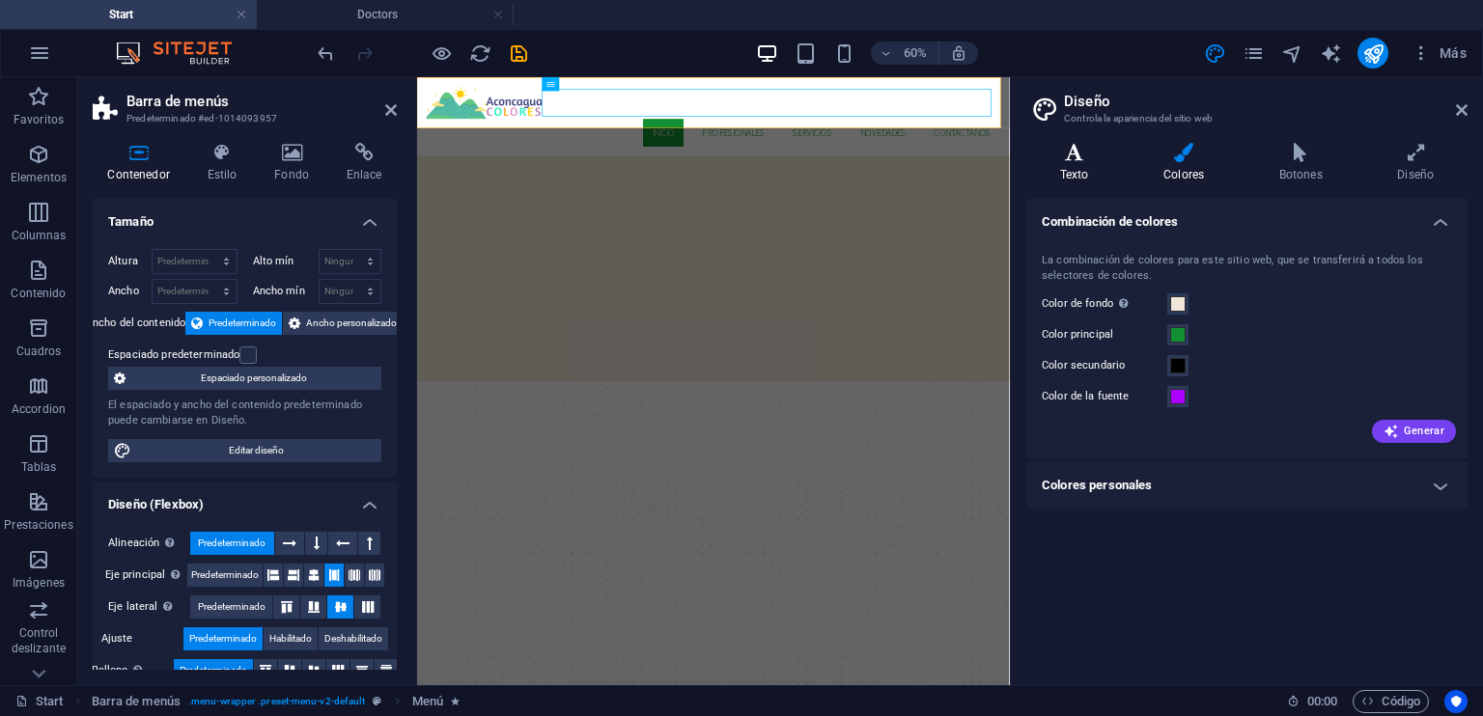
click at [1074, 153] on icon at bounding box center [1074, 152] width 96 height 19
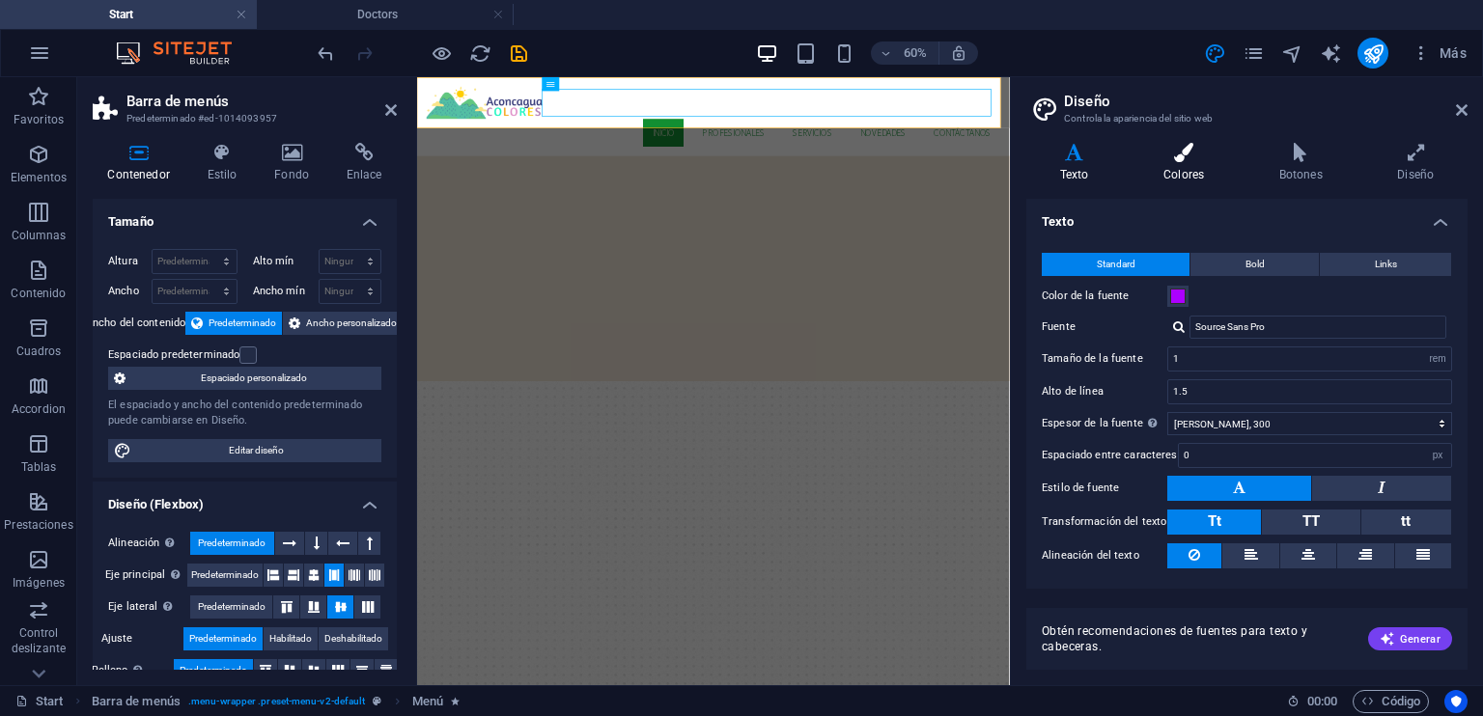
click at [1193, 154] on icon at bounding box center [1183, 152] width 108 height 19
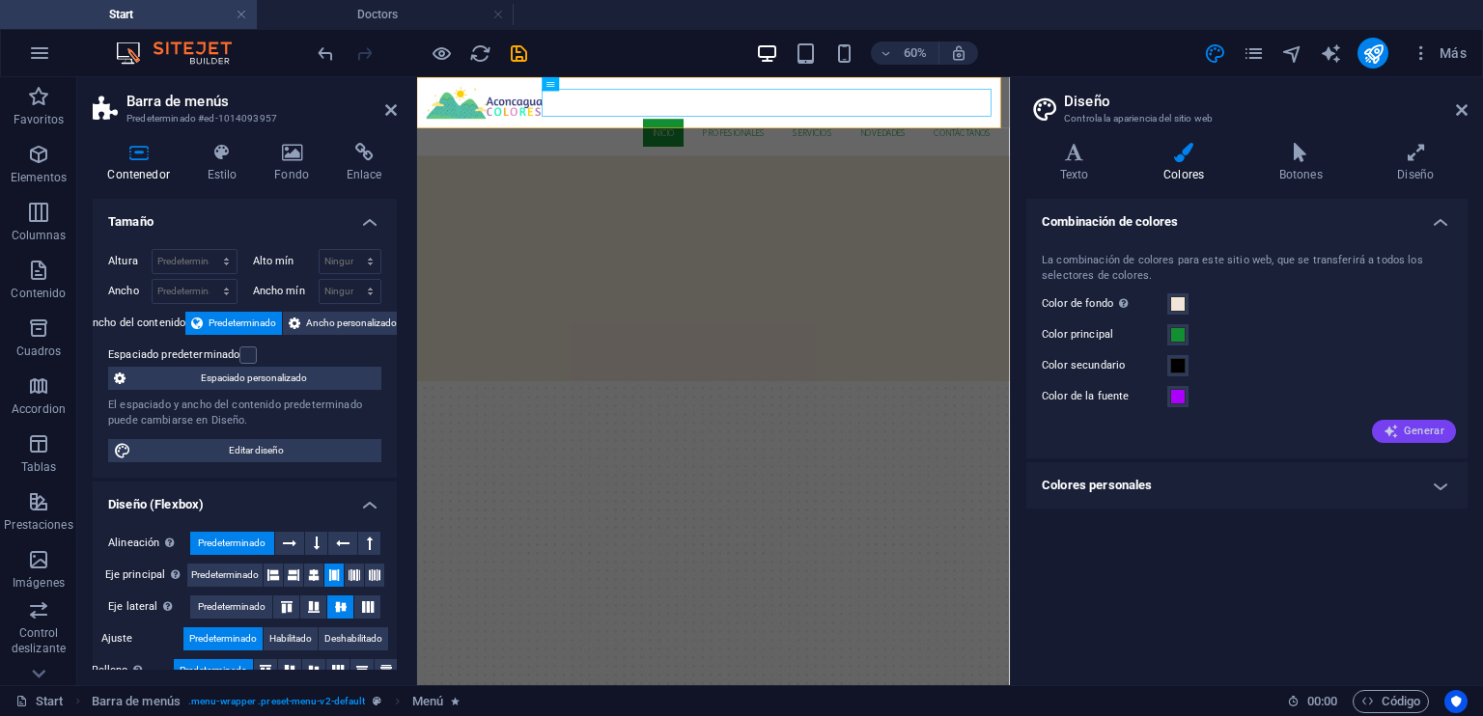
click at [1408, 433] on span "Generar" at bounding box center [1413, 431] width 61 height 15
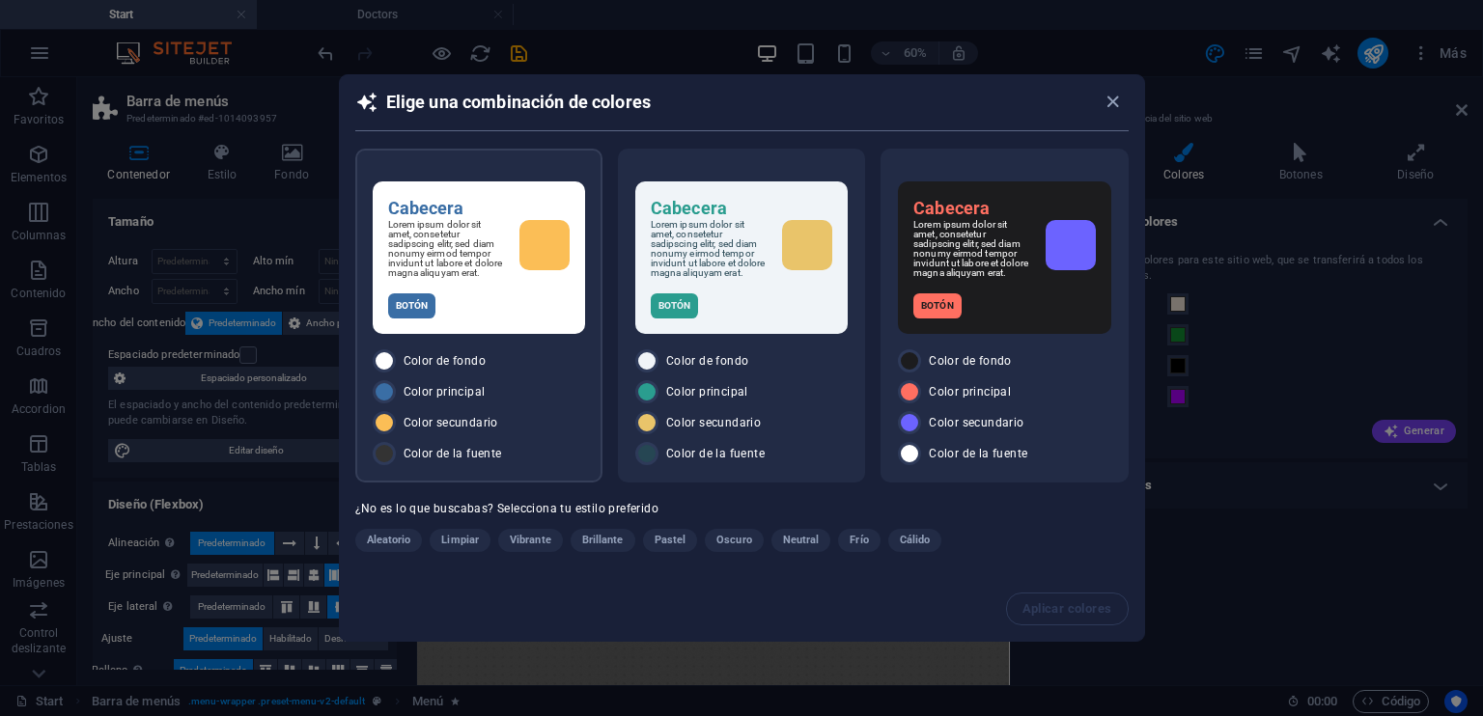
click at [523, 306] on div "Botón" at bounding box center [478, 305] width 181 height 25
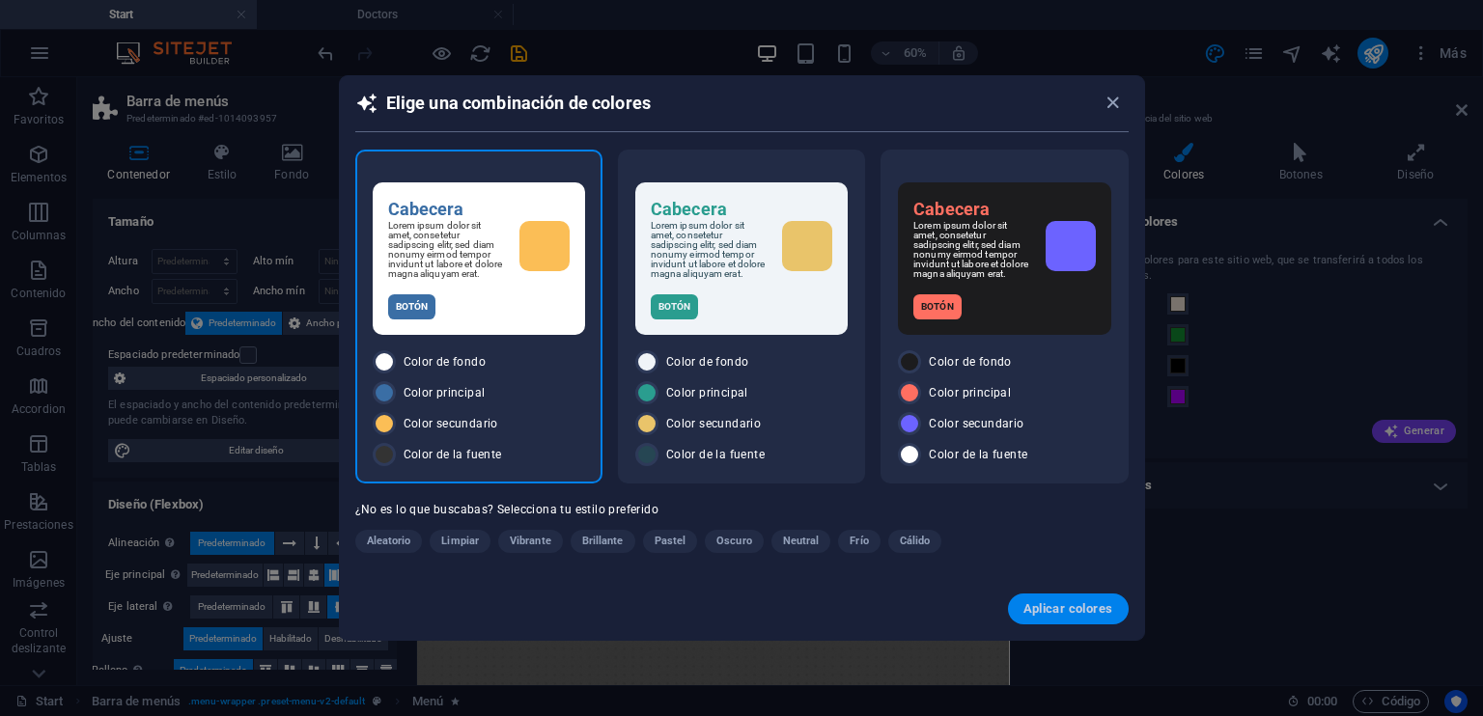
click at [1089, 611] on span "Aplicar colores" at bounding box center [1068, 608] width 90 height 15
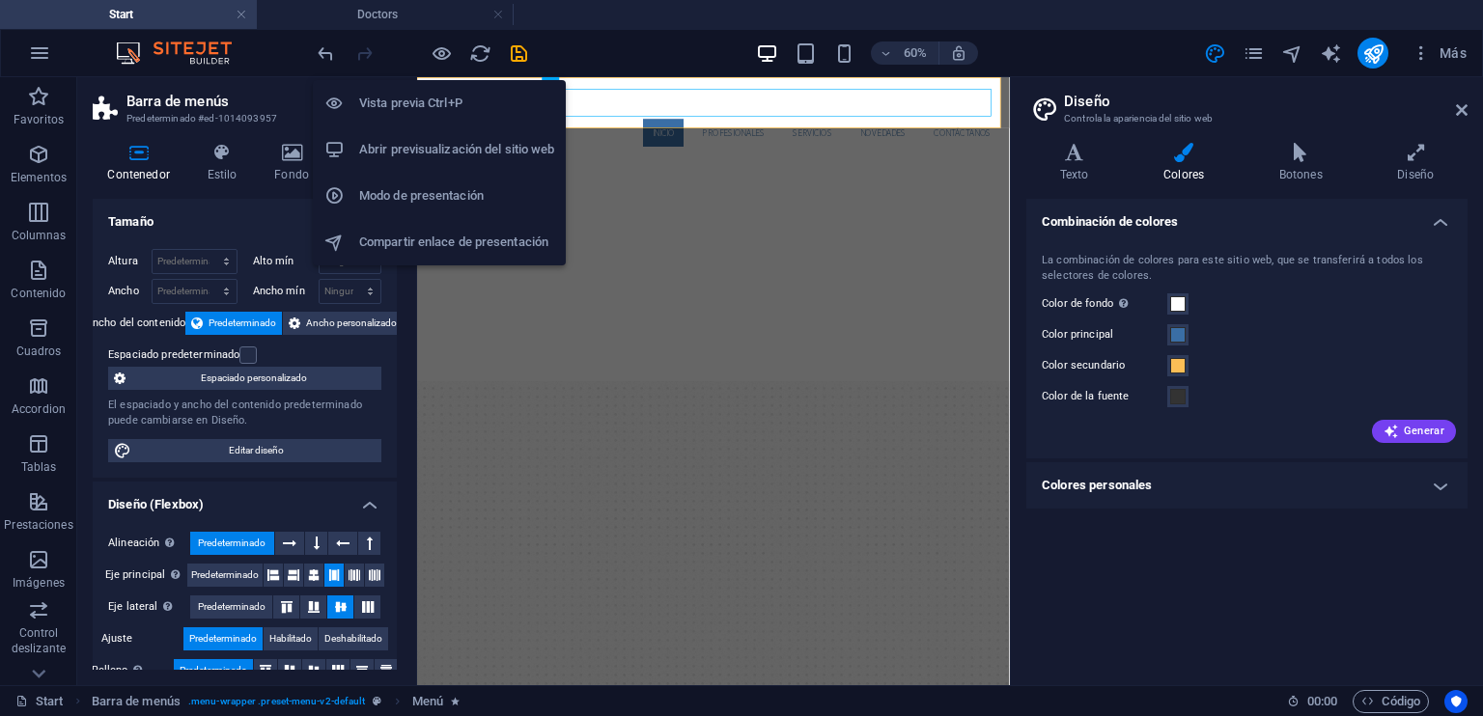
click at [432, 109] on h6 "Vista previa Ctrl+P" at bounding box center [456, 103] width 195 height 23
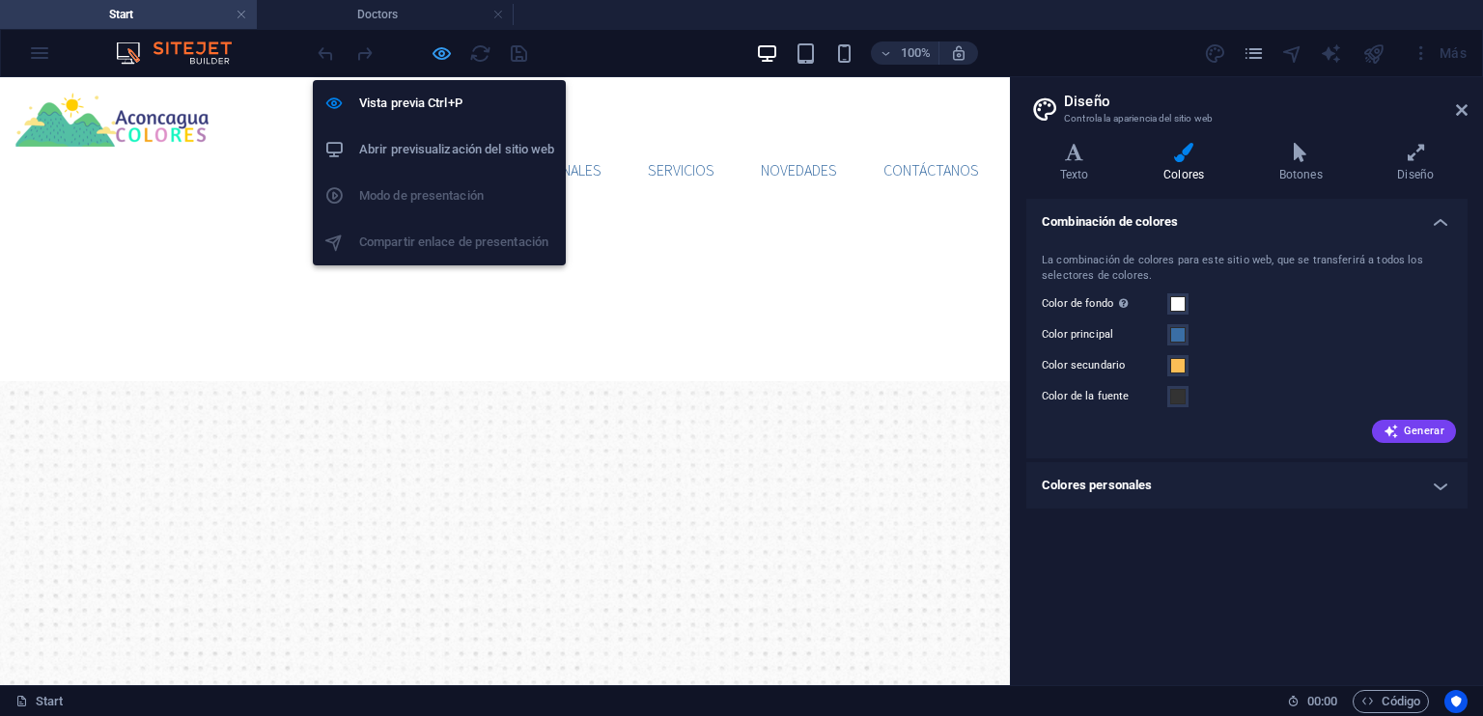
click at [442, 55] on icon "button" at bounding box center [442, 53] width 22 height 22
select select "header"
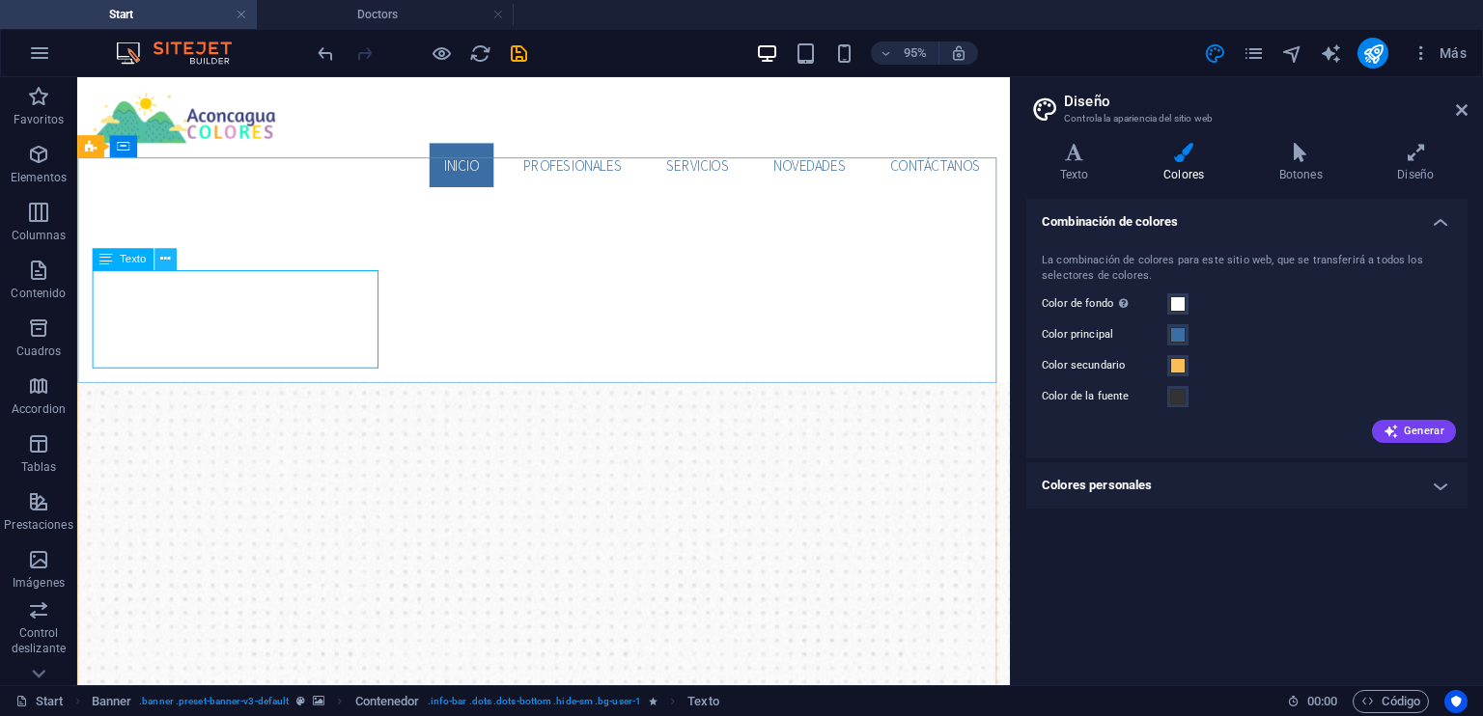
click at [160, 263] on icon at bounding box center [165, 259] width 10 height 19
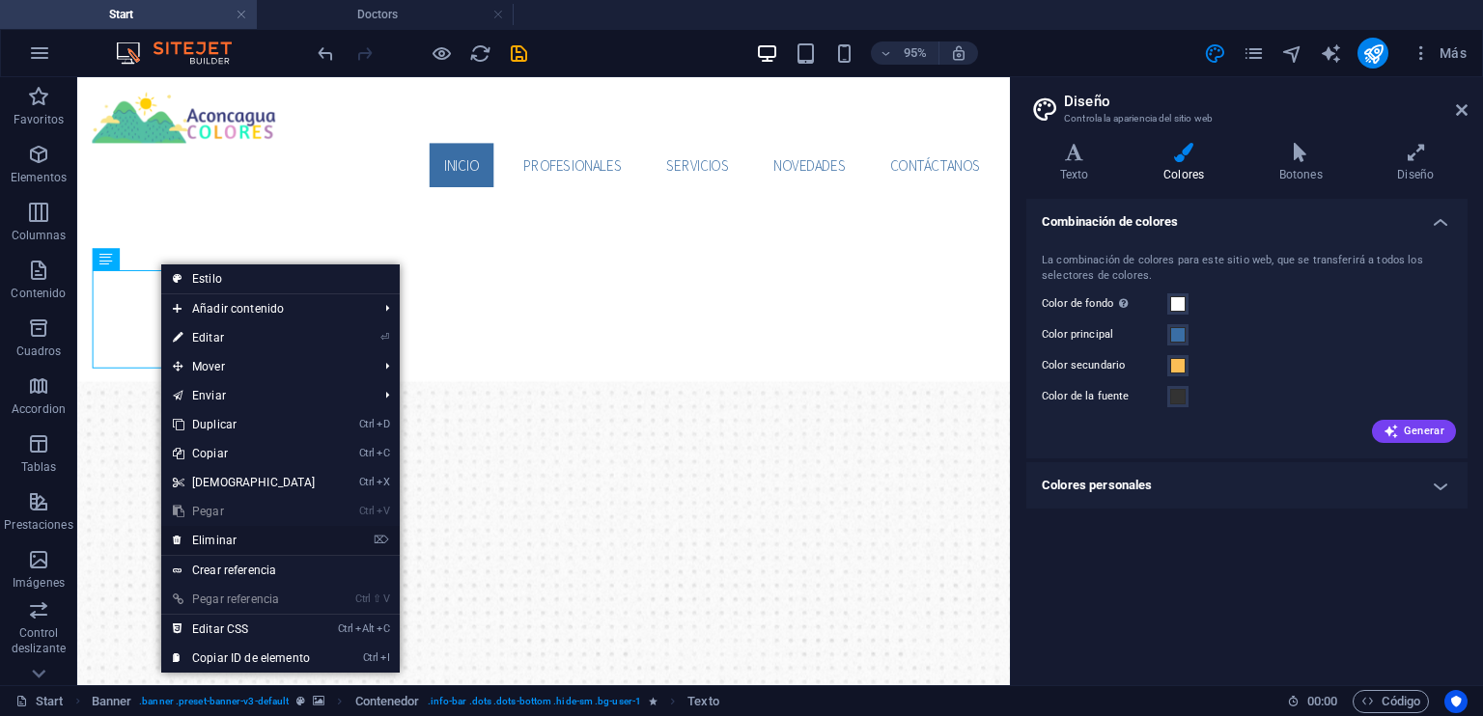
click at [247, 542] on link "⌦ Eliminar" at bounding box center [244, 540] width 166 height 29
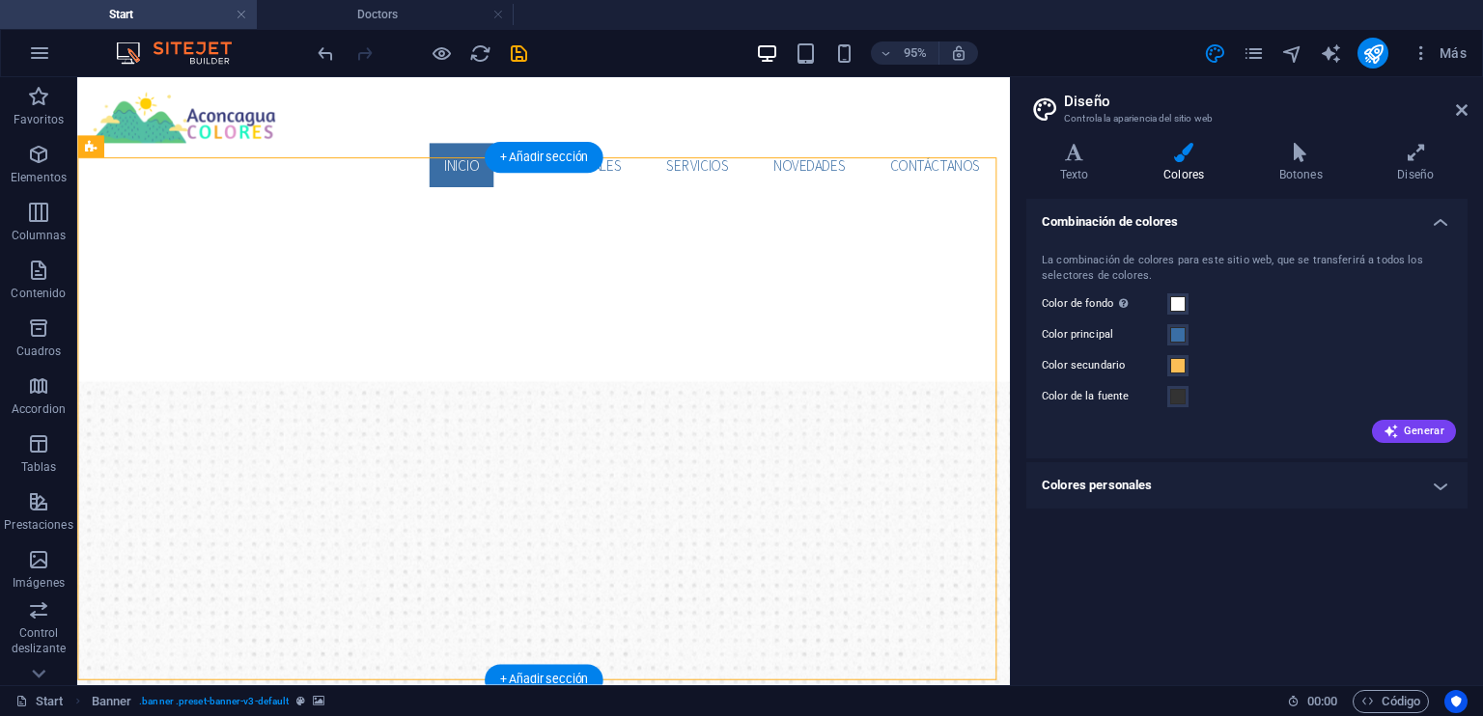
drag, startPoint x: 271, startPoint y: 214, endPoint x: 367, endPoint y: 208, distance: 95.8
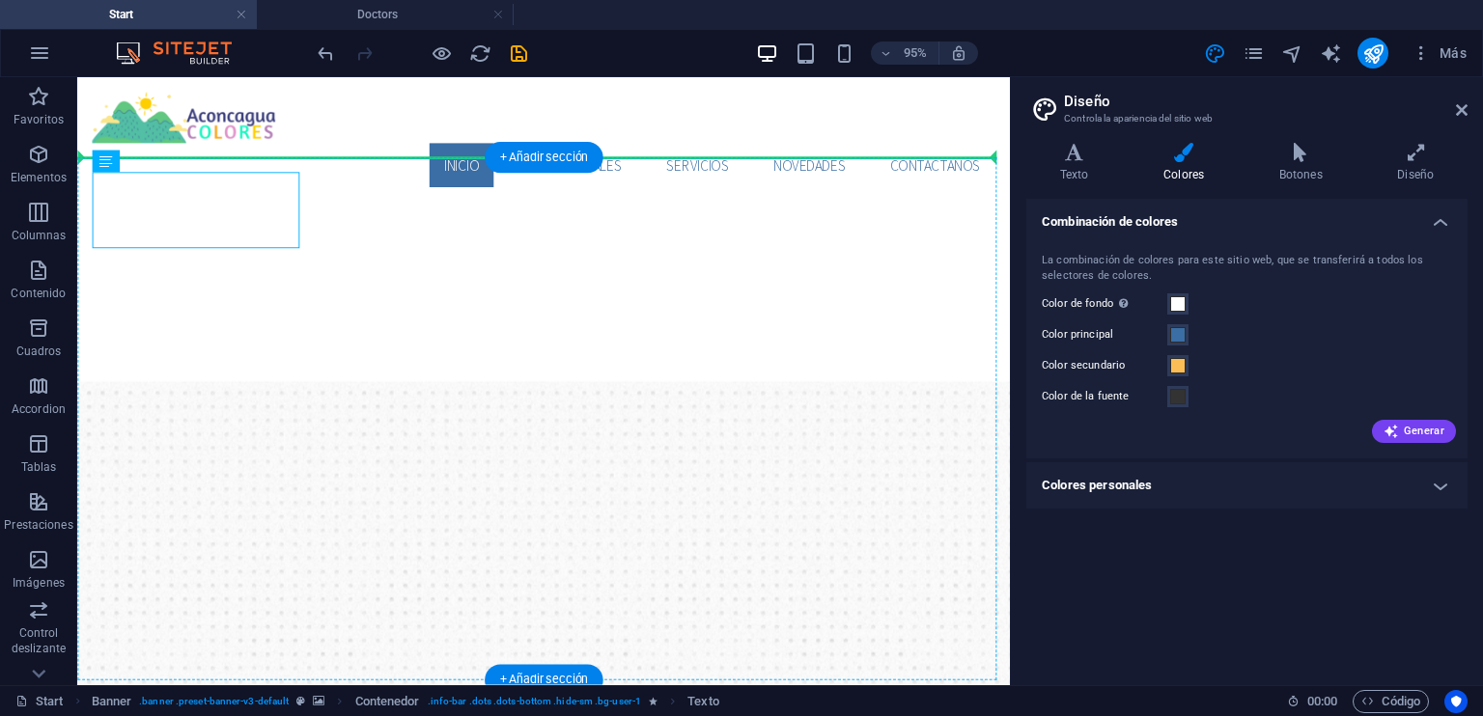
drag, startPoint x: 256, startPoint y: 206, endPoint x: 404, endPoint y: 209, distance: 148.7
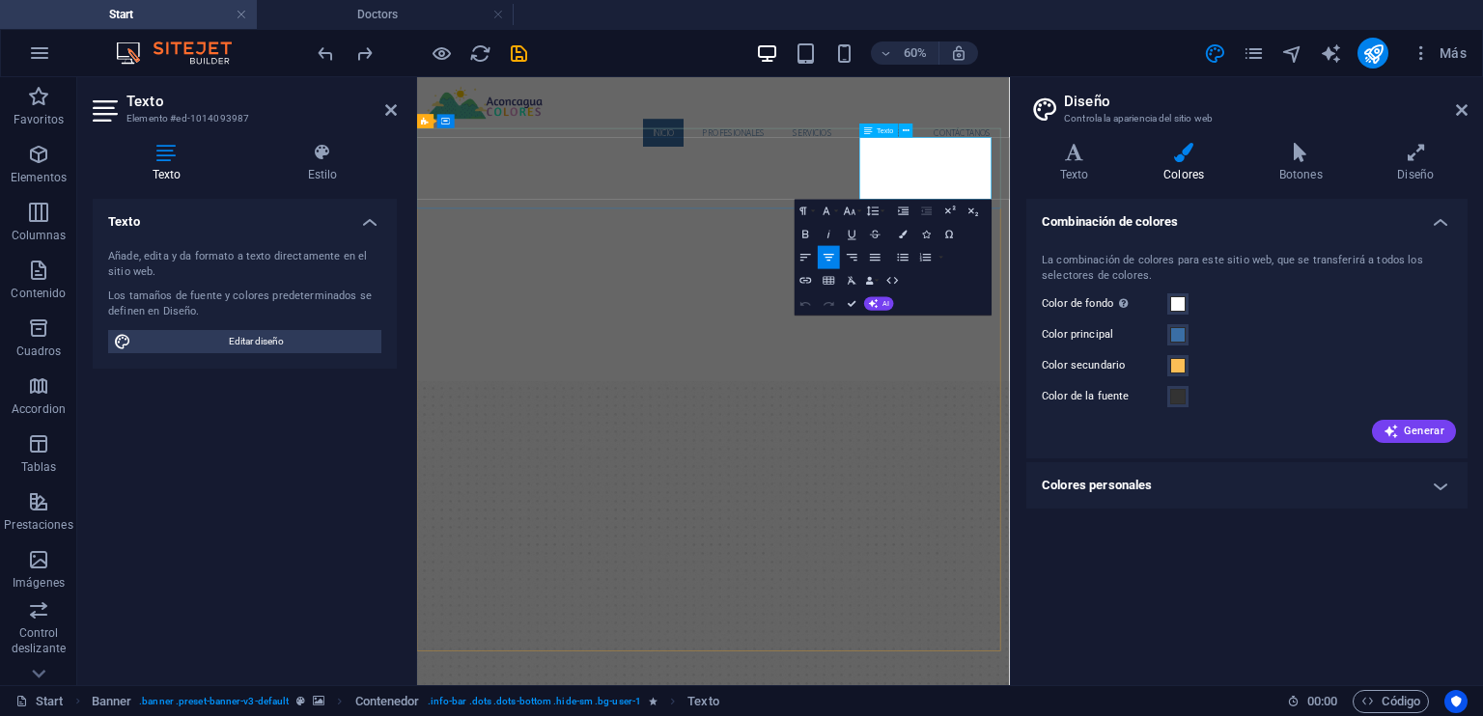
drag, startPoint x: 1322, startPoint y: 252, endPoint x: 1176, endPoint y: 234, distance: 146.9
drag, startPoint x: 1307, startPoint y: 207, endPoint x: 1133, endPoint y: 193, distance: 174.3
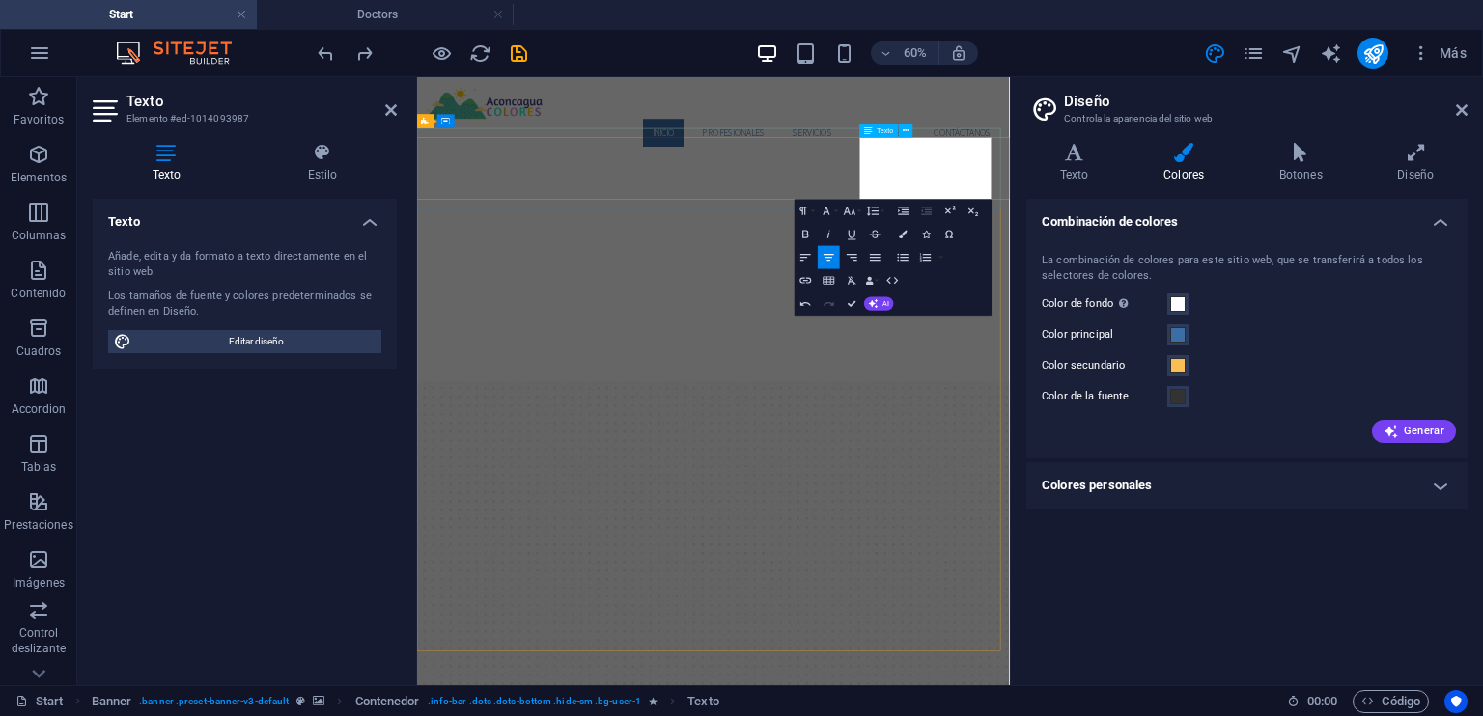
drag, startPoint x: 1303, startPoint y: 257, endPoint x: 1265, endPoint y: 253, distance: 38.8
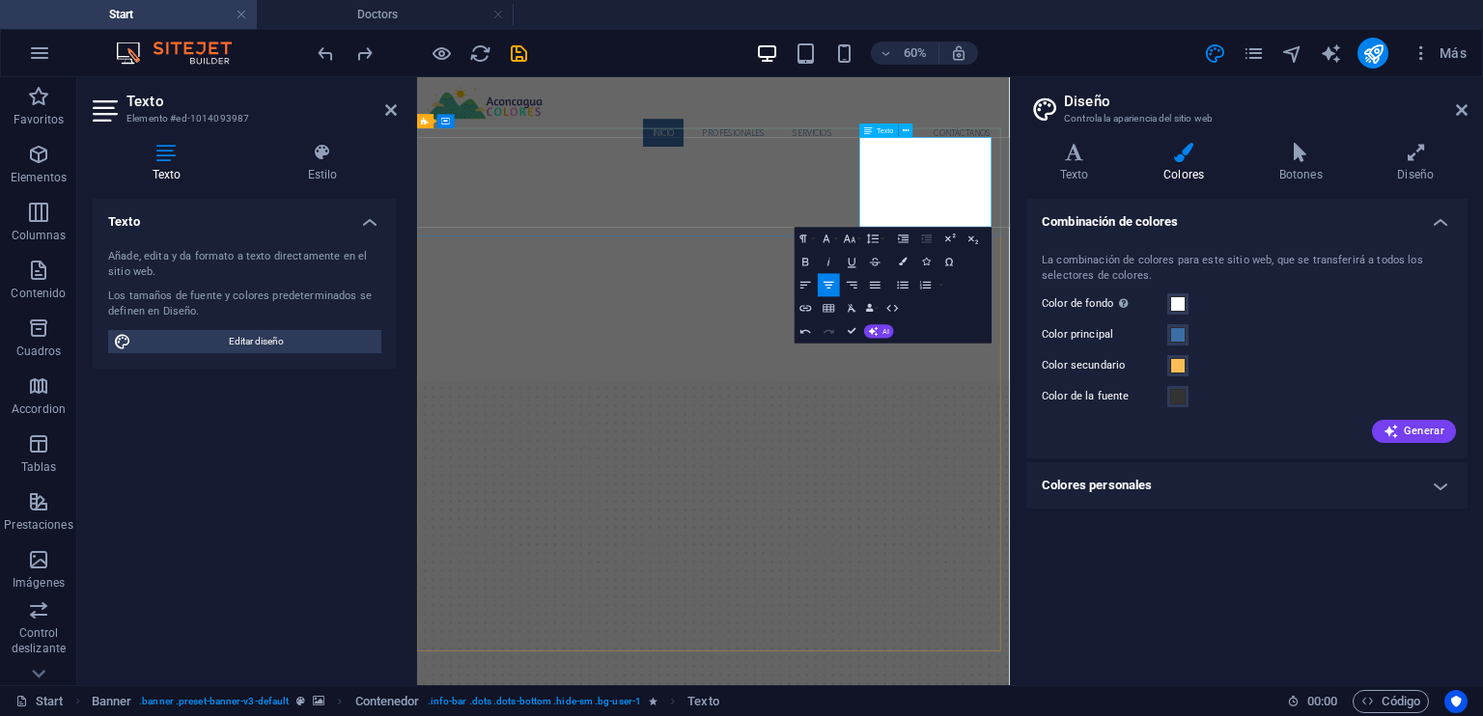
click at [1178, 576] on div "Combinación de colores La combinación de colores para este sitio web, que se tr…" at bounding box center [1246, 434] width 441 height 471
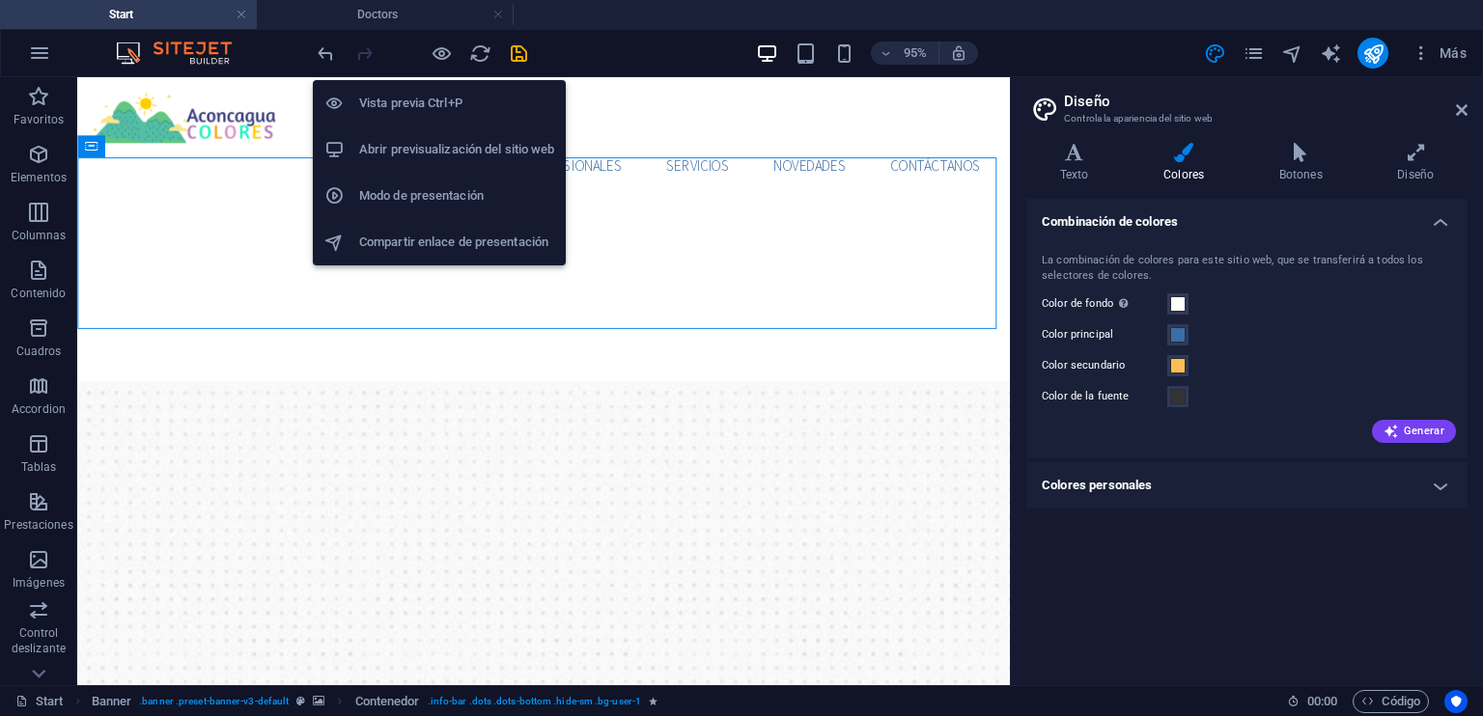
drag, startPoint x: 448, startPoint y: 60, endPoint x: 436, endPoint y: 77, distance: 20.9
click at [448, 61] on icon "button" at bounding box center [442, 53] width 22 height 22
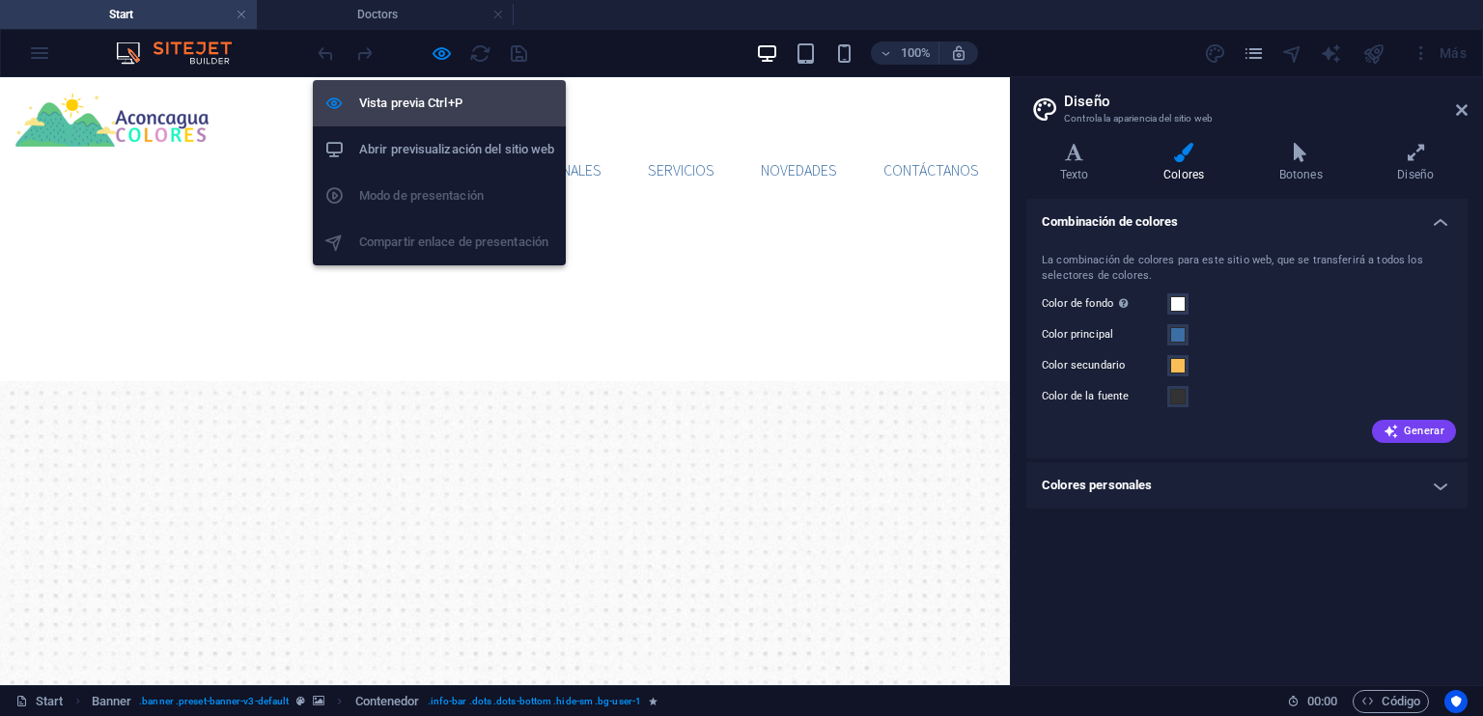
click at [431, 95] on h6 "Vista previa Ctrl+P" at bounding box center [456, 103] width 195 height 23
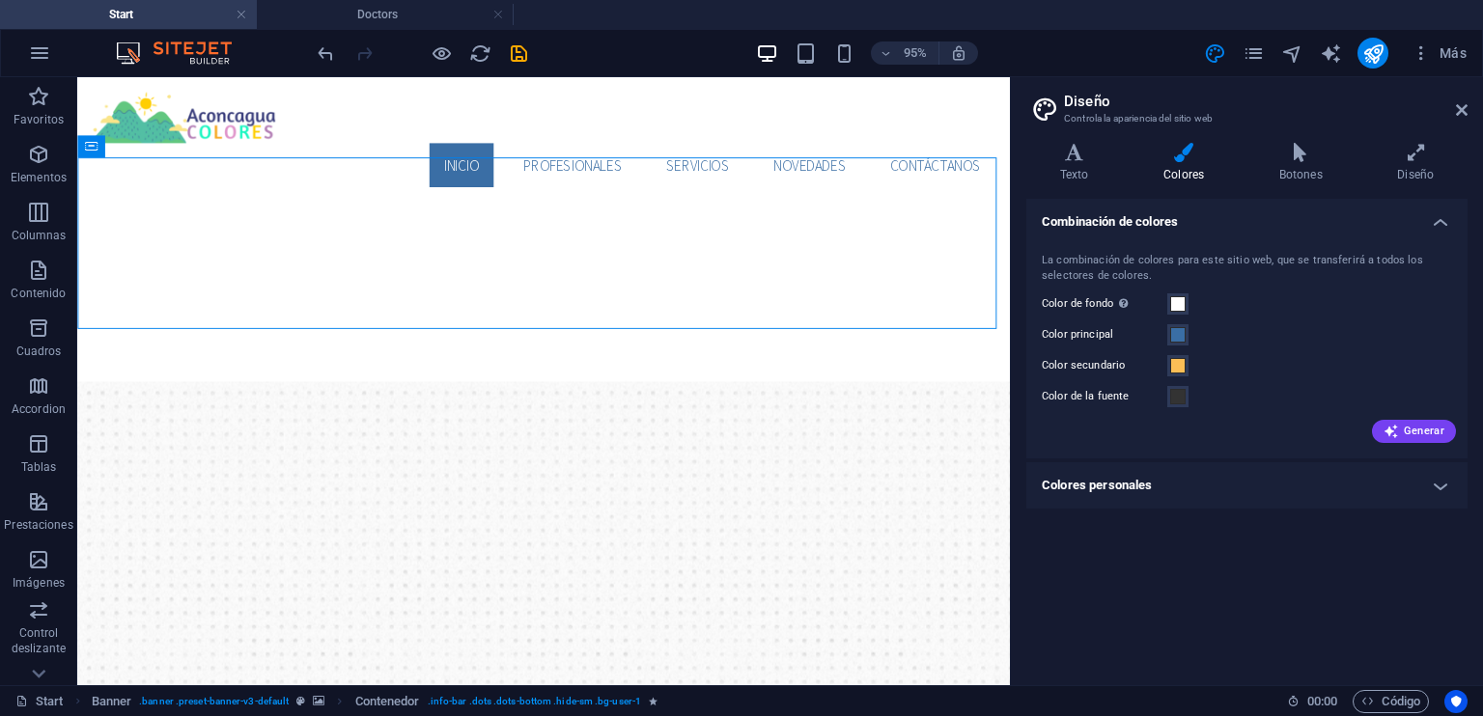
click at [819, 59] on div "95%" at bounding box center [866, 53] width 223 height 31
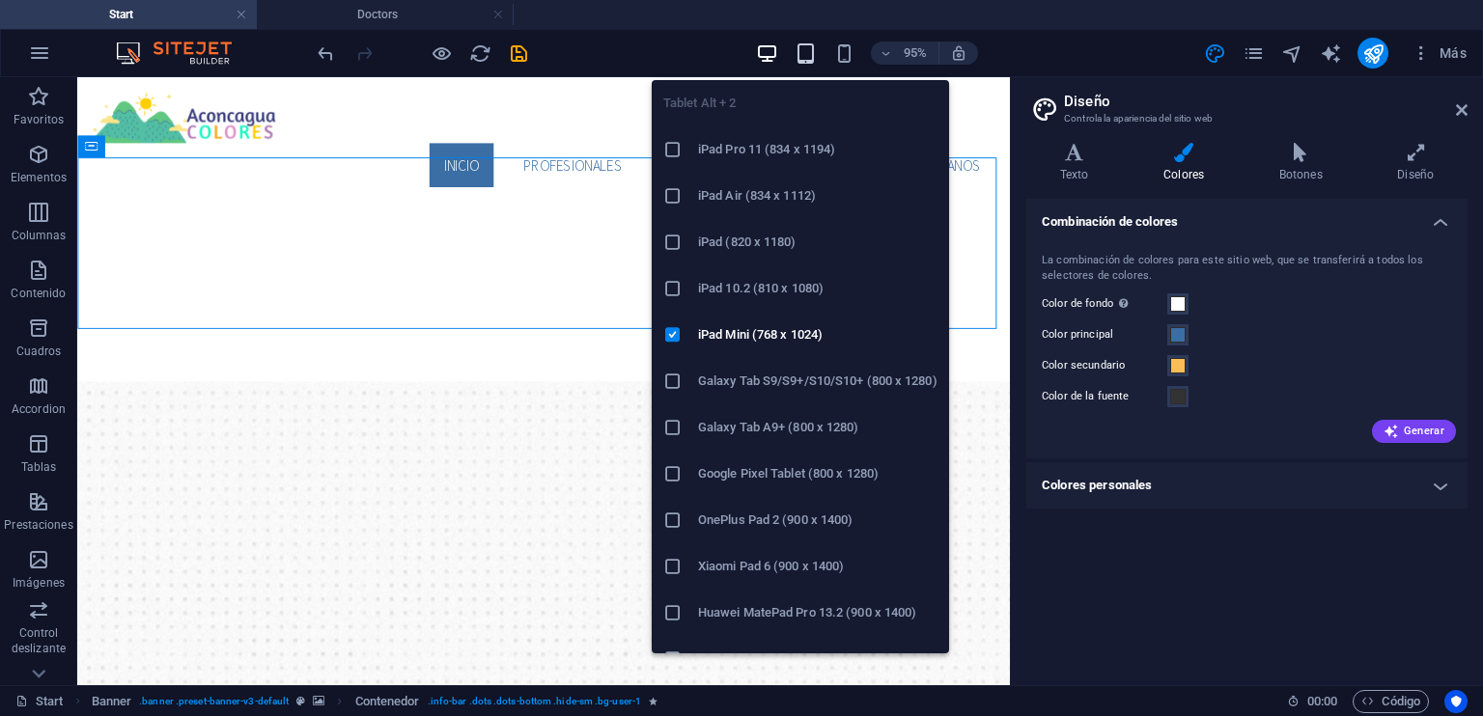
click at [807, 57] on icon "button" at bounding box center [806, 53] width 22 height 22
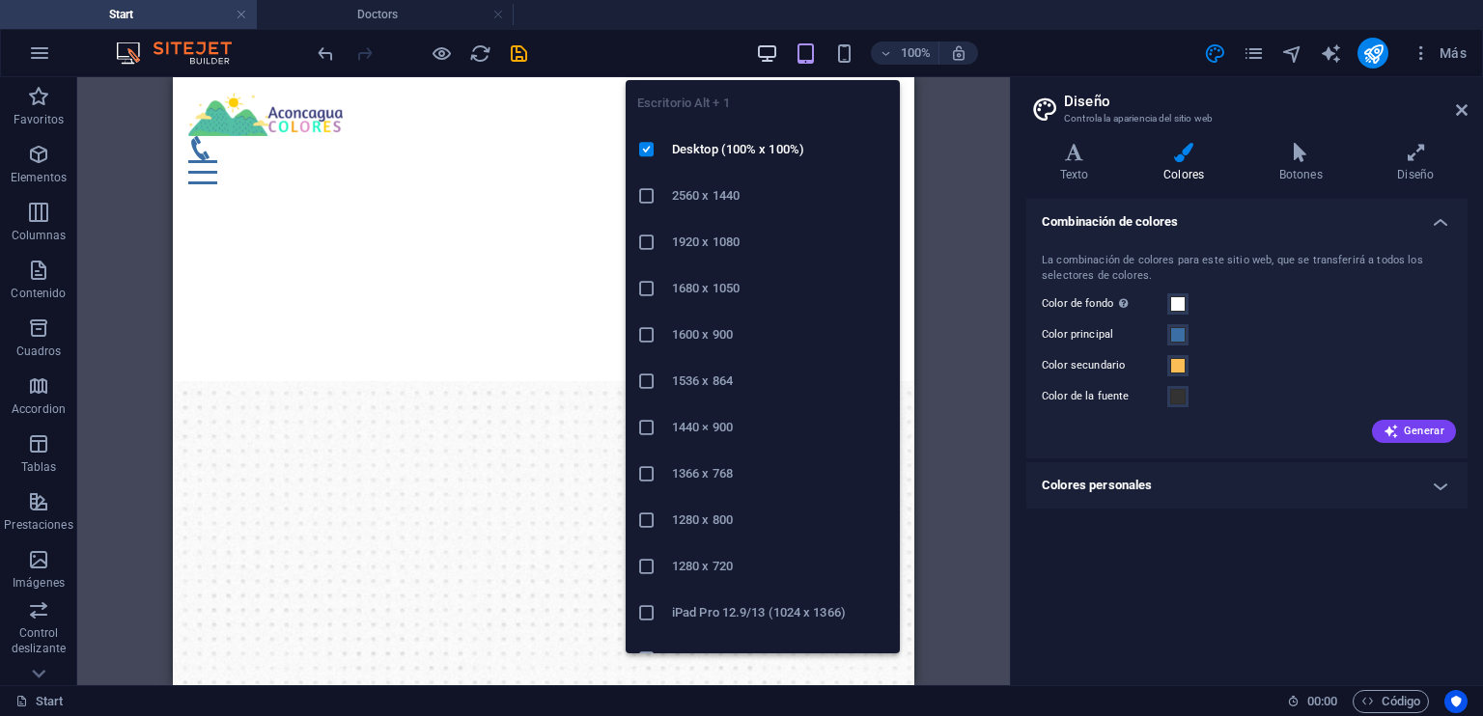
click at [764, 56] on icon "button" at bounding box center [767, 53] width 22 height 22
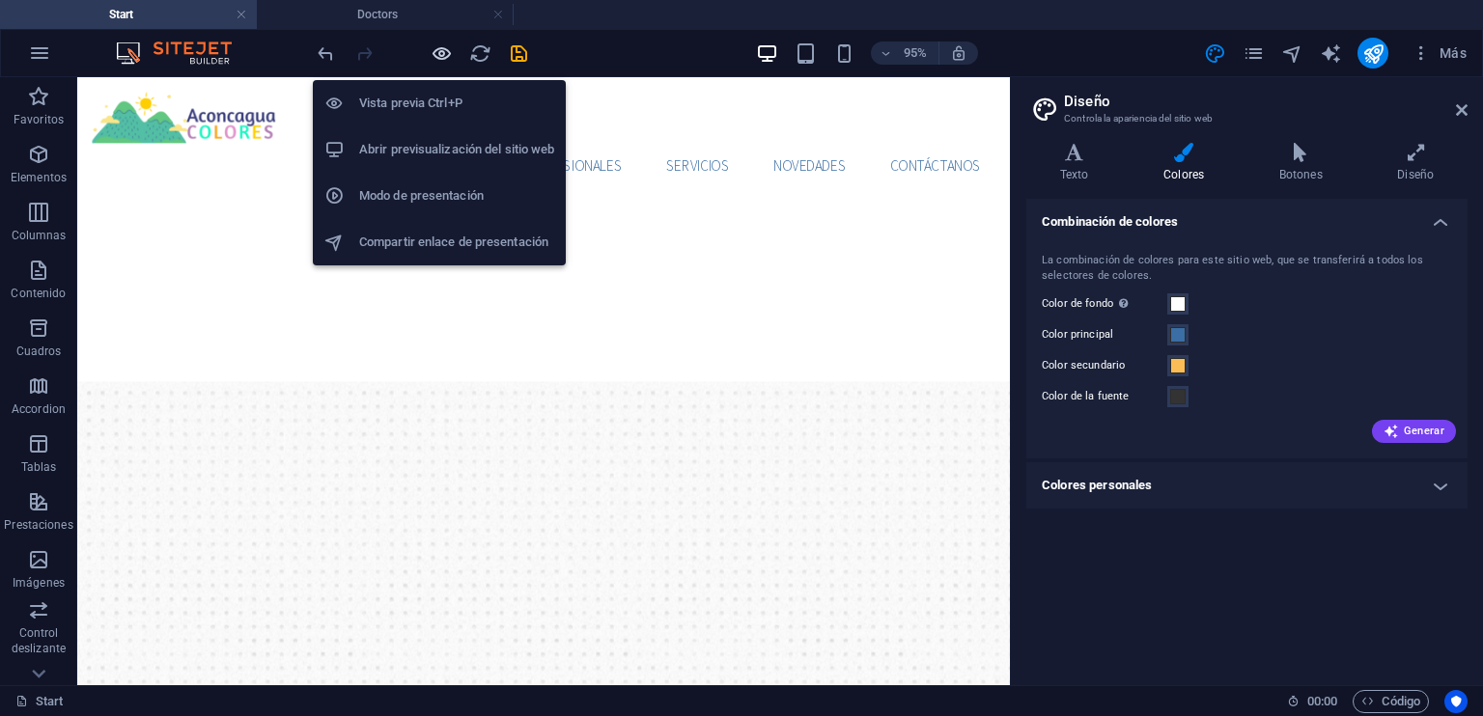
click at [444, 59] on icon "button" at bounding box center [442, 53] width 22 height 22
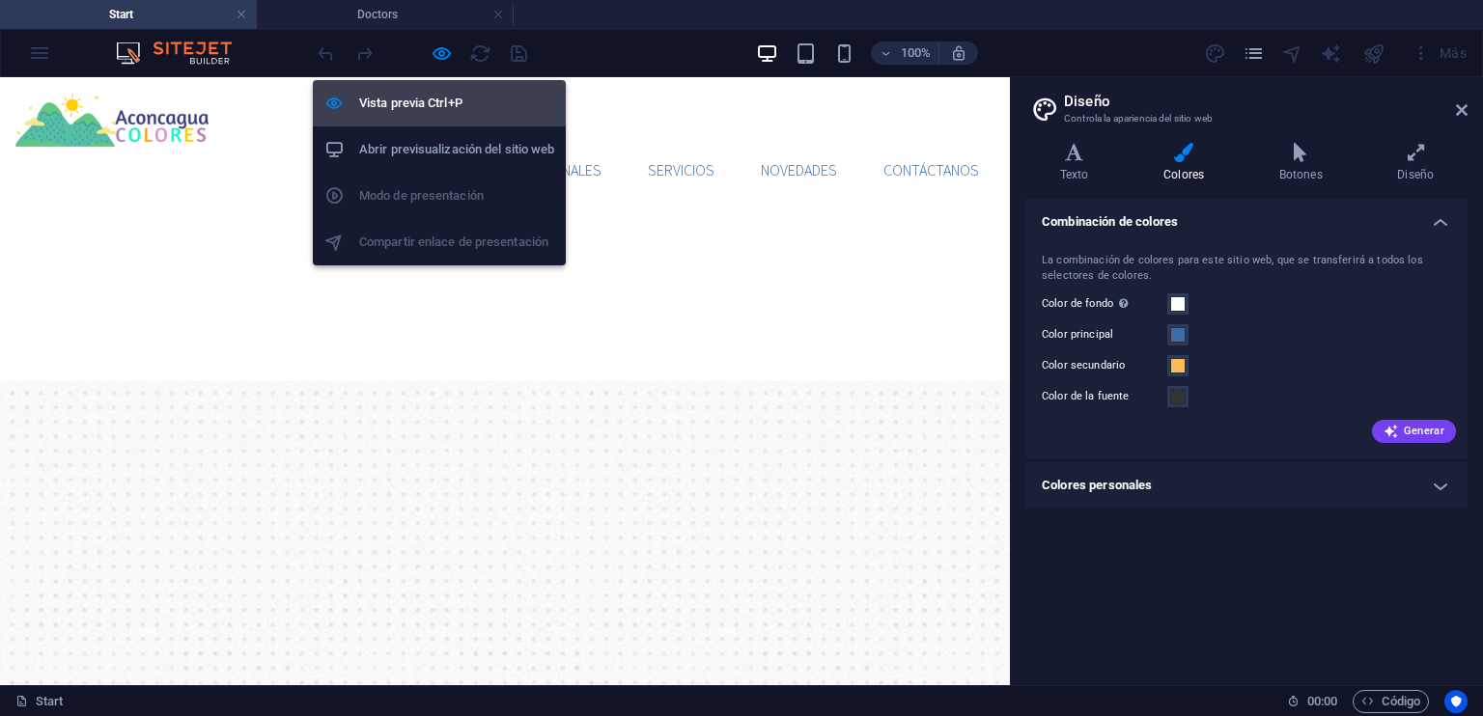
click at [417, 110] on h6 "Vista previa Ctrl+P" at bounding box center [456, 103] width 195 height 23
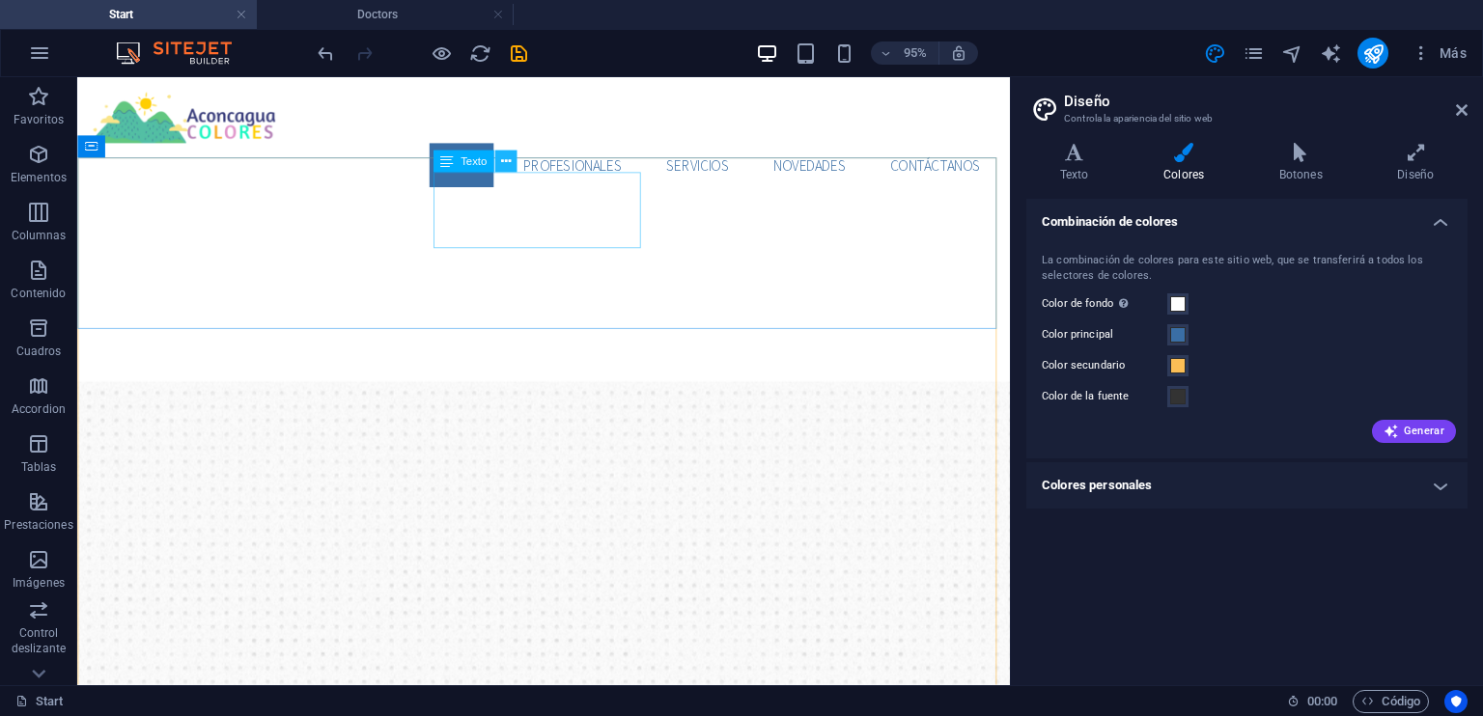
click at [508, 160] on icon at bounding box center [506, 161] width 10 height 19
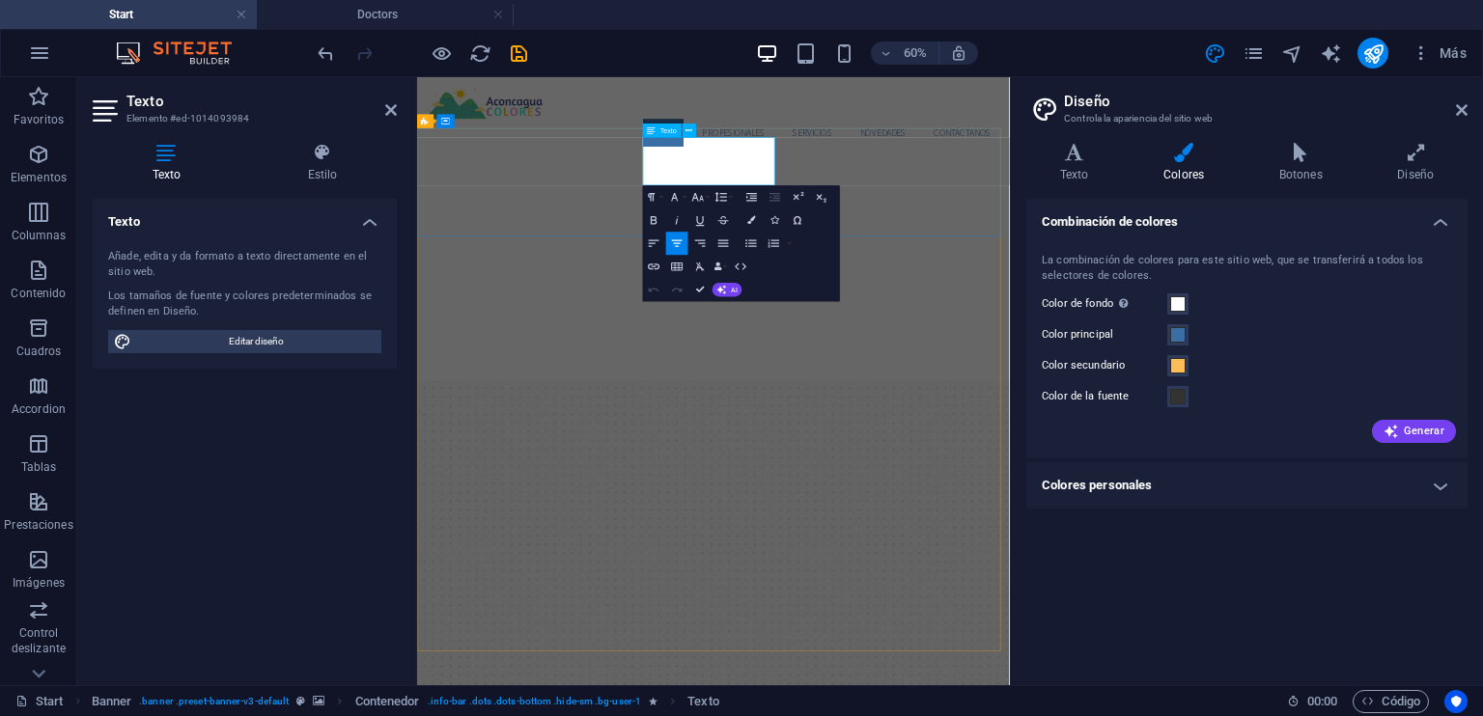
drag, startPoint x: 1138, startPoint y: 313, endPoint x: 1230, endPoint y: 227, distance: 125.7
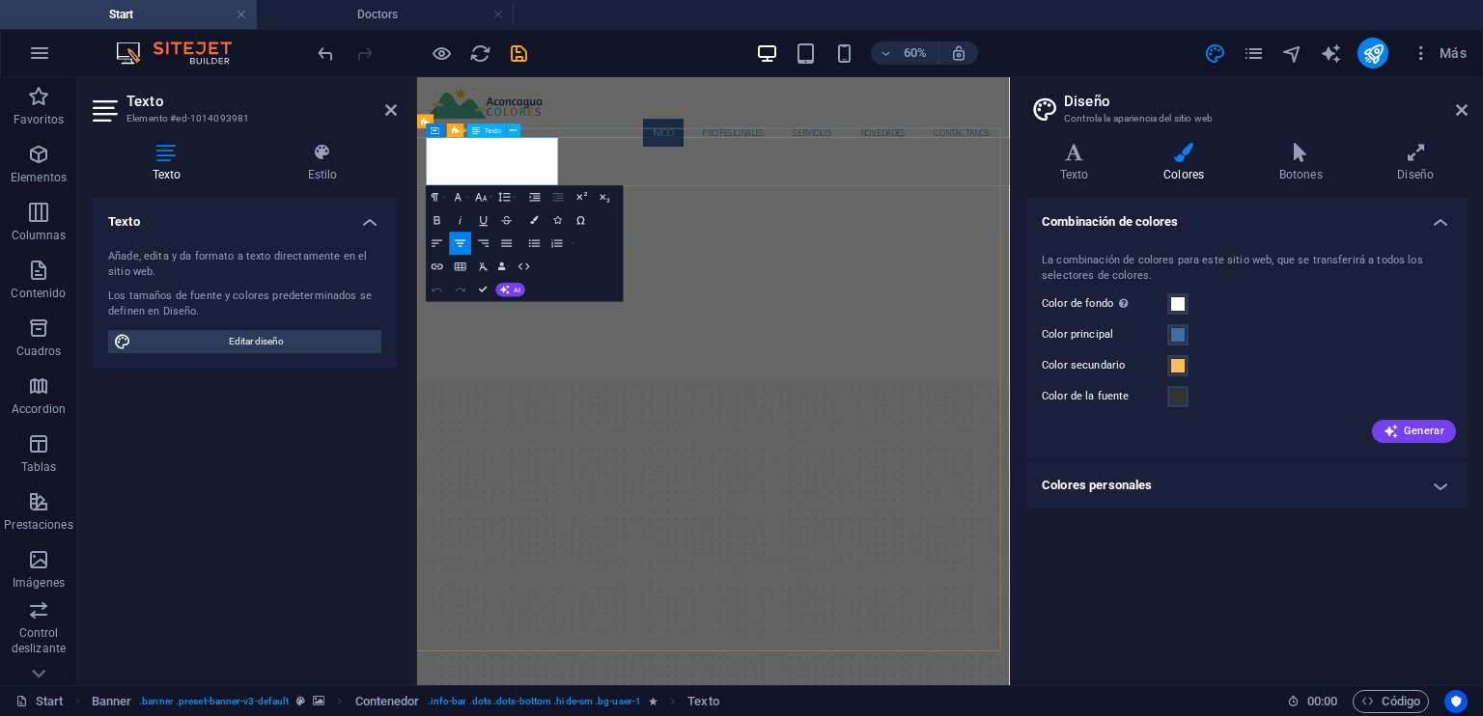
click at [436, 266] on icon "button" at bounding box center [438, 267] width 12 height 6
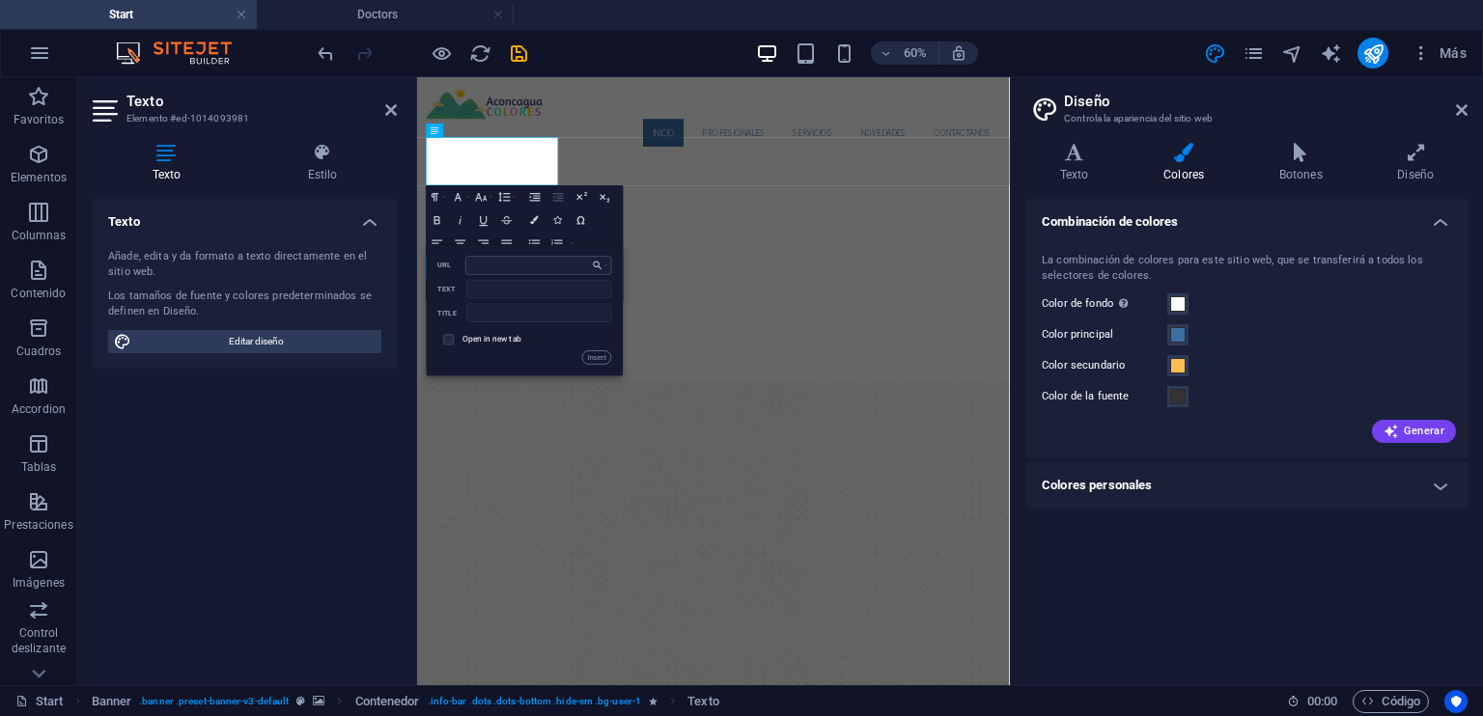
click at [503, 269] on input "URL" at bounding box center [539, 265] width 146 height 18
type input "La Canadá 1195, [GEOGRAPHIC_DATA][PERSON_NAME], [GEOGRAPHIC_DATA]"
paste input "La Canadá 1195, [GEOGRAPHIC_DATA][PERSON_NAME], [GEOGRAPHIC_DATA]"
type input "La Canadá 1195, [GEOGRAPHIC_DATA][PERSON_NAME], [GEOGRAPHIC_DATA]"
click at [515, 270] on input "URL" at bounding box center [539, 265] width 146 height 18
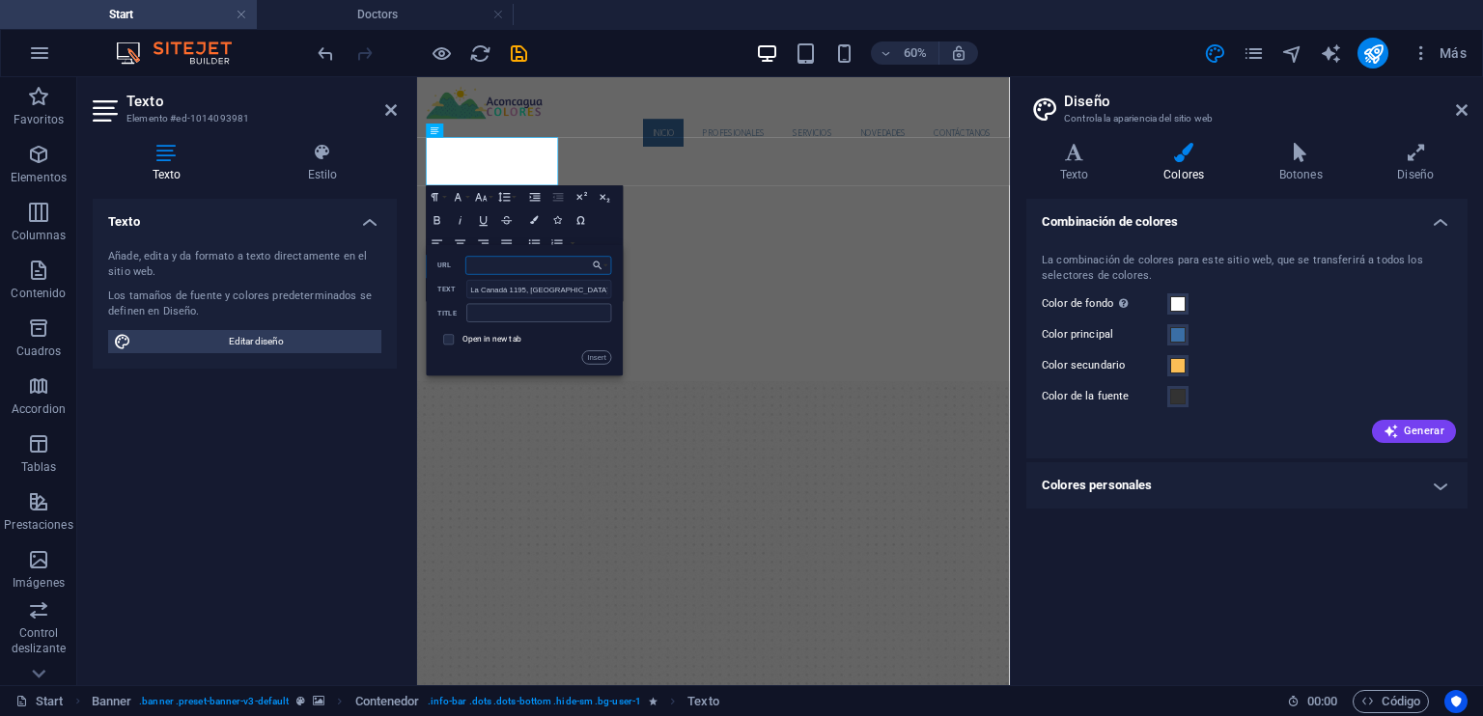
paste input "[URL][DOMAIN_NAME][GEOGRAPHIC_DATA]"
type input "[URL][DOMAIN_NAME][GEOGRAPHIC_DATA]"
click at [474, 337] on label "Open in new tab" at bounding box center [491, 340] width 59 height 10
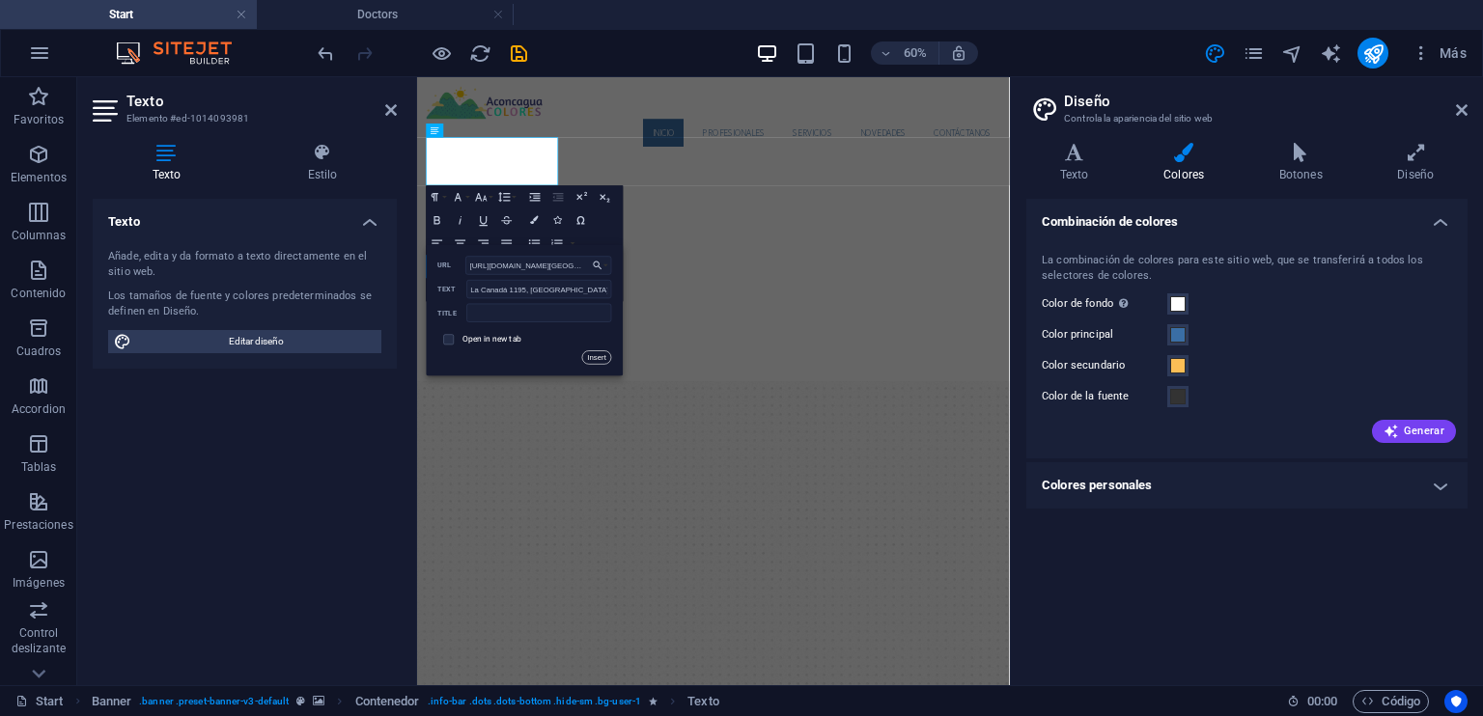
click at [599, 358] on button "Insert" at bounding box center [596, 357] width 29 height 14
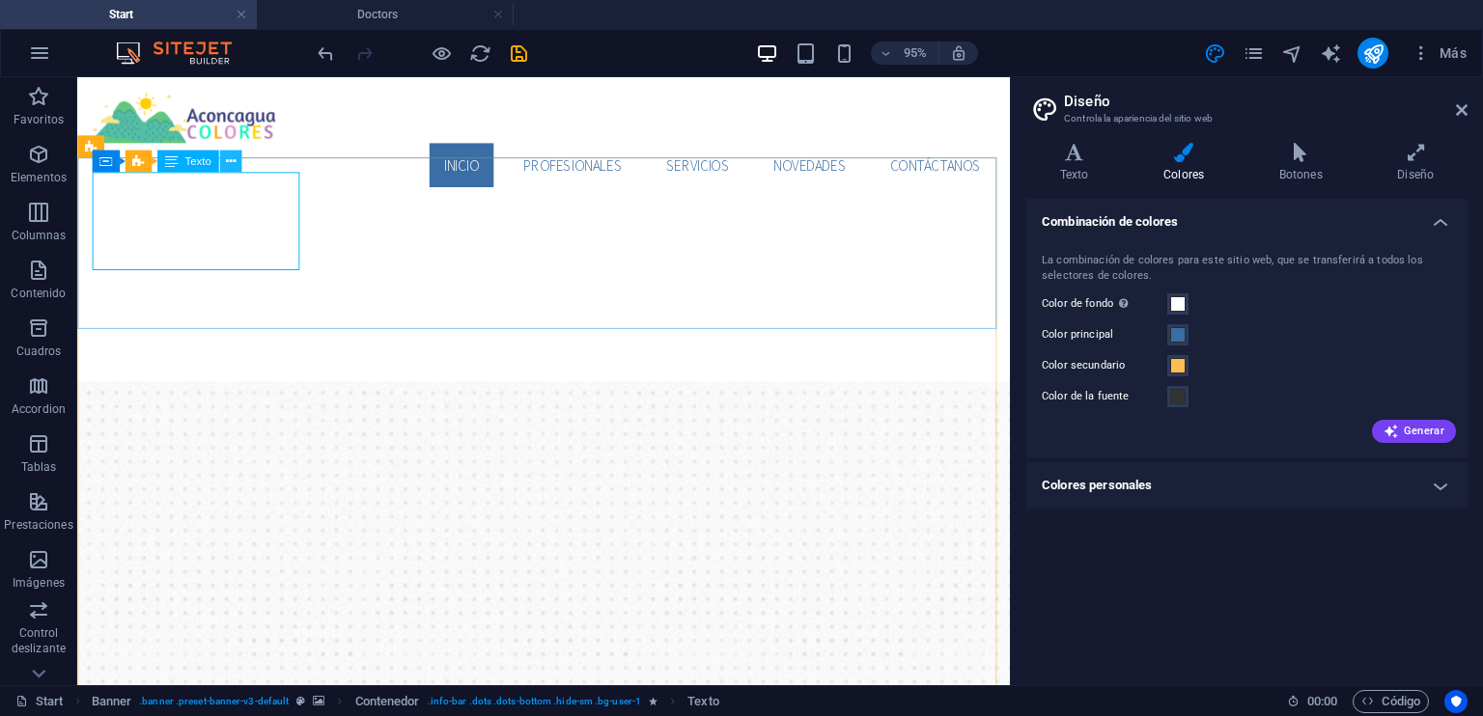
click at [231, 162] on icon at bounding box center [230, 161] width 10 height 19
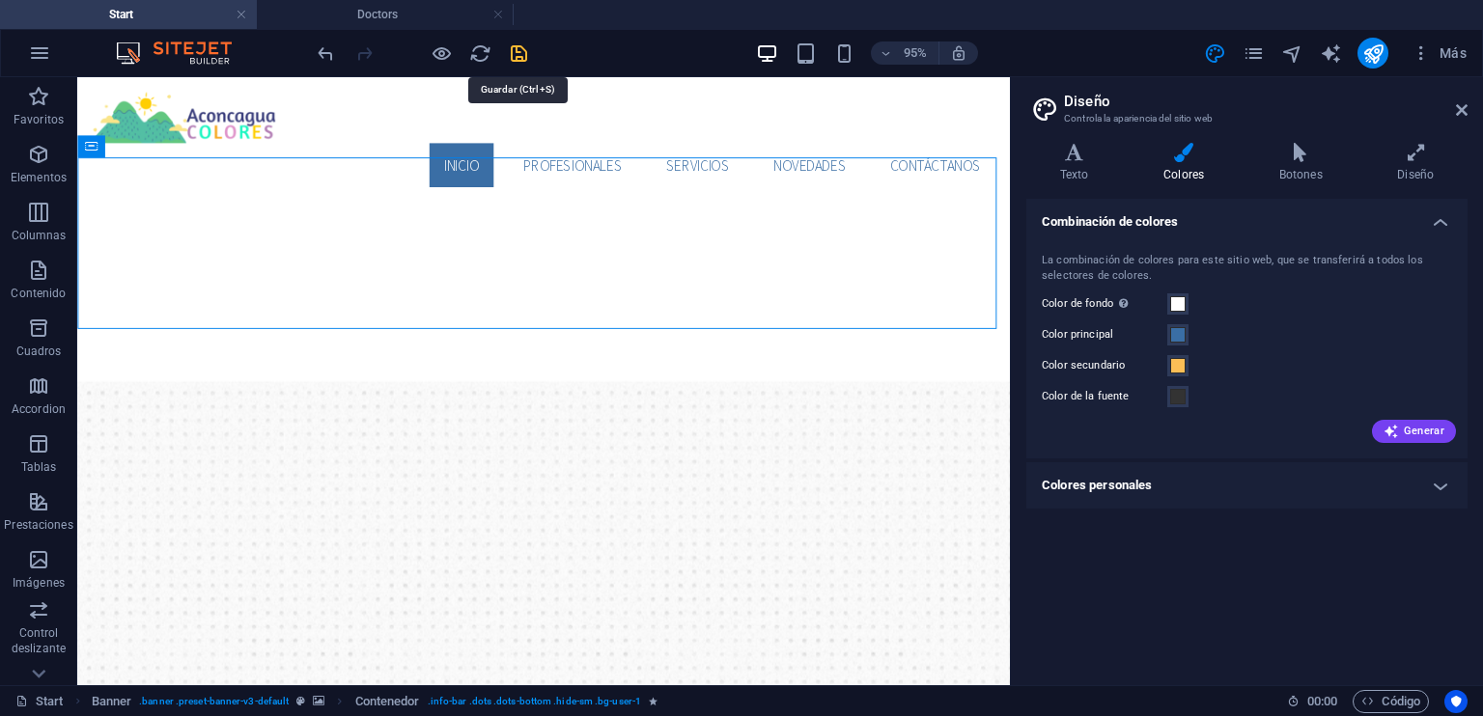
click at [521, 49] on icon "save" at bounding box center [519, 53] width 22 height 22
checkbox input "false"
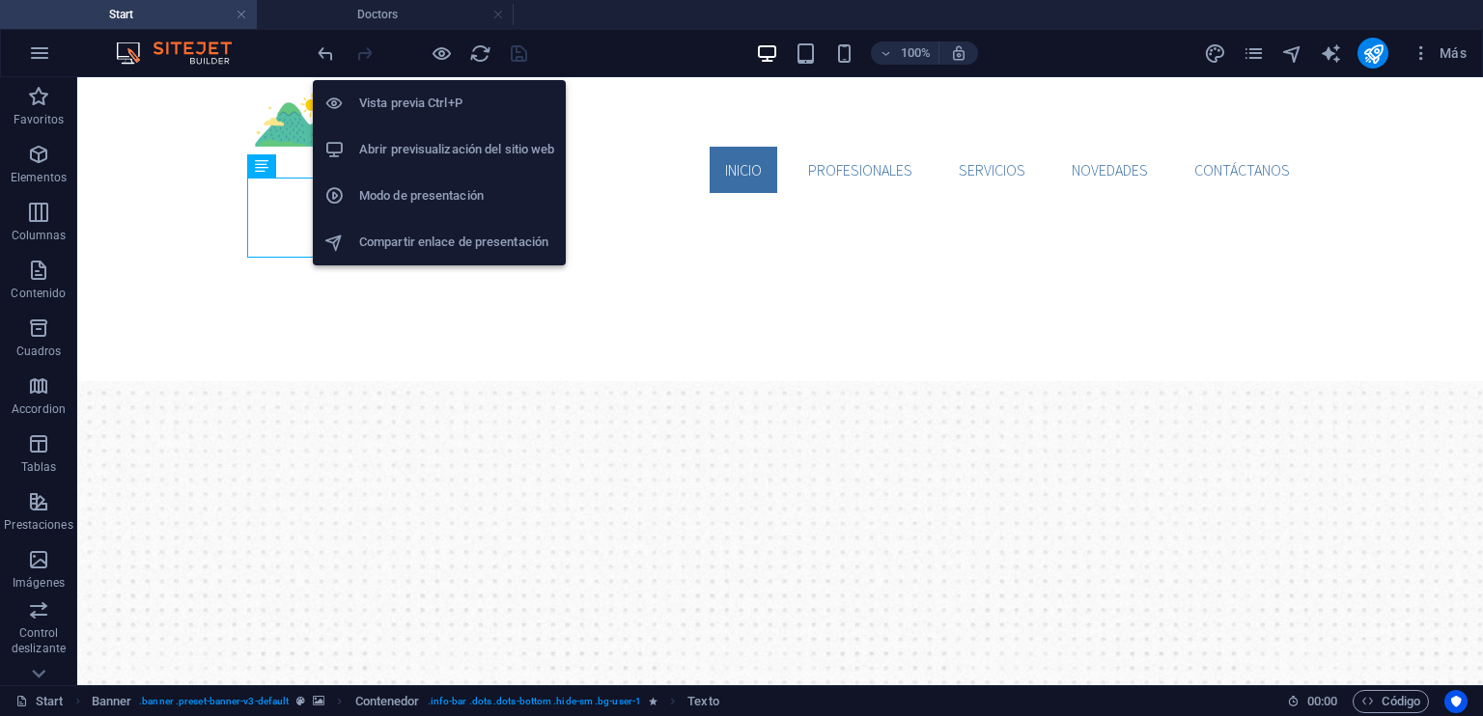
click at [443, 94] on h6 "Vista previa Ctrl+P" at bounding box center [456, 103] width 195 height 23
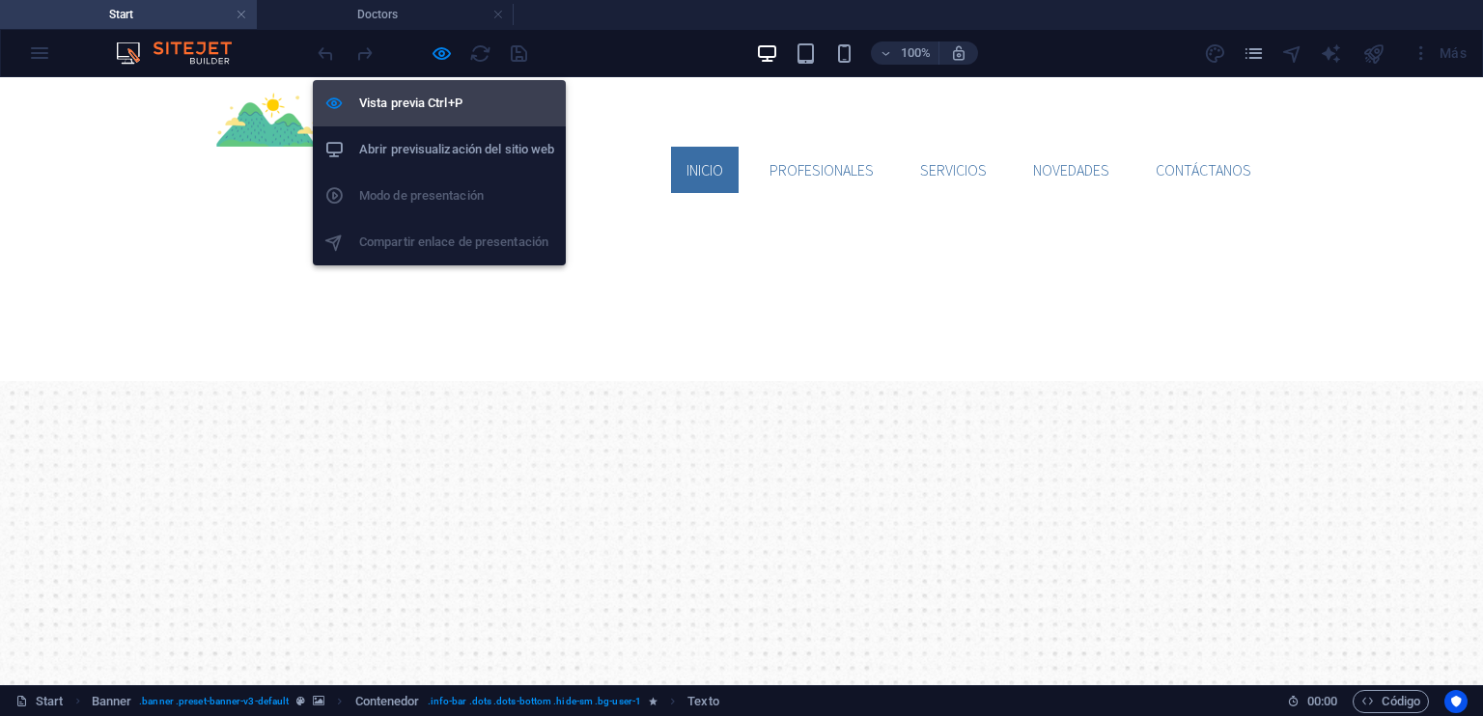
click at [415, 109] on h6 "Vista previa Ctrl+P" at bounding box center [456, 103] width 195 height 23
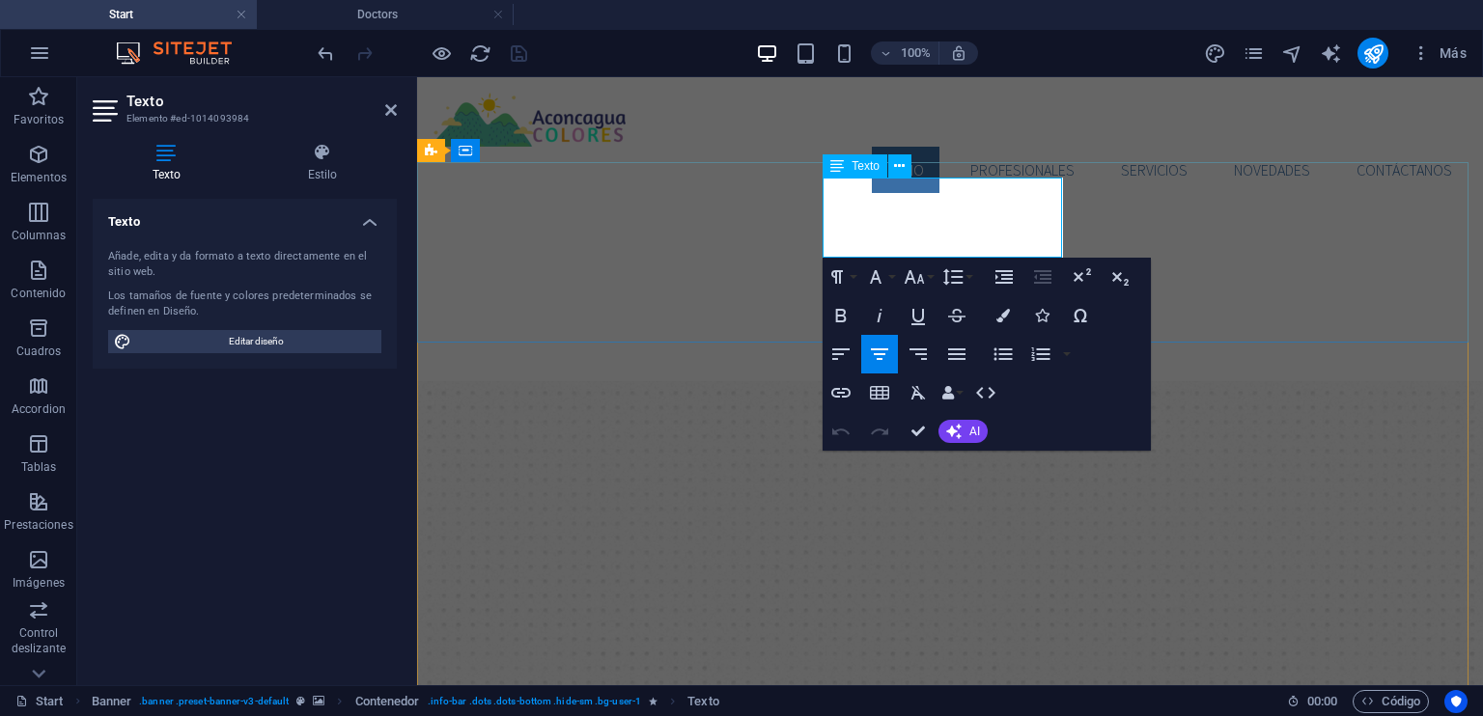
drag, startPoint x: 1004, startPoint y: 231, endPoint x: 885, endPoint y: 231, distance: 118.7
click at [850, 391] on icon "button" at bounding box center [840, 393] width 19 height 10
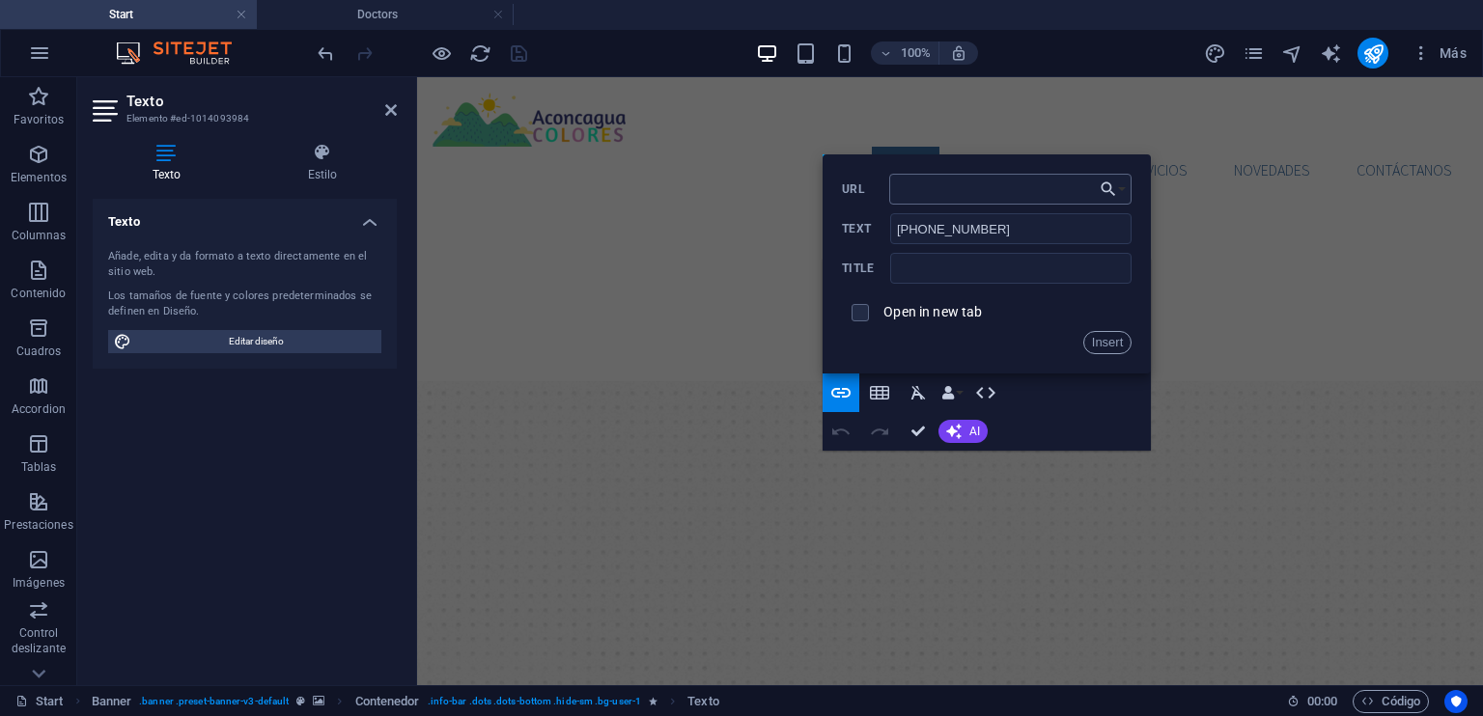
click at [958, 189] on input "URL" at bounding box center [1010, 189] width 243 height 31
type input "[URL][DOMAIN_NAME][PHONE_NUMBER]"
click at [1100, 347] on button "Insert" at bounding box center [1107, 342] width 49 height 23
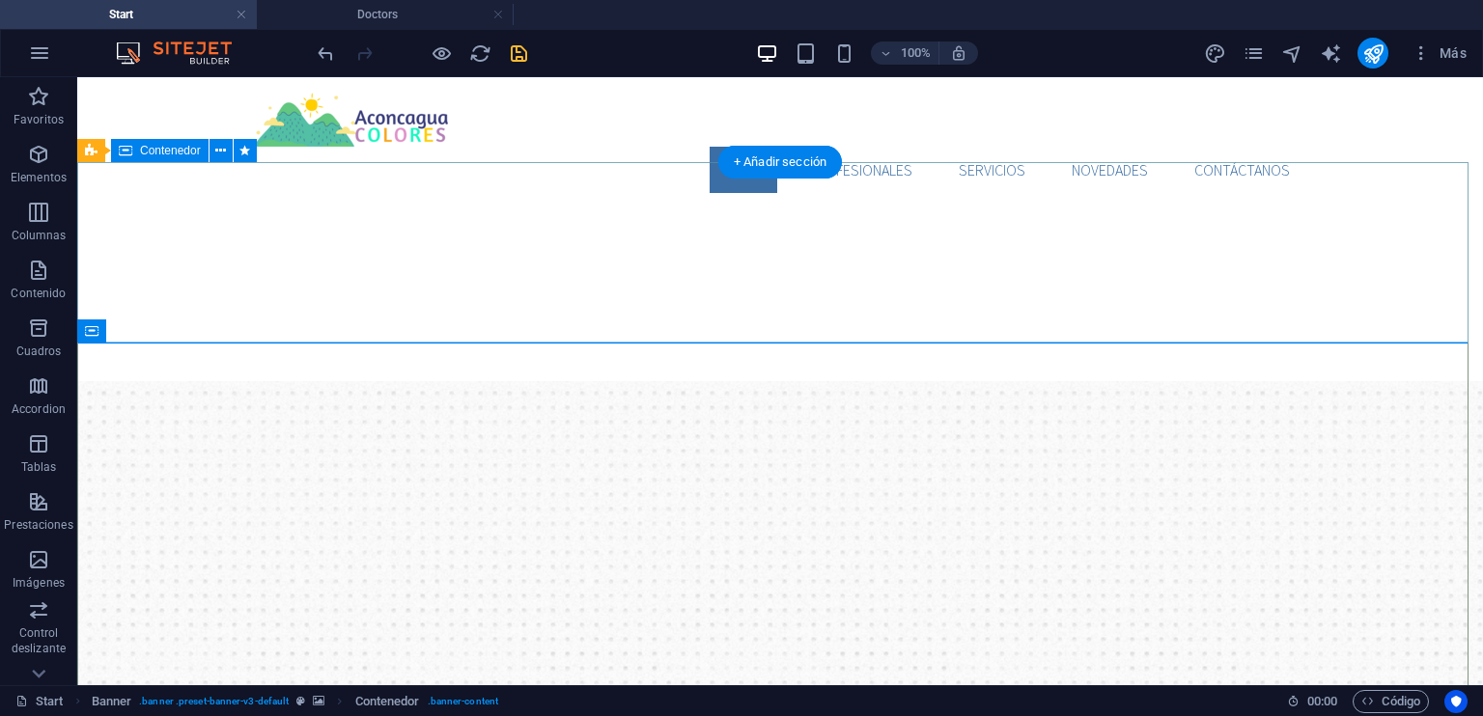
drag, startPoint x: 375, startPoint y: 298, endPoint x: 480, endPoint y: 328, distance: 109.4
drag, startPoint x: 488, startPoint y: 305, endPoint x: 504, endPoint y: 266, distance: 41.6
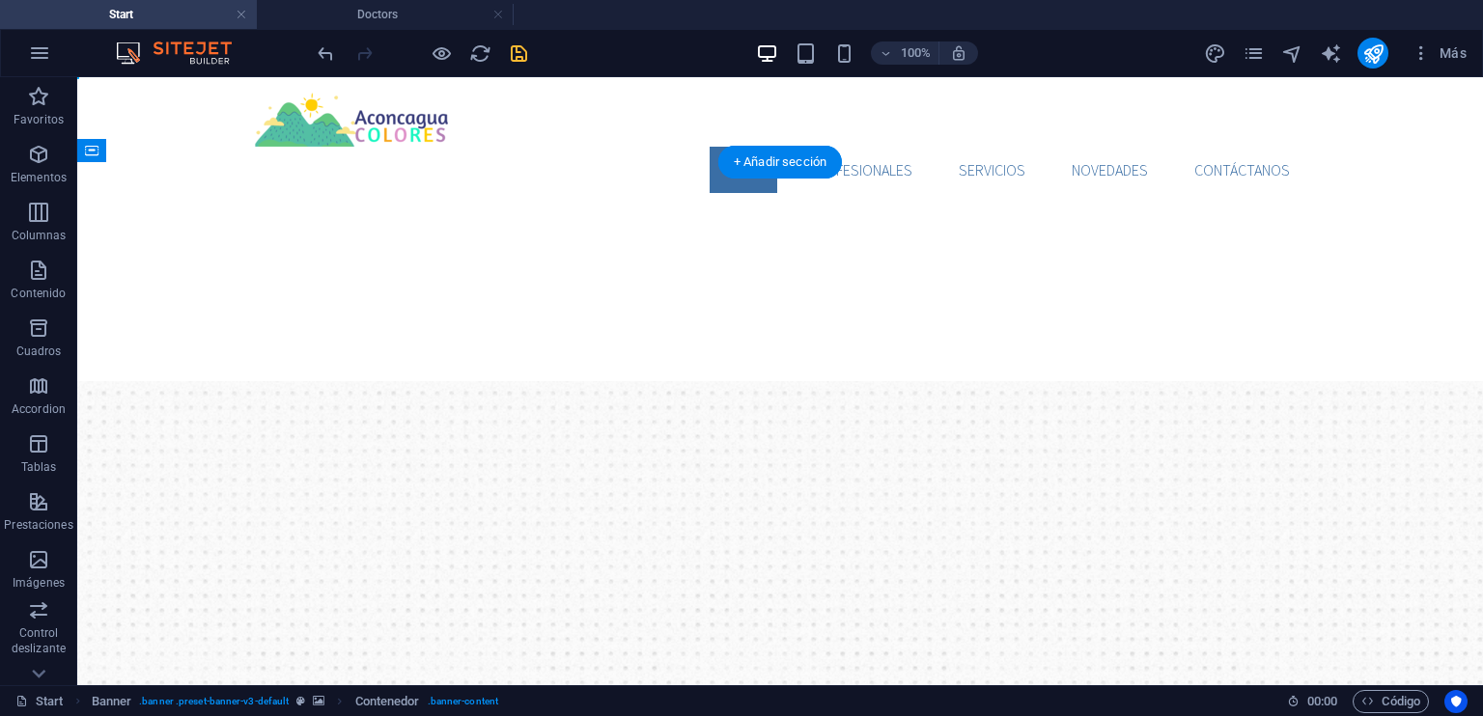
drag, startPoint x: 527, startPoint y: 392, endPoint x: 525, endPoint y: 310, distance: 82.1
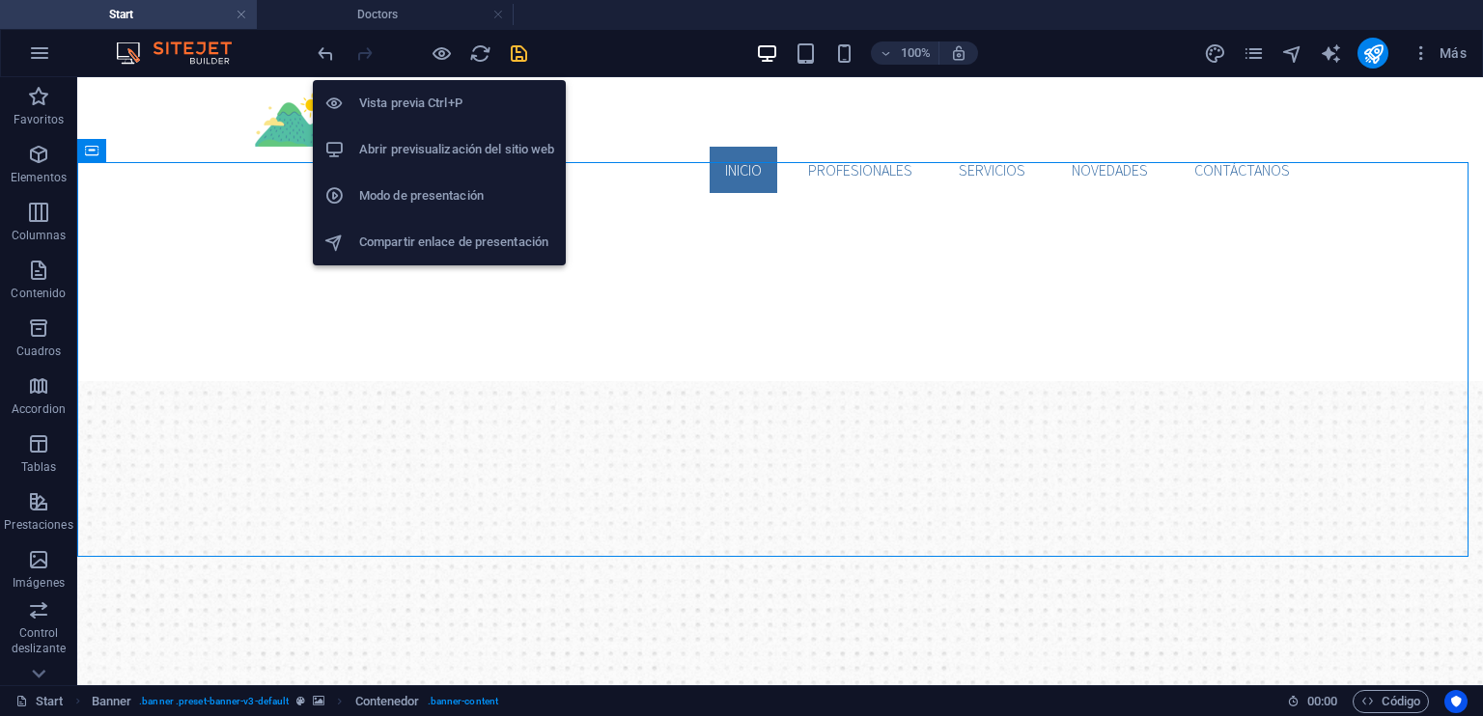
click at [436, 101] on h6 "Vista previa Ctrl+P" at bounding box center [456, 103] width 195 height 23
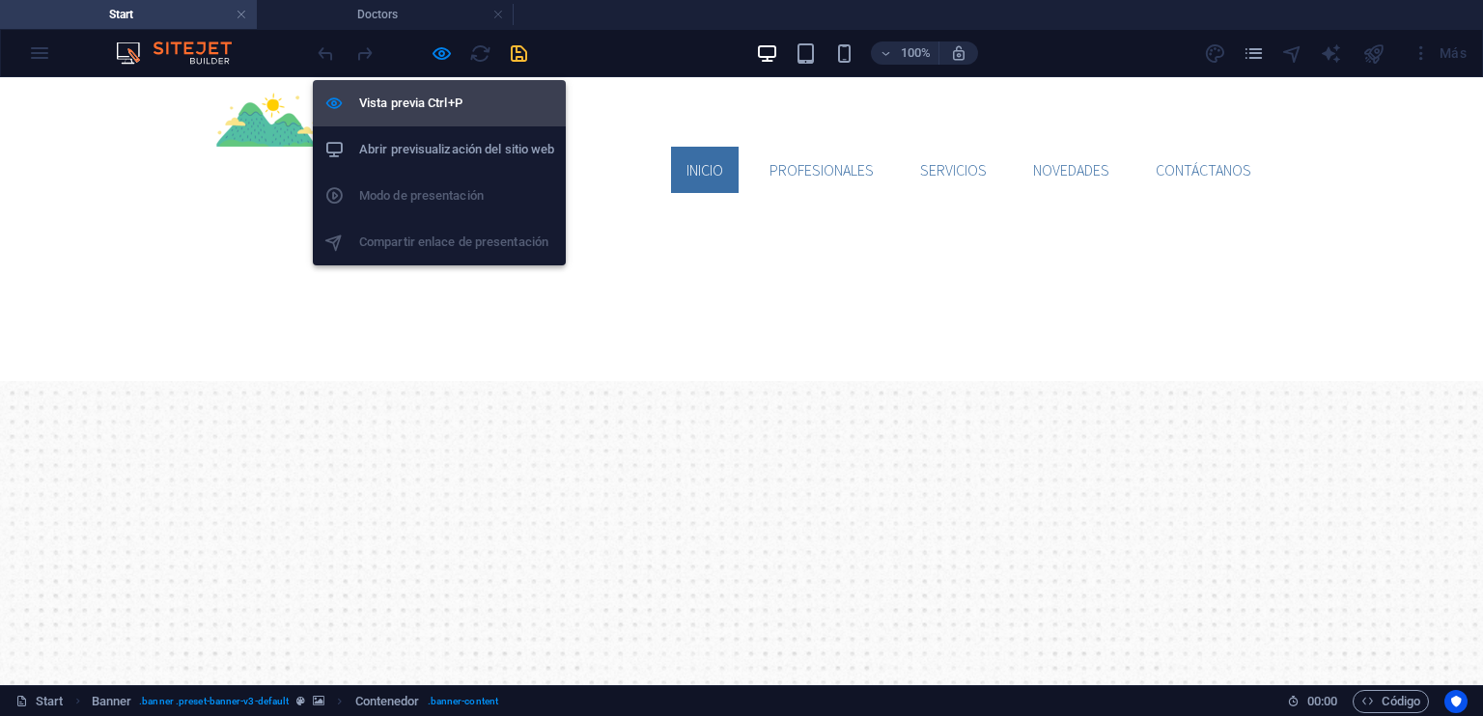
click at [421, 107] on h6 "Vista previa Ctrl+P" at bounding box center [456, 103] width 195 height 23
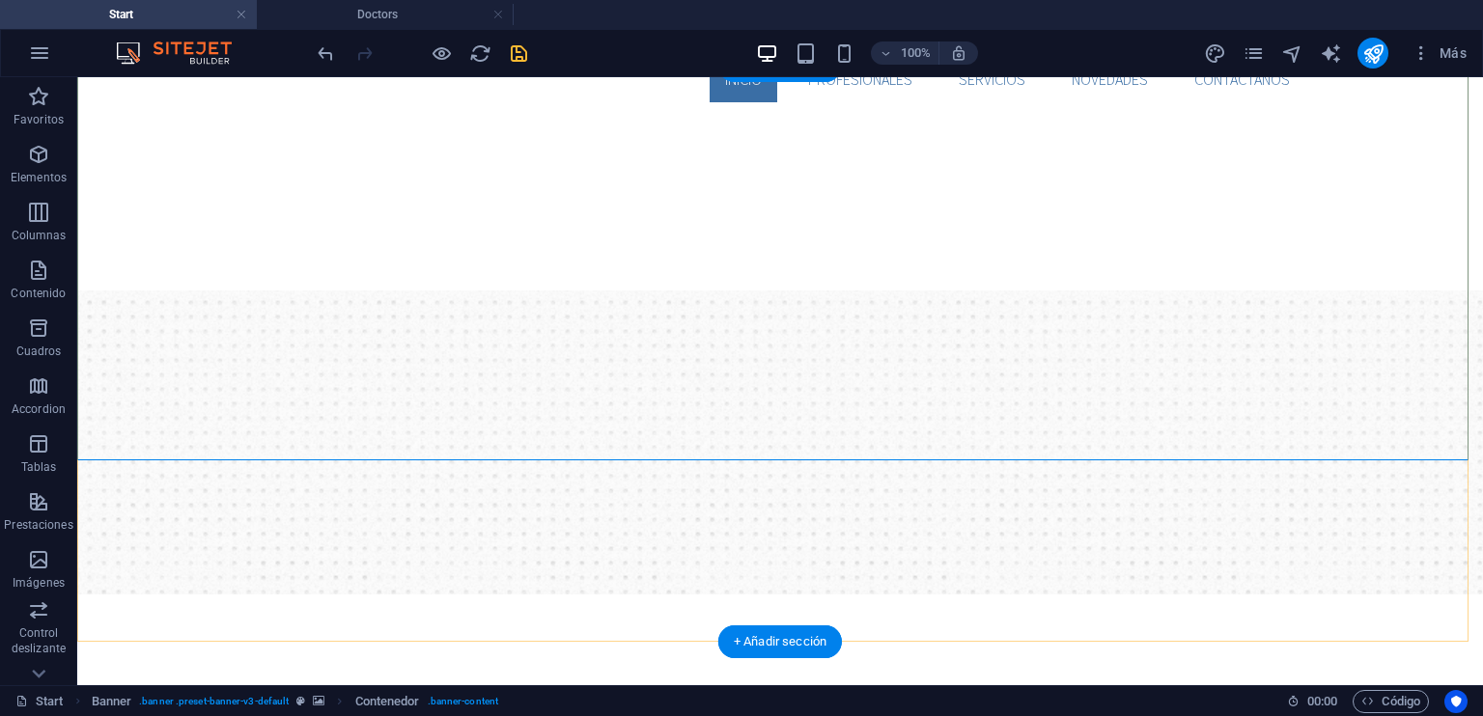
scroll to position [97, 0]
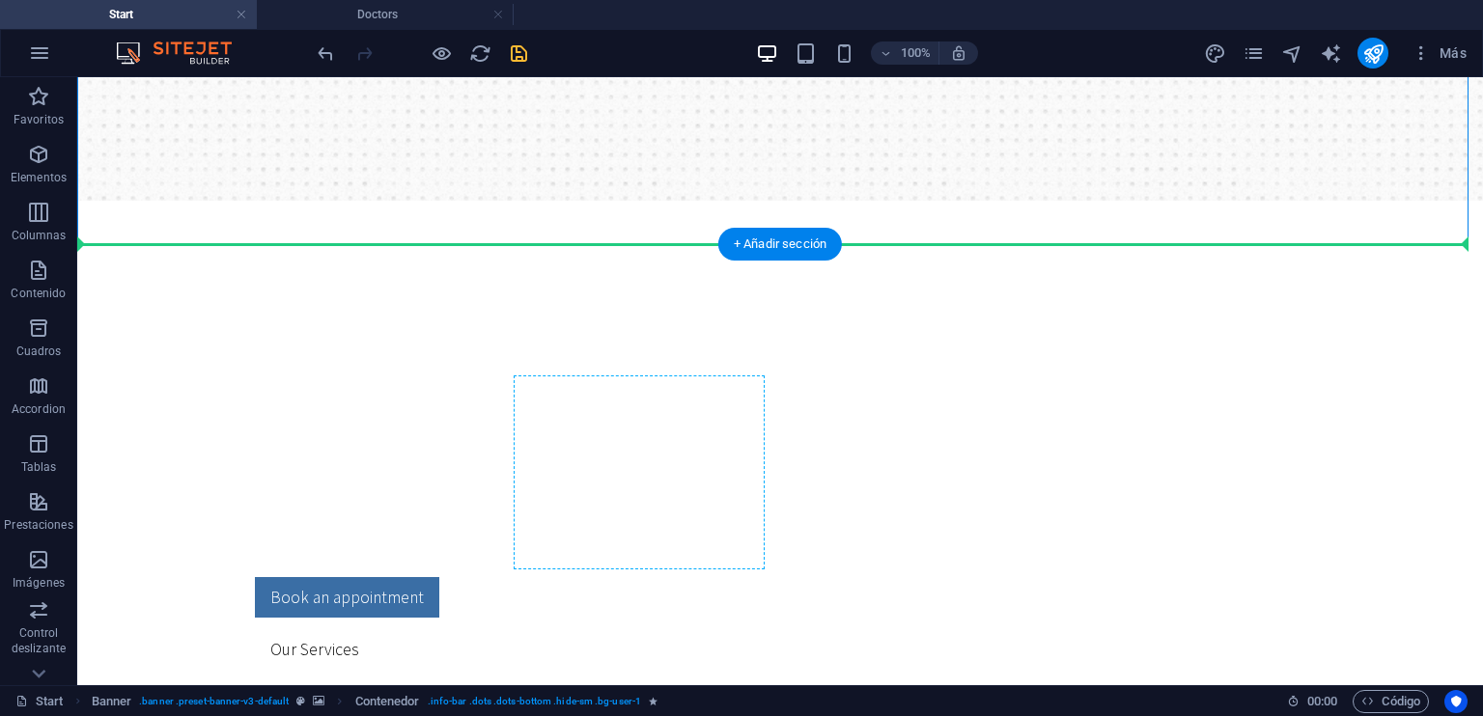
scroll to position [680, 0]
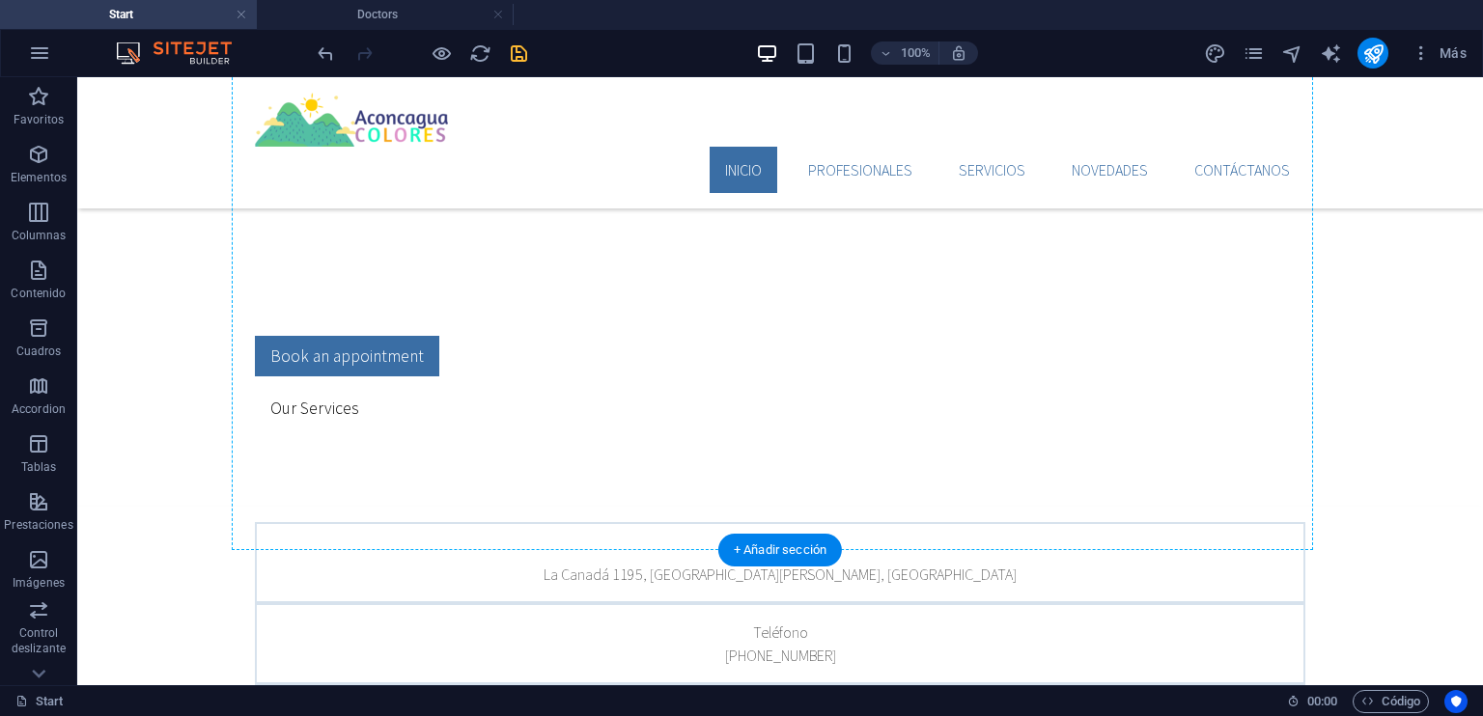
drag, startPoint x: 565, startPoint y: 600, endPoint x: 613, endPoint y: 181, distance: 421.7
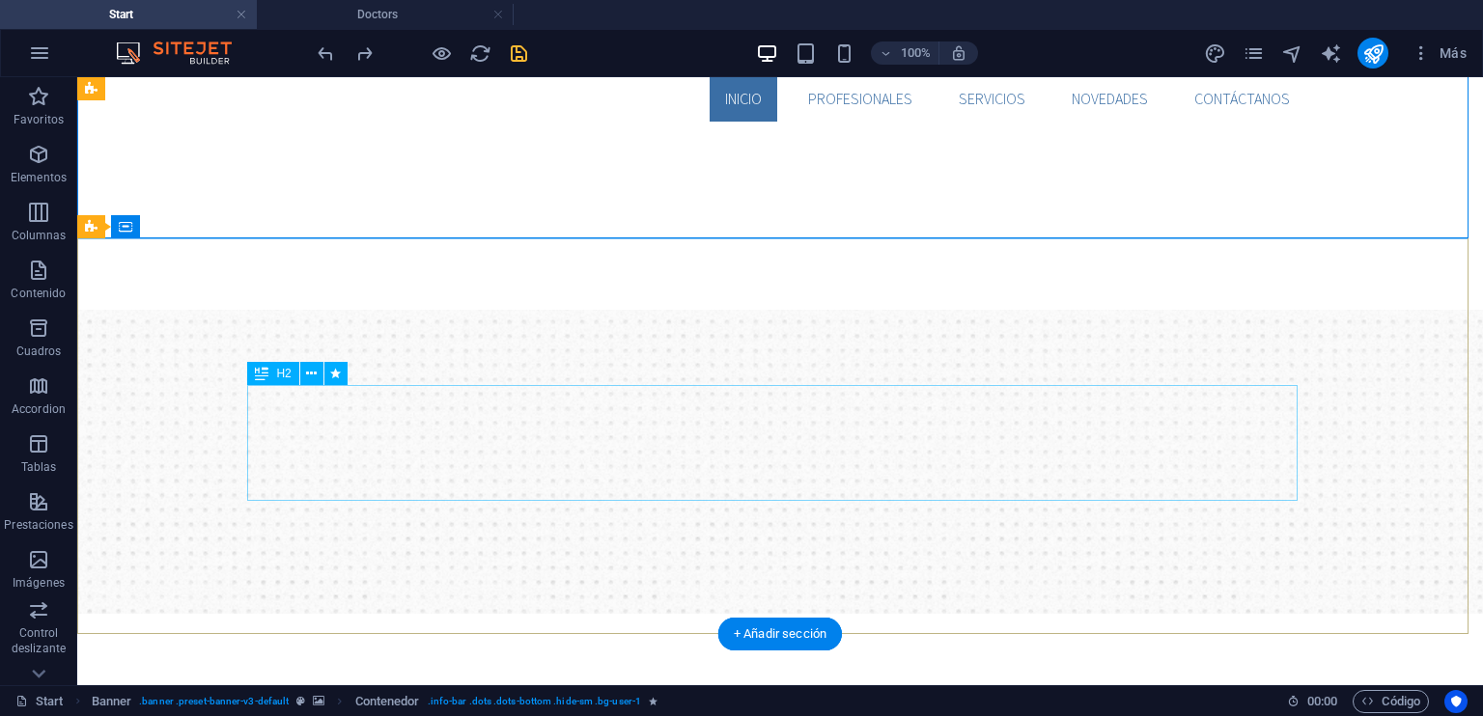
scroll to position [0, 0]
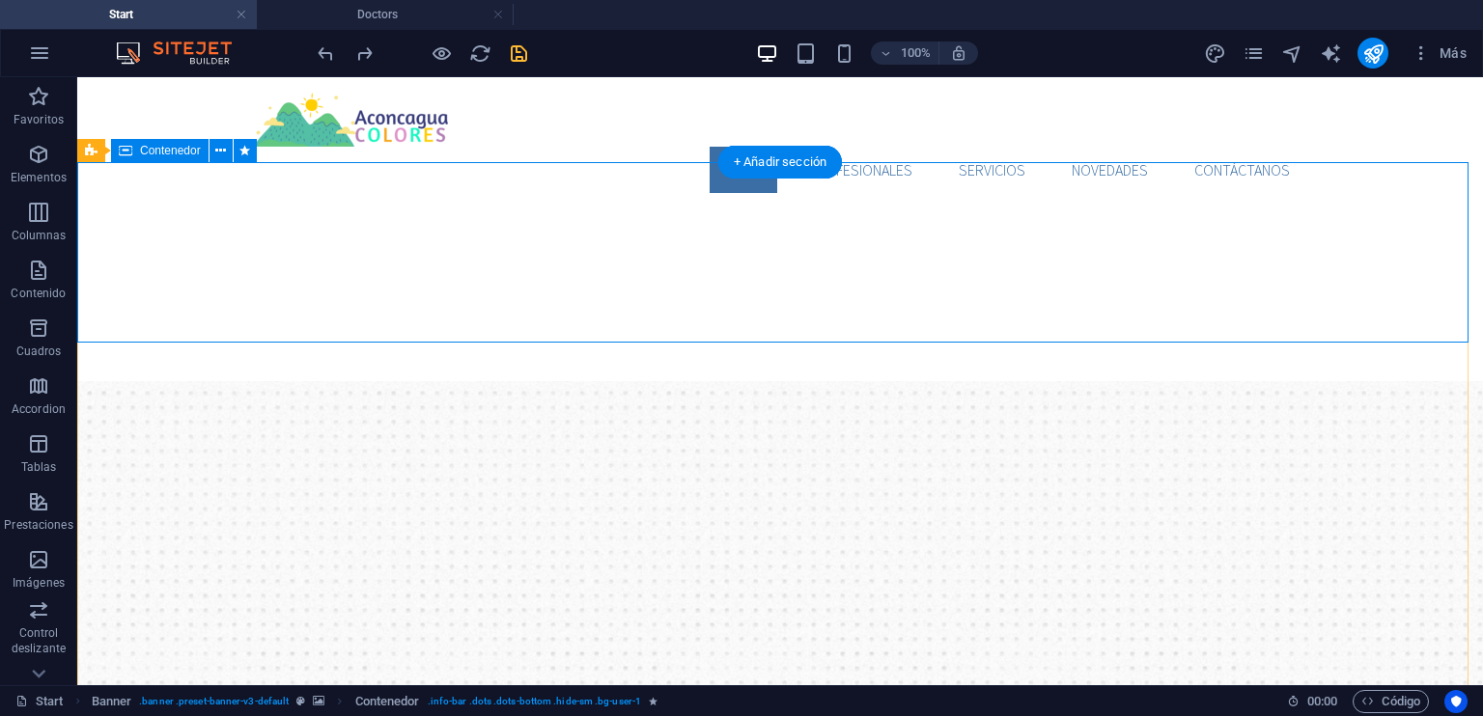
click at [216, 152] on icon at bounding box center [220, 151] width 11 height 20
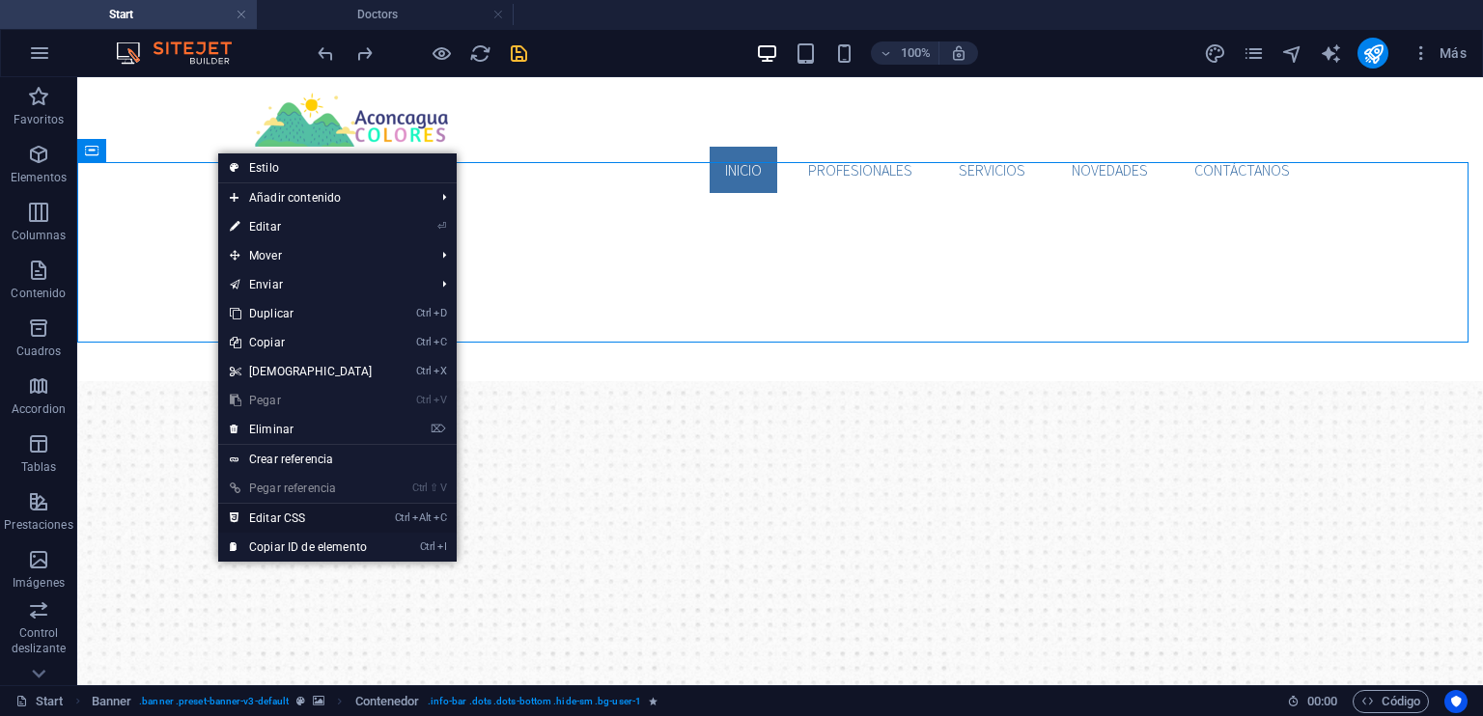
click at [378, 517] on link "Ctrl Alt C Editar CSS" at bounding box center [301, 518] width 166 height 29
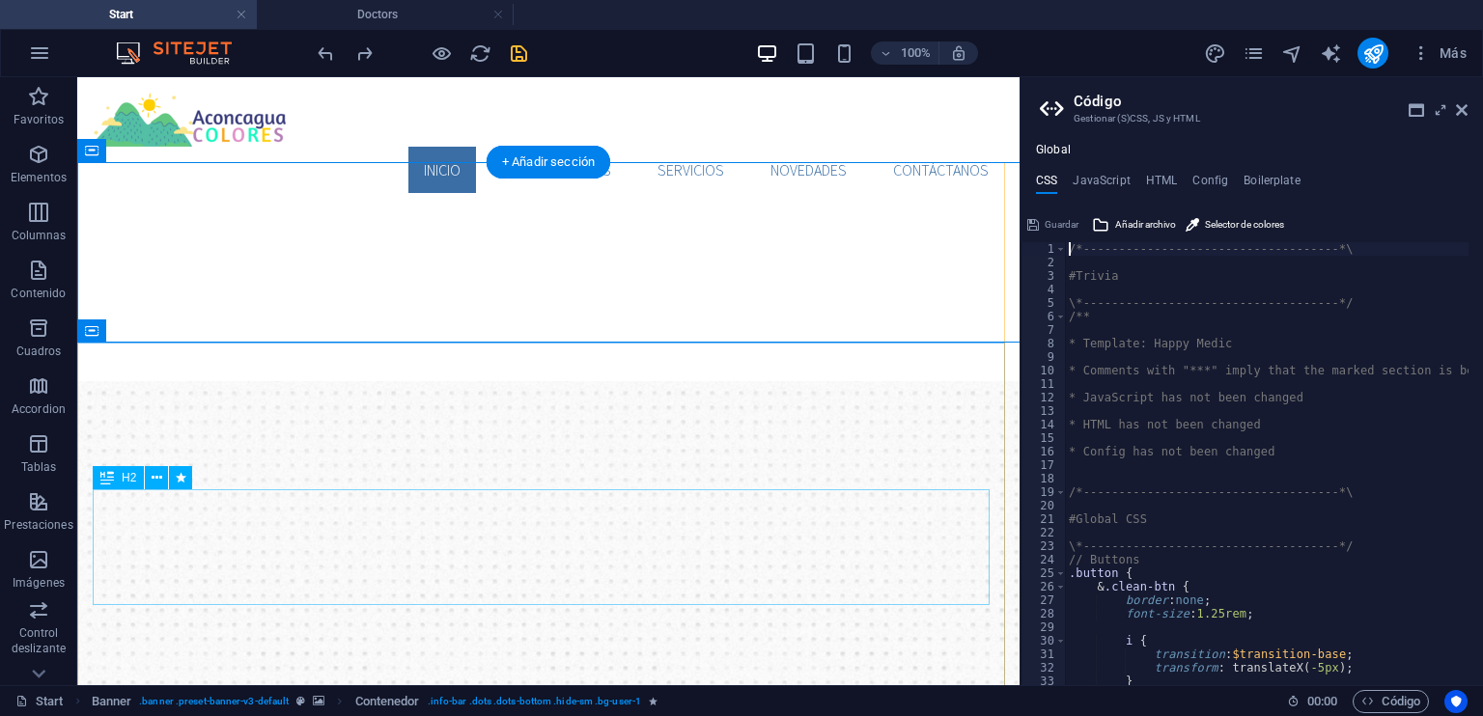
type textarea "padding: 1rem 0;"
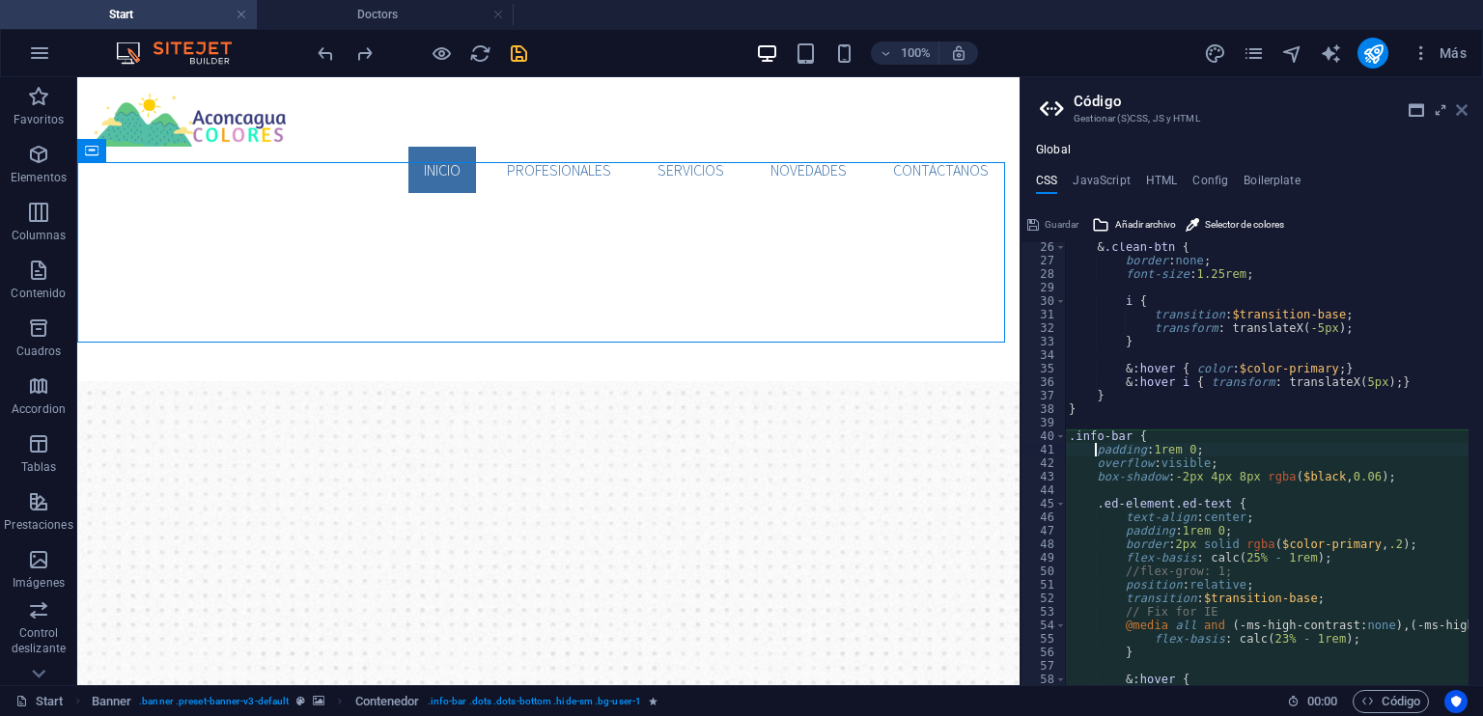
click at [1464, 115] on icon at bounding box center [1462, 109] width 12 height 15
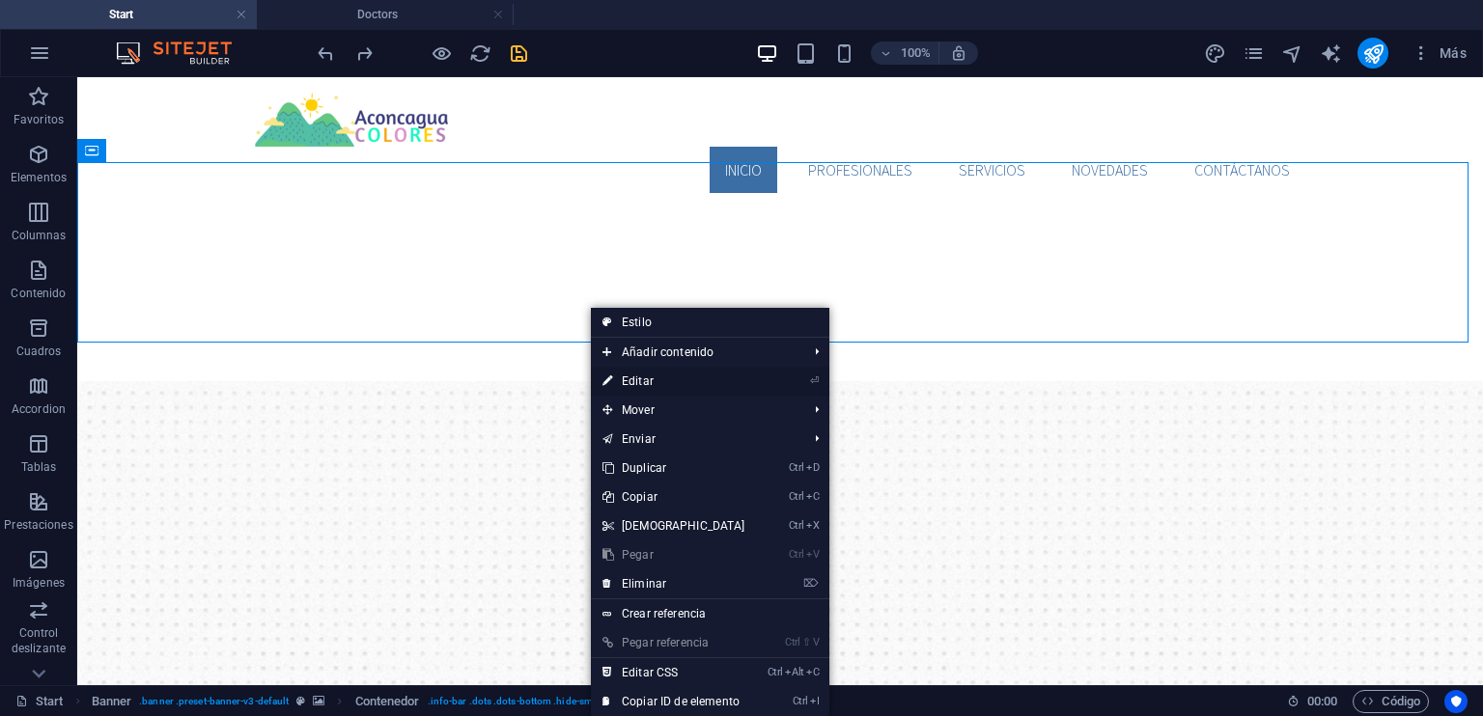
click at [628, 382] on link "⏎ Editar" at bounding box center [674, 381] width 166 height 29
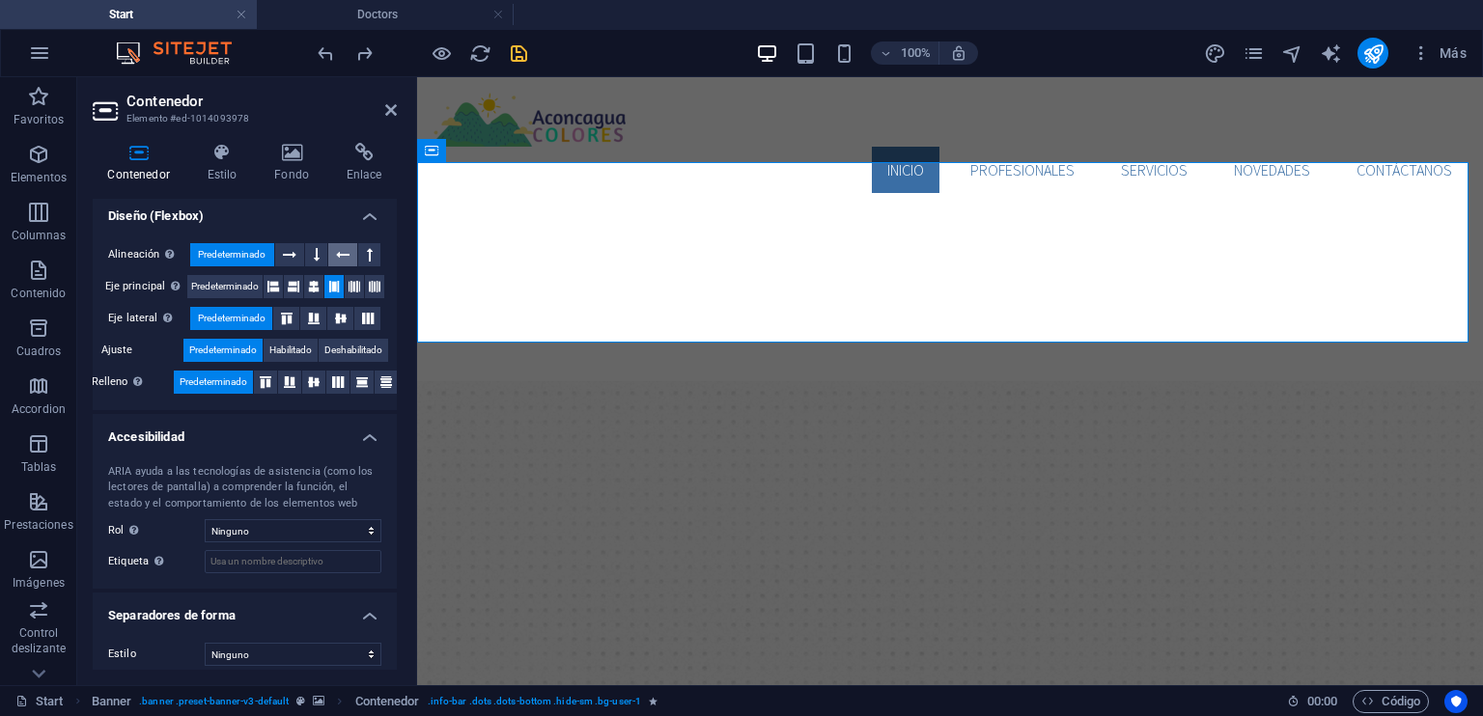
scroll to position [290, 0]
click at [286, 350] on span "Habilitado" at bounding box center [290, 349] width 42 height 23
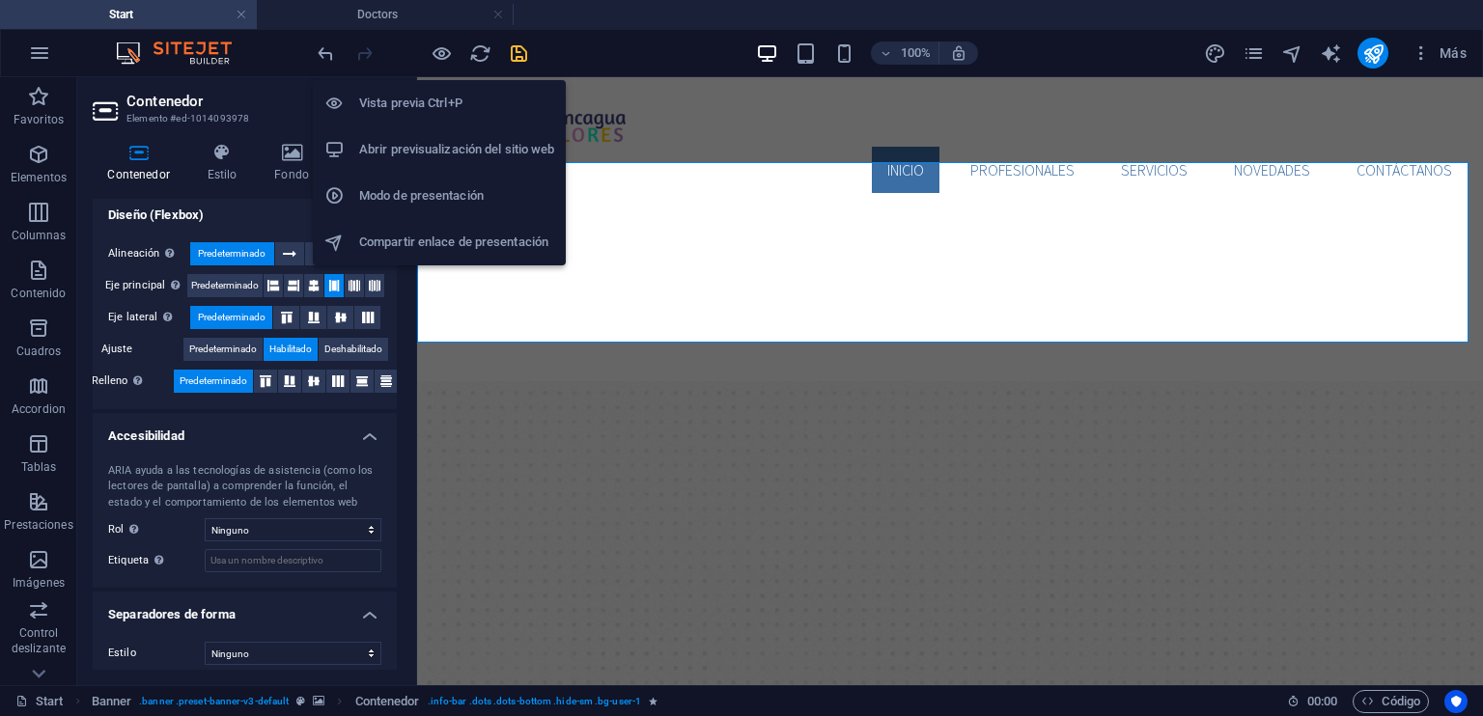
click at [428, 88] on li "Vista previa Ctrl+P" at bounding box center [439, 103] width 253 height 46
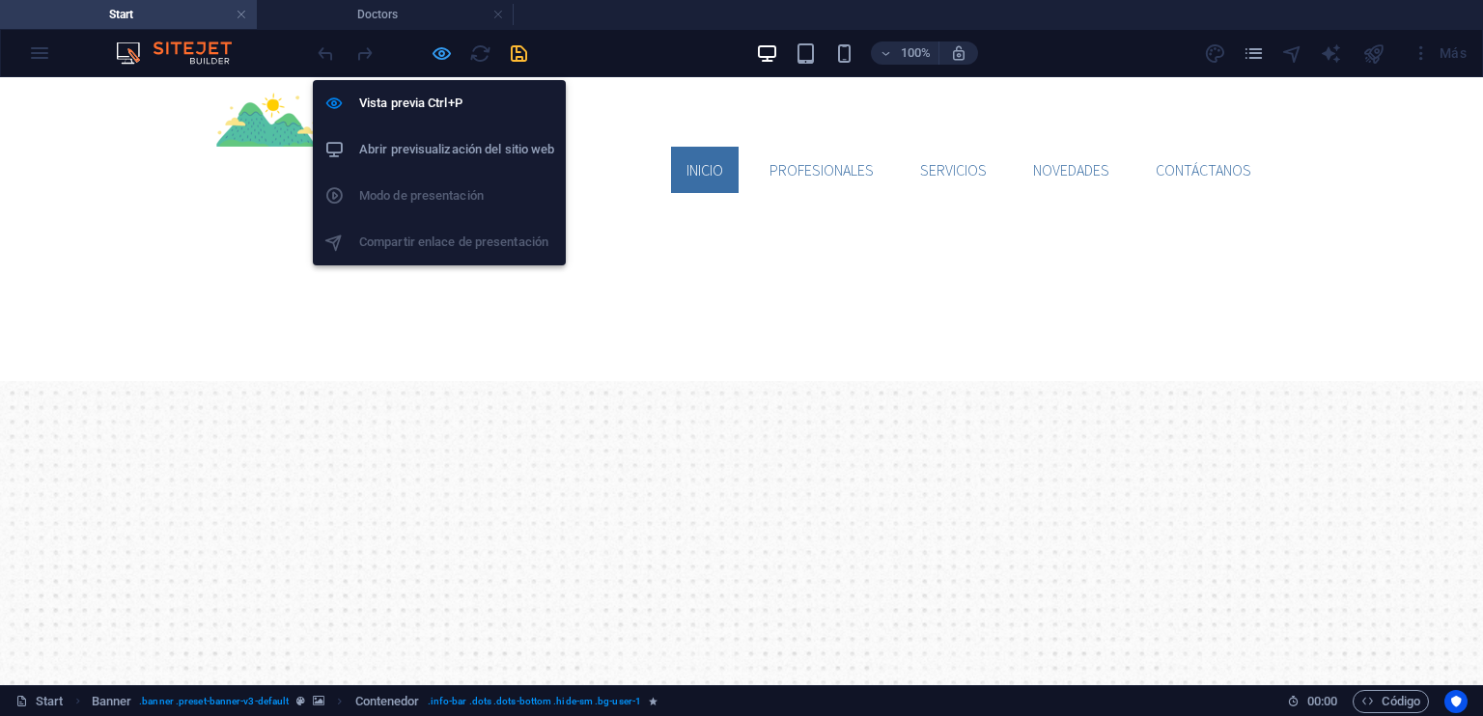
click at [437, 60] on icon "button" at bounding box center [442, 53] width 22 height 22
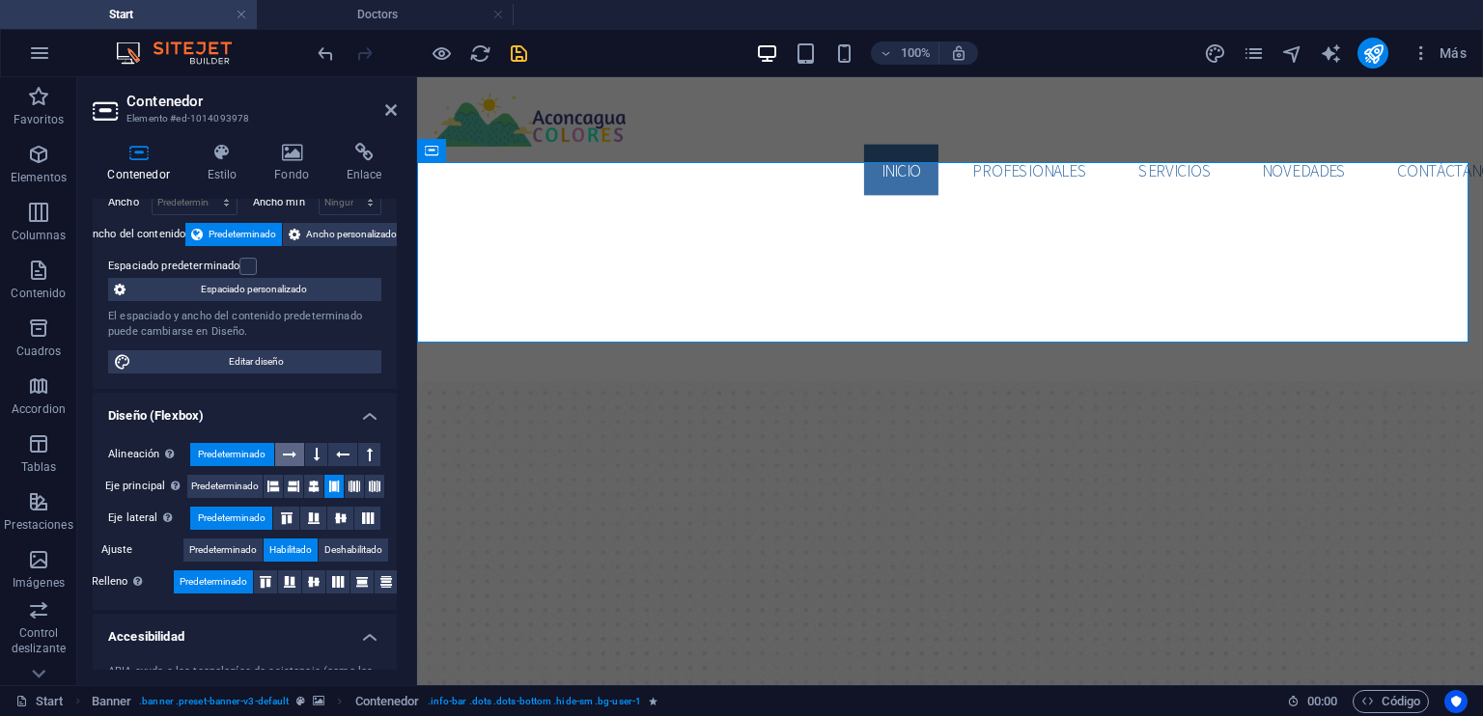
scroll to position [97, 0]
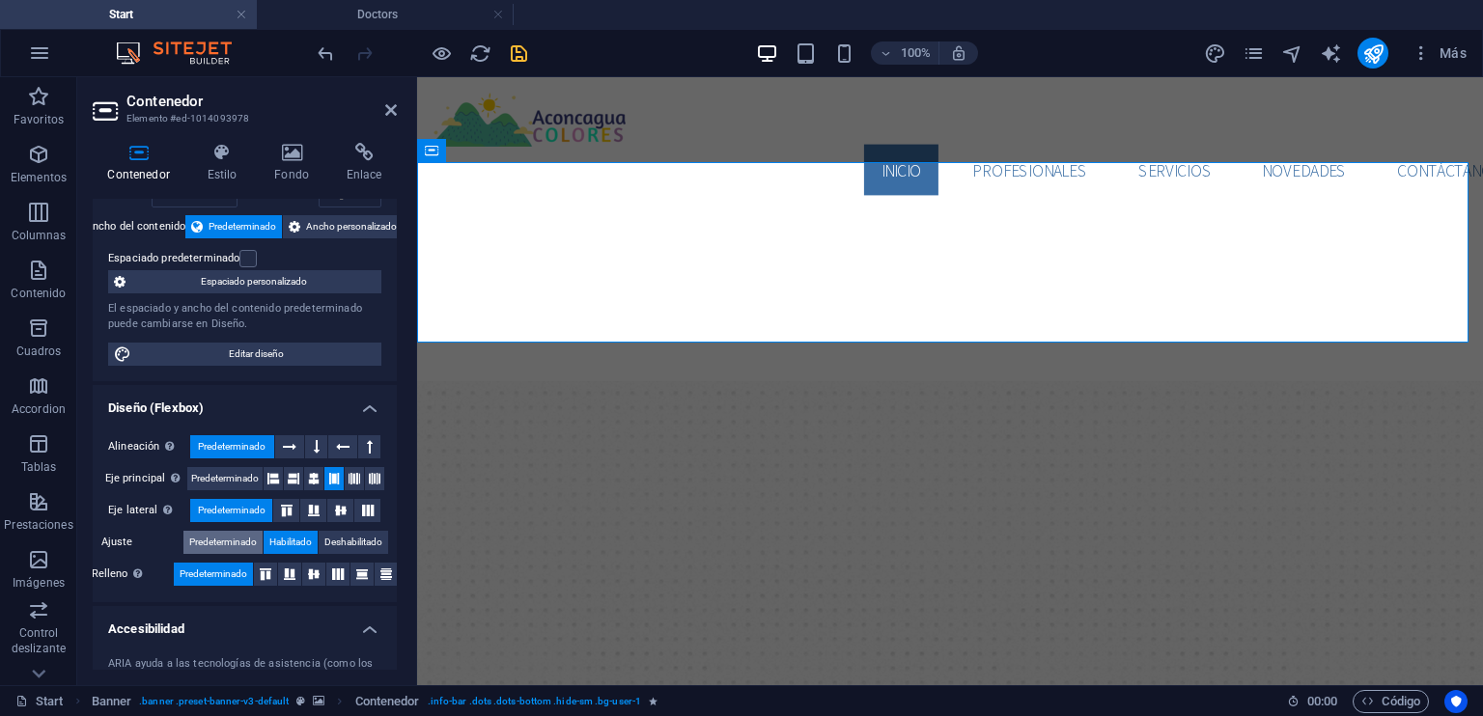
click at [212, 536] on span "Predeterminado" at bounding box center [223, 542] width 68 height 23
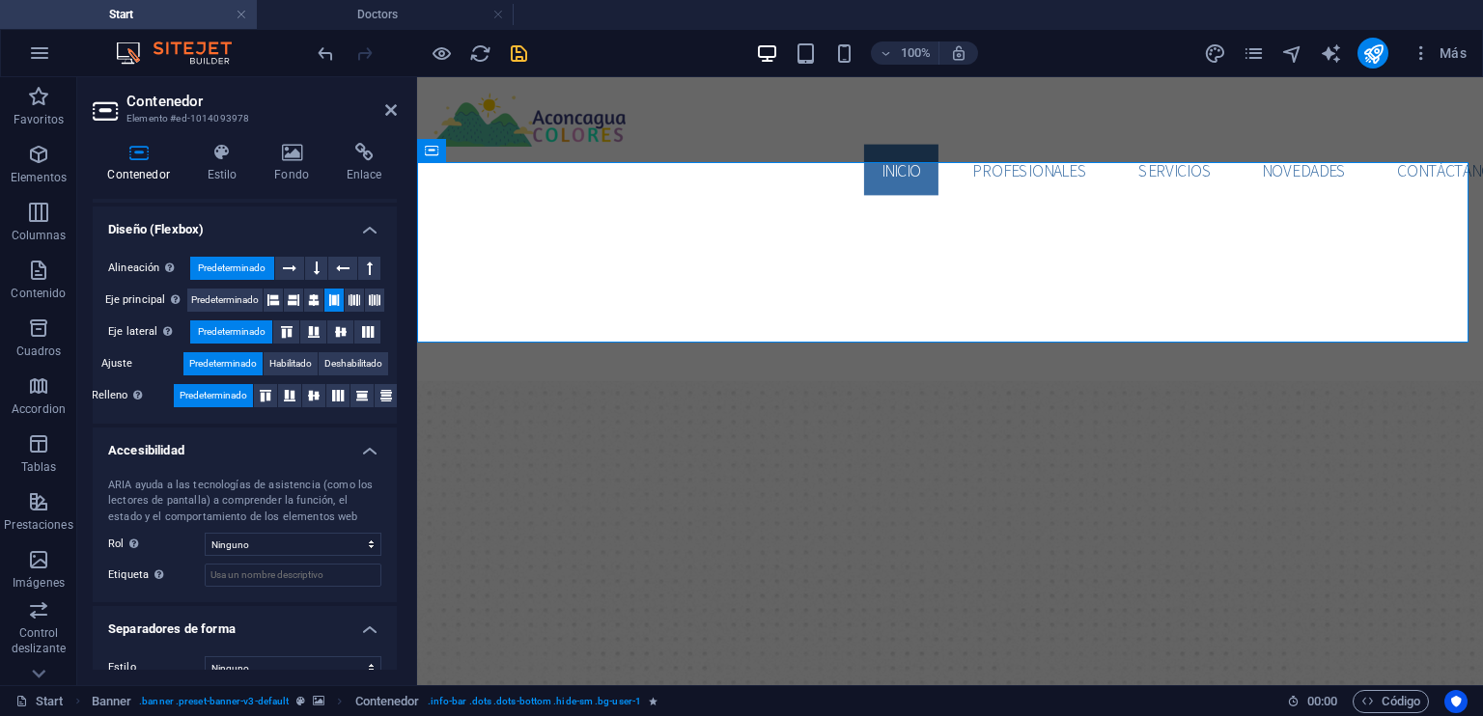
scroll to position [299, 0]
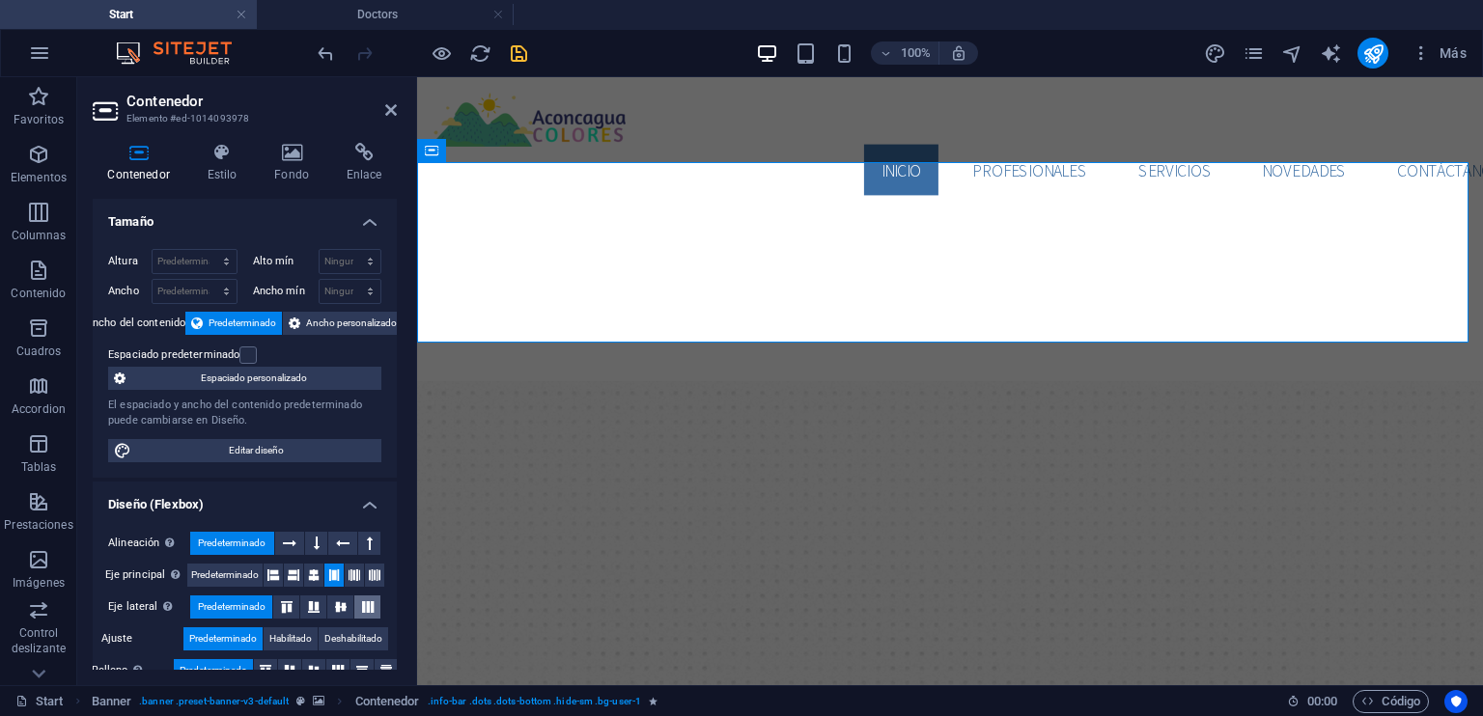
scroll to position [0, 0]
click at [221, 265] on select "Predeterminado px rem % vh vw" at bounding box center [195, 261] width 84 height 23
click at [257, 216] on h4 "Tamaño" at bounding box center [245, 216] width 304 height 35
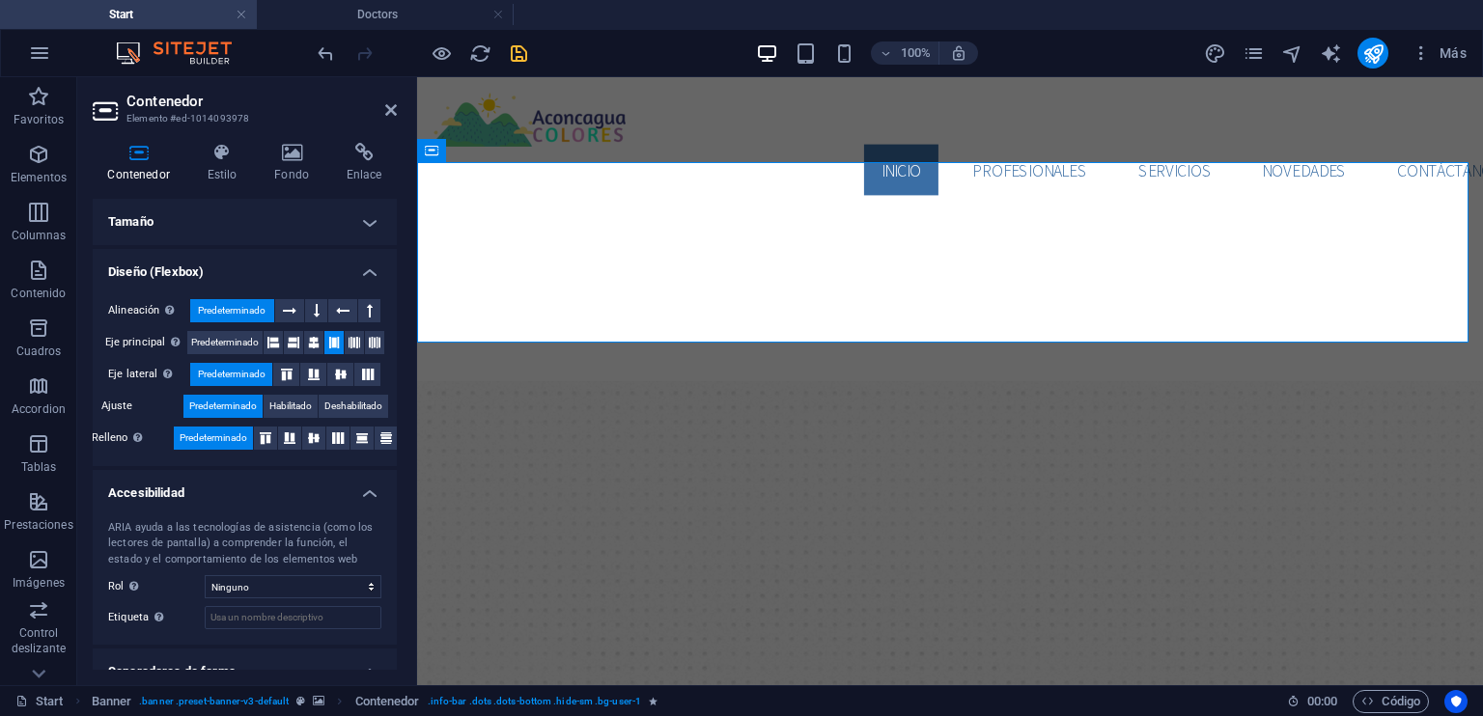
click at [259, 216] on h4 "Tamaño" at bounding box center [245, 222] width 304 height 46
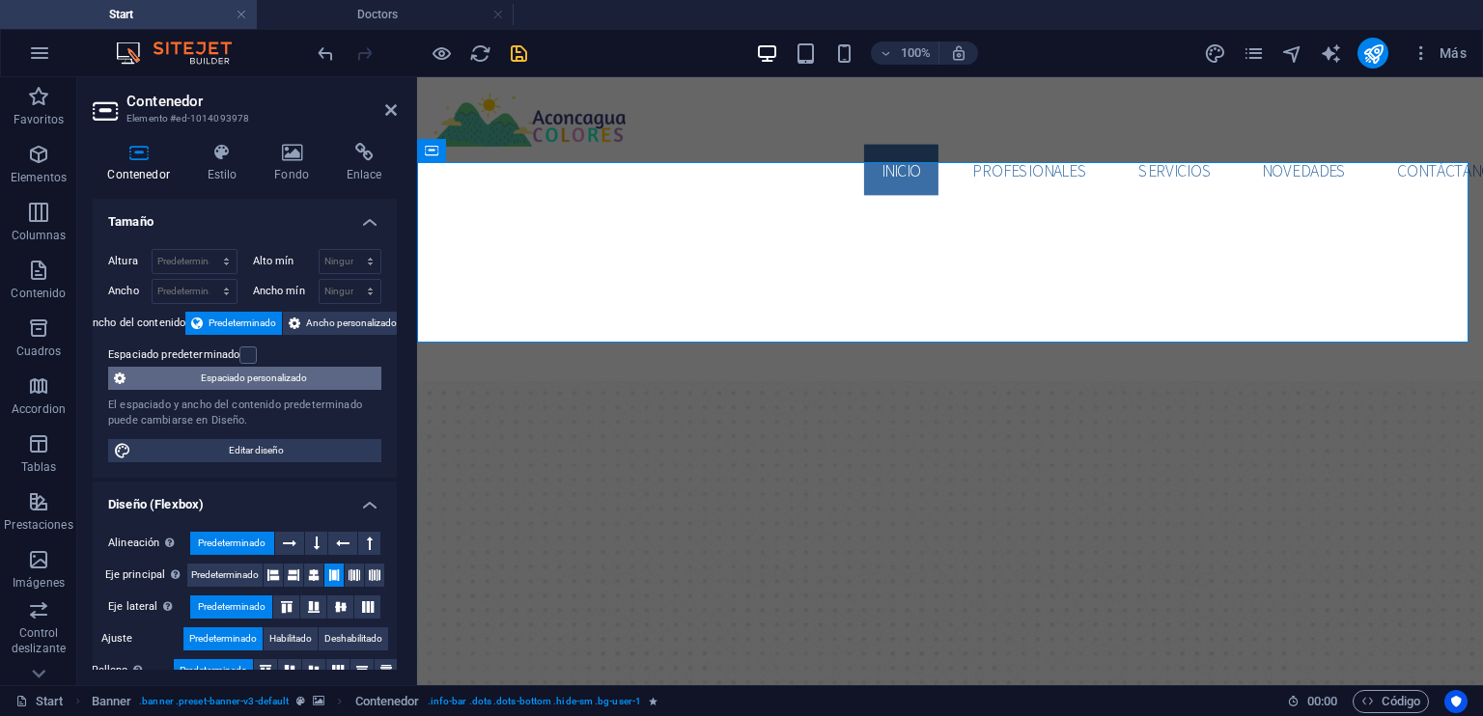
click at [255, 382] on span "Espaciado personalizado" at bounding box center [253, 378] width 244 height 23
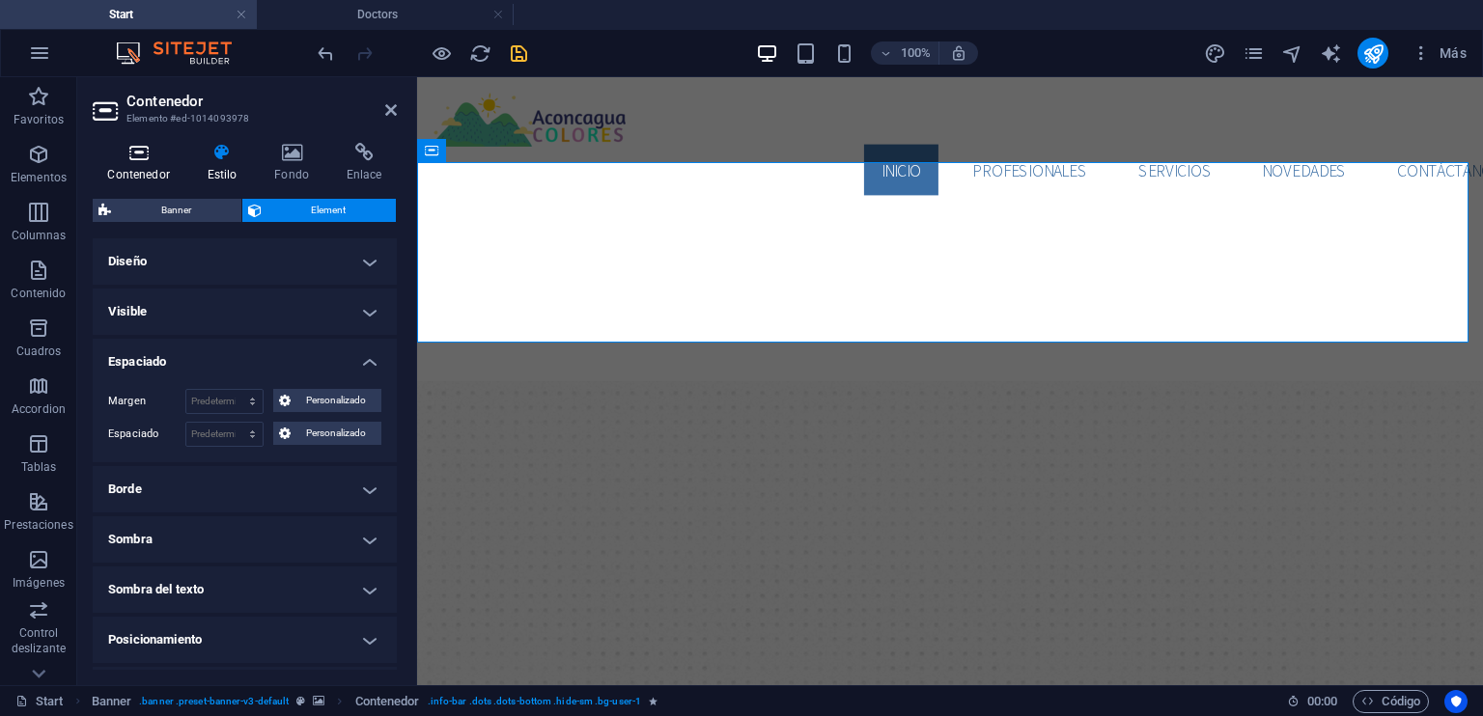
click at [154, 156] on icon at bounding box center [139, 152] width 92 height 19
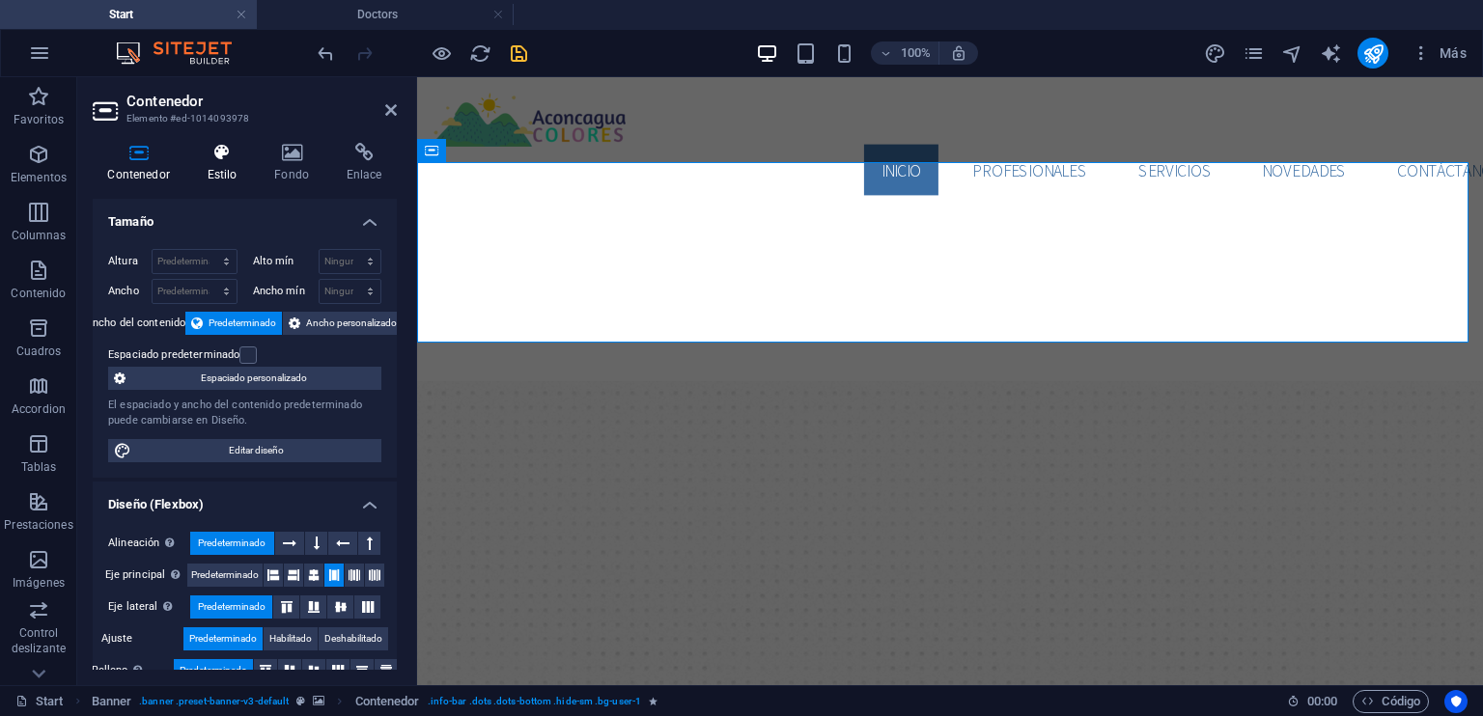
click at [231, 153] on icon at bounding box center [222, 152] width 60 height 19
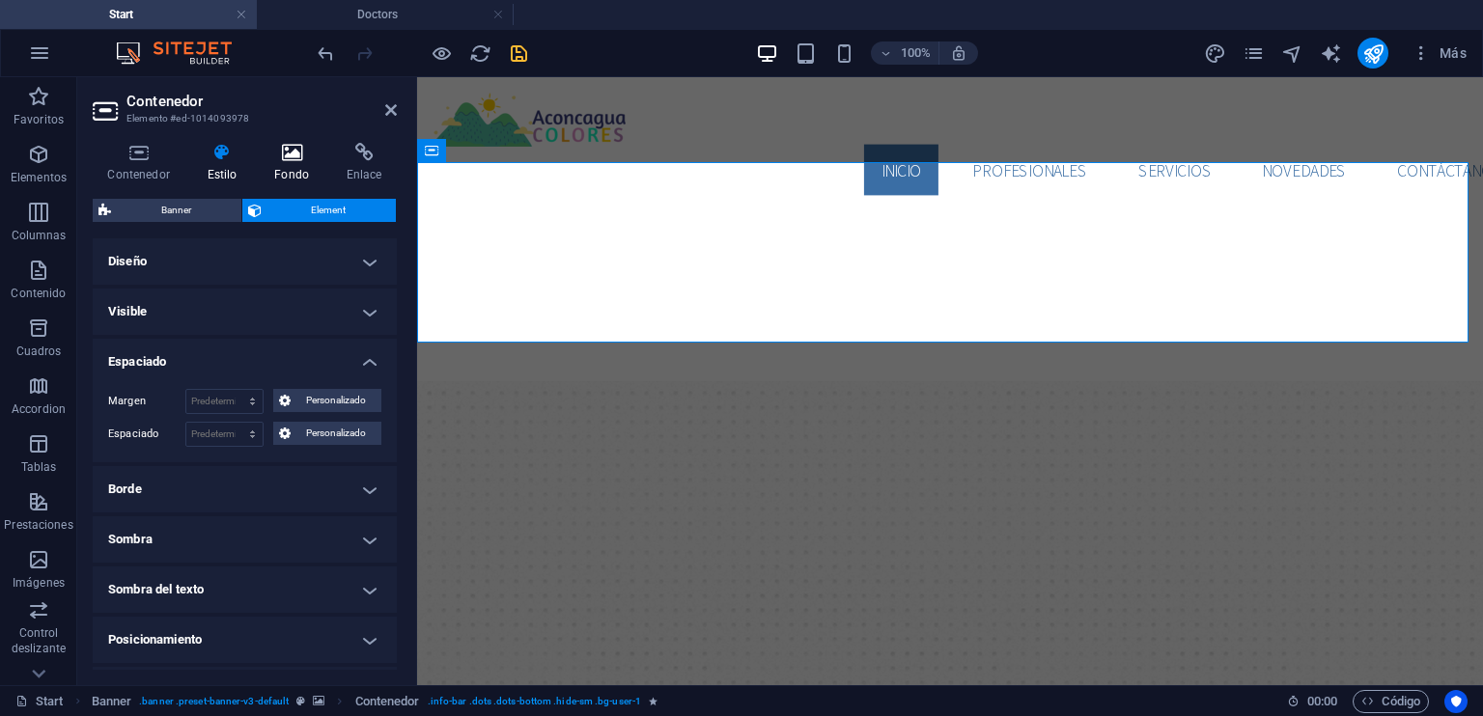
click at [293, 152] on icon at bounding box center [292, 152] width 65 height 19
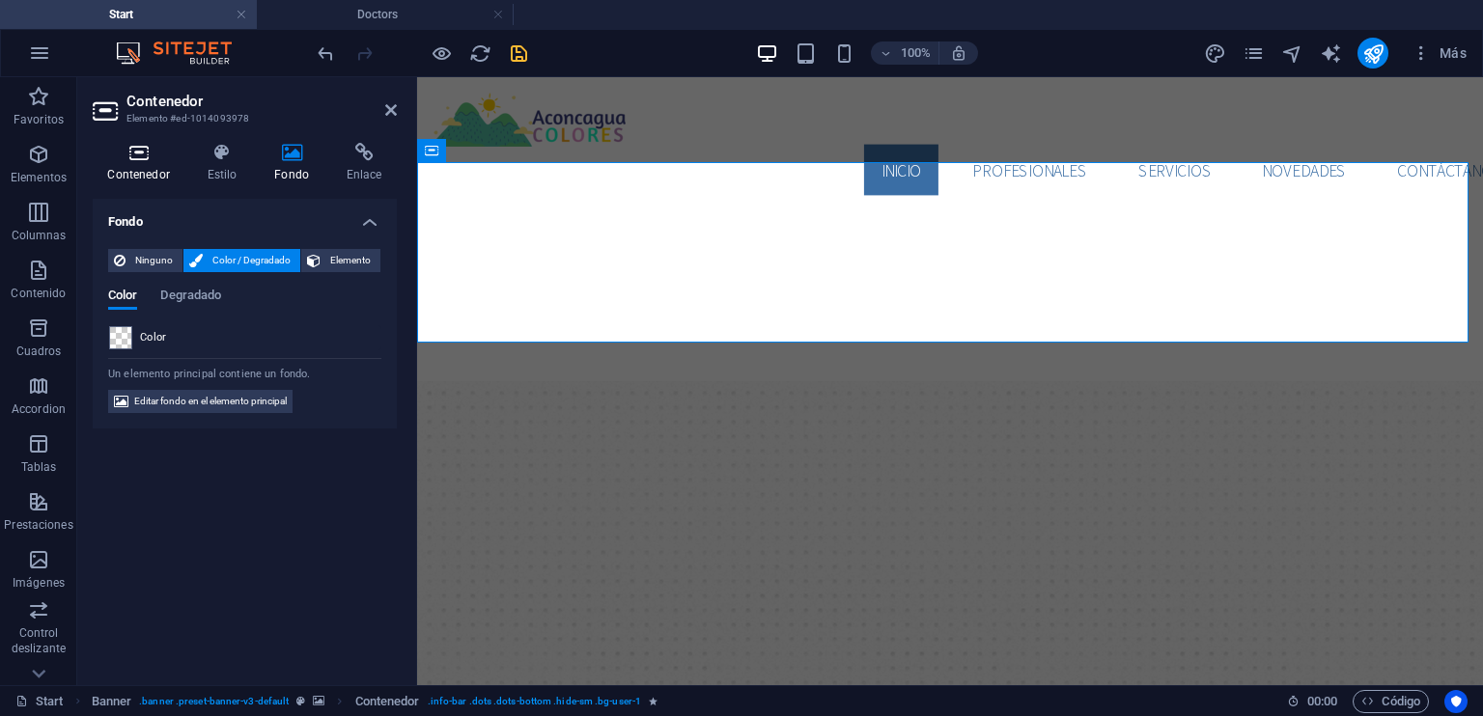
click at [139, 160] on icon at bounding box center [139, 152] width 92 height 19
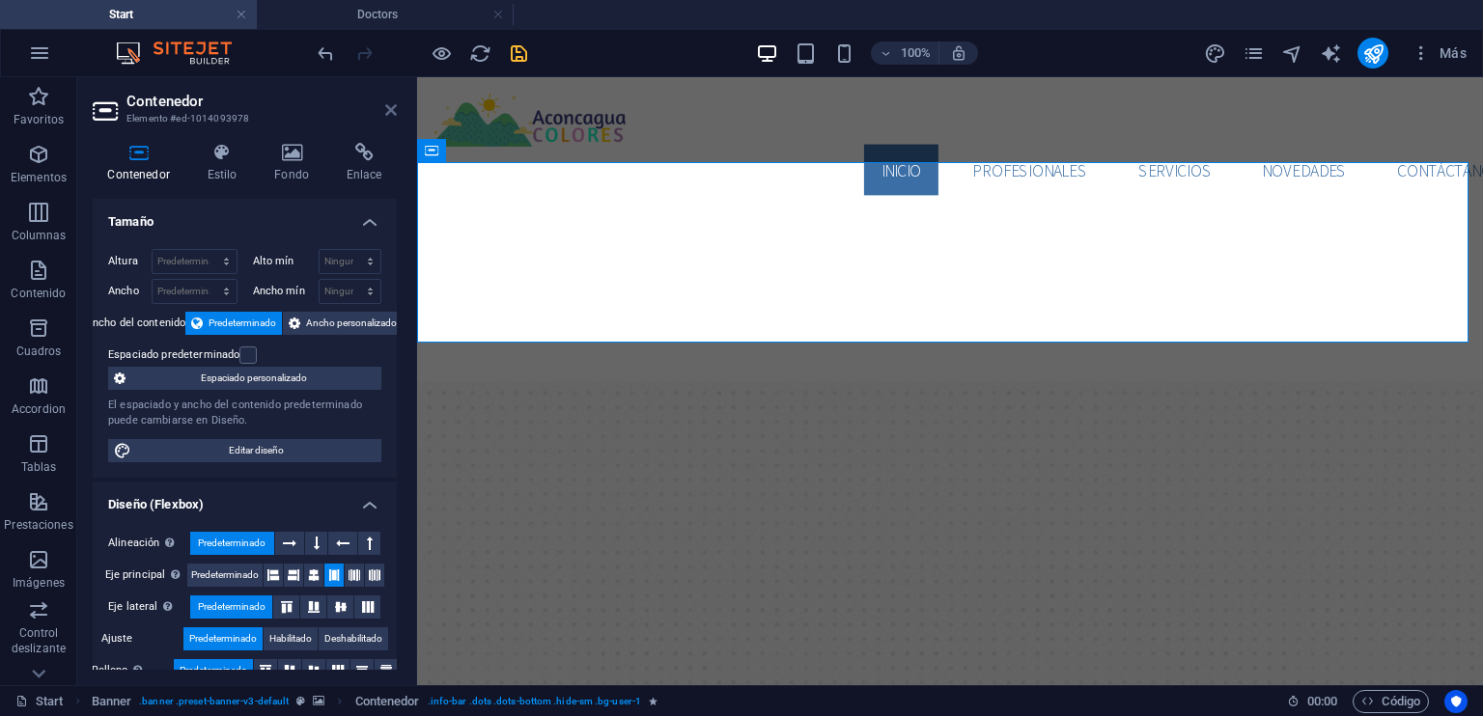
click at [386, 109] on icon at bounding box center [391, 109] width 12 height 15
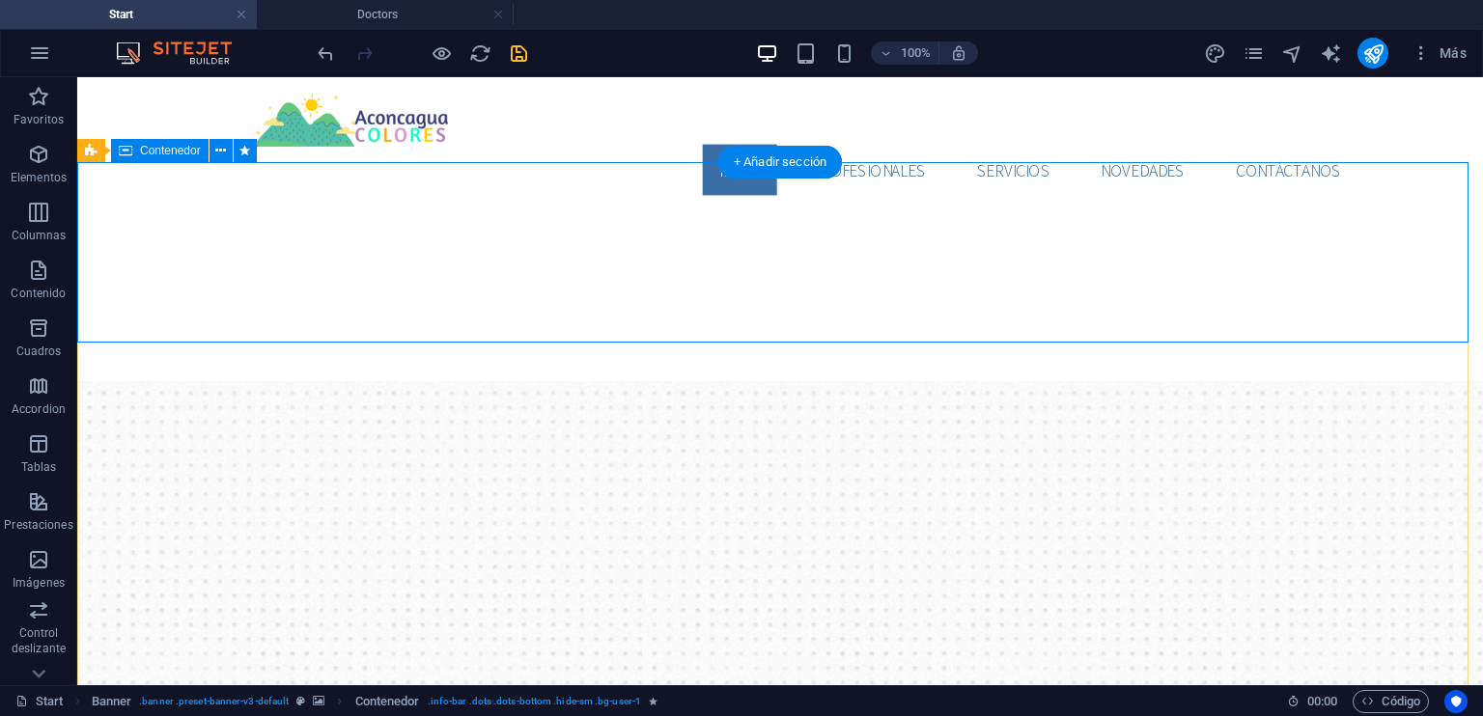
click at [220, 152] on icon at bounding box center [220, 151] width 11 height 20
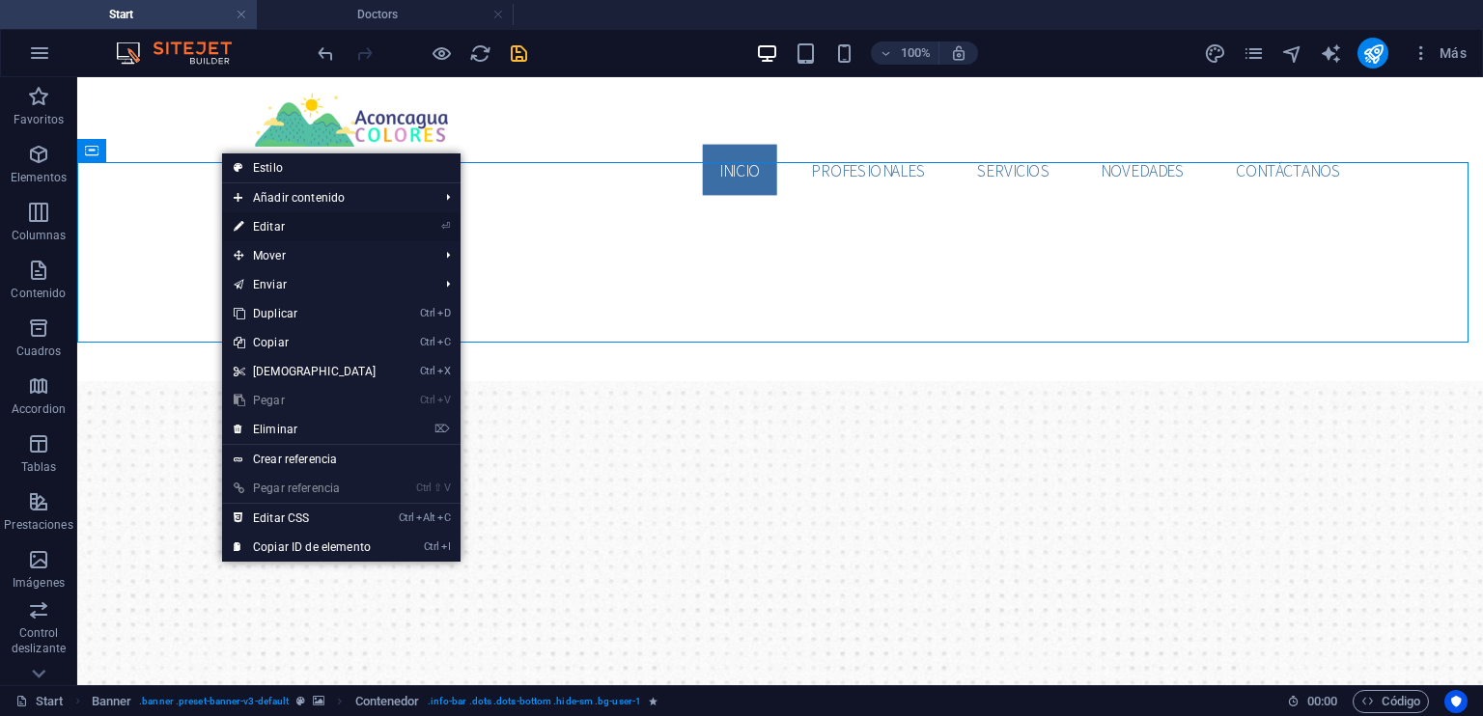
click at [259, 226] on link "⏎ Editar" at bounding box center [305, 226] width 166 height 29
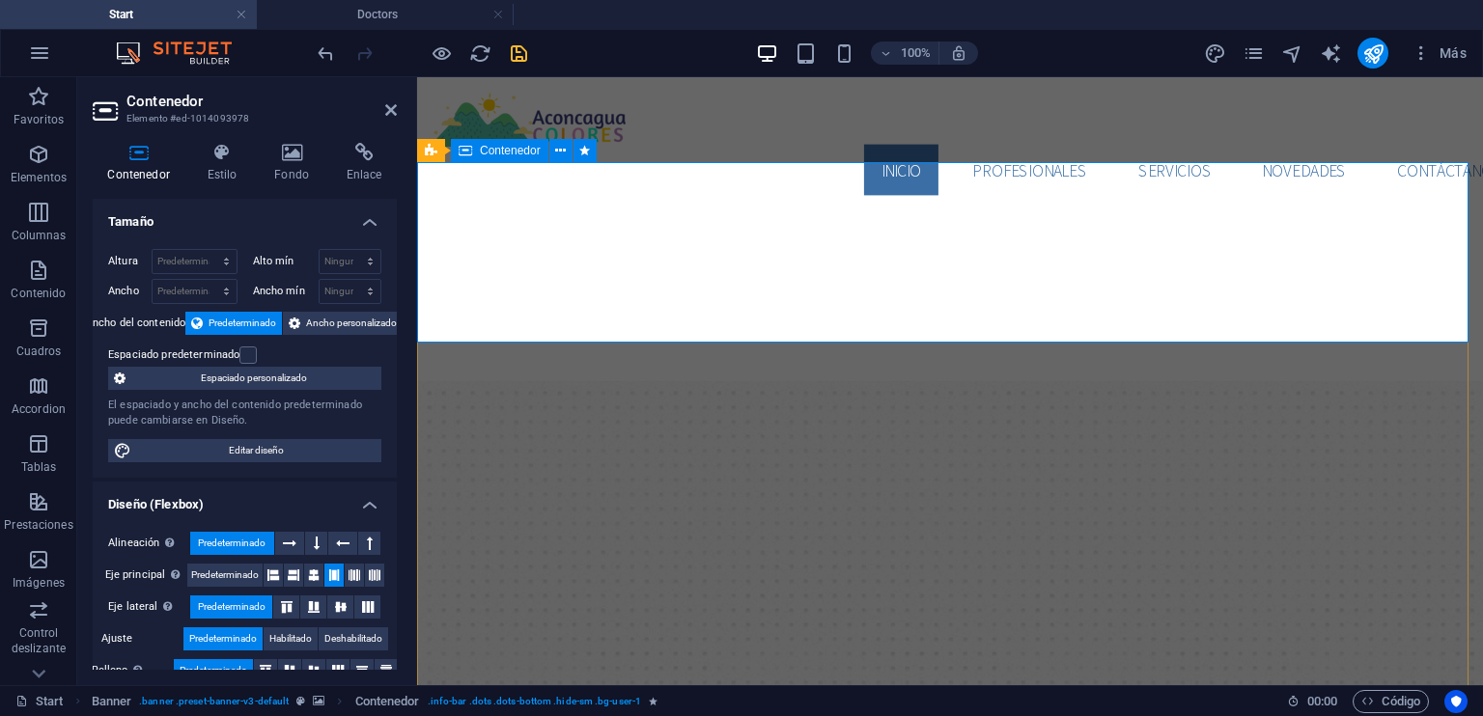
click at [220, 257] on select "Predeterminado px rem % vh vw" at bounding box center [195, 261] width 84 height 23
select select "px"
click at [207, 250] on select "Predeterminado px rem % vh vw" at bounding box center [195, 261] width 84 height 23
type input "155"
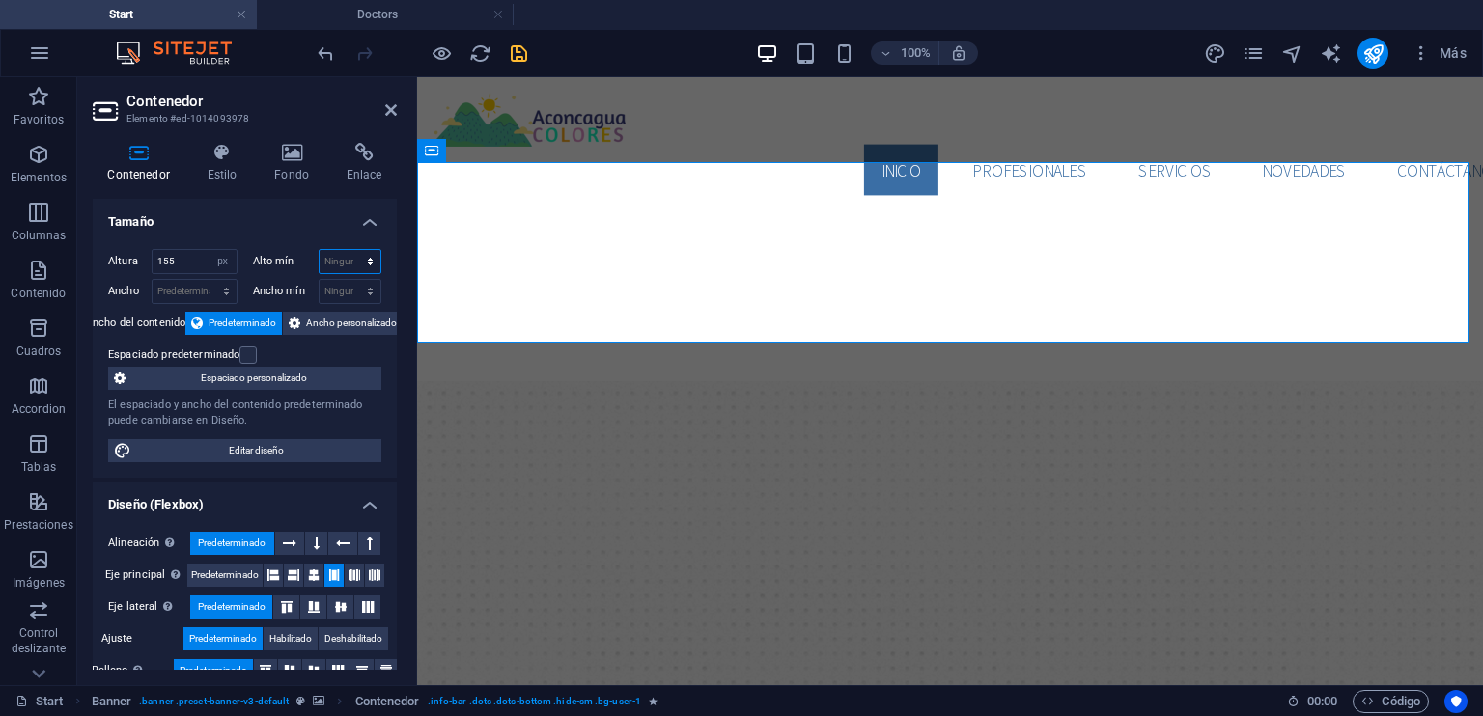
click at [337, 262] on select "Ninguno px rem % vh vw" at bounding box center [351, 261] width 62 height 23
click at [328, 254] on select "Ninguno px rem % vh vw" at bounding box center [351, 261] width 62 height 23
click at [187, 265] on input "155" at bounding box center [195, 261] width 84 height 23
click at [220, 262] on select "Predeterminado px rem % vh vw" at bounding box center [222, 261] width 27 height 23
select select "%"
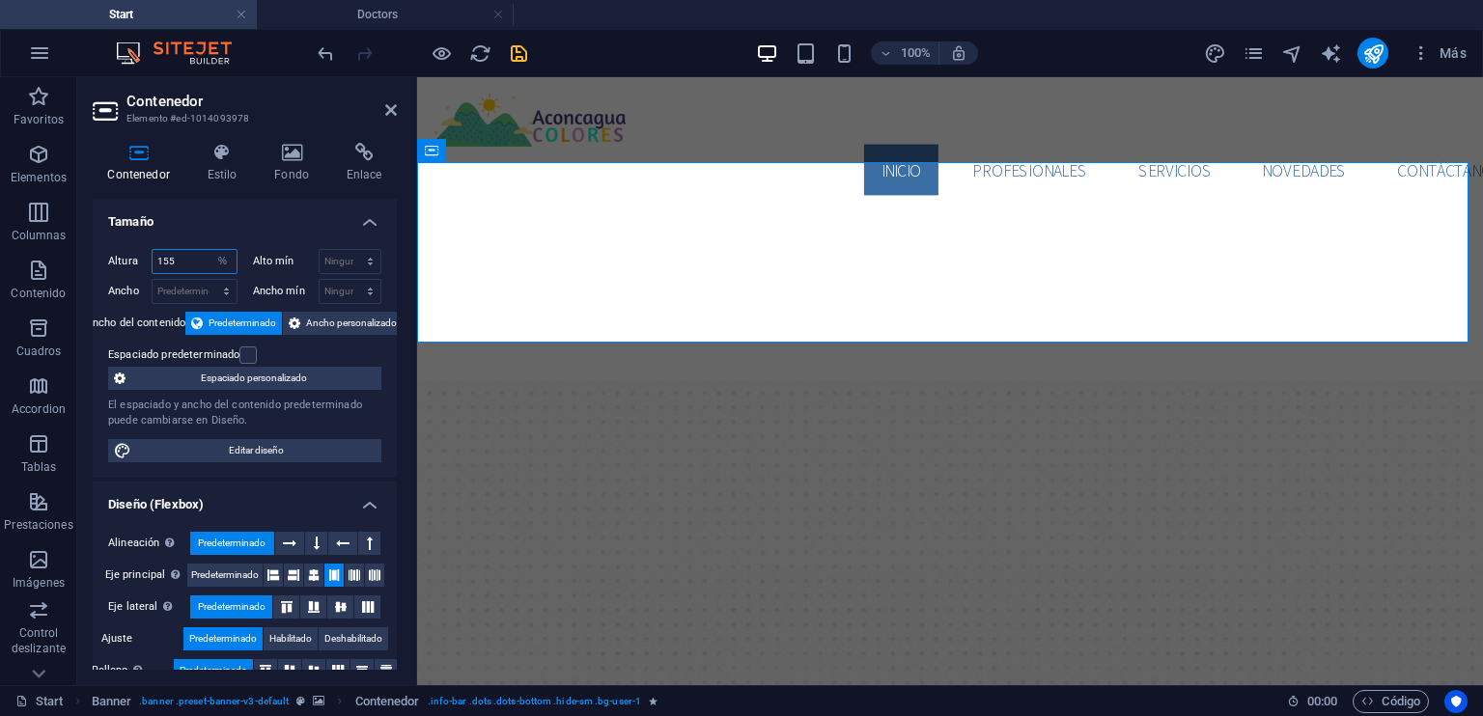
click at [209, 250] on select "Predeterminado px rem % vh vw" at bounding box center [222, 261] width 27 height 23
type input "100"
click at [178, 284] on select "Predeterminado px rem % em vh vw" at bounding box center [195, 291] width 84 height 23
select select "%"
click at [207, 280] on select "Predeterminado px rem % em vh vw" at bounding box center [195, 291] width 84 height 23
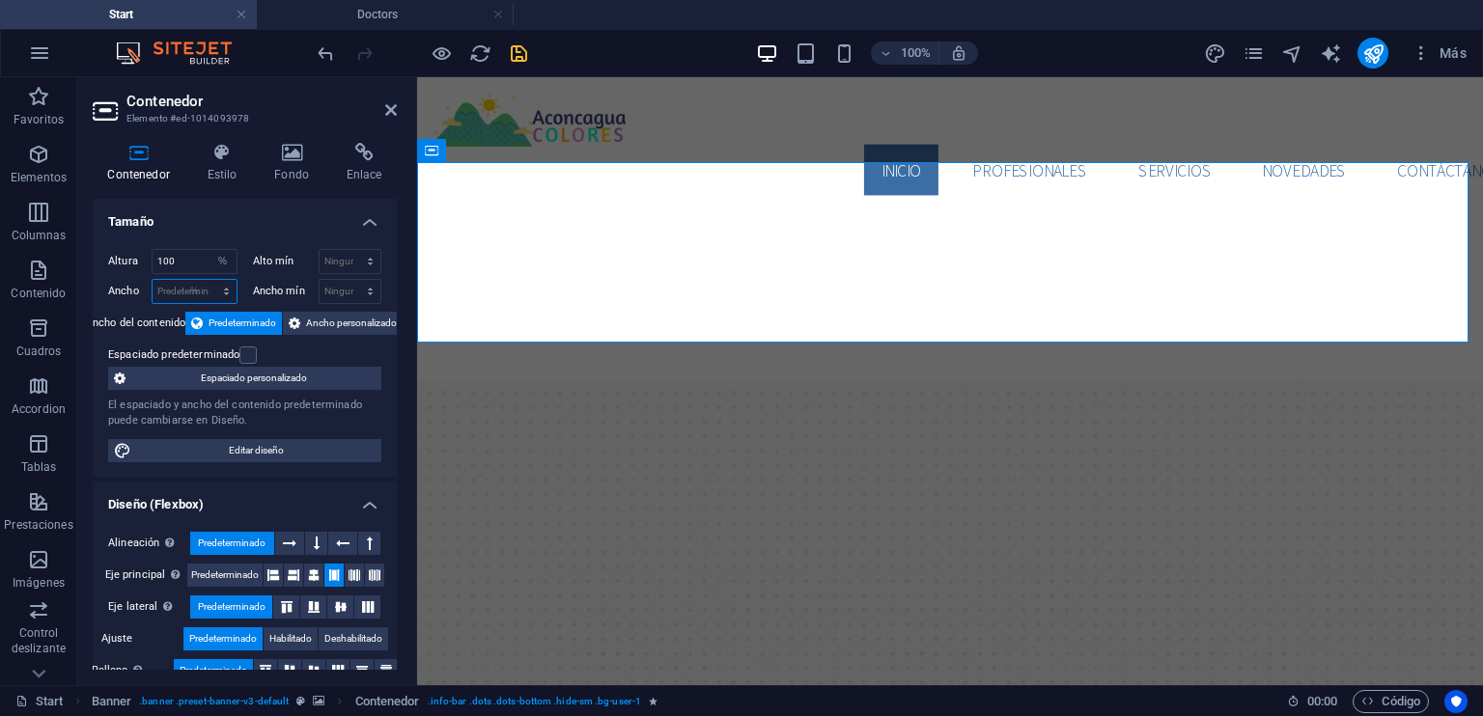
type input "100"
click at [326, 264] on select "Ninguno px rem % vh vw" at bounding box center [351, 261] width 62 height 23
select select "%"
click at [349, 250] on select "Ninguno px rem % vh vw" at bounding box center [351, 261] width 62 height 23
type input "20"
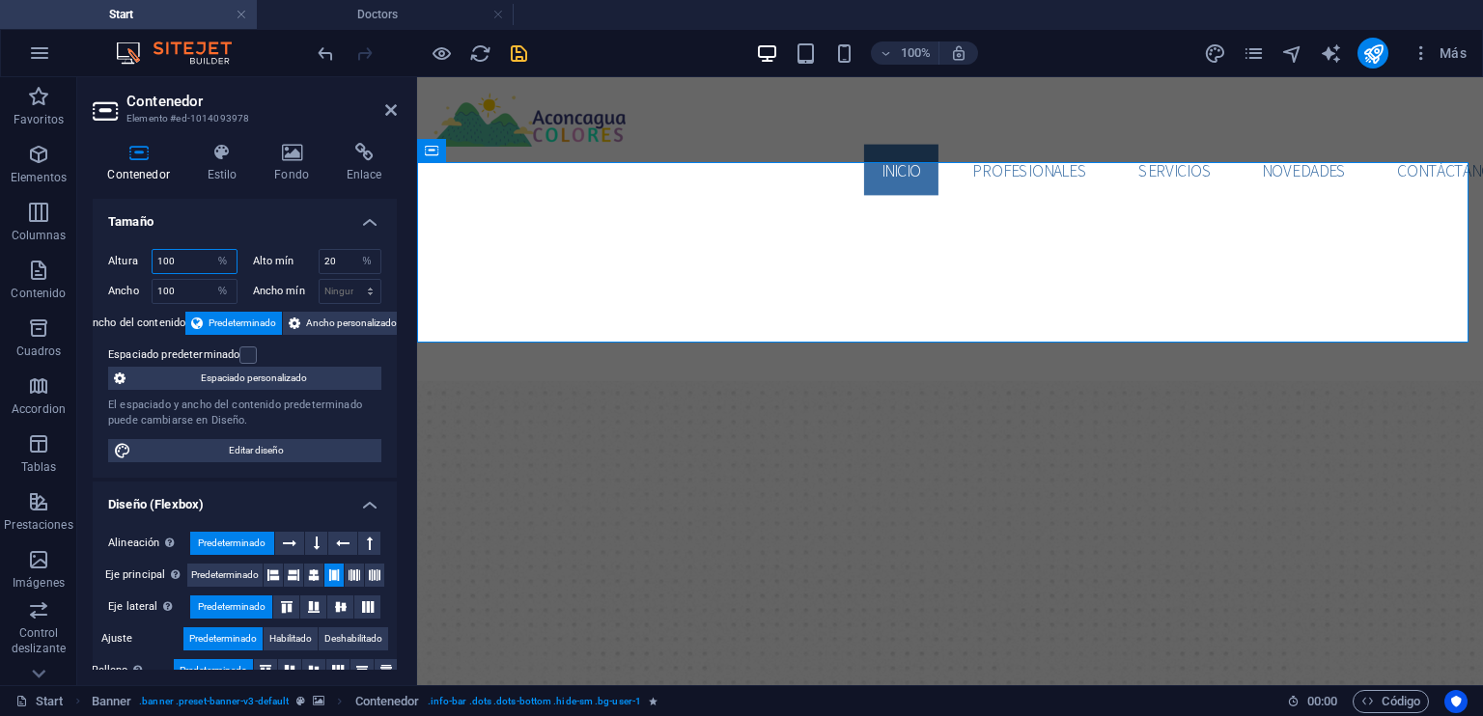
click at [195, 261] on input "100" at bounding box center [195, 261] width 84 height 23
type input "1"
type input "50"
click at [316, 313] on span "Ancho personalizado" at bounding box center [351, 323] width 91 height 23
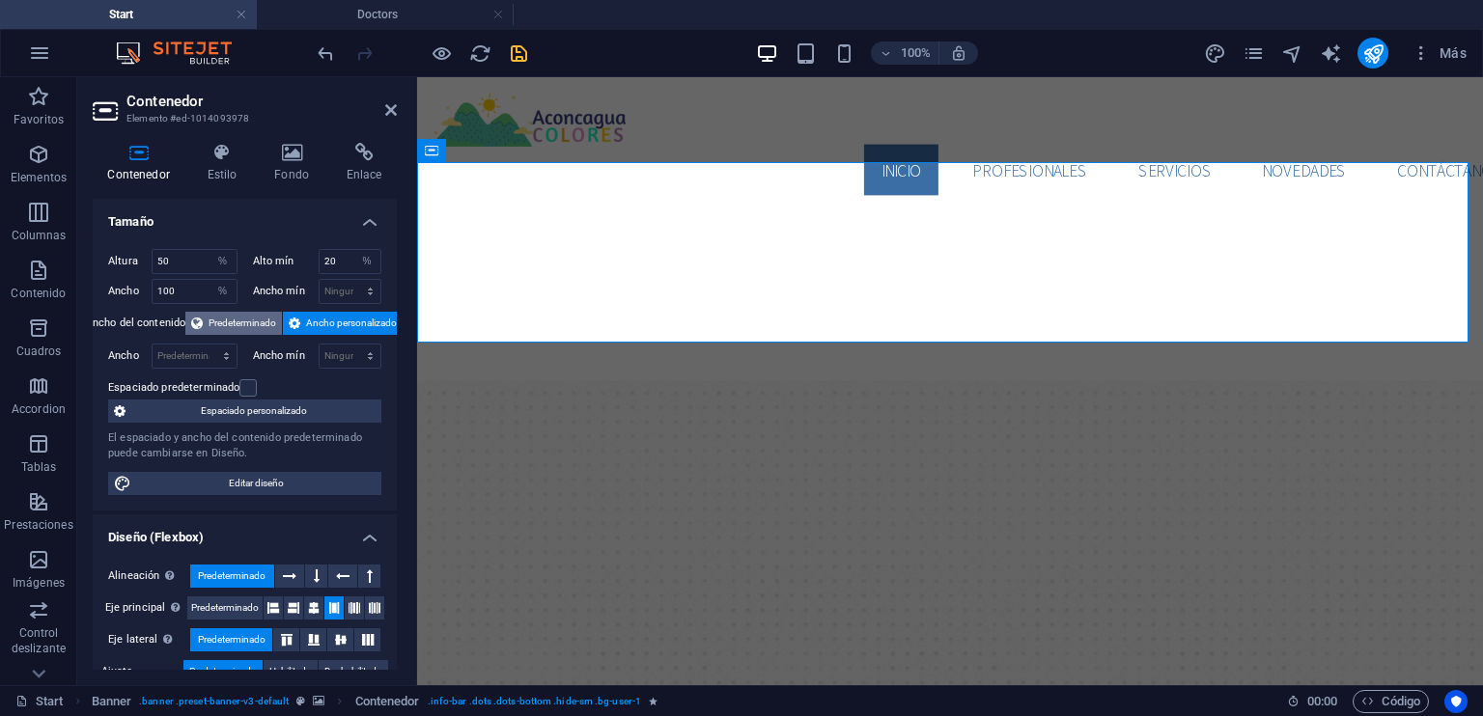
click at [263, 319] on span "Predeterminado" at bounding box center [243, 323] width 68 height 23
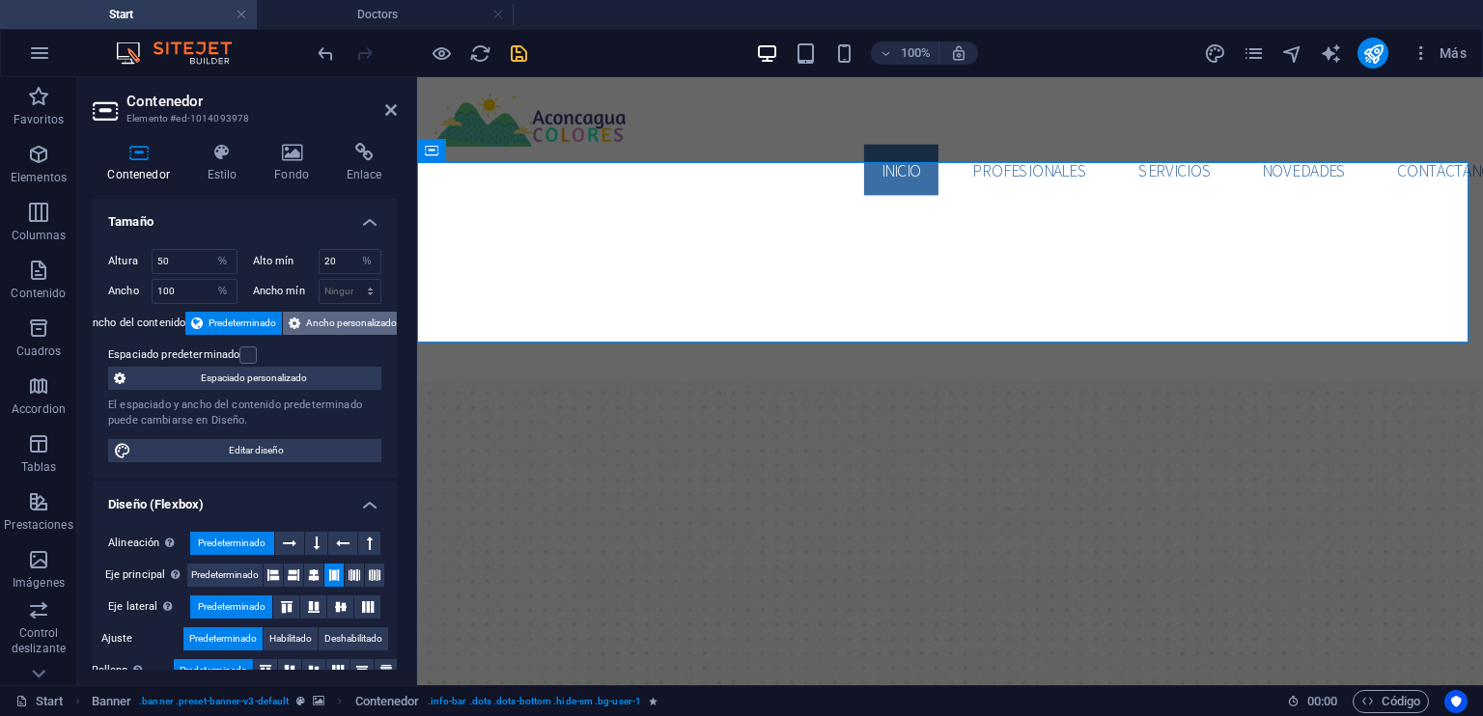
click at [349, 326] on span "Ancho personalizado" at bounding box center [351, 323] width 91 height 23
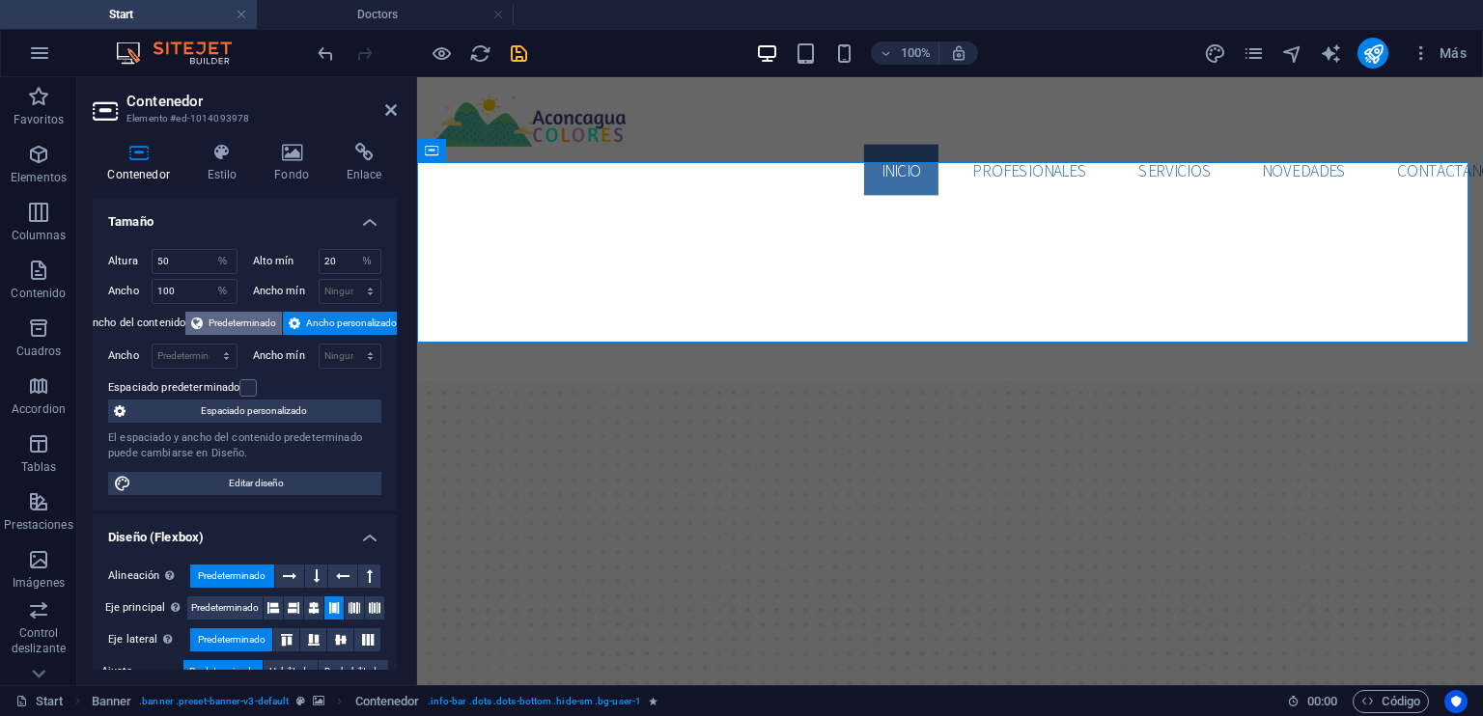
click at [234, 319] on span "Predeterminado" at bounding box center [243, 323] width 68 height 23
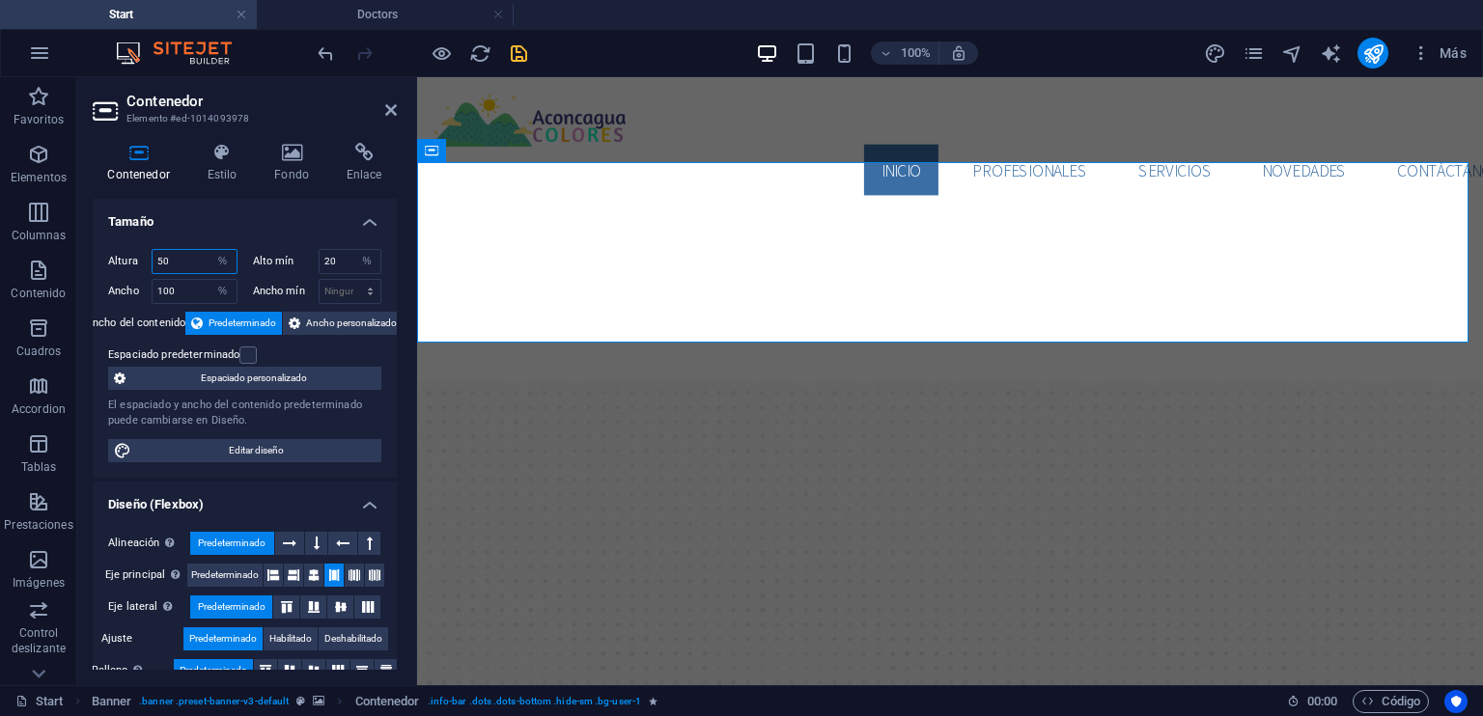
click at [192, 256] on input "50" at bounding box center [195, 261] width 84 height 23
click at [318, 325] on span "Ancho personalizado" at bounding box center [351, 323] width 91 height 23
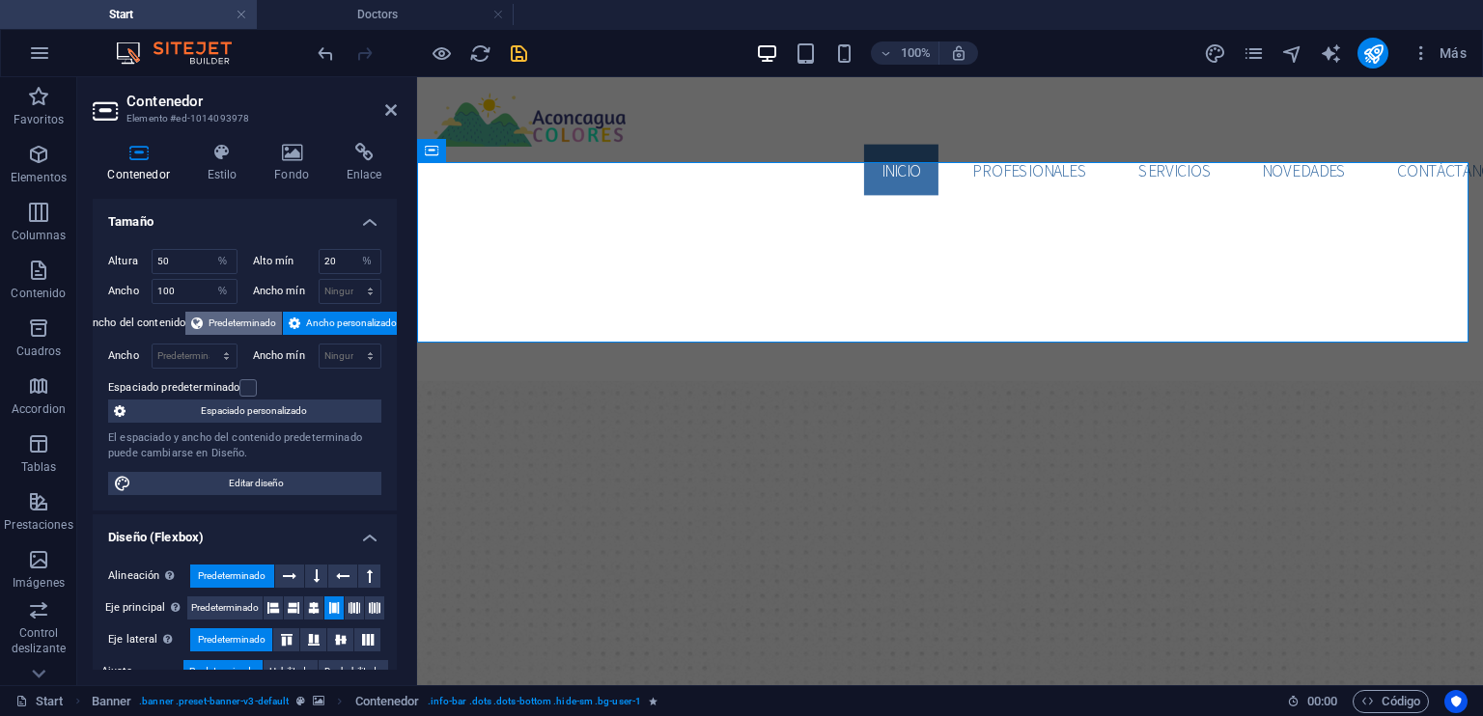
click at [255, 321] on span "Predeterminado" at bounding box center [243, 323] width 68 height 23
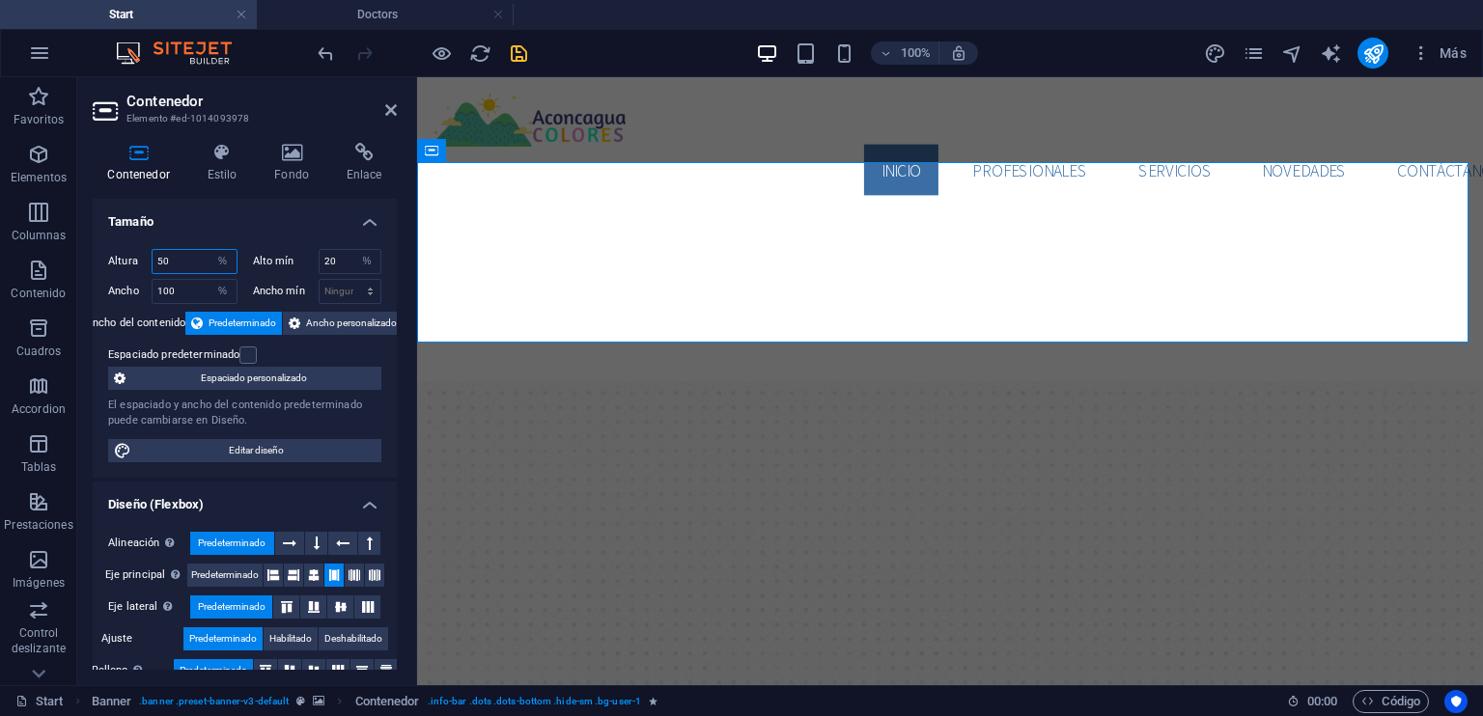
click at [201, 262] on input "50" at bounding box center [195, 261] width 84 height 23
click at [340, 264] on input "20" at bounding box center [351, 261] width 62 height 23
drag, startPoint x: 342, startPoint y: 287, endPoint x: 322, endPoint y: 287, distance: 19.3
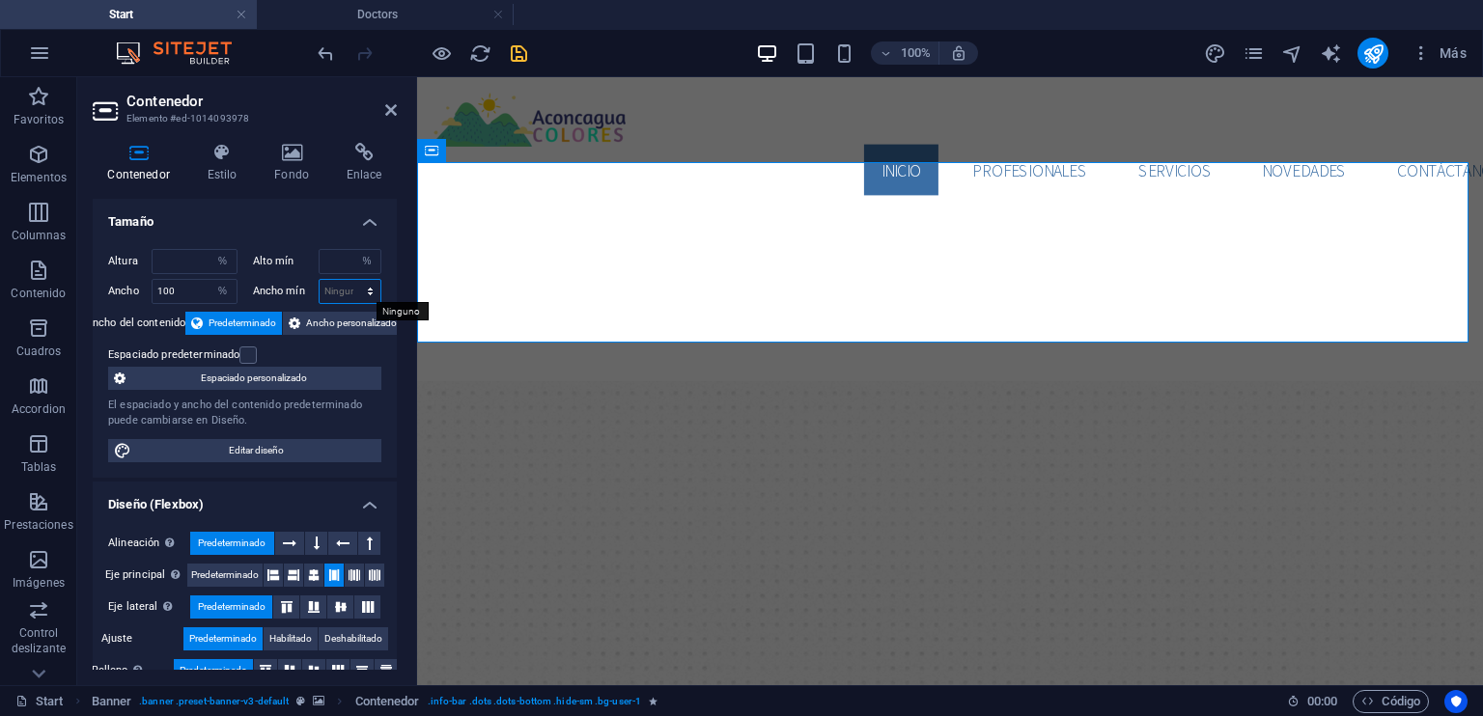
click at [342, 287] on select "Ninguno px rem % vh vw" at bounding box center [351, 291] width 62 height 23
click at [191, 291] on input "100" at bounding box center [195, 291] width 84 height 23
click at [216, 226] on h4 "Tamaño" at bounding box center [245, 216] width 304 height 35
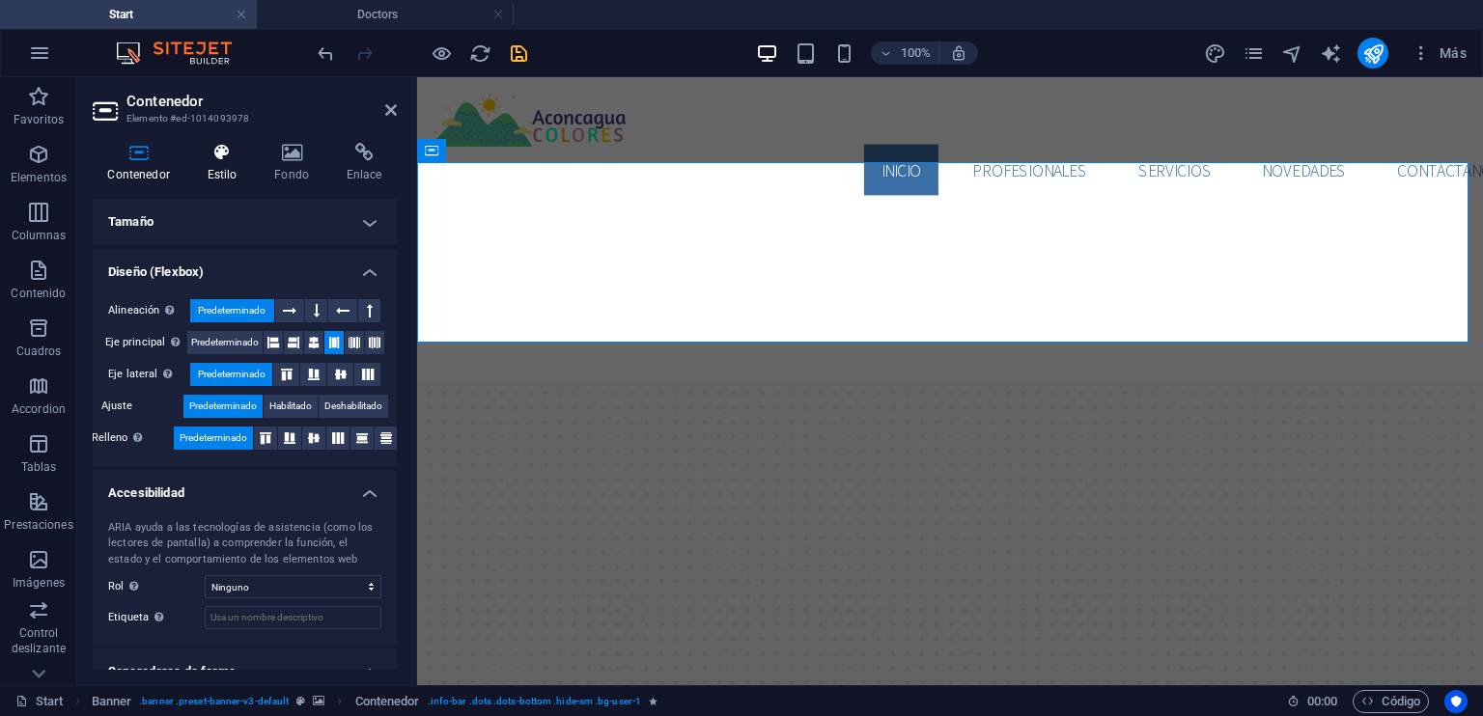
click at [227, 167] on h4 "Estilo" at bounding box center [226, 163] width 68 height 41
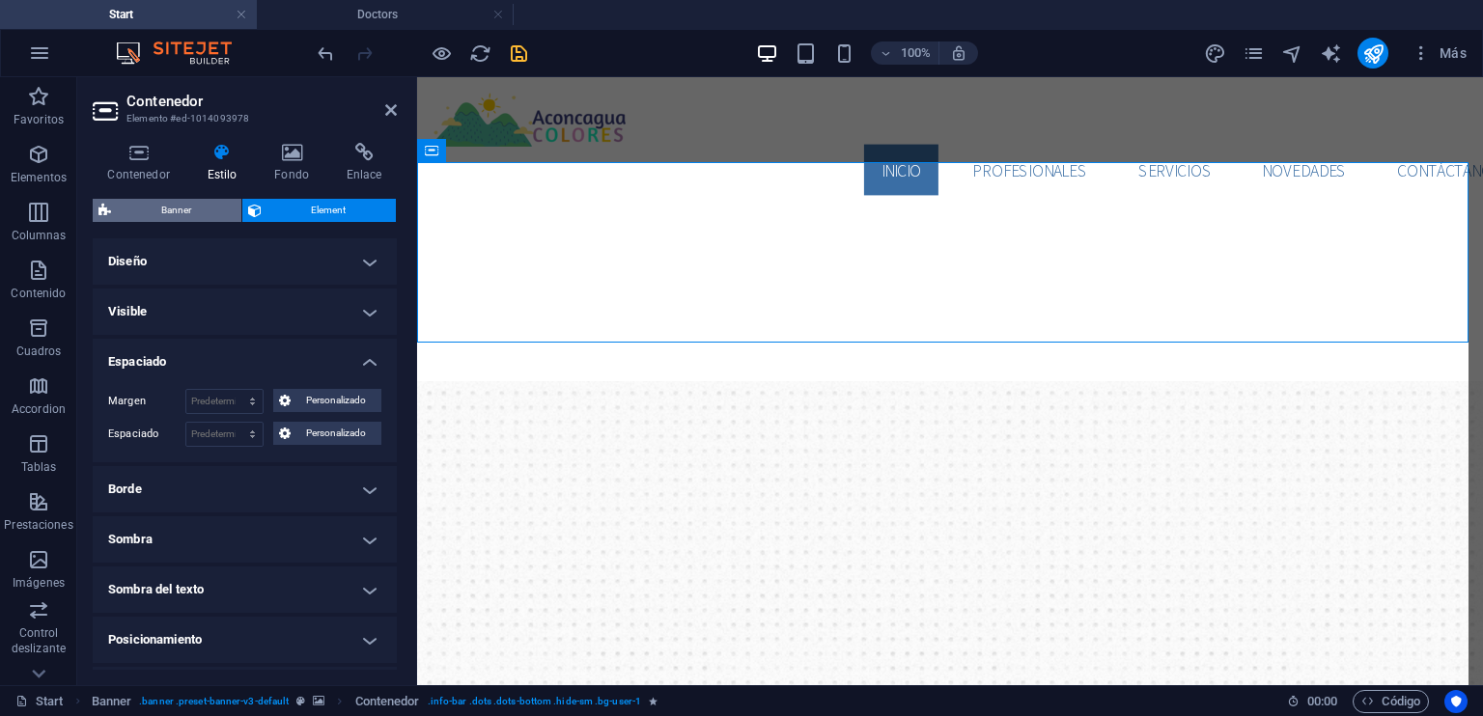
click at [191, 209] on span "Banner" at bounding box center [176, 210] width 119 height 23
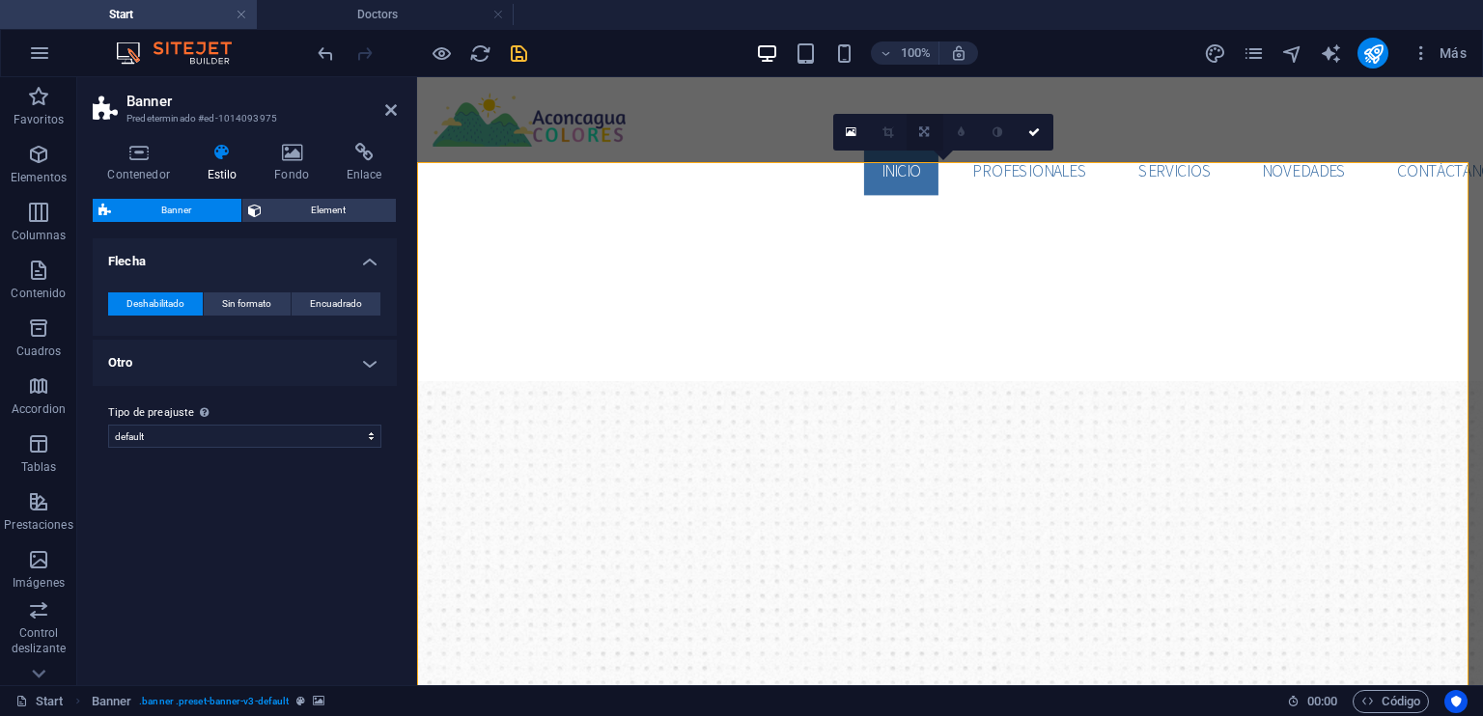
click at [923, 135] on icon at bounding box center [924, 132] width 10 height 12
click at [924, 167] on icon at bounding box center [924, 169] width 12 height 12
click at [927, 130] on icon at bounding box center [924, 132] width 12 height 12
click at [926, 128] on icon at bounding box center [924, 132] width 10 height 12
click at [297, 171] on h4 "Fondo" at bounding box center [296, 163] width 72 height 41
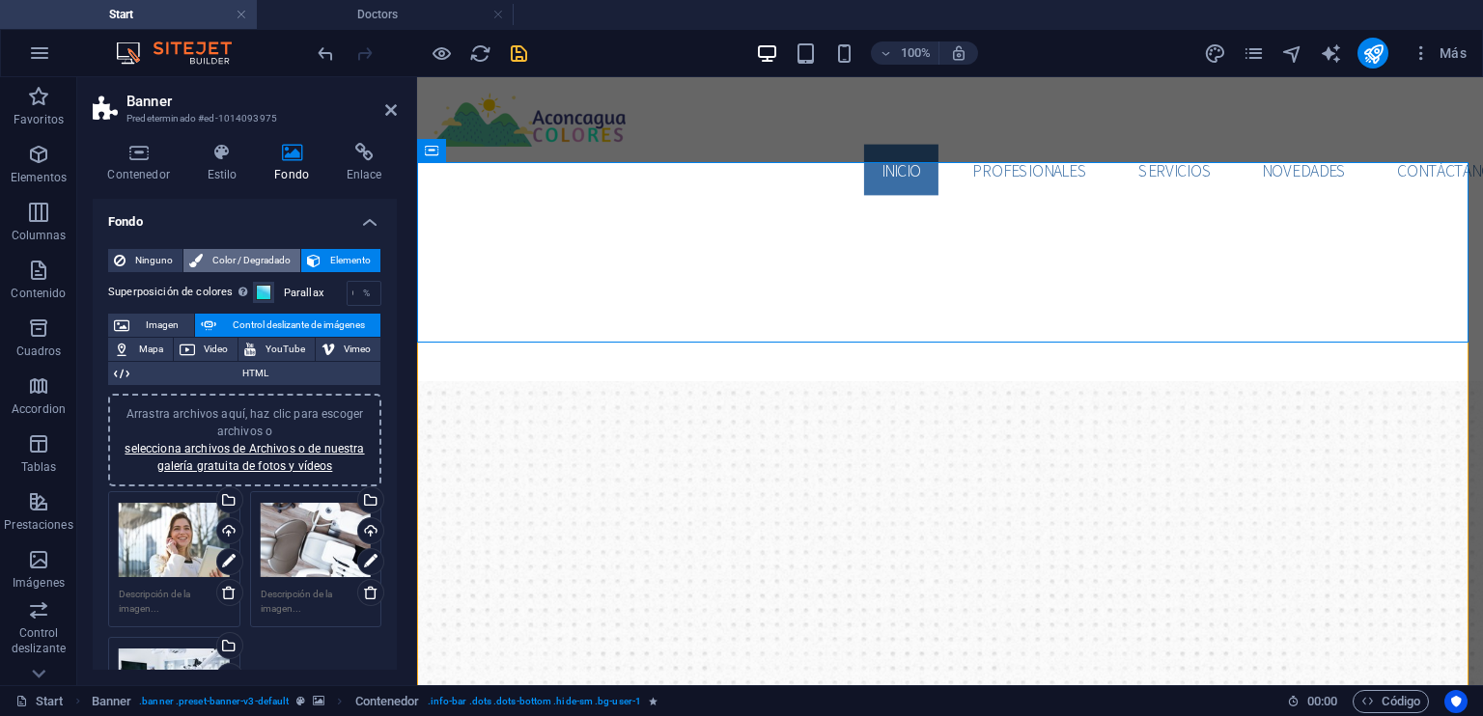
click at [265, 261] on span "Color / Degradado" at bounding box center [252, 260] width 86 height 23
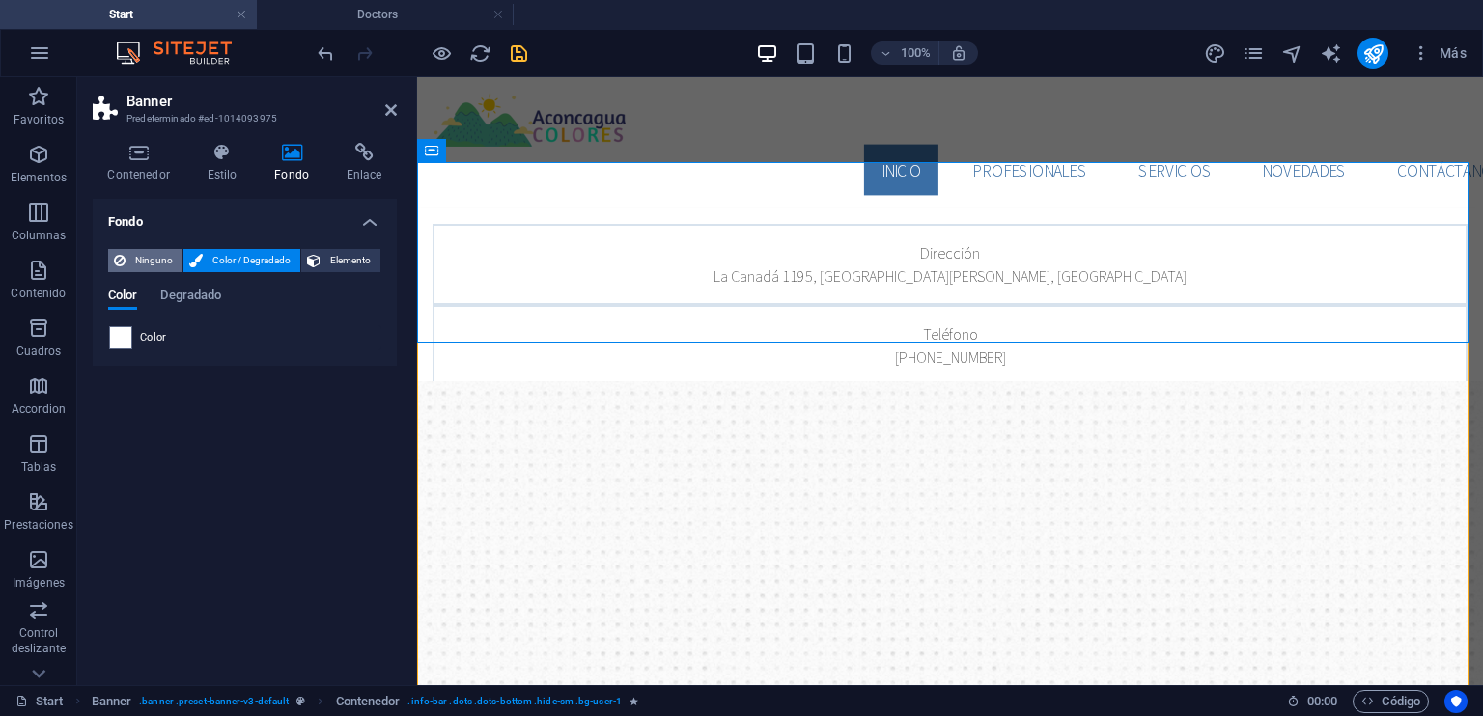
click at [162, 257] on span "Ninguno" at bounding box center [153, 260] width 45 height 23
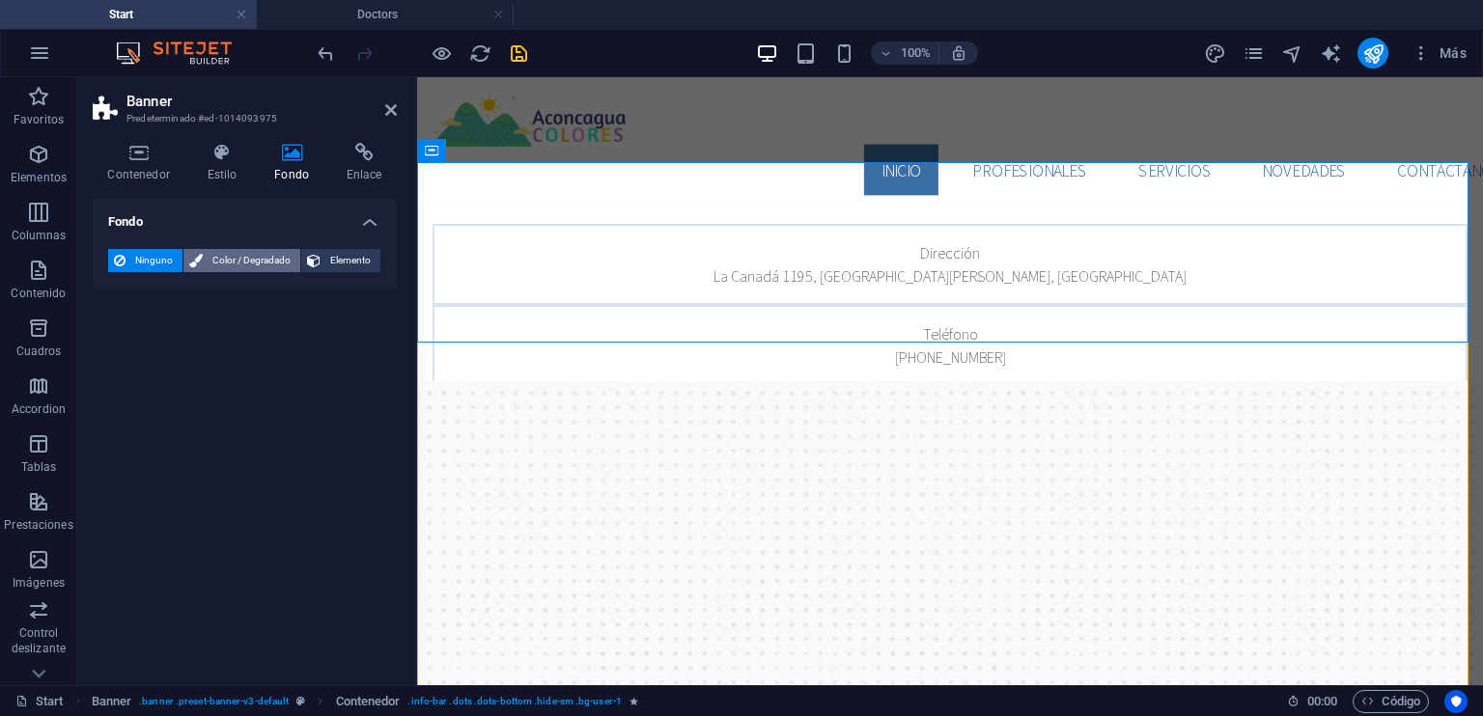
click at [239, 263] on span "Color / Degradado" at bounding box center [252, 260] width 86 height 23
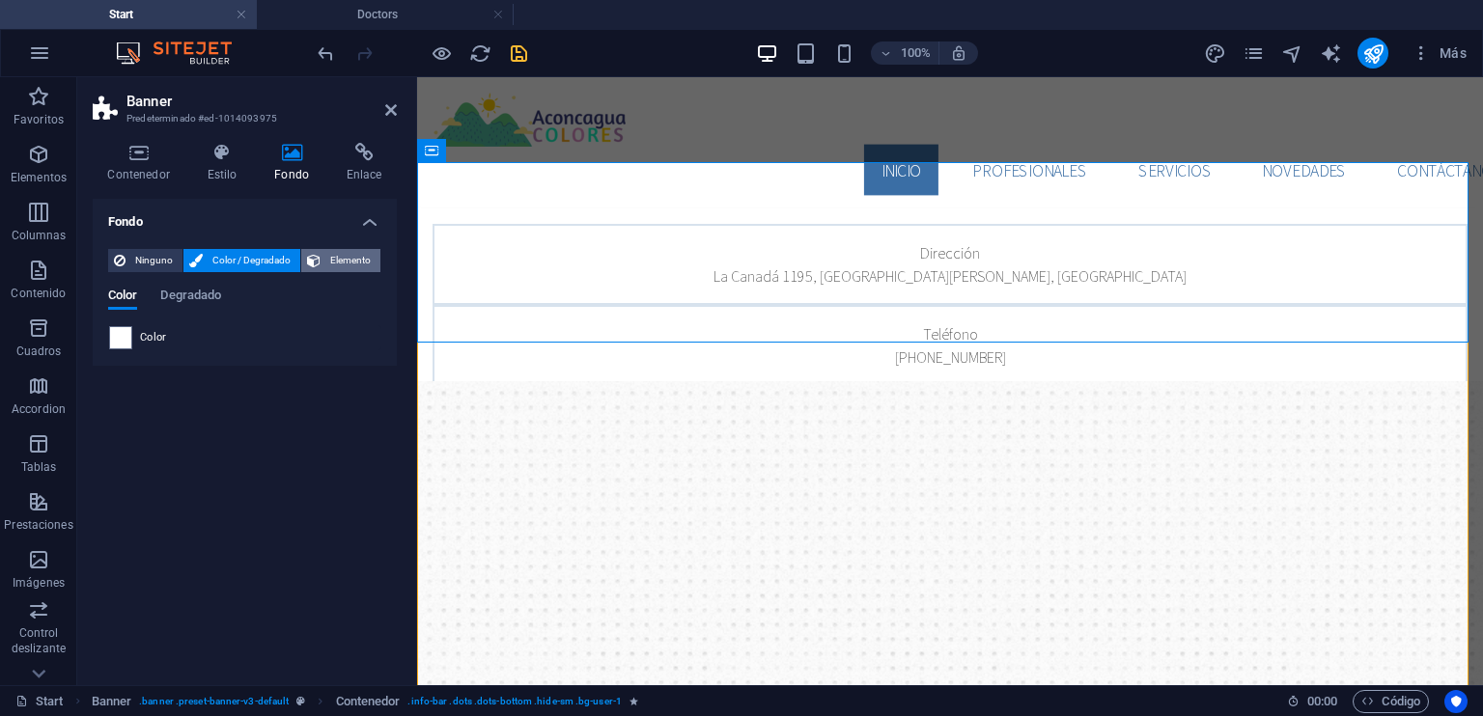
click at [327, 260] on span "Elemento" at bounding box center [350, 260] width 48 height 23
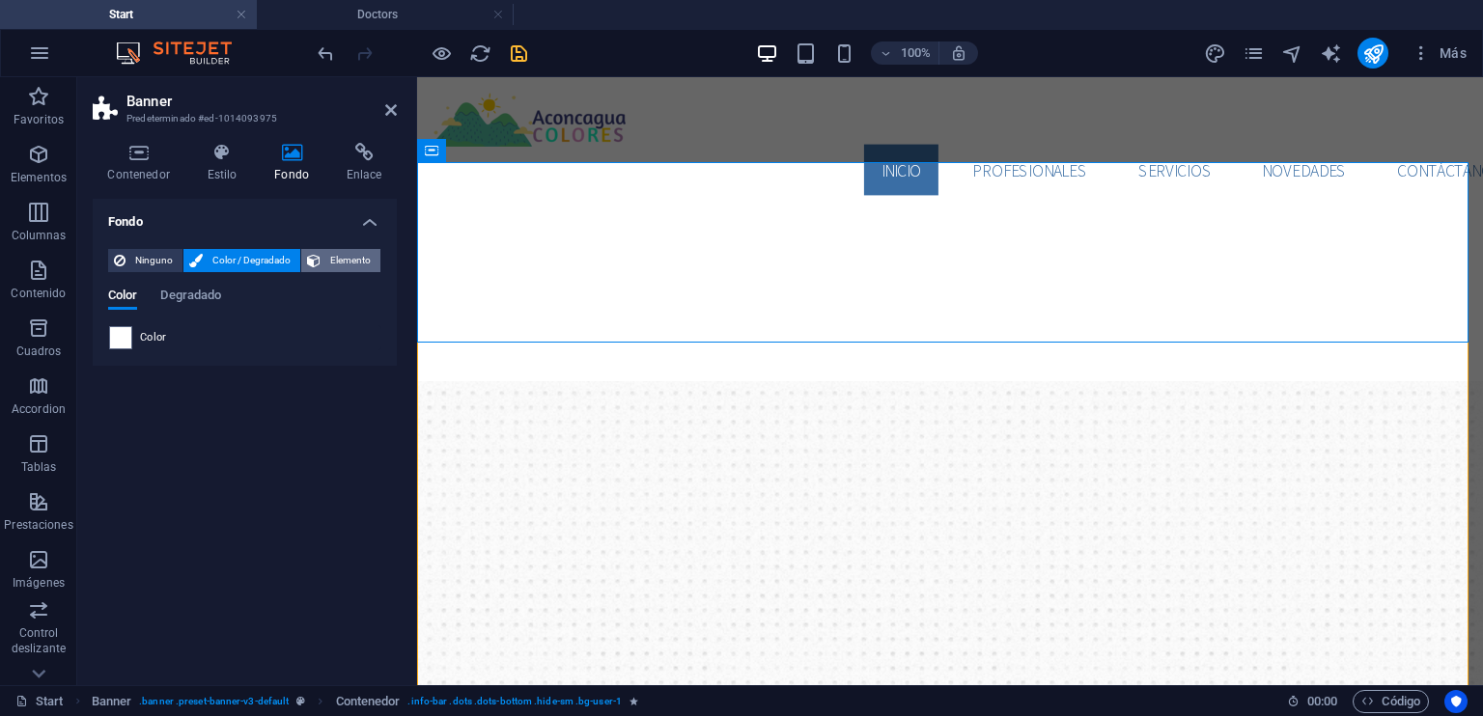
select select "ms"
select select "s"
select select "progressive"
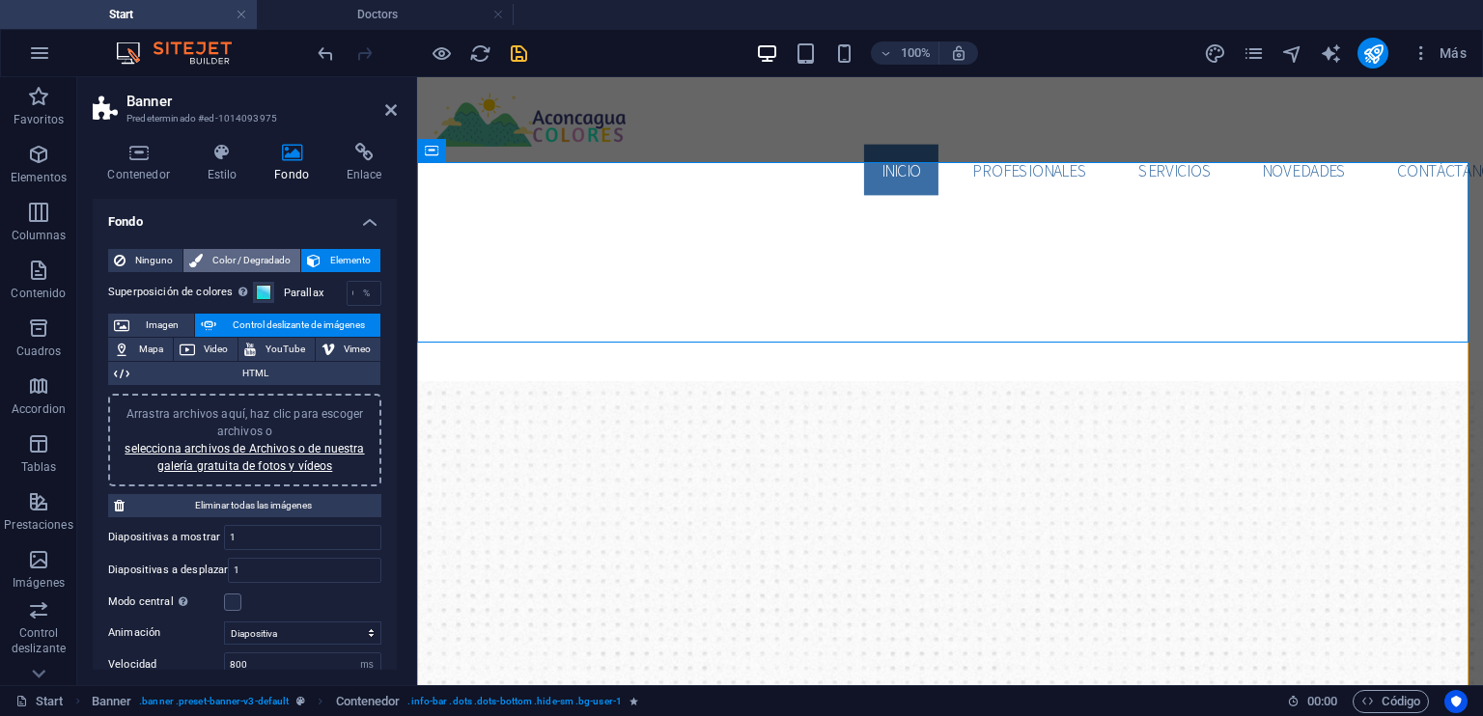
click at [274, 256] on span "Color / Degradado" at bounding box center [252, 260] width 86 height 23
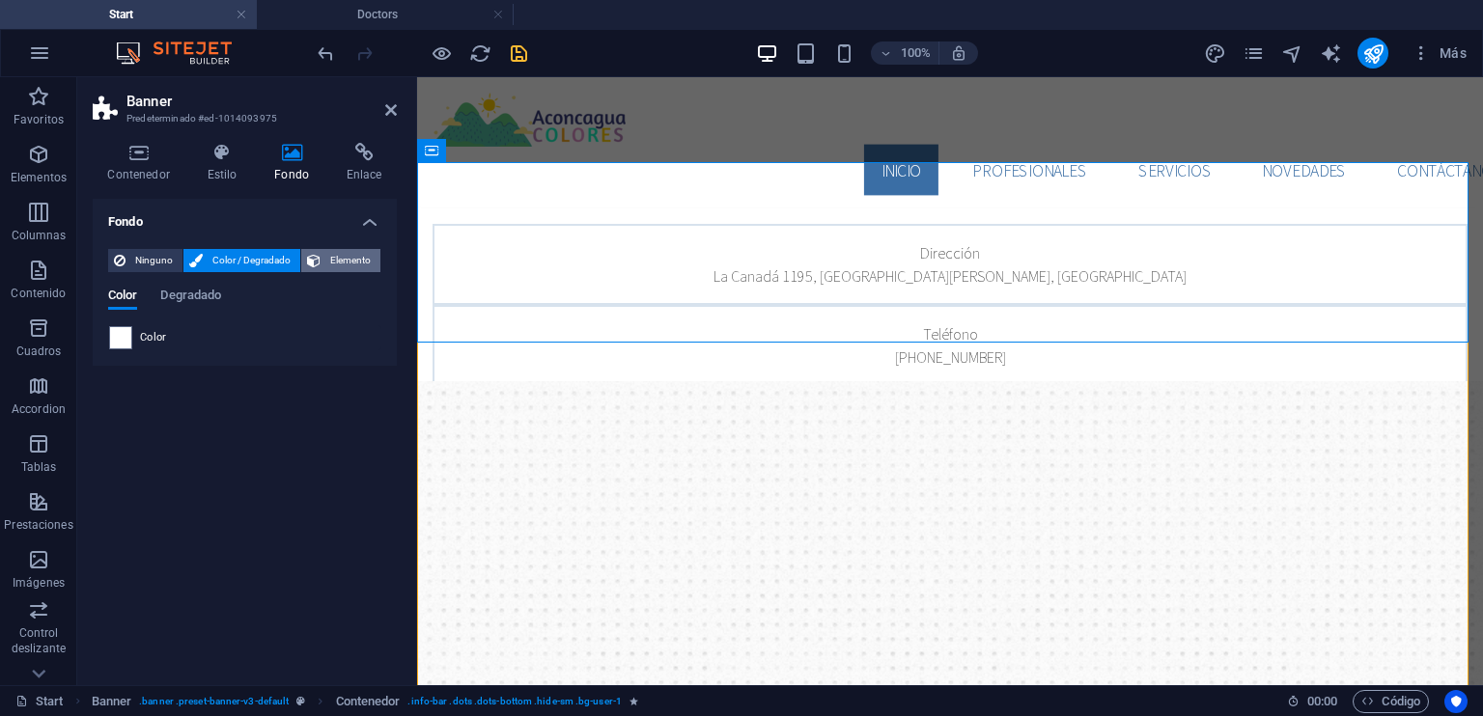
click at [329, 252] on span "Elemento" at bounding box center [350, 260] width 48 height 23
select select "ms"
select select "s"
select select "progressive"
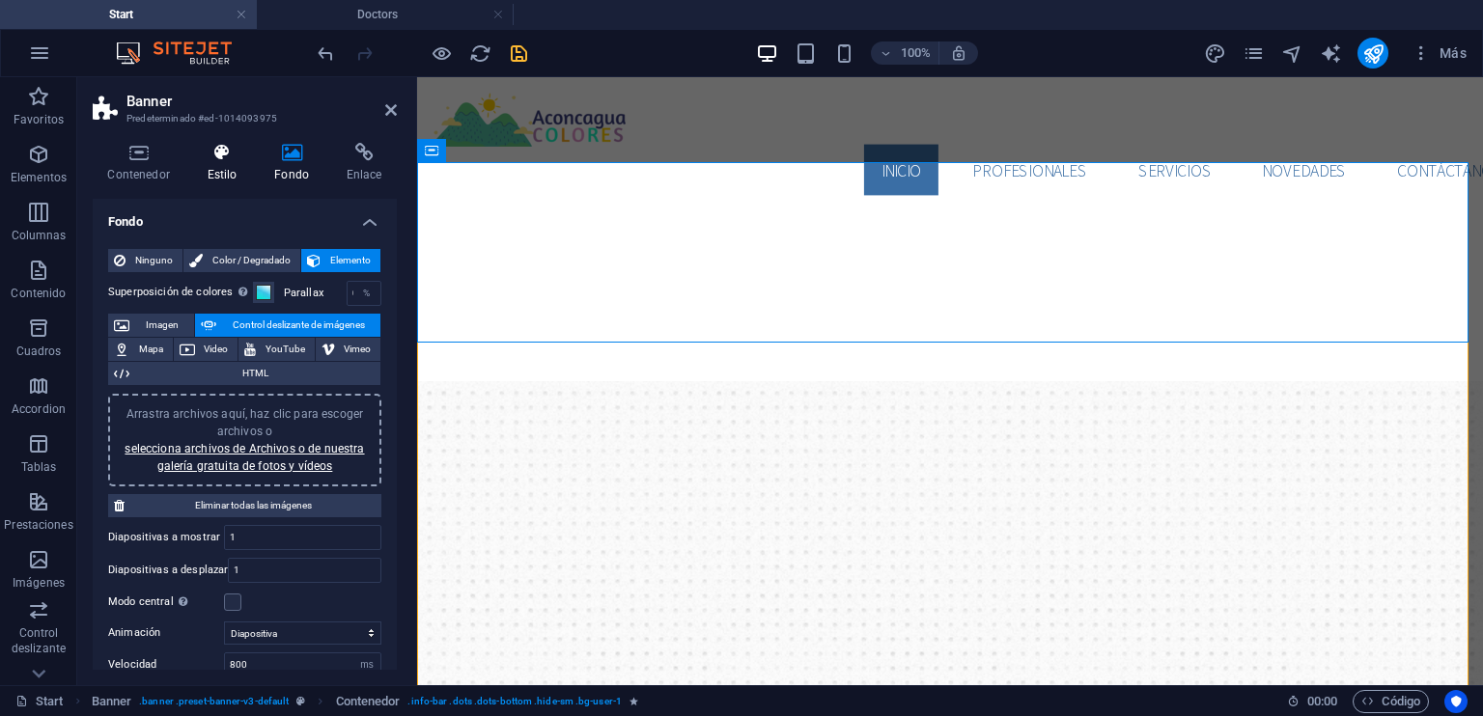
click at [231, 152] on icon at bounding box center [222, 152] width 60 height 19
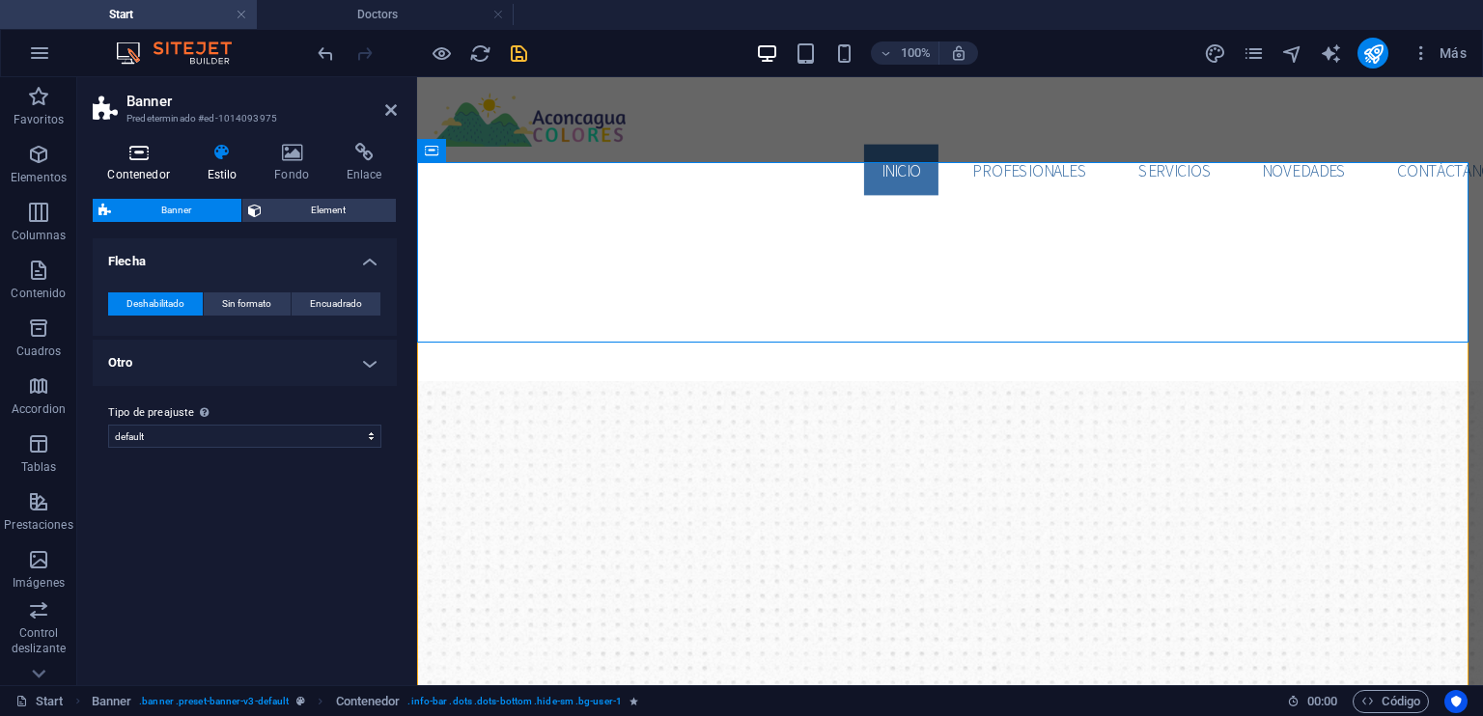
click at [138, 148] on icon at bounding box center [139, 152] width 92 height 19
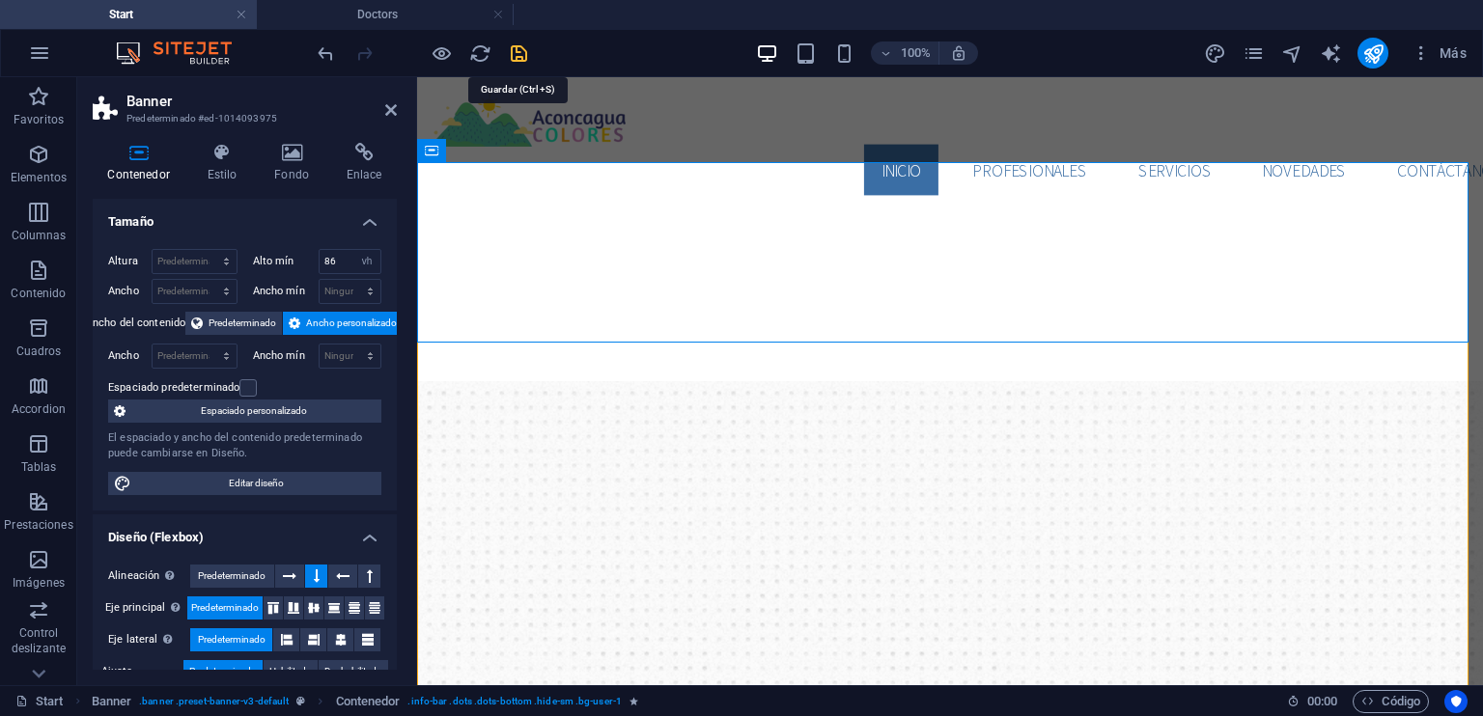
click at [521, 59] on icon "save" at bounding box center [519, 53] width 22 height 22
checkbox input "false"
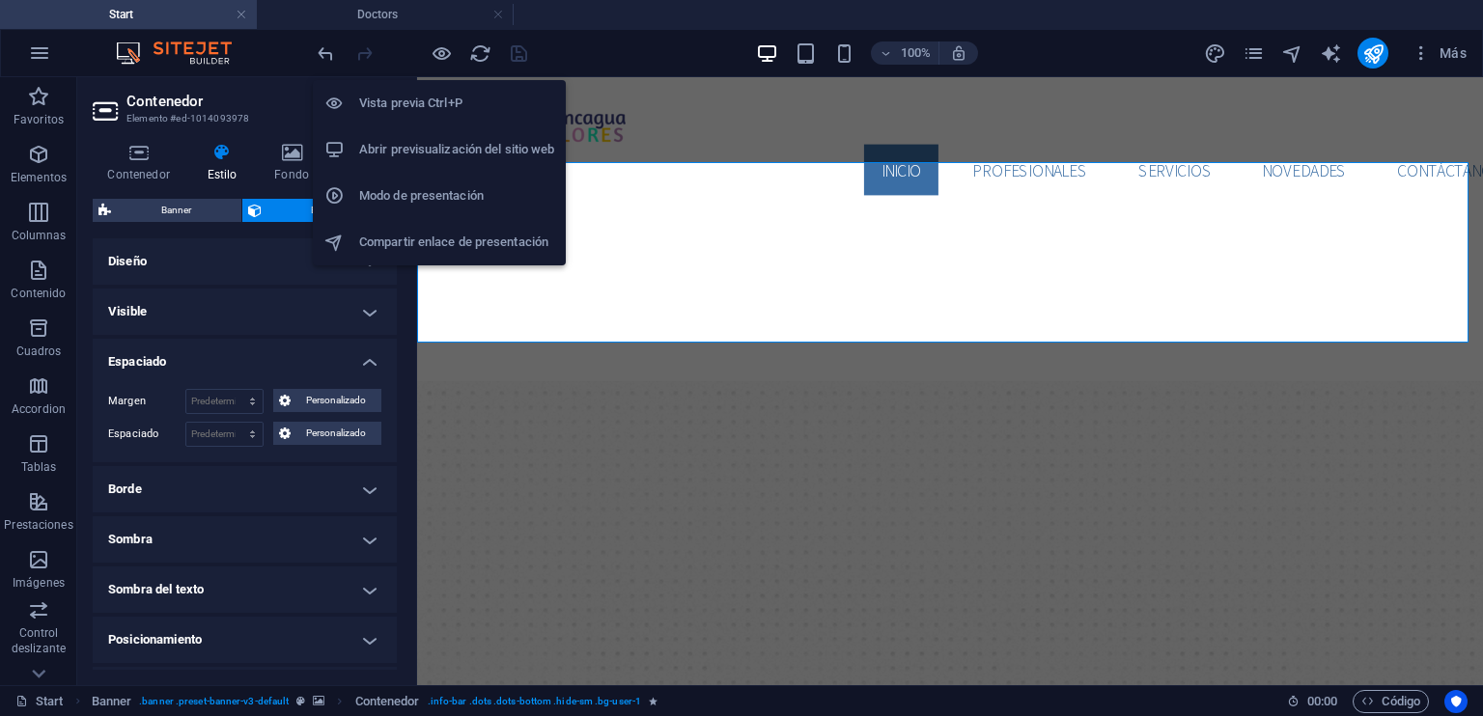
click at [436, 104] on h6 "Vista previa Ctrl+P" at bounding box center [456, 103] width 195 height 23
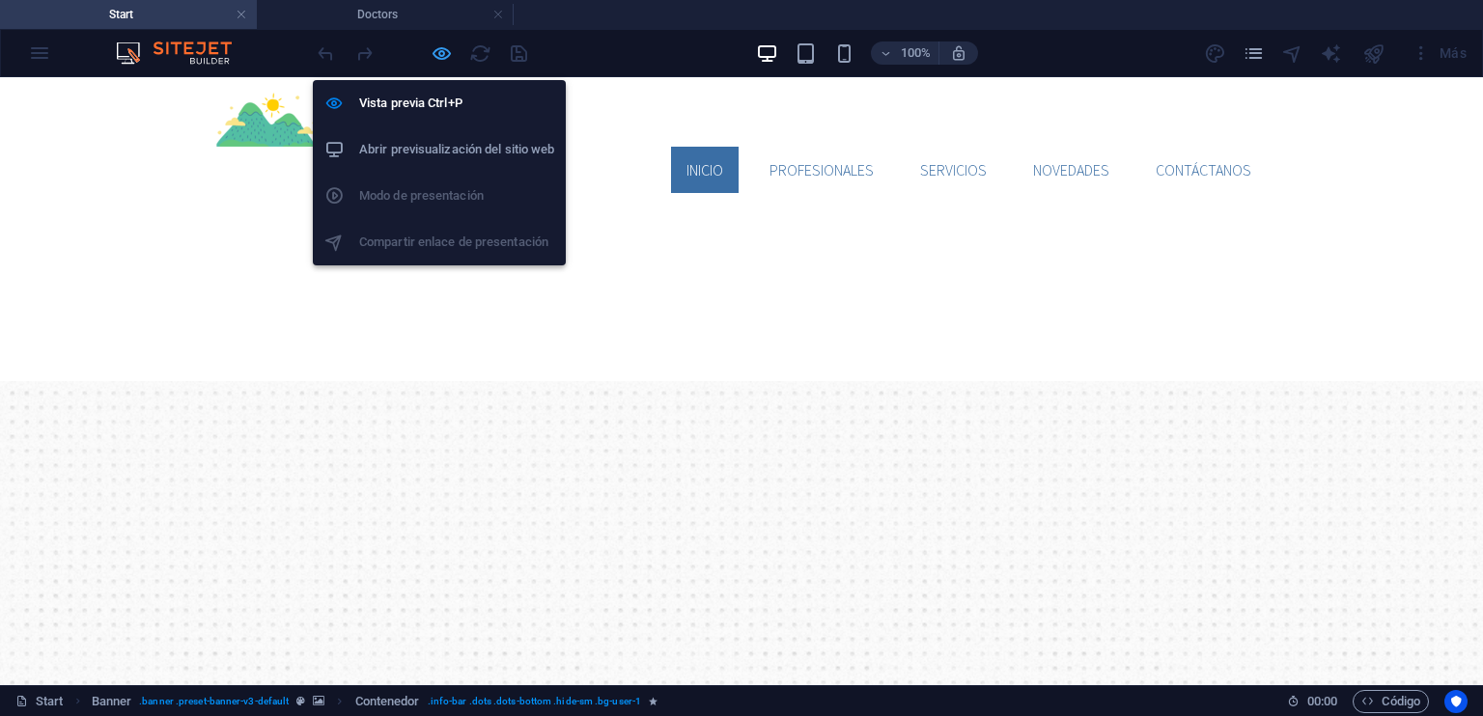
click at [441, 55] on icon "button" at bounding box center [442, 53] width 22 height 22
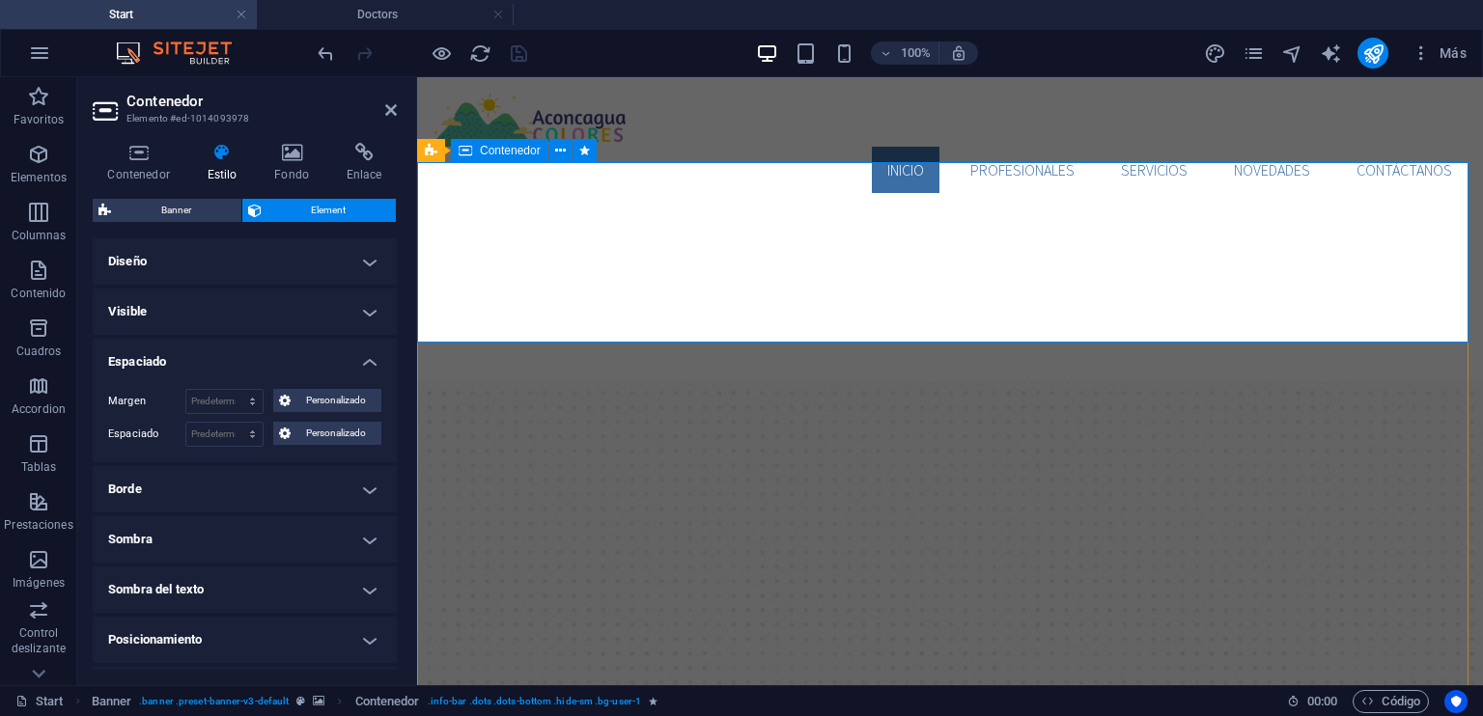
click at [560, 152] on icon at bounding box center [560, 151] width 11 height 20
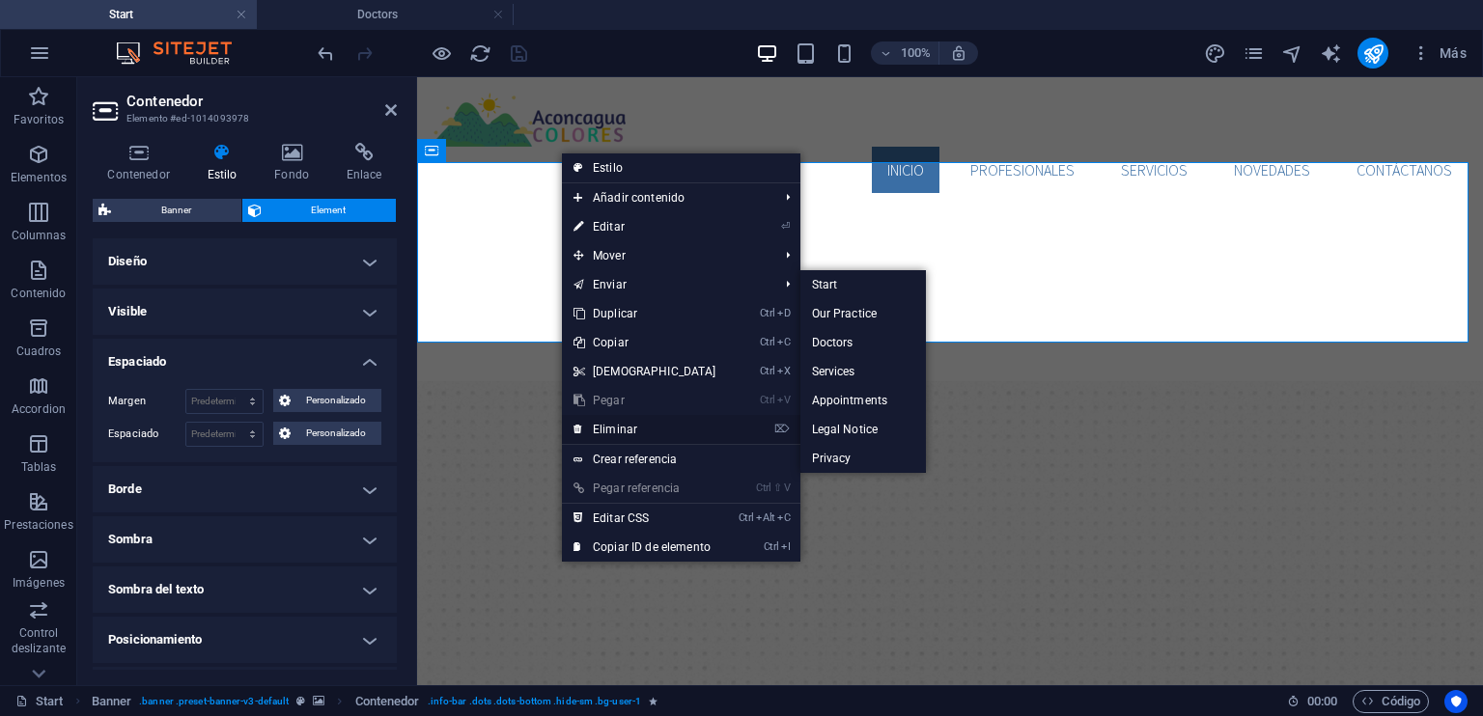
click at [645, 428] on link "⌦ Eliminar" at bounding box center [645, 429] width 166 height 29
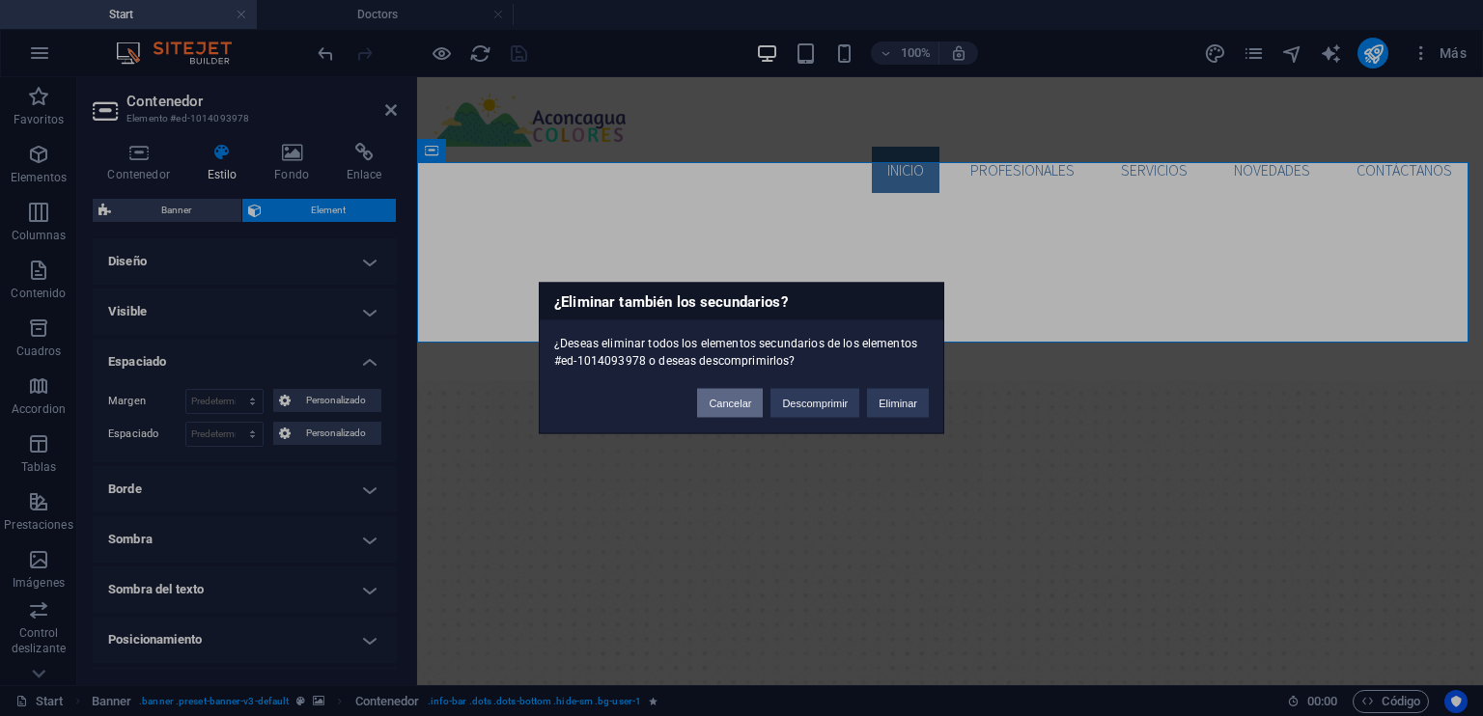
click at [734, 399] on button "Cancelar" at bounding box center [730, 403] width 66 height 29
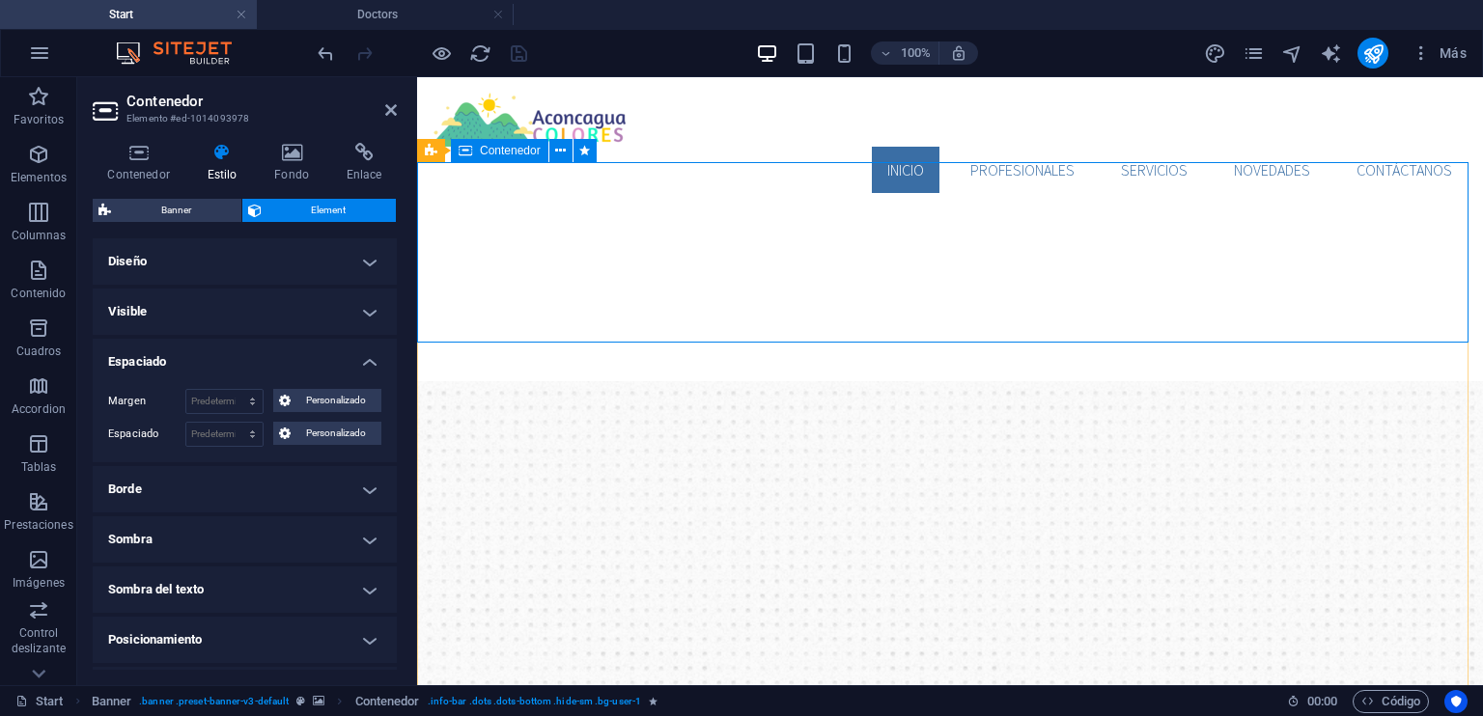
click at [558, 148] on icon at bounding box center [560, 151] width 11 height 20
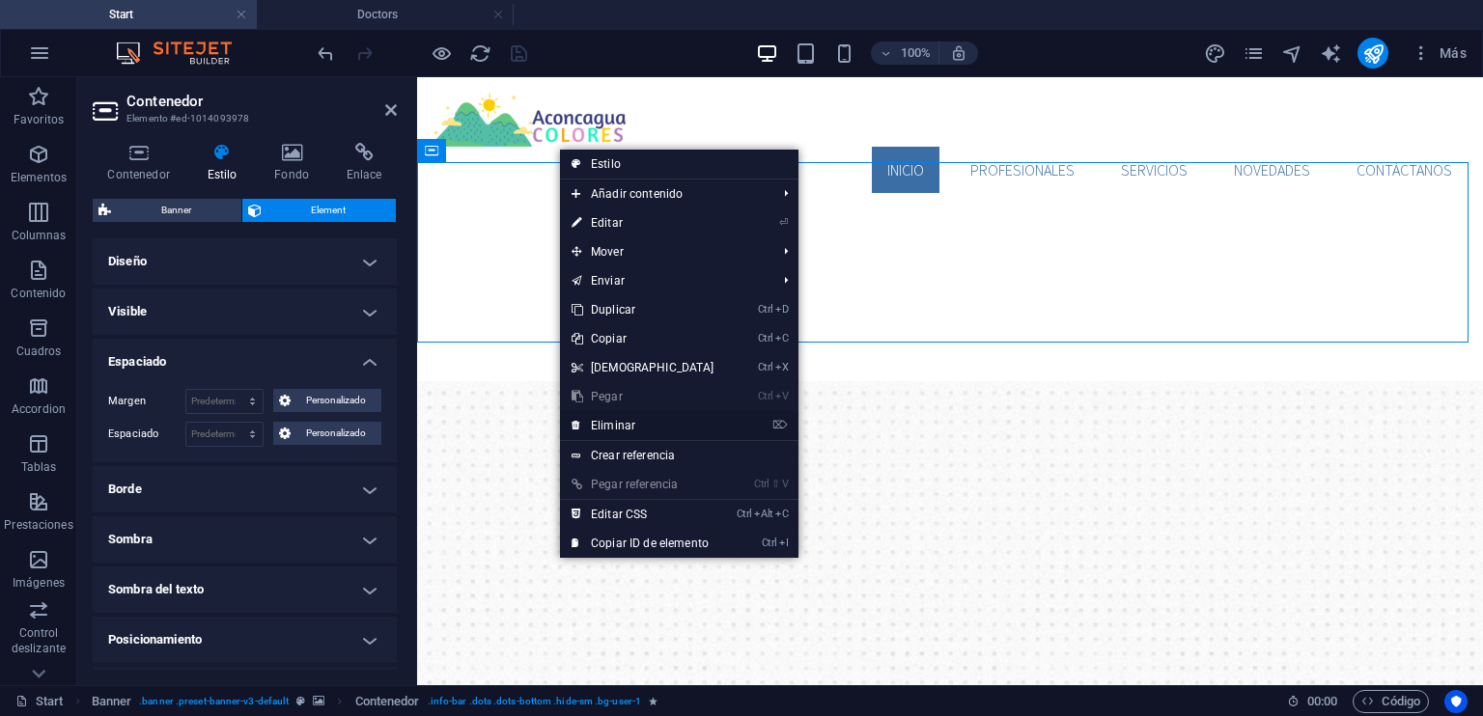
click at [643, 424] on link "⌦ Eliminar" at bounding box center [643, 425] width 166 height 29
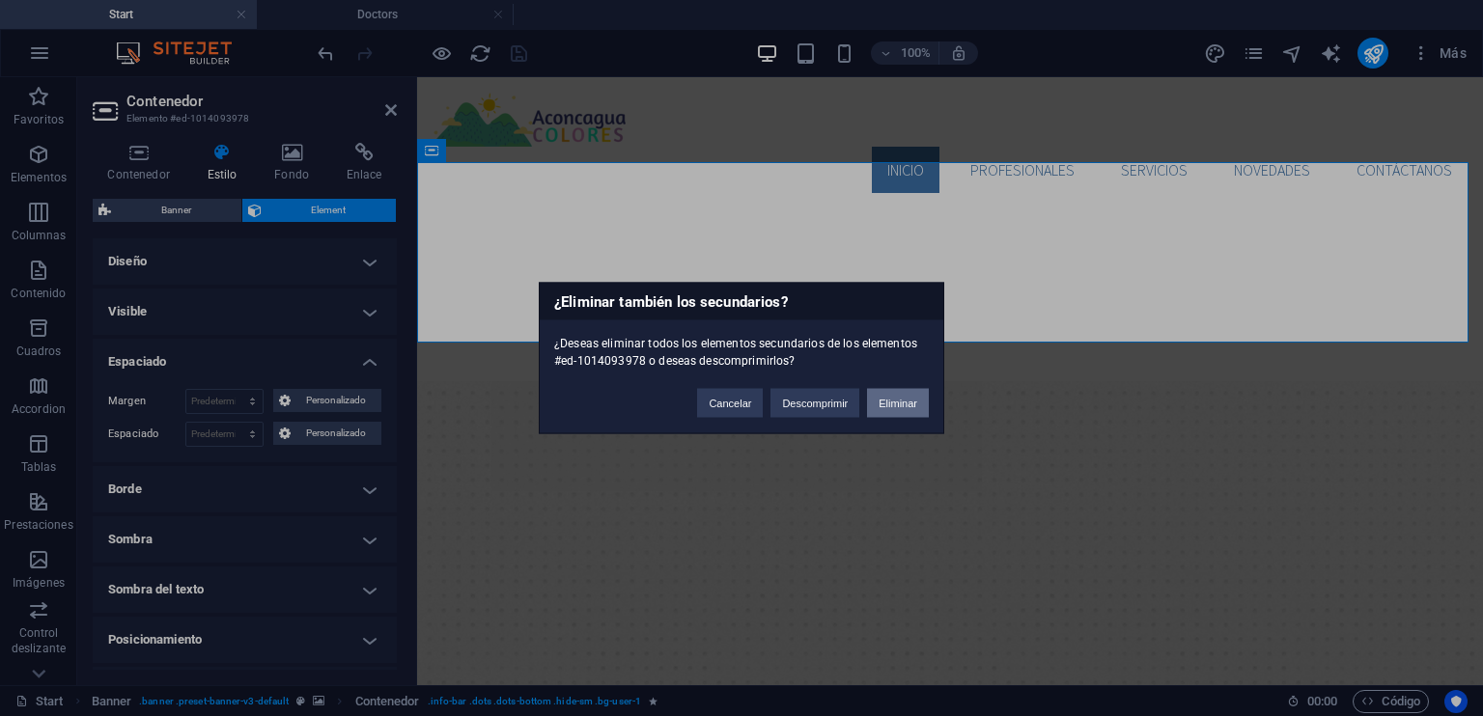
click at [905, 404] on button "Eliminar" at bounding box center [898, 403] width 62 height 29
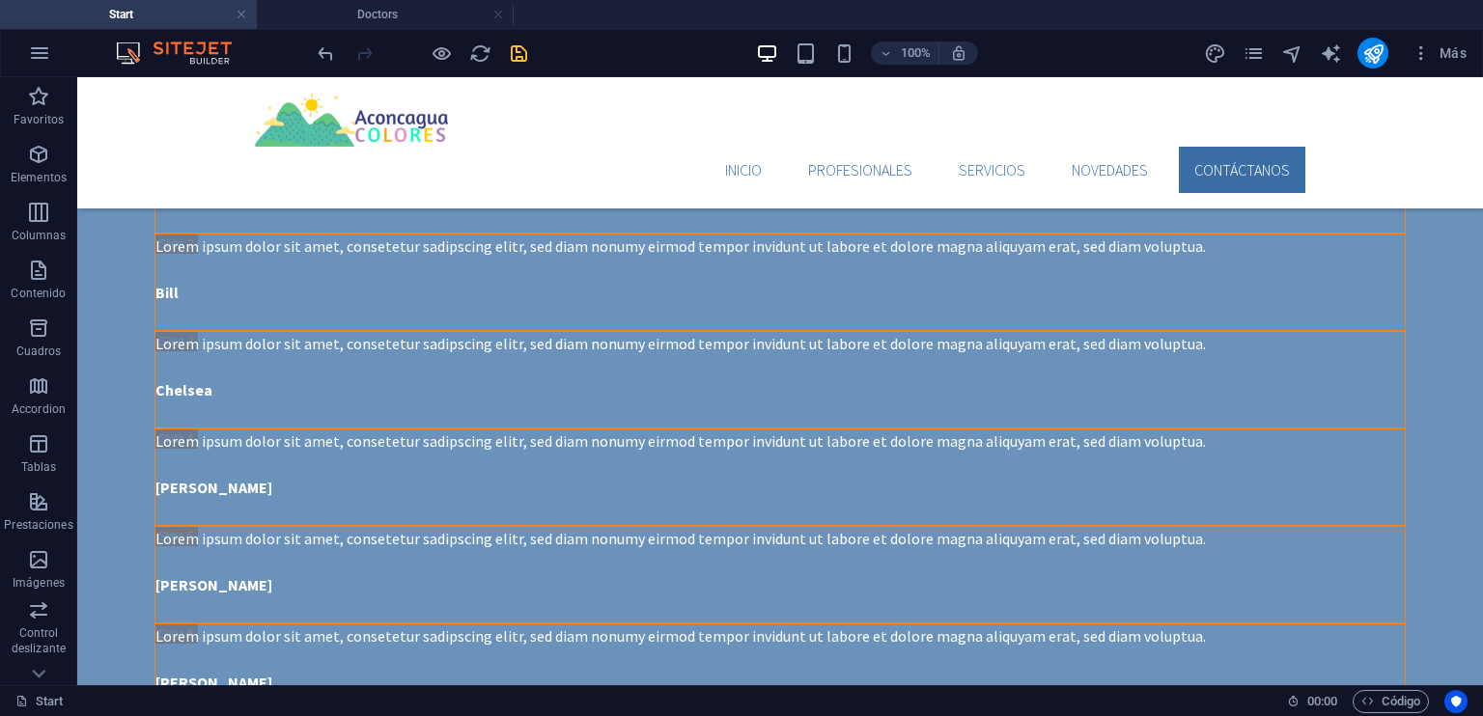
scroll to position [4200, 0]
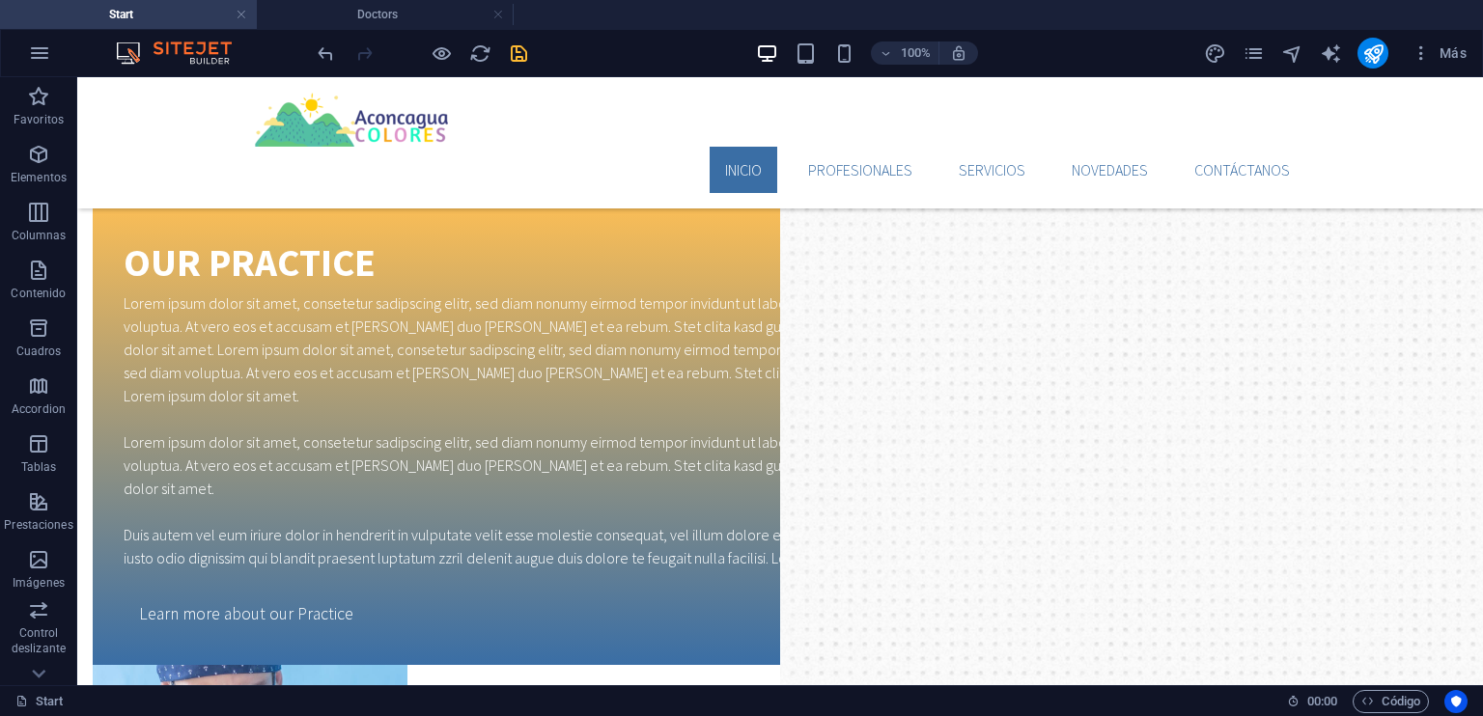
scroll to position [2013, 0]
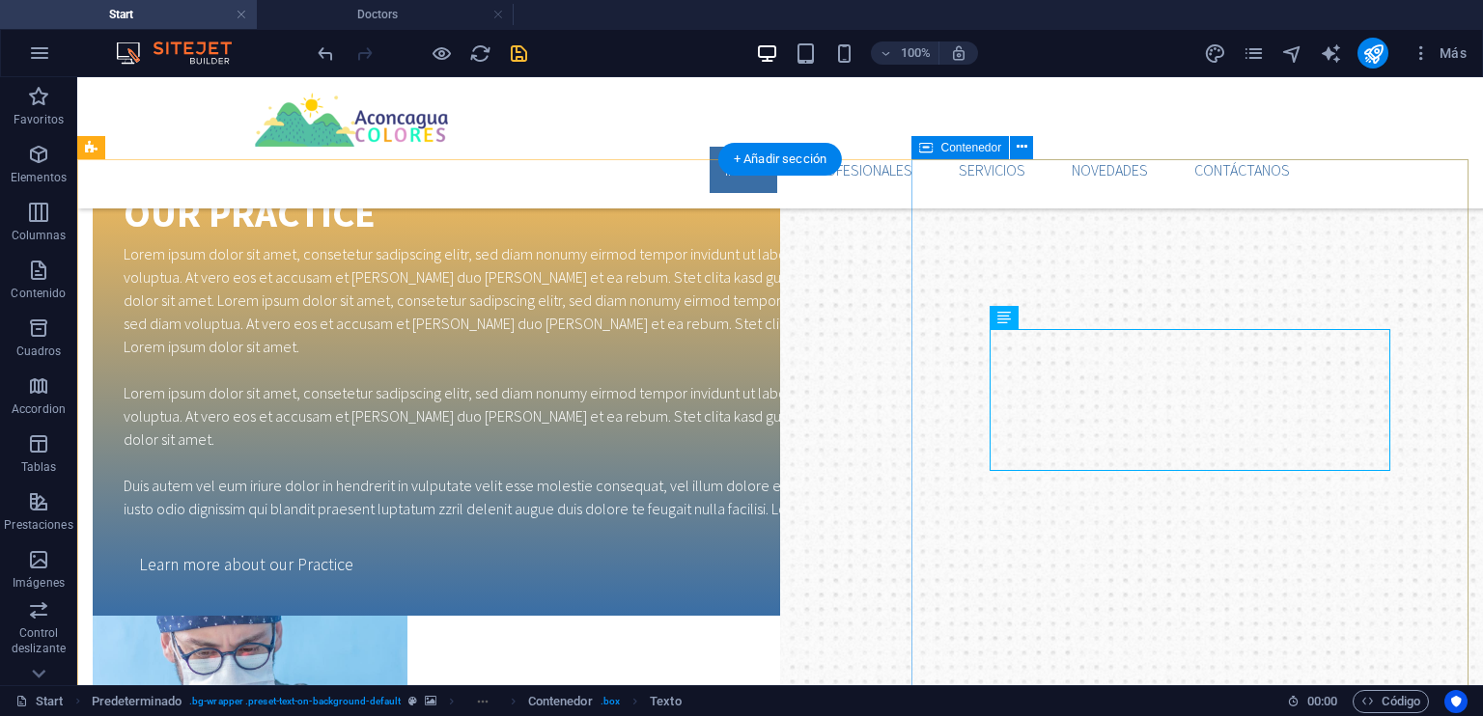
scroll to position [2109, 0]
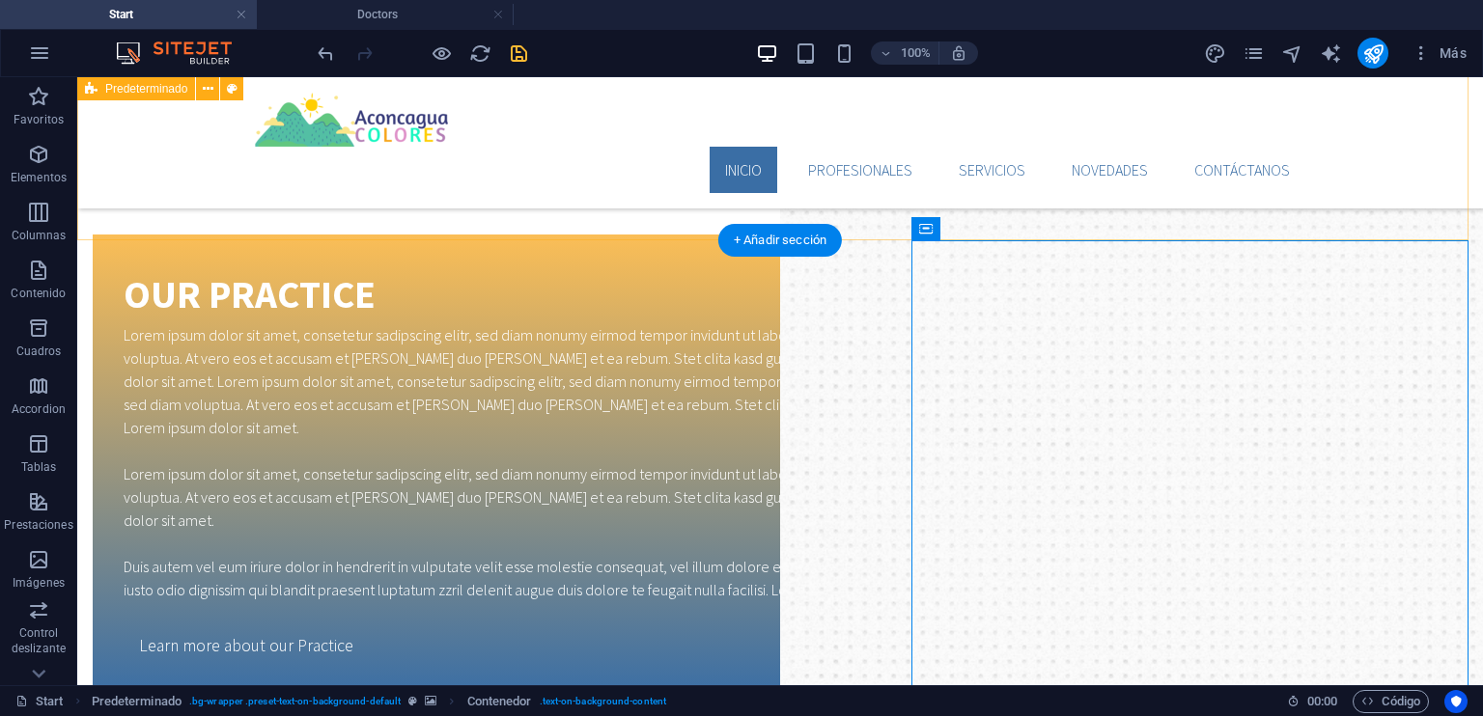
scroll to position [2013, 0]
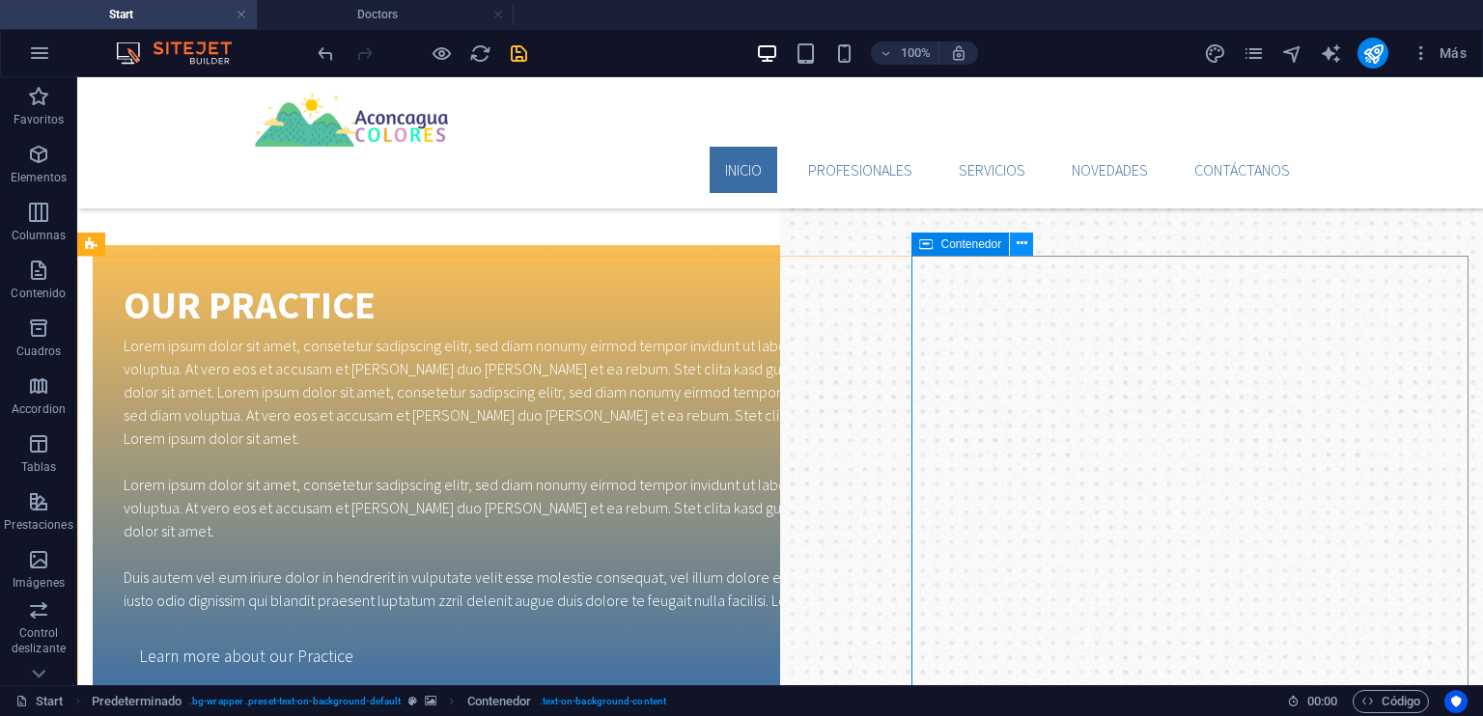
click at [1019, 241] on icon at bounding box center [1022, 244] width 11 height 20
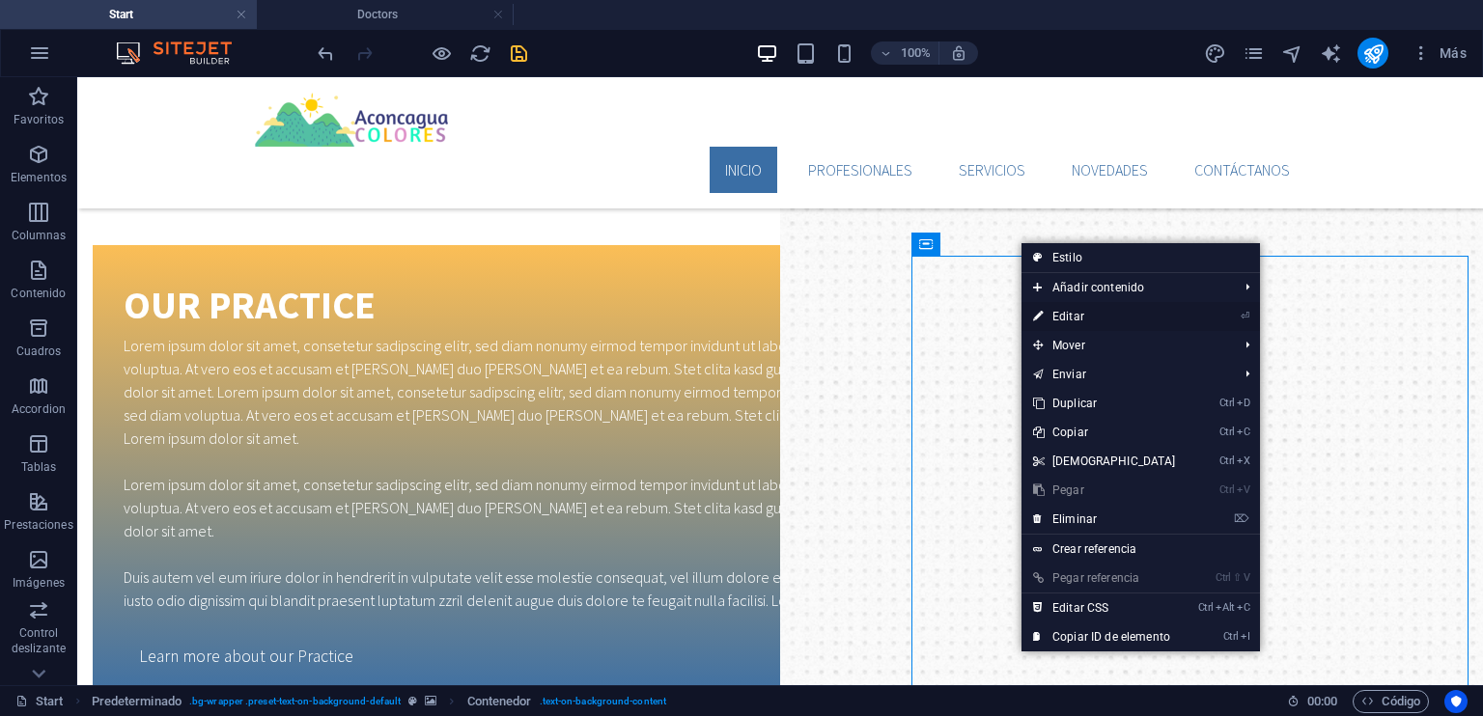
click at [1081, 314] on link "⏎ Editar" at bounding box center [1104, 316] width 166 height 29
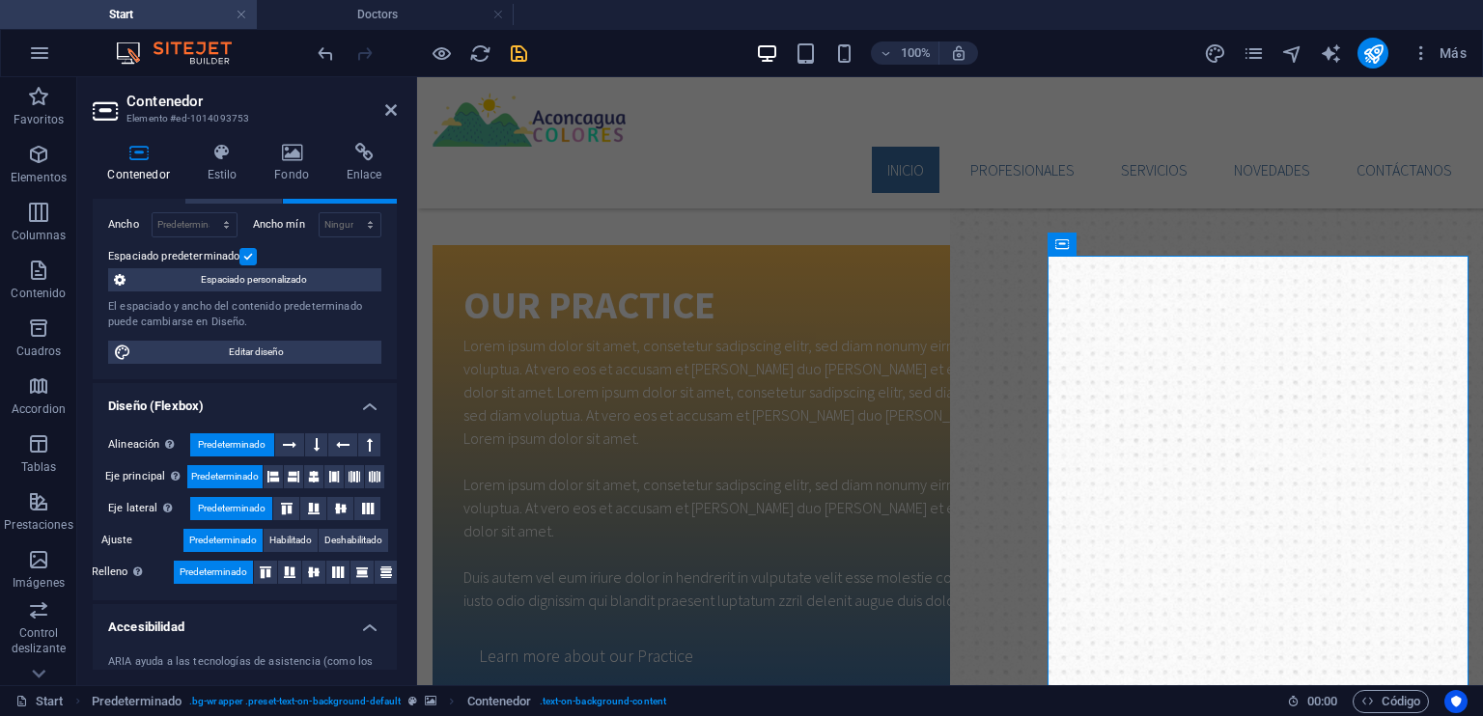
scroll to position [193, 0]
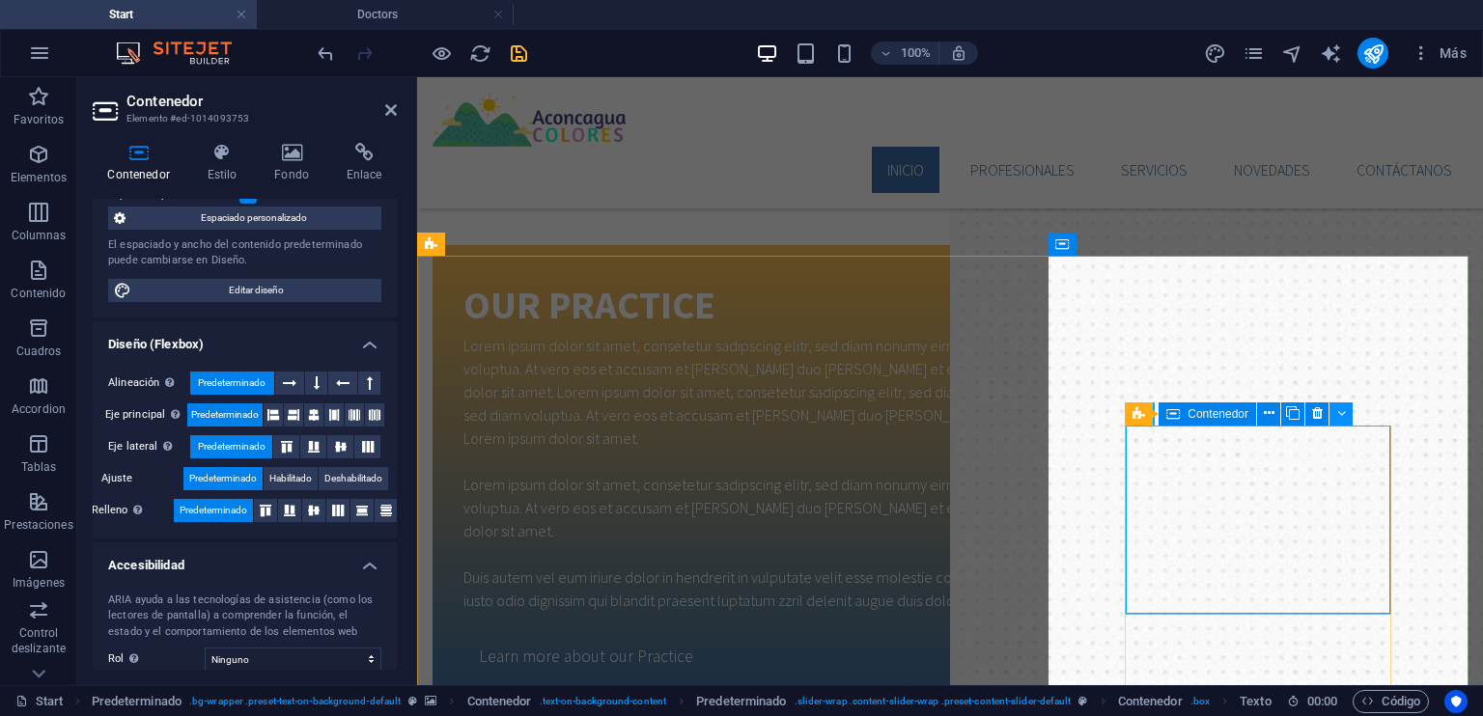
click at [1344, 414] on icon at bounding box center [1341, 414] width 9 height 20
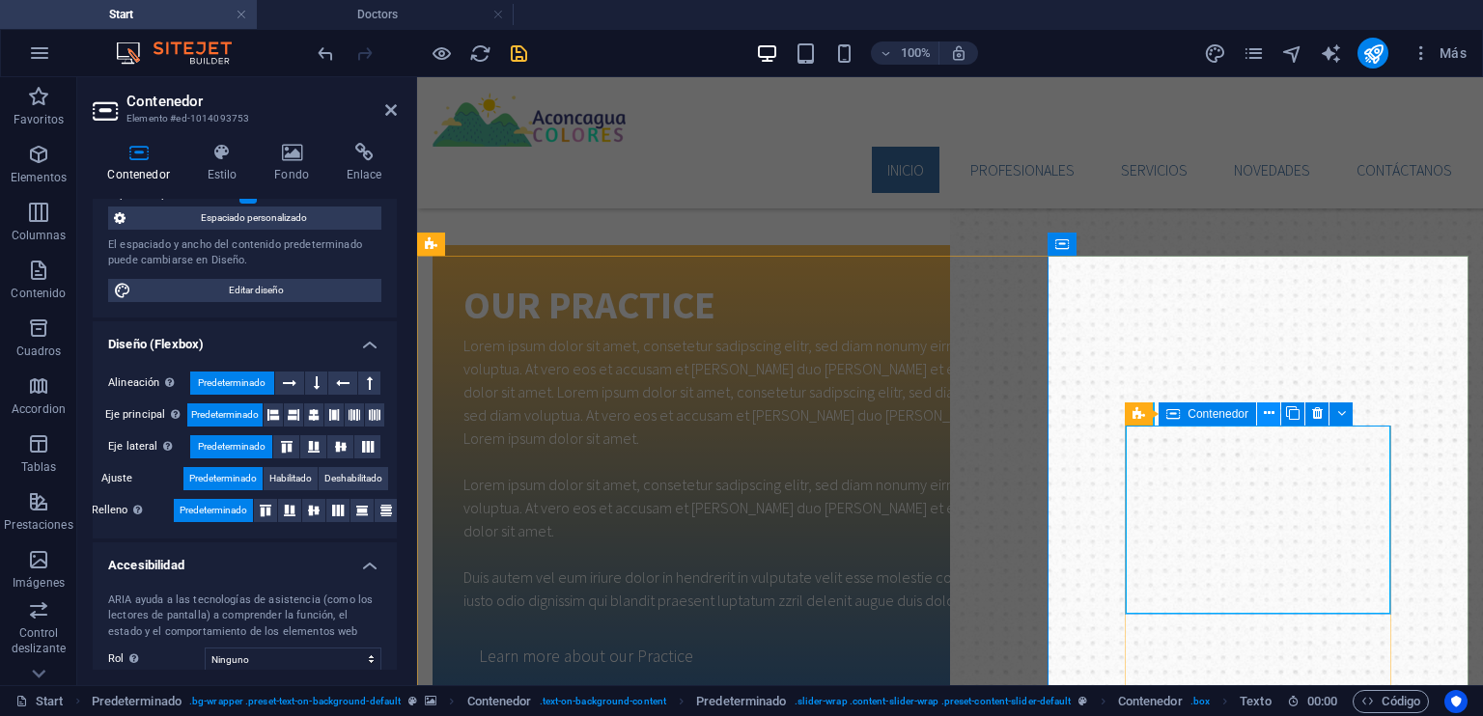
click at [1269, 413] on icon at bounding box center [1269, 414] width 11 height 20
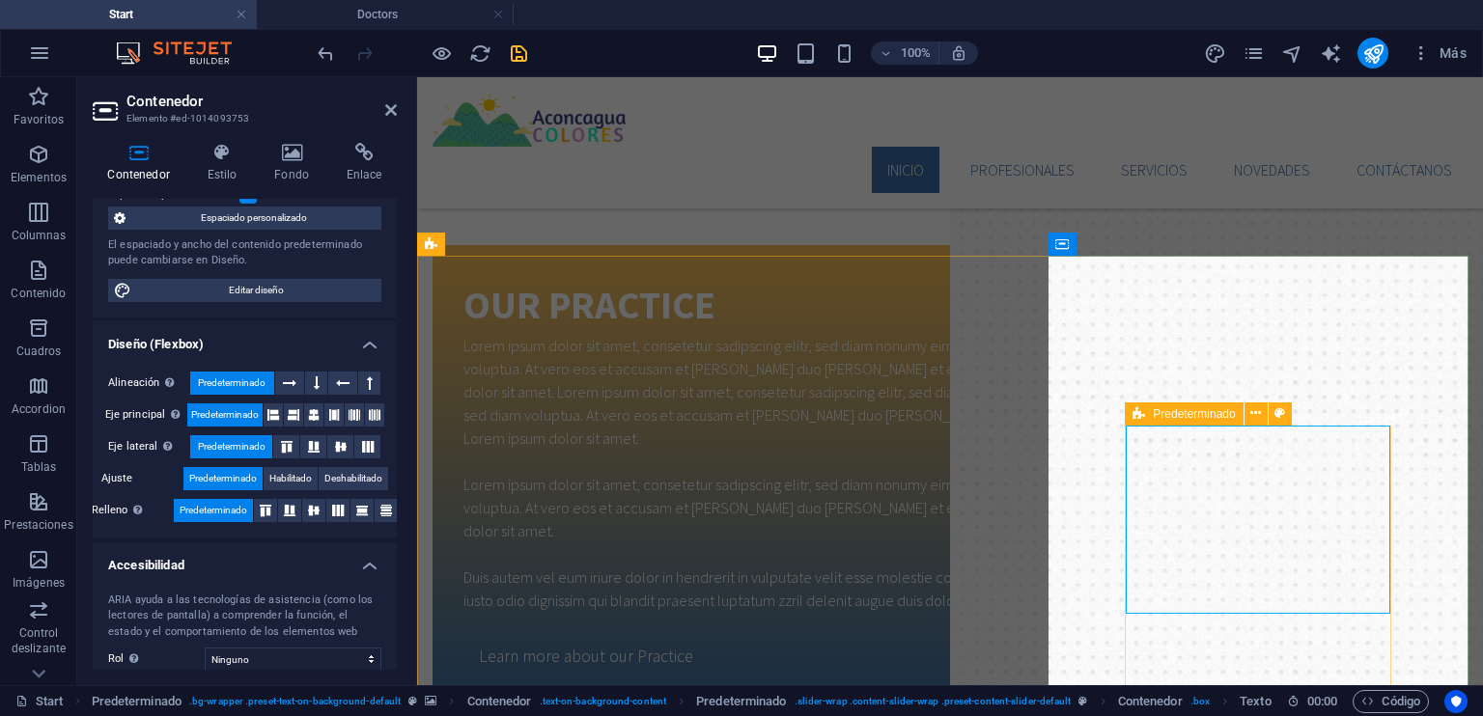
click at [1139, 409] on icon at bounding box center [1138, 414] width 13 height 23
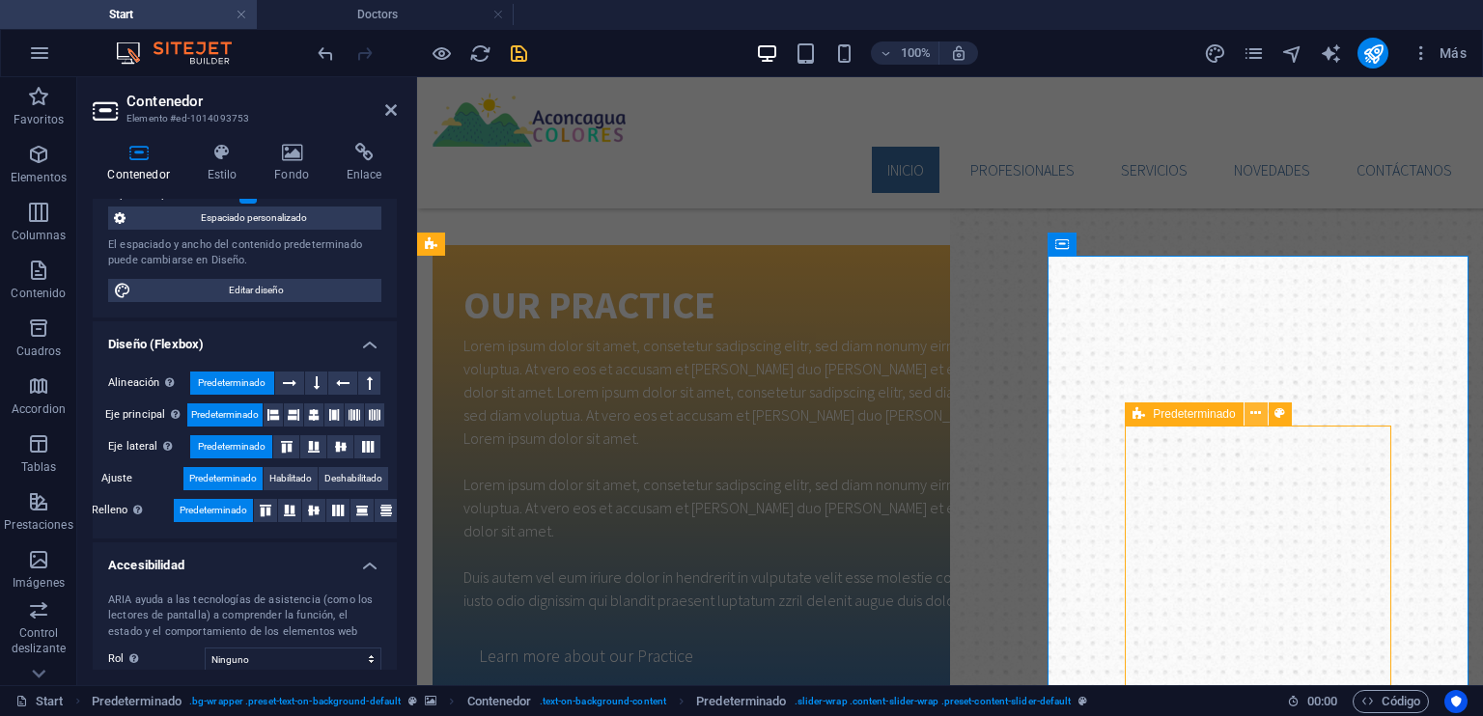
click at [1260, 416] on icon at bounding box center [1255, 414] width 11 height 20
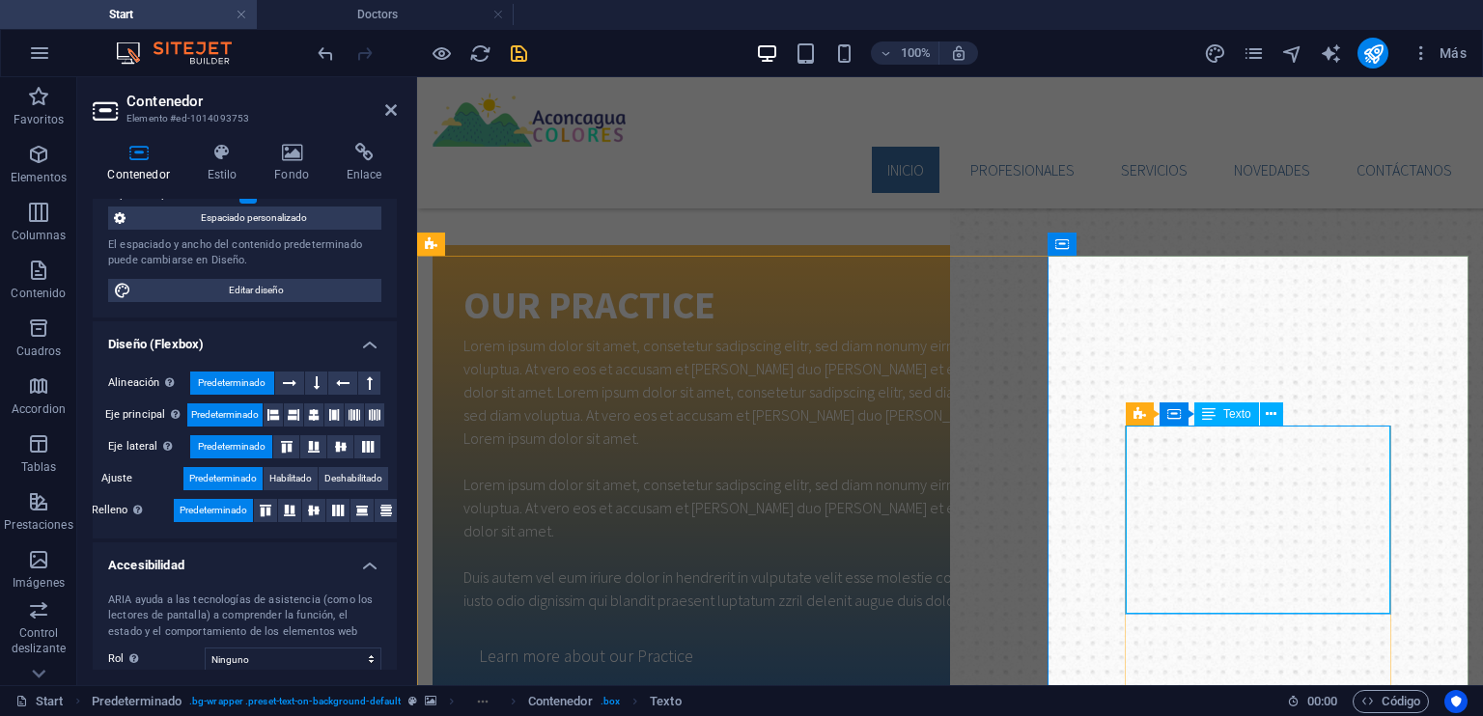
click at [1241, 410] on span "Texto" at bounding box center [1237, 414] width 28 height 12
click at [1268, 415] on icon at bounding box center [1271, 414] width 11 height 20
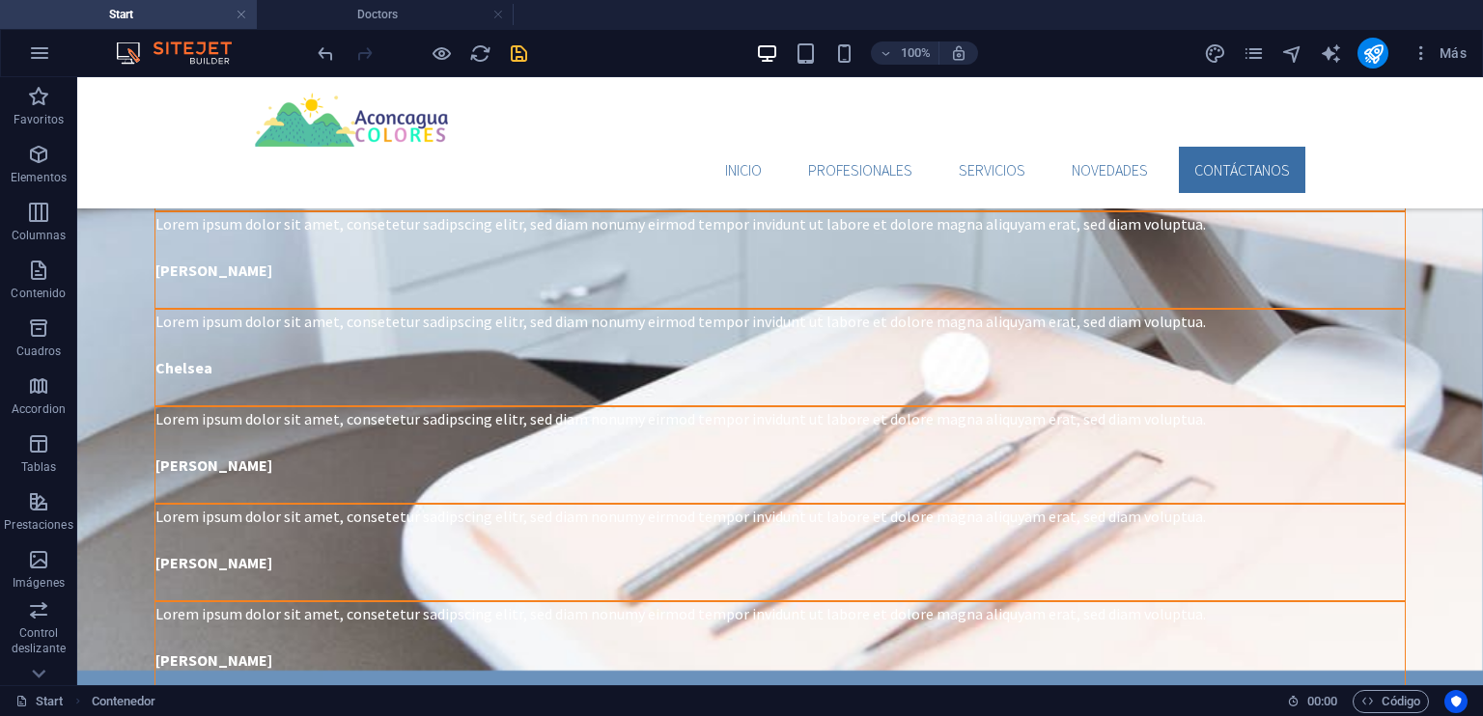
scroll to position [4557, 0]
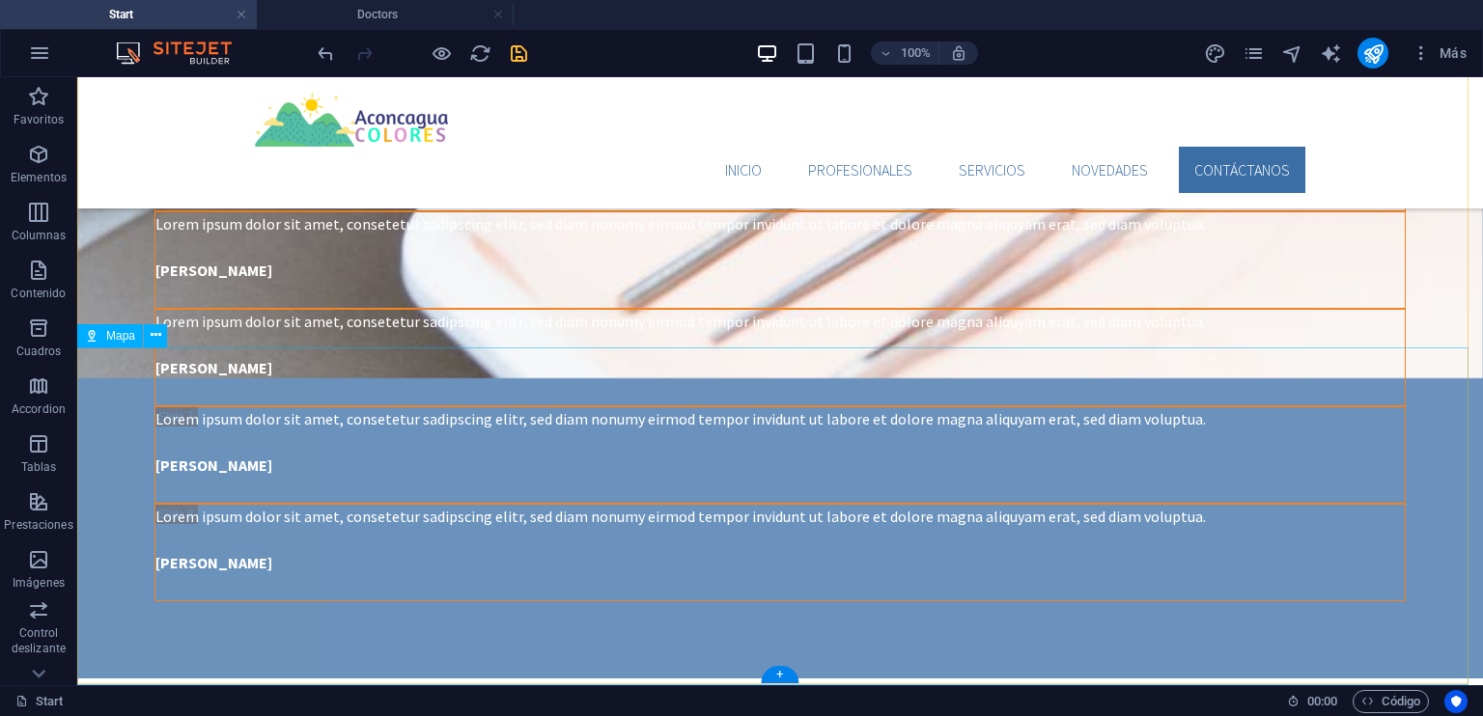
click at [154, 337] on icon at bounding box center [156, 335] width 11 height 20
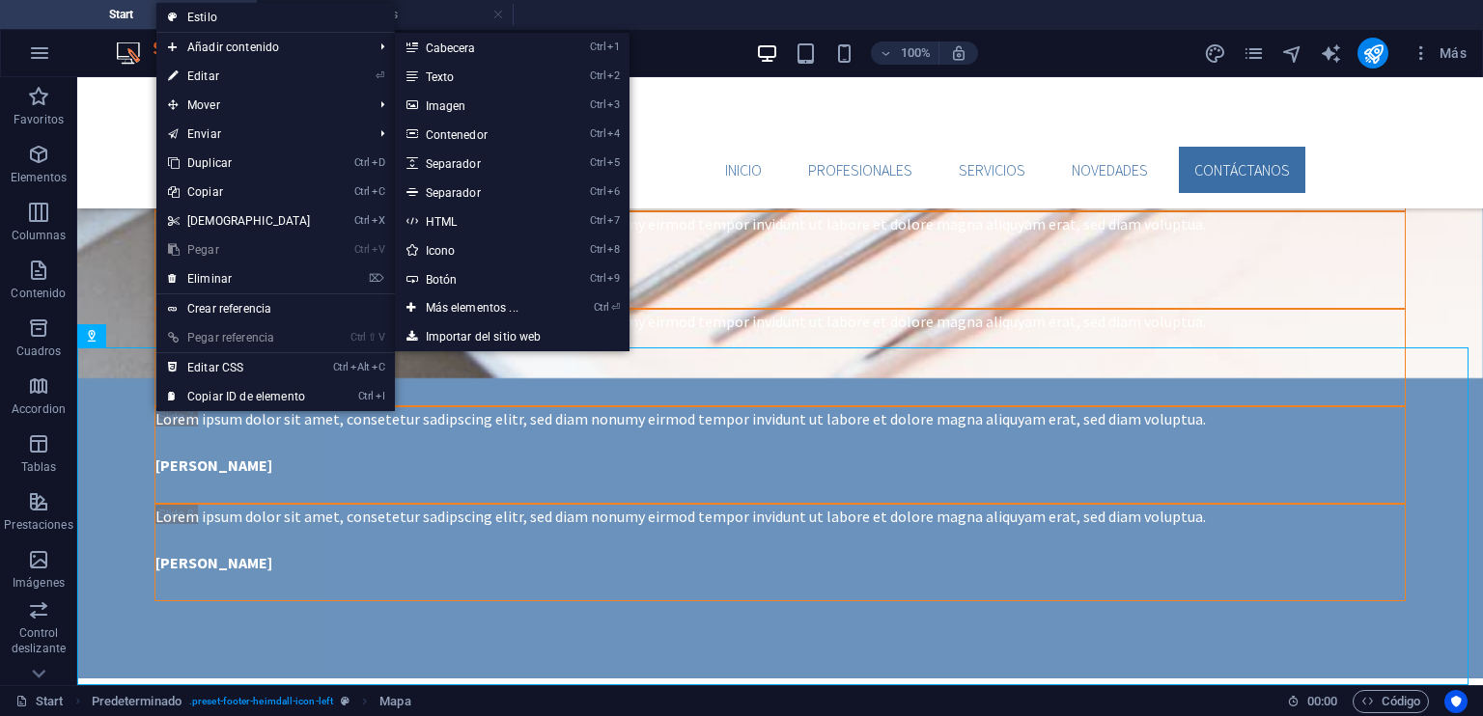
click at [239, 80] on link "⏎ Editar" at bounding box center [239, 76] width 166 height 29
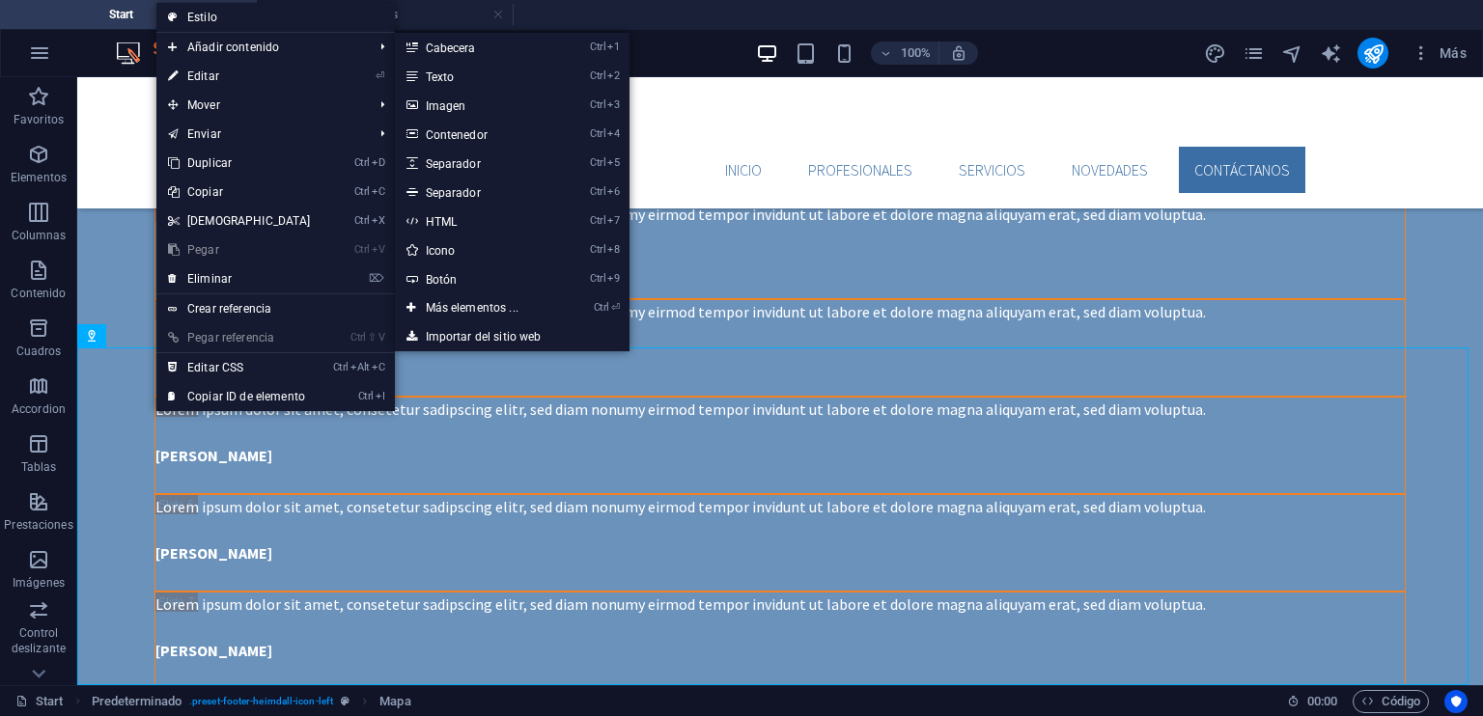
select select "2"
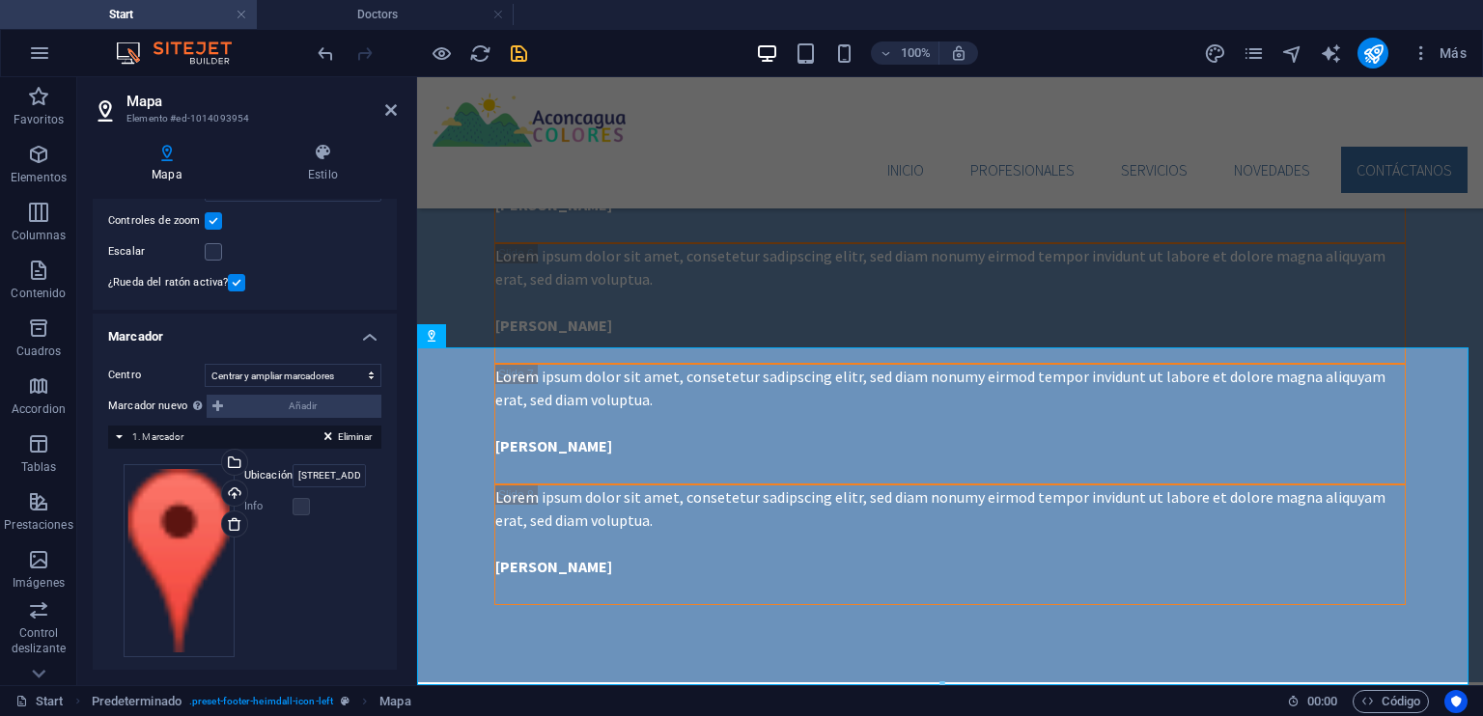
scroll to position [193, 0]
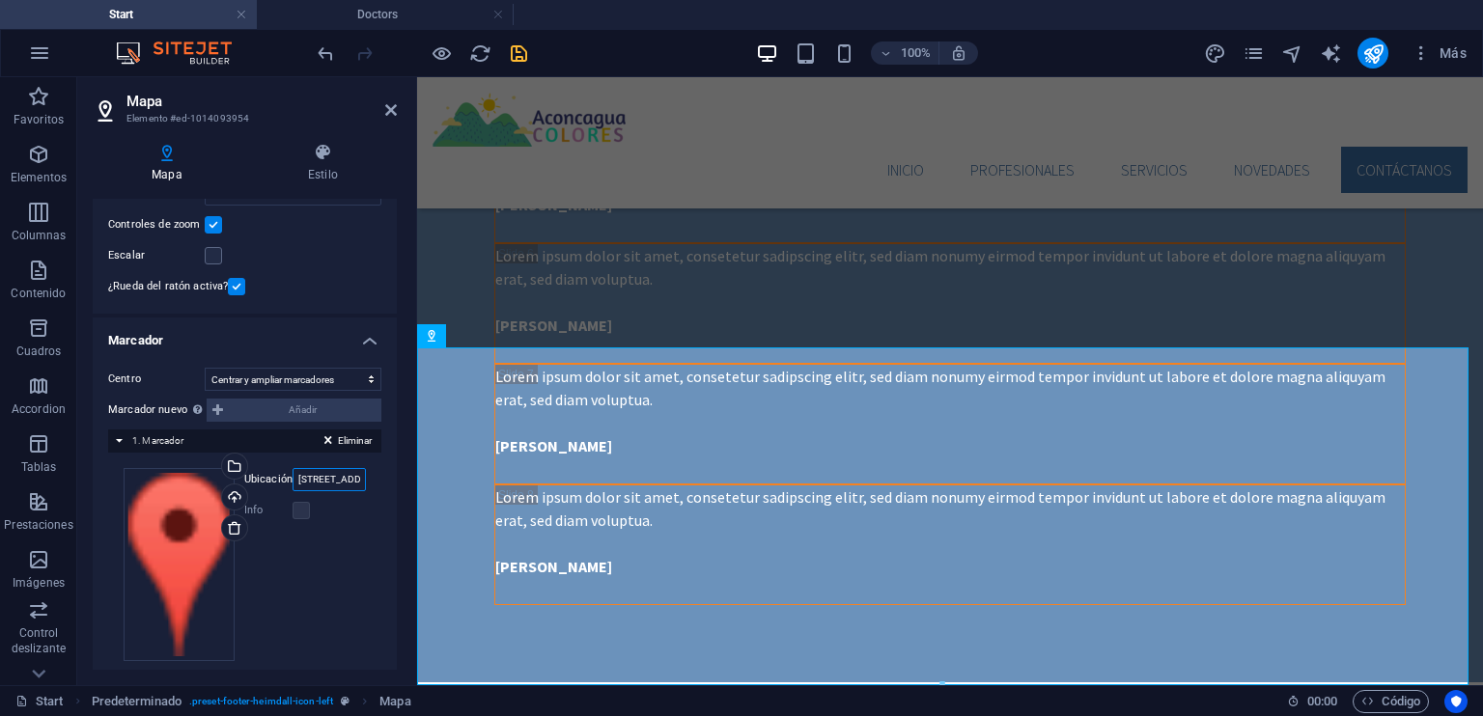
click at [340, 480] on input "[STREET_ADDRESS][US_STATE]" at bounding box center [329, 479] width 73 height 23
click at [332, 474] on input "[STREET_ADDRESS][US_STATE]" at bounding box center [329, 479] width 73 height 23
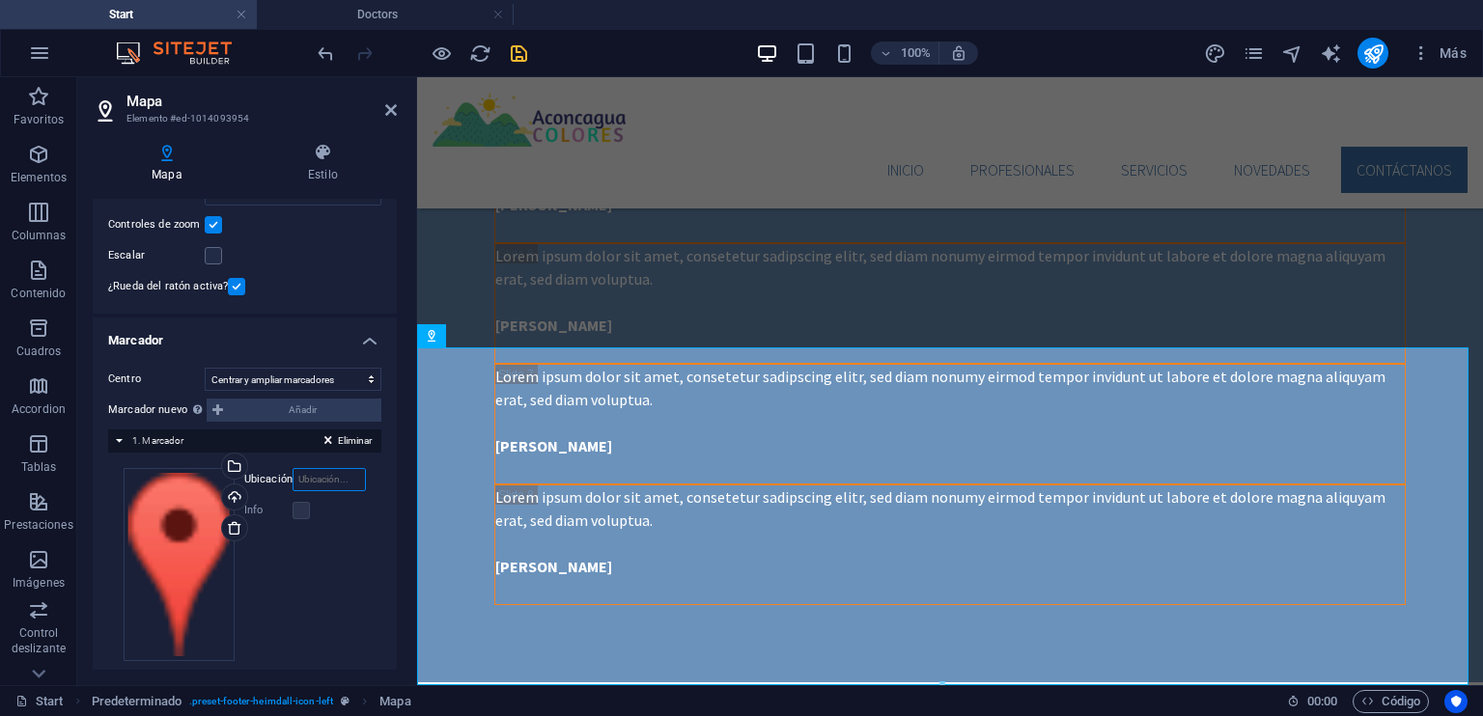
paste input "Aconcagua Colores"
click at [344, 481] on input "Aconcagua Colores," at bounding box center [329, 479] width 73 height 23
type input "Aconcagua Colores [GEOGRAPHIC_DATA], [GEOGRAPHIC_DATA][PERSON_NAME]"
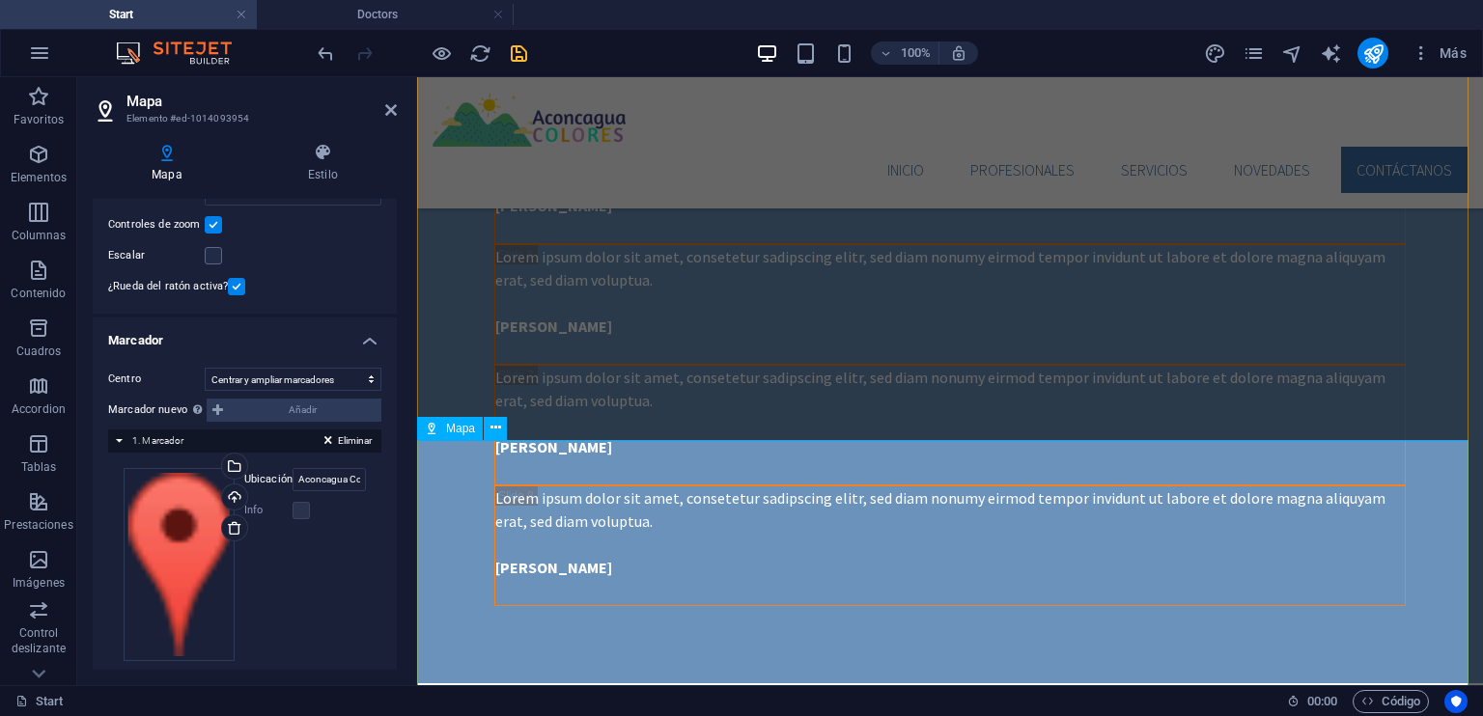
scroll to position [4923, 0]
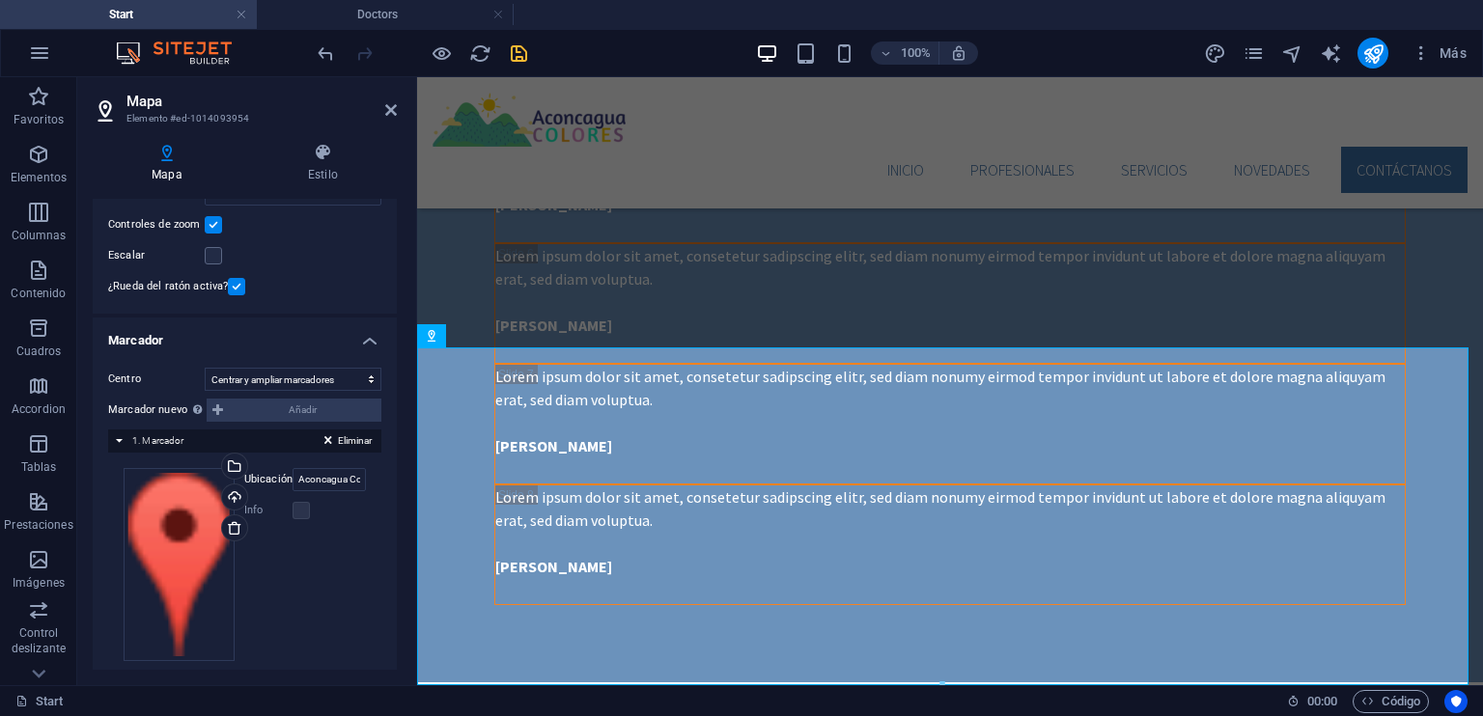
drag, startPoint x: 392, startPoint y: 410, endPoint x: 400, endPoint y: 366, distance: 45.1
click at [400, 366] on div "Mapa Estilo Opciones de mapa Centro del mapa [STREET_ADDRESS][US_STATE] El mapa…" at bounding box center [244, 406] width 335 height 558
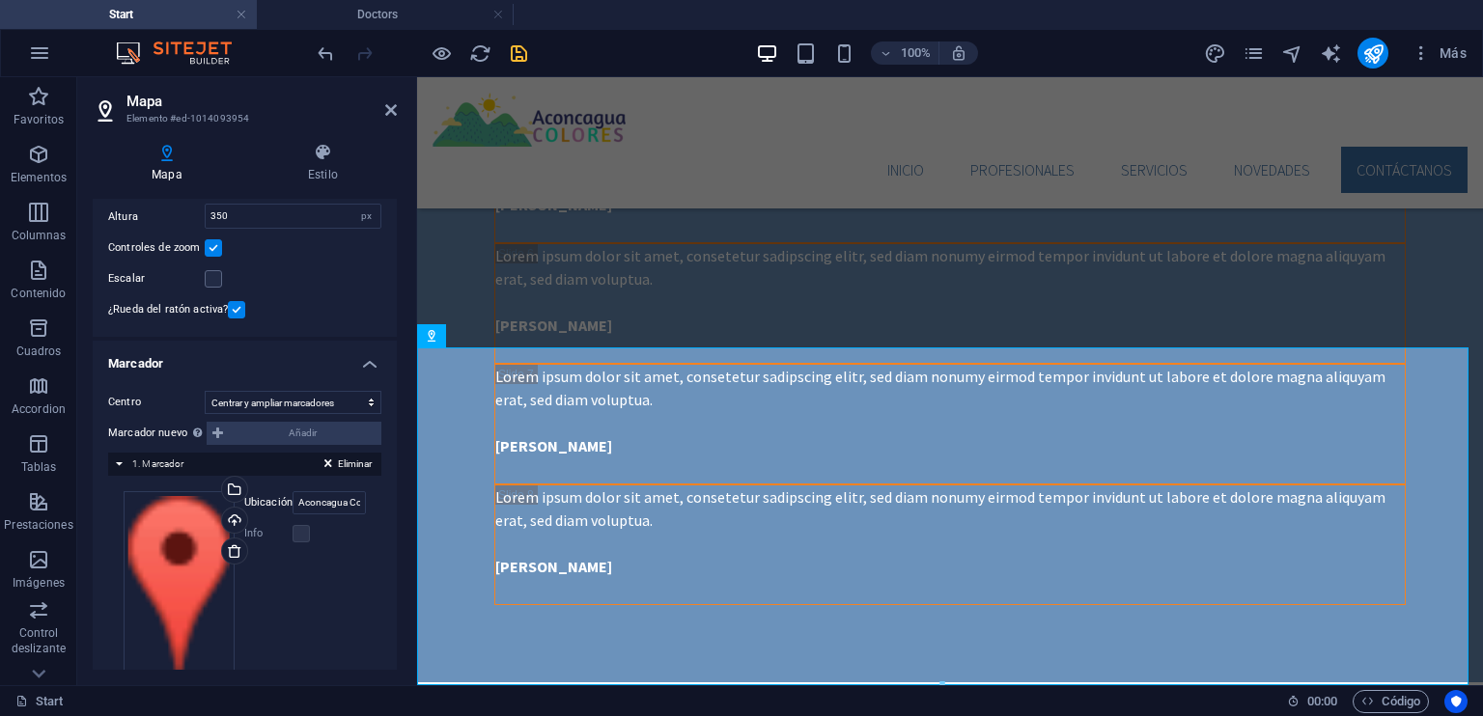
scroll to position [161, 0]
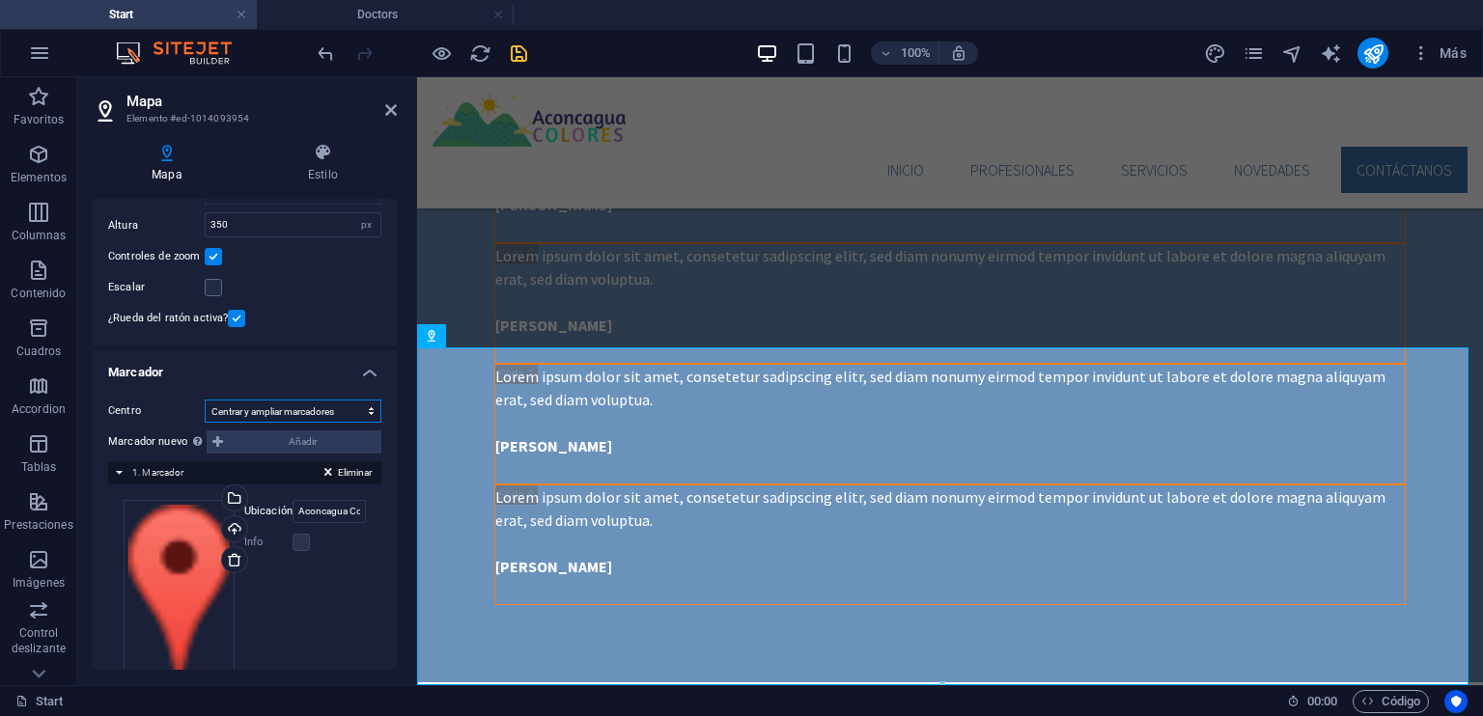
click at [363, 410] on select "No centrar Centrar marcadores Centrar y ampliar marcadores" at bounding box center [293, 411] width 177 height 23
click at [205, 423] on select "No centrar Centrar marcadores Centrar y ampliar marcadores" at bounding box center [293, 411] width 177 height 23
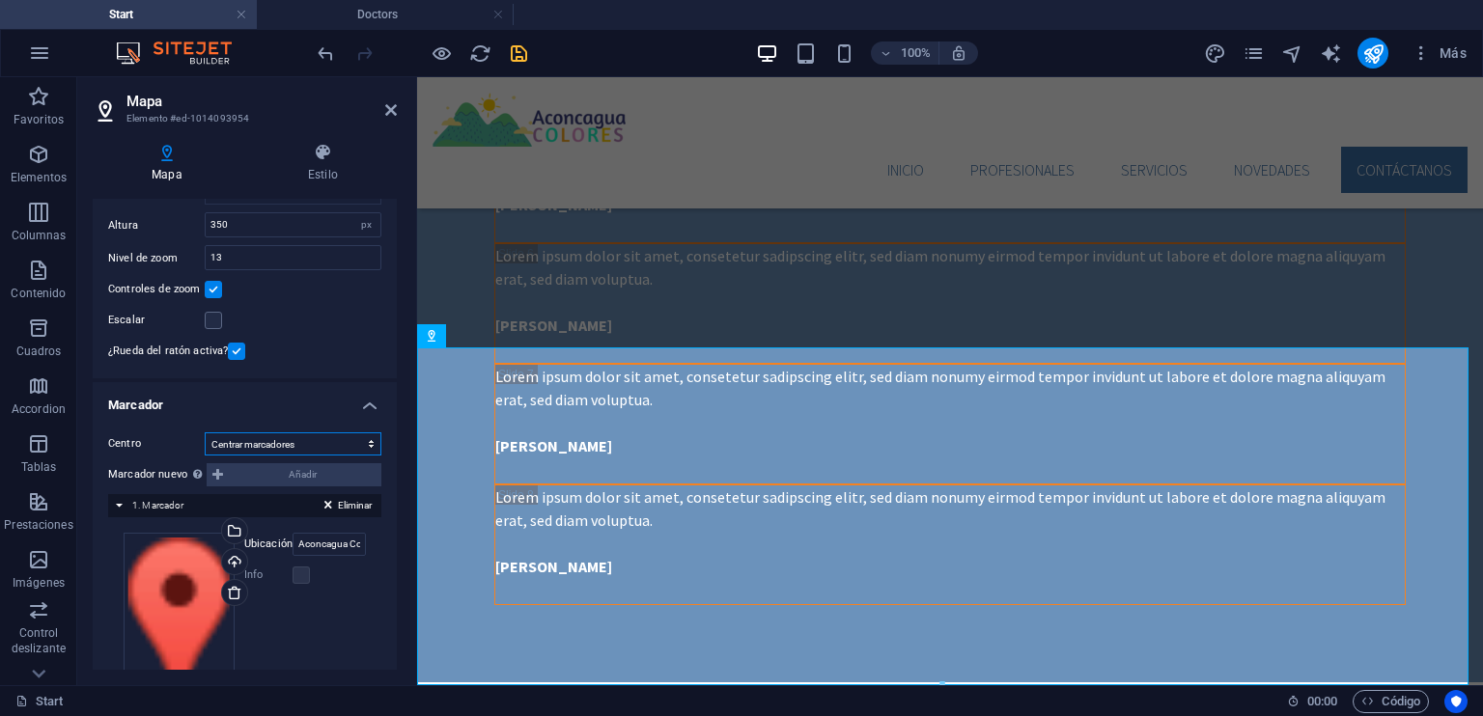
click at [365, 441] on select "No centrar Centrar marcadores Centrar y ampliar marcadores" at bounding box center [293, 443] width 177 height 23
select select "2"
click at [205, 432] on select "No centrar Centrar marcadores Centrar y ampliar marcadores" at bounding box center [293, 443] width 177 height 23
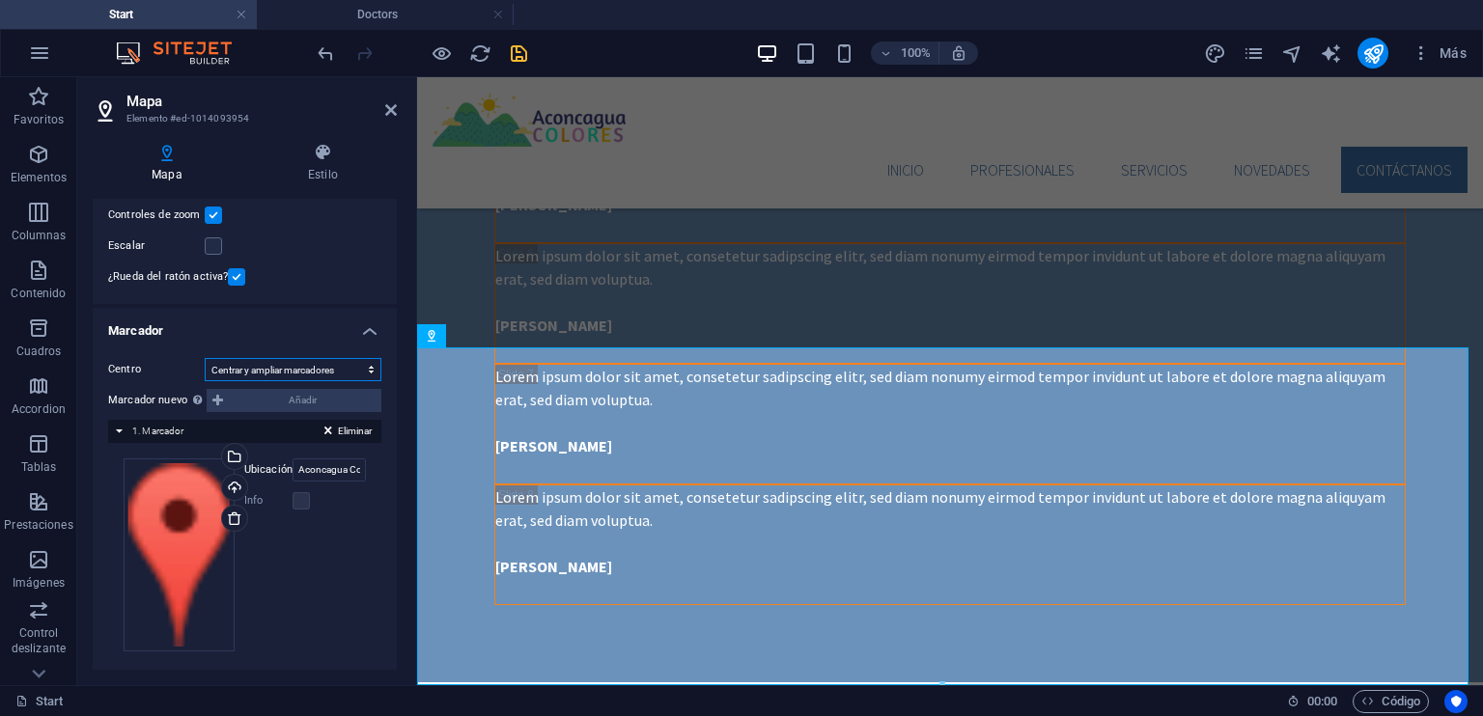
scroll to position [216, 0]
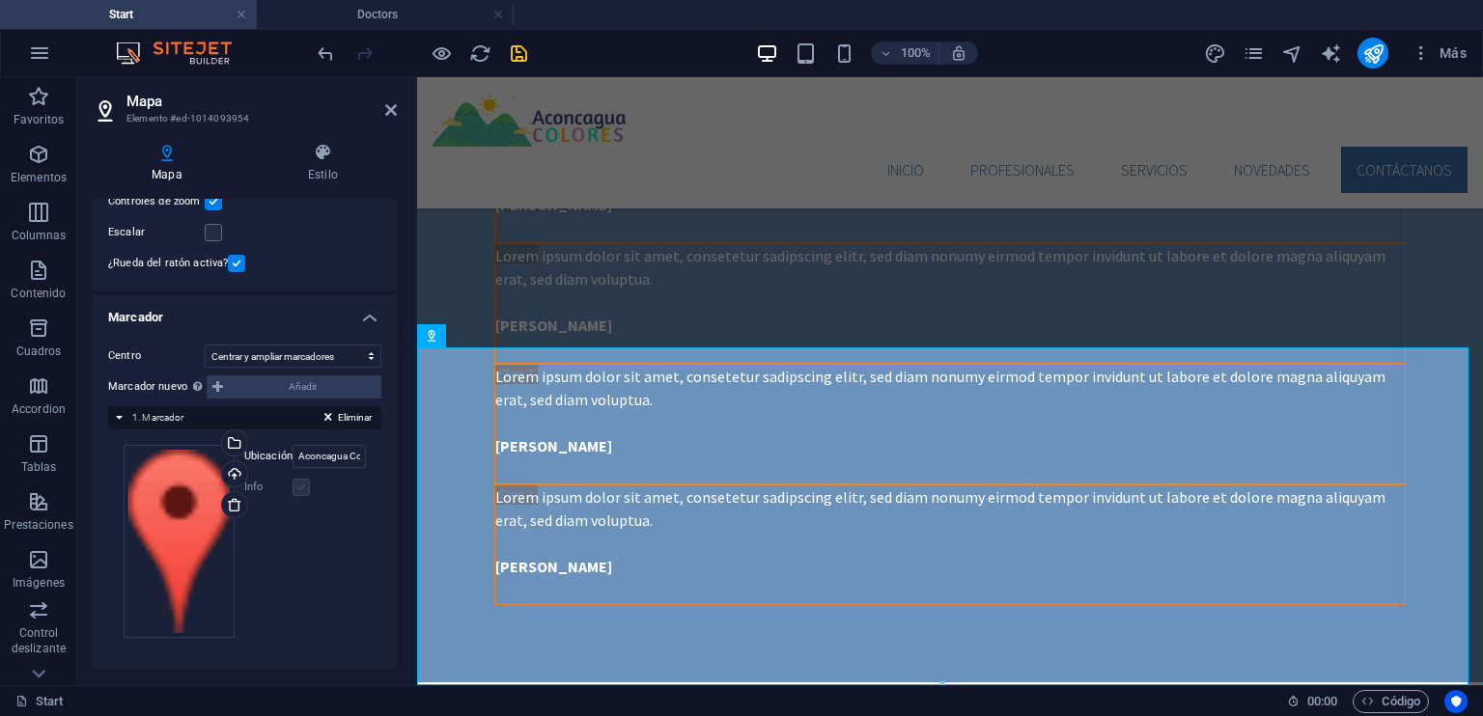
click at [298, 485] on label at bounding box center [301, 487] width 17 height 17
click at [303, 487] on label at bounding box center [301, 487] width 17 height 17
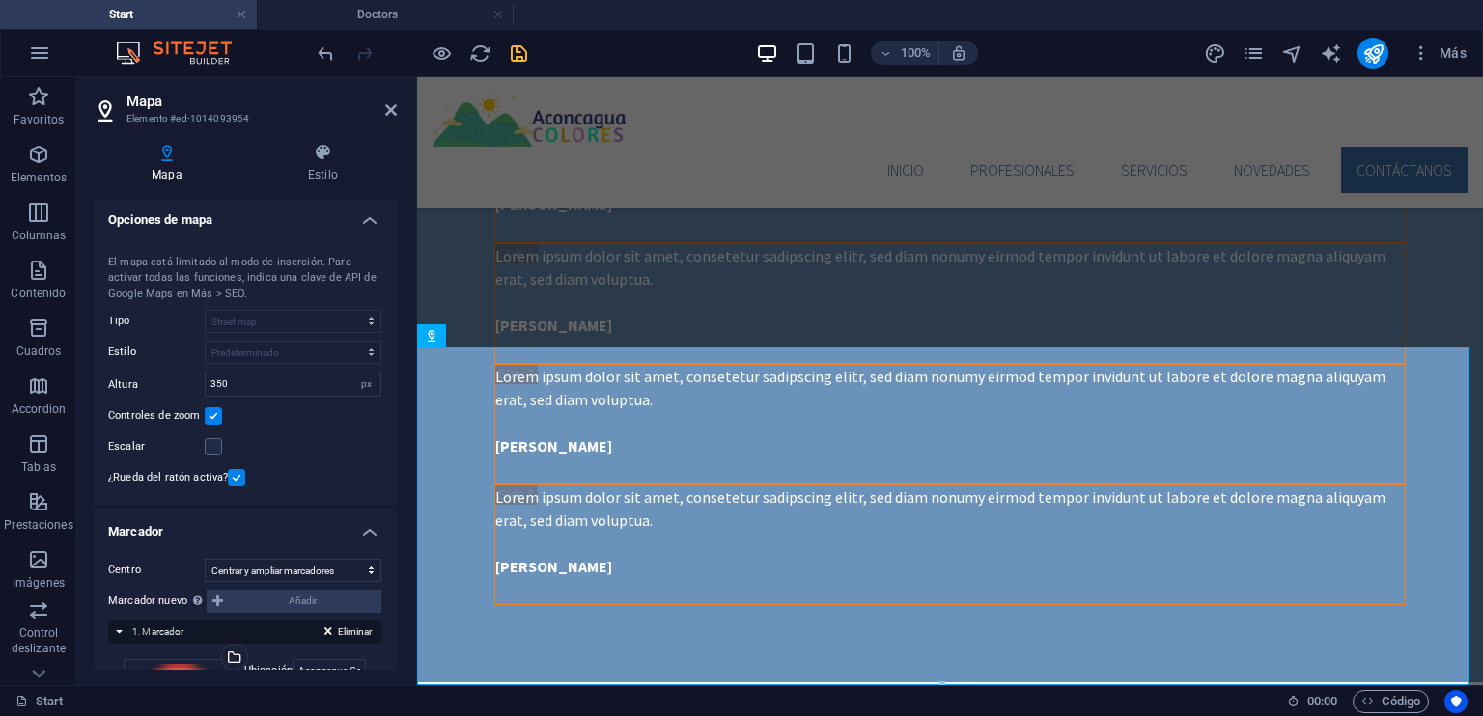
scroll to position [0, 0]
drag, startPoint x: 396, startPoint y: 474, endPoint x: 0, endPoint y: 239, distance: 460.1
click at [216, 415] on label at bounding box center [213, 417] width 17 height 17
click at [0, 0] on input "Controles de zoom" at bounding box center [0, 0] width 0 height 0
click at [210, 453] on label at bounding box center [213, 448] width 17 height 17
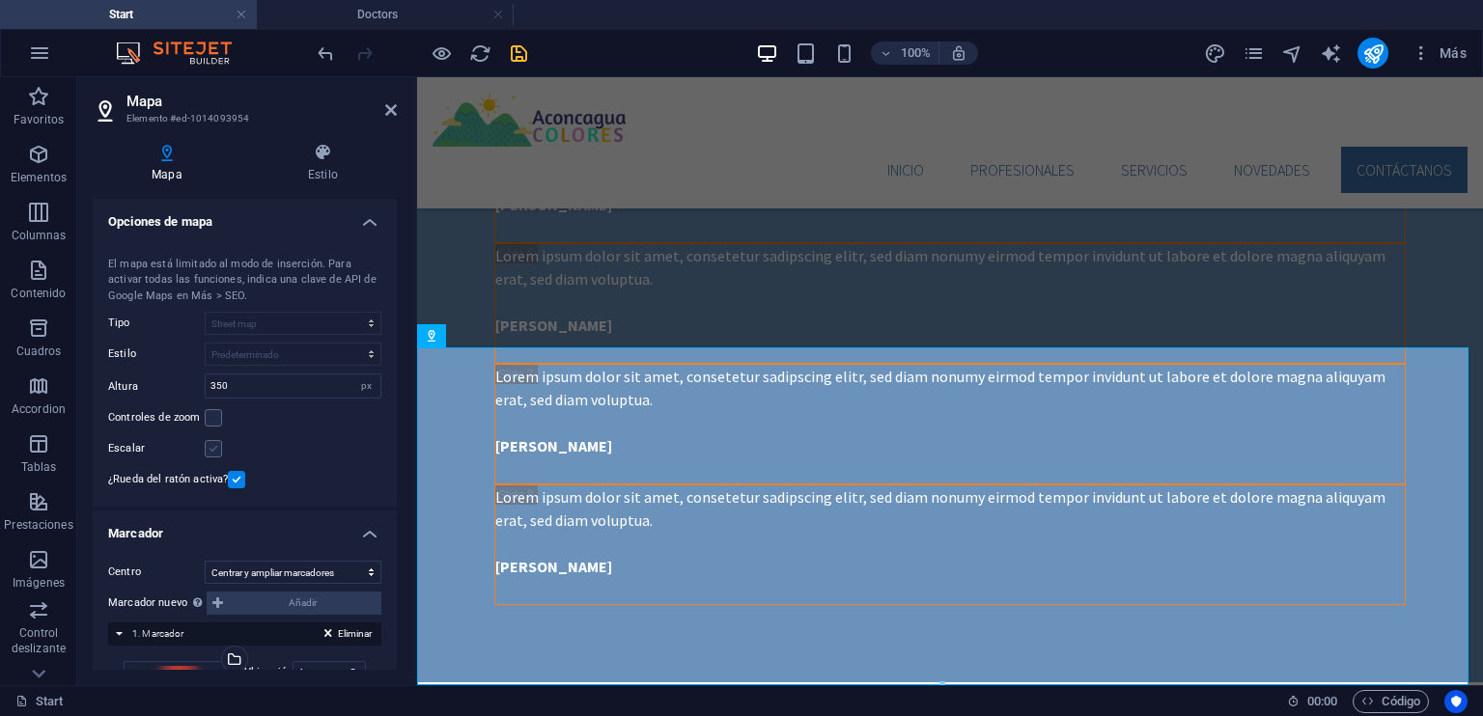
click at [0, 0] on input "Escalar" at bounding box center [0, 0] width 0 height 0
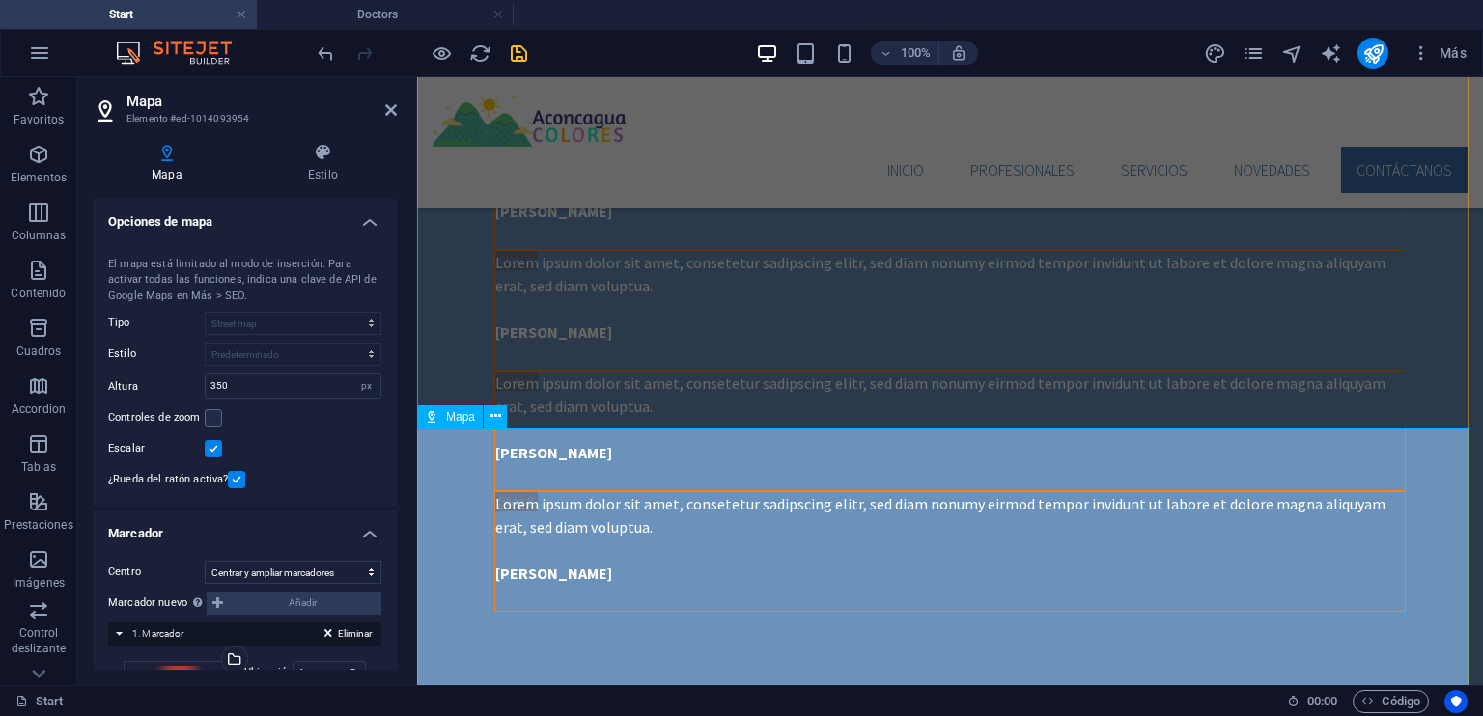
scroll to position [4923, 0]
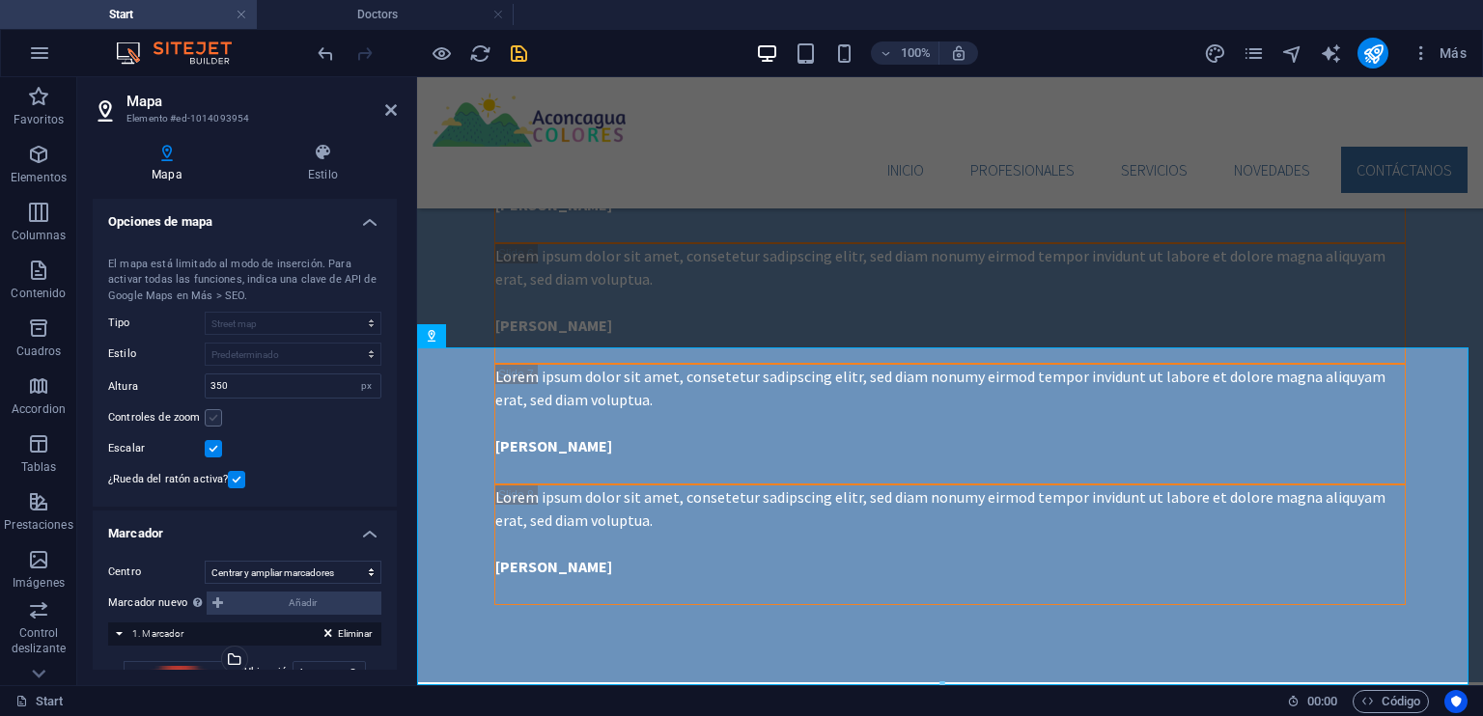
click at [215, 415] on label at bounding box center [213, 417] width 17 height 17
click at [0, 0] on input "Controles de zoom" at bounding box center [0, 0] width 0 height 0
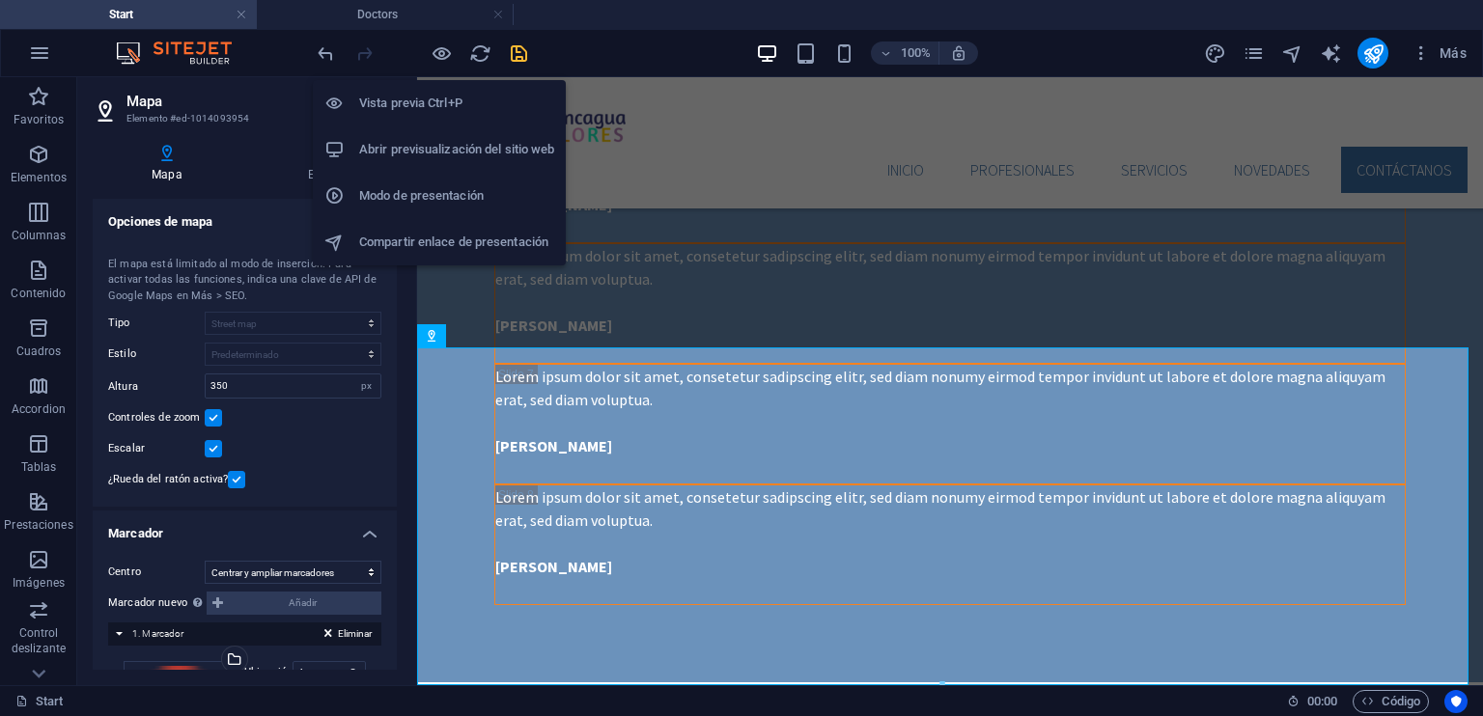
click at [429, 111] on h6 "Vista previa Ctrl+P" at bounding box center [456, 103] width 195 height 23
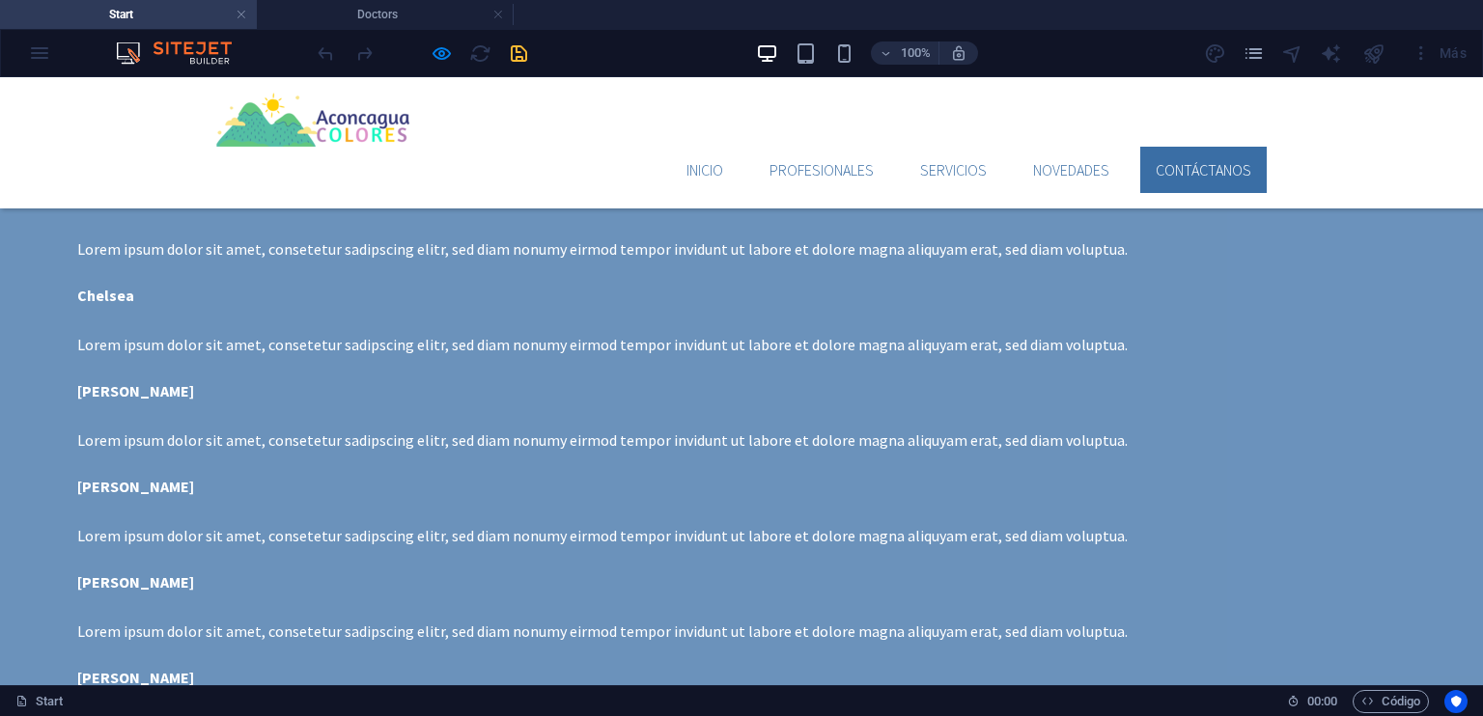
scroll to position [4354, 0]
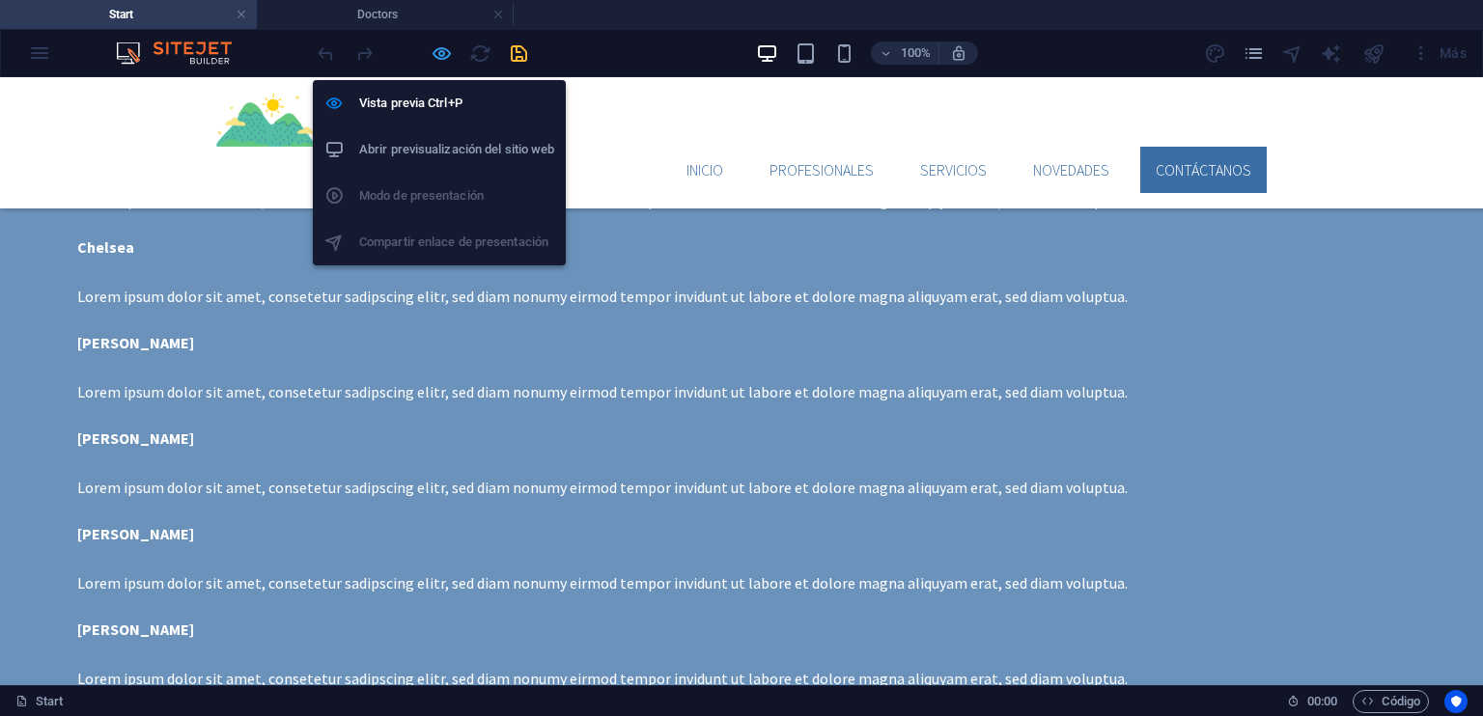
click at [434, 58] on icon "button" at bounding box center [442, 53] width 22 height 22
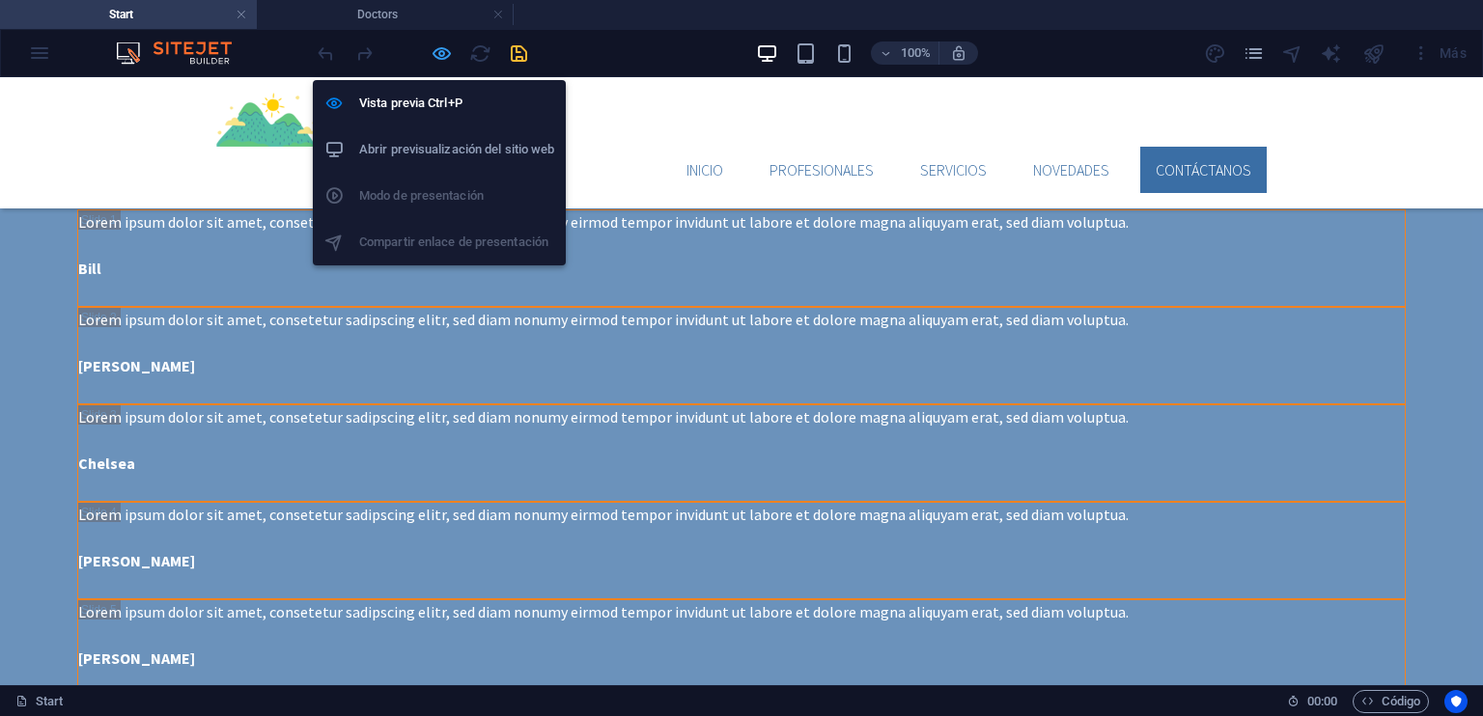
scroll to position [4773, 0]
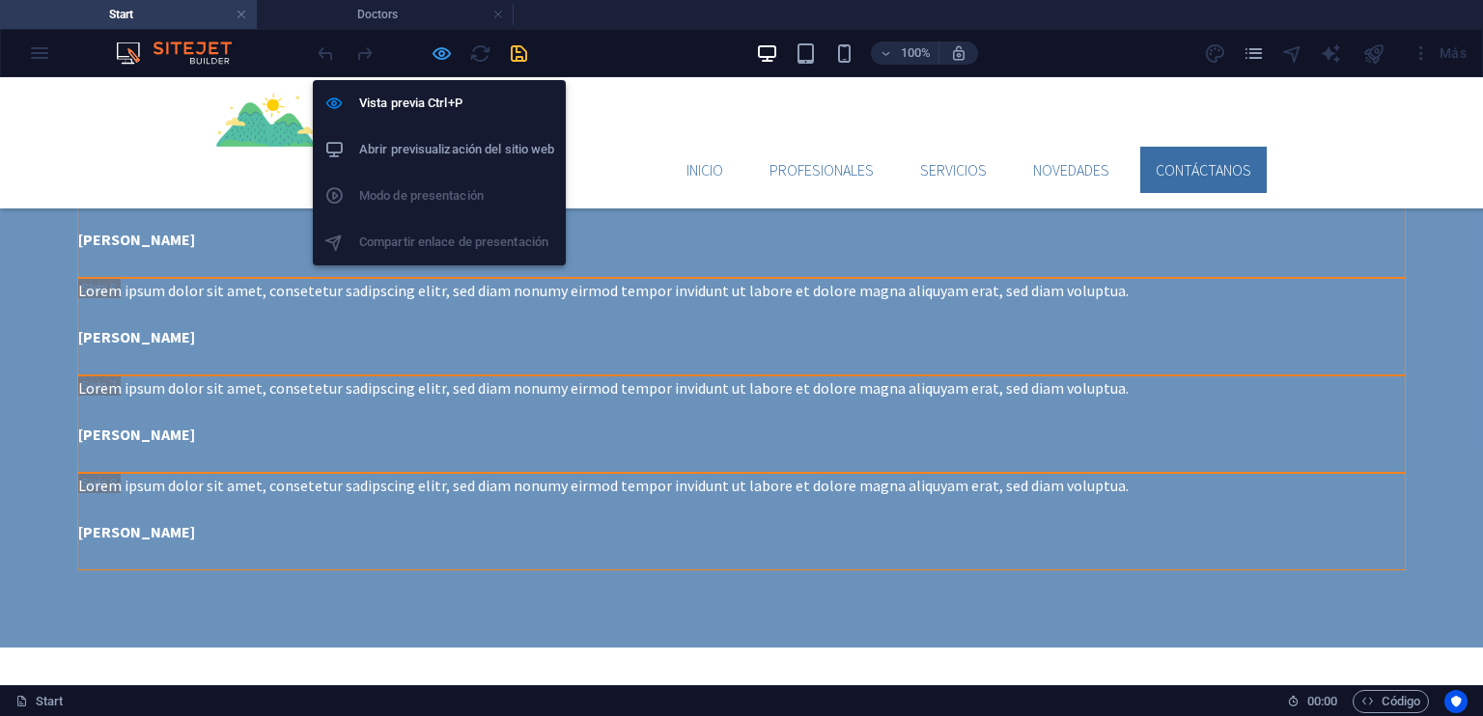
select select "2"
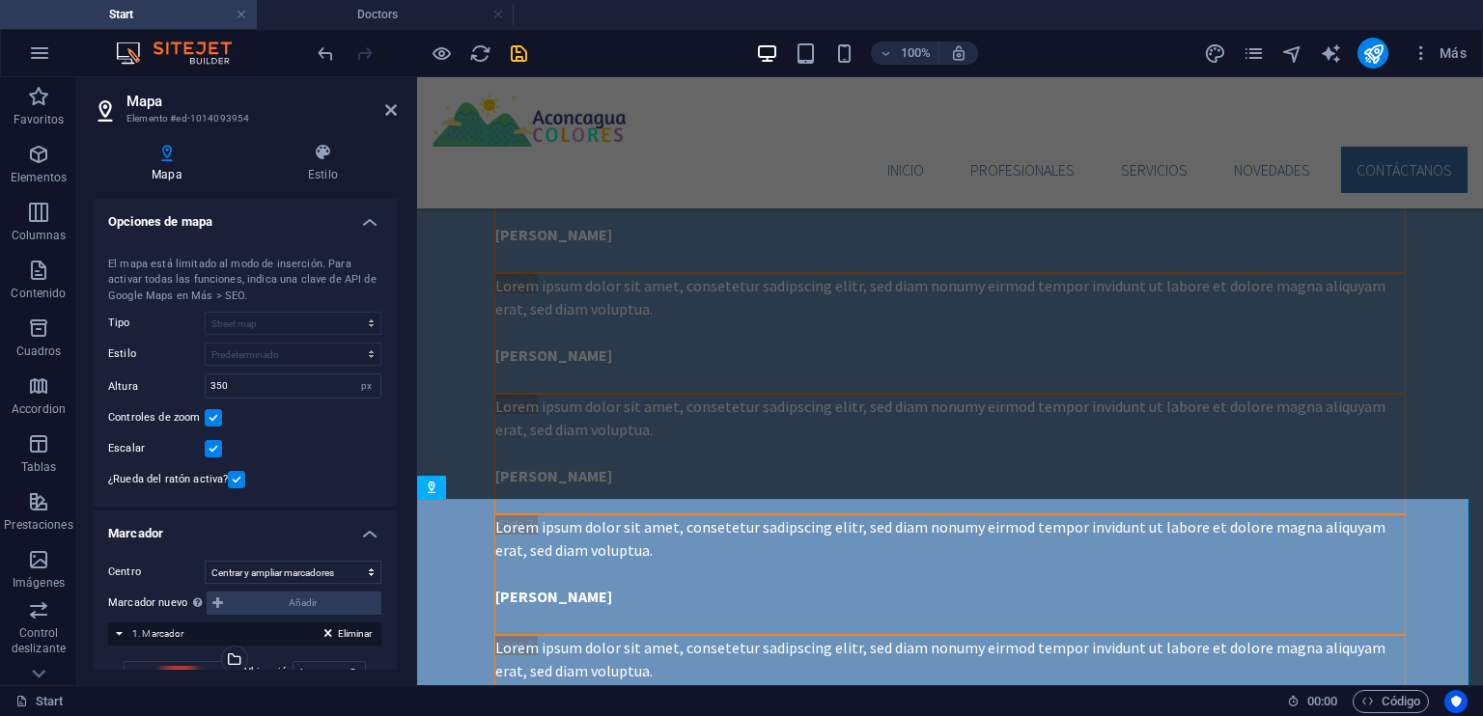
click at [214, 443] on label at bounding box center [213, 448] width 17 height 17
click at [0, 0] on input "Escalar" at bounding box center [0, 0] width 0 height 0
click at [215, 419] on label at bounding box center [213, 417] width 17 height 17
click at [0, 0] on input "Controles de zoom" at bounding box center [0, 0] width 0 height 0
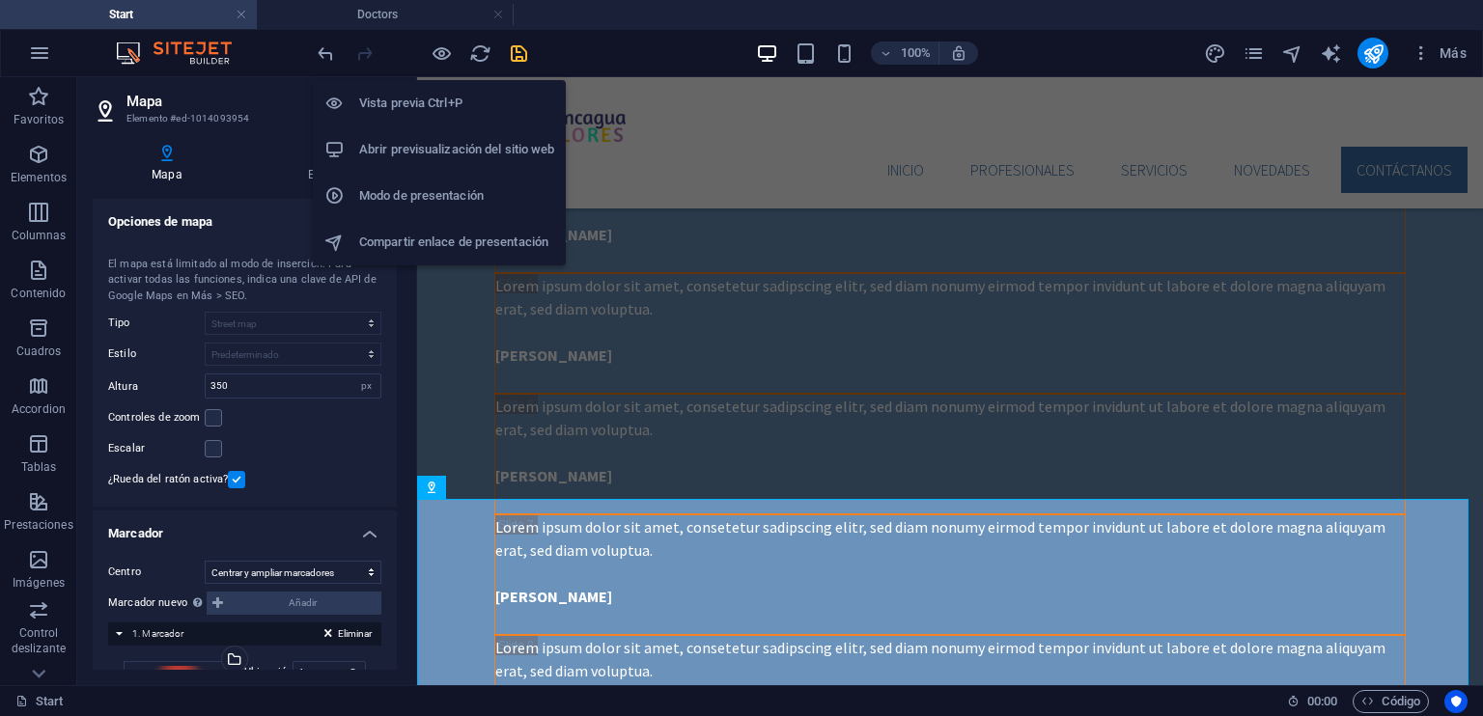
click at [419, 93] on h6 "Vista previa Ctrl+P" at bounding box center [456, 103] width 195 height 23
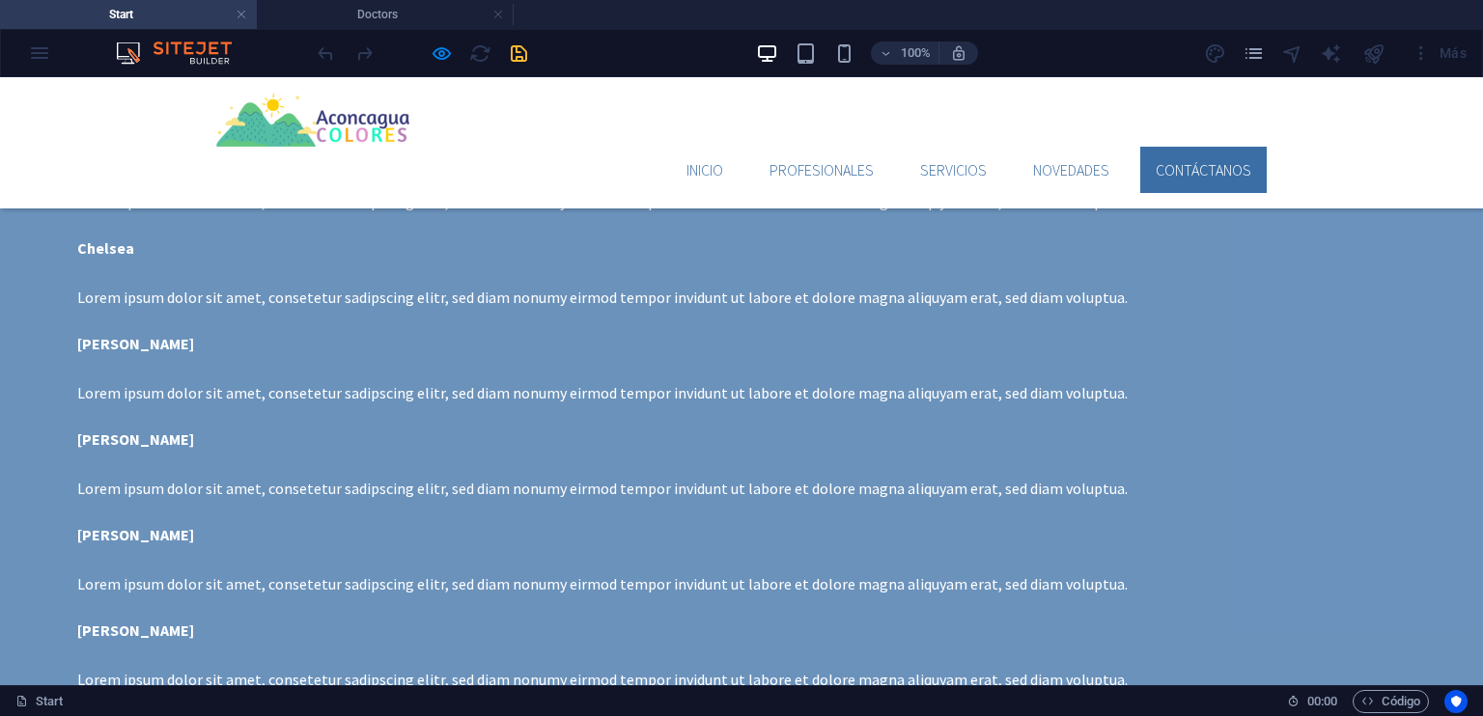
scroll to position [4354, 0]
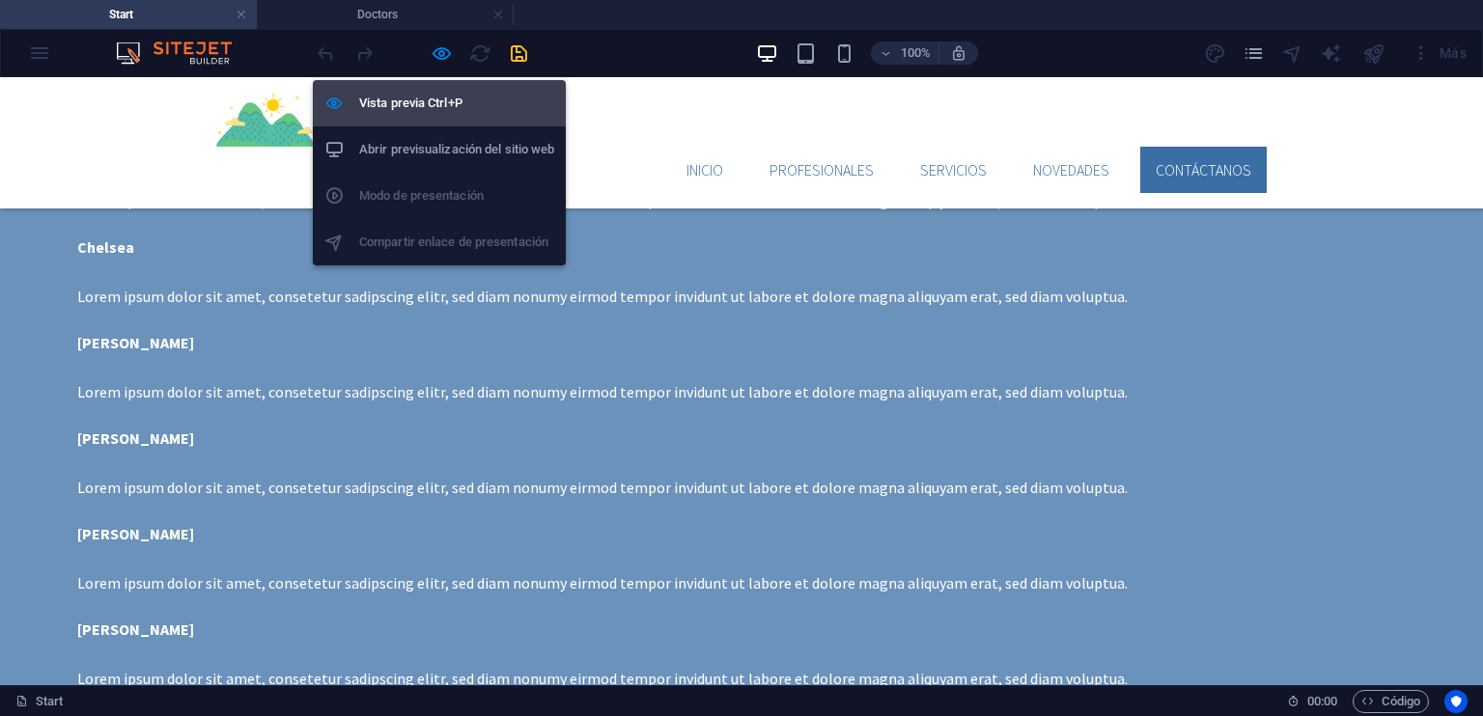
click at [417, 103] on h6 "Vista previa Ctrl+P" at bounding box center [456, 103] width 195 height 23
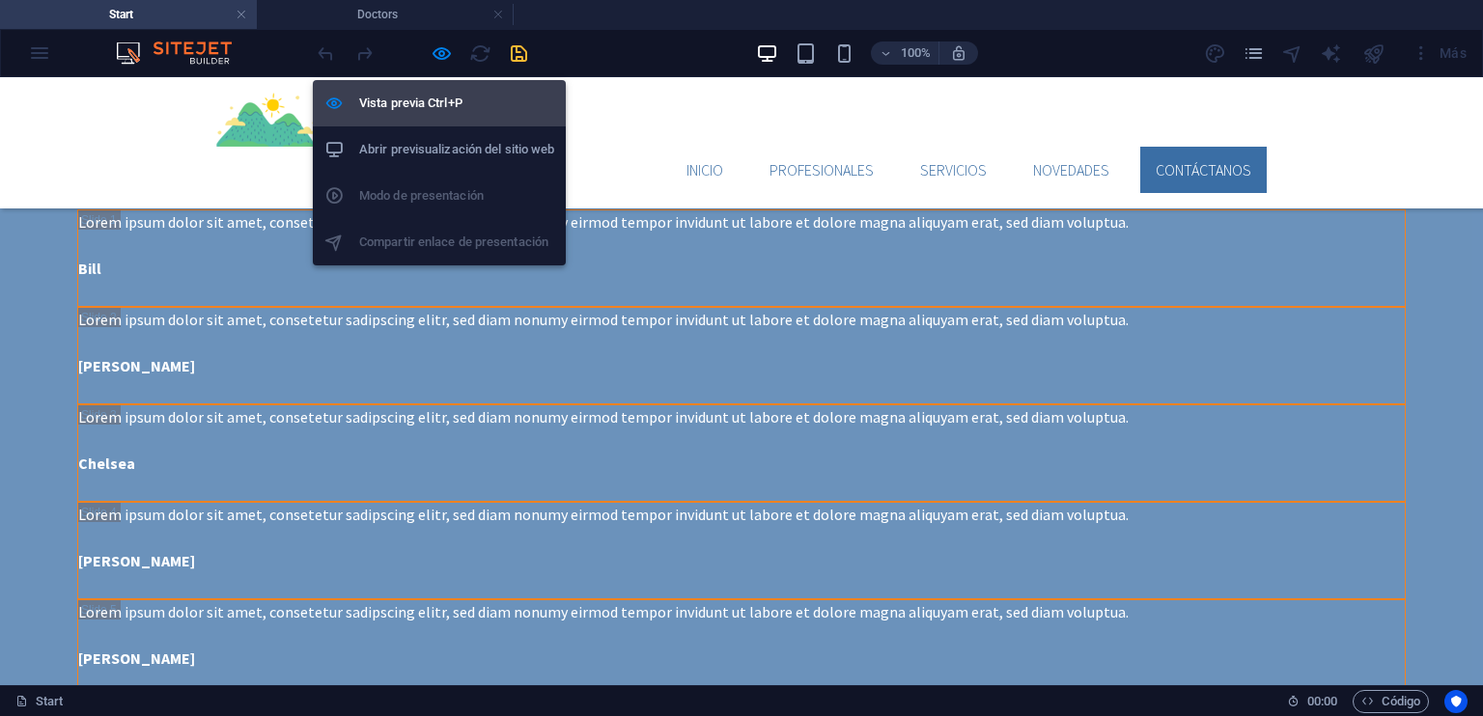
scroll to position [4773, 0]
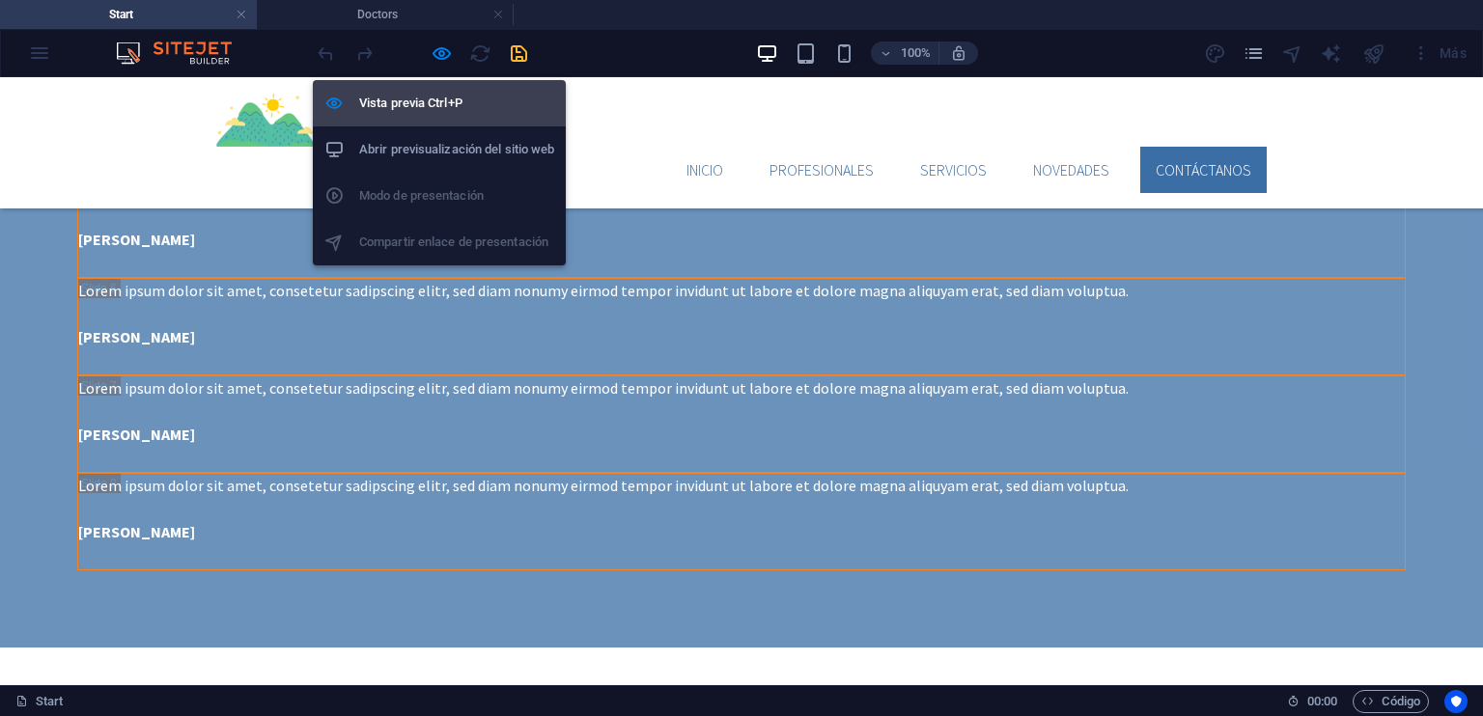
select select "2"
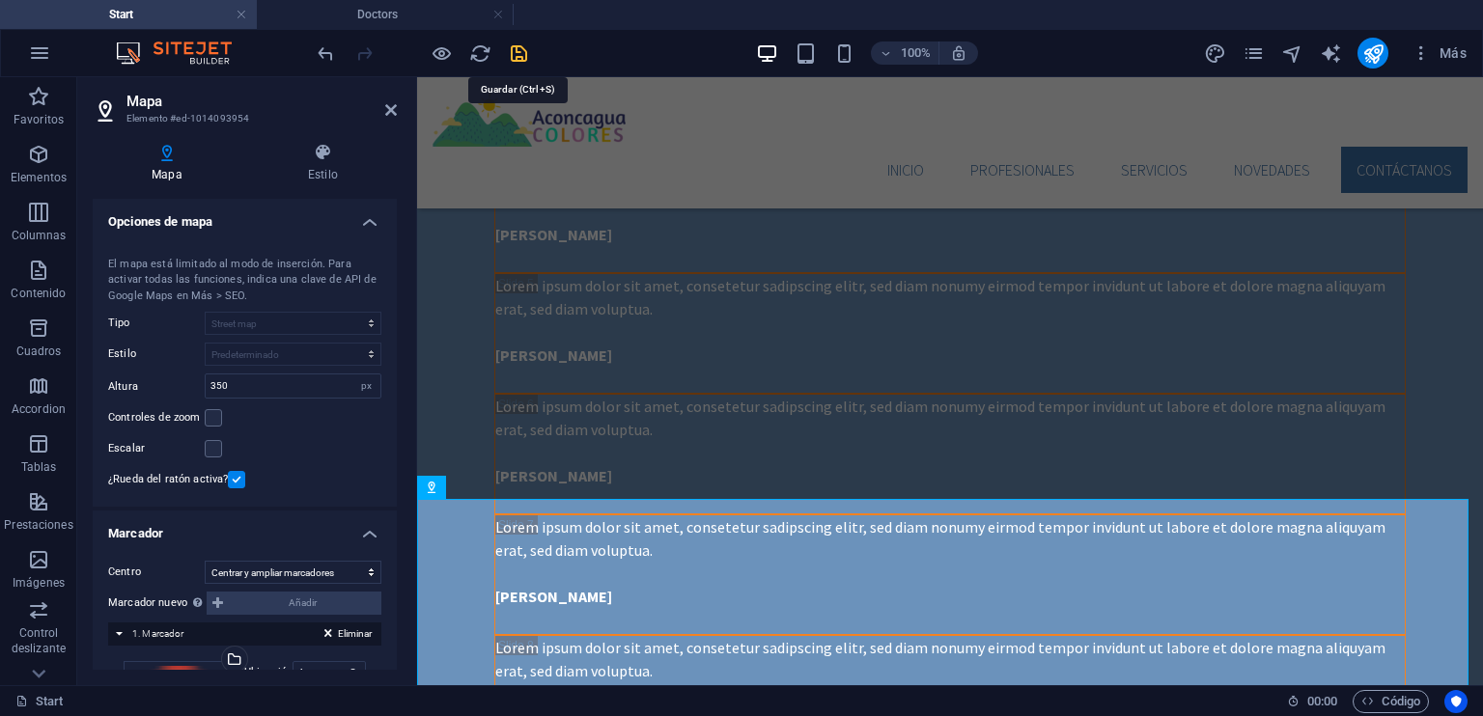
click at [513, 49] on icon "save" at bounding box center [519, 53] width 22 height 22
checkbox input "false"
select select "2"
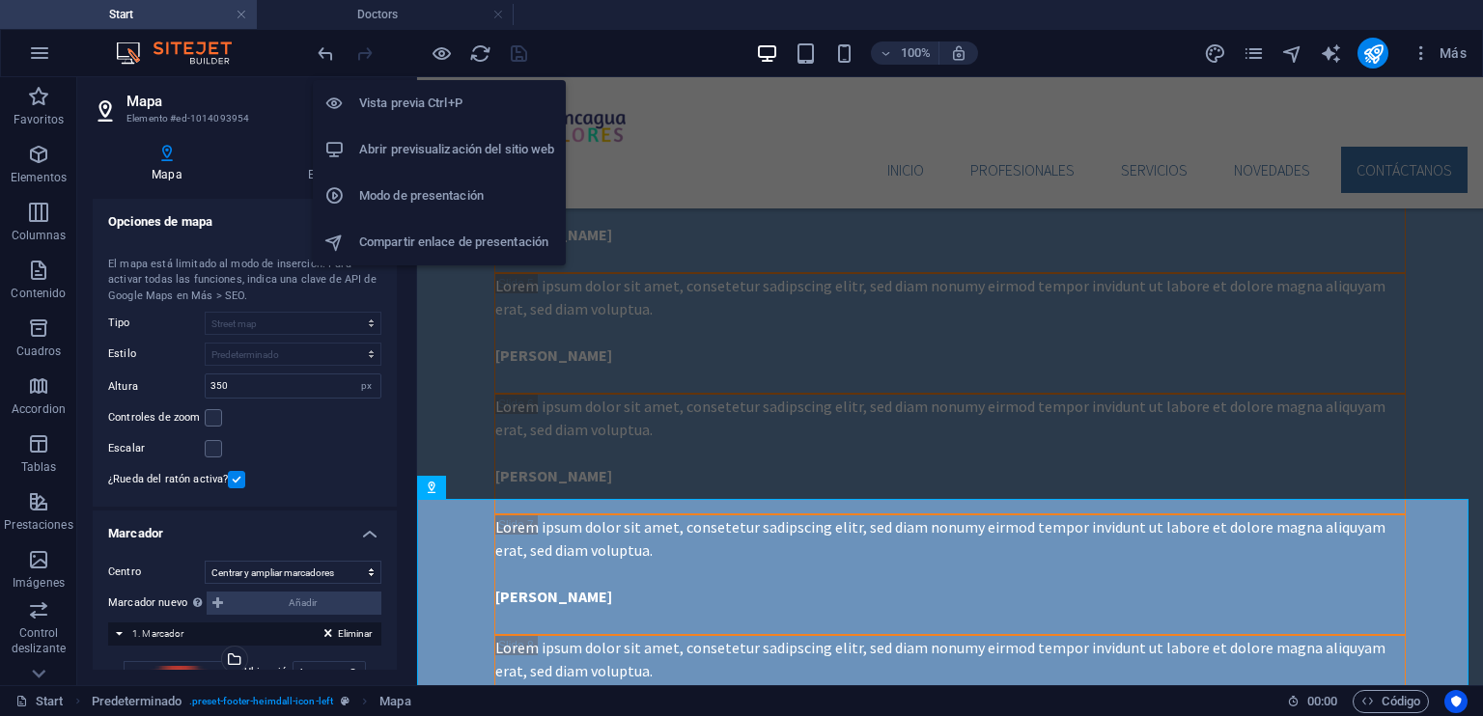
click at [437, 96] on h6 "Vista previa Ctrl+P" at bounding box center [456, 103] width 195 height 23
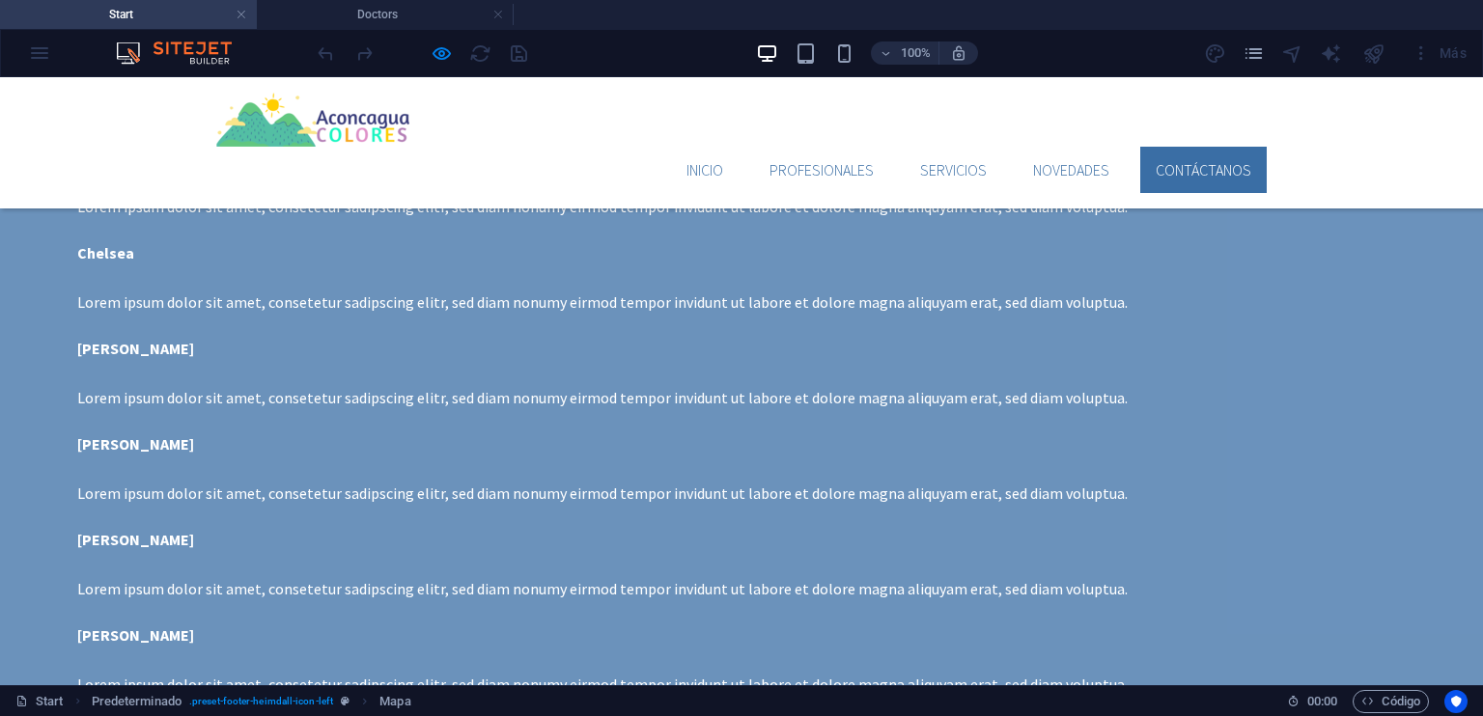
scroll to position [4354, 0]
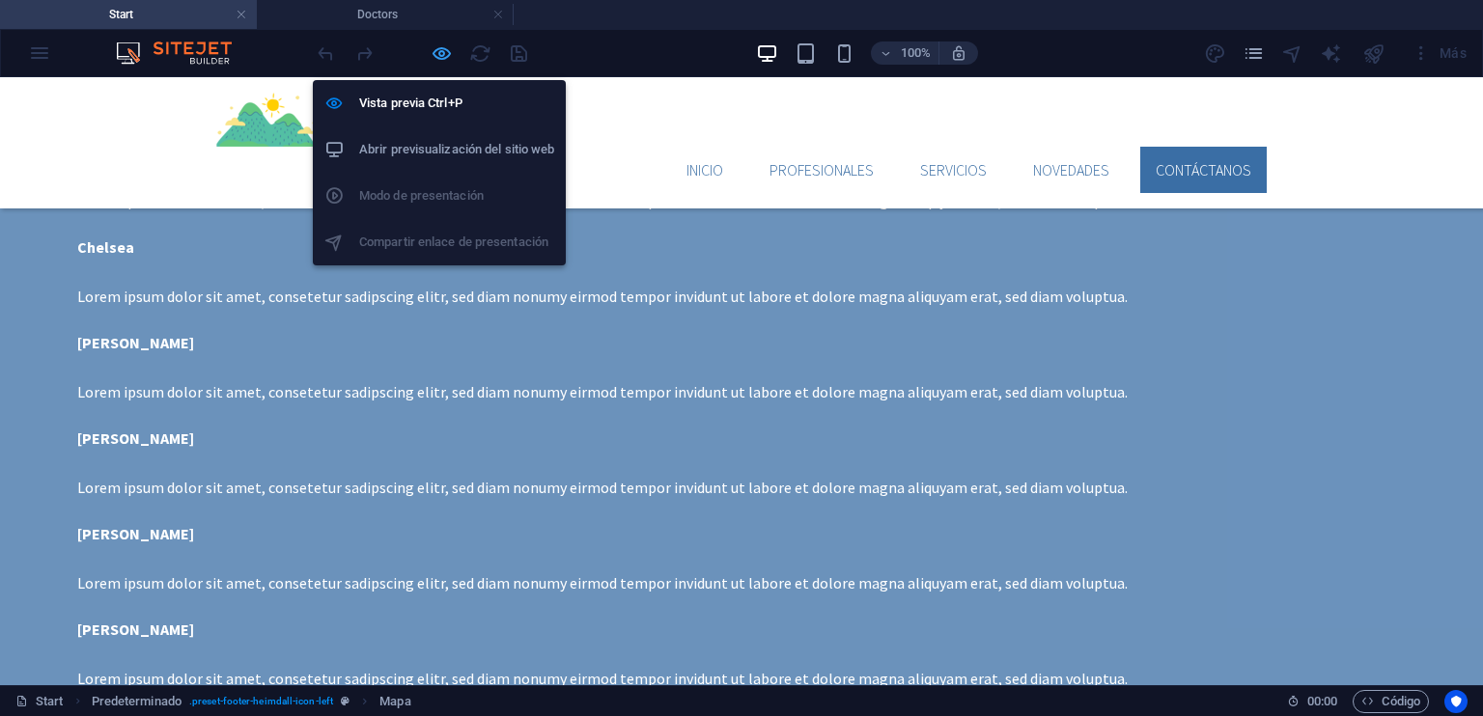
click at [432, 42] on icon "button" at bounding box center [442, 53] width 22 height 22
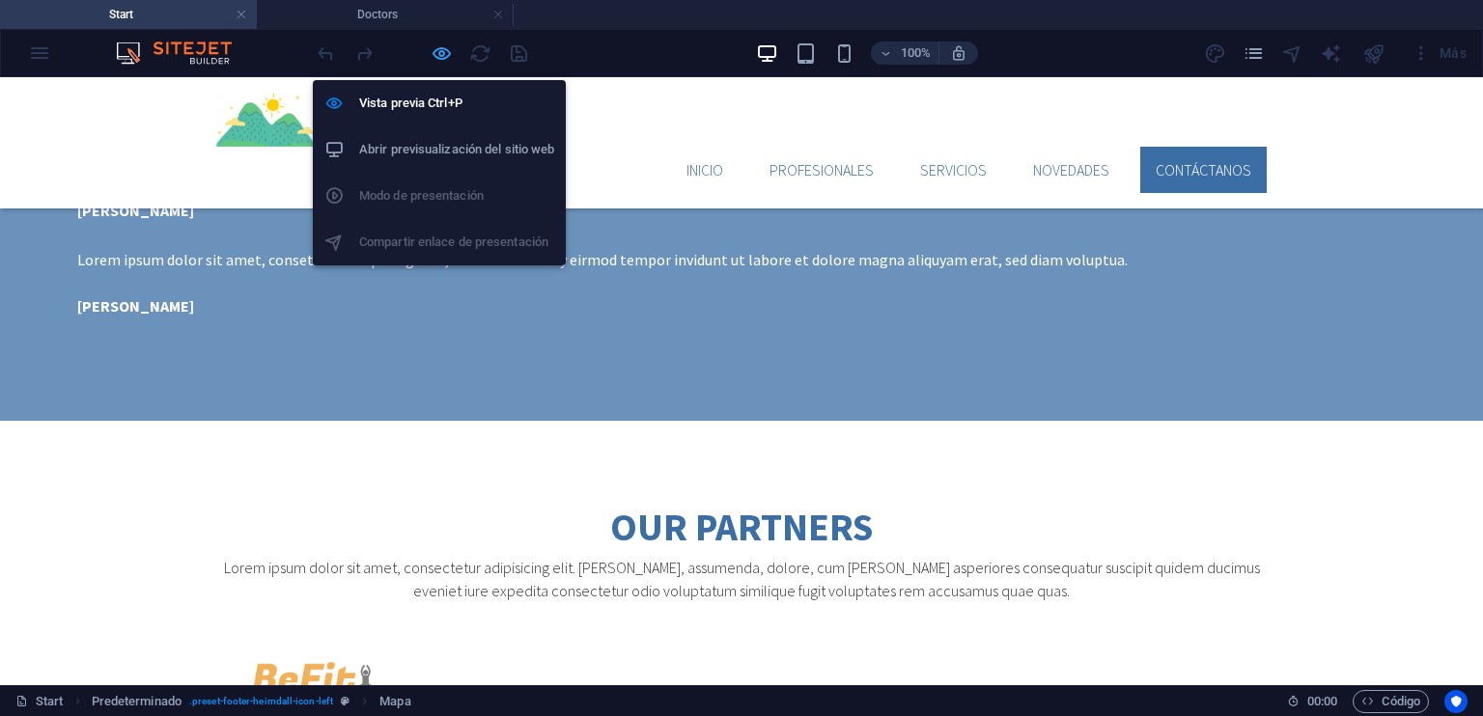
select select "2"
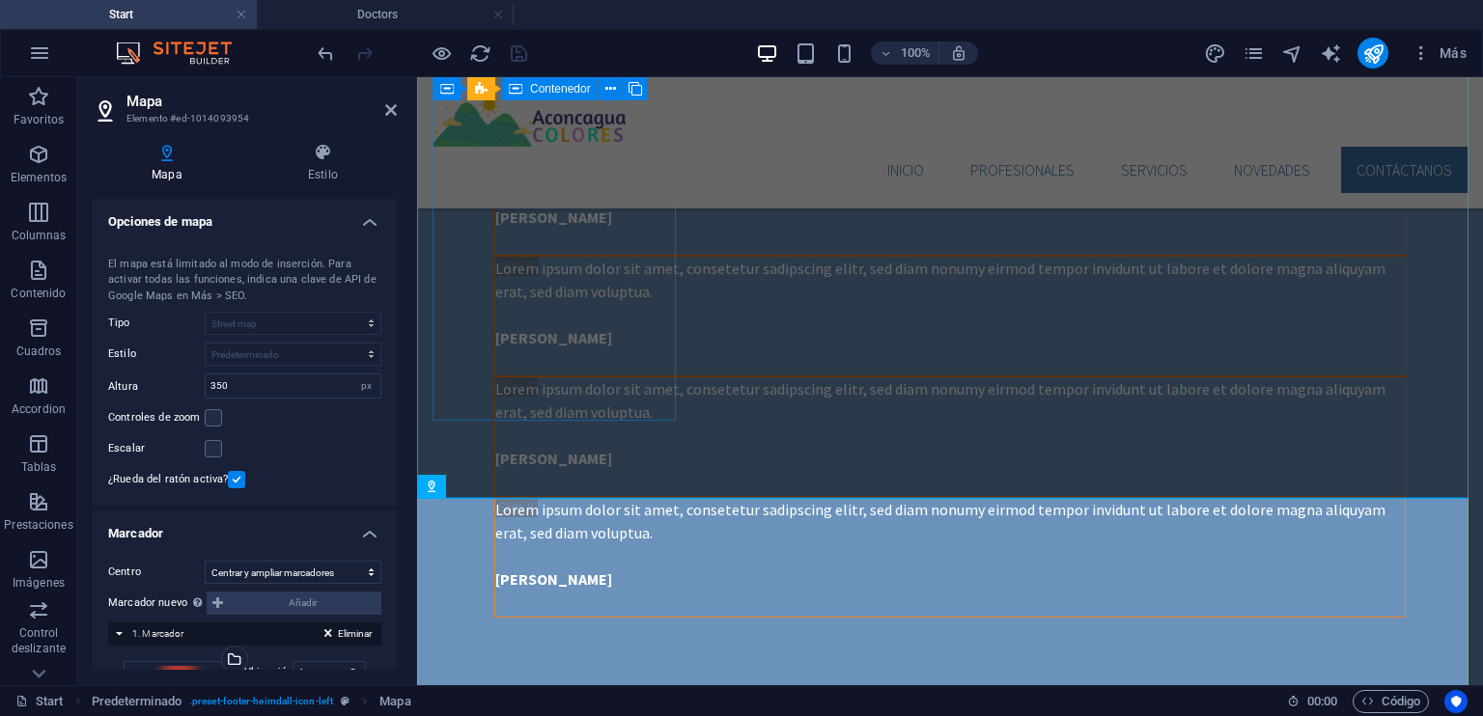
scroll to position [4923, 0]
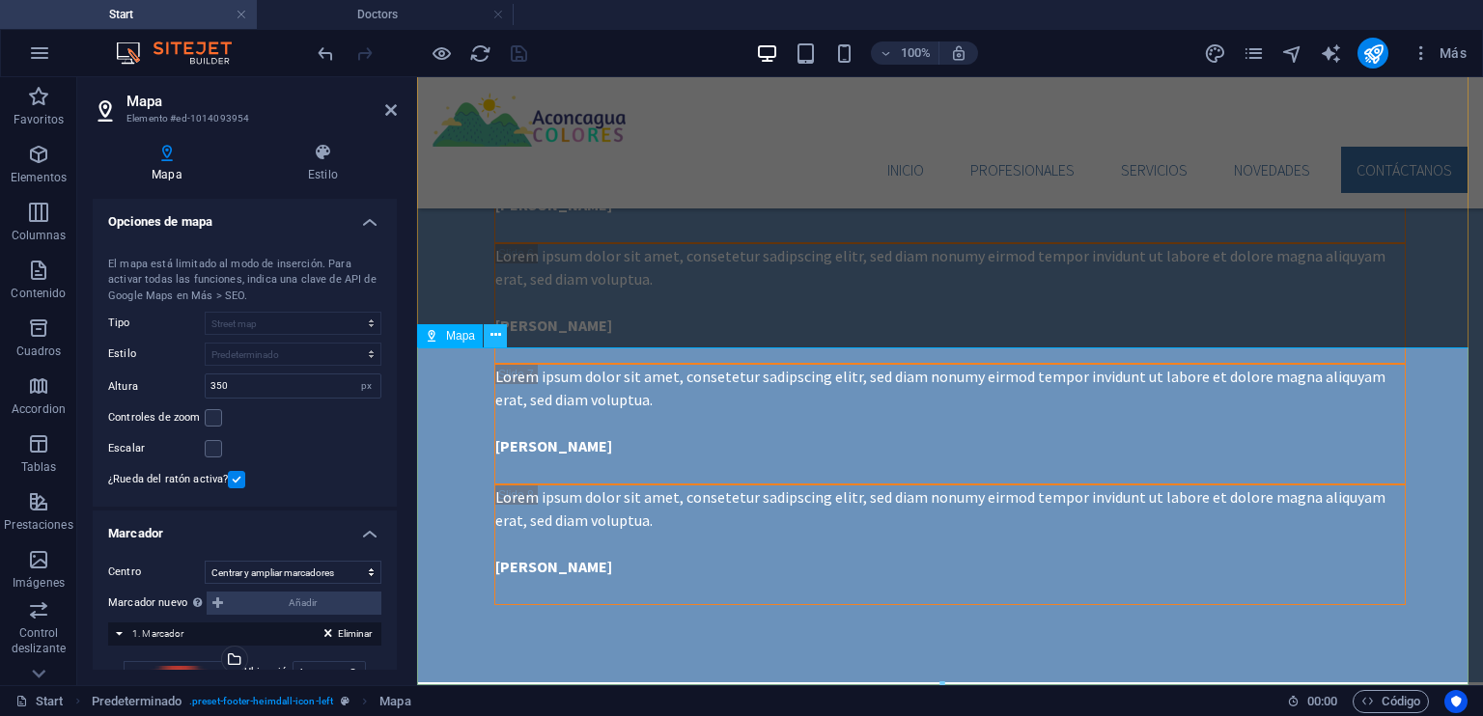
click at [495, 330] on icon at bounding box center [495, 335] width 11 height 20
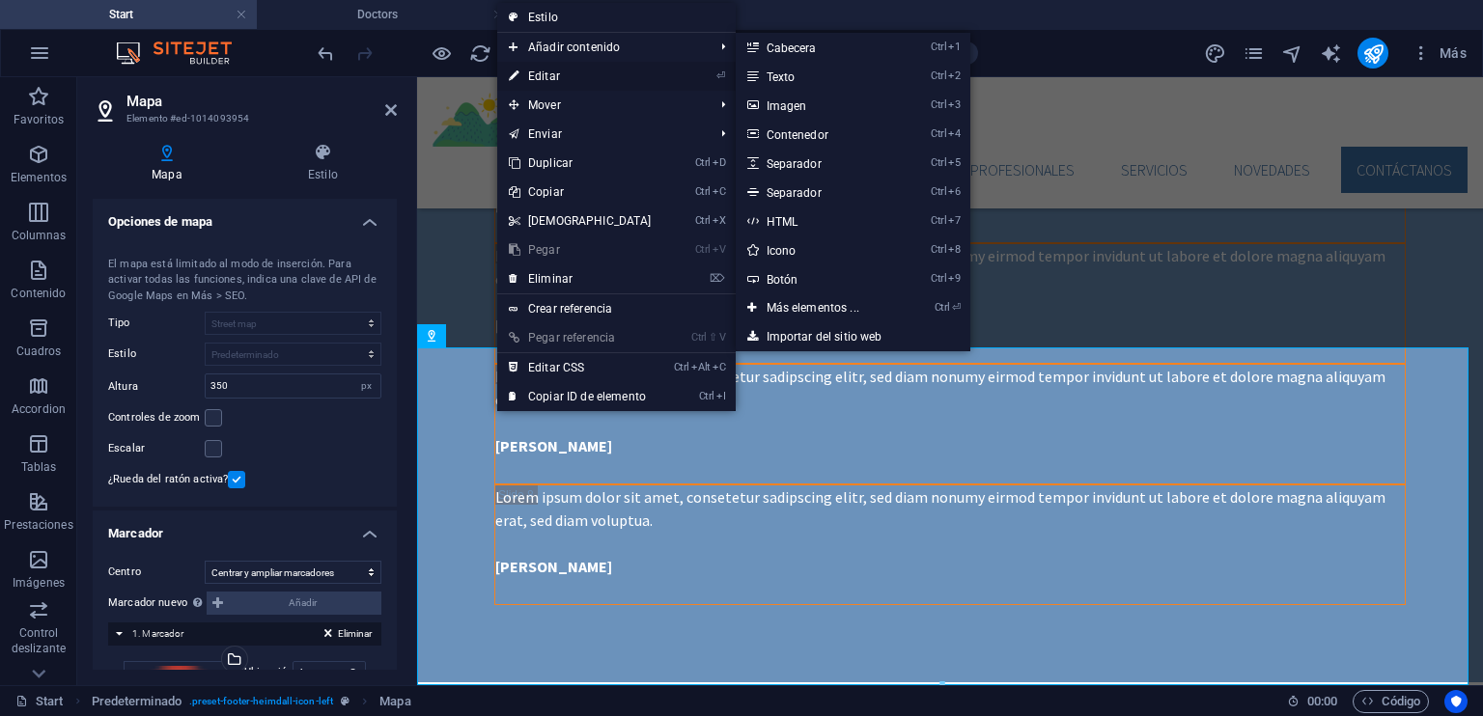
click at [564, 76] on link "⏎ Editar" at bounding box center [580, 76] width 166 height 29
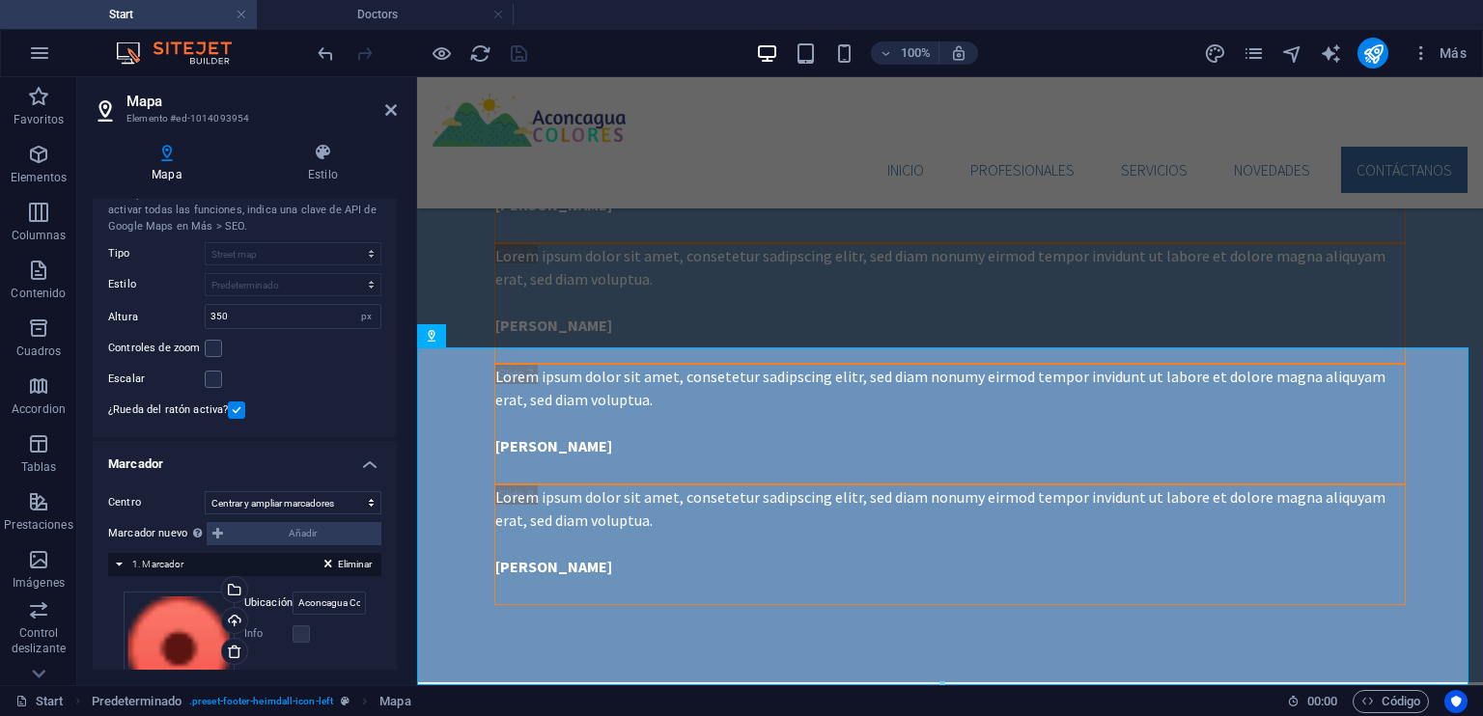
scroll to position [71, 0]
click at [218, 376] on label at bounding box center [213, 377] width 17 height 17
click at [0, 0] on input "Escalar" at bounding box center [0, 0] width 0 height 0
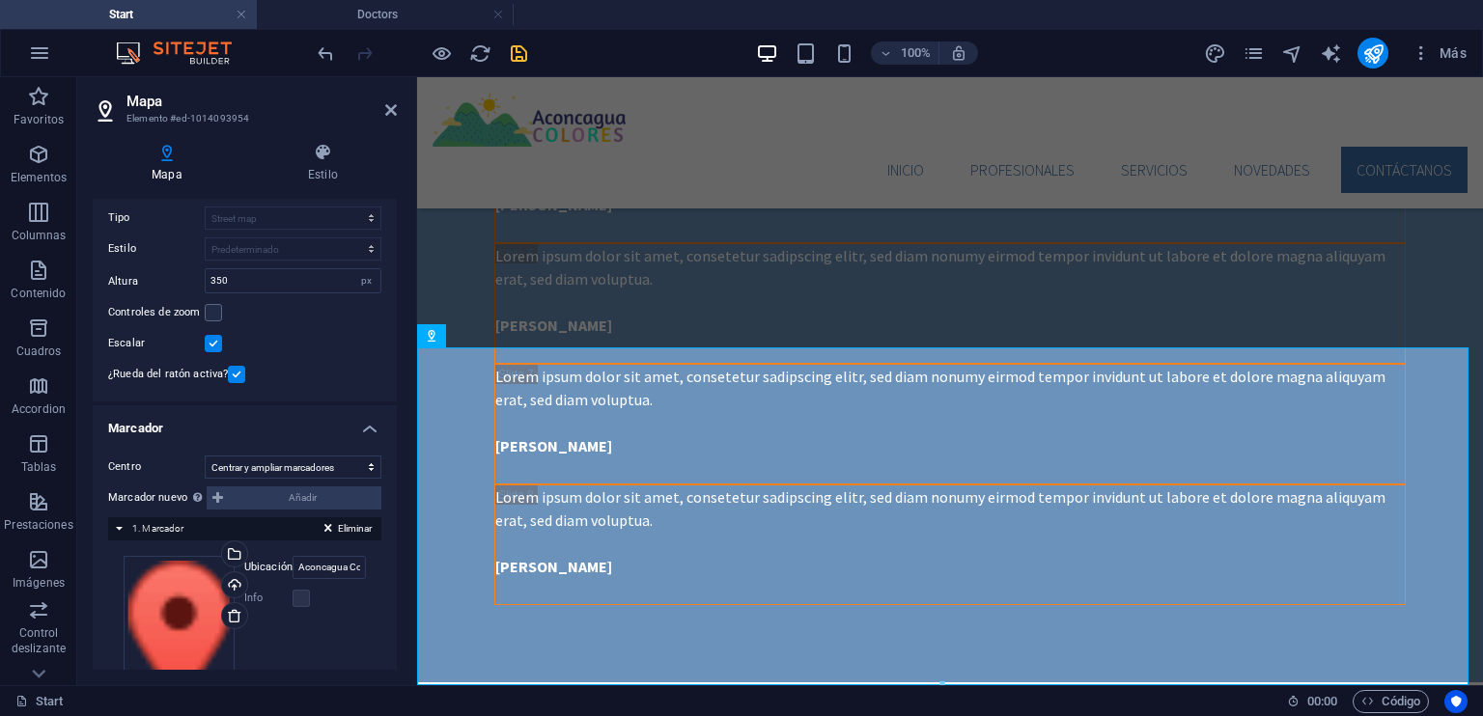
scroll to position [107, 0]
click at [213, 307] on label at bounding box center [213, 310] width 17 height 17
click at [0, 0] on input "Controles de zoom" at bounding box center [0, 0] width 0 height 0
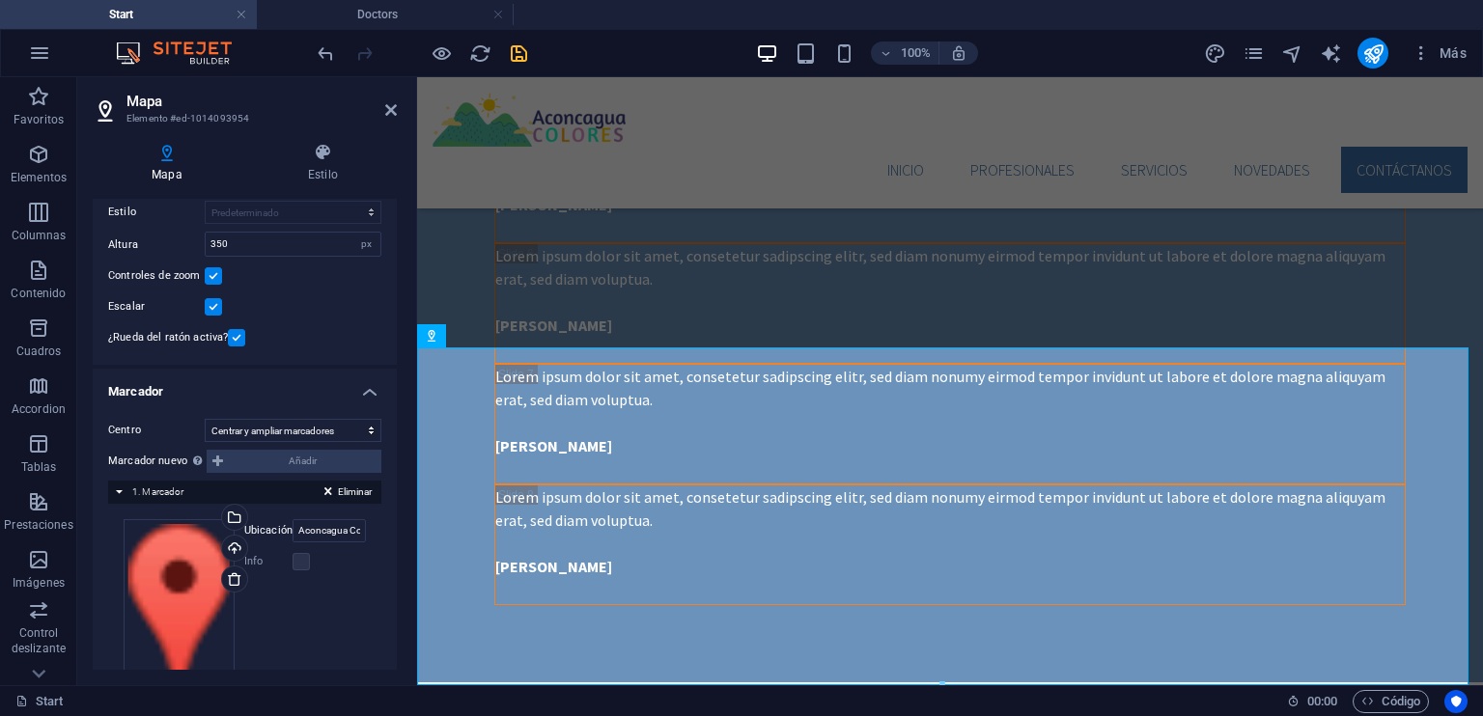
scroll to position [143, 0]
click at [525, 38] on div at bounding box center [422, 53] width 216 height 31
click at [520, 49] on icon "save" at bounding box center [519, 53] width 22 height 22
select select "2"
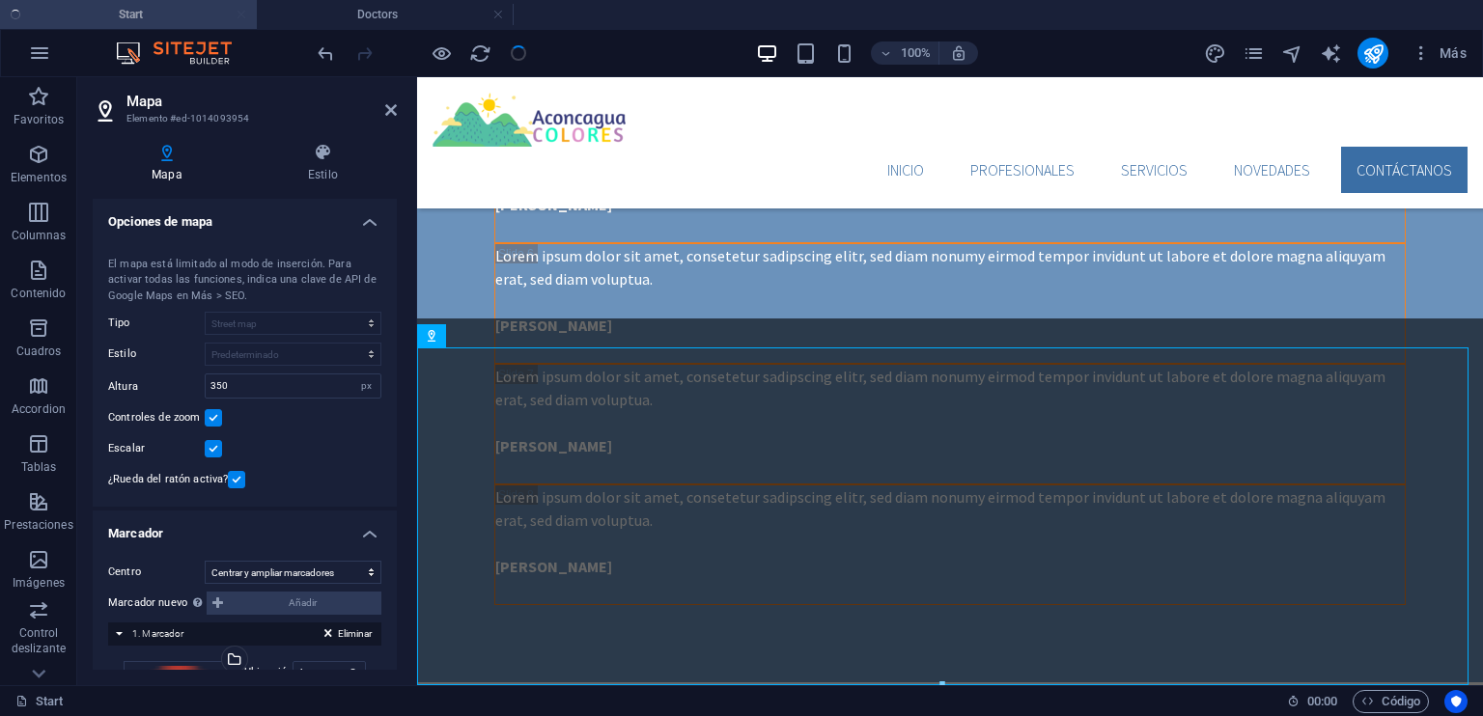
checkbox input "false"
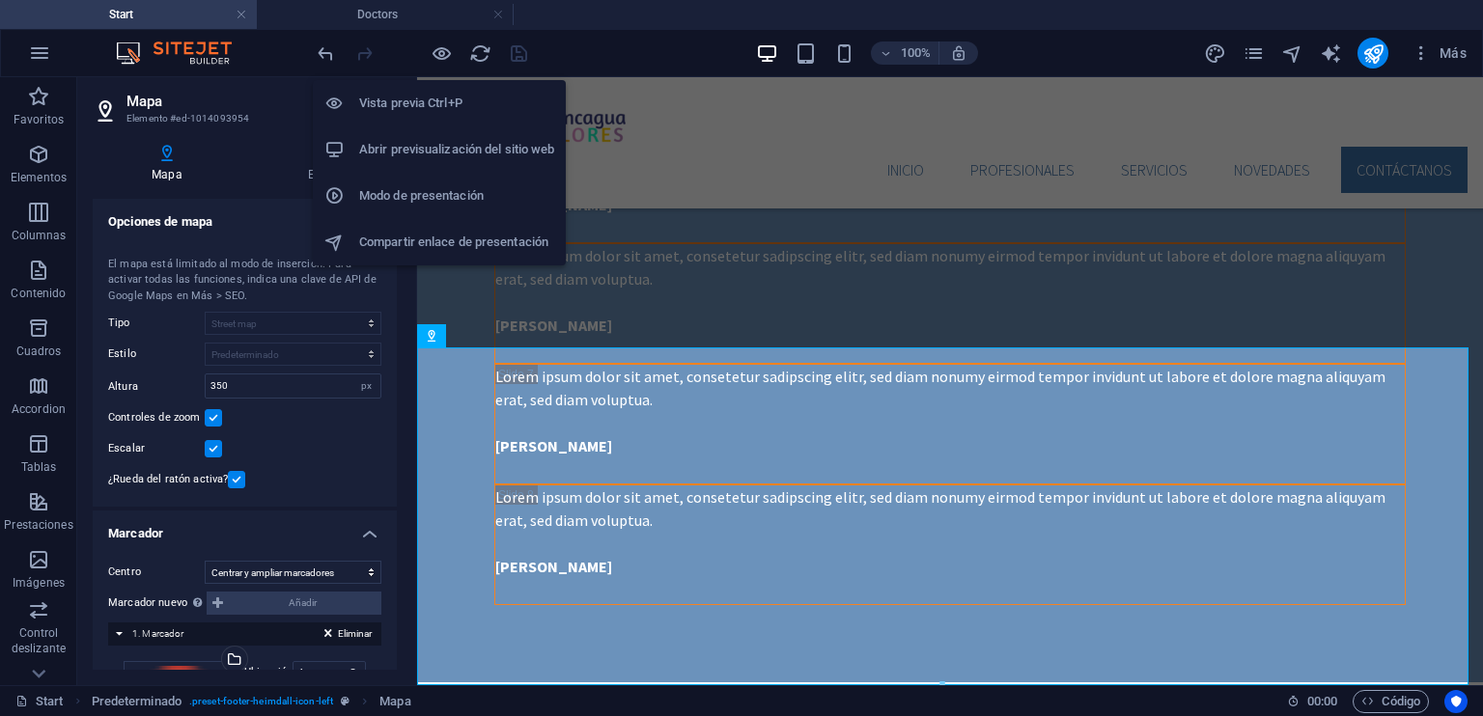
click at [433, 108] on h6 "Vista previa Ctrl+P" at bounding box center [456, 103] width 195 height 23
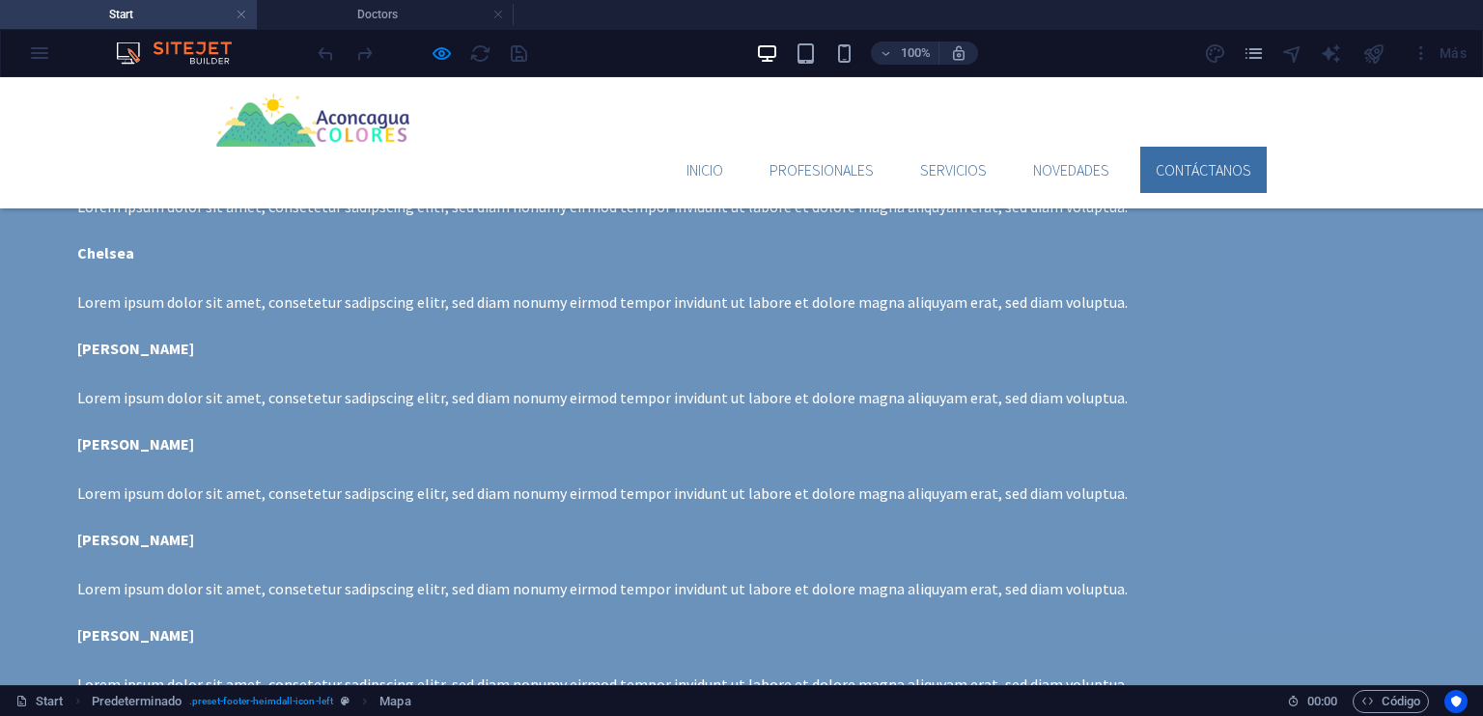
scroll to position [4354, 0]
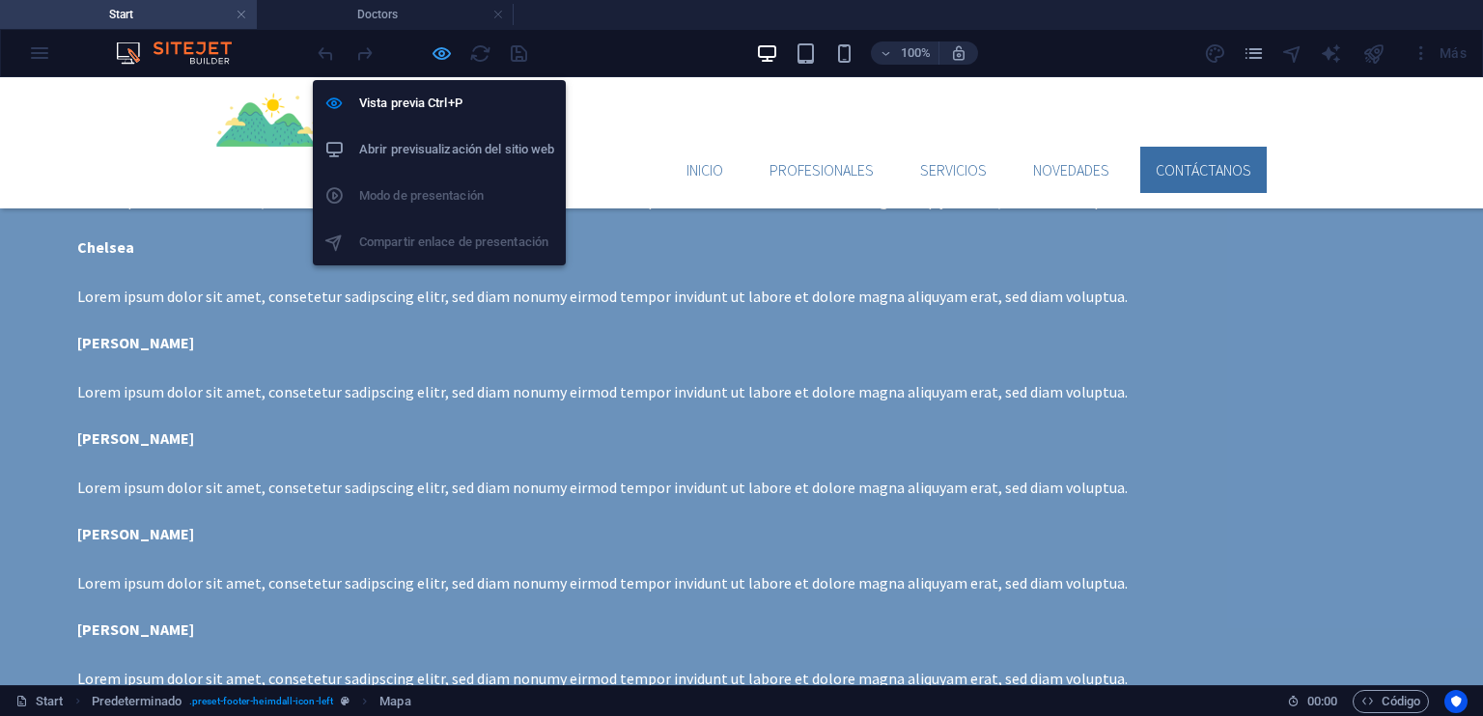
click at [441, 43] on icon "button" at bounding box center [442, 53] width 22 height 22
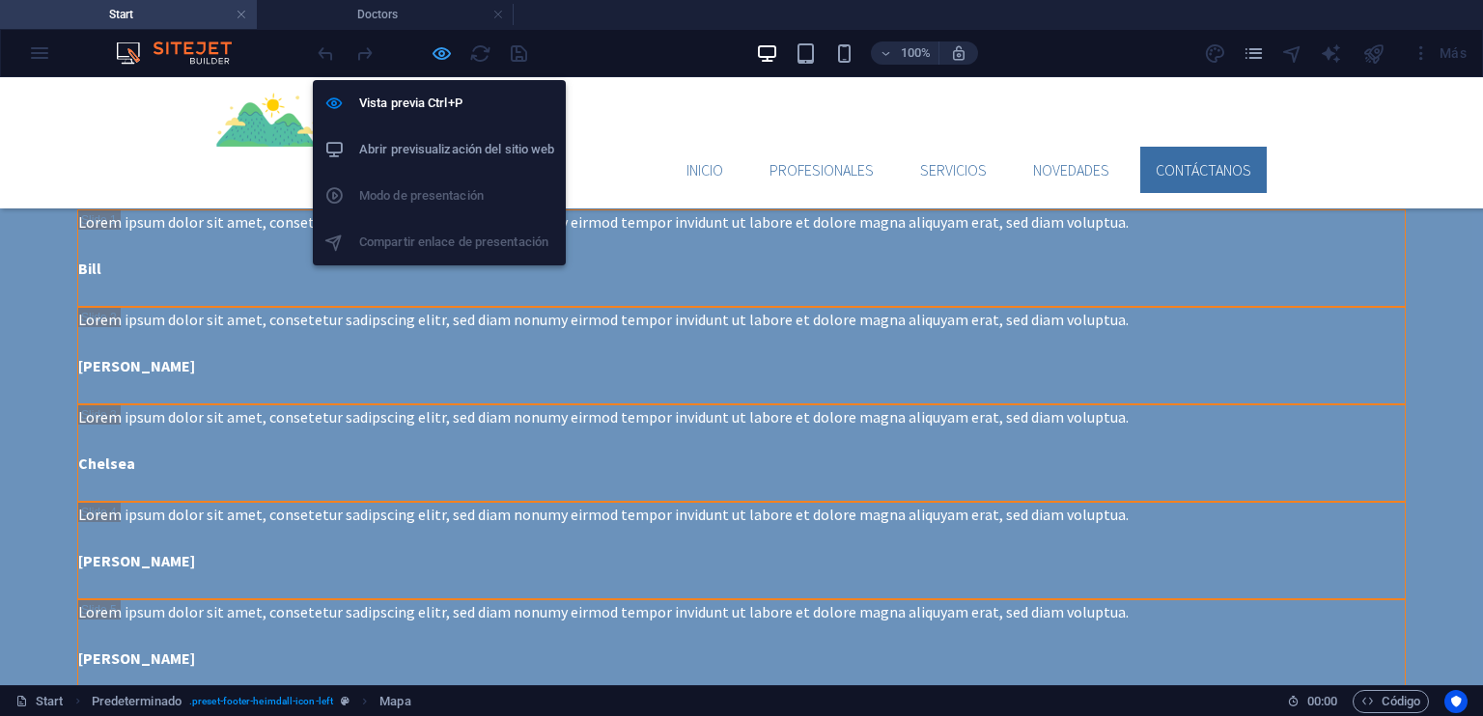
select select "2"
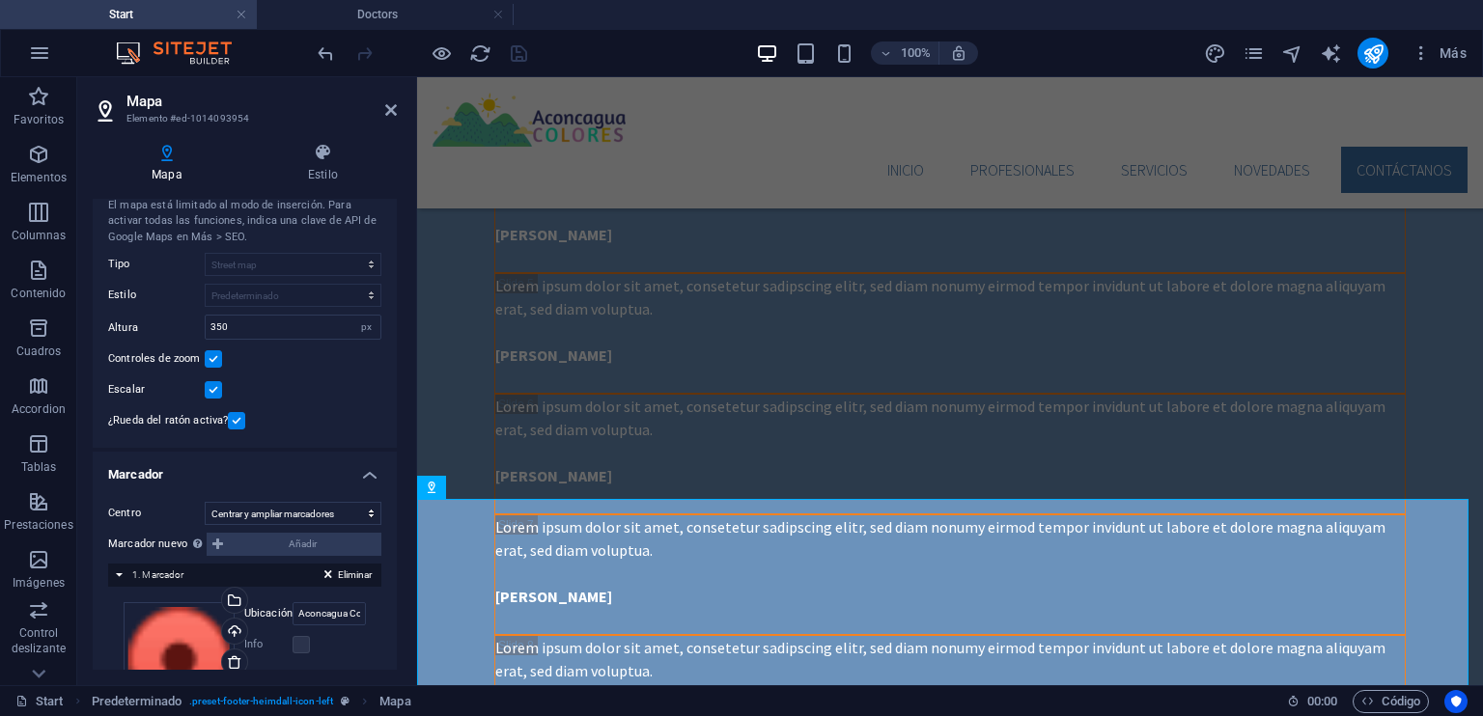
scroll to position [0, 0]
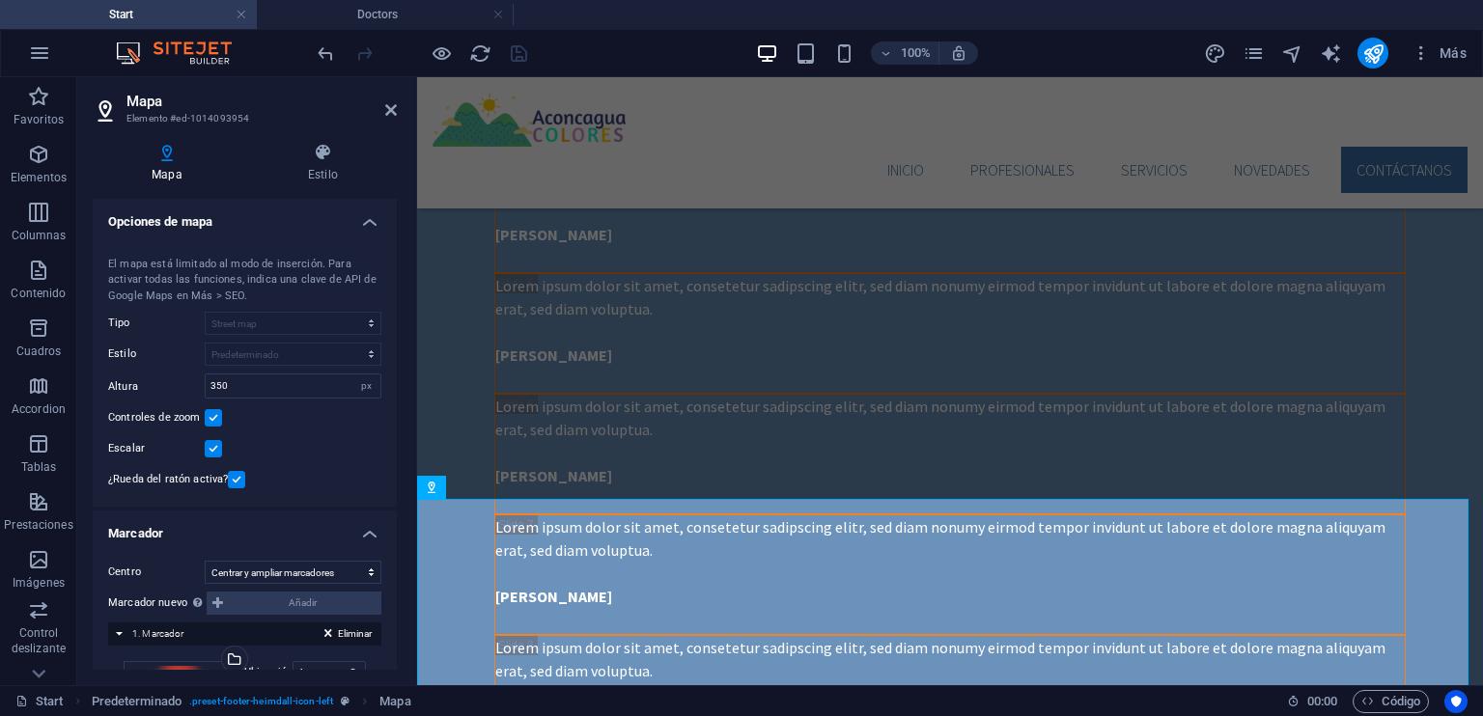
drag, startPoint x: 395, startPoint y: 291, endPoint x: 5, endPoint y: 256, distance: 391.6
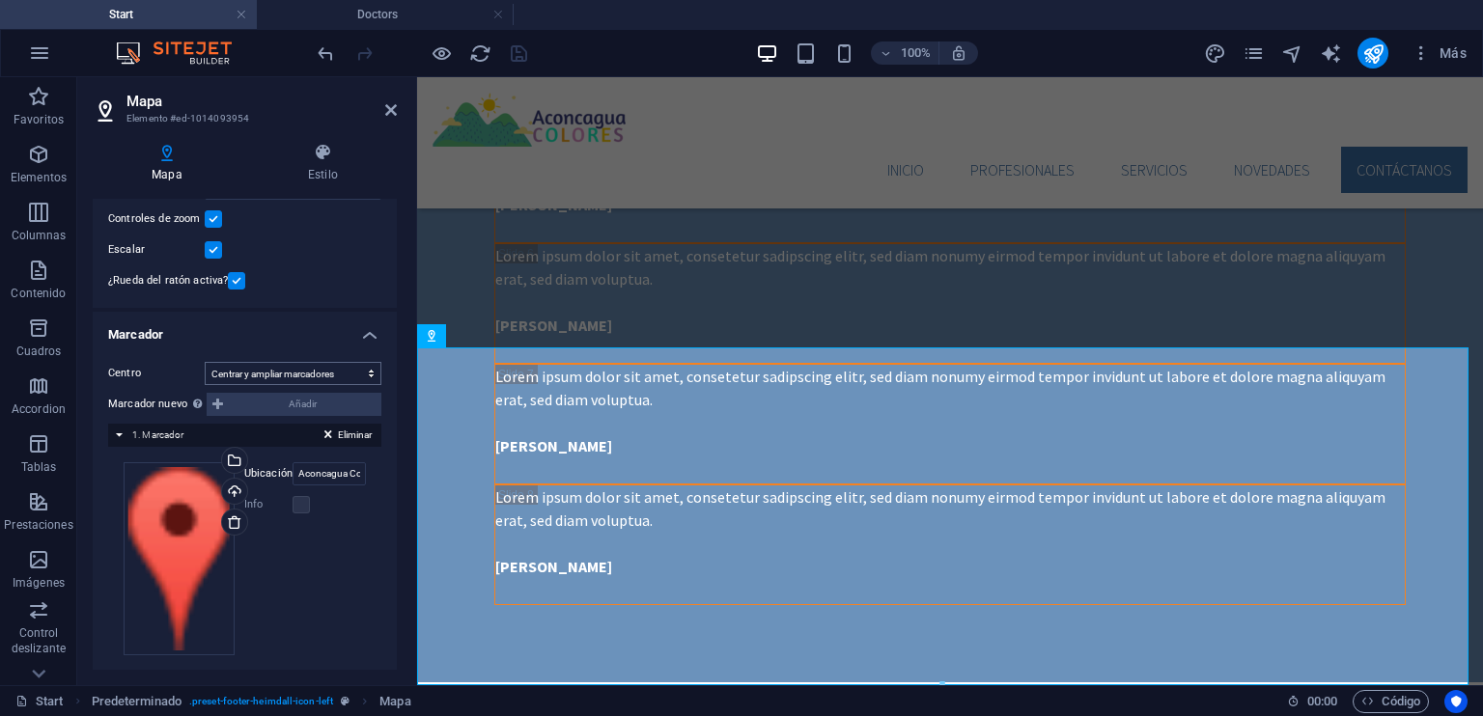
scroll to position [216, 0]
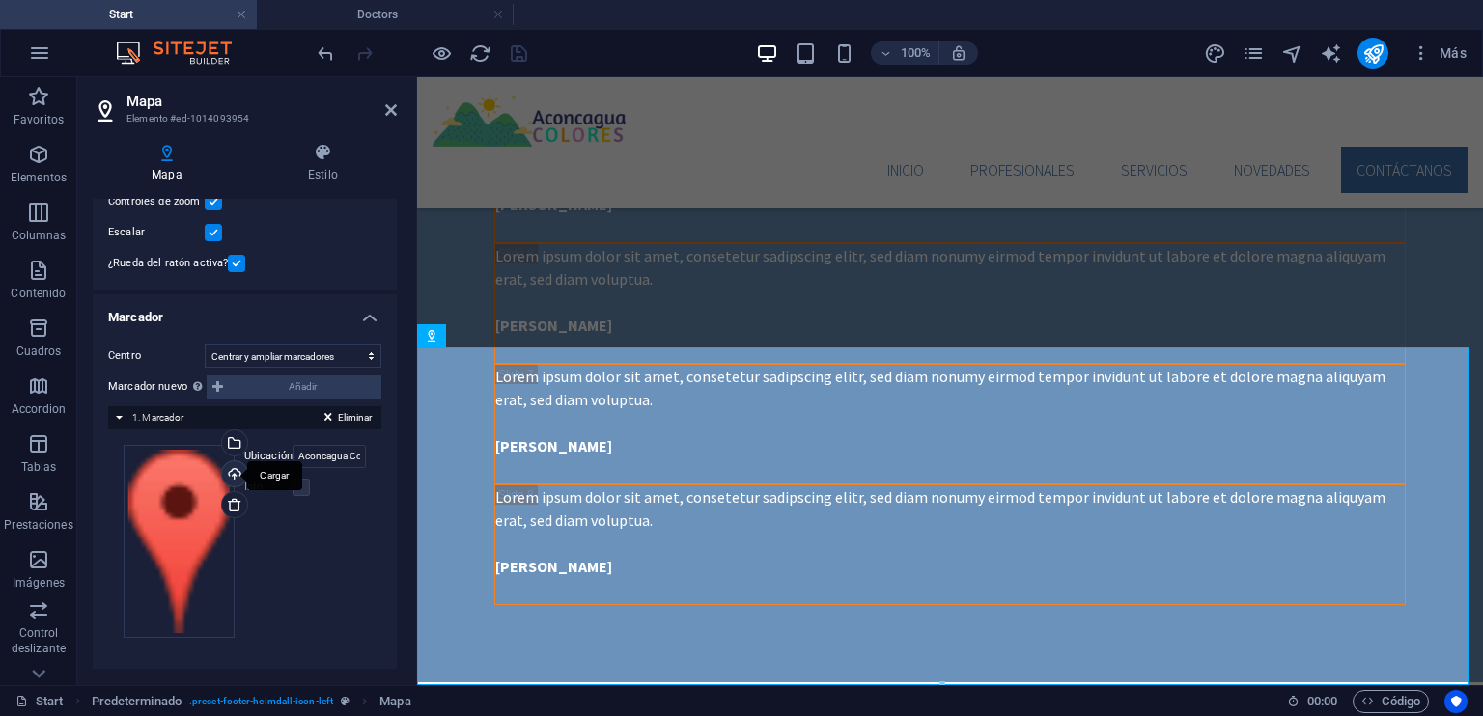
click at [237, 476] on div "Cargar" at bounding box center [232, 475] width 29 height 29
click at [192, 510] on div "Arrastra archivos aquí, haz clic para escoger archivos o selecciona archivos de…" at bounding box center [179, 541] width 111 height 193
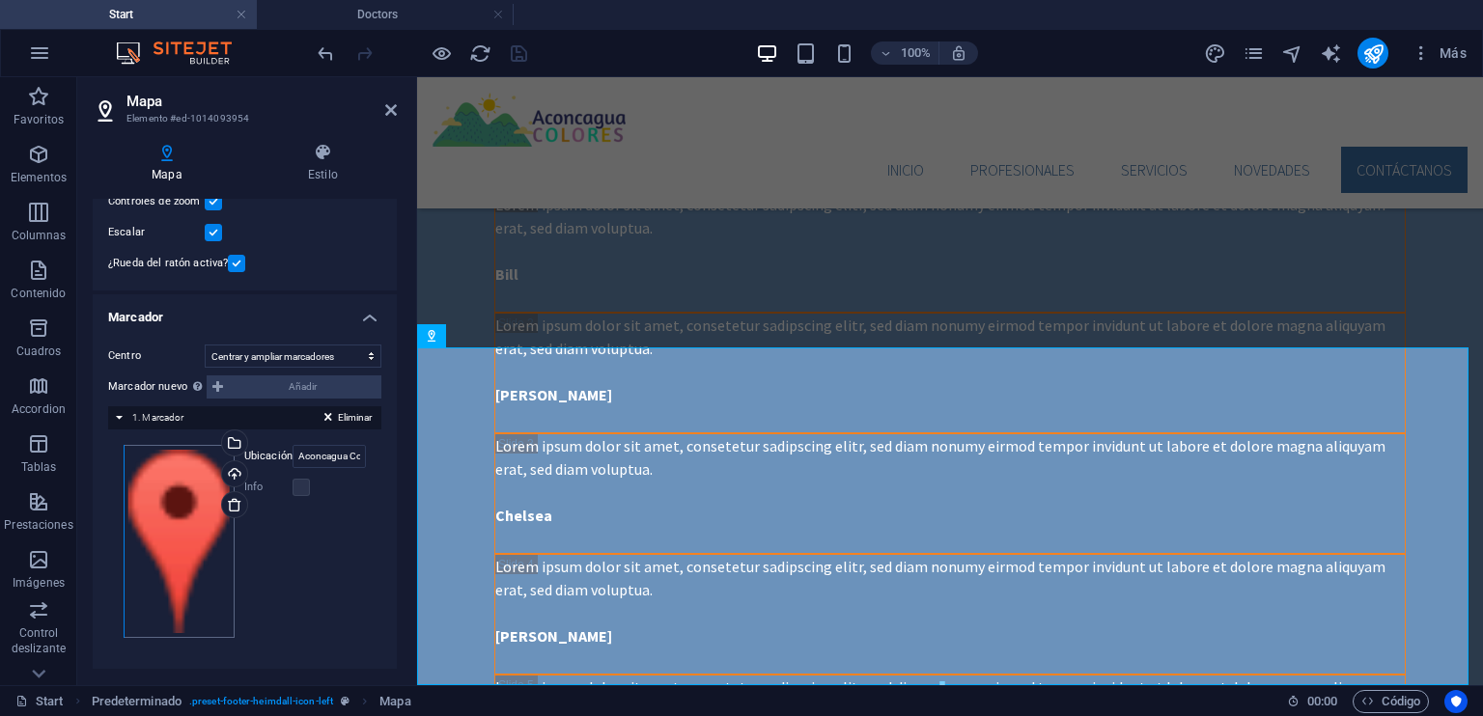
scroll to position [4895, 0]
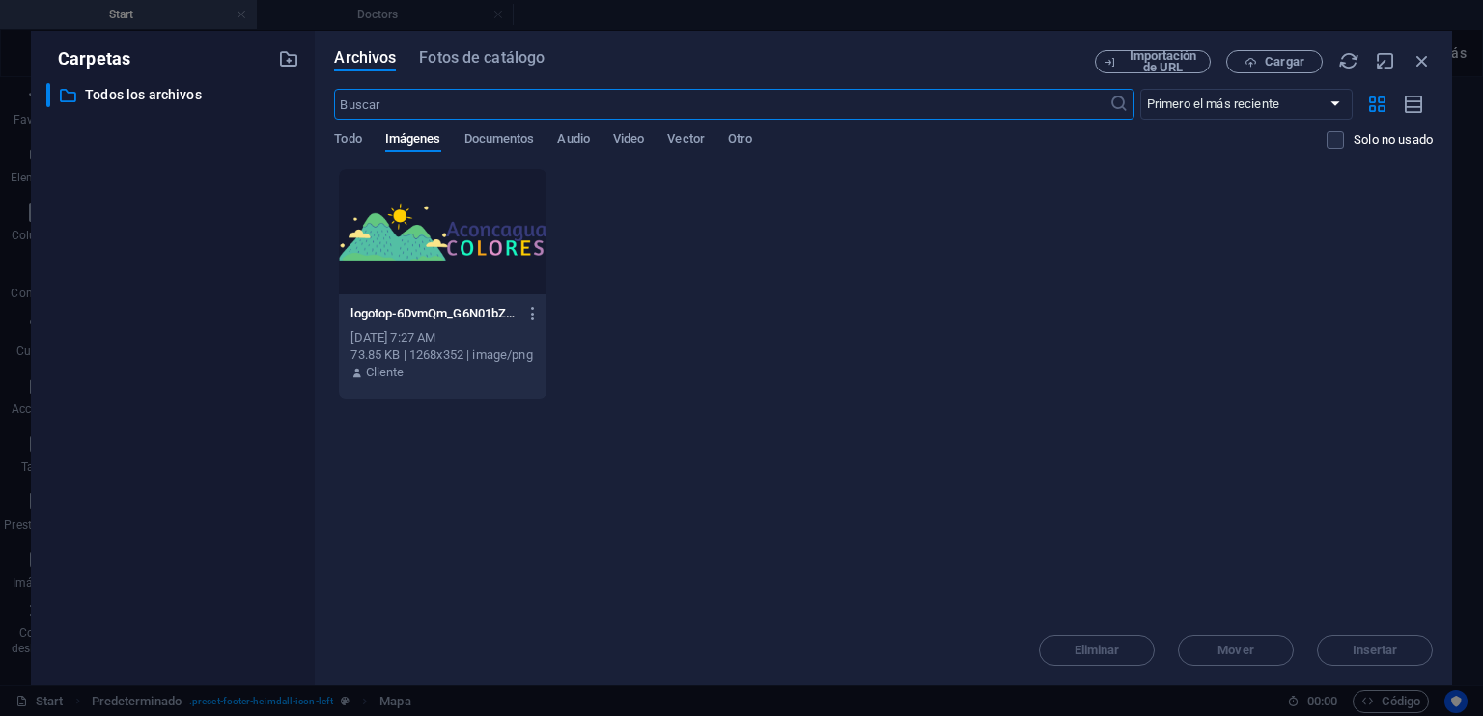
click at [1421, 62] on icon "button" at bounding box center [1421, 60] width 21 height 21
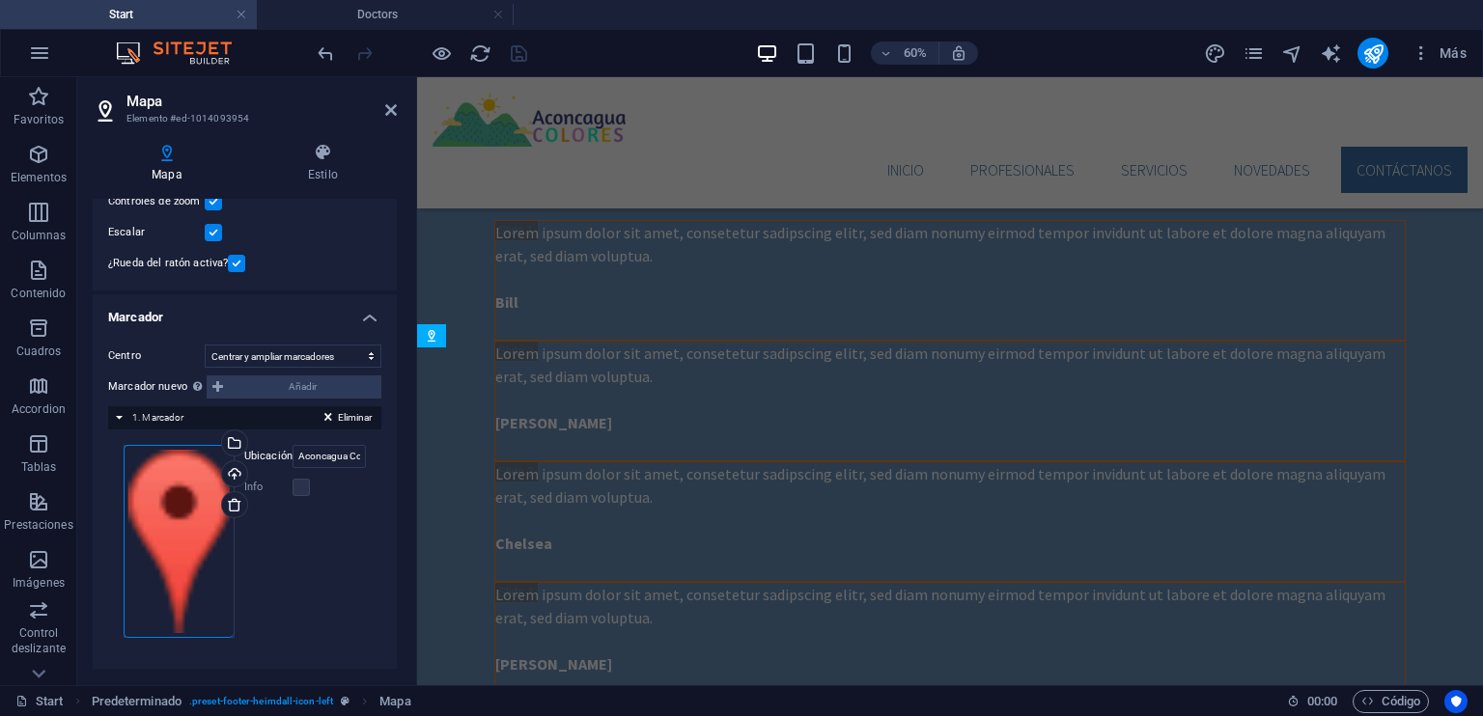
scroll to position [4923, 0]
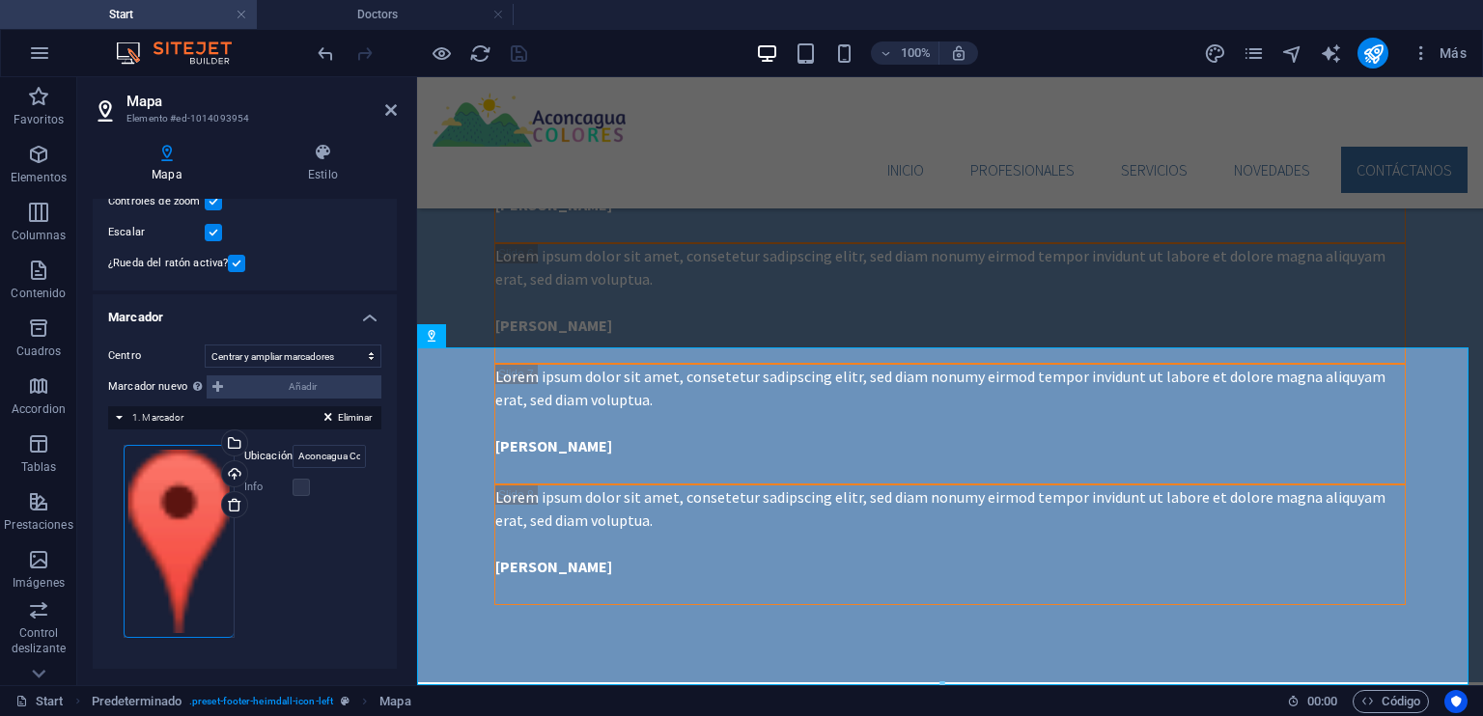
click at [319, 530] on div "Arrastra archivos aquí, haz clic para escoger archivos o selecciona archivos de…" at bounding box center [245, 541] width 242 height 193
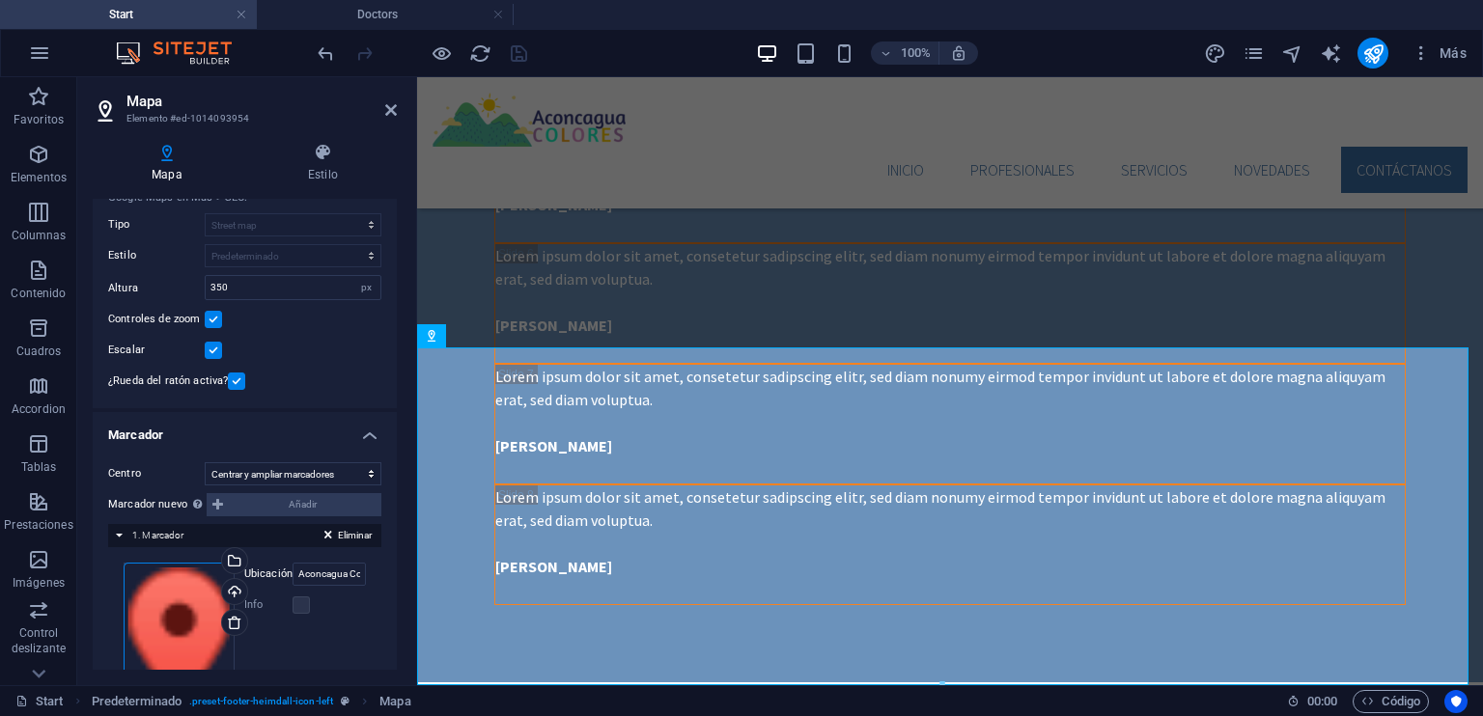
scroll to position [0, 0]
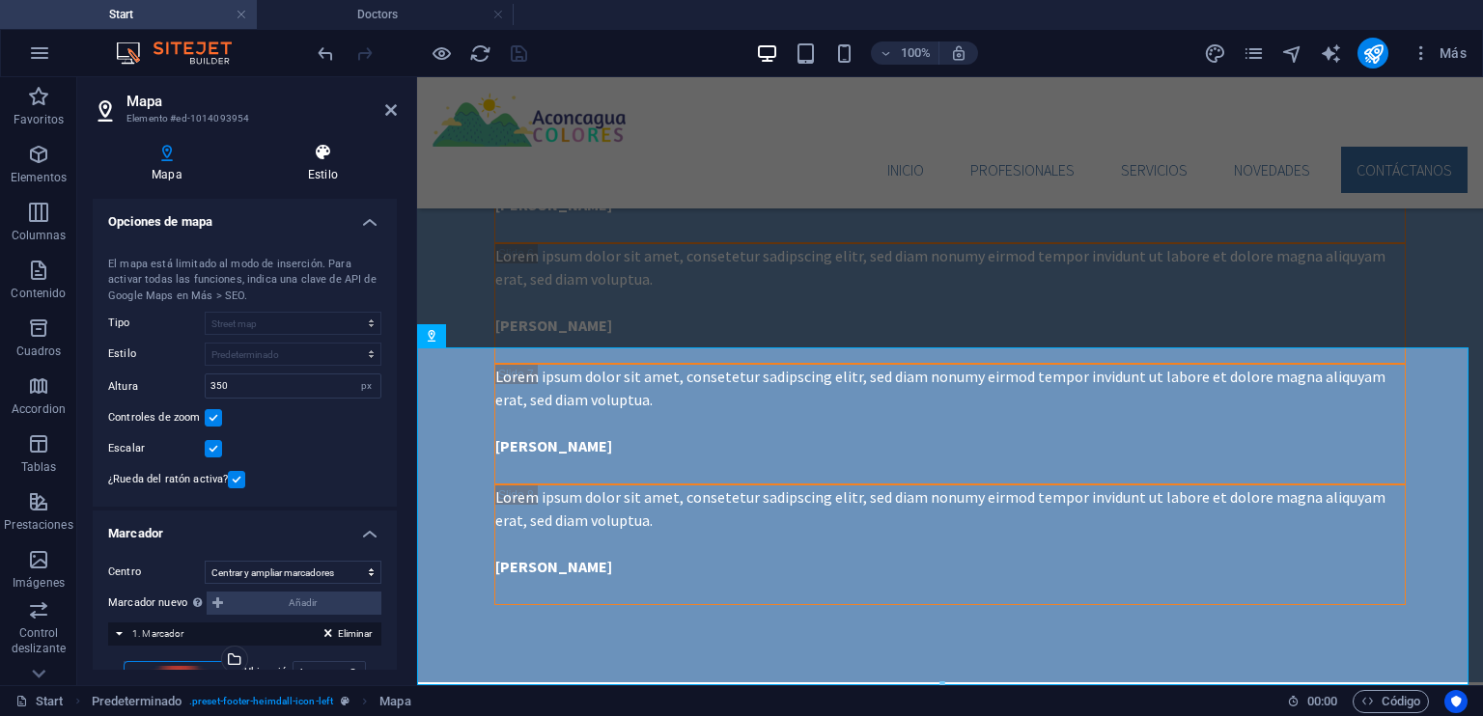
click at [323, 154] on icon at bounding box center [323, 152] width 148 height 19
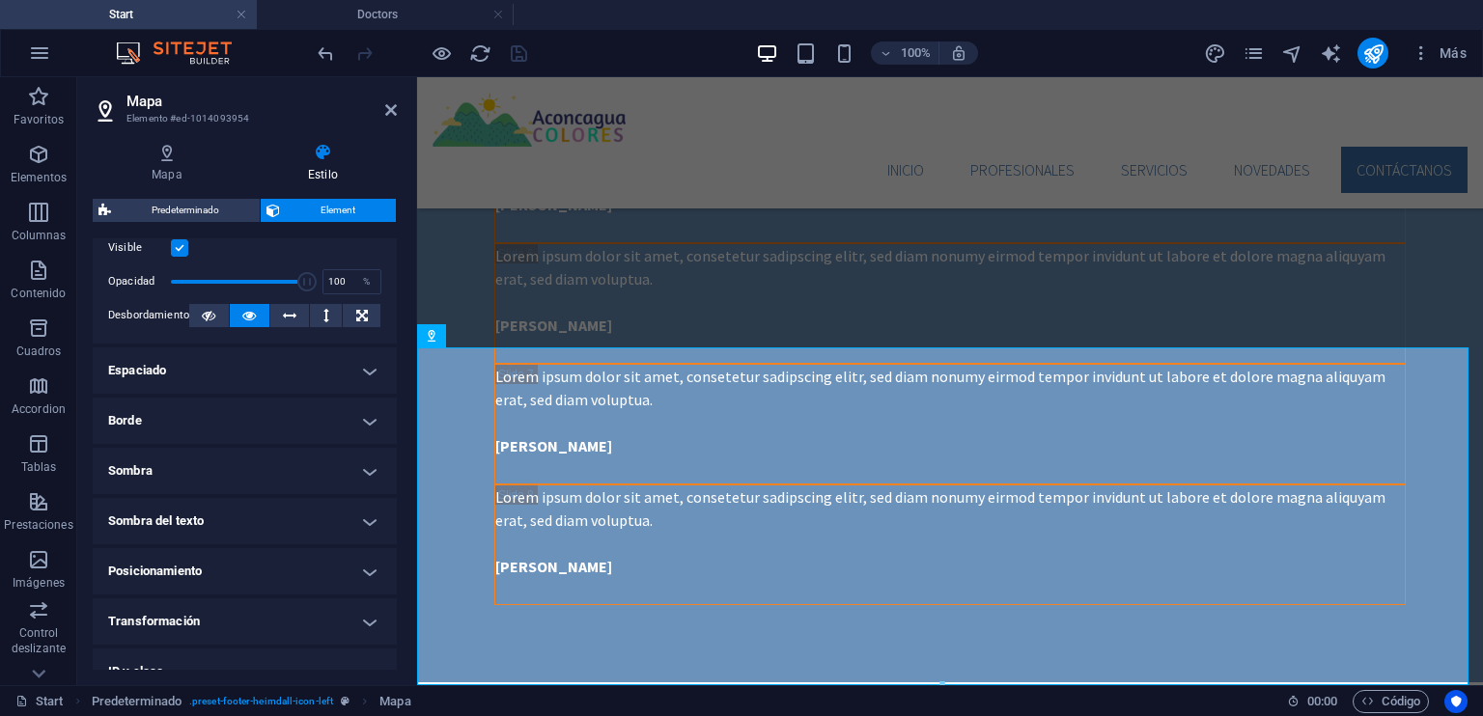
scroll to position [290, 0]
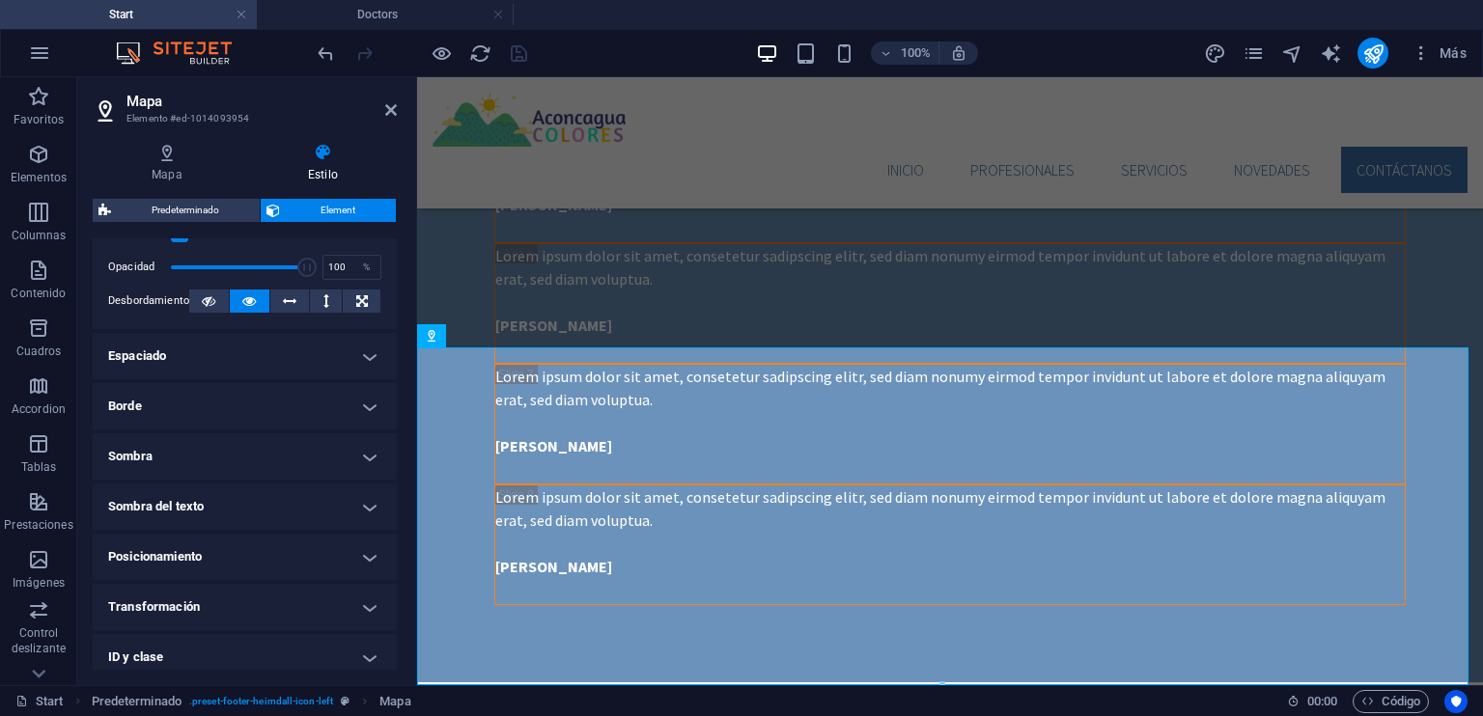
click at [397, 418] on div "Mapa Estilo Opciones de mapa Centro del mapa [STREET_ADDRESS][US_STATE] El mapa…" at bounding box center [244, 406] width 335 height 558
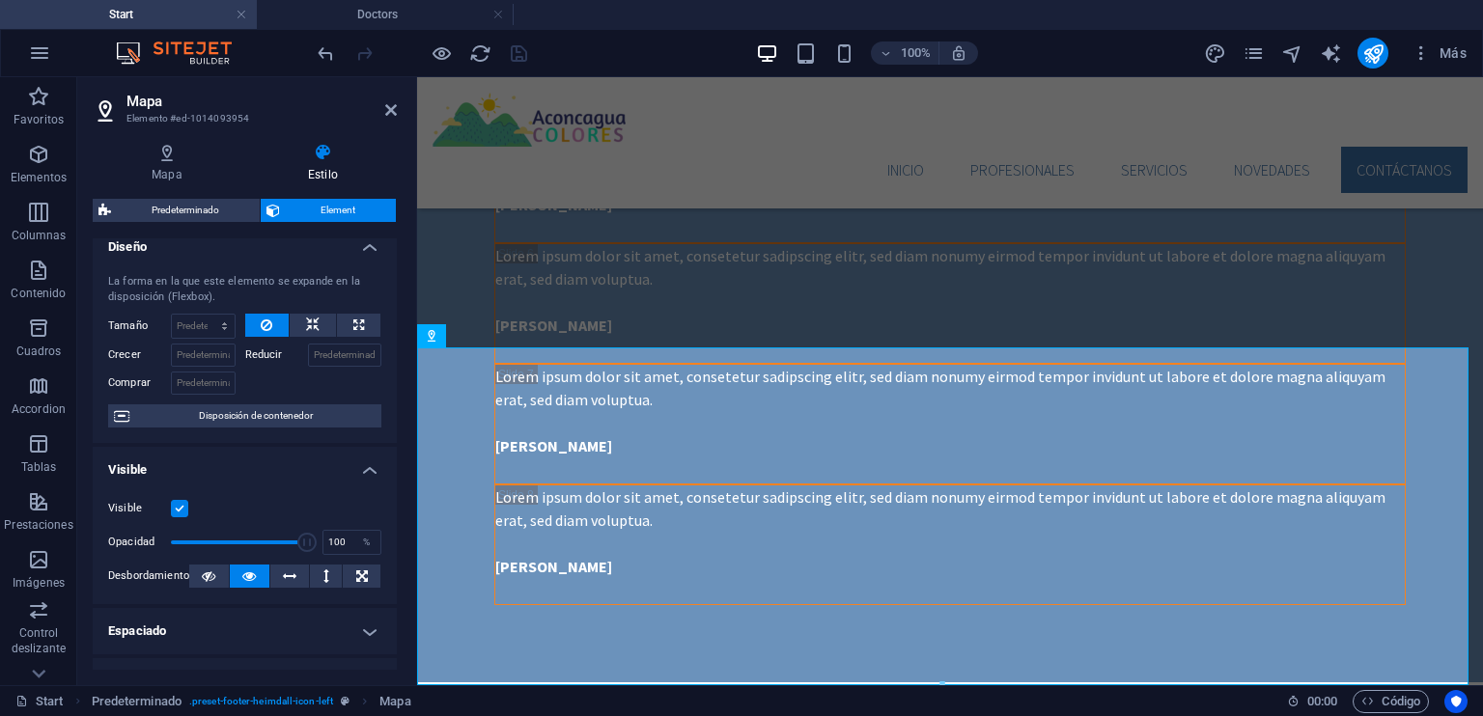
scroll to position [0, 0]
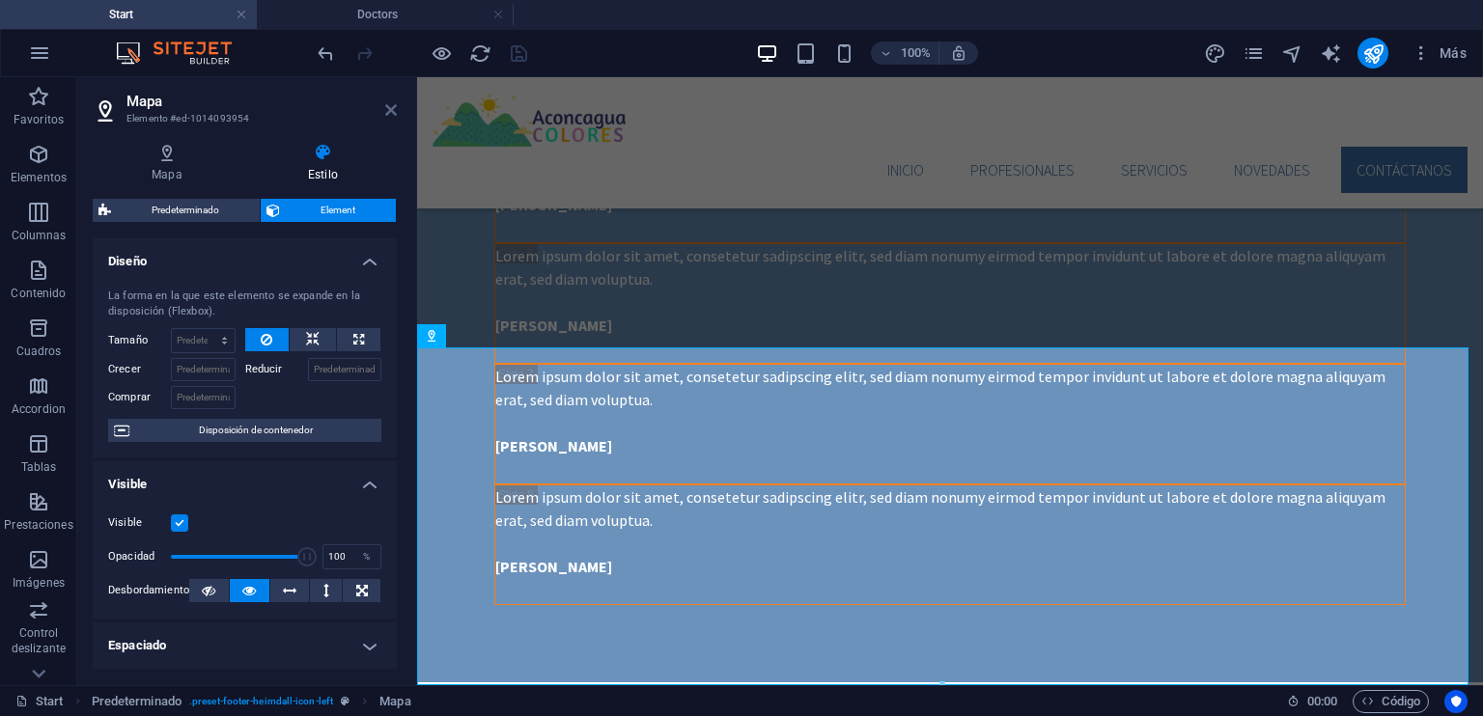
click at [394, 112] on icon at bounding box center [391, 109] width 12 height 15
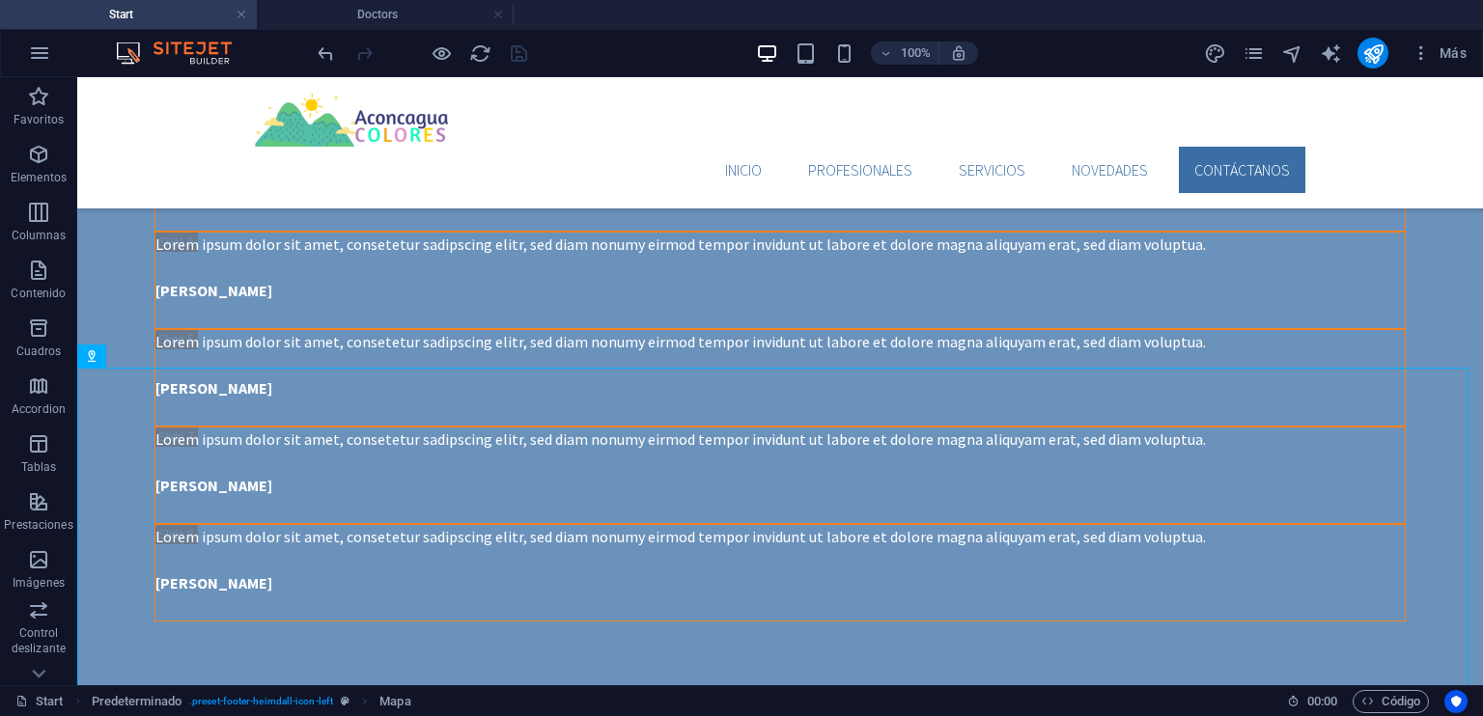
scroll to position [4557, 0]
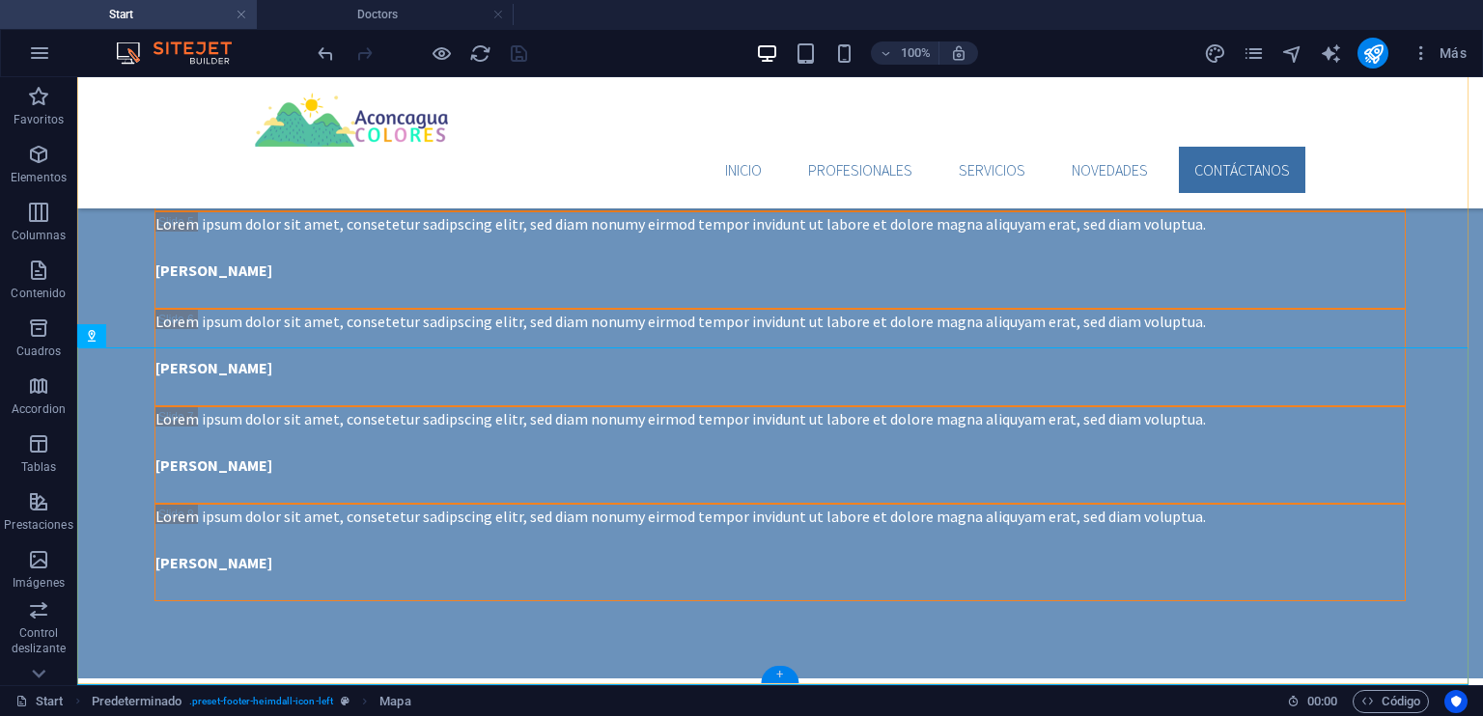
click at [775, 672] on div "+" at bounding box center [780, 674] width 38 height 17
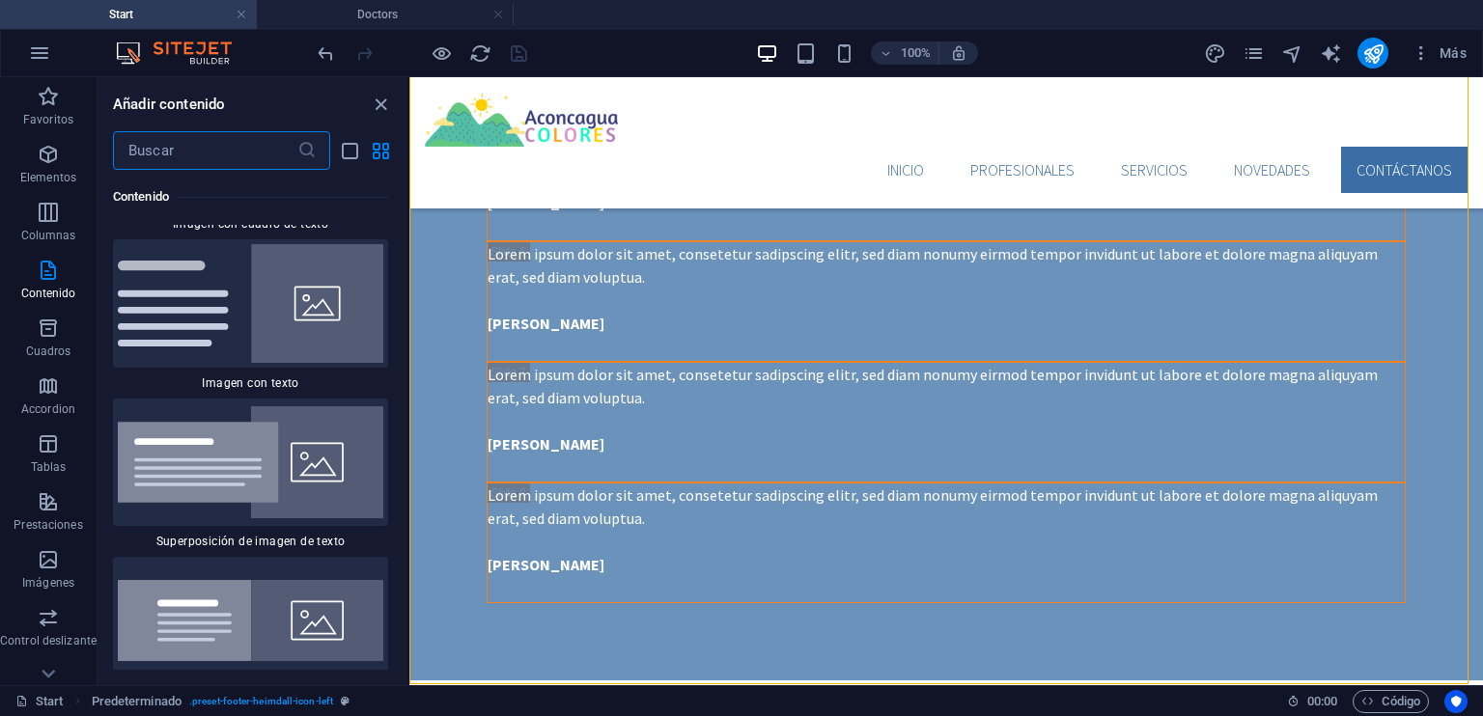
scroll to position [7252, 0]
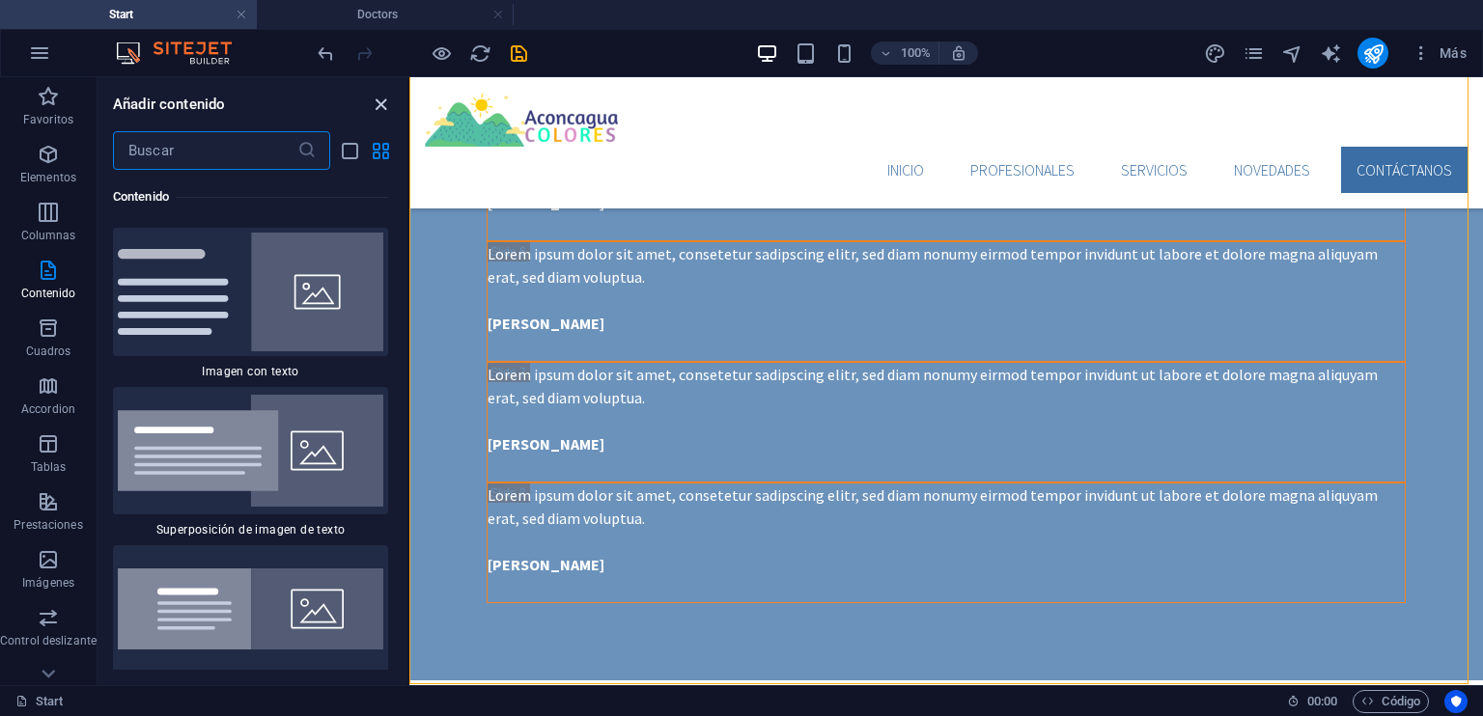
drag, startPoint x: 306, startPoint y: 25, endPoint x: 383, endPoint y: 102, distance: 109.2
click at [383, 102] on icon "close panel" at bounding box center [381, 105] width 22 height 22
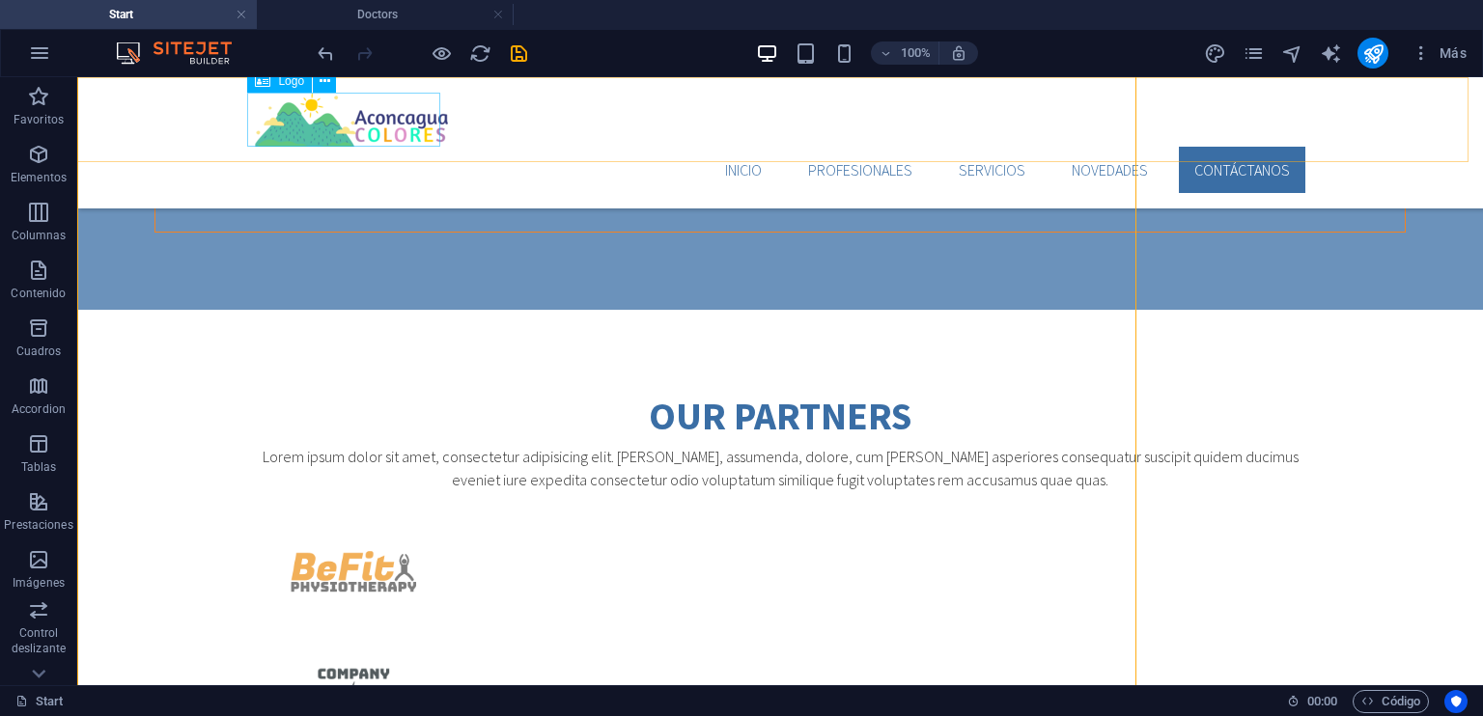
scroll to position [4557, 0]
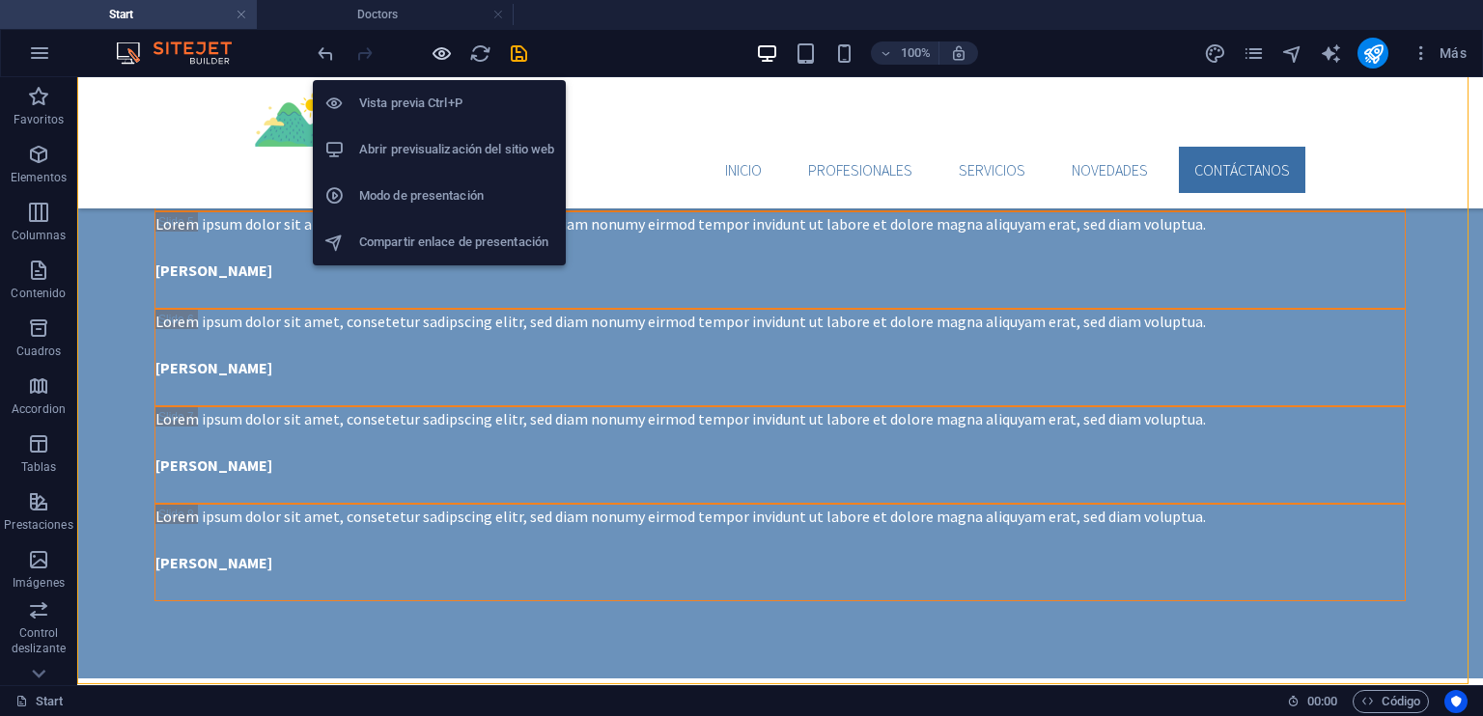
click at [439, 48] on icon "button" at bounding box center [442, 53] width 22 height 22
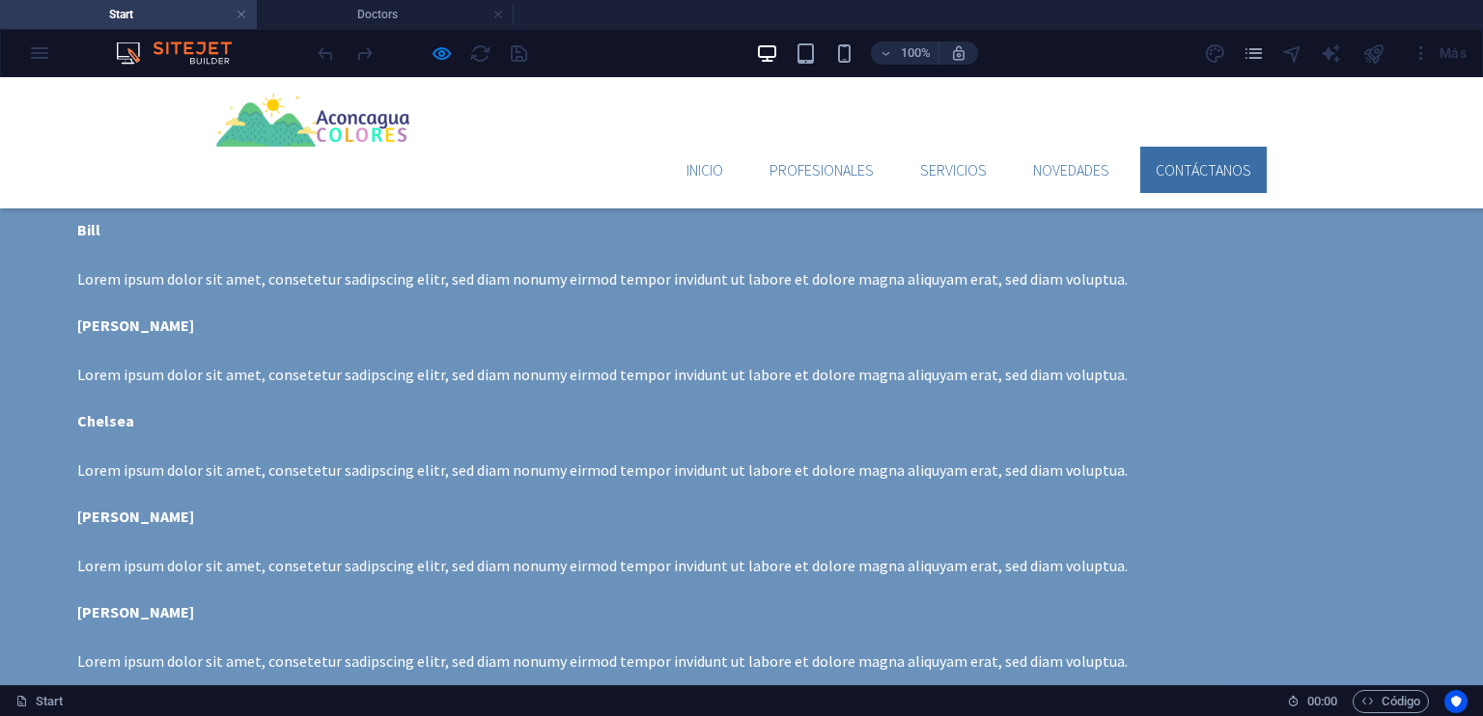
scroll to position [4354, 0]
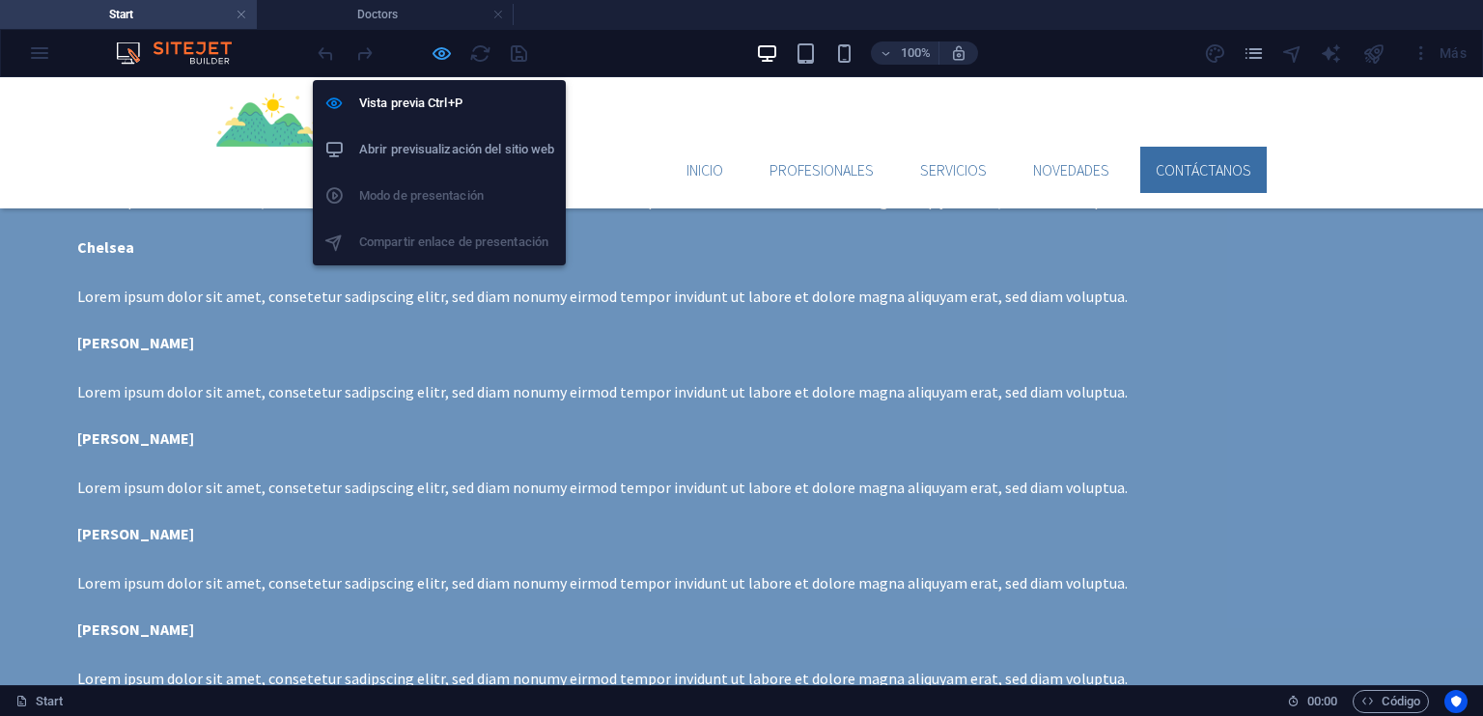
click at [442, 49] on icon "button" at bounding box center [442, 53] width 22 height 22
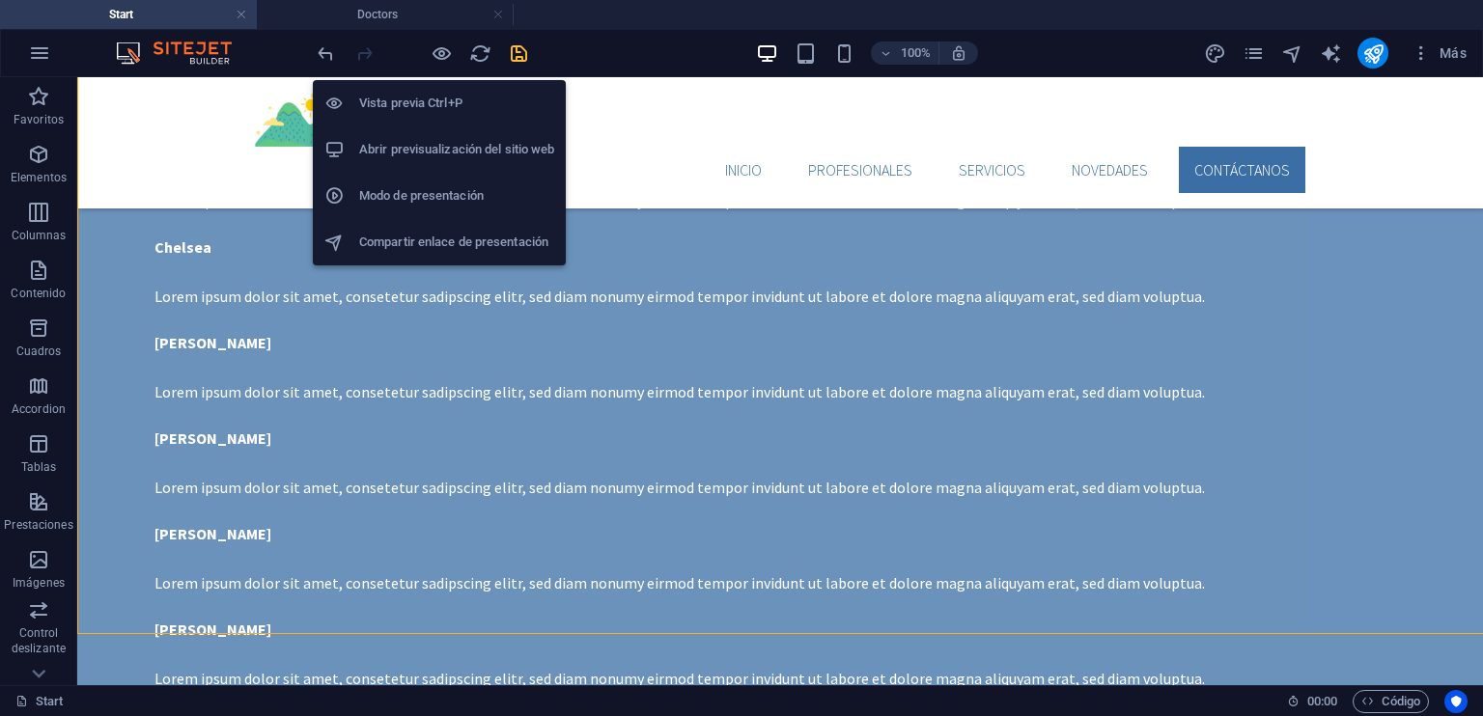
scroll to position [4405, 0]
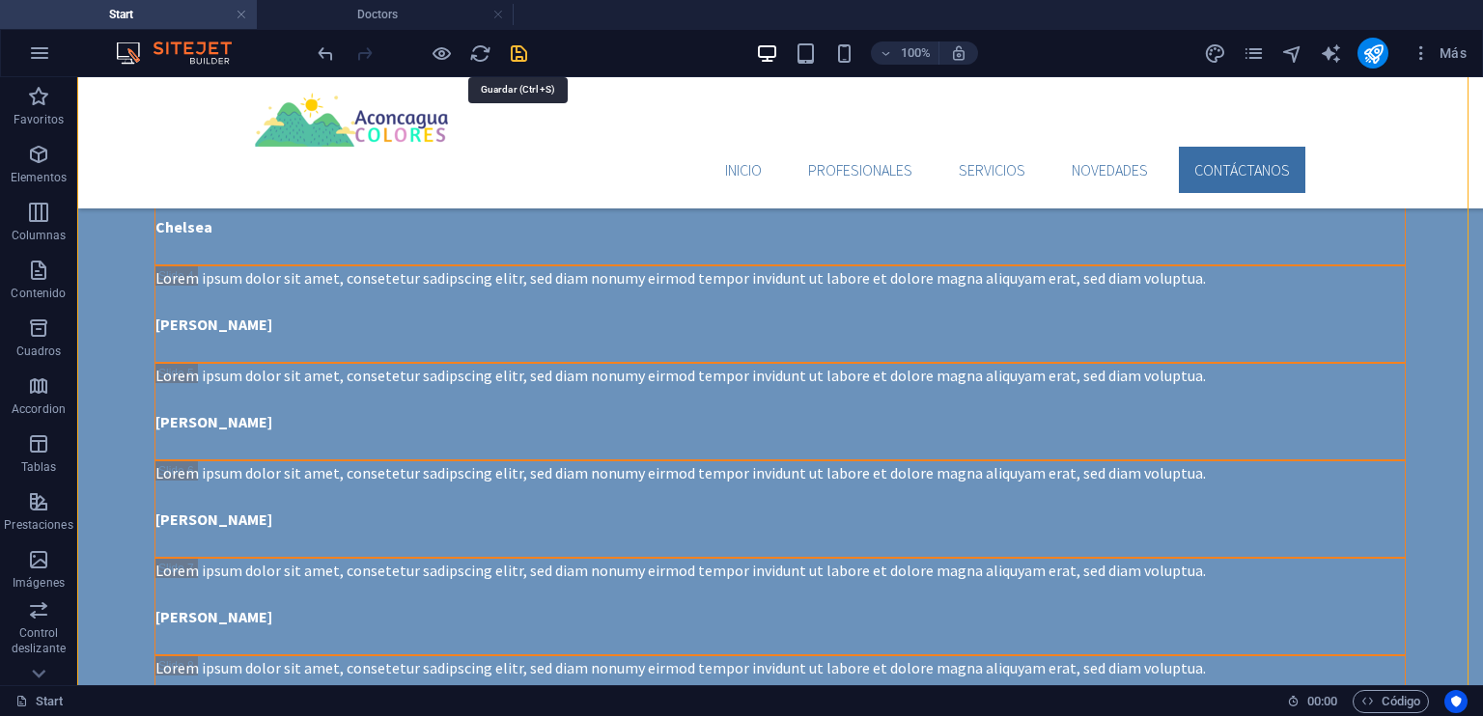
click at [523, 51] on icon "save" at bounding box center [519, 53] width 22 height 22
checkbox input "false"
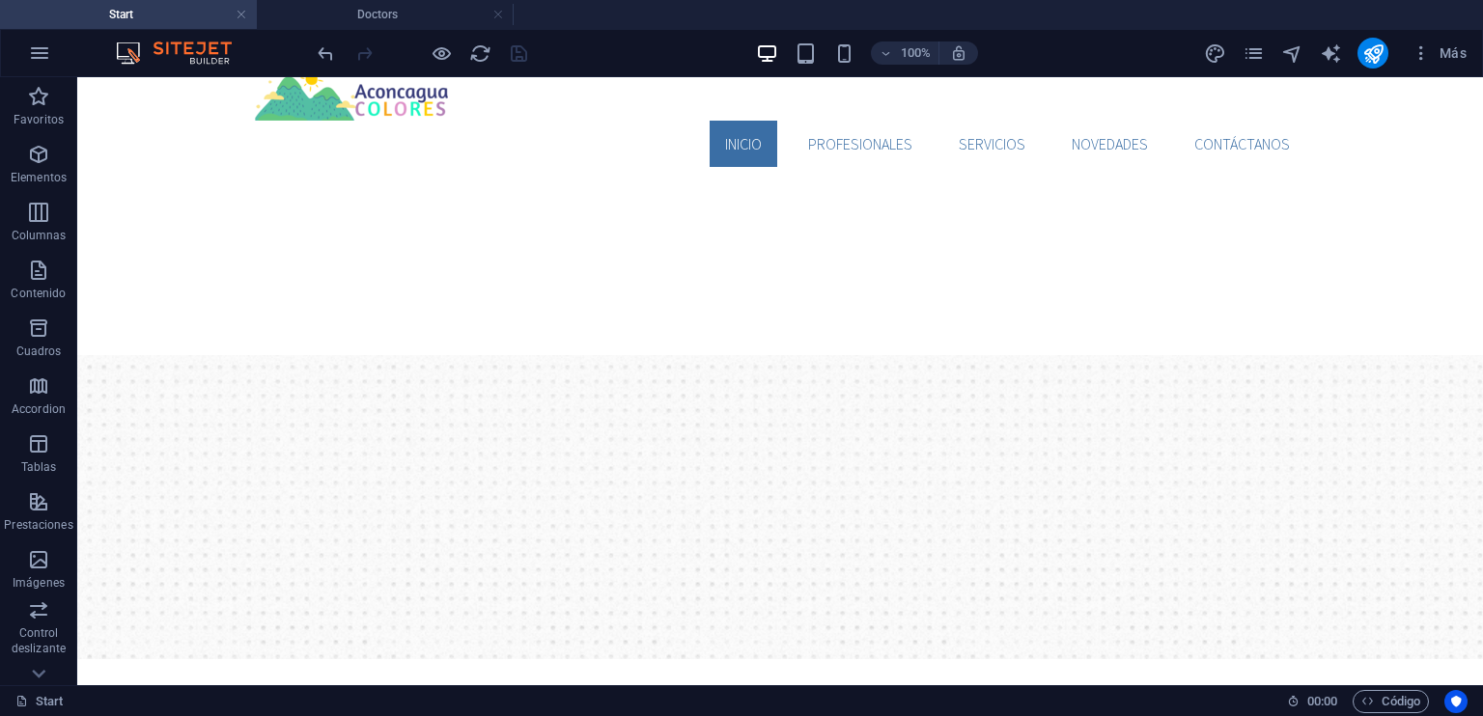
scroll to position [0, 0]
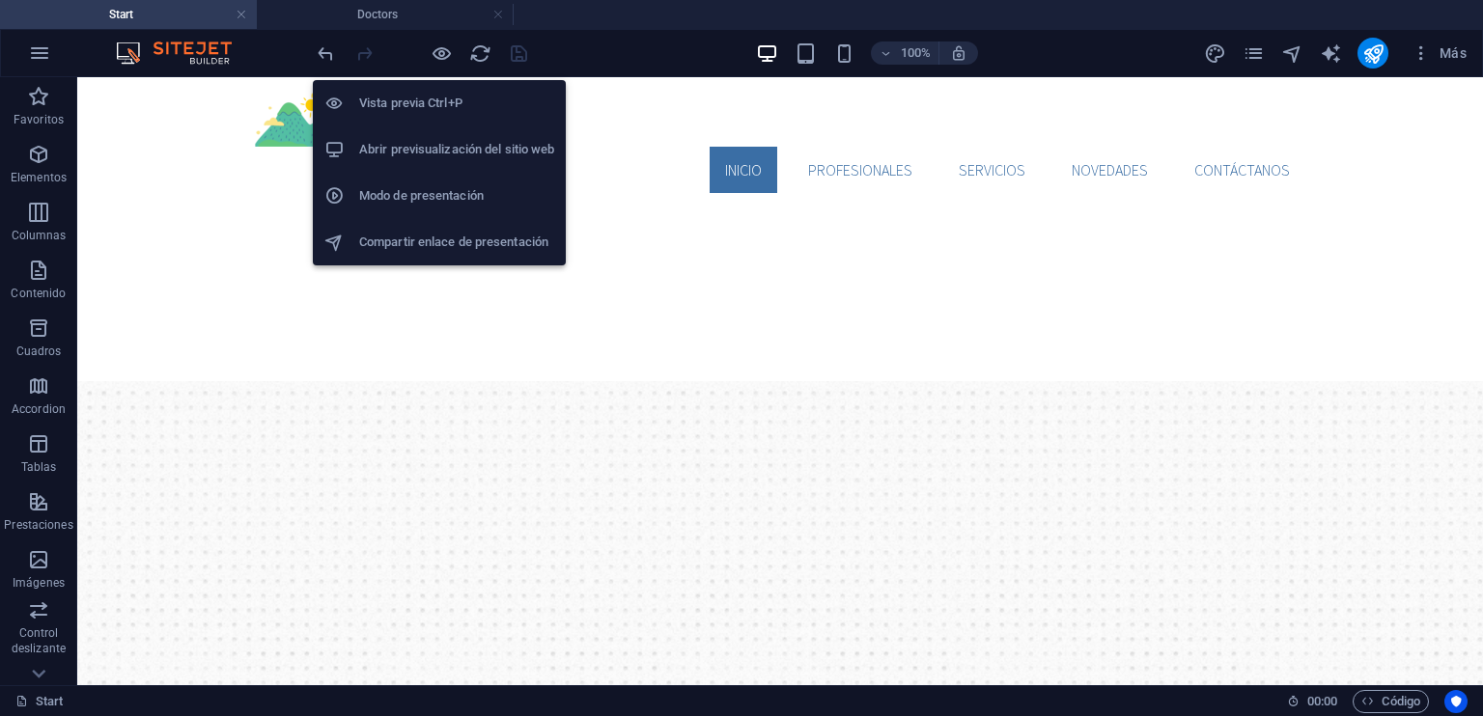
click at [452, 150] on h6 "Abrir previsualización del sitio web" at bounding box center [456, 149] width 195 height 23
click at [428, 110] on h6 "Vista previa Ctrl+P" at bounding box center [456, 103] width 195 height 23
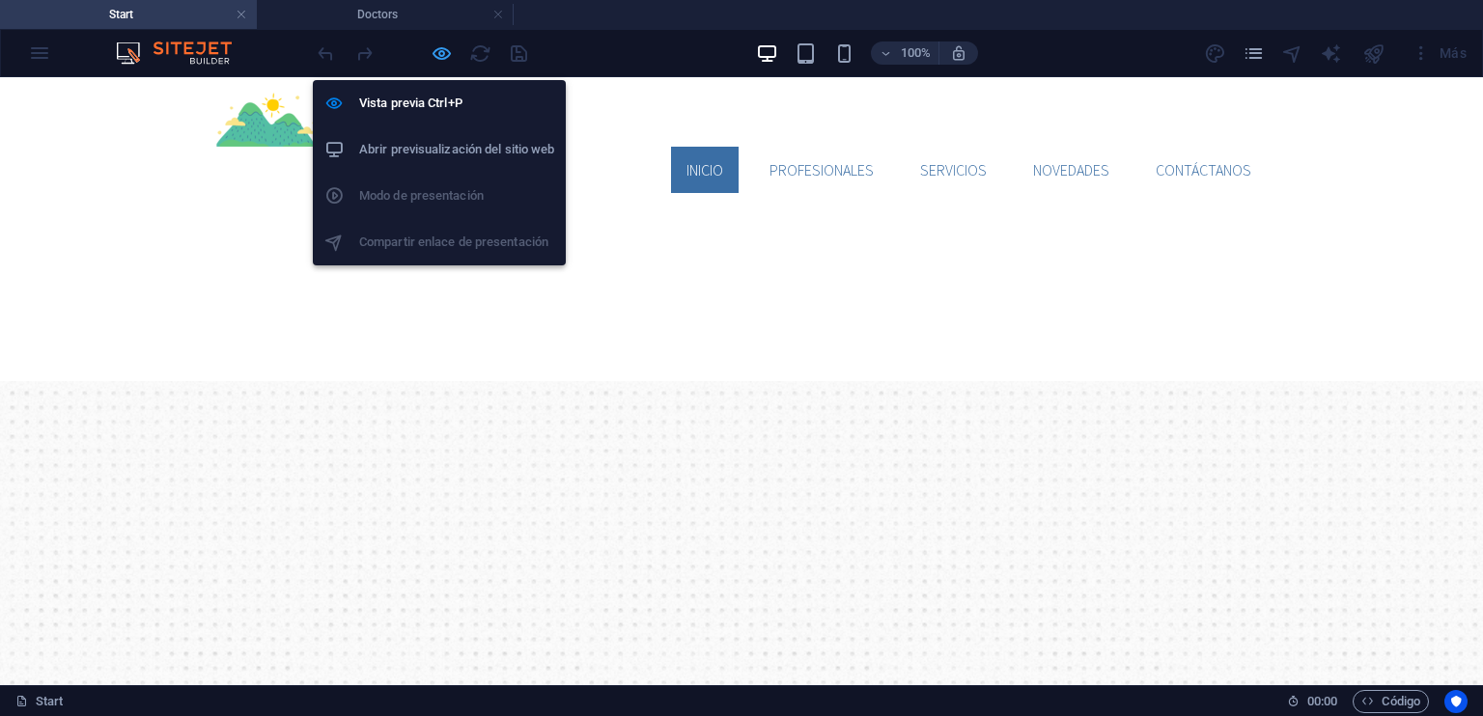
click at [447, 54] on icon "button" at bounding box center [442, 53] width 22 height 22
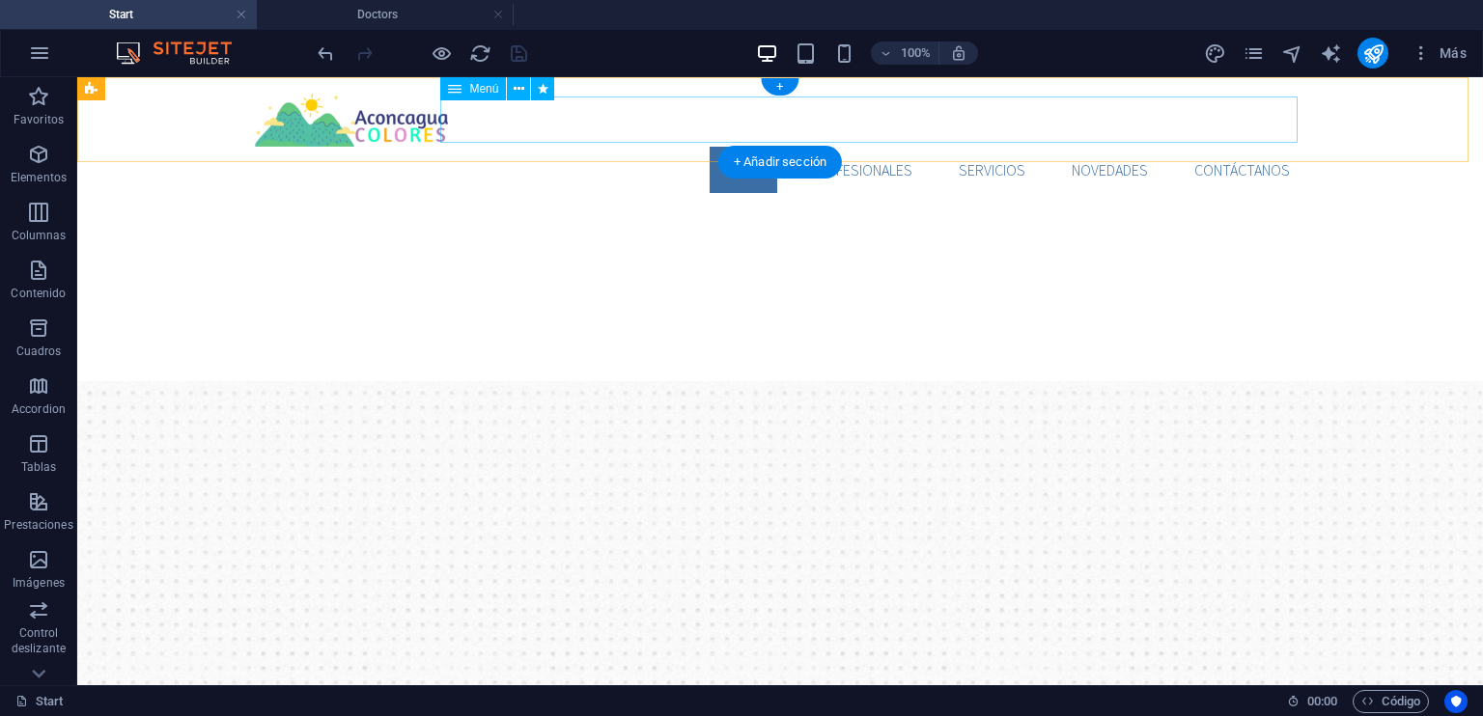
click at [672, 147] on nav "Inicio Profesionales Servicios Novedades Contáctanos" at bounding box center [780, 170] width 1050 height 46
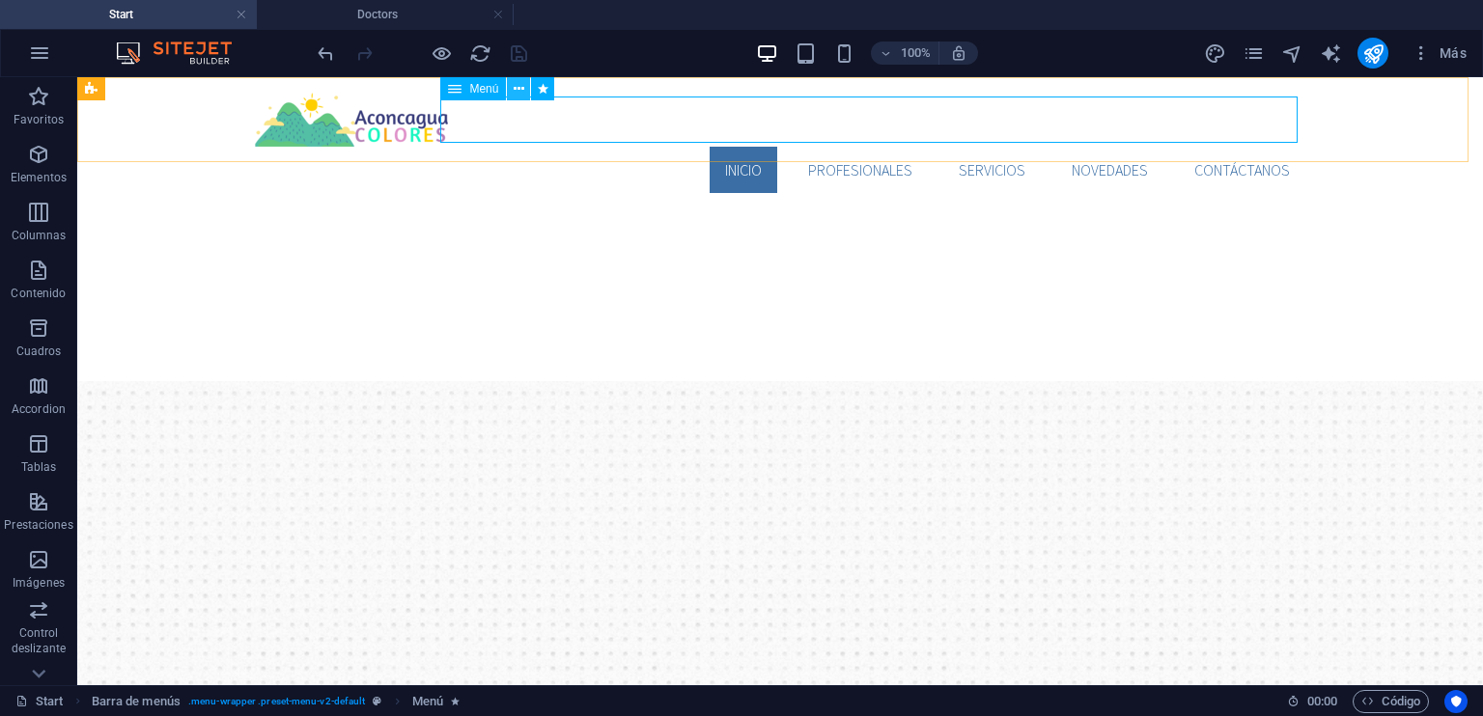
click at [521, 83] on icon at bounding box center [519, 89] width 11 height 20
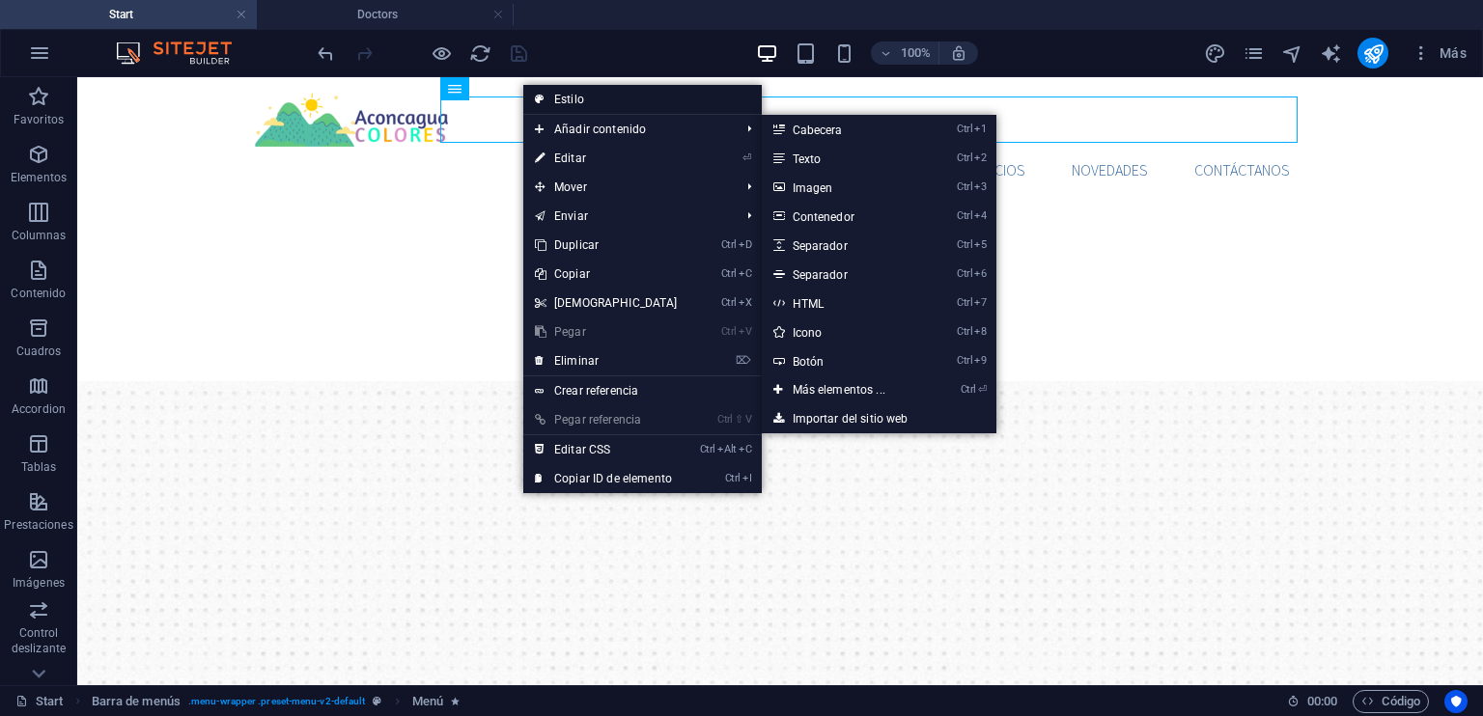
click at [585, 93] on link "Estilo" at bounding box center [642, 99] width 238 height 29
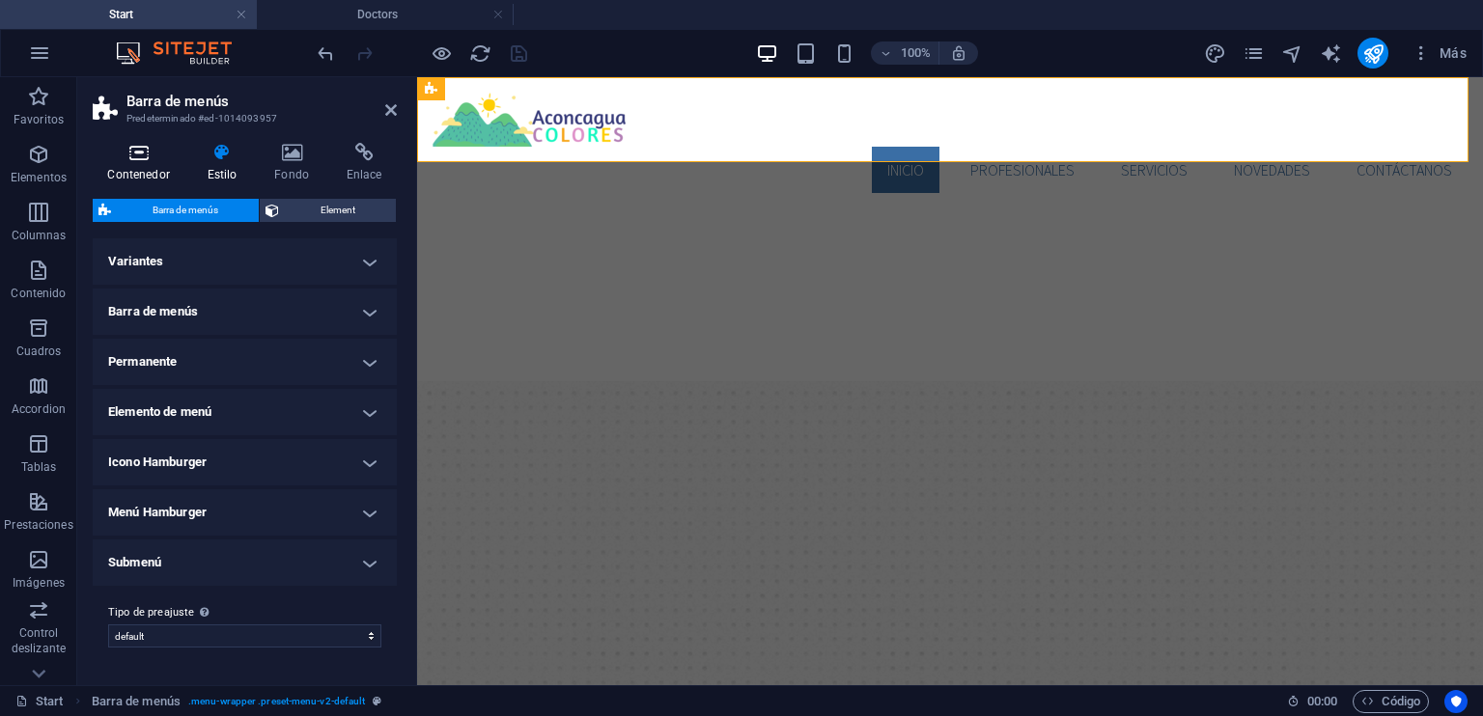
click at [166, 167] on h4 "Contenedor" at bounding box center [142, 163] width 99 height 41
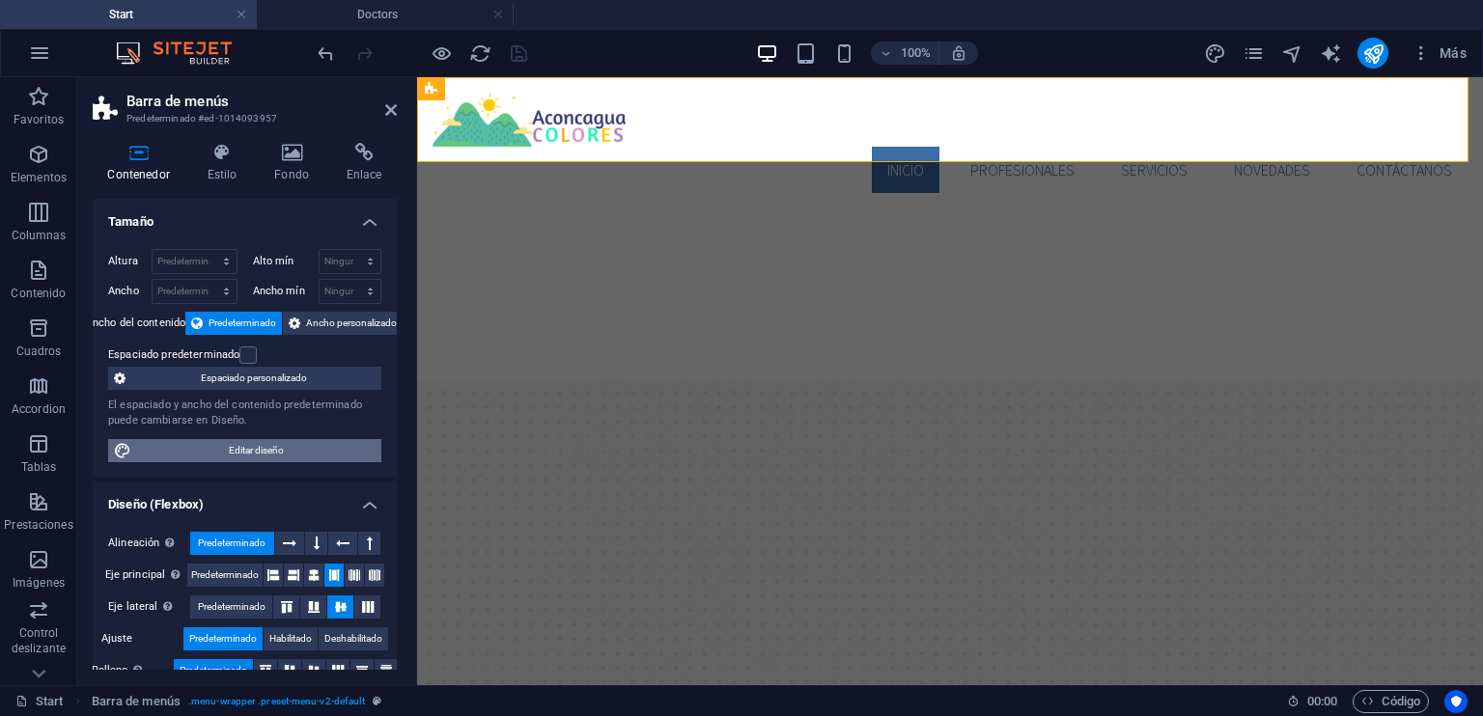
click at [283, 447] on span "Editar diseño" at bounding box center [256, 450] width 238 height 23
select select "rem"
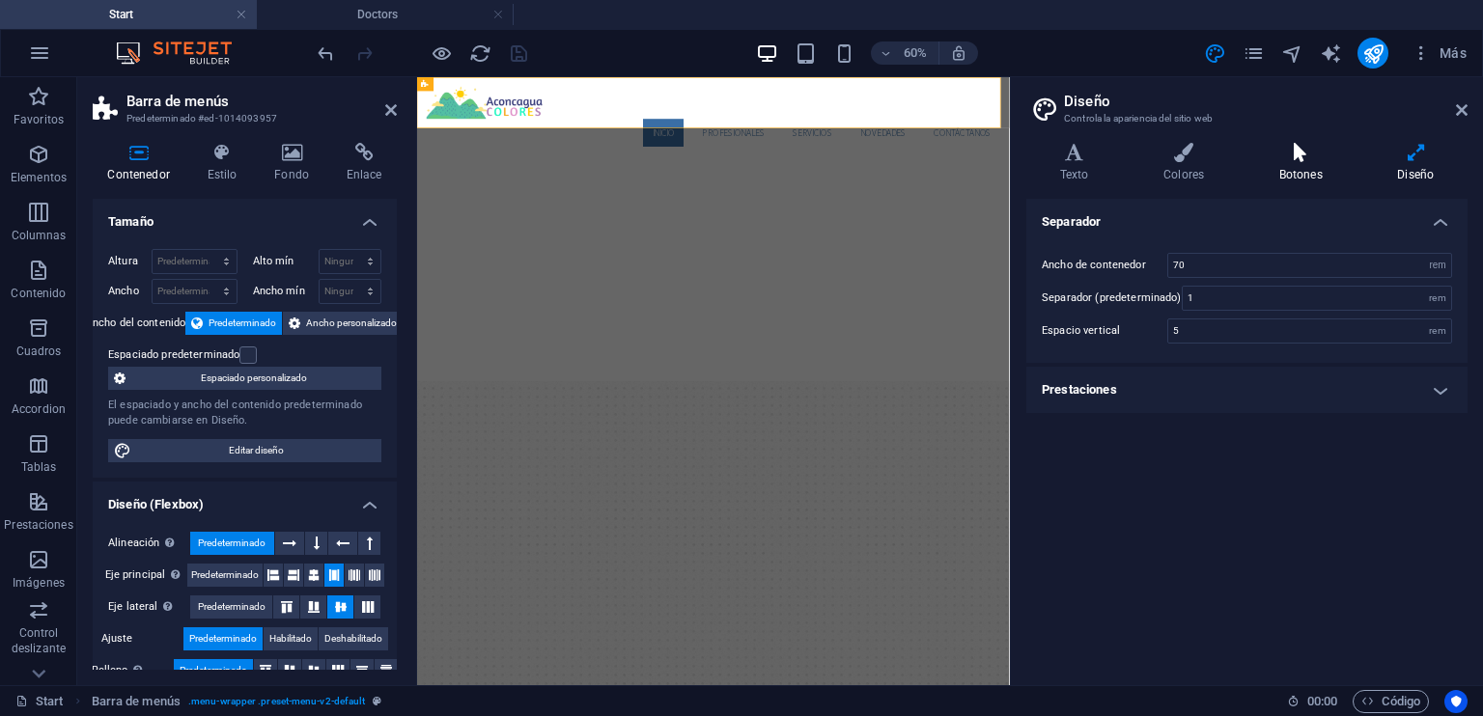
click at [1298, 156] on icon at bounding box center [1300, 152] width 111 height 19
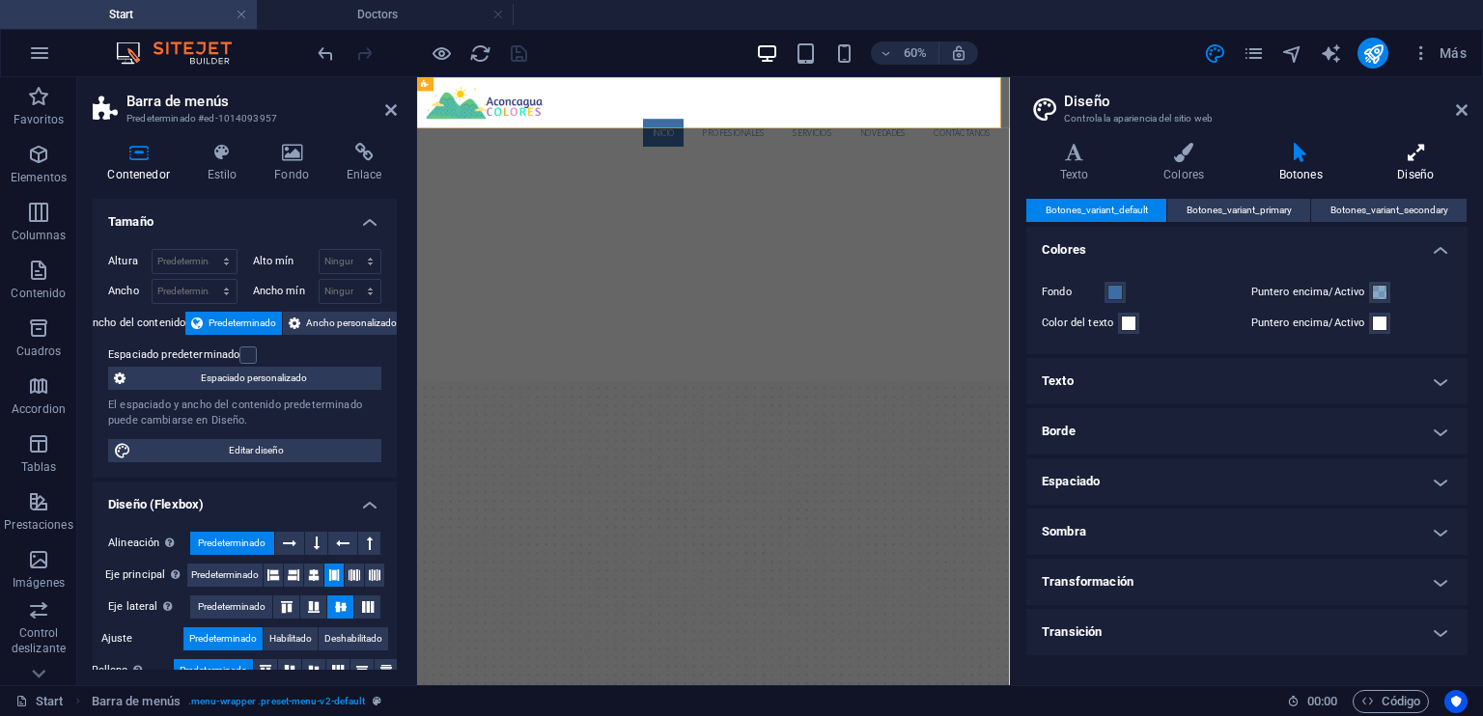
click at [1395, 165] on h4 "Diseño" at bounding box center [1415, 163] width 103 height 41
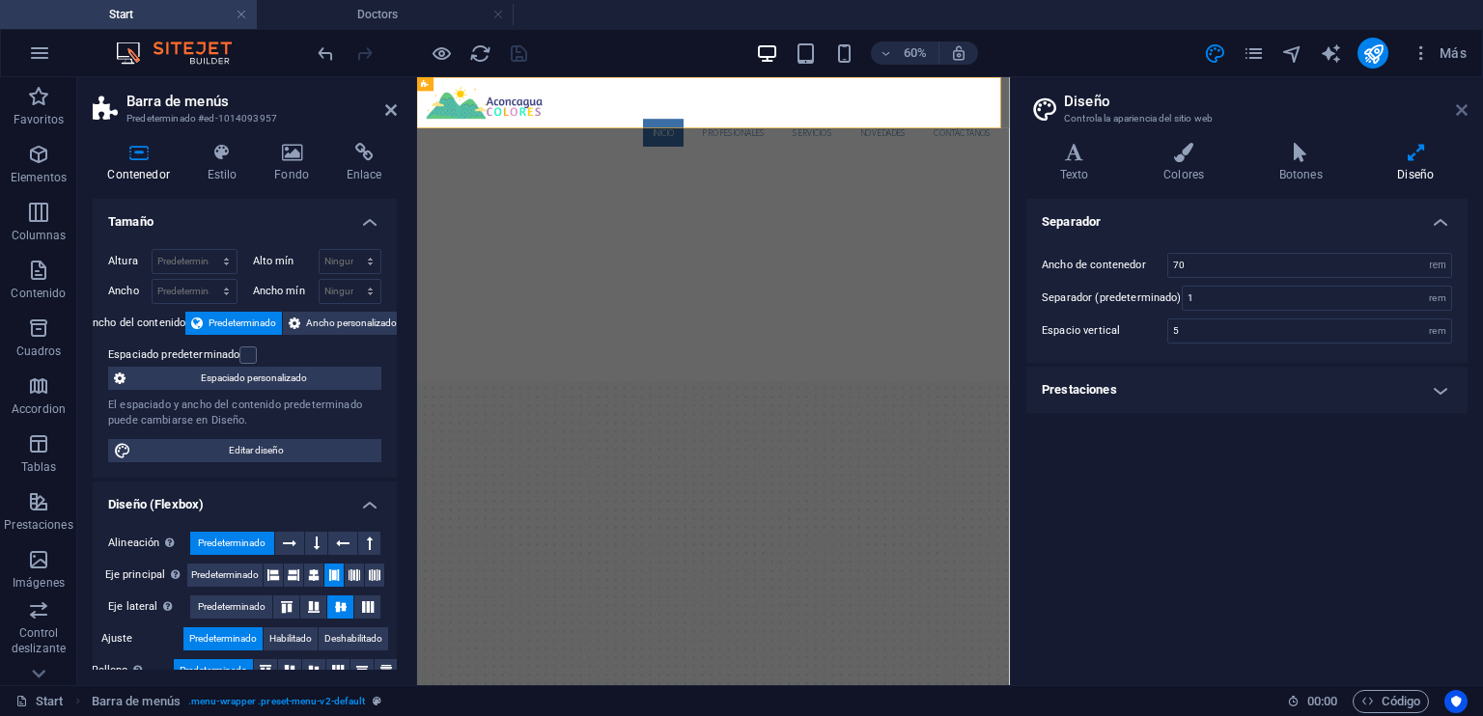
drag, startPoint x: 1465, startPoint y: 107, endPoint x: 1043, endPoint y: 30, distance: 429.8
click at [1465, 107] on icon at bounding box center [1462, 109] width 12 height 15
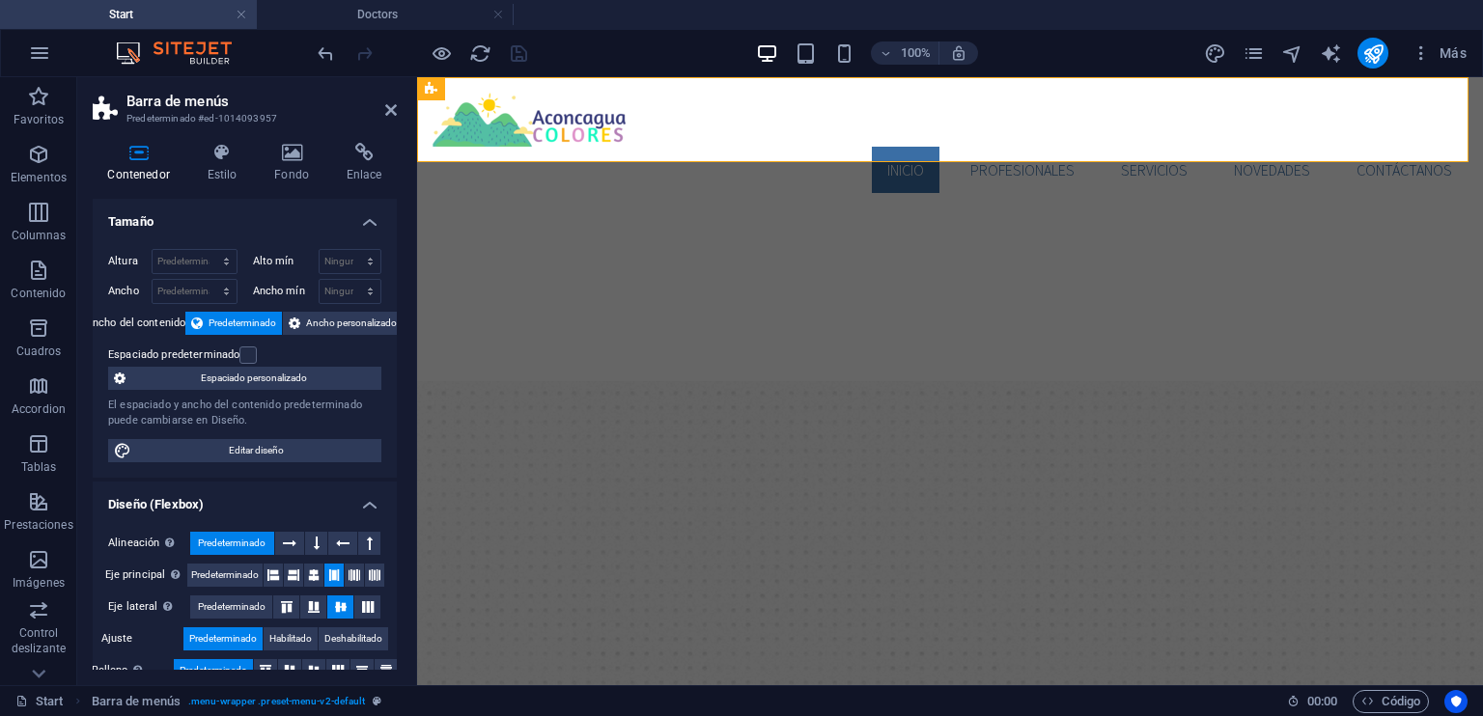
drag, startPoint x: 395, startPoint y: 514, endPoint x: 0, endPoint y: 192, distance: 509.2
click at [224, 154] on icon at bounding box center [222, 152] width 60 height 19
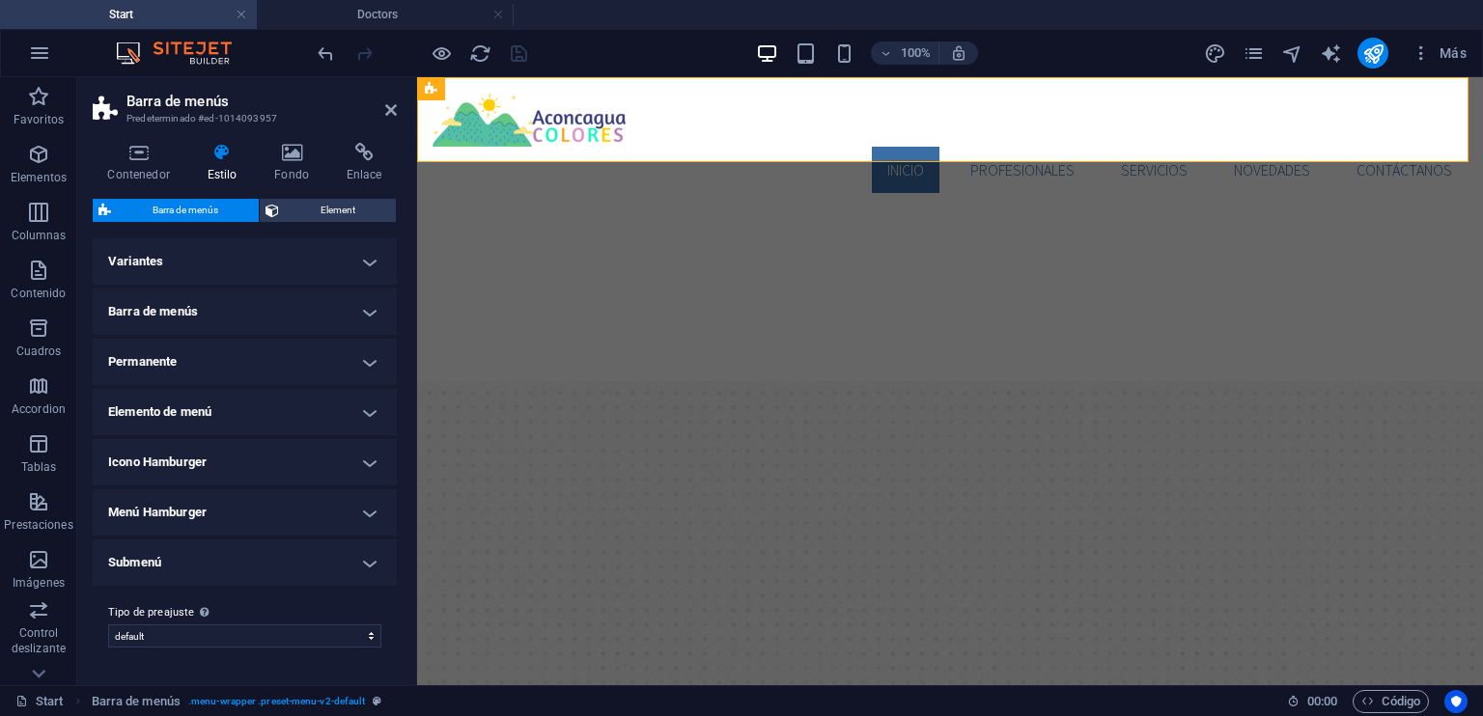
click at [262, 323] on h4 "Barra de menús" at bounding box center [245, 312] width 304 height 46
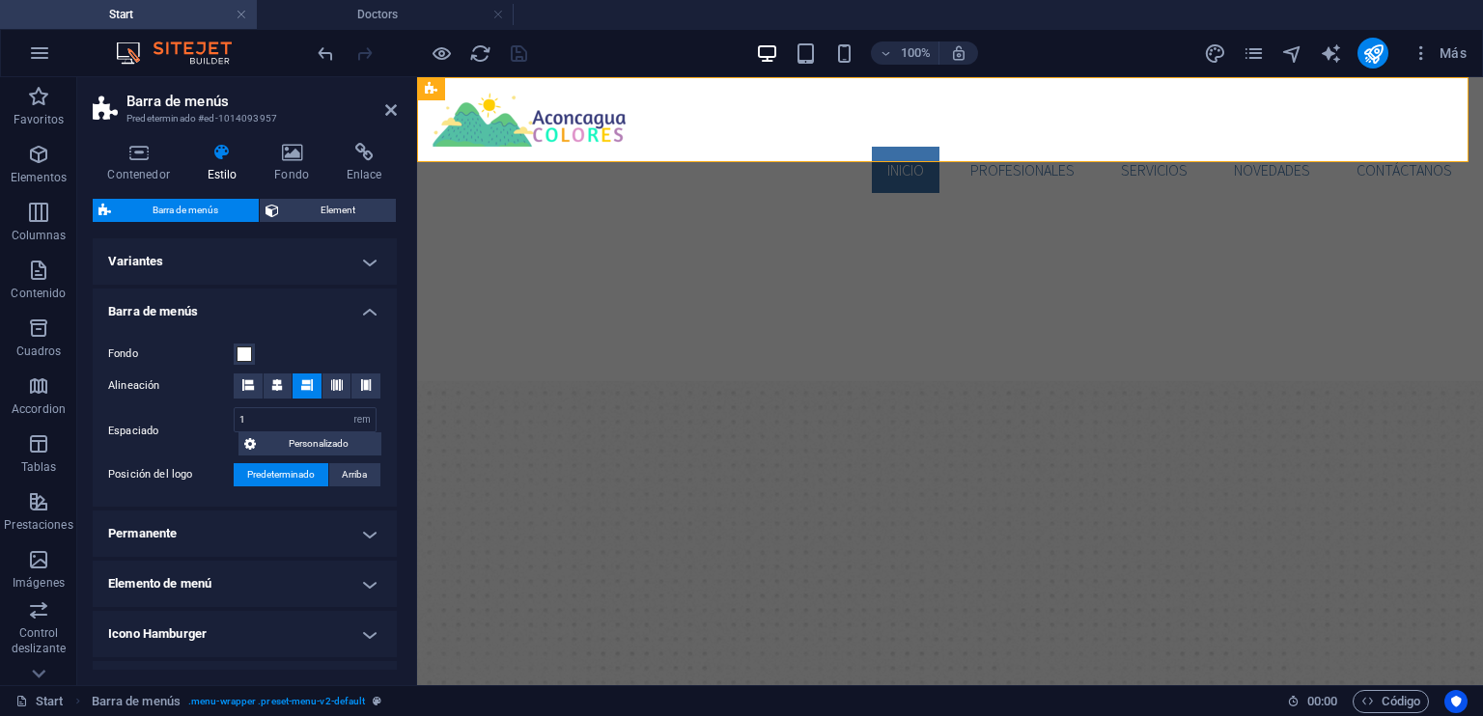
click at [212, 300] on h4 "Barra de menús" at bounding box center [245, 306] width 304 height 35
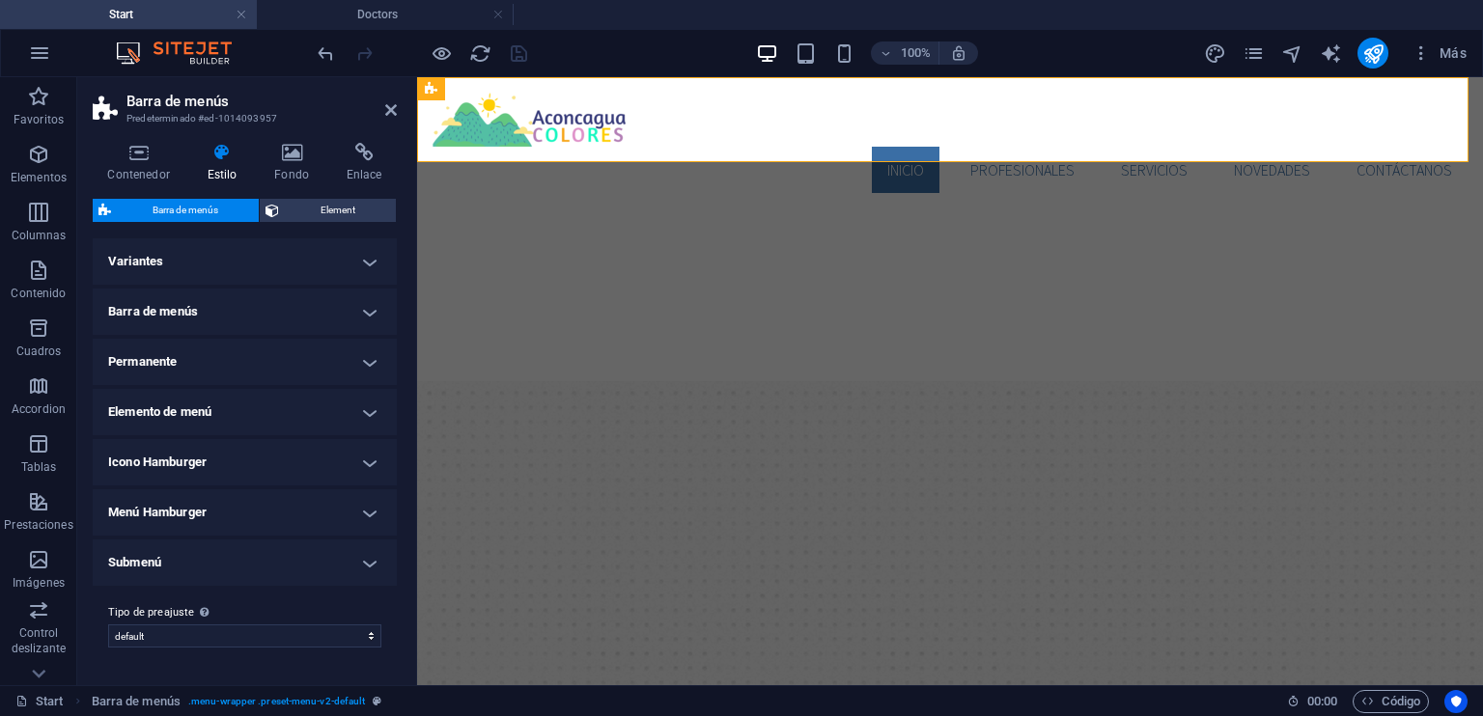
click at [222, 260] on h4 "Variantes" at bounding box center [245, 261] width 304 height 46
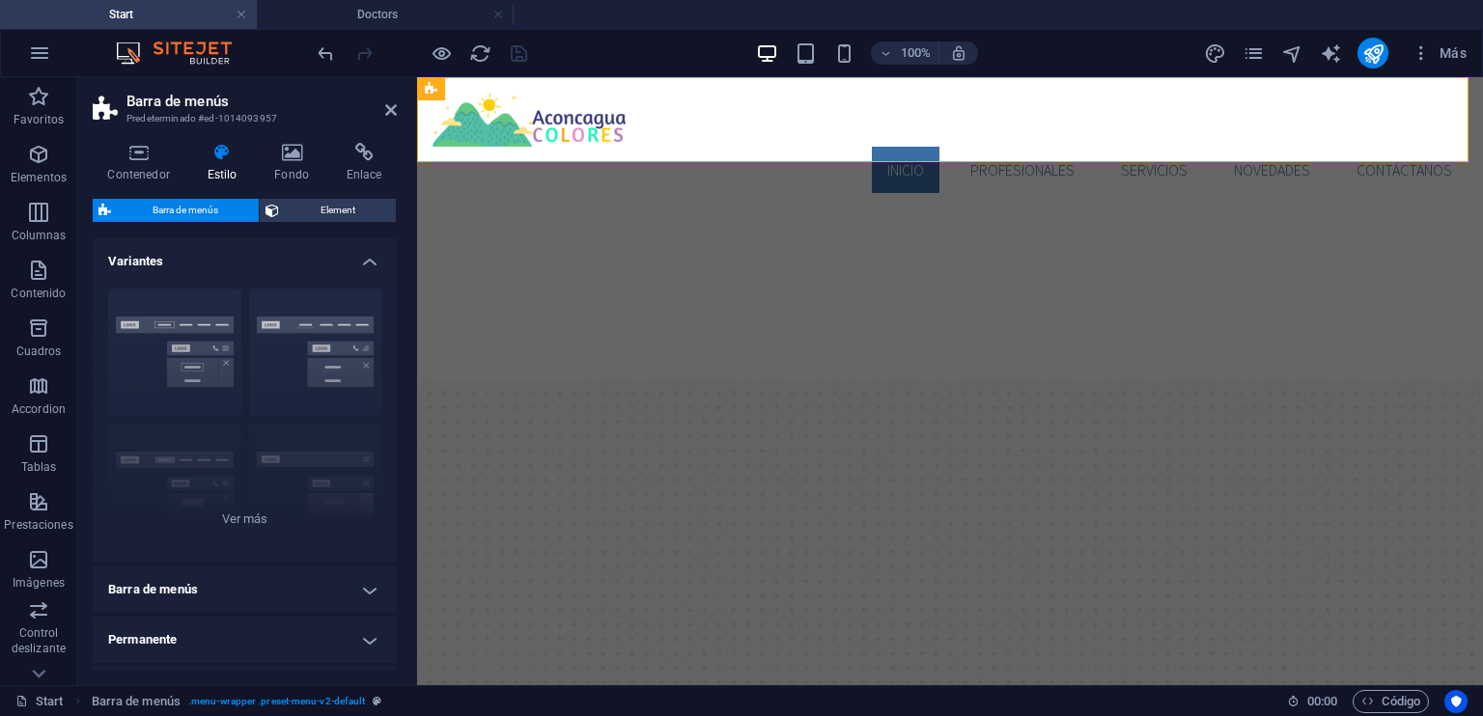
click at [222, 258] on h4 "Variantes" at bounding box center [245, 255] width 304 height 35
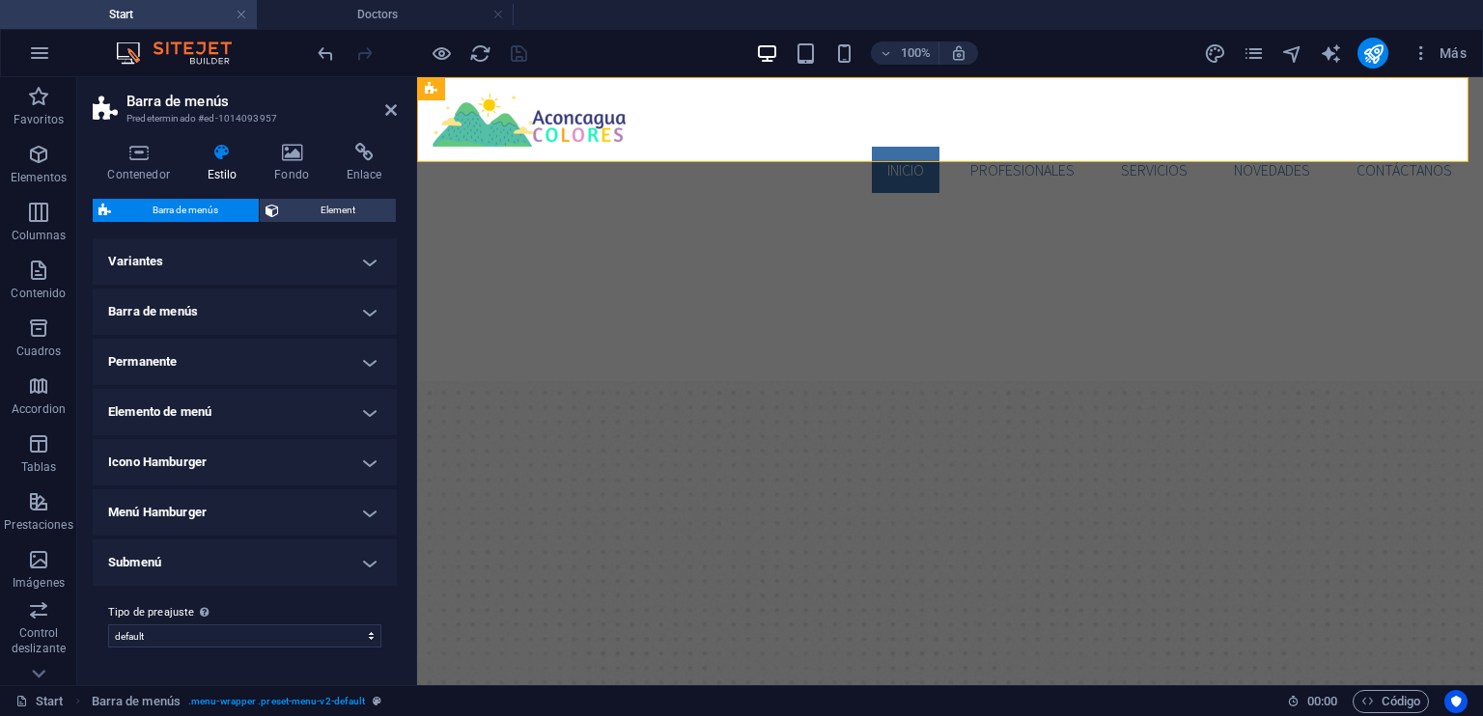
click at [207, 403] on h4 "Elemento de menú" at bounding box center [245, 412] width 304 height 46
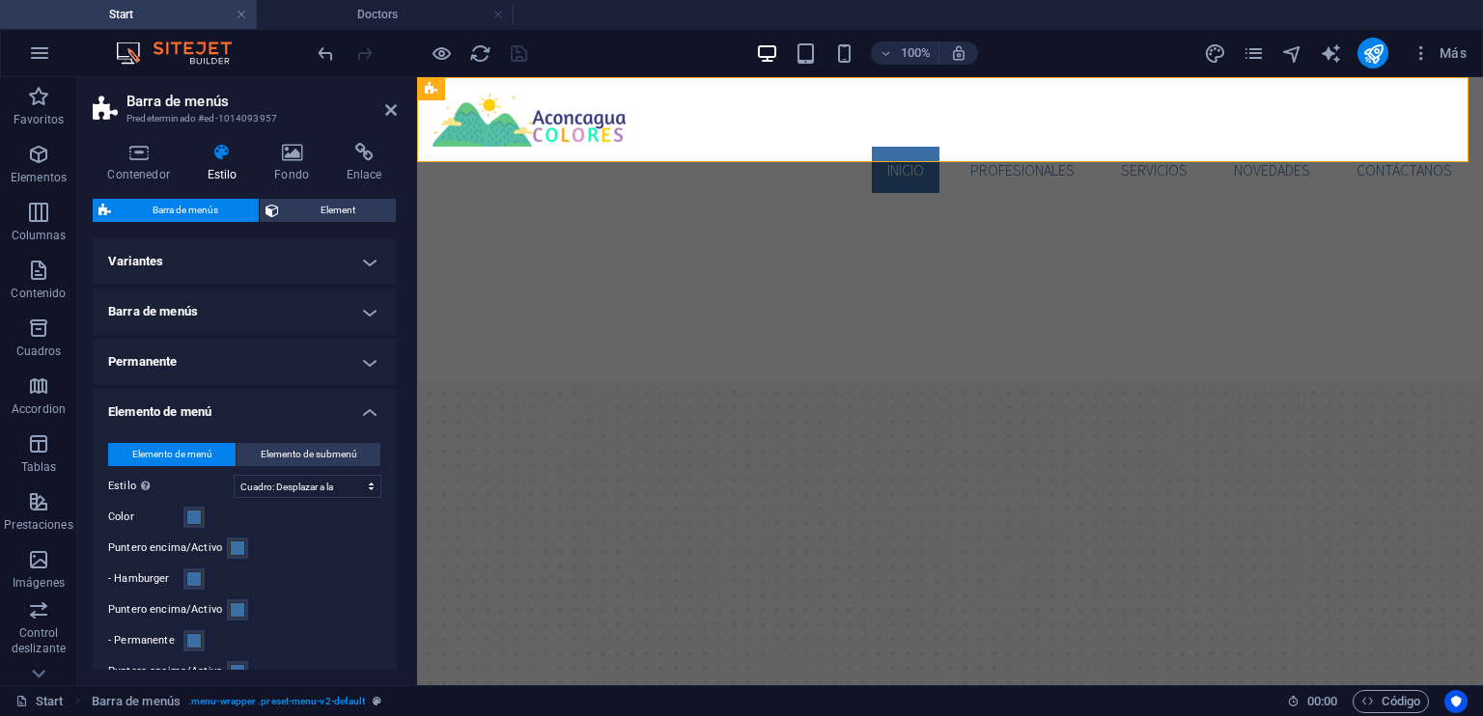
click at [223, 347] on h4 "Permanente" at bounding box center [245, 362] width 304 height 46
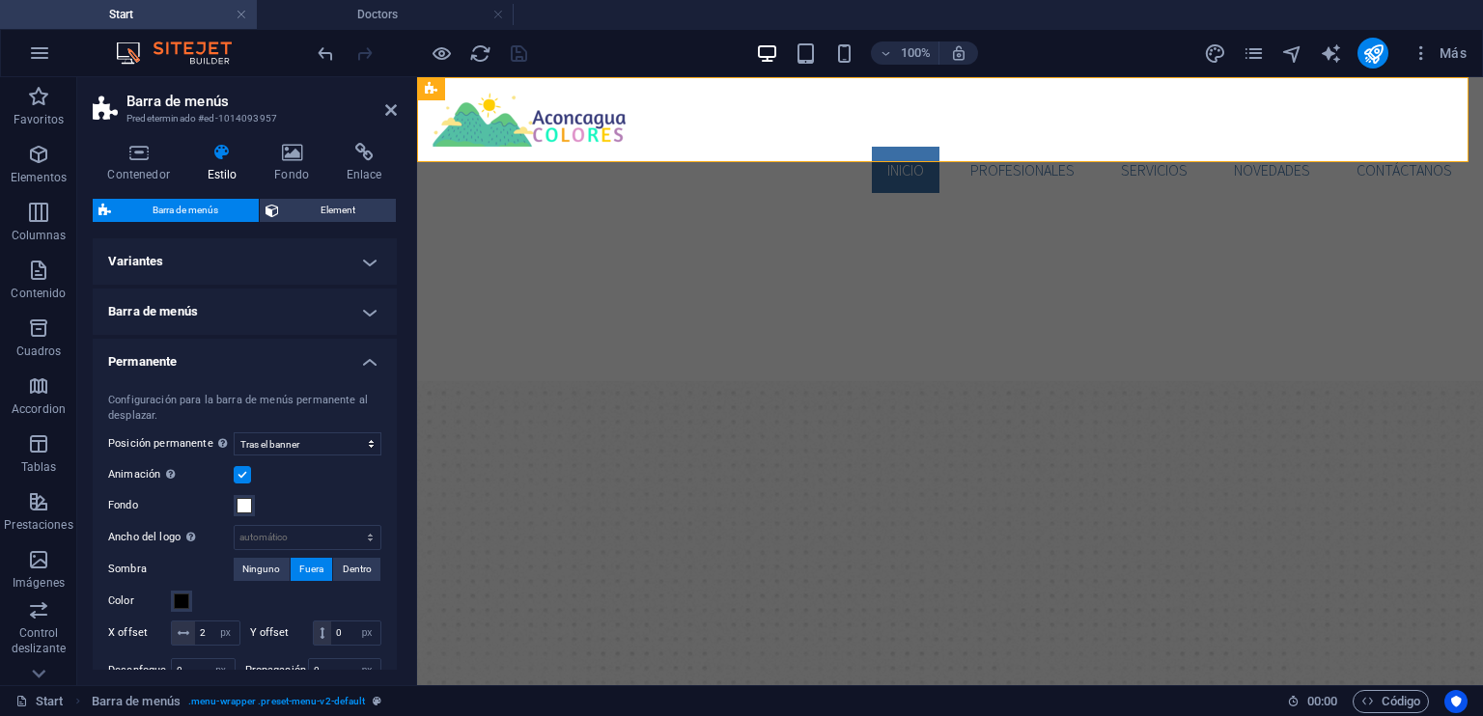
click at [236, 304] on h4 "Barra de menús" at bounding box center [245, 312] width 304 height 46
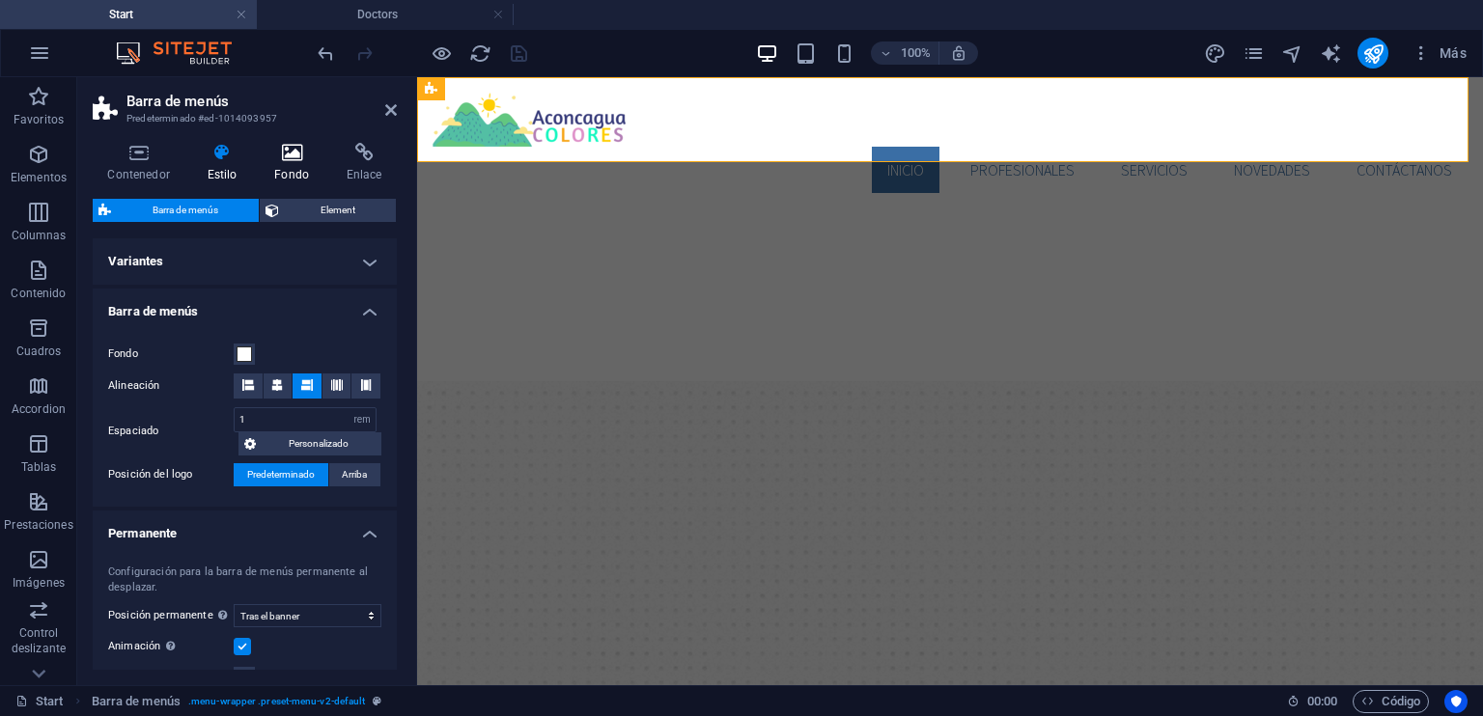
click at [288, 167] on h4 "Fondo" at bounding box center [296, 163] width 72 height 41
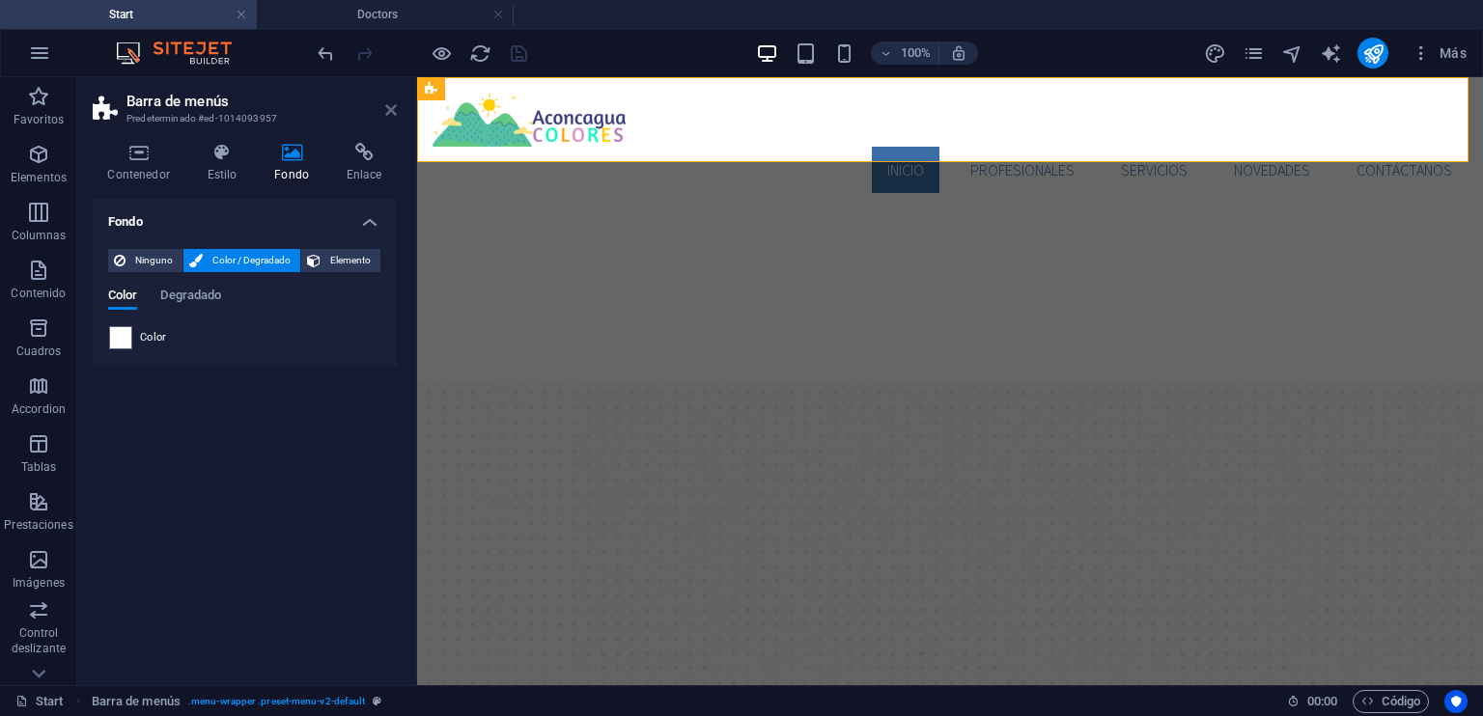
click at [392, 109] on icon at bounding box center [391, 109] width 12 height 15
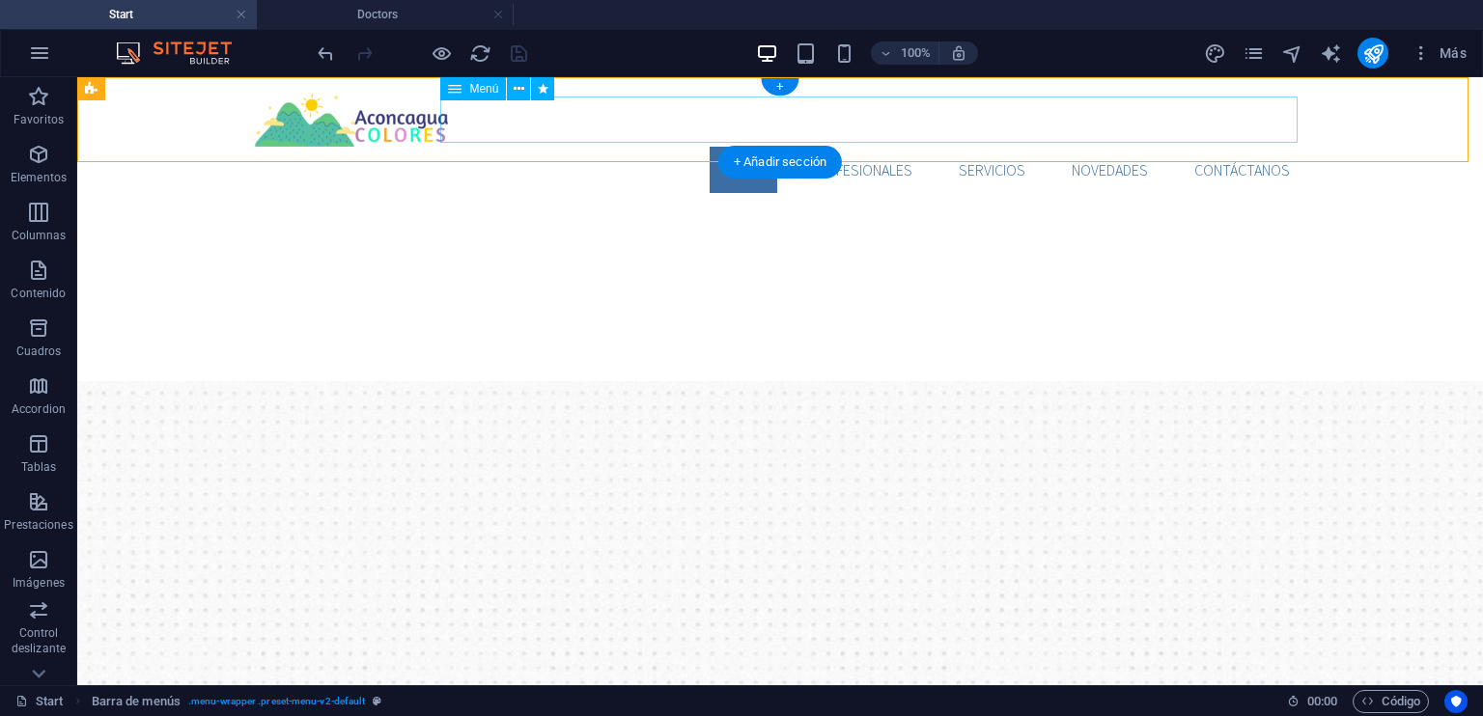
click at [596, 147] on nav "Inicio Profesionales Servicios Novedades Contáctanos" at bounding box center [780, 170] width 1050 height 46
click at [518, 85] on icon at bounding box center [519, 89] width 11 height 20
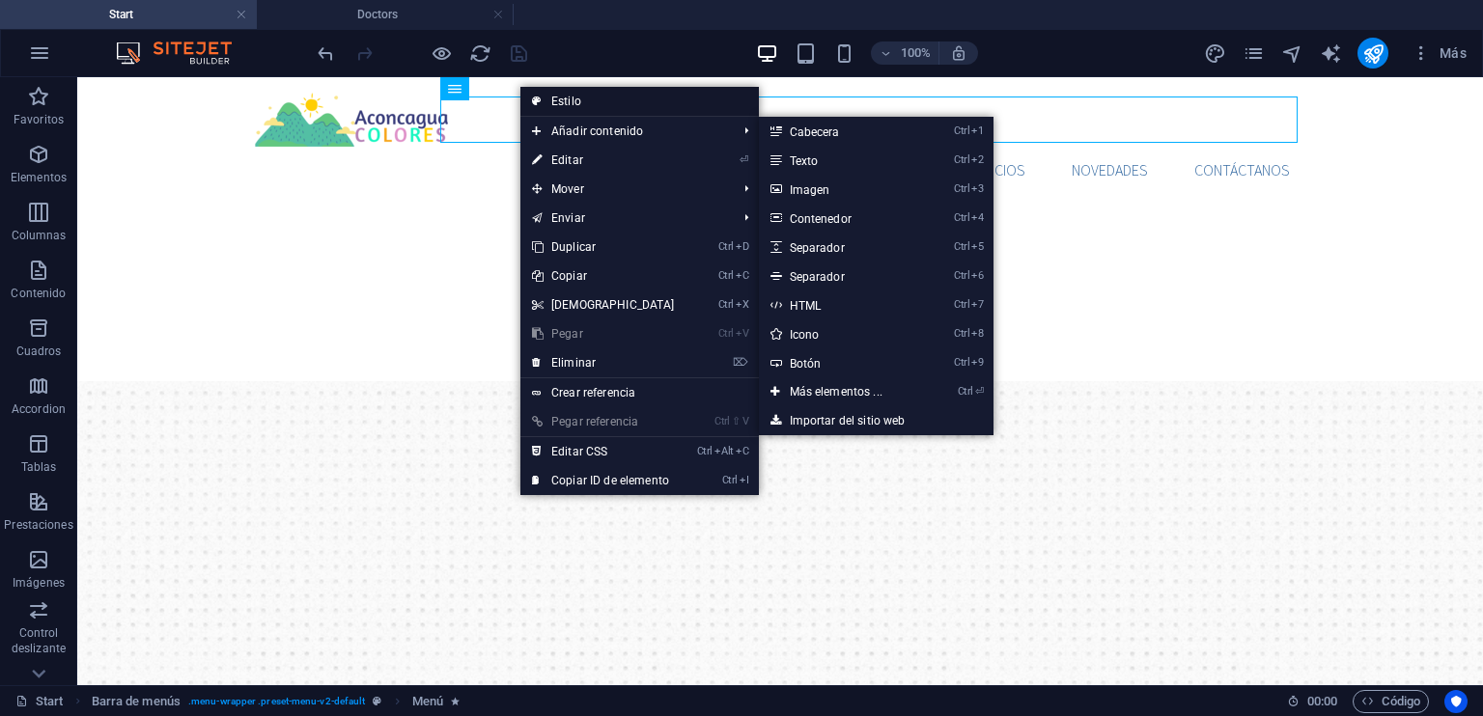
click at [564, 105] on link "Estilo" at bounding box center [639, 101] width 238 height 29
select select "rem"
select select "sticky_banner"
select select "px"
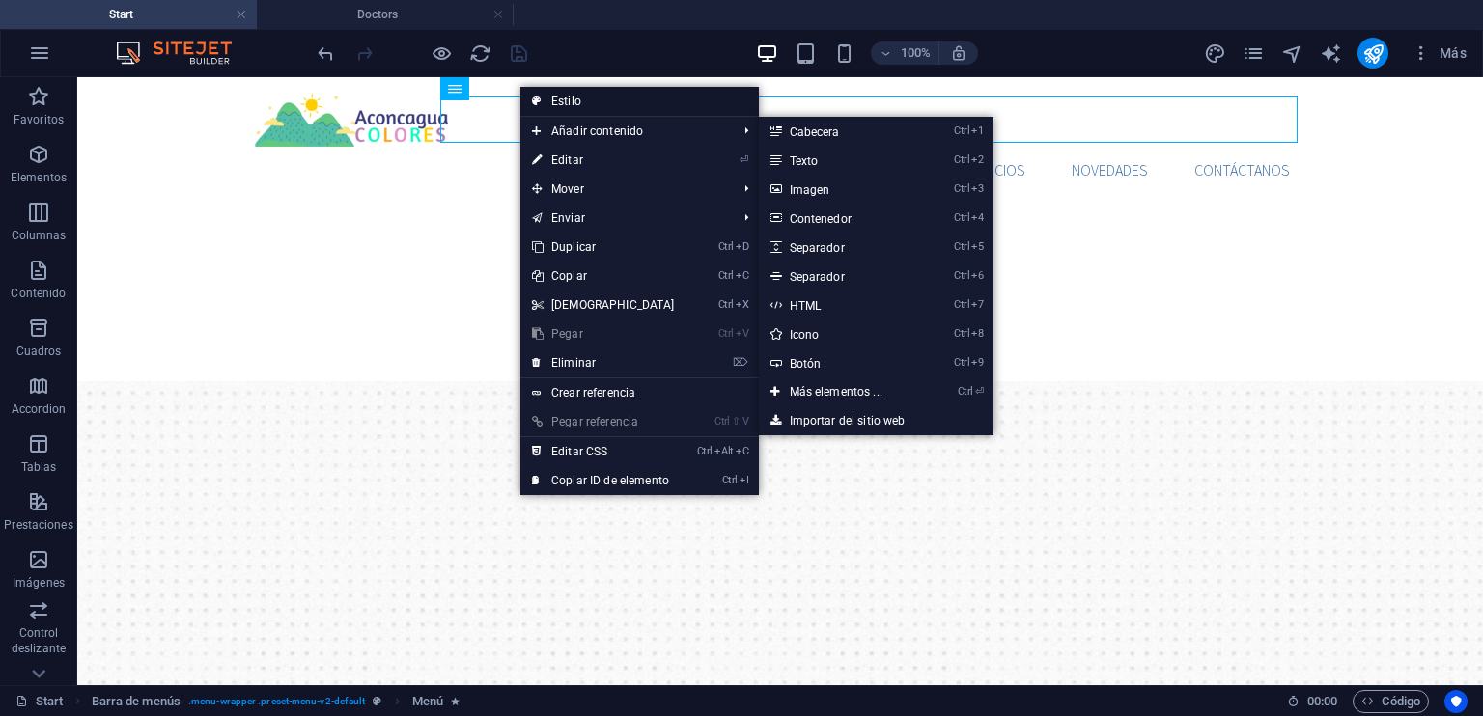
select select "px"
select select "hover_box_left"
select select "px"
select select "rem"
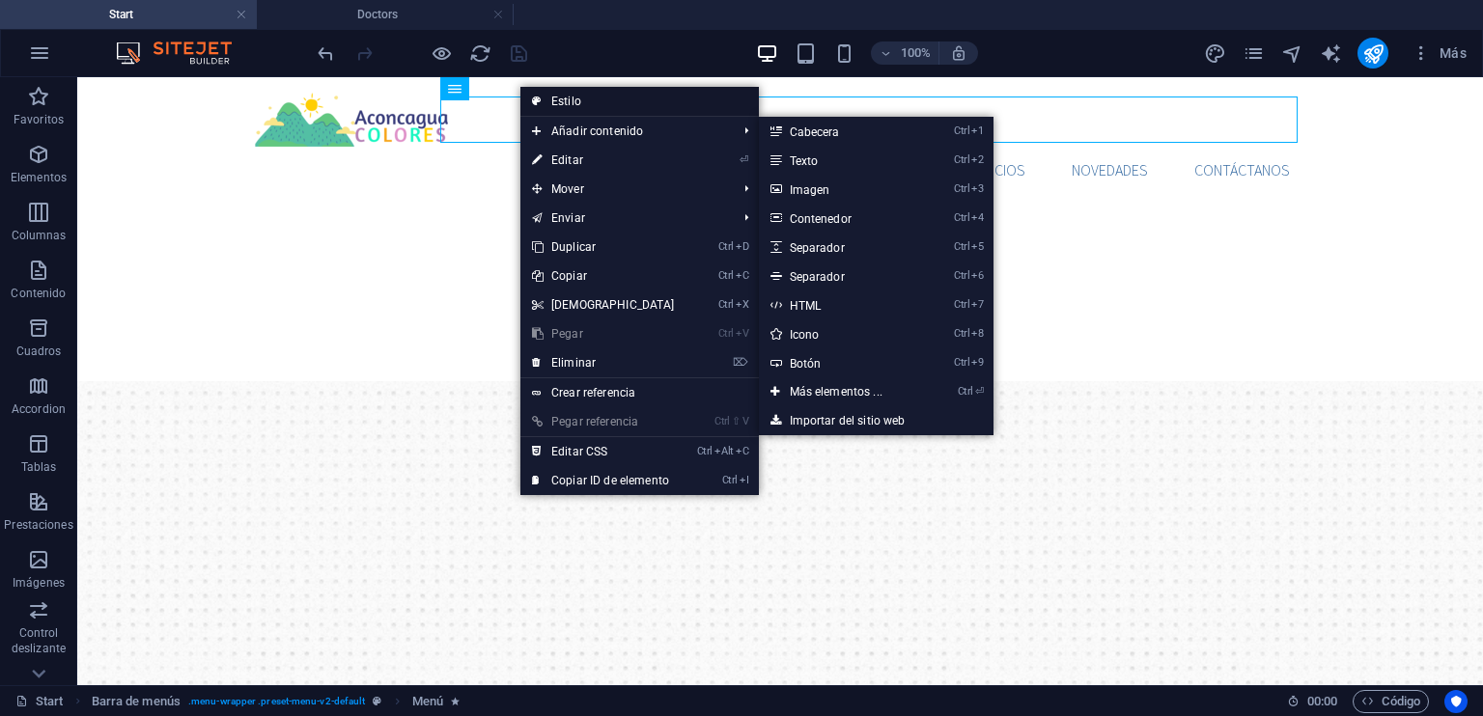
select select "rem"
select select "px"
select select
select select "px"
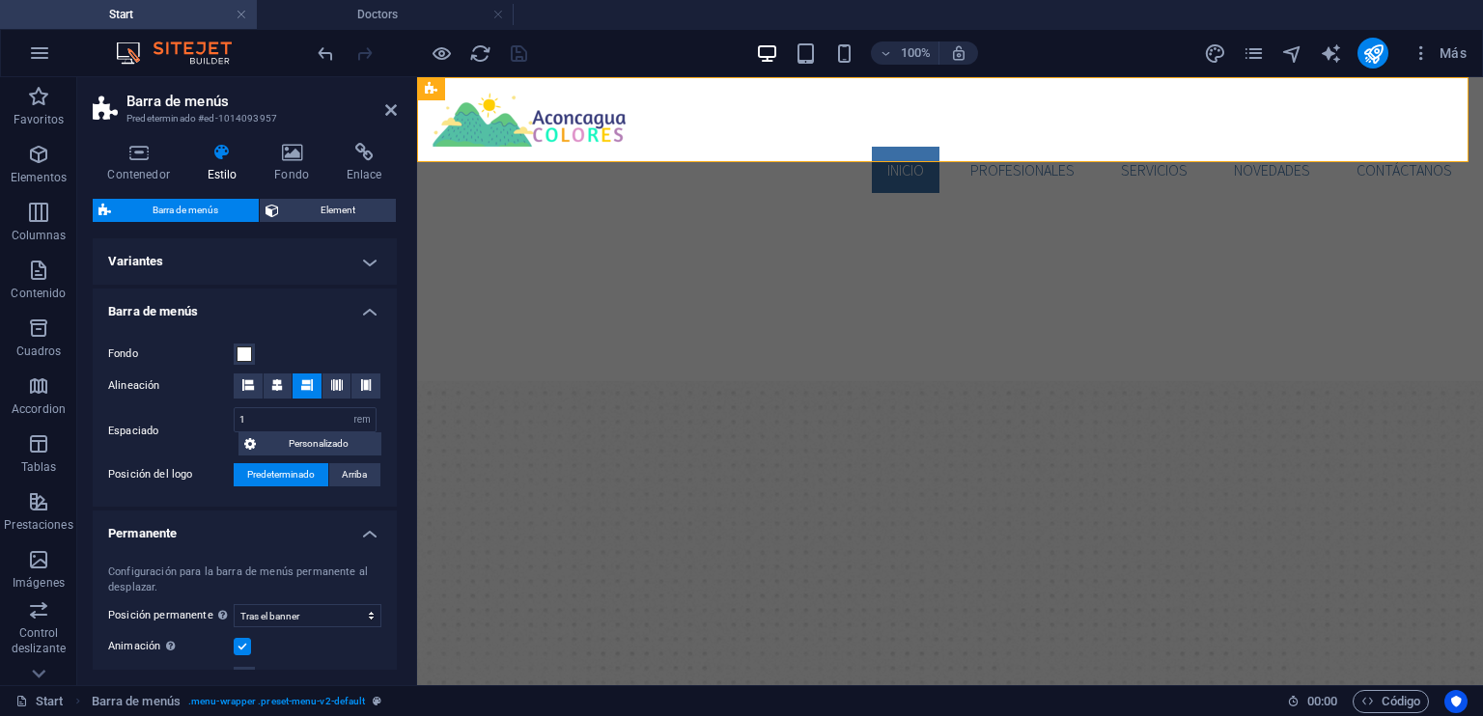
click at [301, 306] on h4 "Barra de menús" at bounding box center [245, 306] width 304 height 35
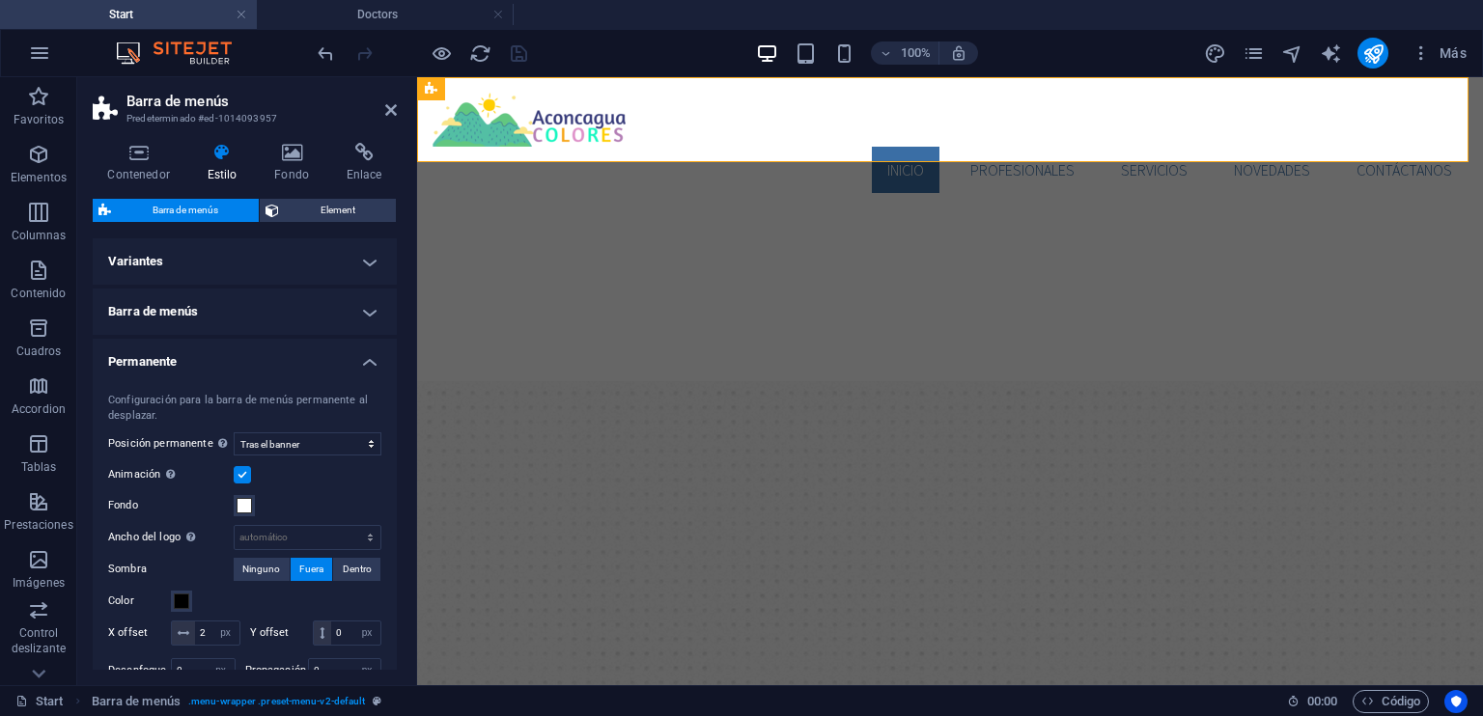
click at [339, 369] on h4 "Permanente" at bounding box center [245, 356] width 304 height 35
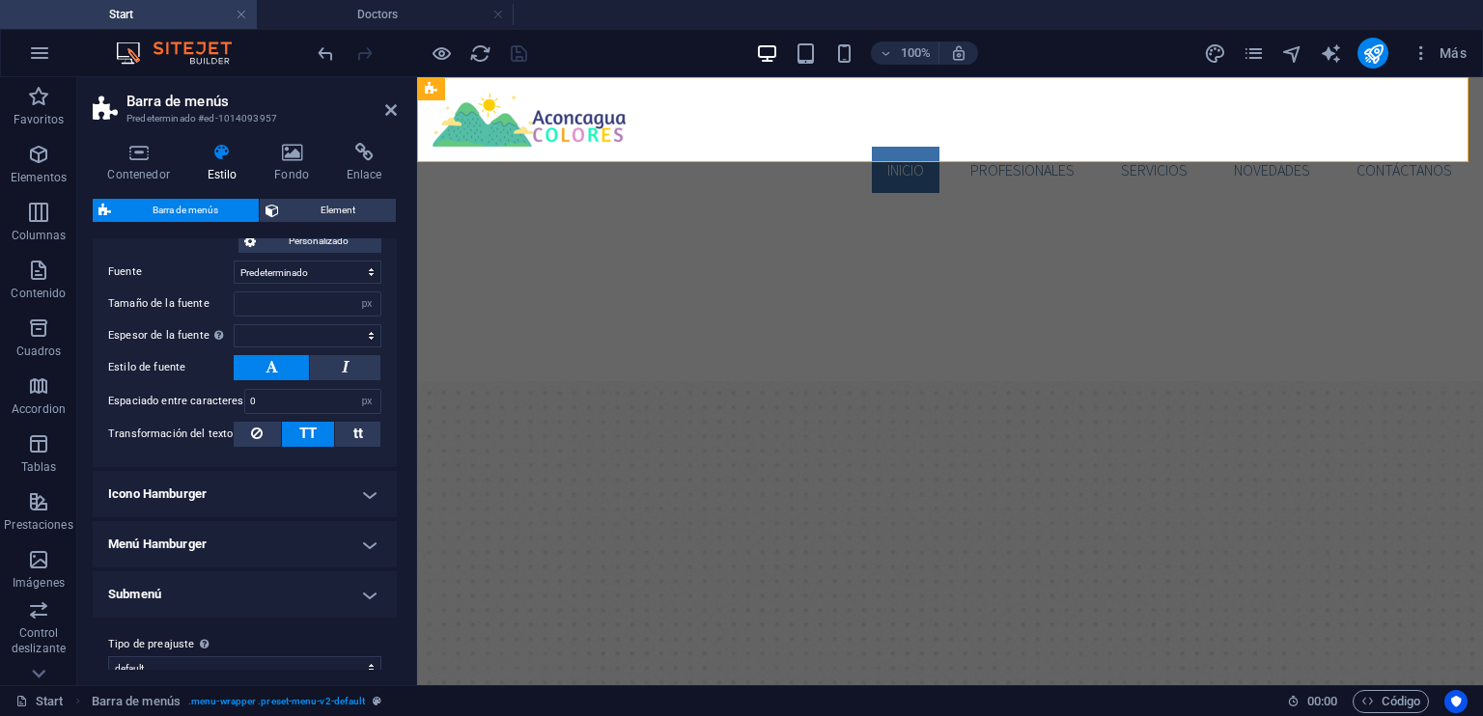
scroll to position [598, 0]
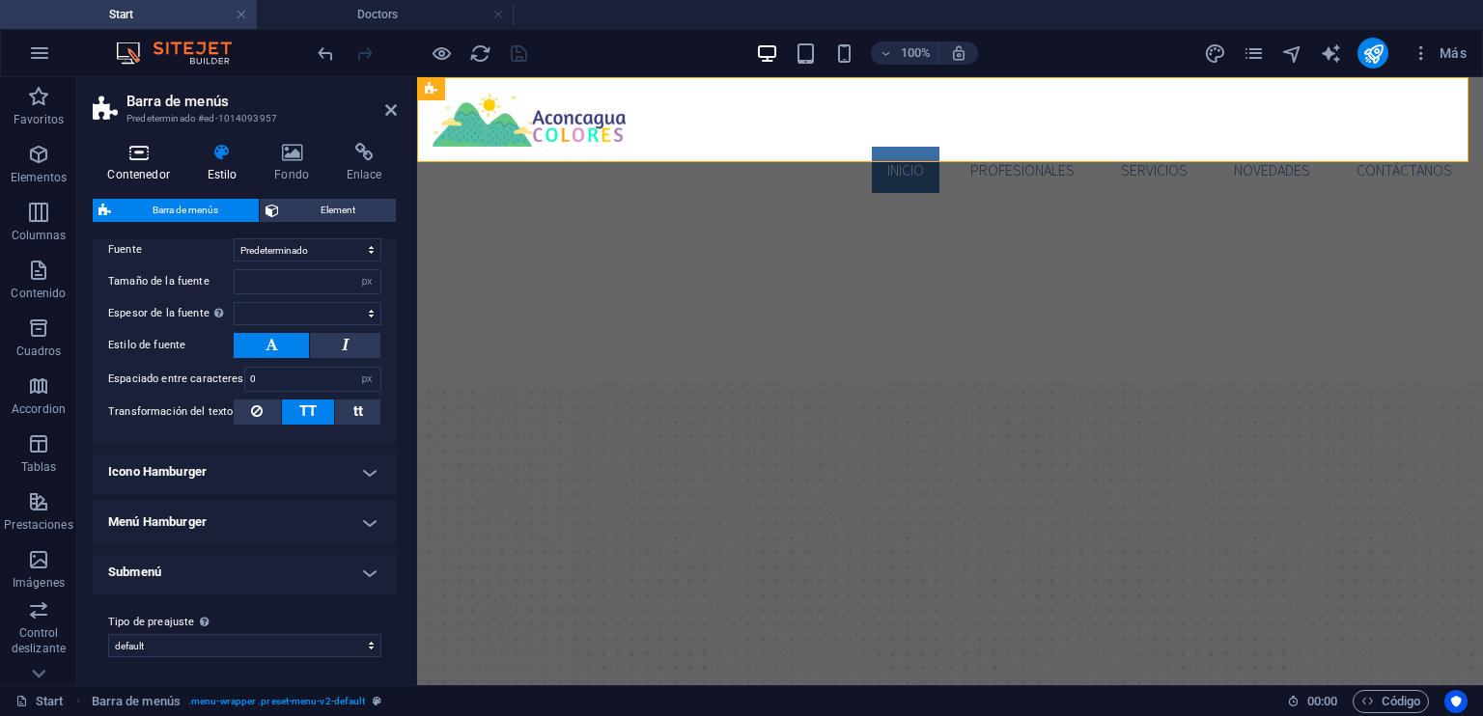
click at [133, 148] on icon at bounding box center [139, 152] width 92 height 19
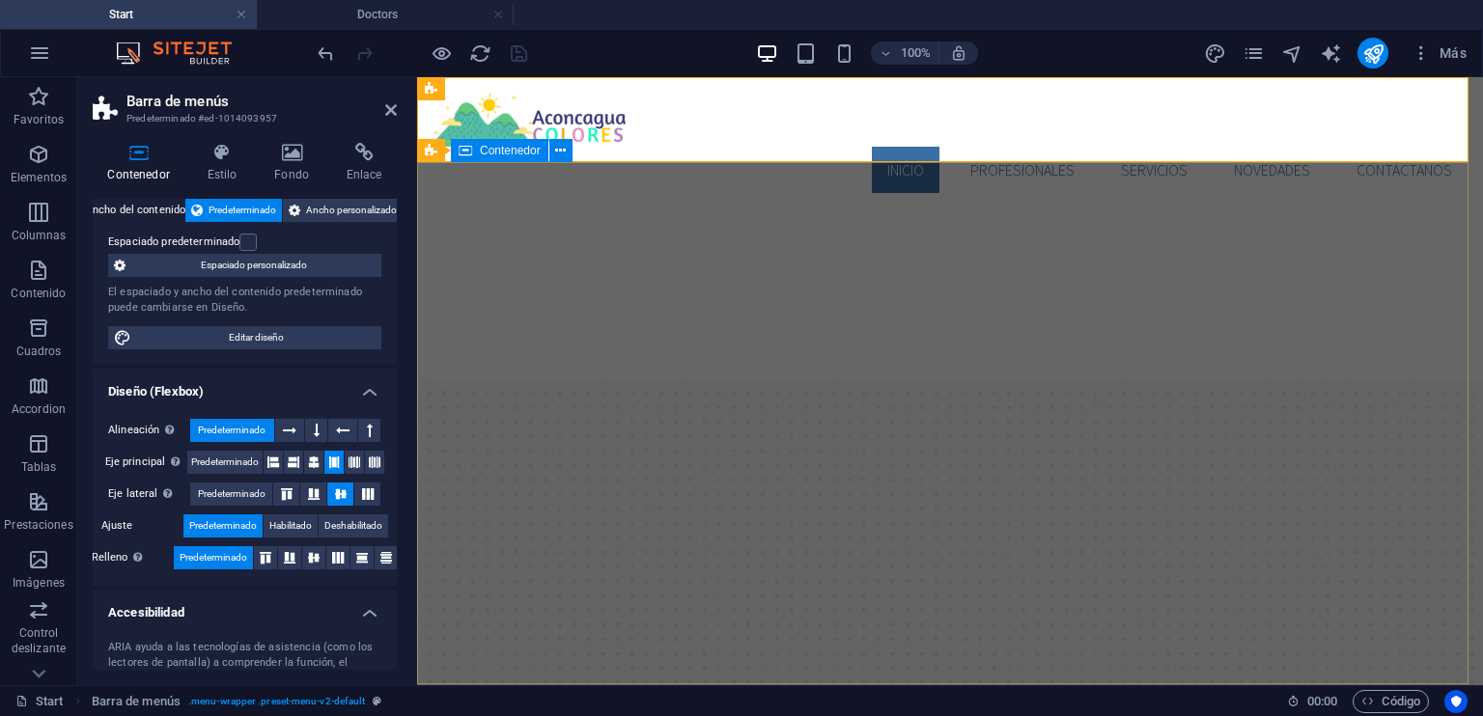
scroll to position [111, 0]
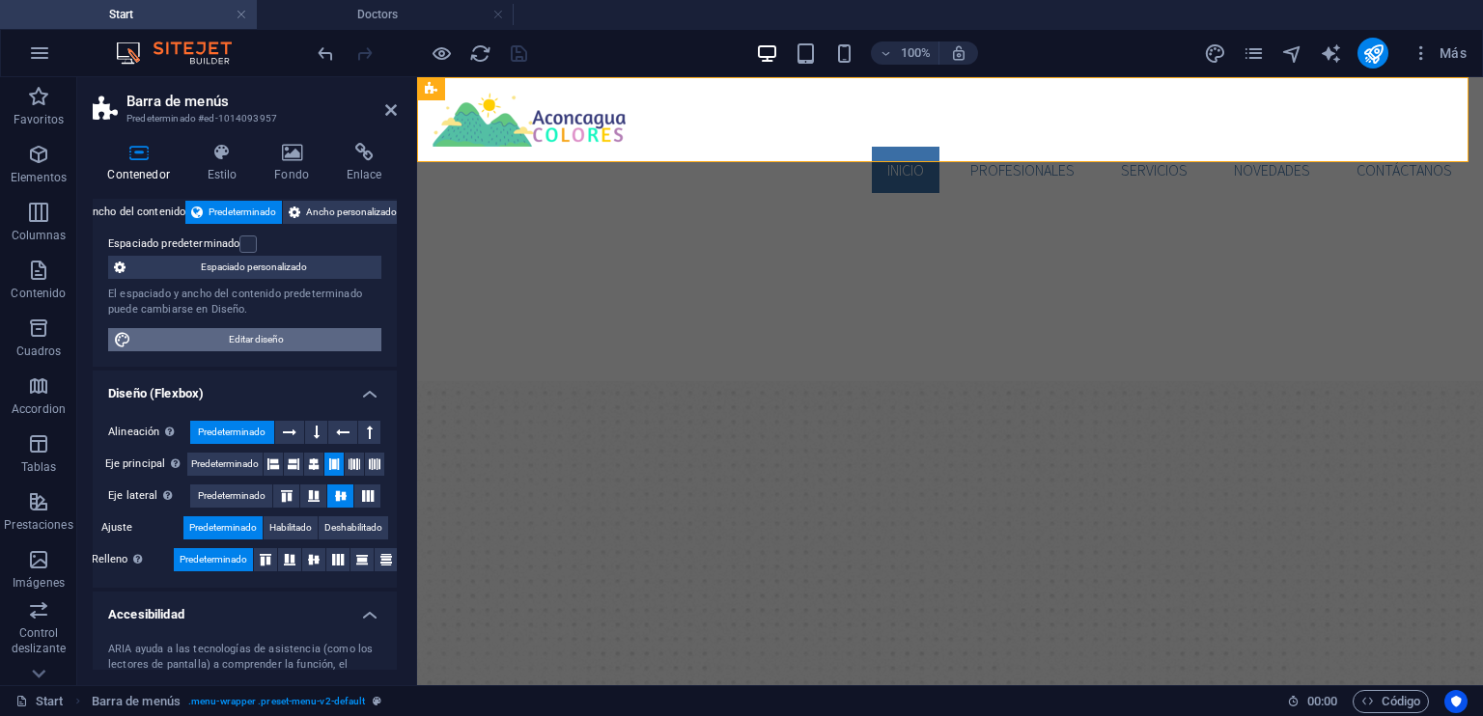
click at [278, 337] on span "Editar diseño" at bounding box center [256, 339] width 238 height 23
select select "rem"
select select "300"
select select "px"
select select "rem"
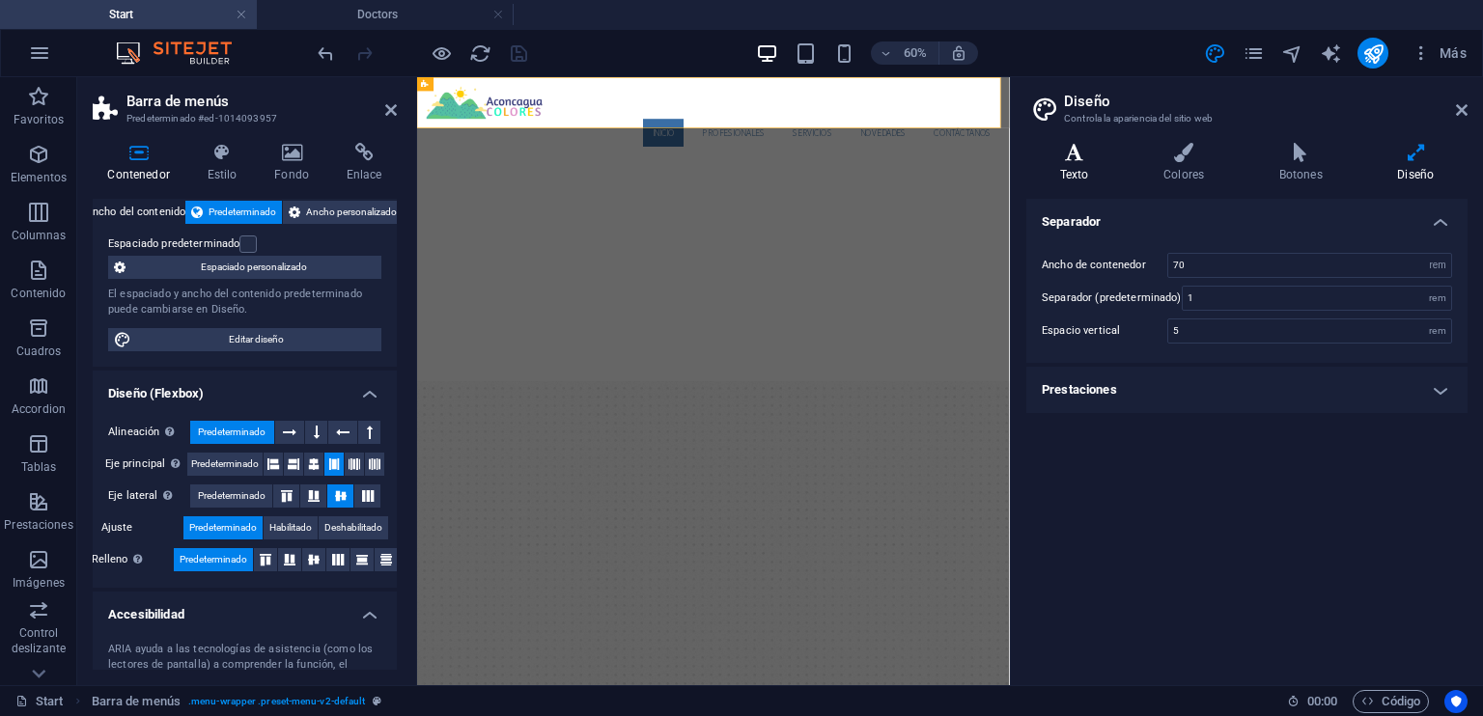
click at [1068, 153] on icon at bounding box center [1074, 152] width 96 height 19
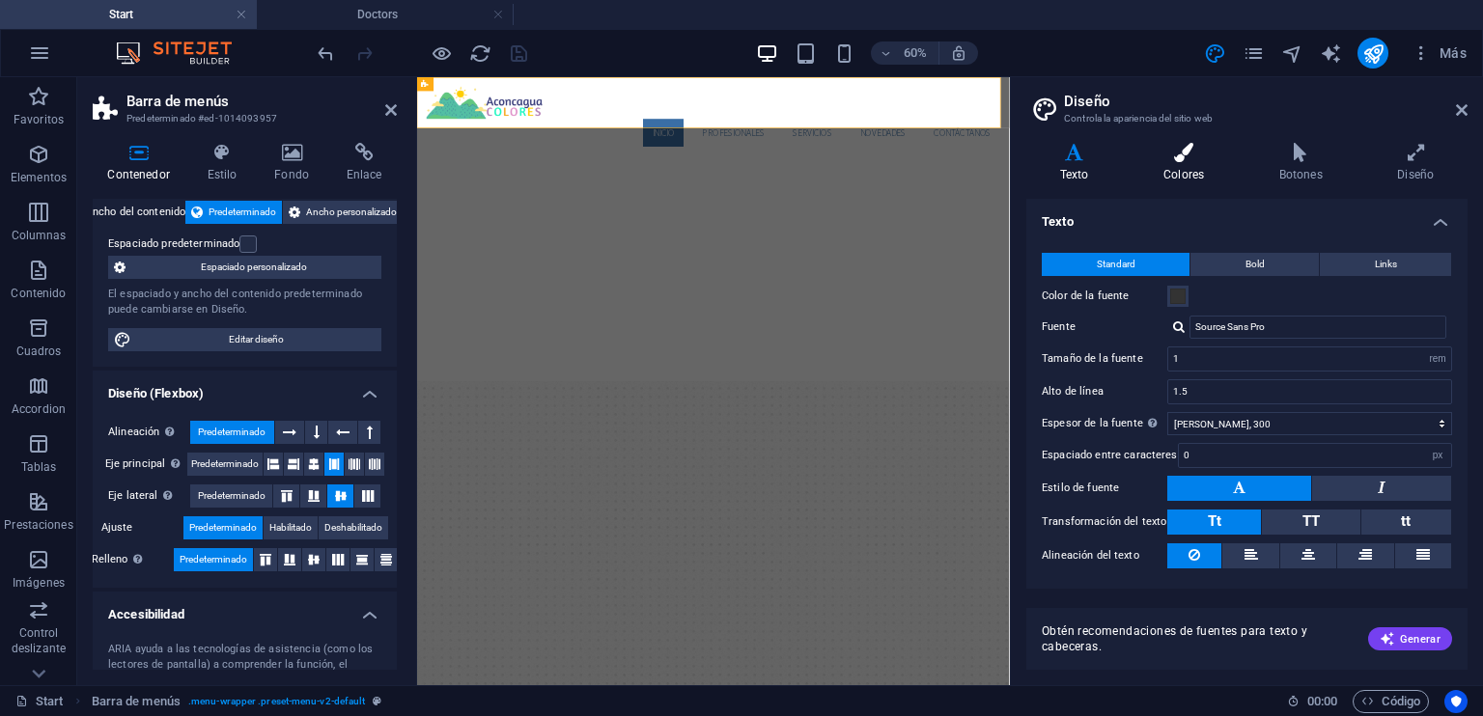
click at [1187, 143] on icon at bounding box center [1183, 152] width 108 height 19
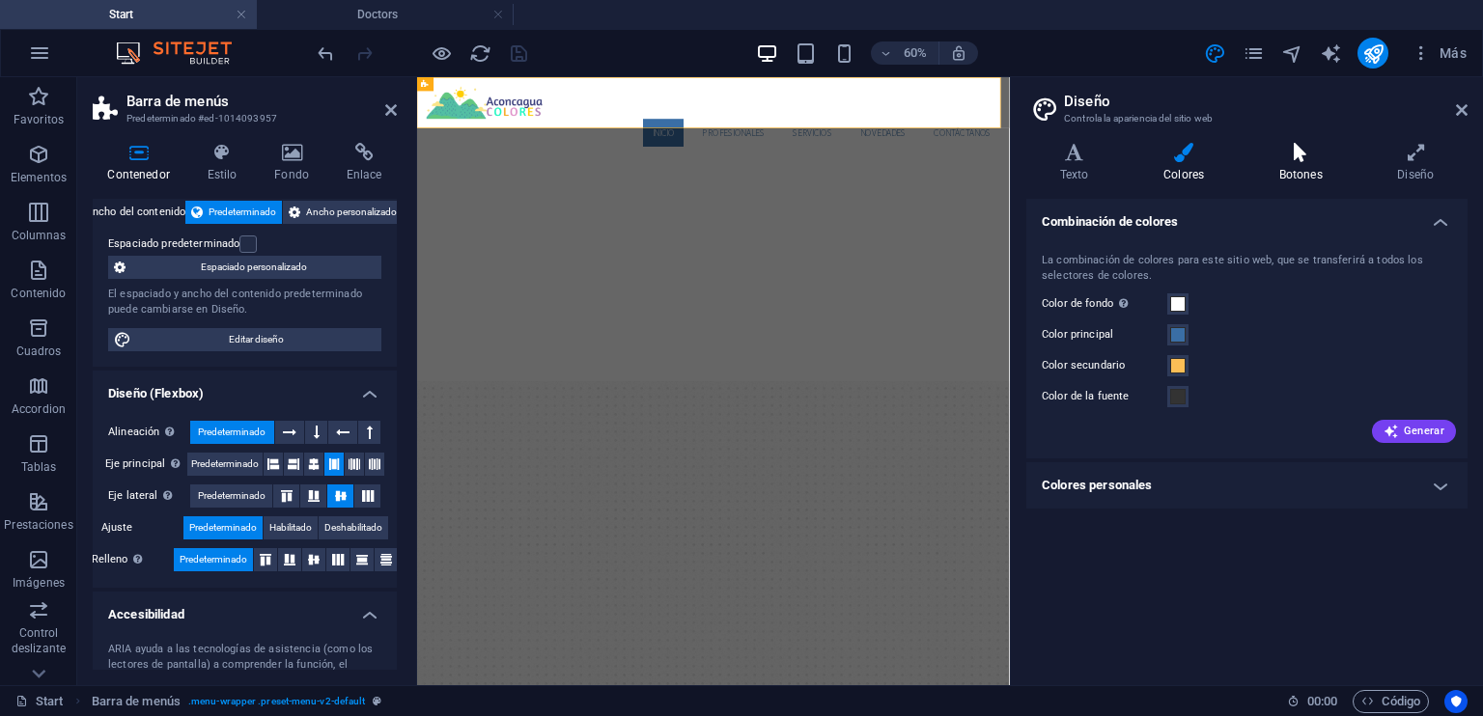
click at [1317, 161] on icon at bounding box center [1300, 152] width 111 height 19
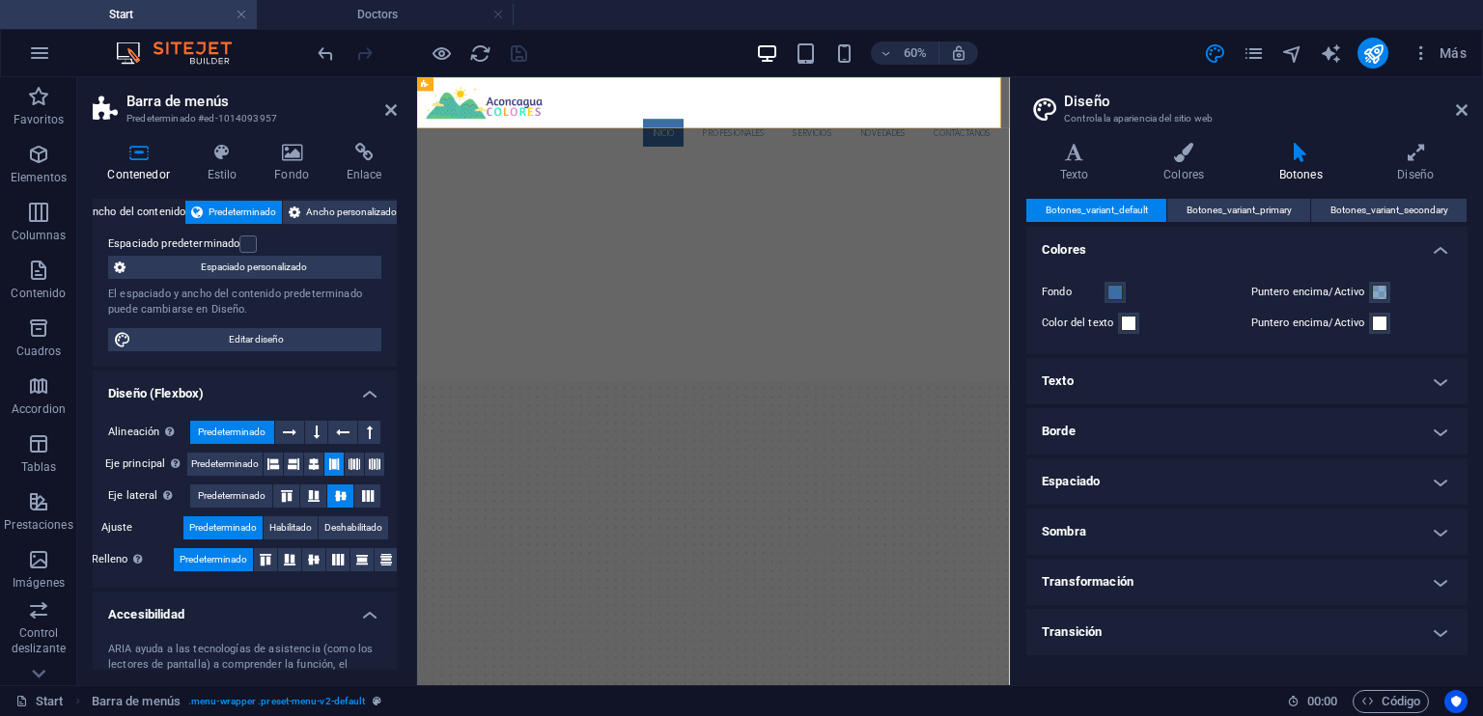
click at [1157, 631] on h4 "Transición" at bounding box center [1246, 632] width 441 height 46
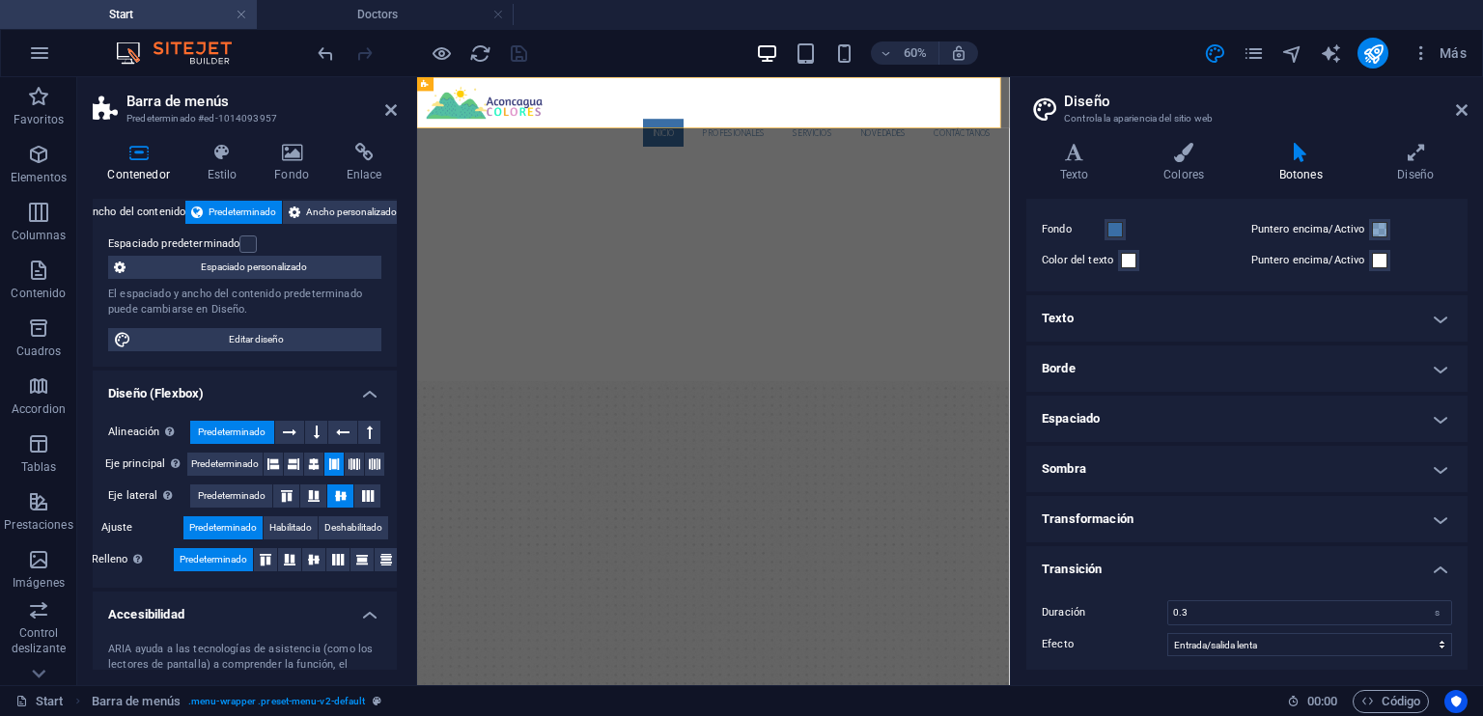
scroll to position [68, 0]
click at [1197, 458] on h4 "Sombra" at bounding box center [1246, 464] width 441 height 46
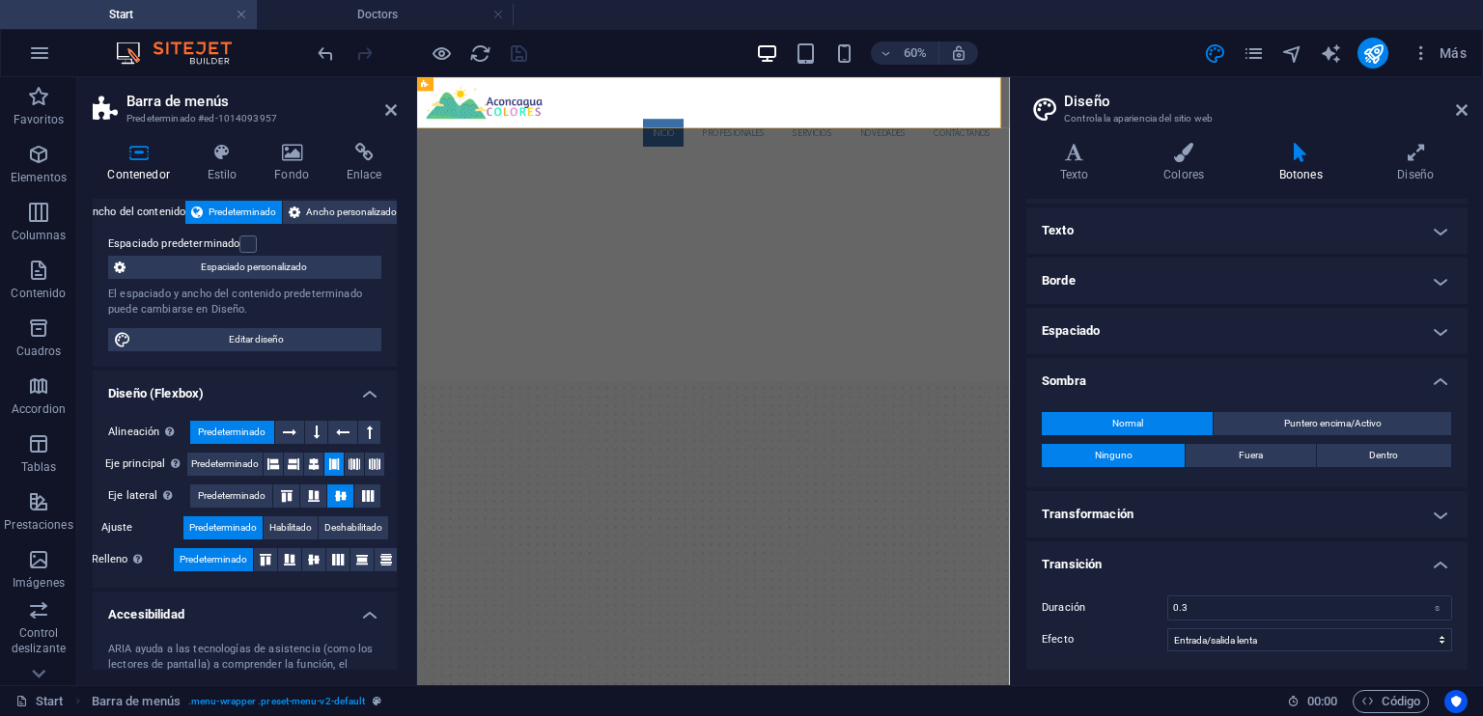
click at [1159, 519] on h4 "Transformación" at bounding box center [1246, 514] width 441 height 46
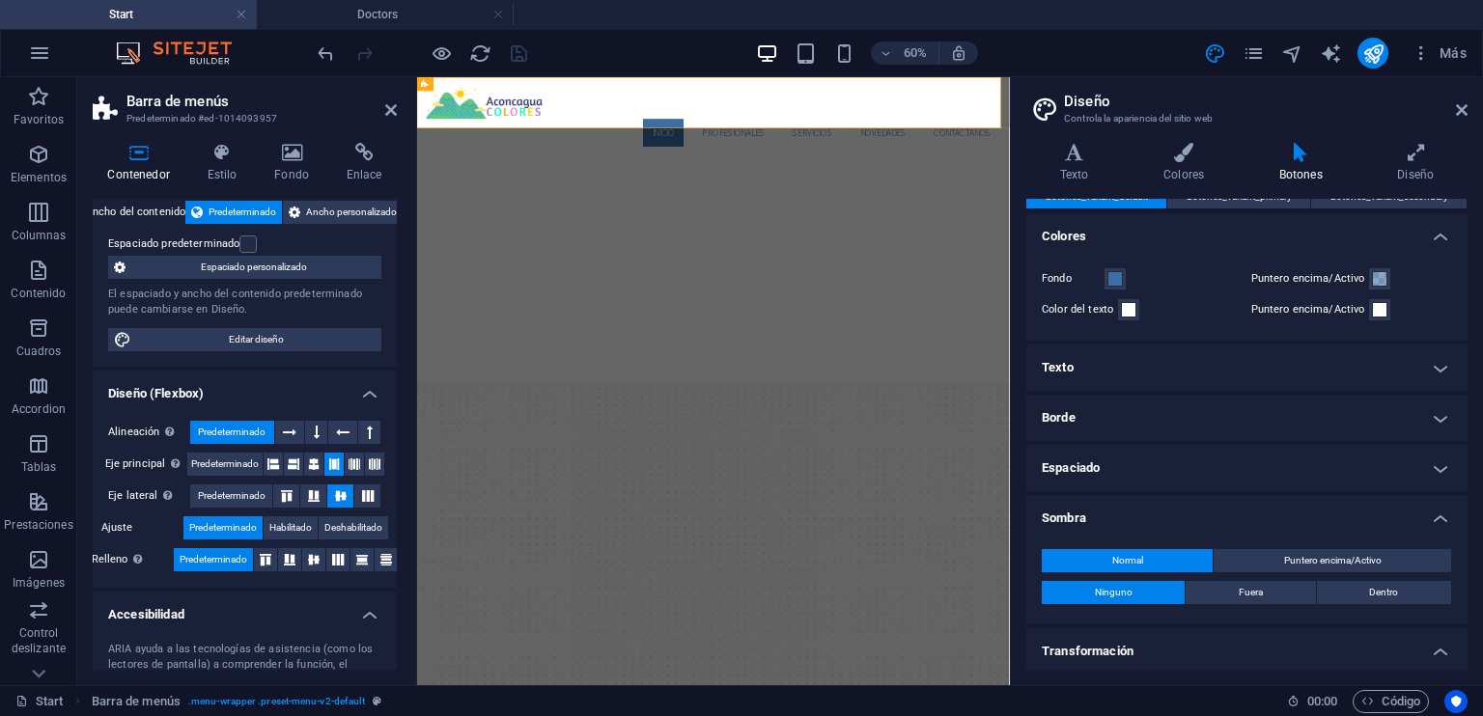
scroll to position [0, 0]
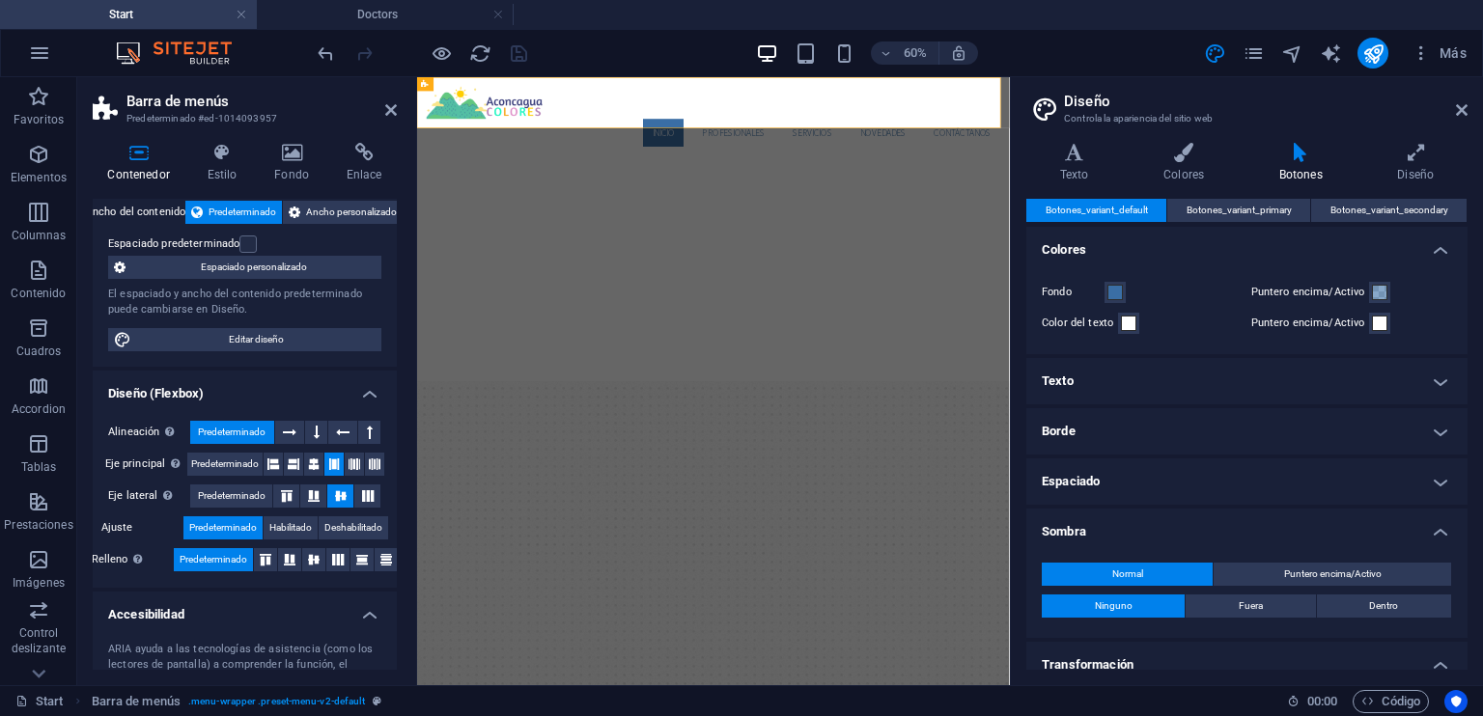
click at [1143, 460] on h4 "Espaciado" at bounding box center [1246, 482] width 441 height 46
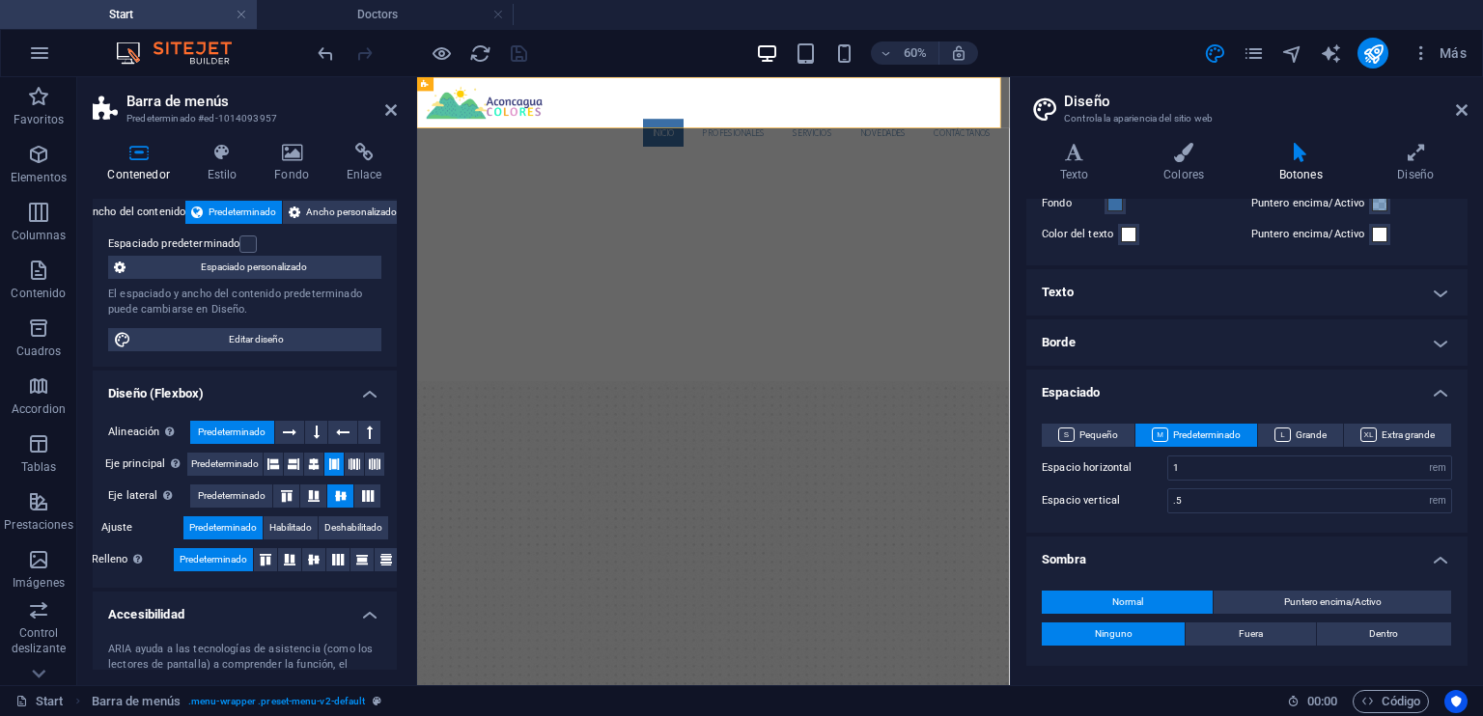
scroll to position [97, 0]
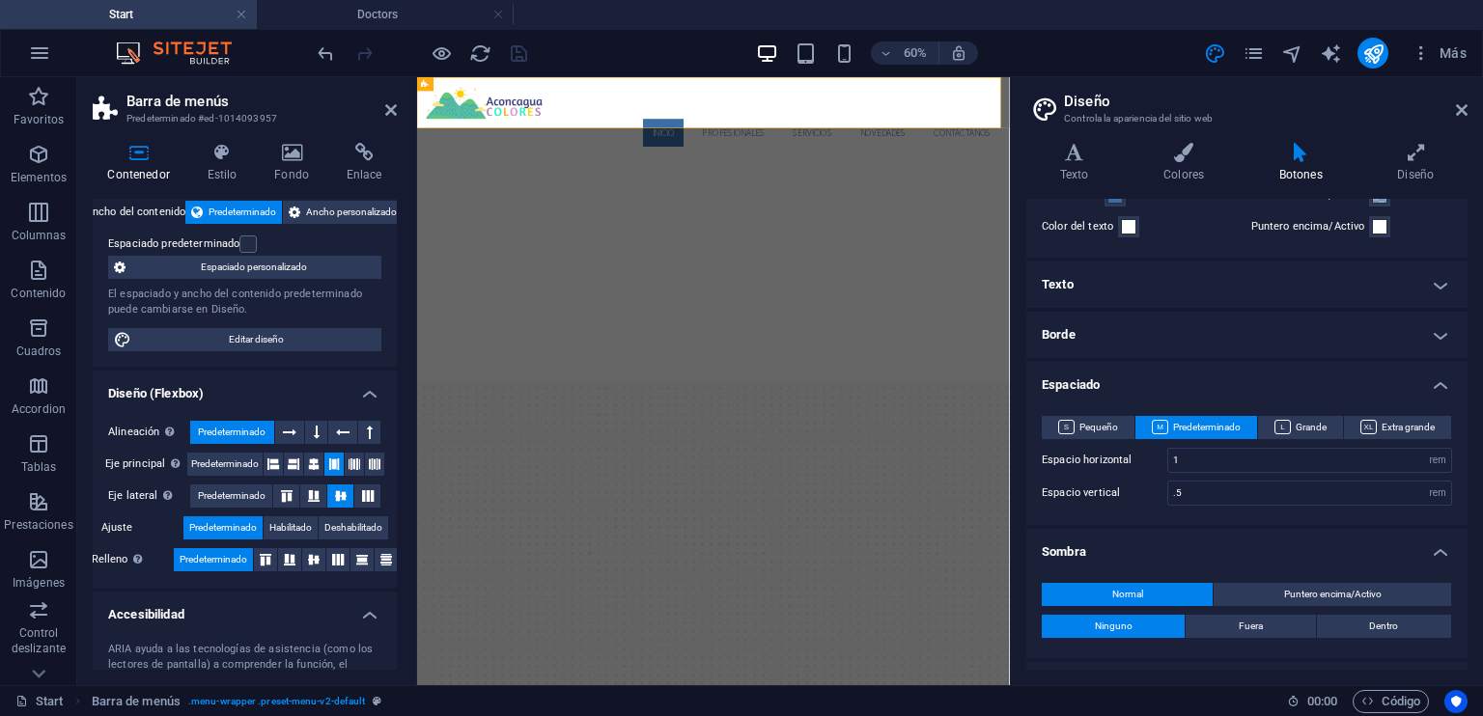
click at [1133, 331] on h4 "Borde" at bounding box center [1246, 335] width 441 height 46
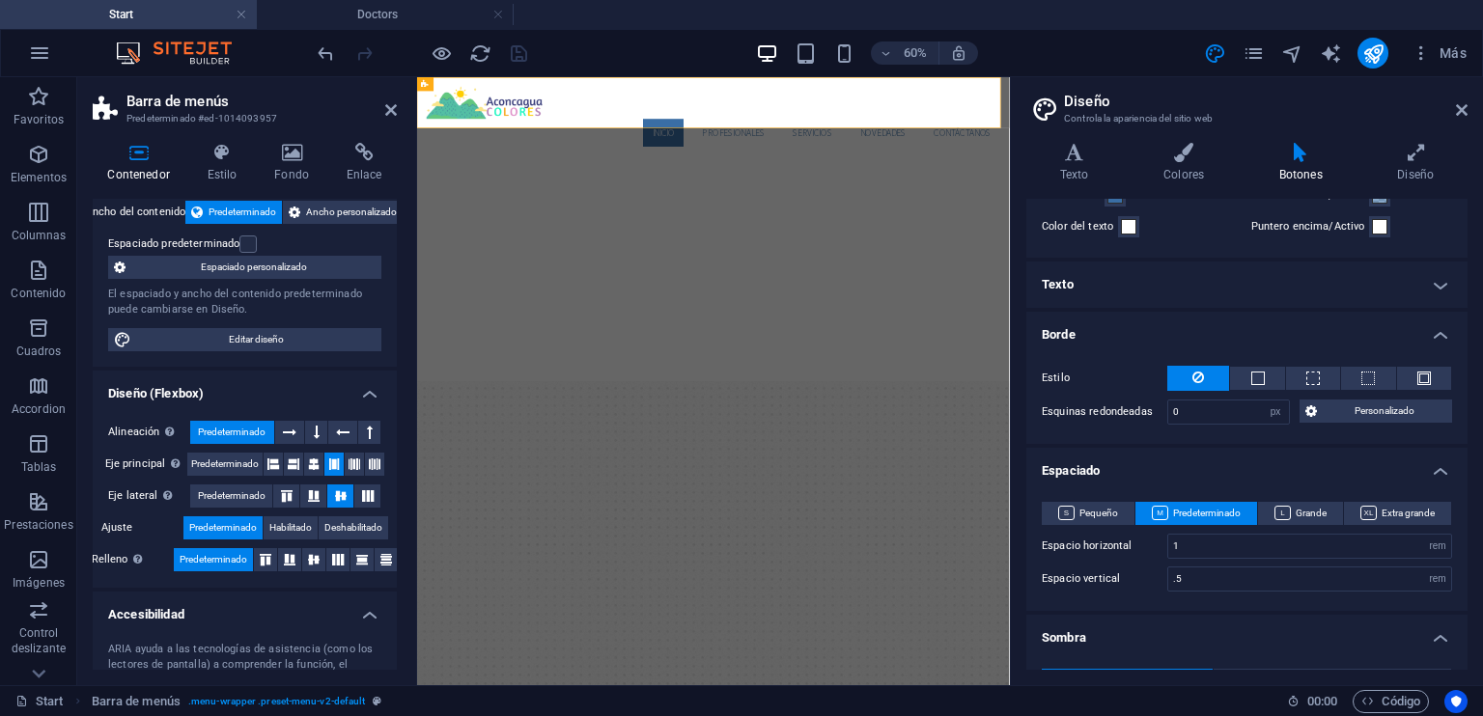
click at [1135, 268] on h4 "Texto" at bounding box center [1246, 285] width 441 height 46
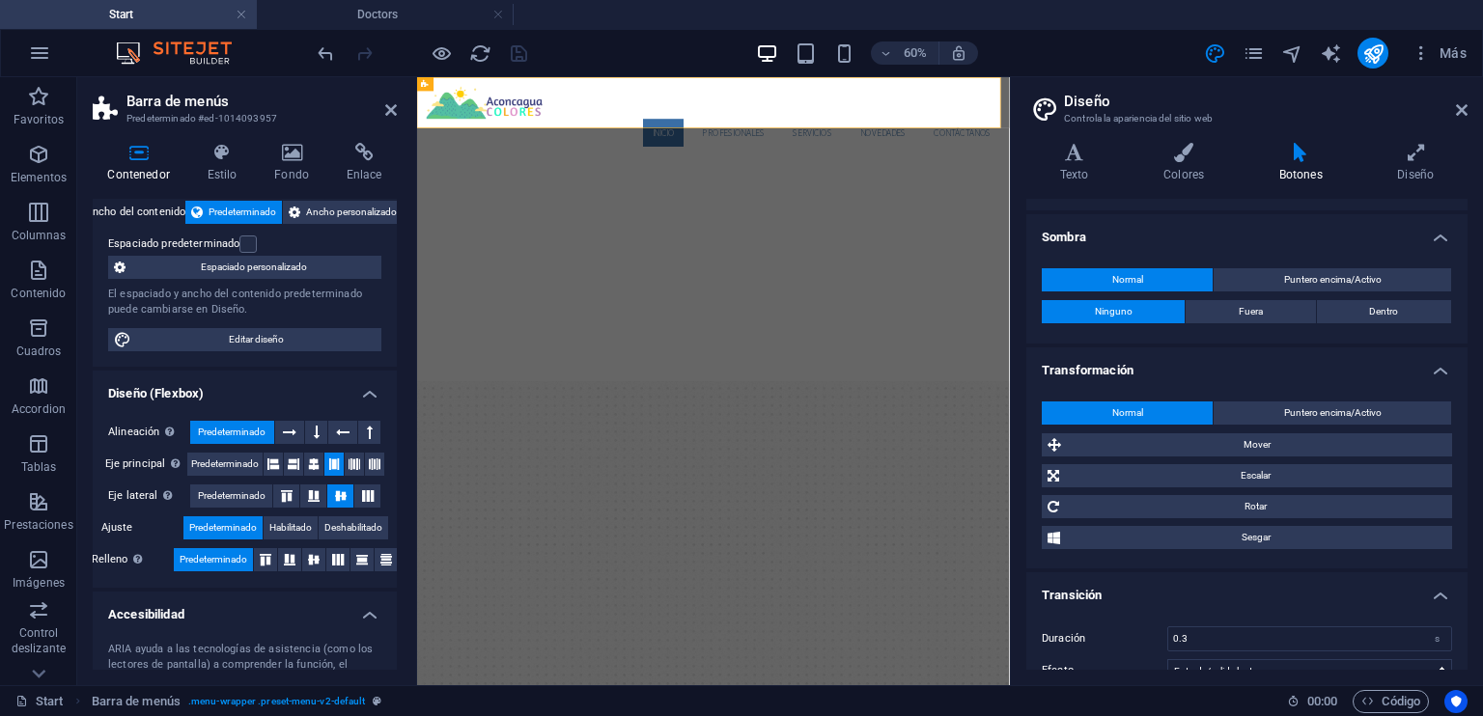
scroll to position [803, 0]
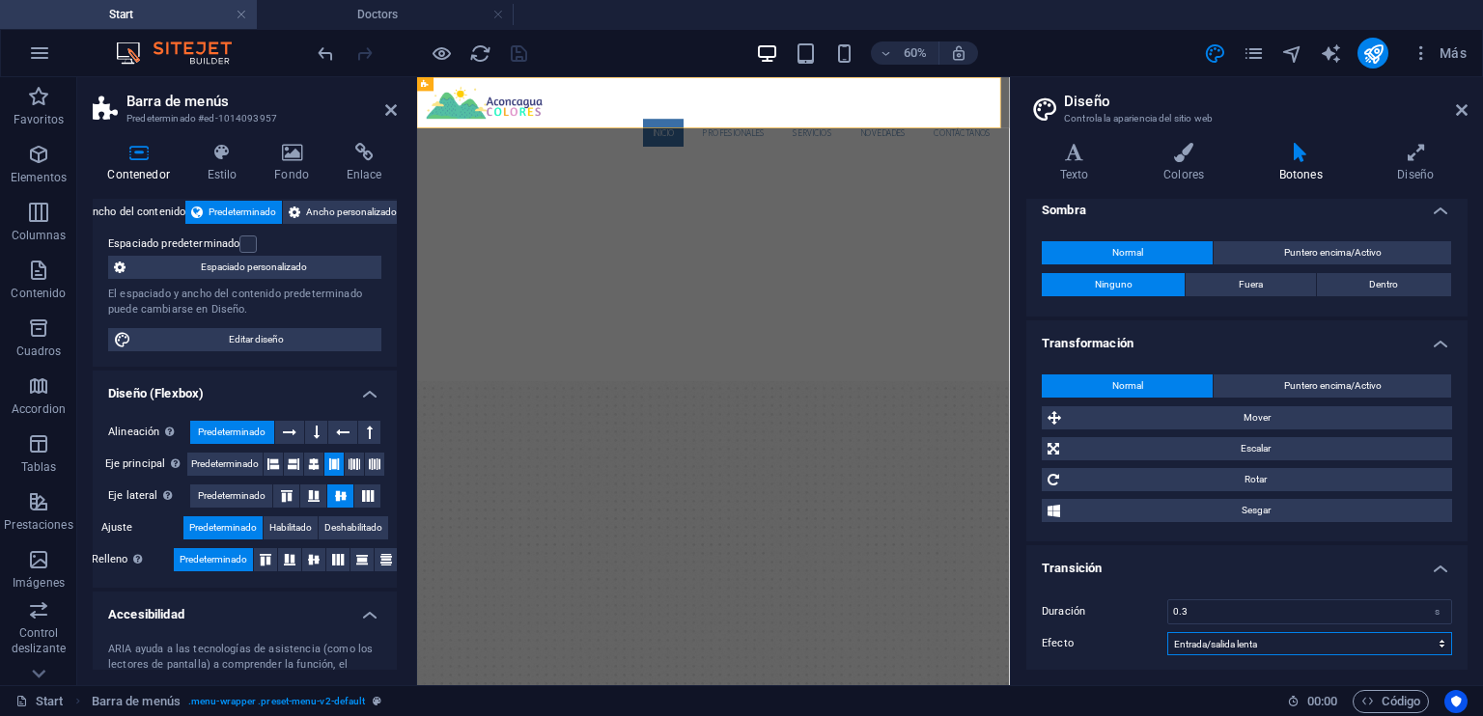
click at [1252, 636] on select "Lentitud Entrada lenta Salida lenta Entrada/salida lenta Lineal" at bounding box center [1309, 643] width 285 height 23
click at [1139, 646] on label "Efecto" at bounding box center [1104, 643] width 125 height 23
click at [1167, 646] on select "Lentitud Entrada lenta Salida lenta Entrada/salida lenta Lineal" at bounding box center [1309, 643] width 285 height 23
click at [1457, 107] on icon at bounding box center [1462, 109] width 12 height 15
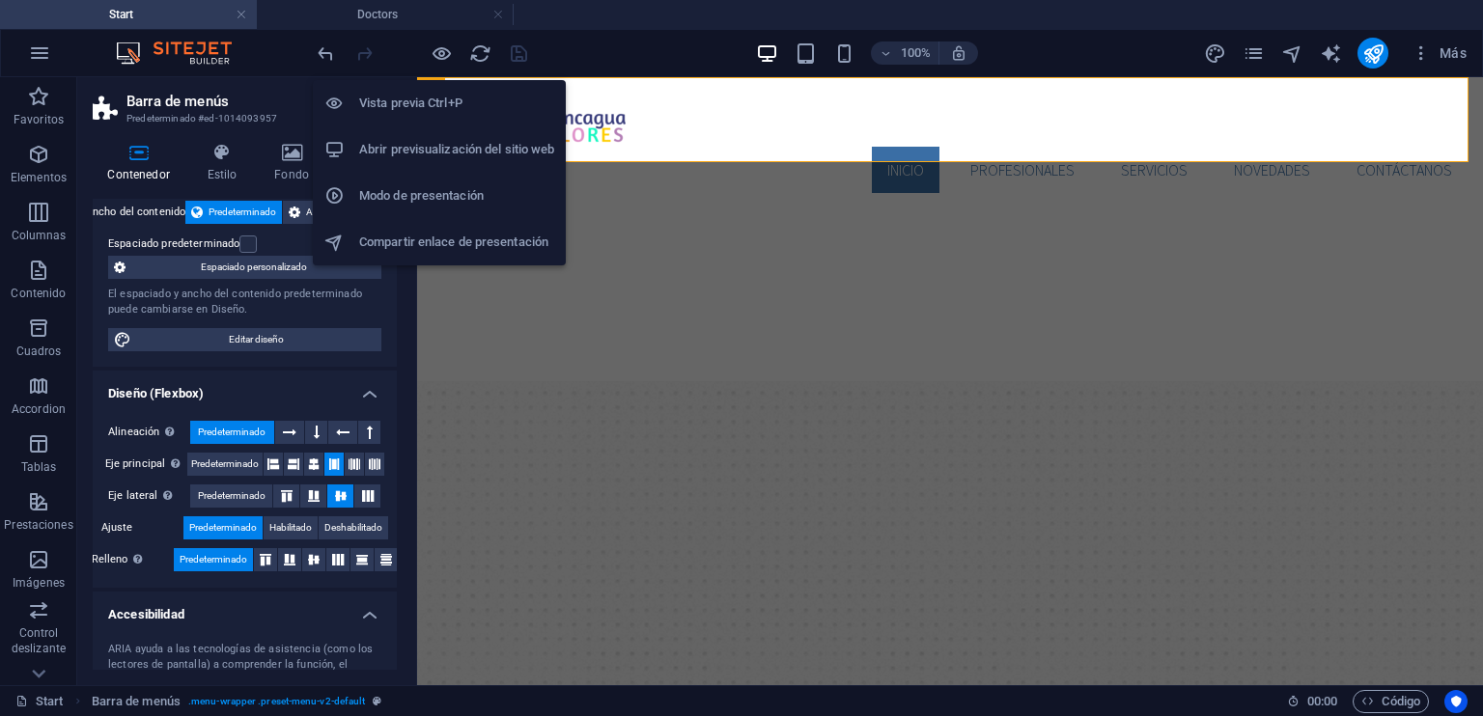
click at [432, 96] on h6 "Vista previa Ctrl+P" at bounding box center [456, 103] width 195 height 23
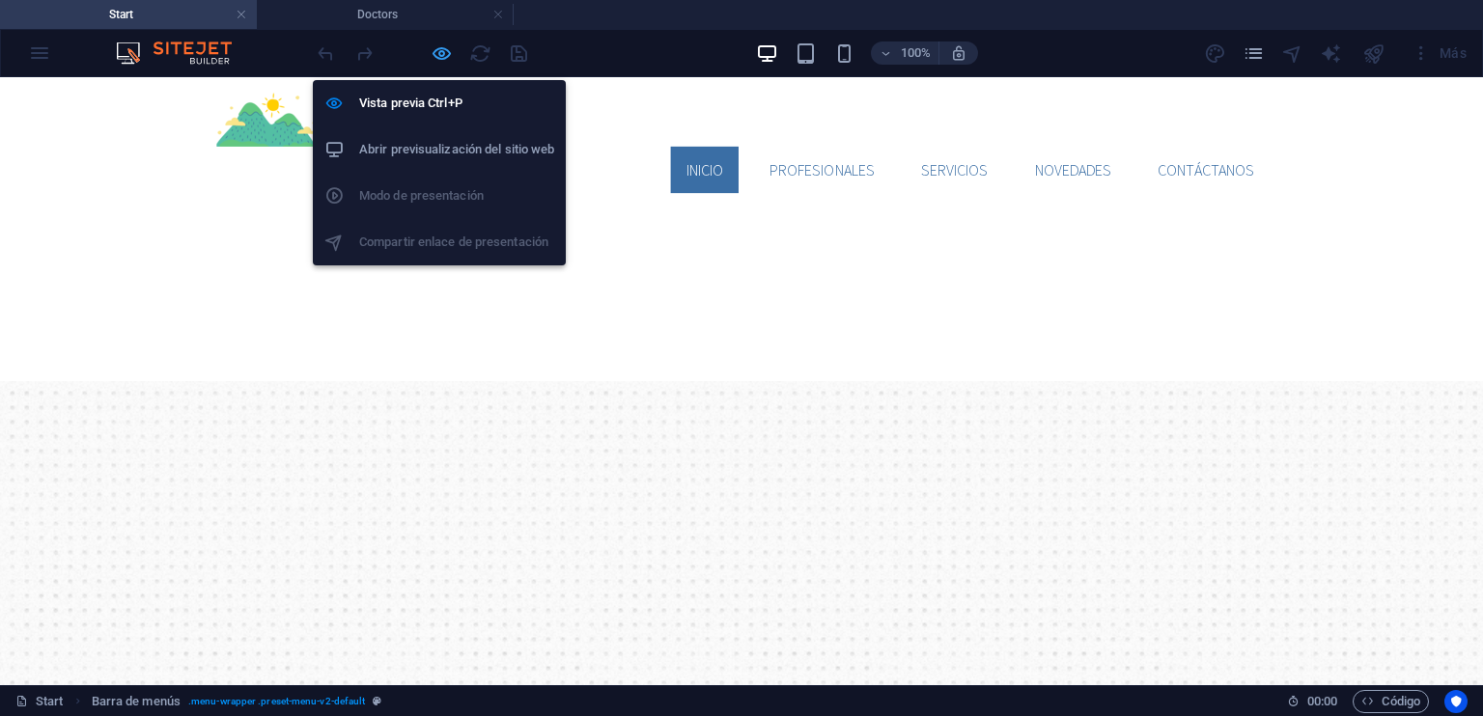
click at [436, 51] on icon "button" at bounding box center [442, 53] width 22 height 22
select select "header"
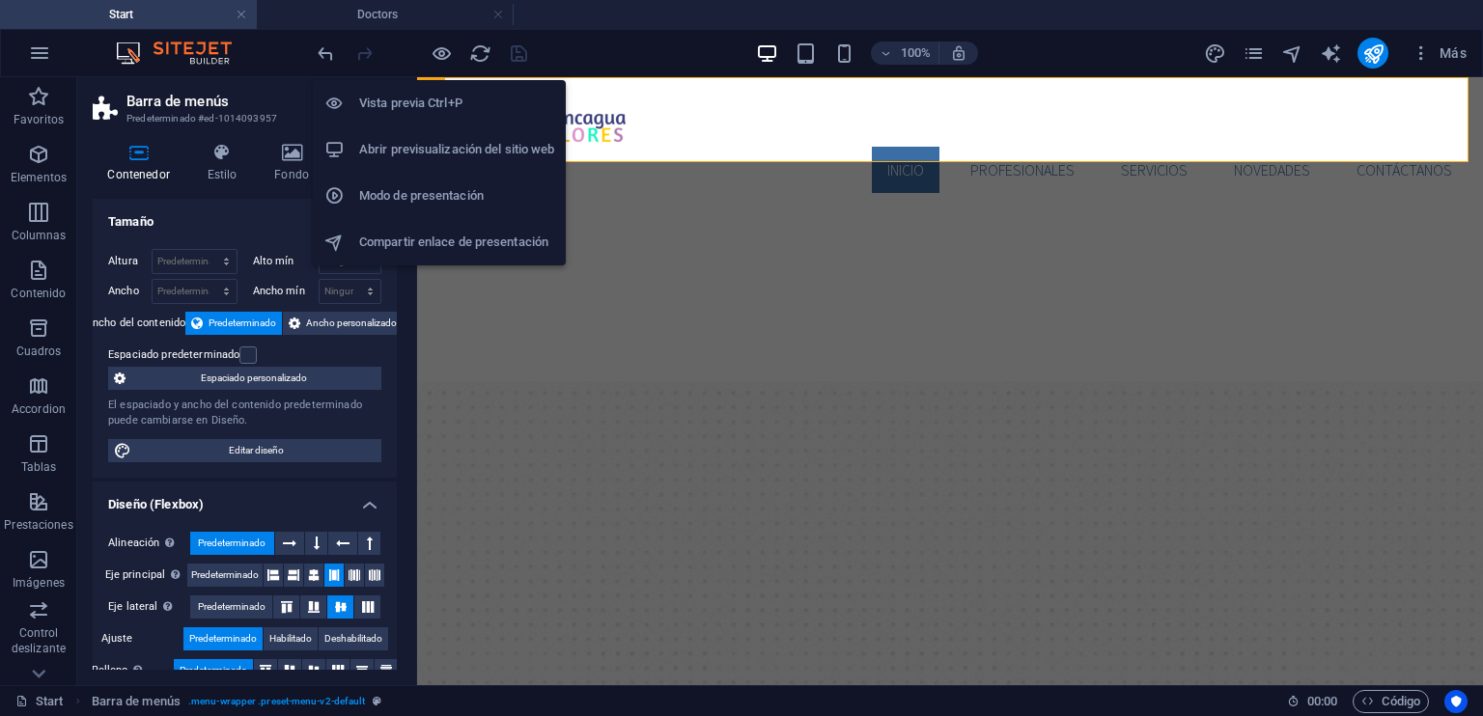
click at [447, 149] on h6 "Abrir previsualización del sitio web" at bounding box center [456, 149] width 195 height 23
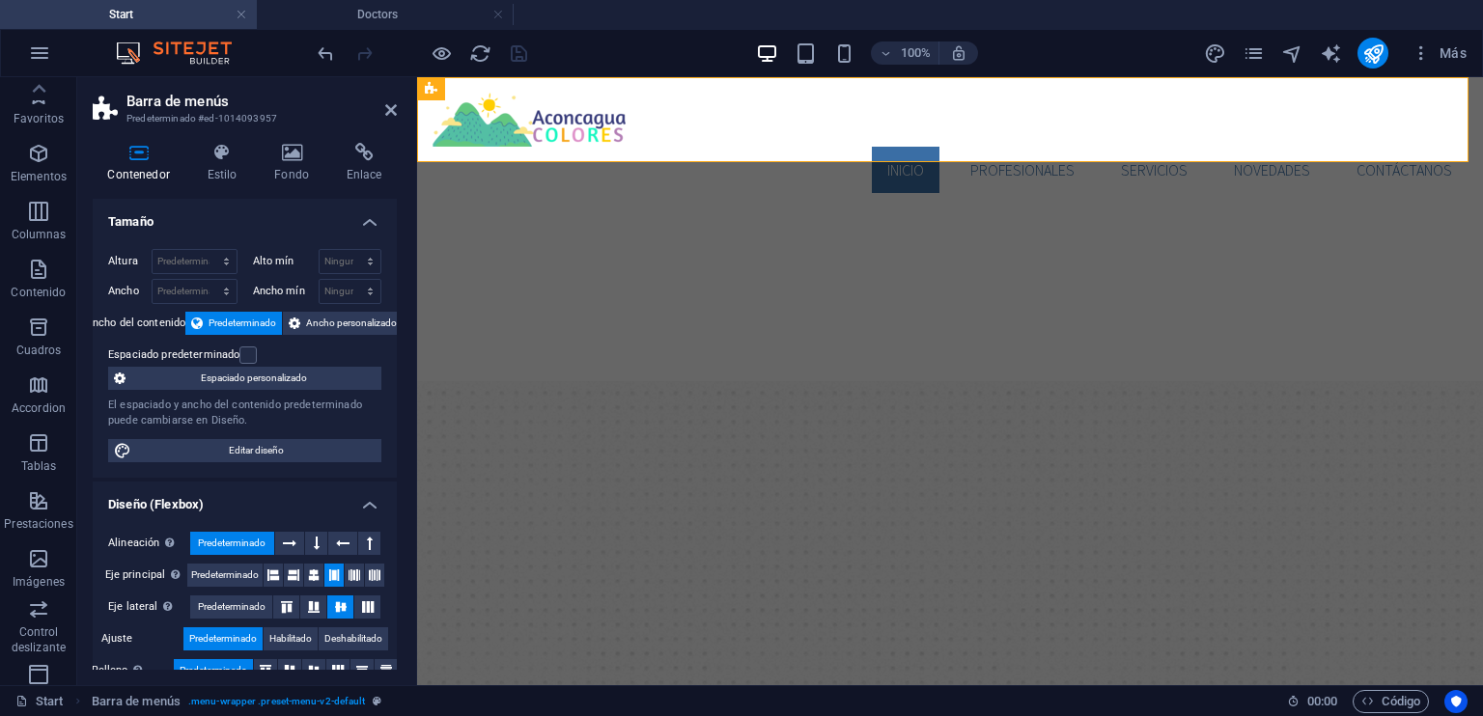
scroll to position [0, 0]
click at [48, 51] on icon "button" at bounding box center [39, 53] width 23 height 23
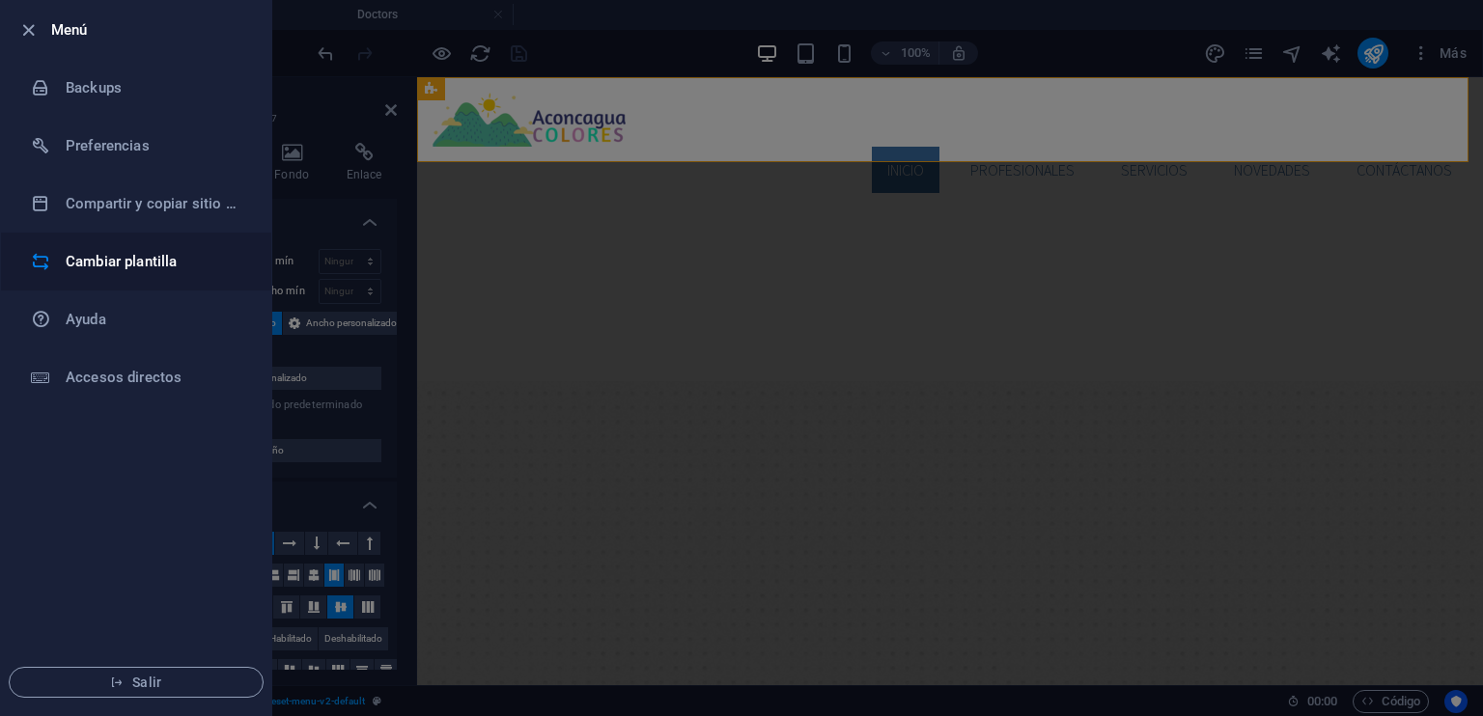
click at [125, 257] on h6 "Cambiar plantilla" at bounding box center [155, 261] width 179 height 23
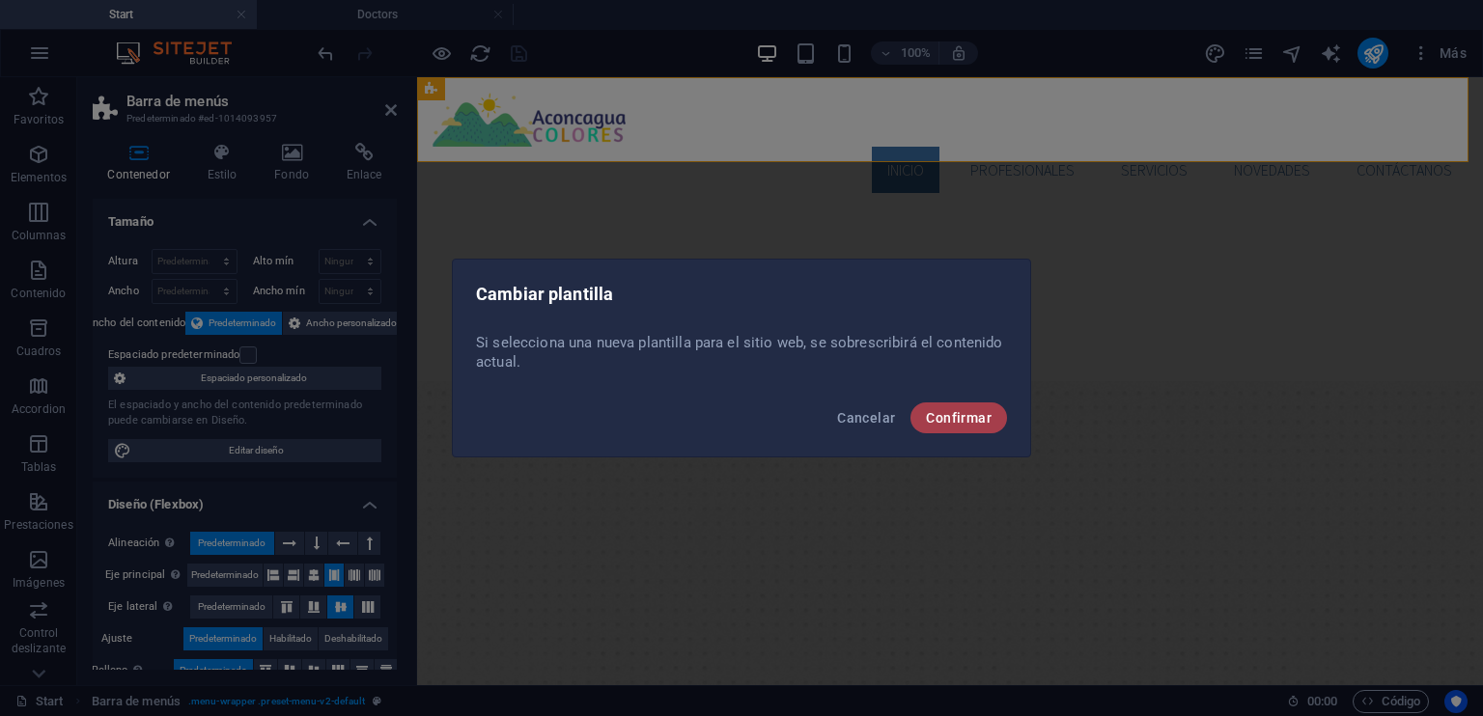
click at [949, 417] on span "Confirmar" at bounding box center [959, 417] width 66 height 15
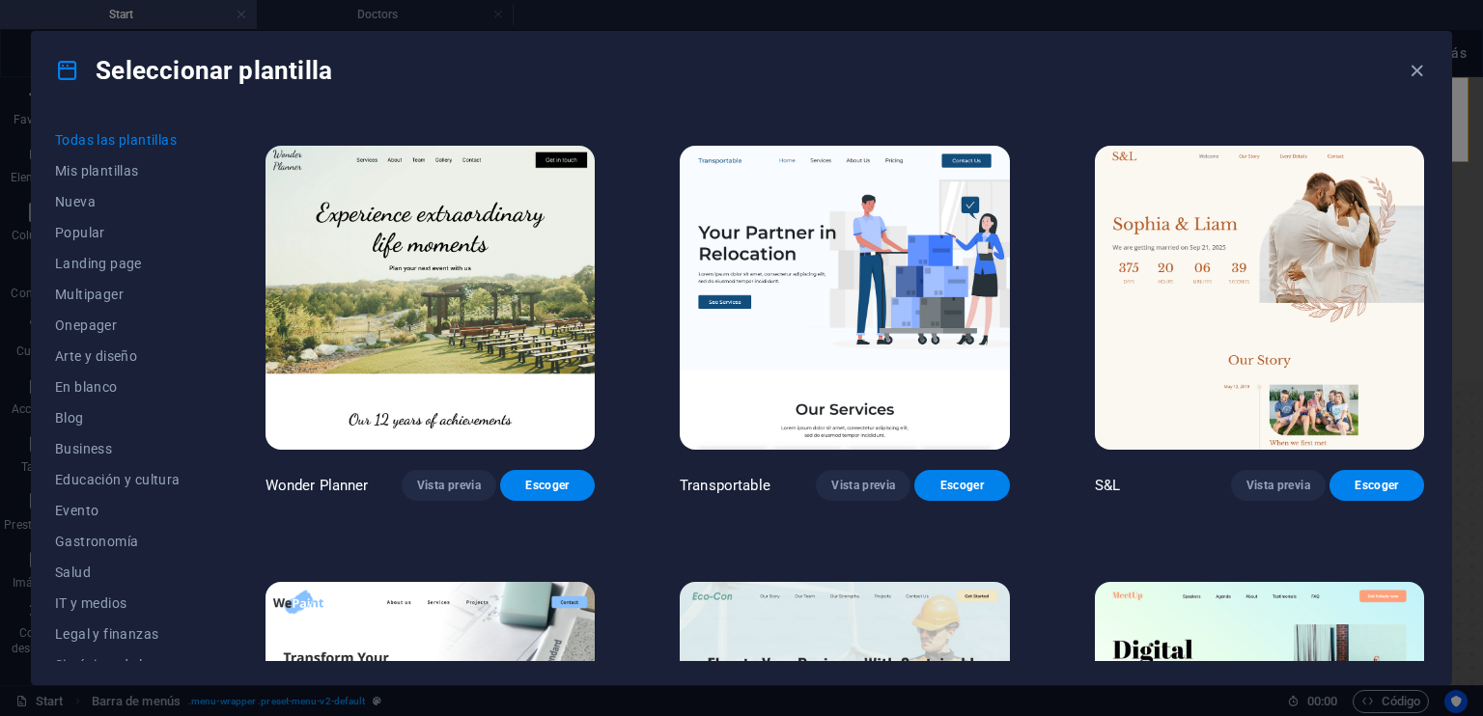
scroll to position [869, 0]
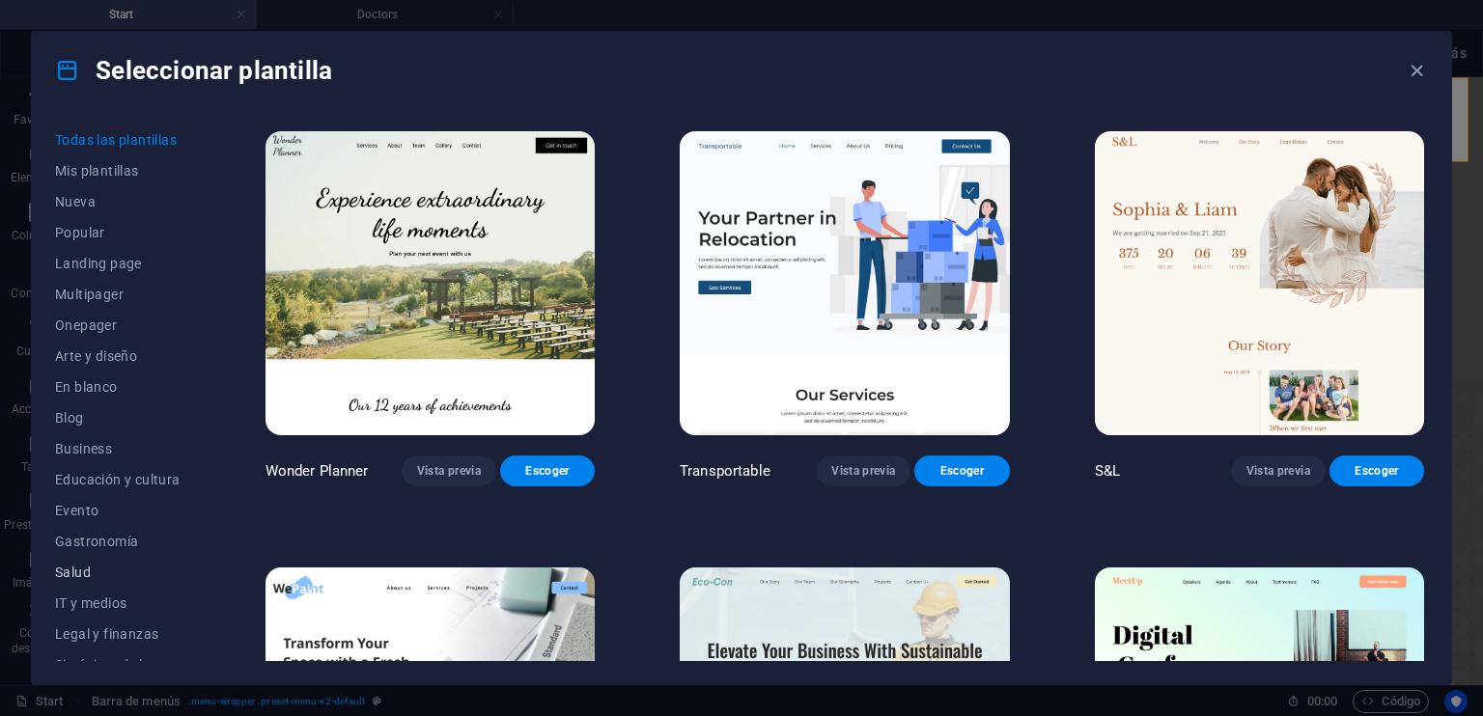
click at [85, 576] on span "Salud" at bounding box center [117, 572] width 125 height 15
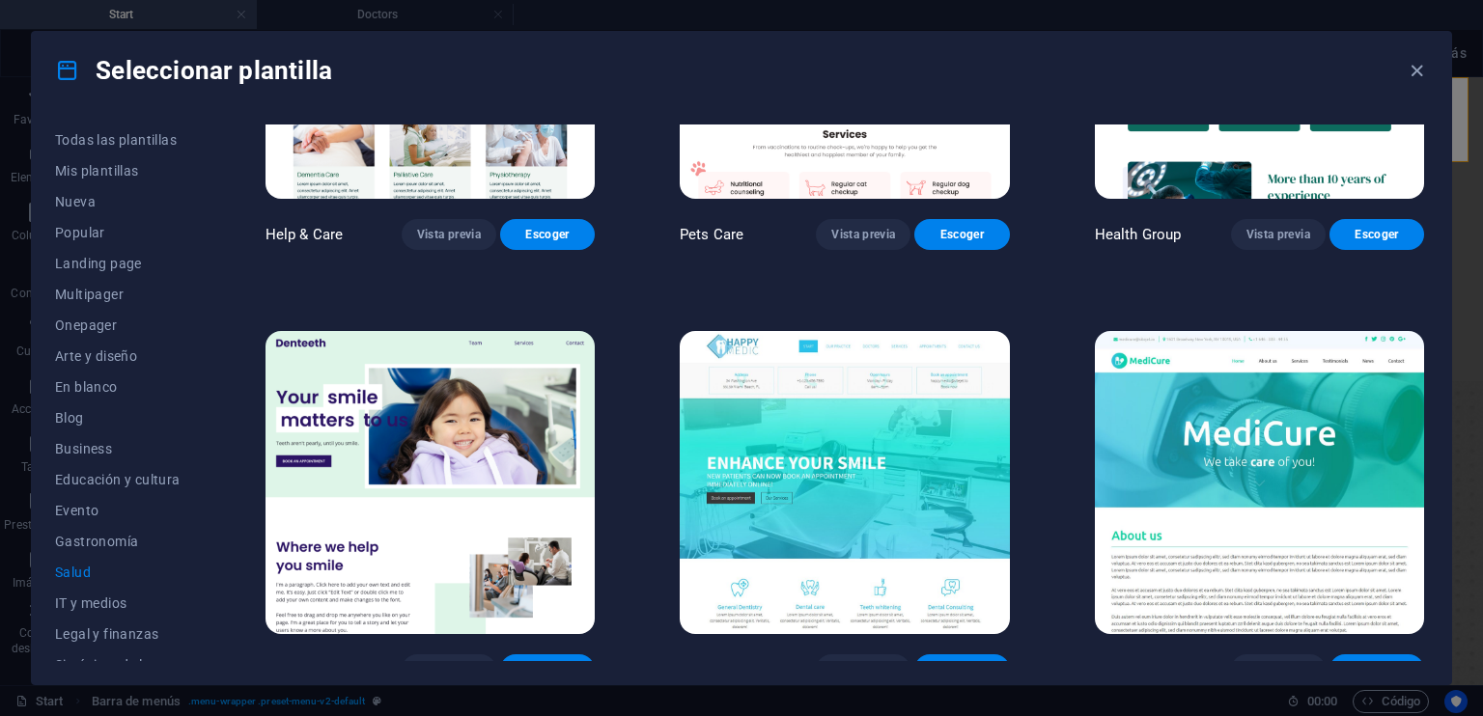
scroll to position [301, 0]
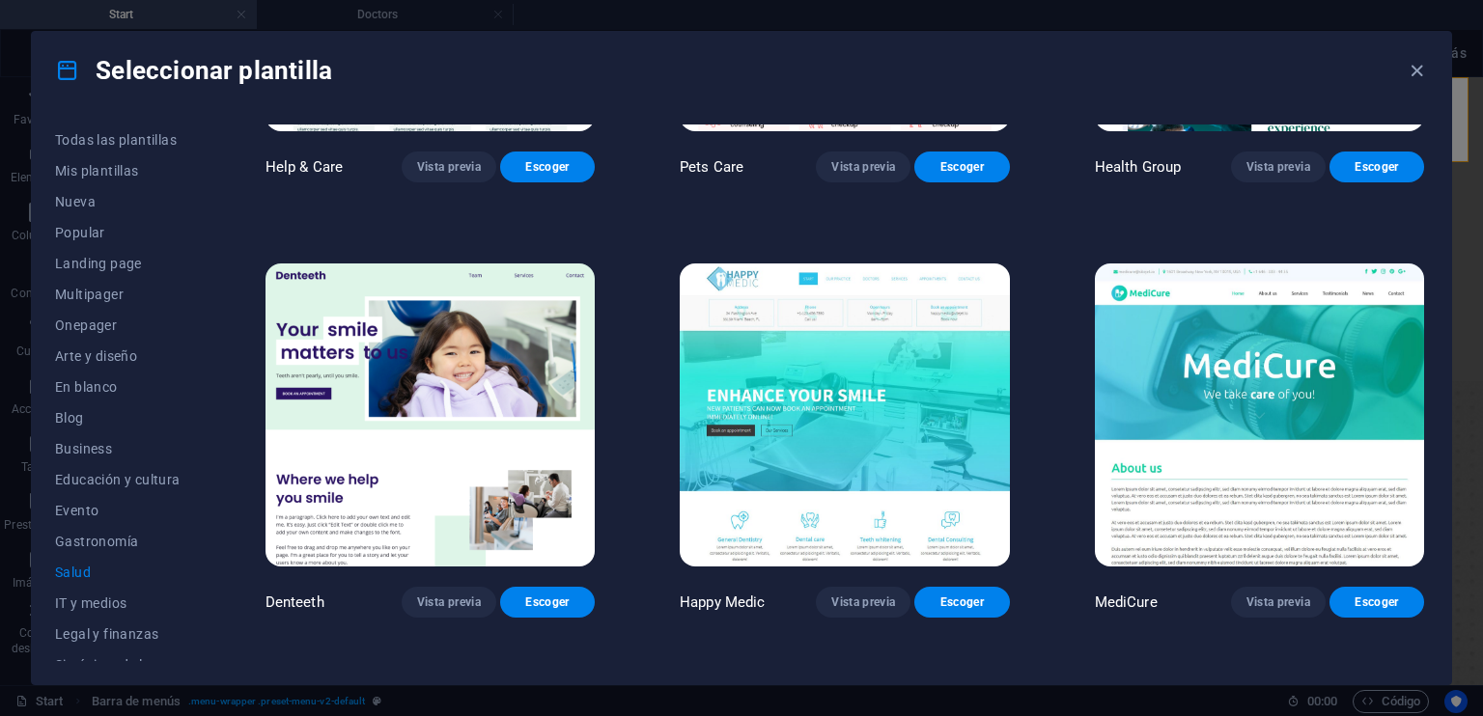
click at [842, 405] on img at bounding box center [844, 416] width 329 height 304
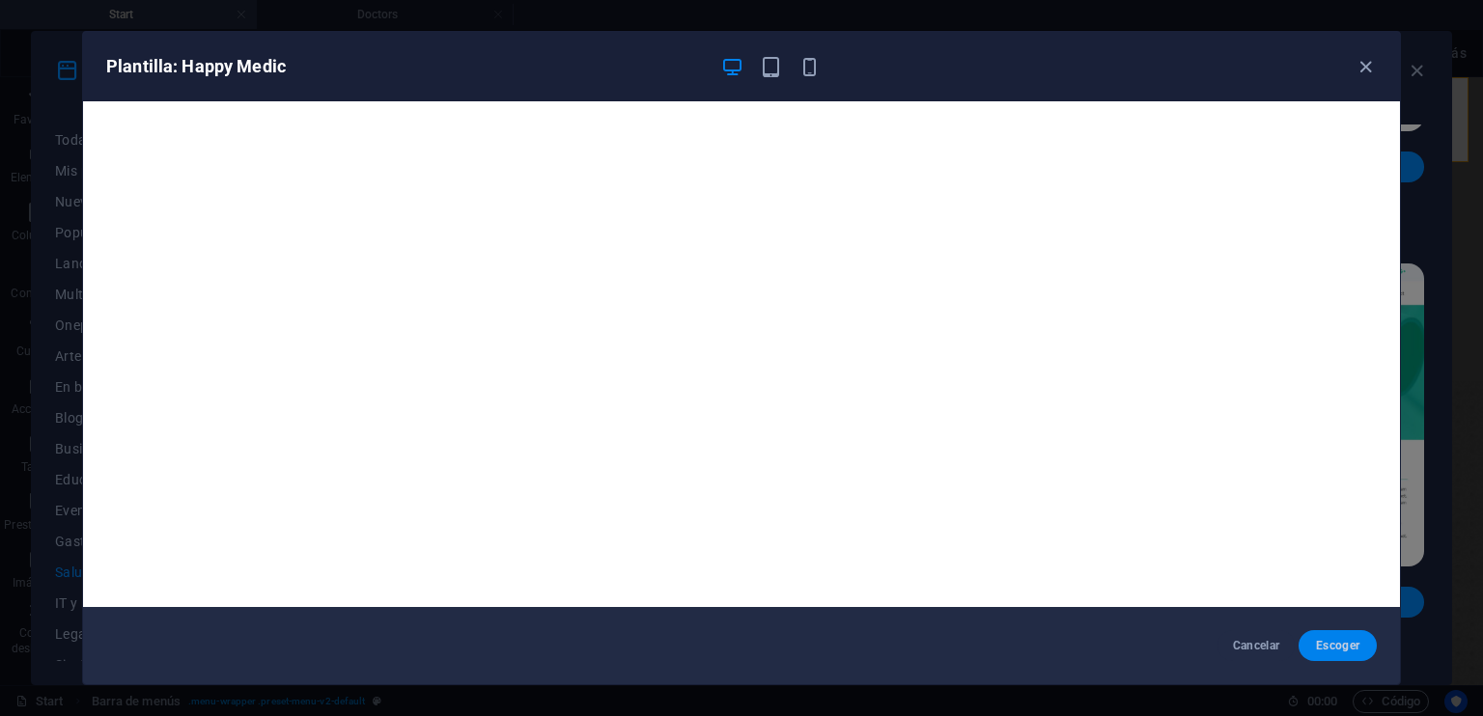
click at [1348, 650] on span "Escoger" at bounding box center [1337, 645] width 47 height 15
select select "header"
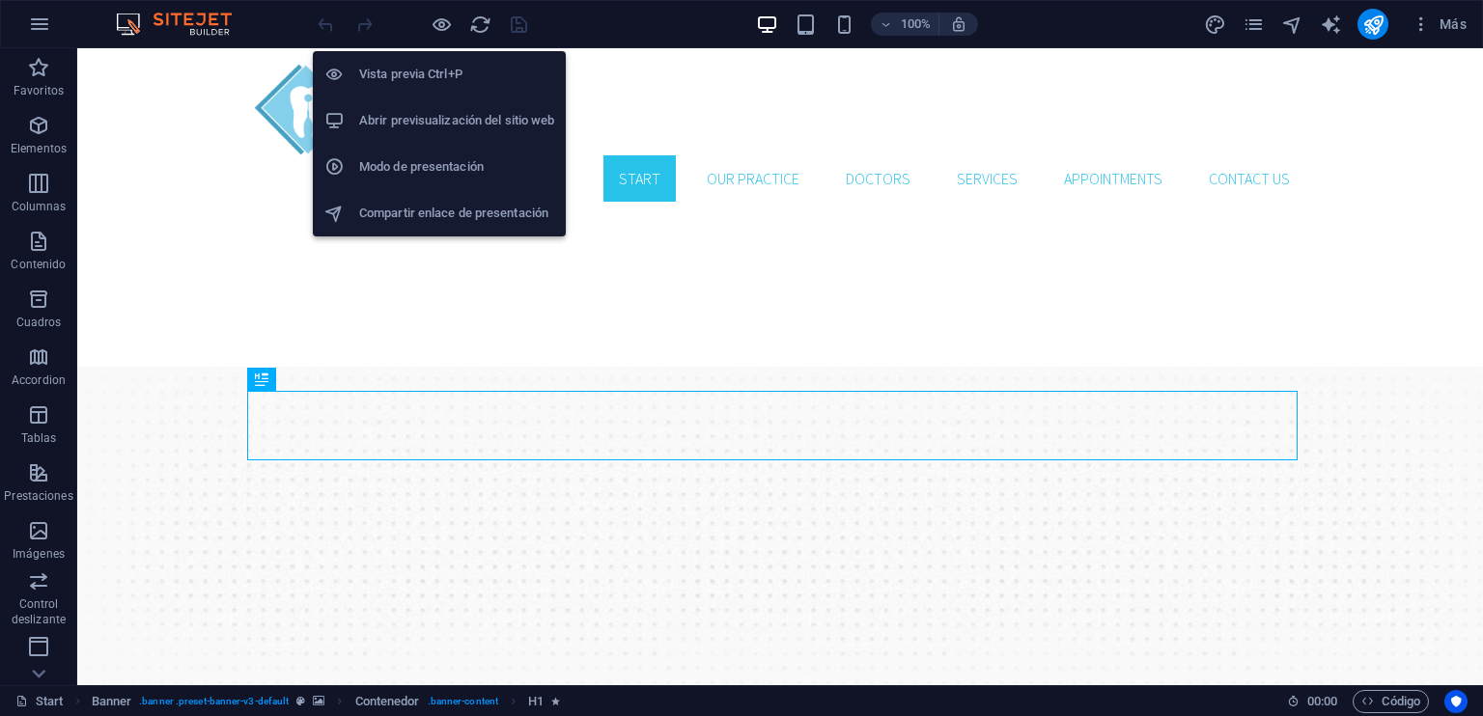
click at [440, 116] on h6 "Abrir previsualización del sitio web" at bounding box center [456, 120] width 195 height 23
